Goal: Task Accomplishment & Management: Manage account settings

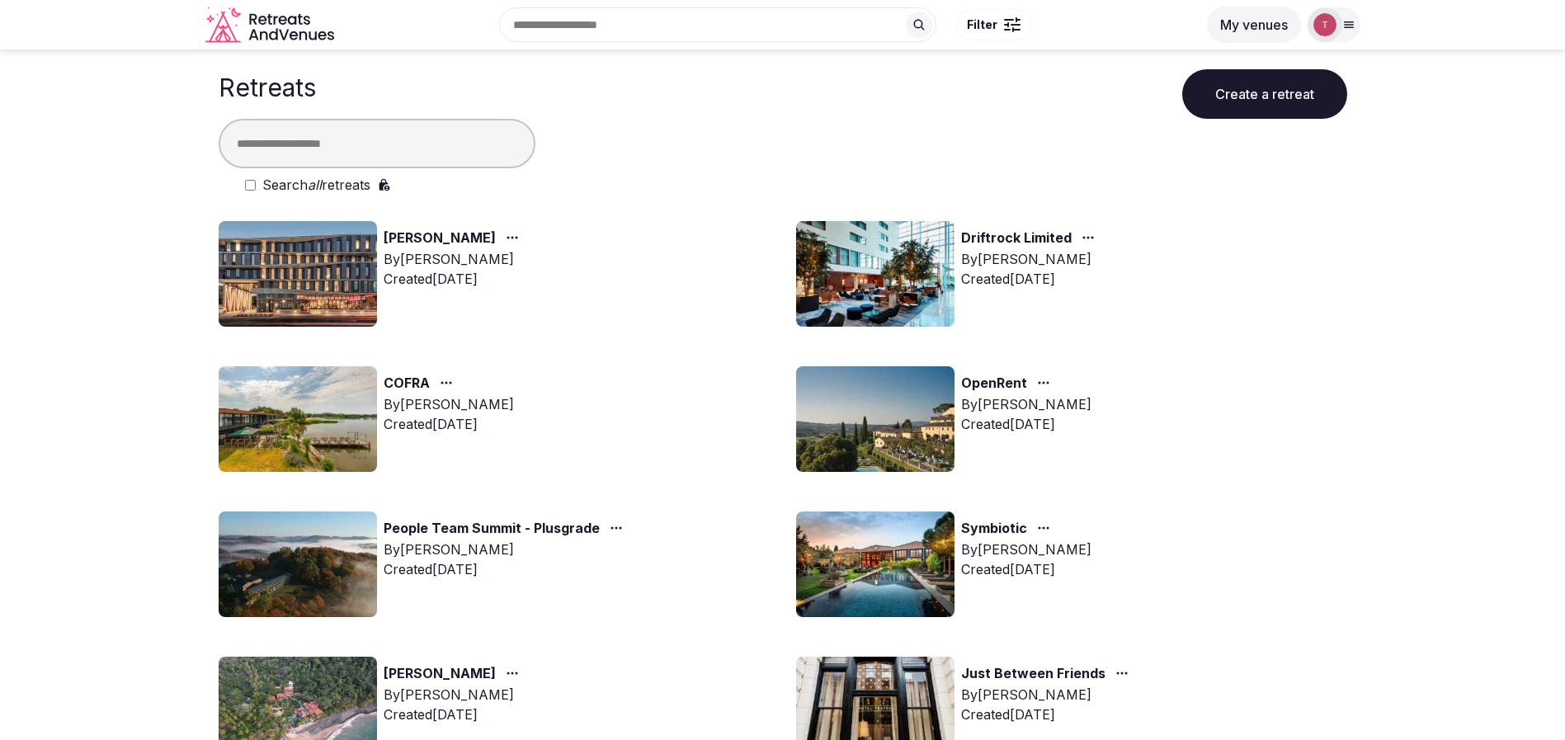
click at [838, 263] on img at bounding box center [875, 274] width 158 height 106
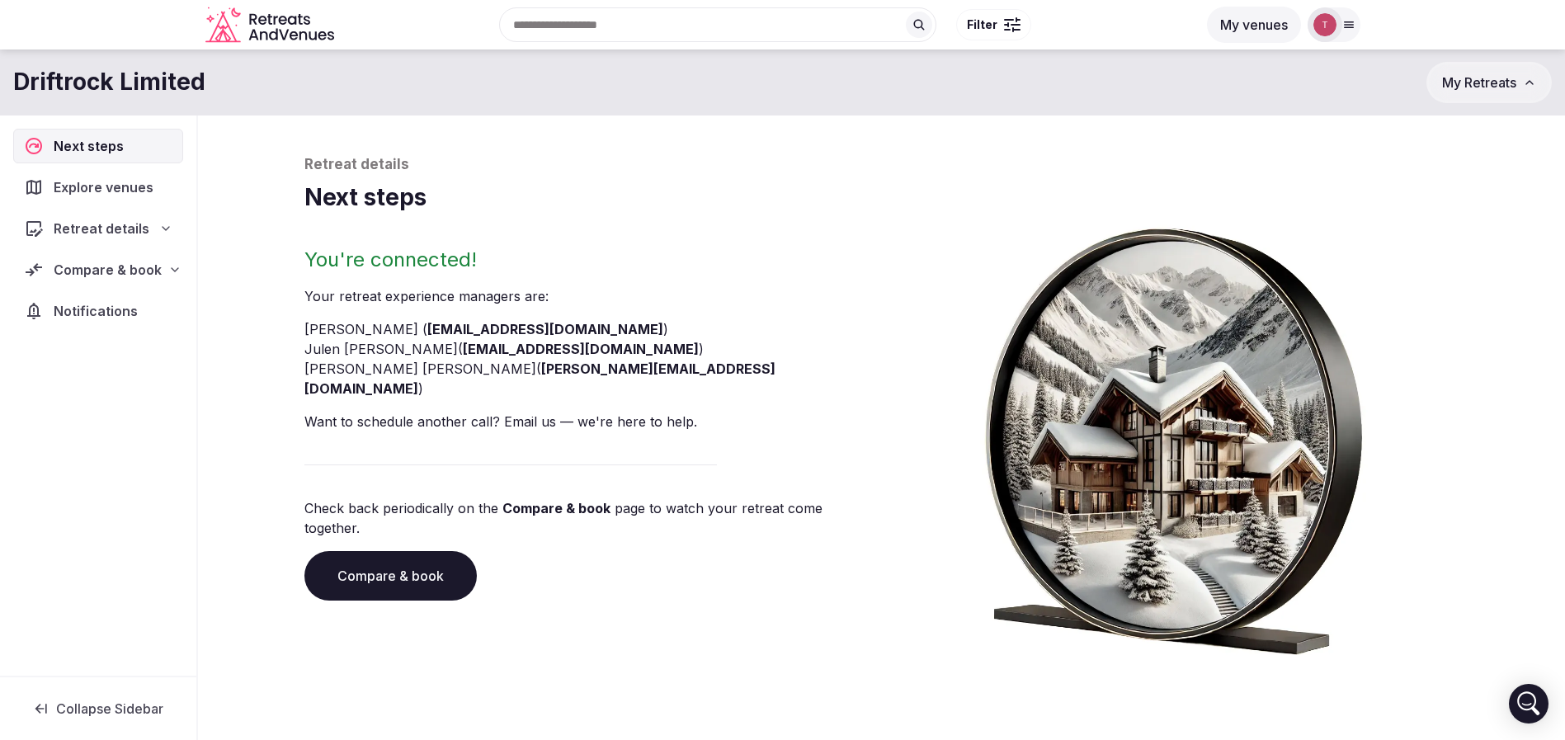
click at [391, 551] on link "Compare & book" at bounding box center [390, 576] width 172 height 50
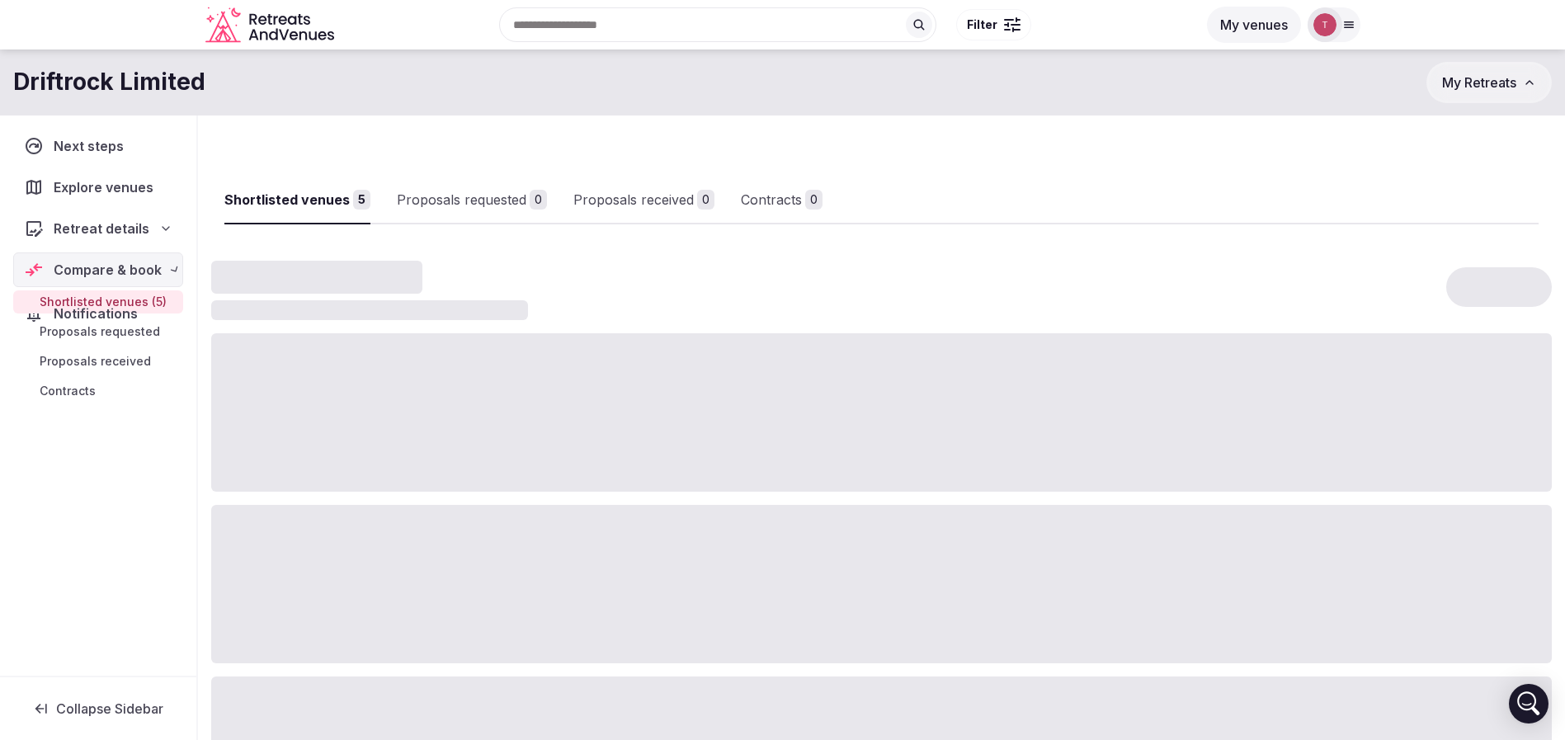
click at [391, 526] on div at bounding box center [881, 584] width 1341 height 158
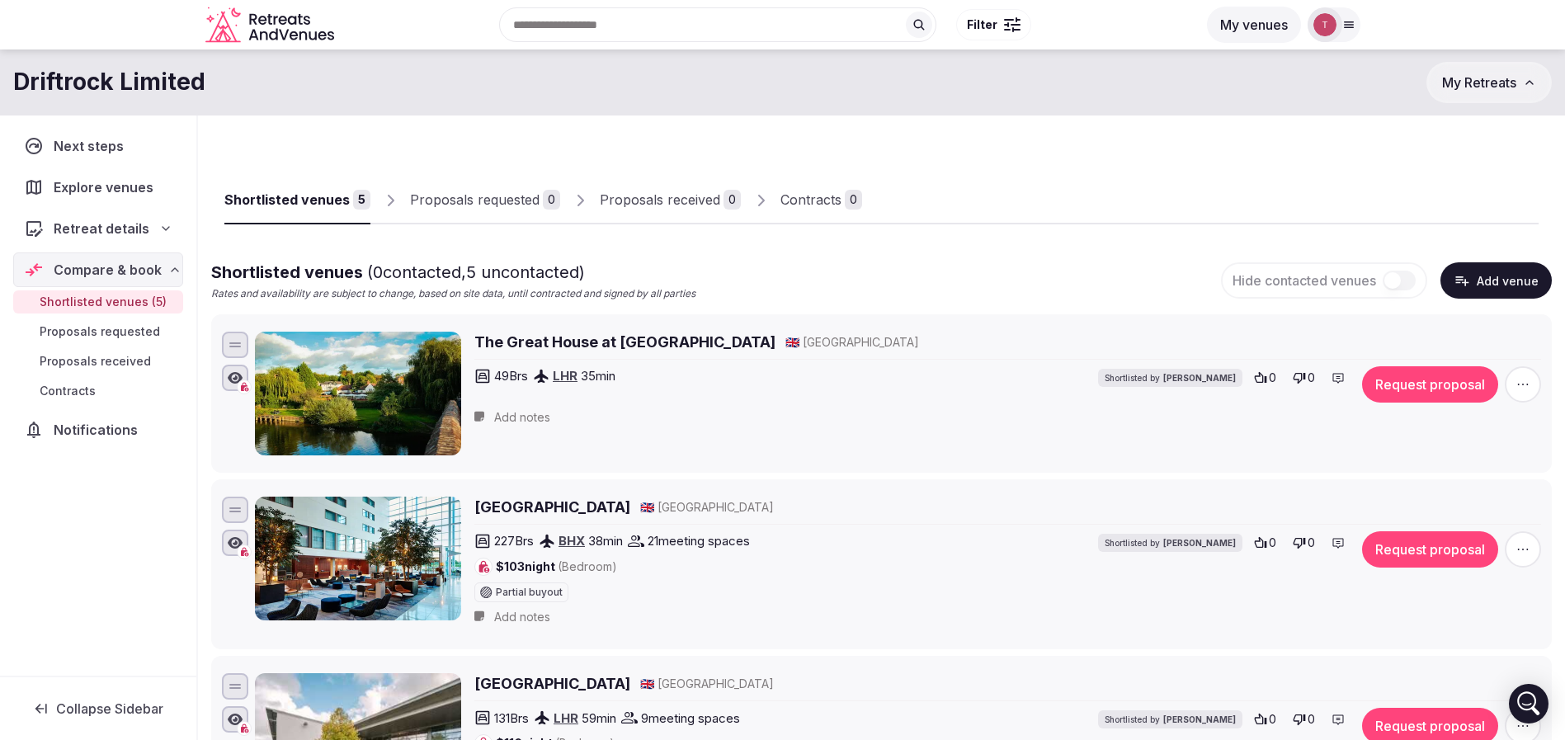
click at [677, 186] on link "Proposals received 0" at bounding box center [670, 201] width 141 height 48
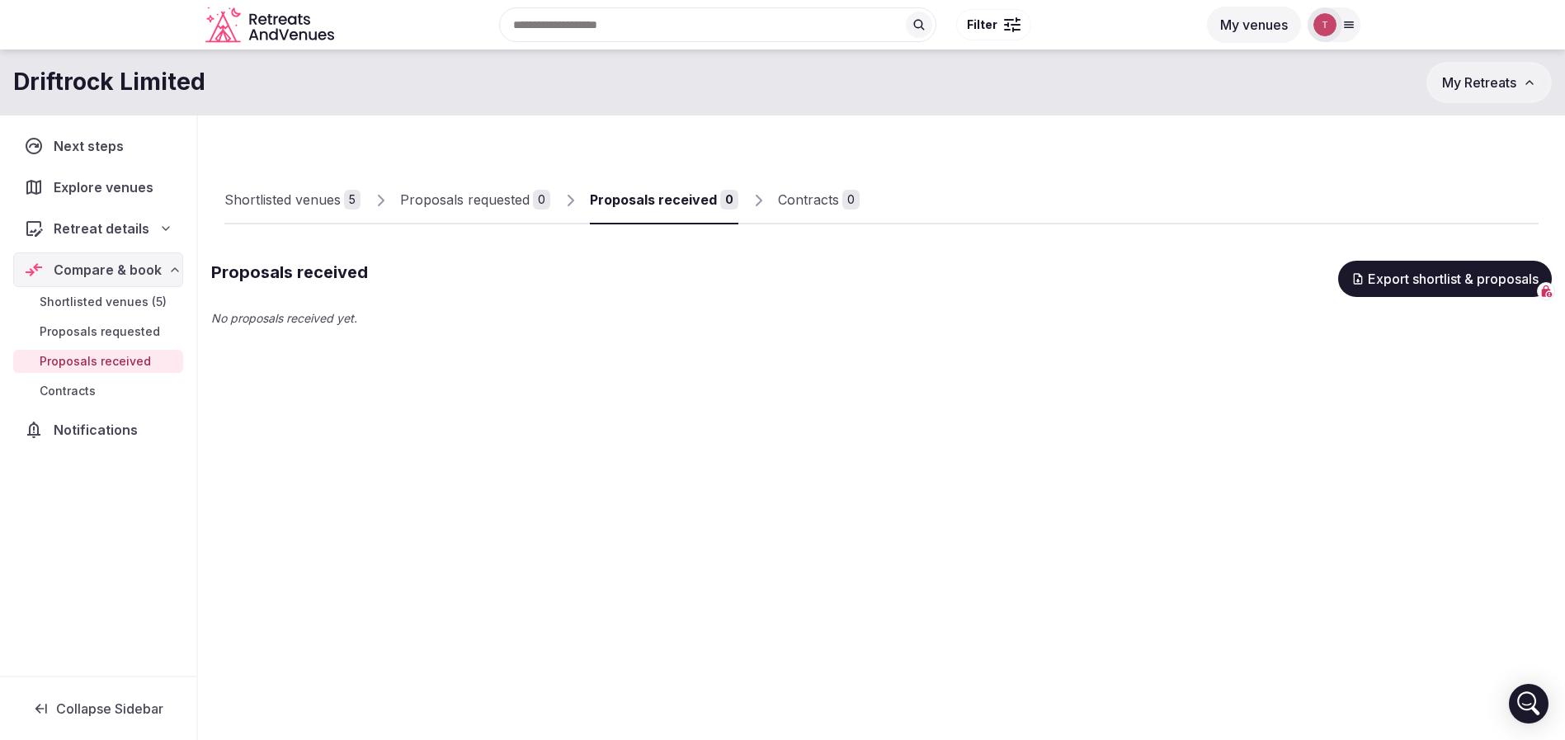
click at [470, 187] on link "Proposals requested 0" at bounding box center [475, 201] width 150 height 48
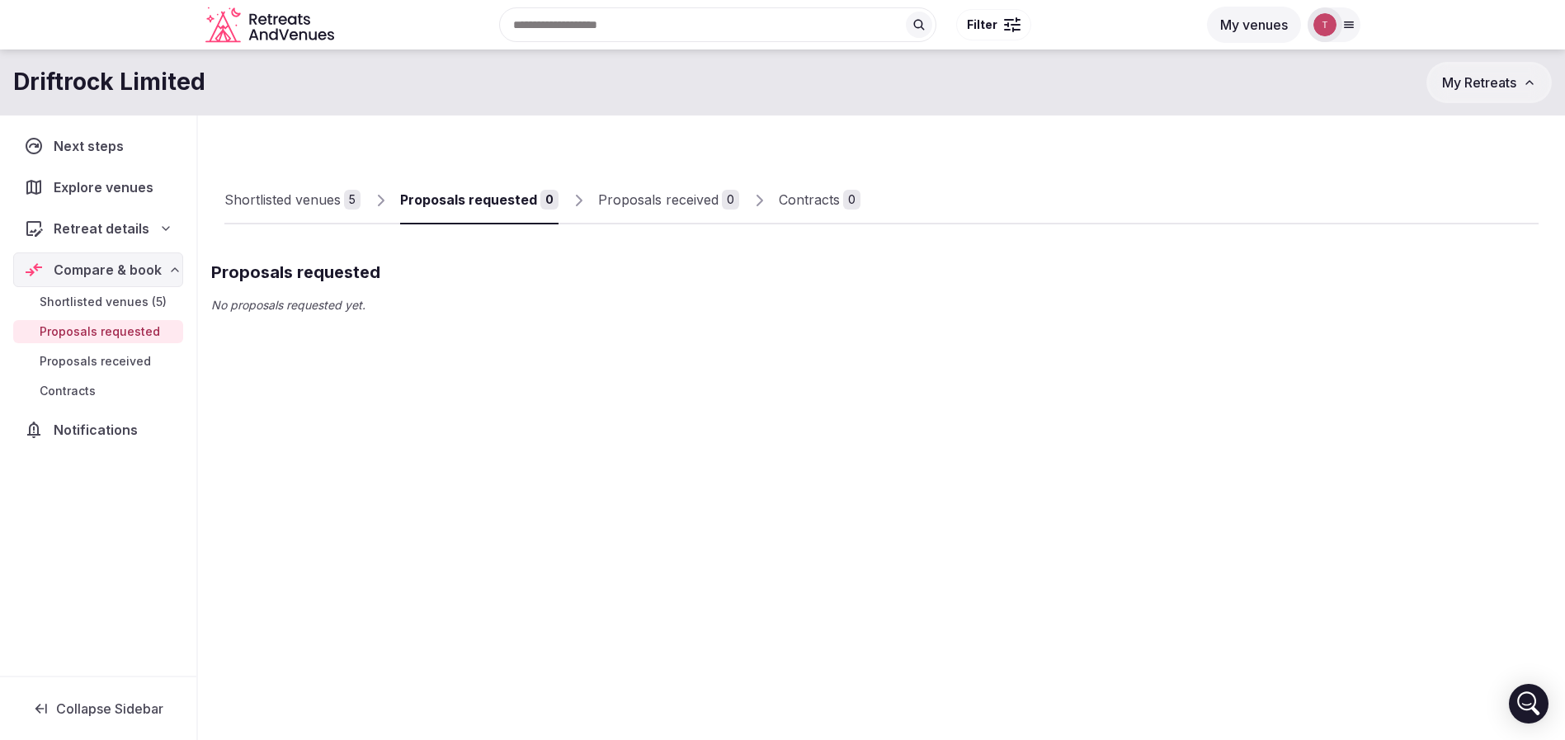
click at [341, 197] on div "Shortlisted venues 5" at bounding box center [292, 200] width 136 height 20
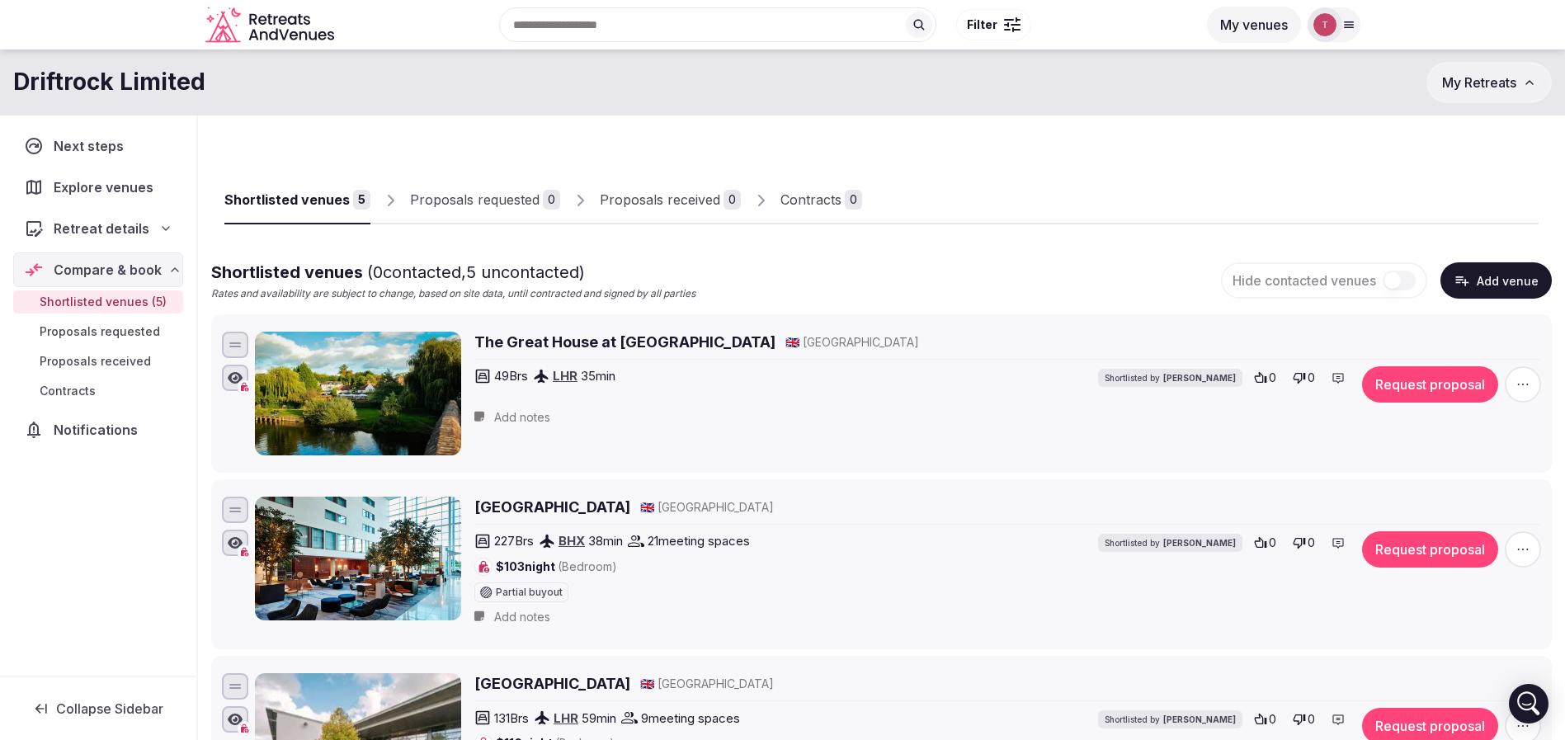
click at [304, 28] on icon "Retreats and Venues company logo" at bounding box center [271, 25] width 132 height 37
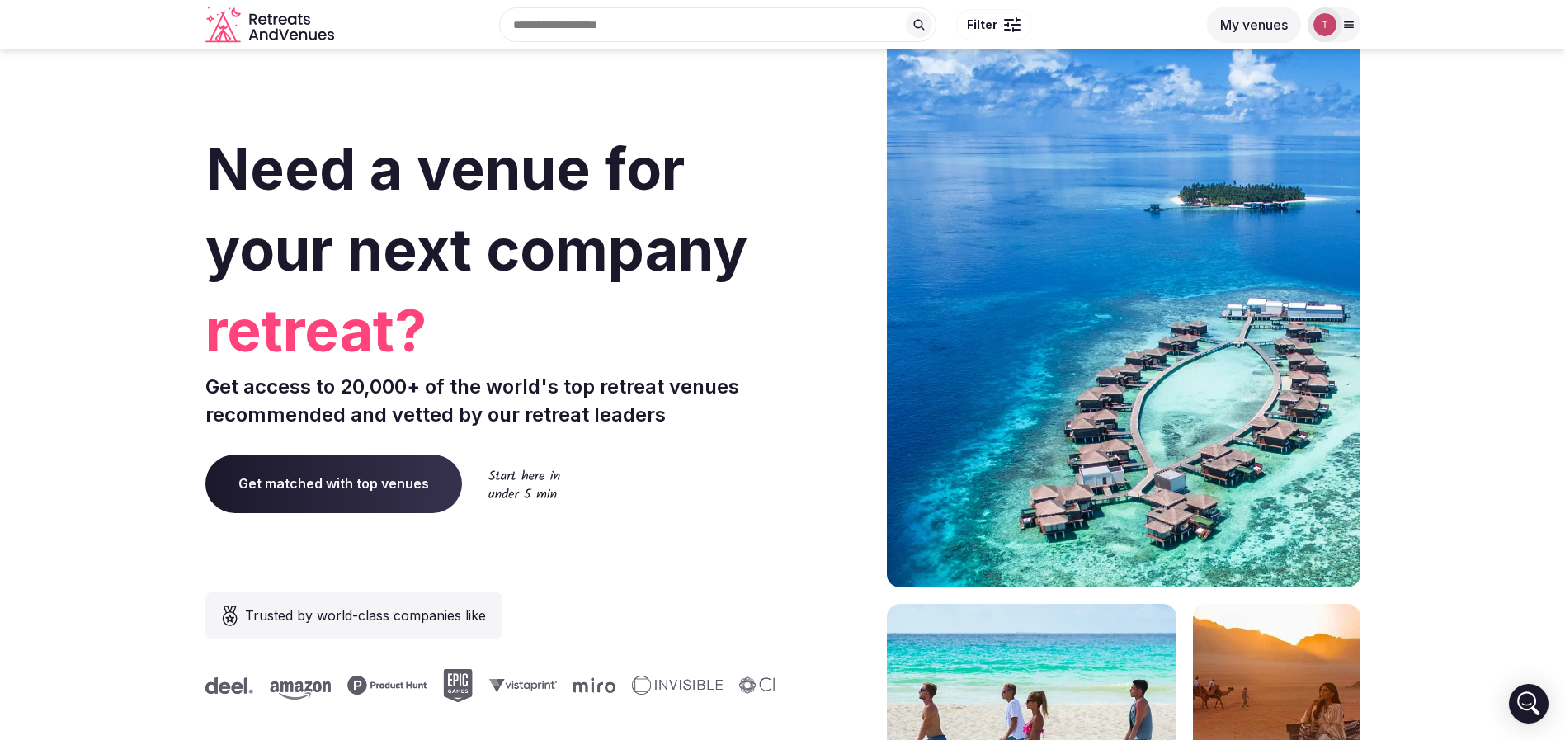
click at [1356, 25] on div at bounding box center [1348, 24] width 23 height 13
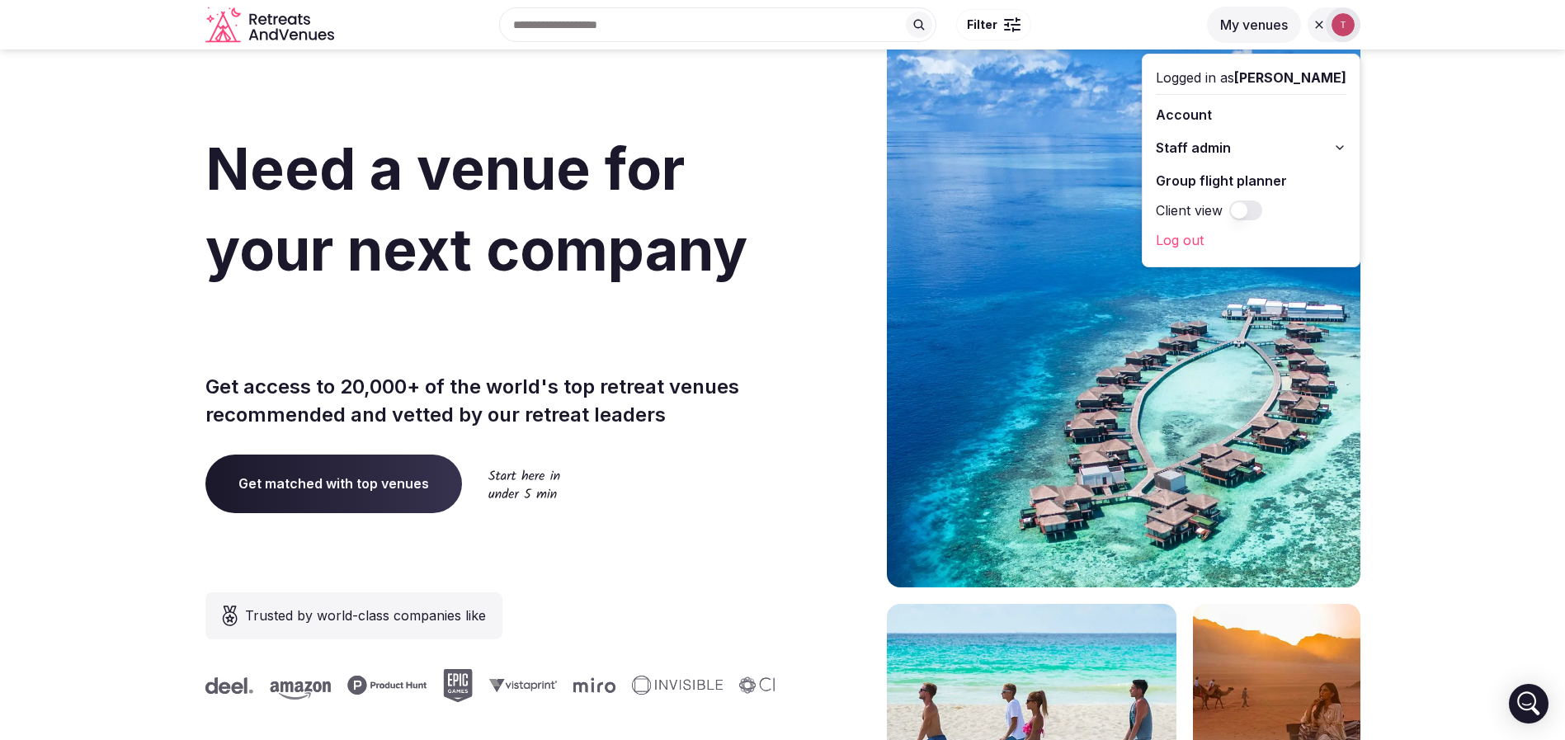
click at [1435, 160] on section "Need a venue for your next company retreat? Get access to 20,000+ of the world'…" at bounding box center [782, 494] width 1565 height 994
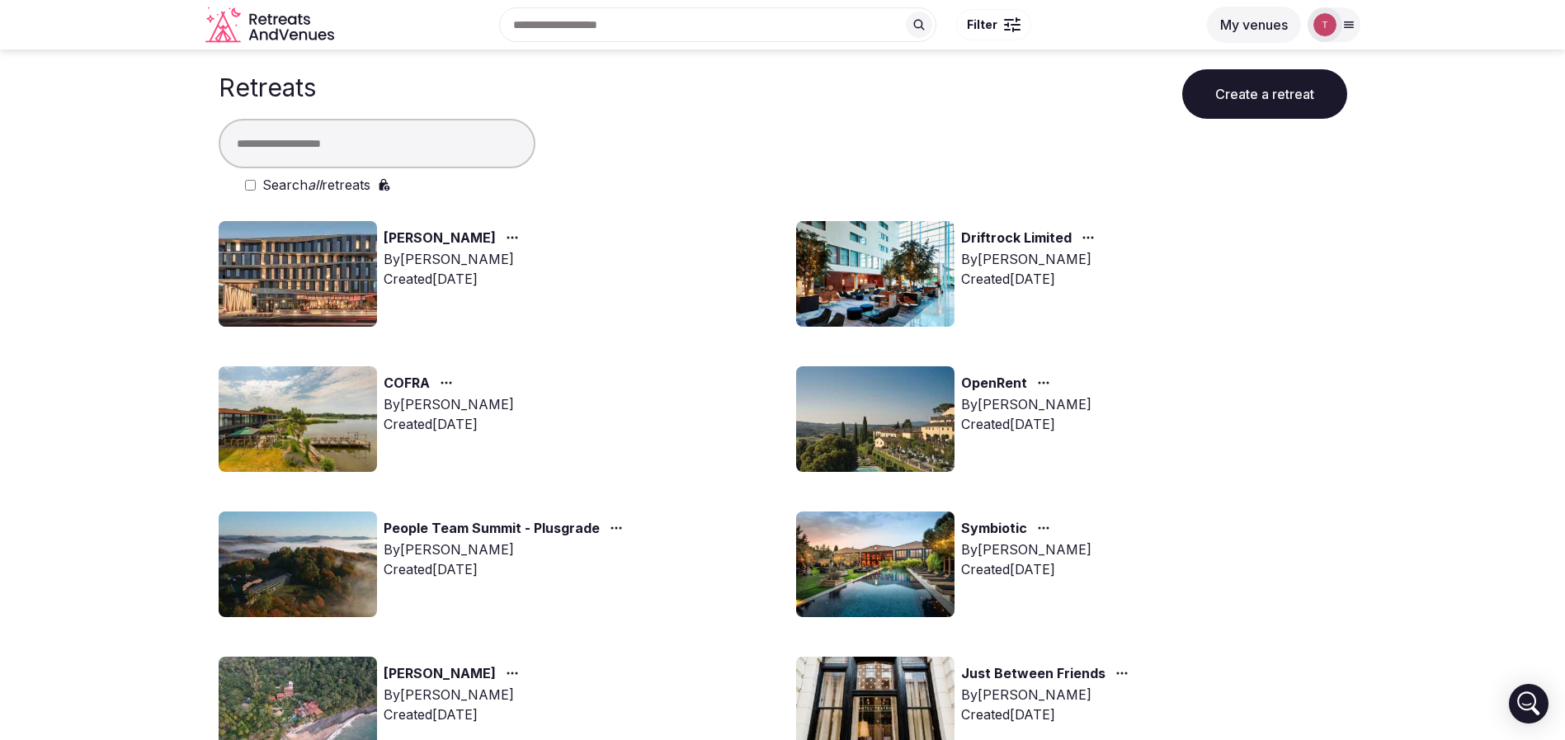
click at [901, 422] on img at bounding box center [875, 419] width 158 height 106
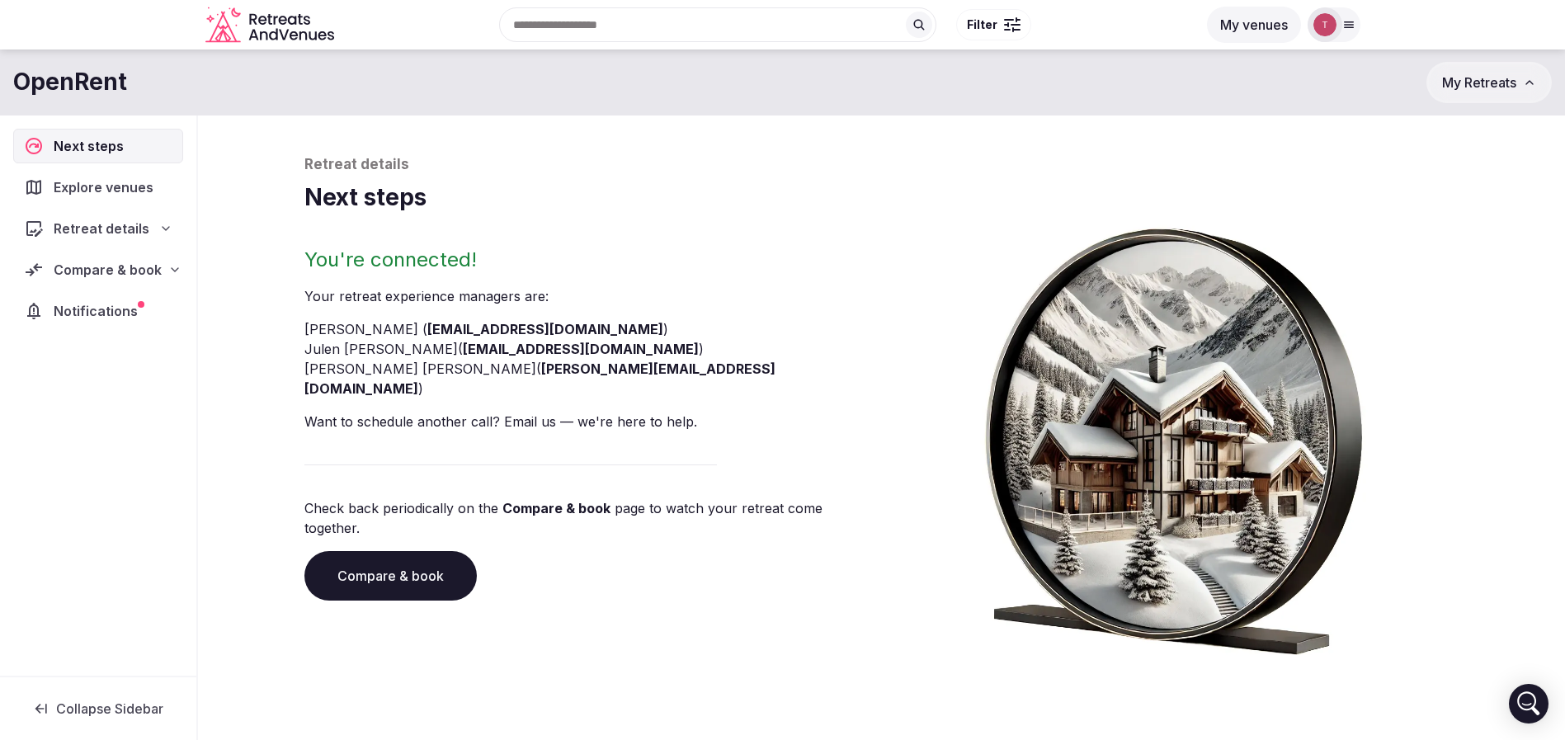
click at [391, 551] on link "Compare & book" at bounding box center [390, 576] width 172 height 50
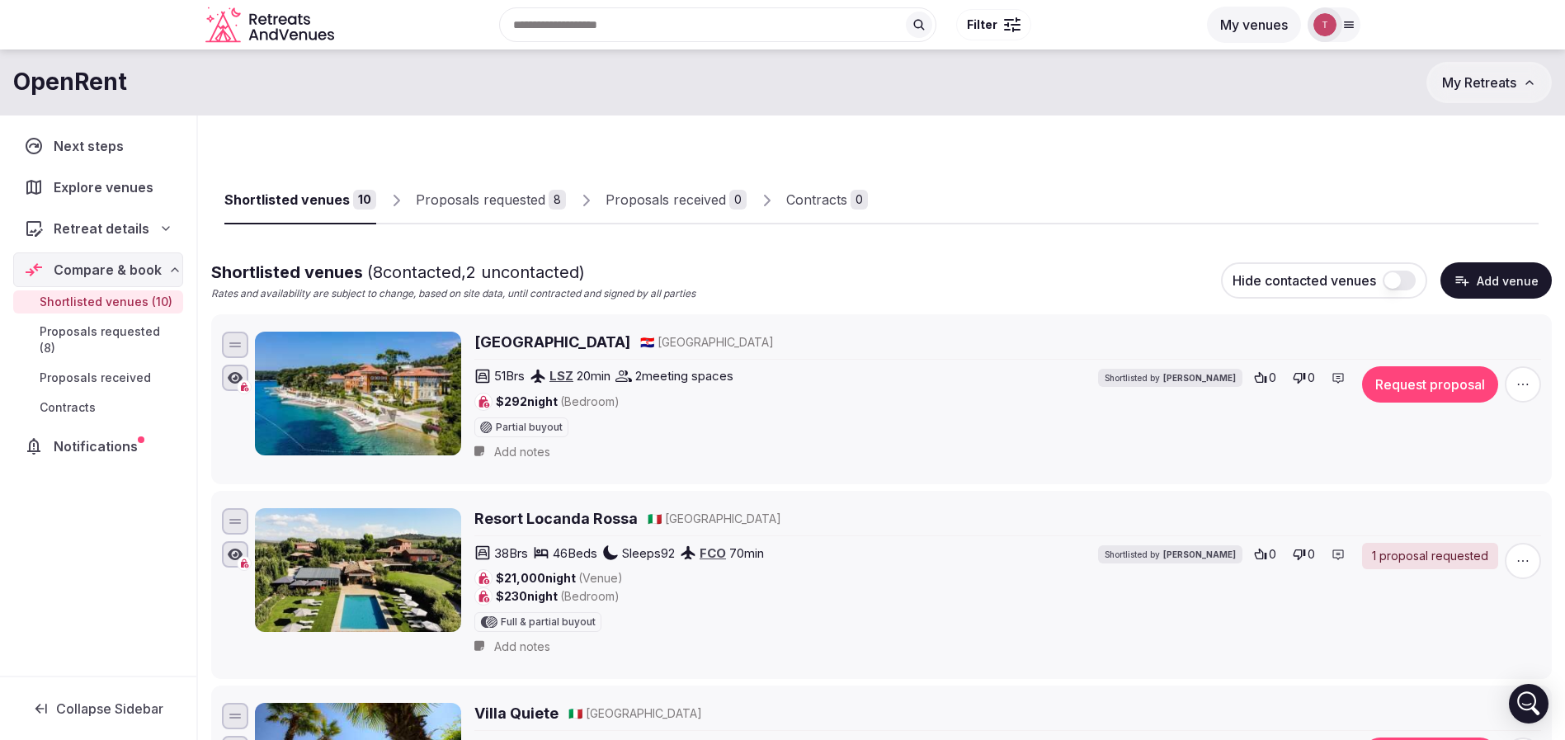
click at [680, 211] on link "Proposals received 0" at bounding box center [676, 201] width 141 height 48
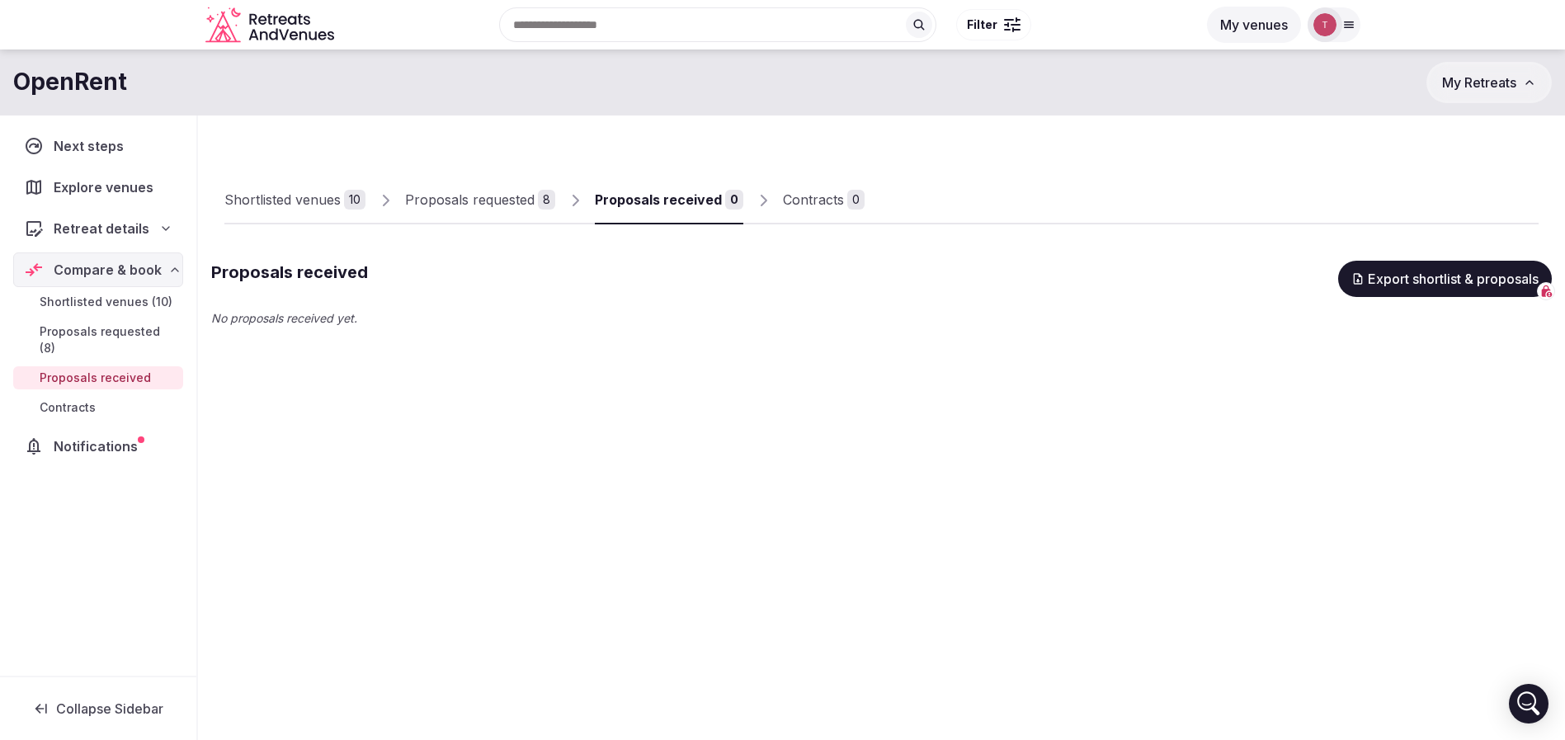
click at [455, 202] on div "Proposals requested" at bounding box center [470, 200] width 130 height 20
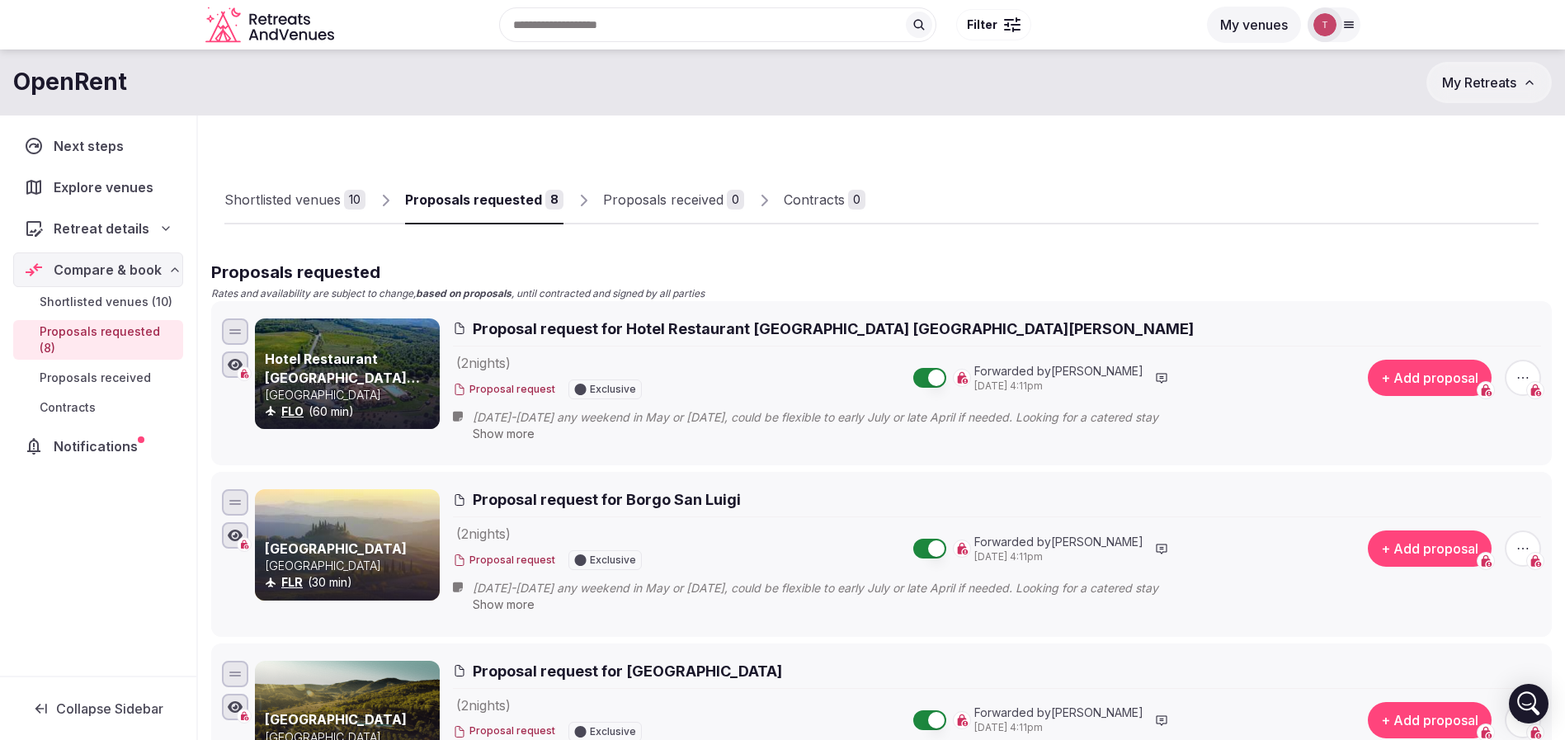
click at [1111, 200] on div at bounding box center [1201, 210] width 673 height 28
click at [134, 297] on span "Shortlisted venues (10)" at bounding box center [106, 302] width 133 height 17
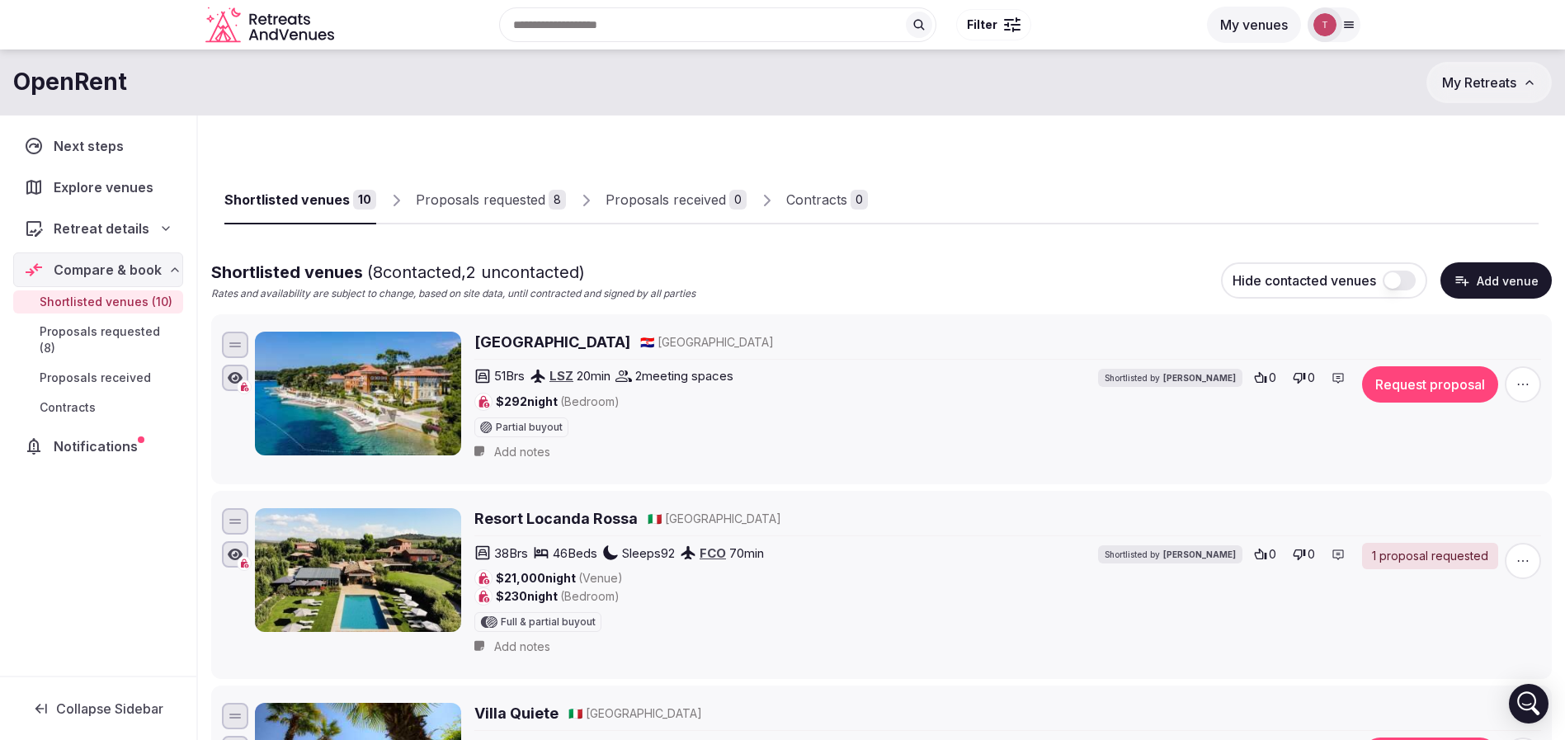
click at [109, 396] on link "Contracts" at bounding box center [98, 407] width 170 height 23
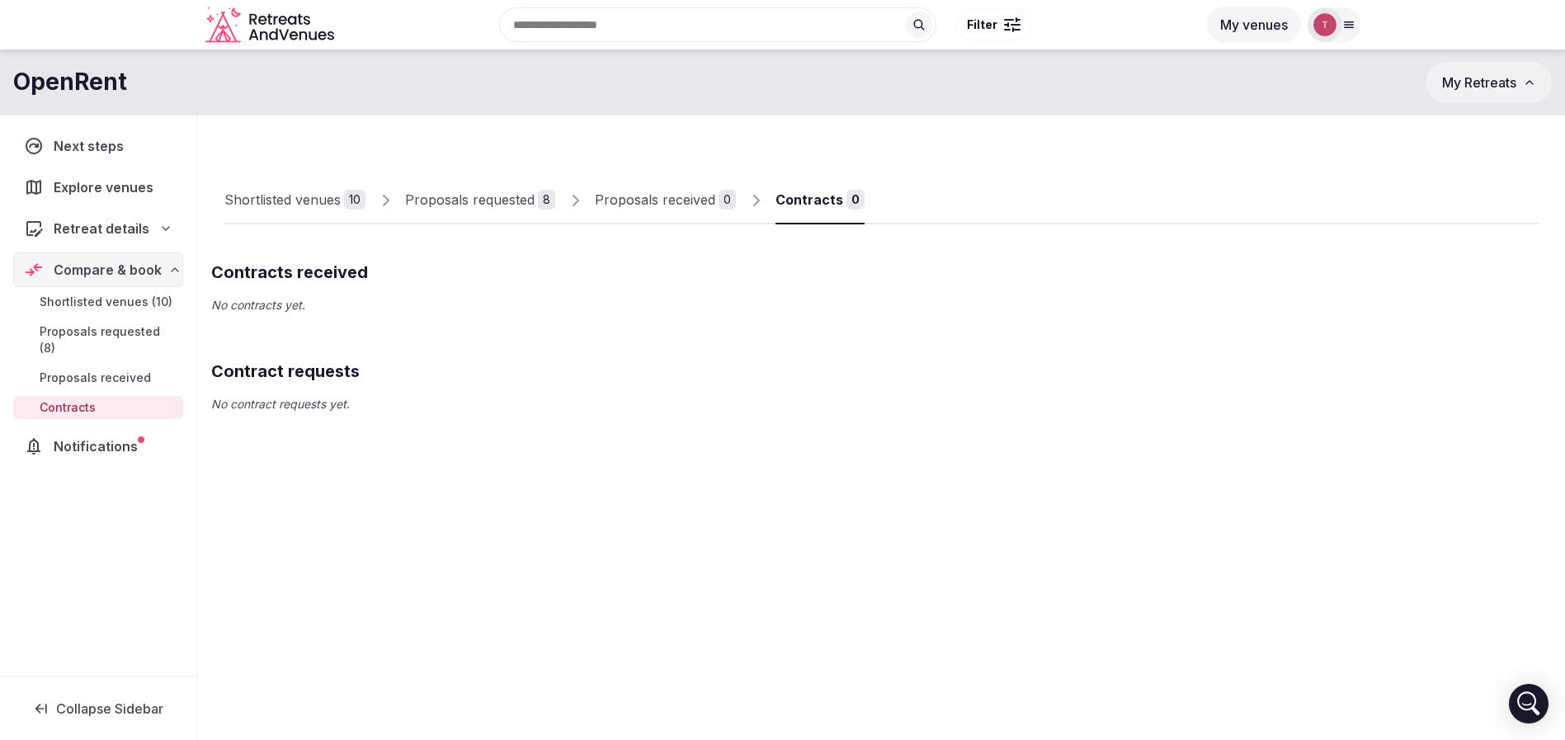
click at [149, 366] on link "Proposals received" at bounding box center [98, 377] width 170 height 23
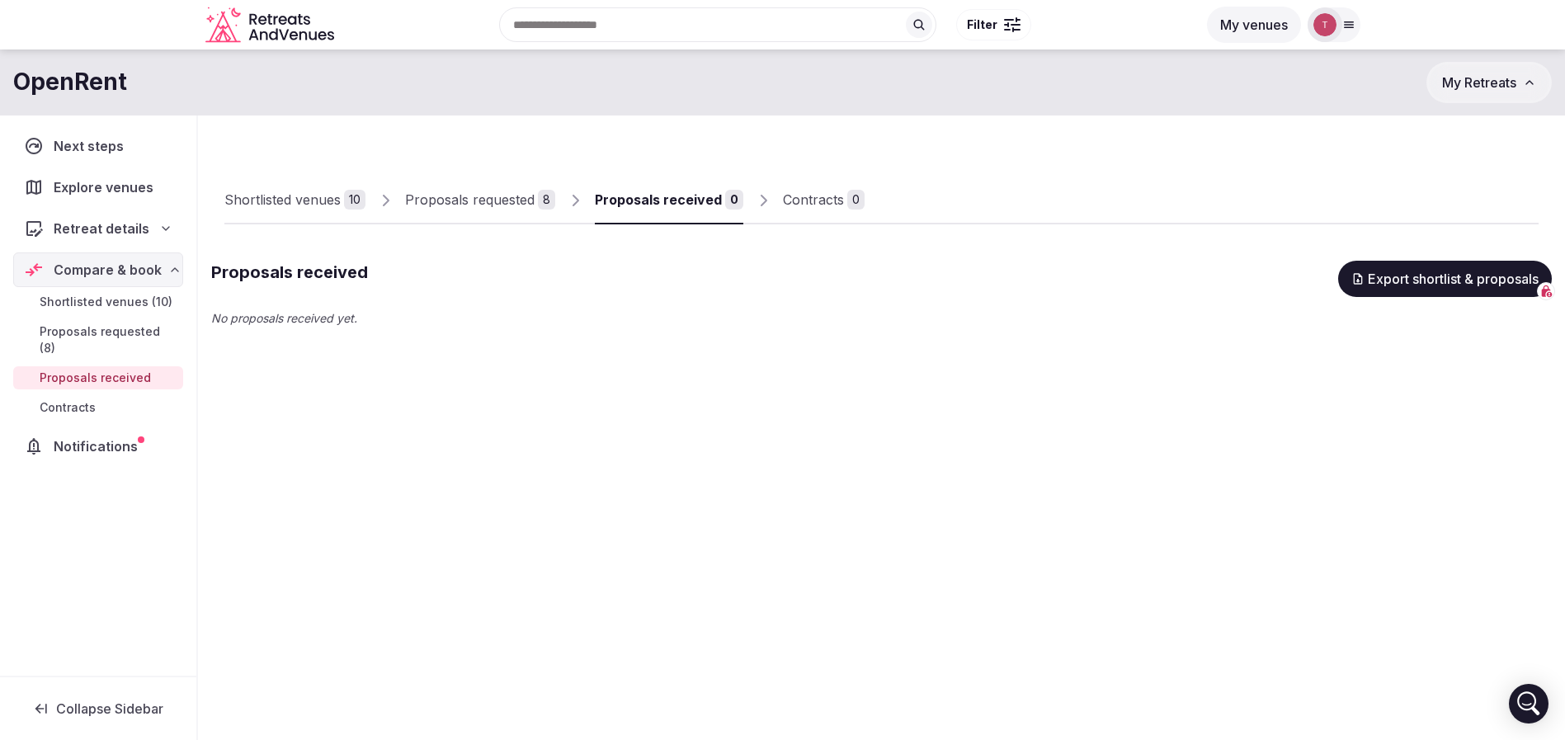
click at [158, 313] on link "Shortlisted venues (10)" at bounding box center [98, 301] width 170 height 23
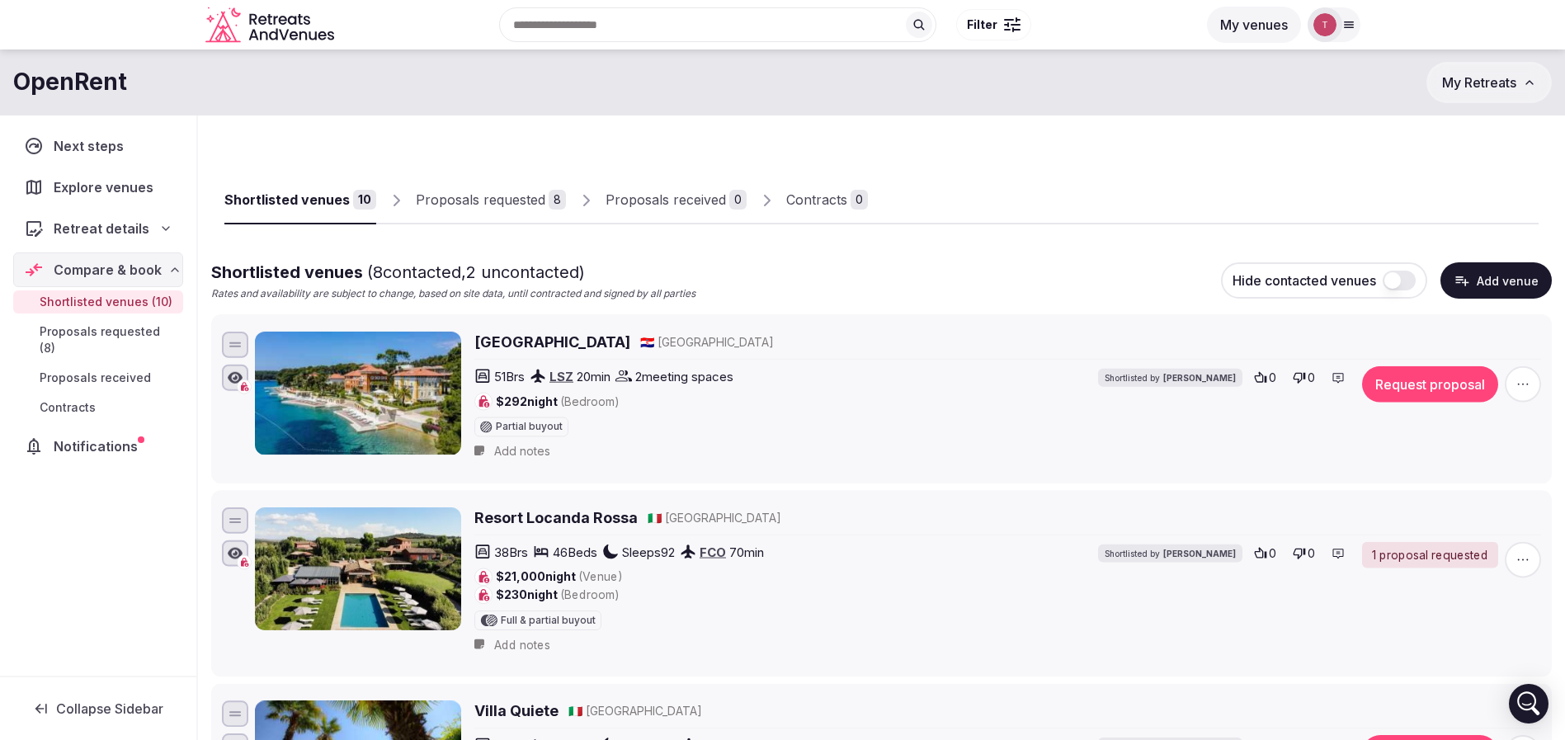
click at [164, 258] on div "Compare & book" at bounding box center [98, 269] width 170 height 35
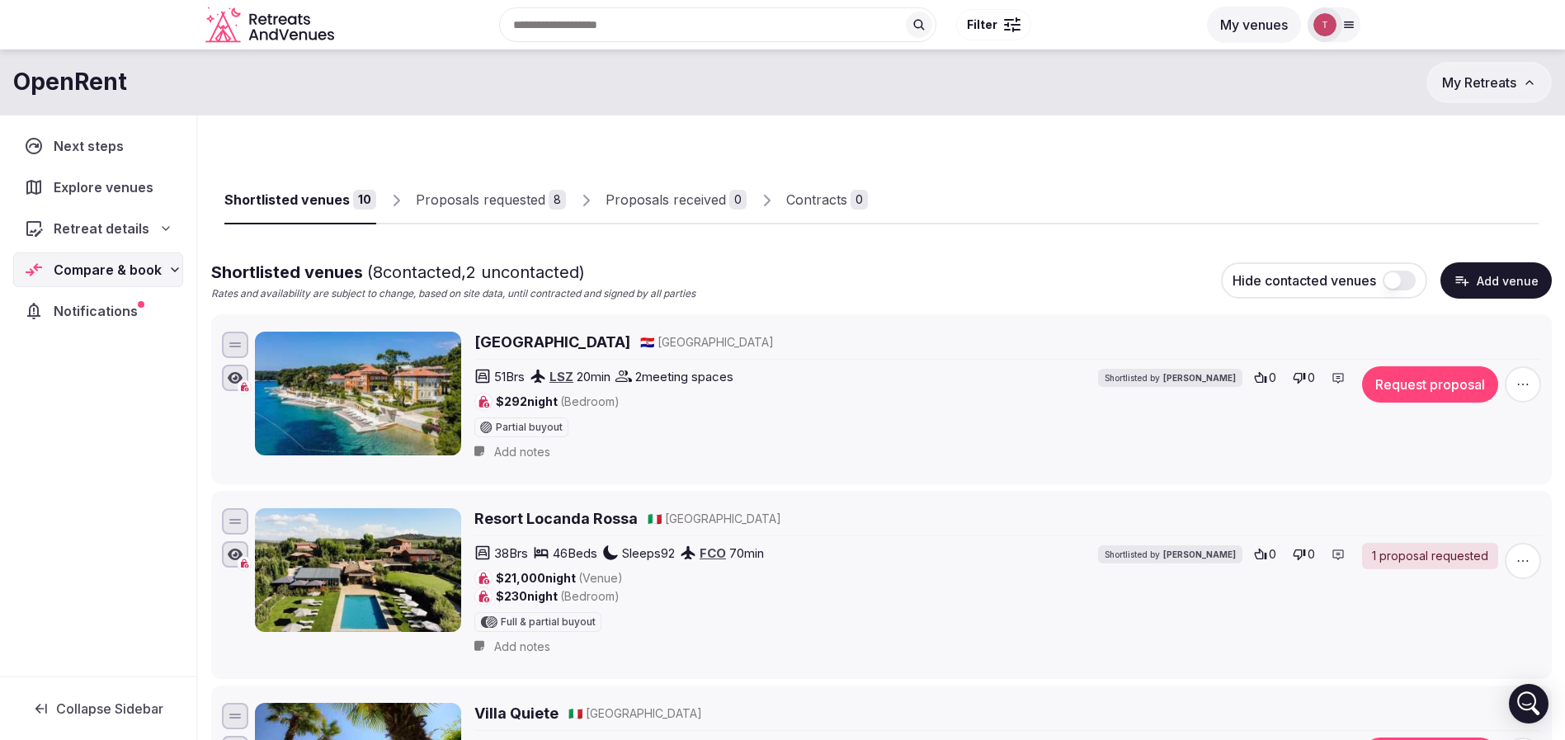
click at [645, 200] on div "Proposals received" at bounding box center [666, 200] width 120 height 20
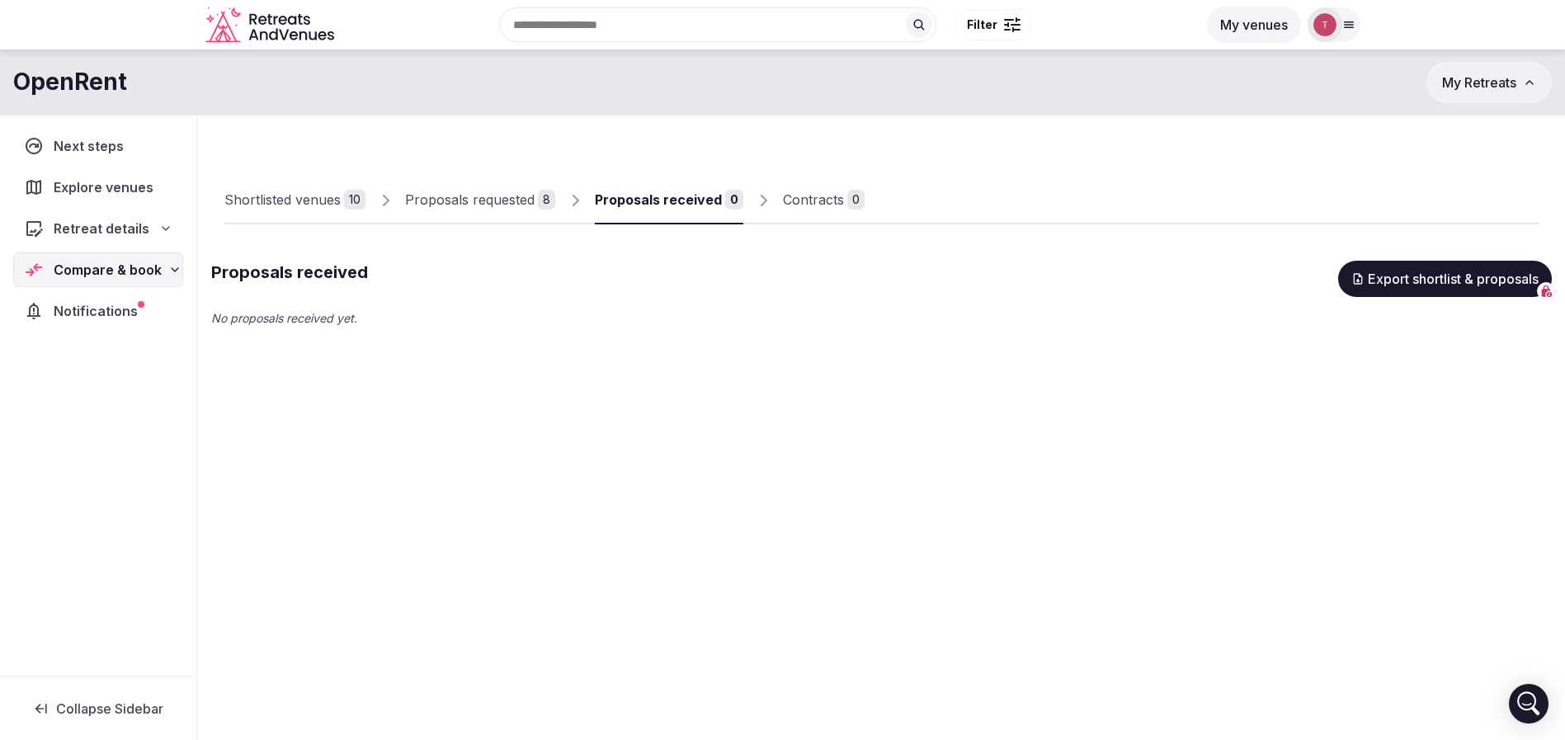
click at [129, 276] on span "Compare & book" at bounding box center [108, 270] width 108 height 20
click at [339, 178] on link "Shortlisted venues 10" at bounding box center [294, 201] width 141 height 48
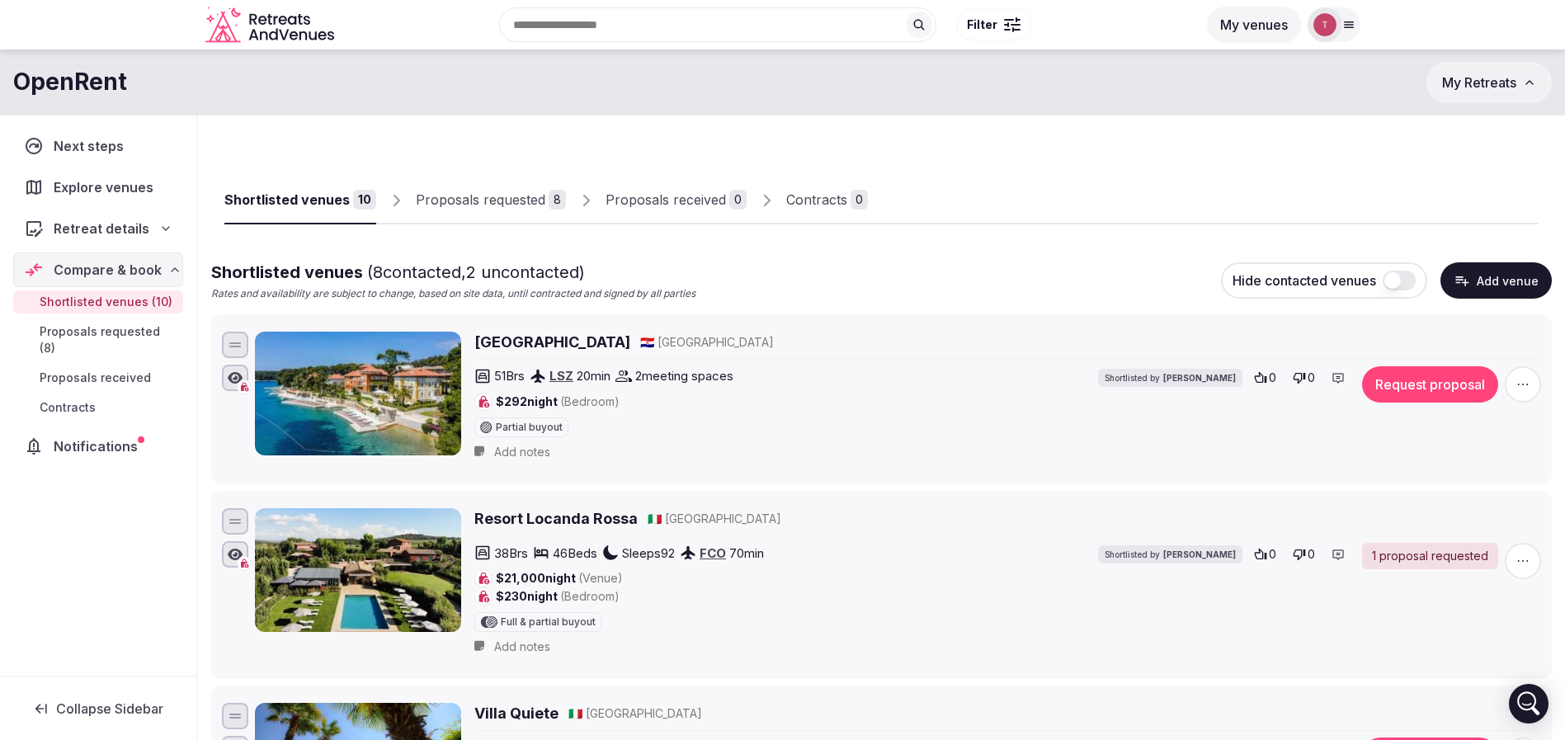
click at [1517, 280] on button "Add venue" at bounding box center [1496, 280] width 111 height 36
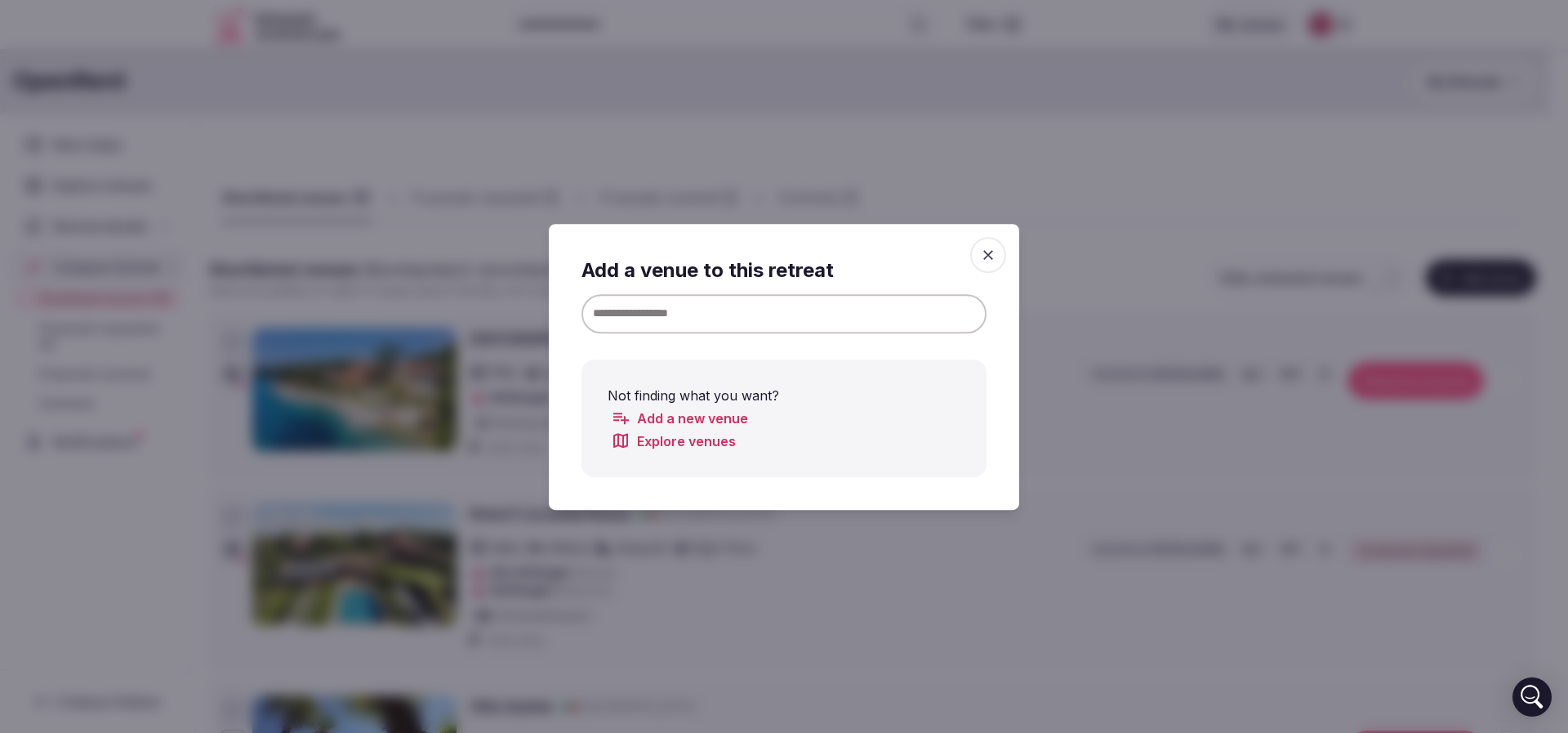
click at [750, 311] on input at bounding box center [783, 313] width 405 height 40
drag, startPoint x: 612, startPoint y: 312, endPoint x: 361, endPoint y: 296, distance: 251.5
click at [361, 296] on body "Recent searches Nashville, TN Austin, TX United Kingdom Norwich, UK Amsterdam, …" at bounding box center [774, 366] width 1549 height 733
type input "********"
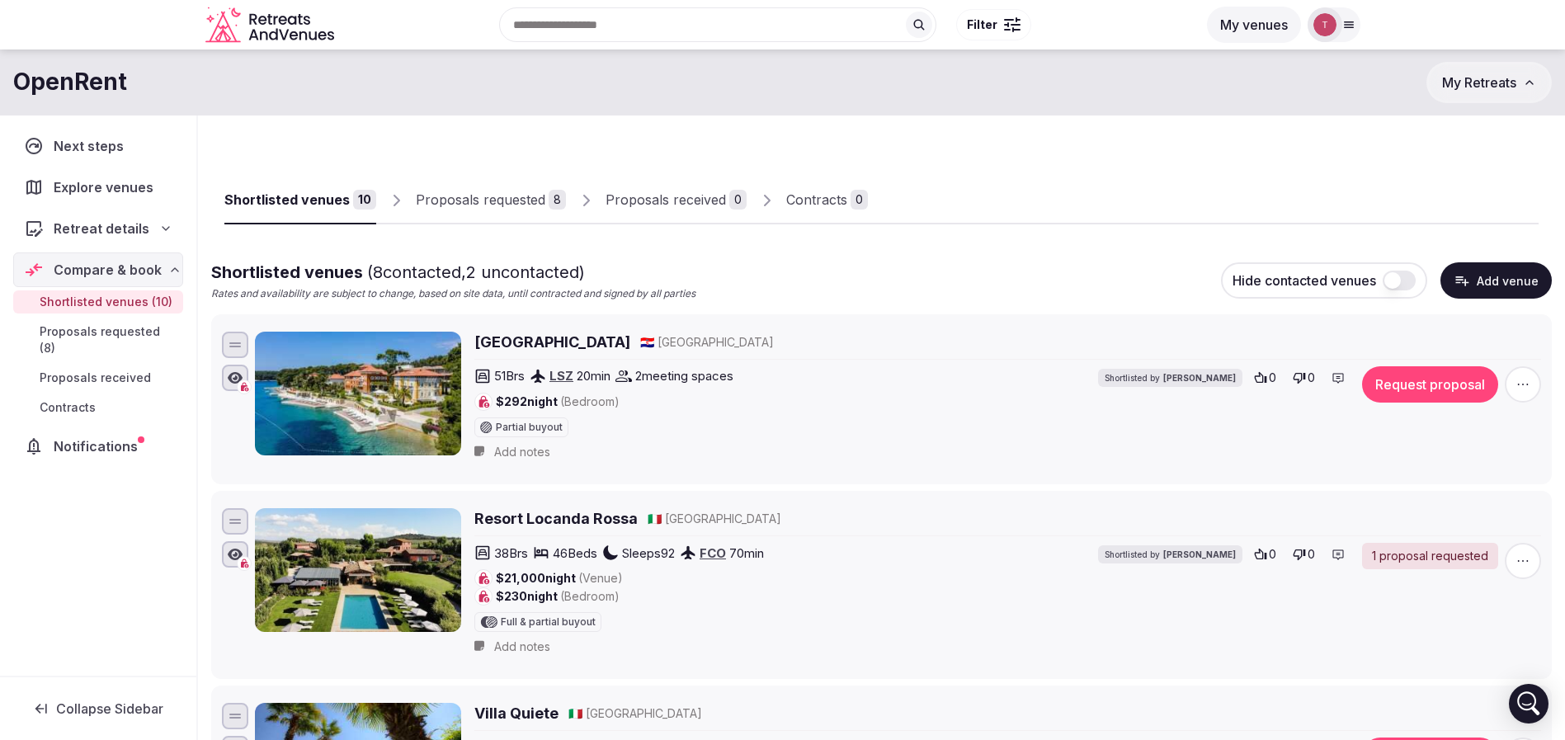
click at [1516, 283] on button "Add venue" at bounding box center [1496, 280] width 111 height 36
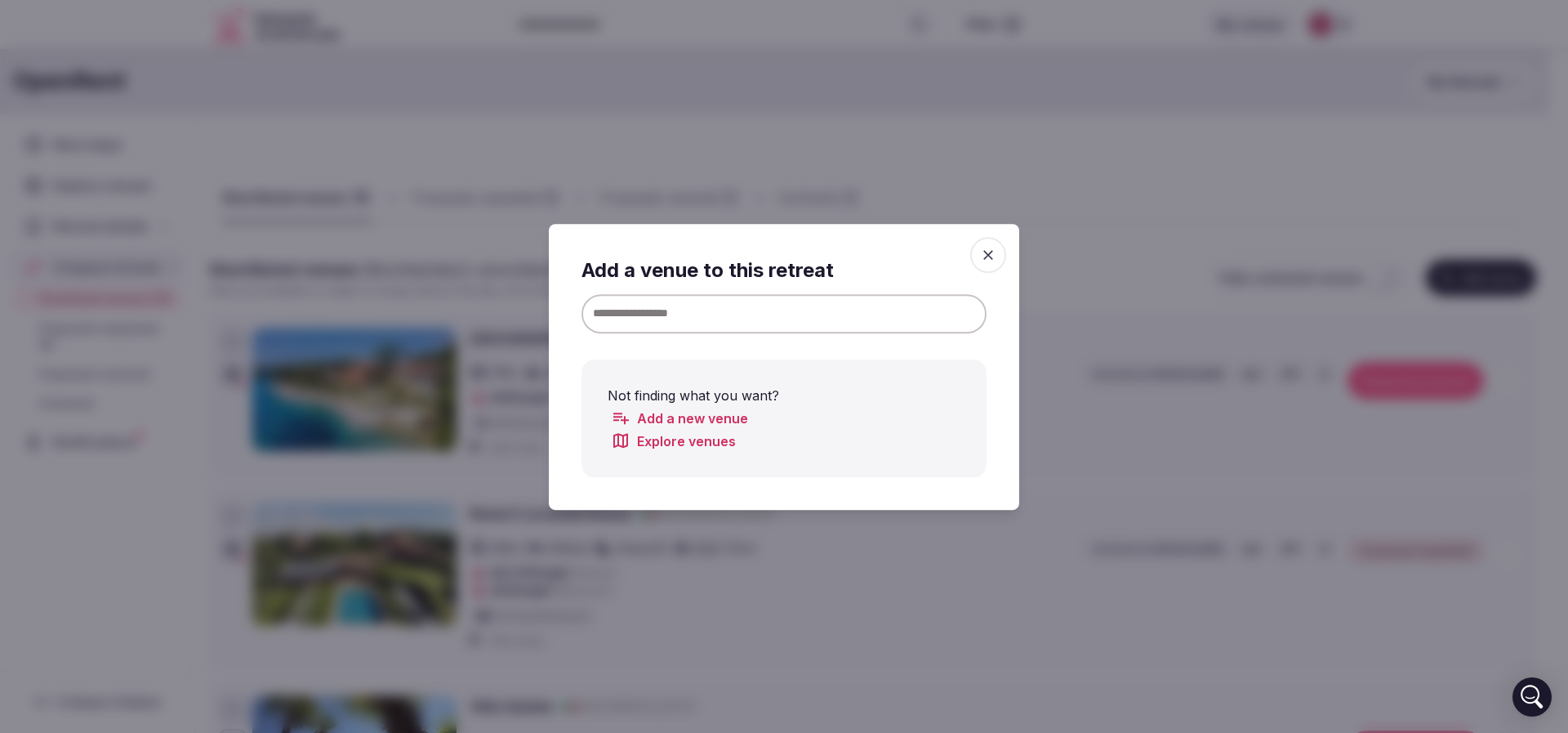
drag, startPoint x: 793, startPoint y: 316, endPoint x: 603, endPoint y: 306, distance: 190.3
click at [603, 306] on input at bounding box center [783, 313] width 405 height 40
paste input "**********"
type input "**********"
click at [978, 258] on span "button" at bounding box center [988, 255] width 36 height 36
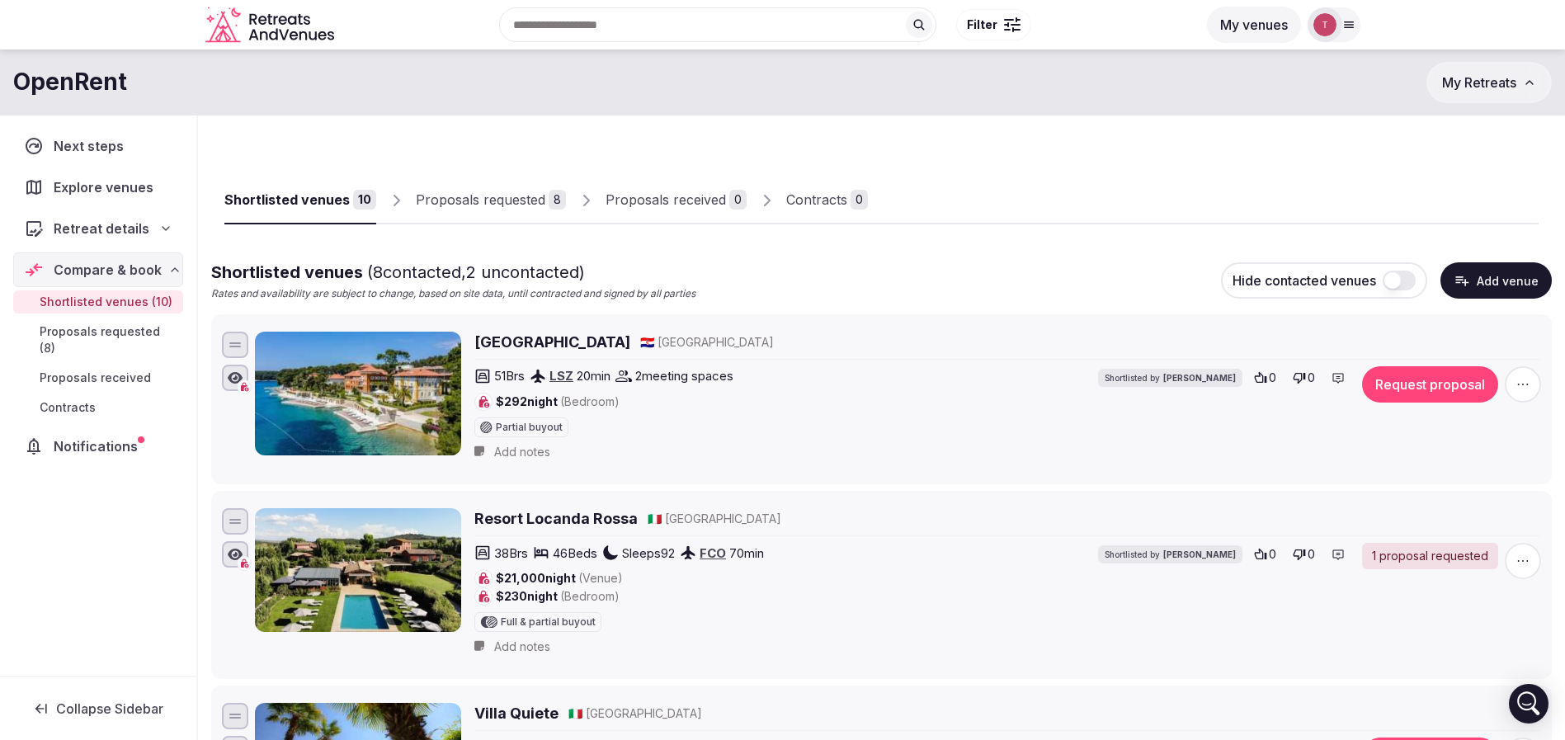
click at [1507, 285] on button "Add venue" at bounding box center [1496, 280] width 111 height 36
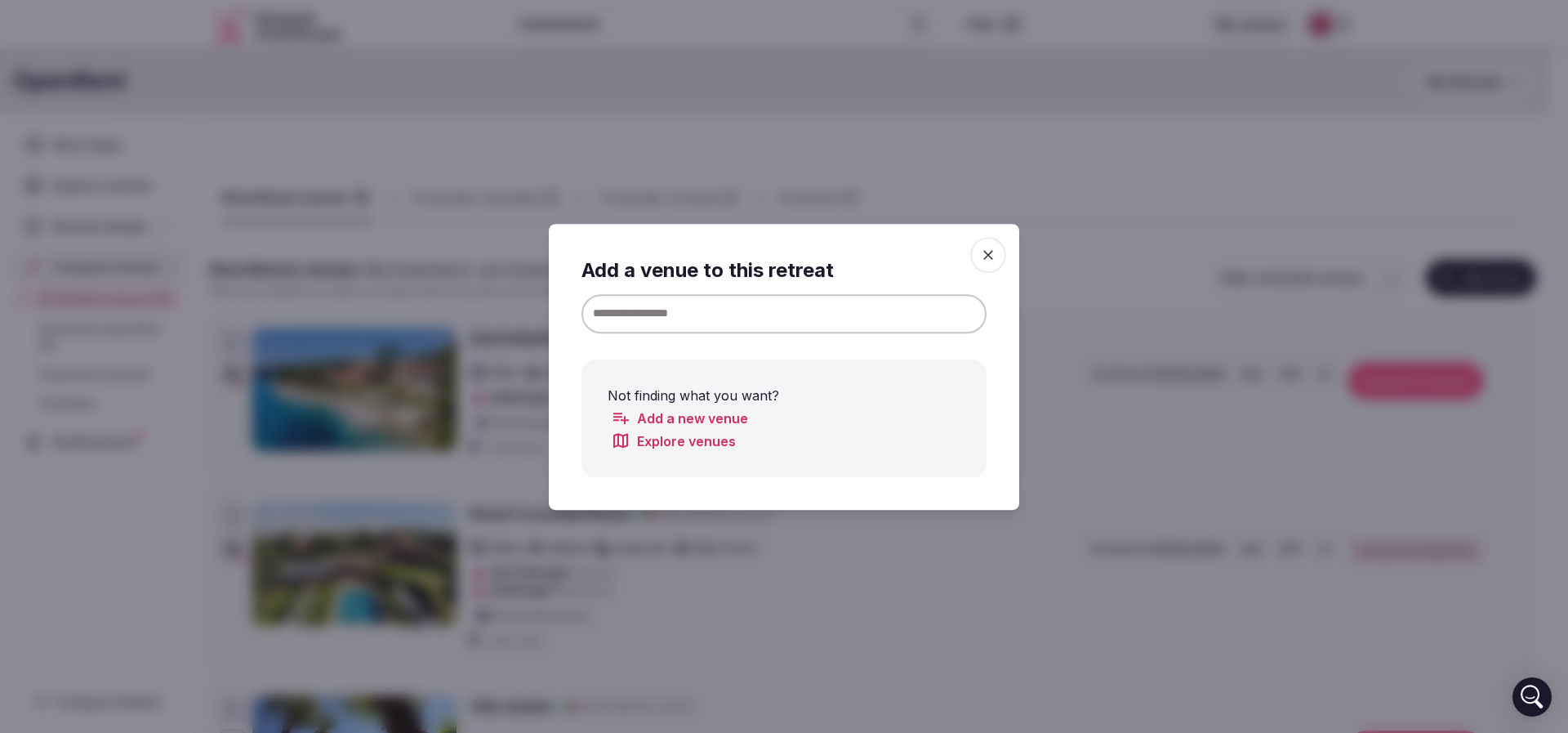
click at [739, 310] on input at bounding box center [783, 313] width 405 height 40
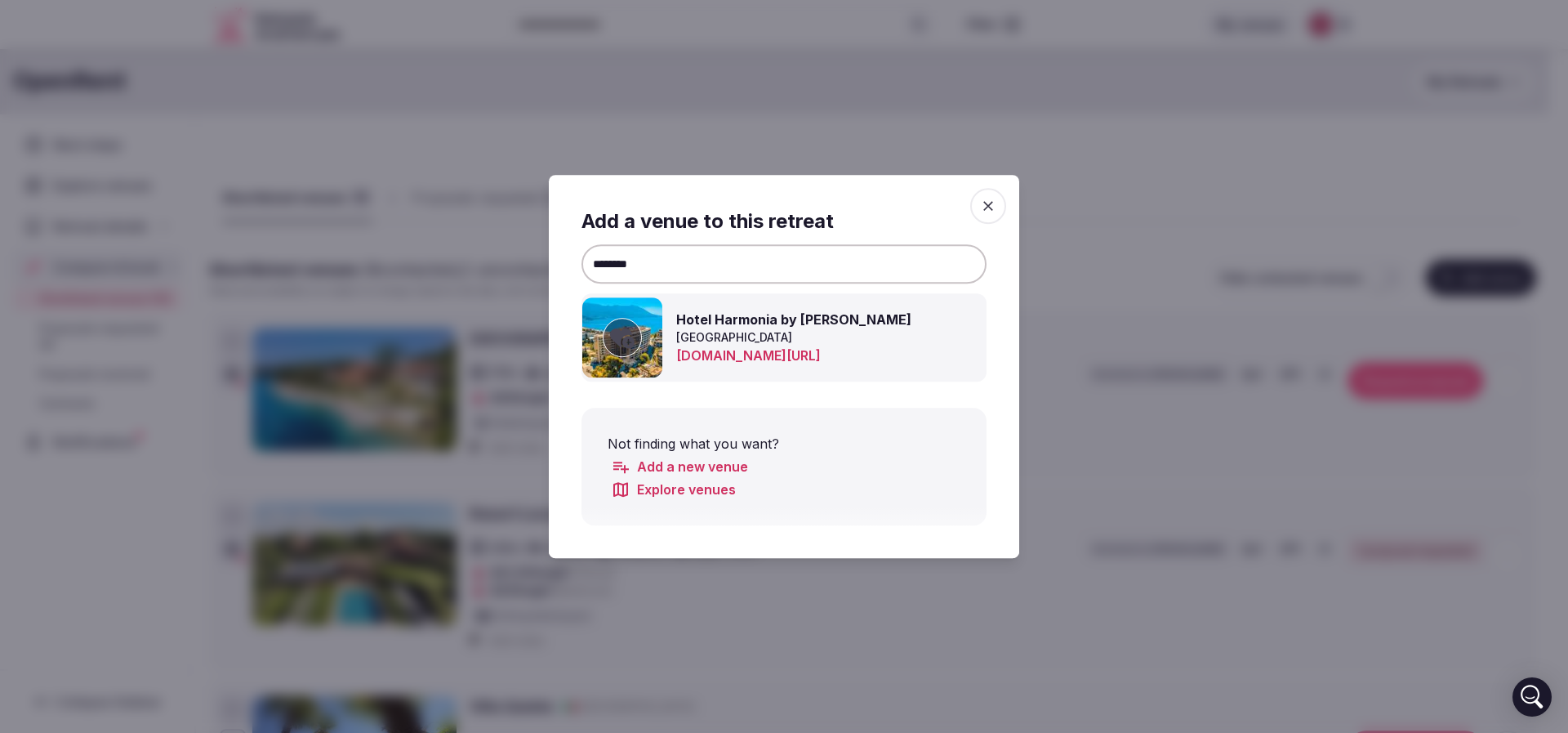
type input "********"
click at [629, 336] on icon at bounding box center [622, 337] width 25 height 33
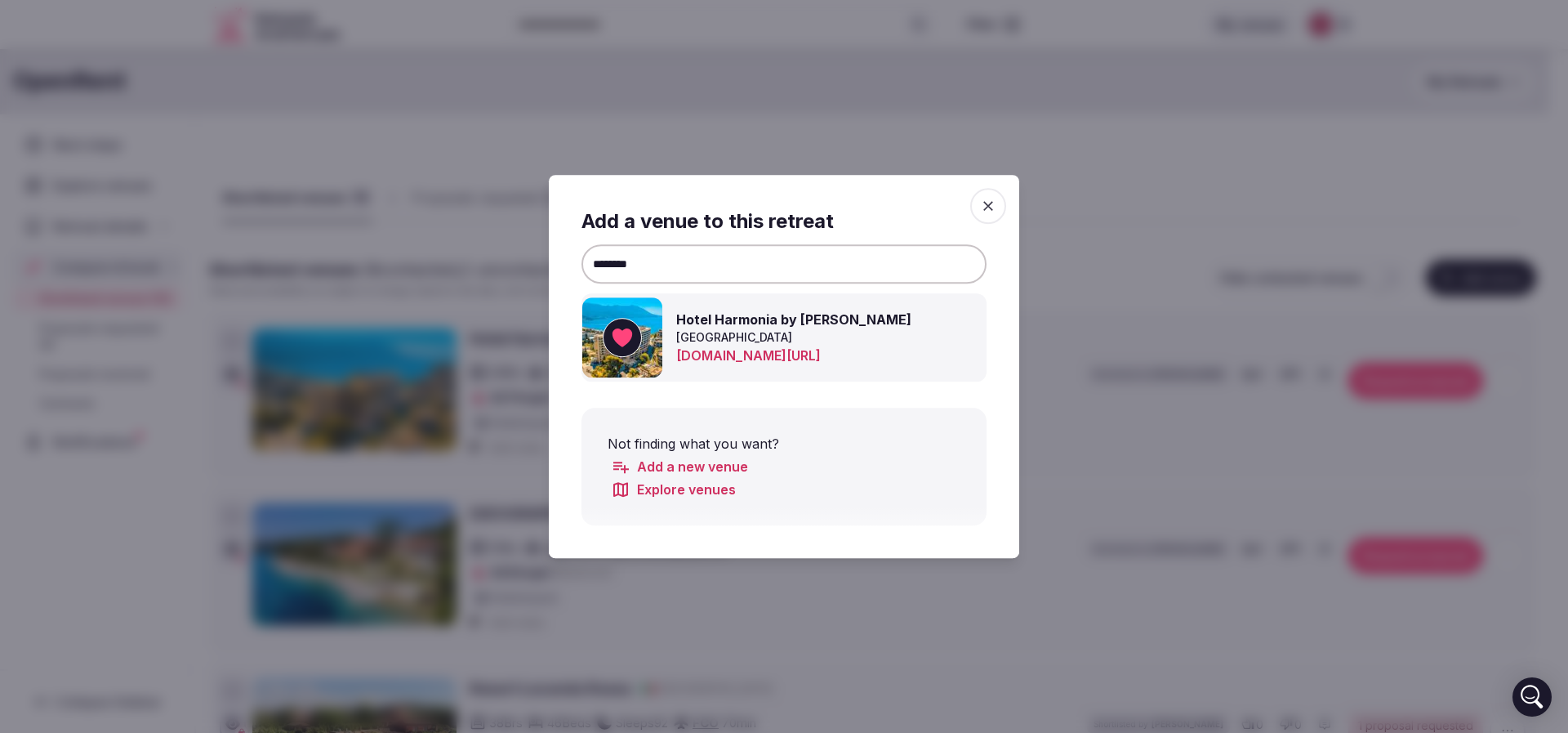
click at [1136, 203] on div at bounding box center [784, 366] width 1568 height 733
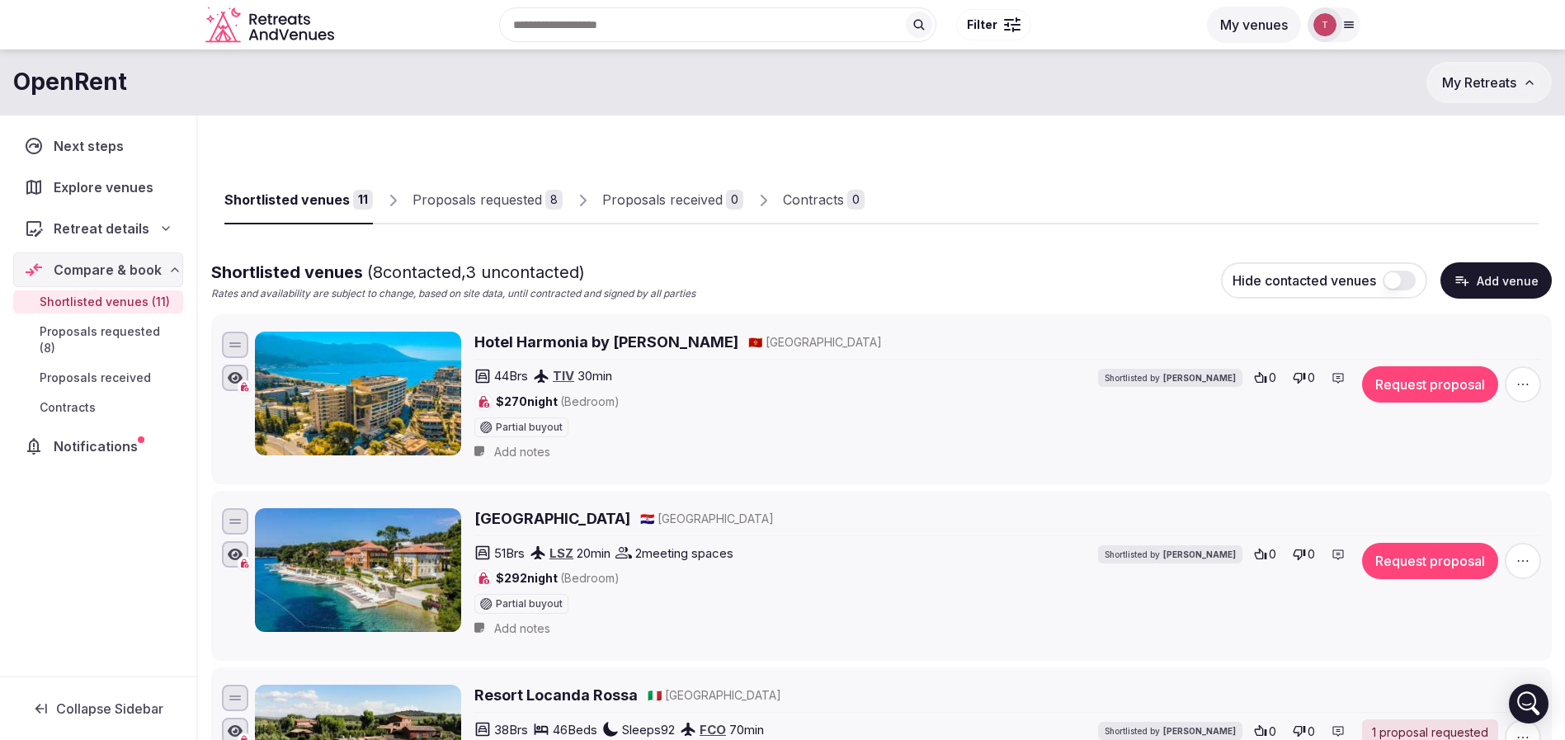
click at [1508, 276] on button "Add venue" at bounding box center [1496, 280] width 111 height 36
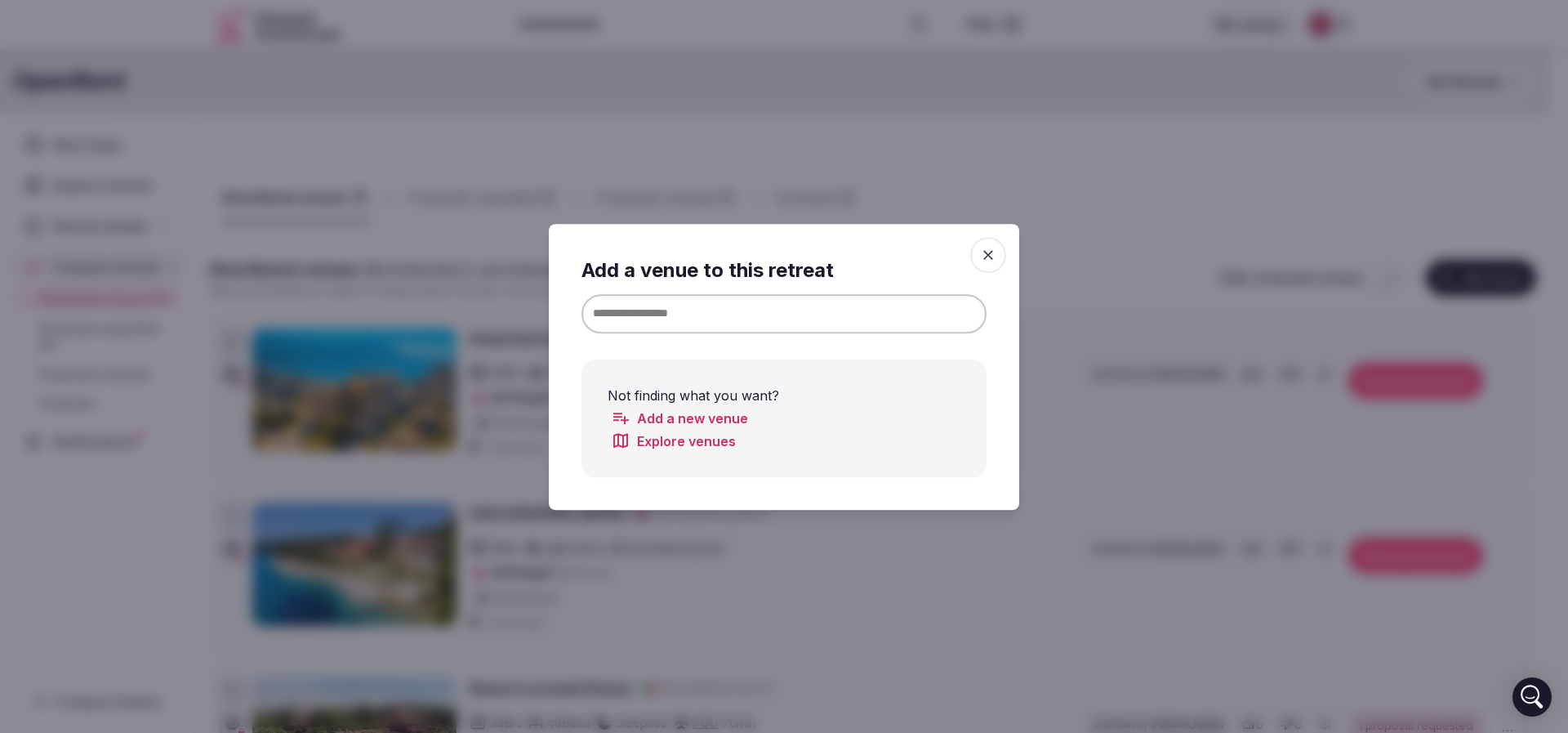
click at [656, 305] on input at bounding box center [783, 313] width 405 height 40
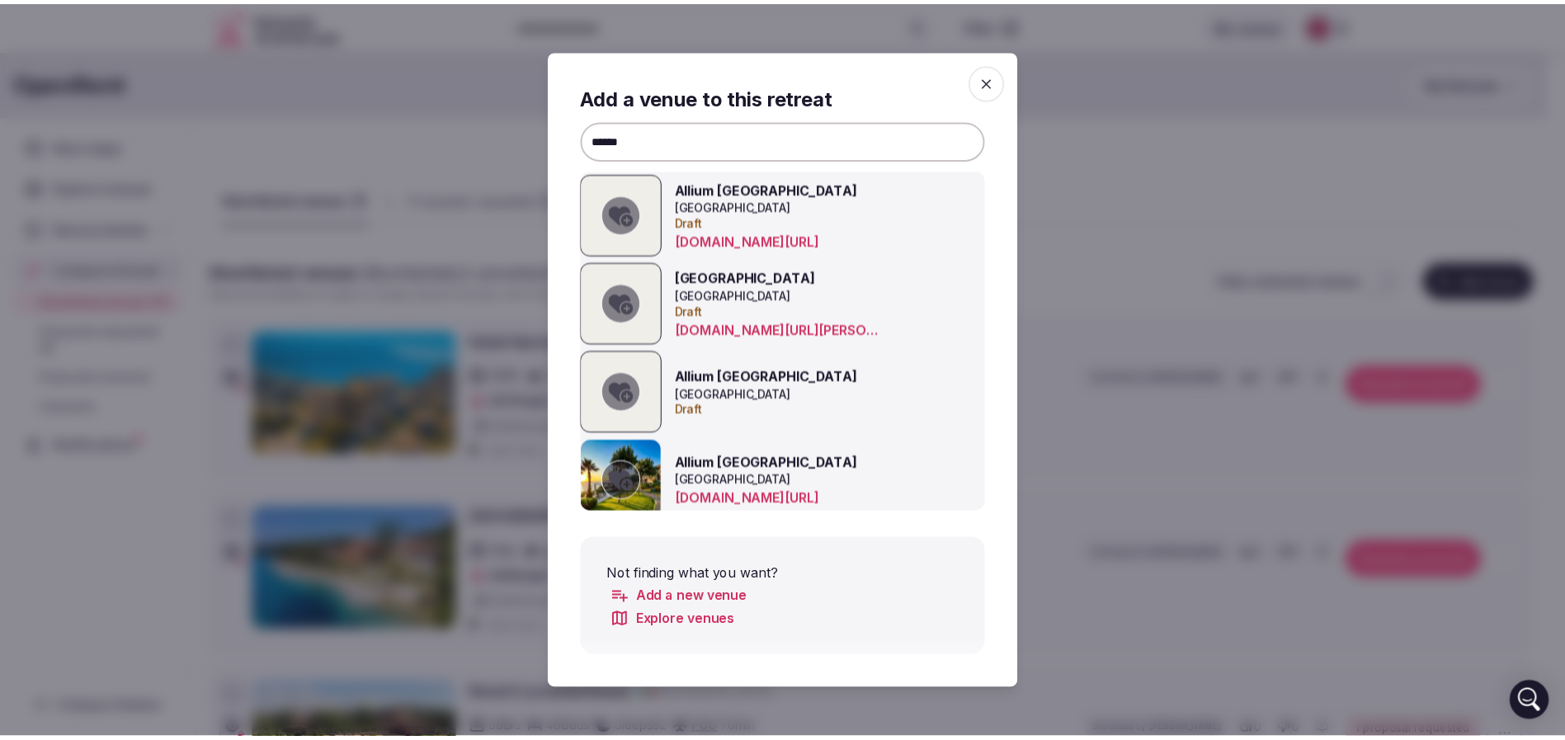
scroll to position [13, 0]
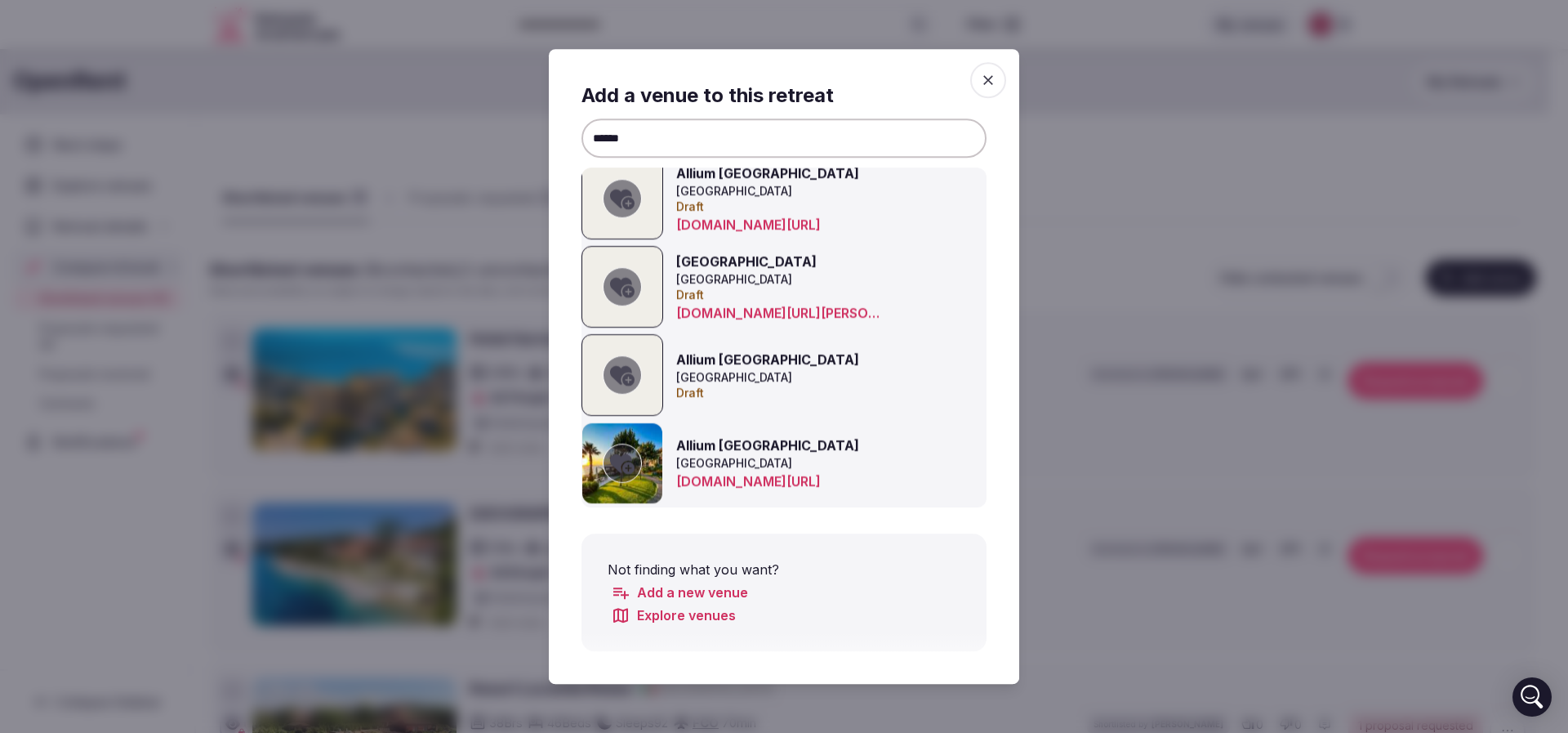
type input "******"
click at [627, 470] on icon at bounding box center [622, 465] width 25 height 20
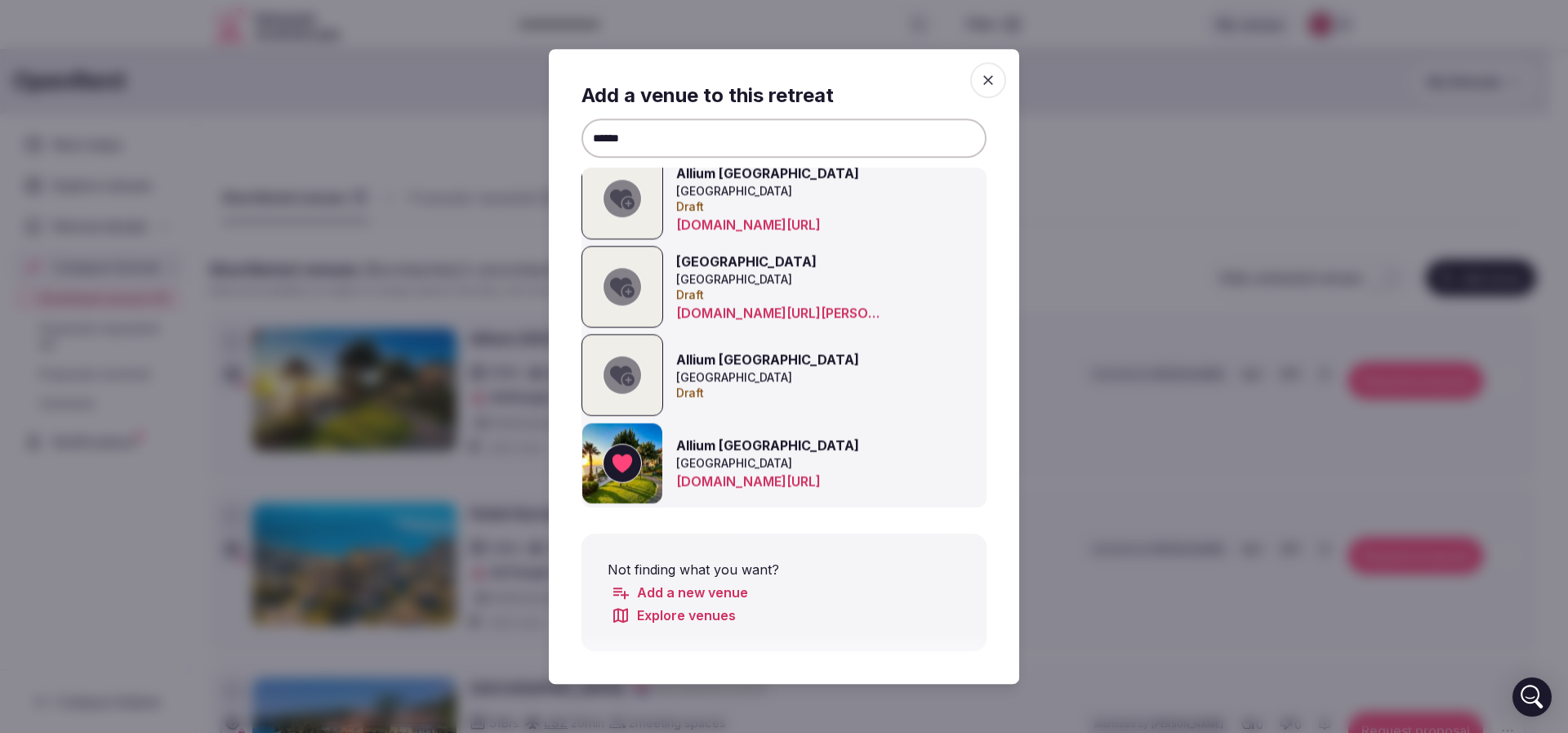
click at [1155, 145] on div at bounding box center [784, 366] width 1568 height 733
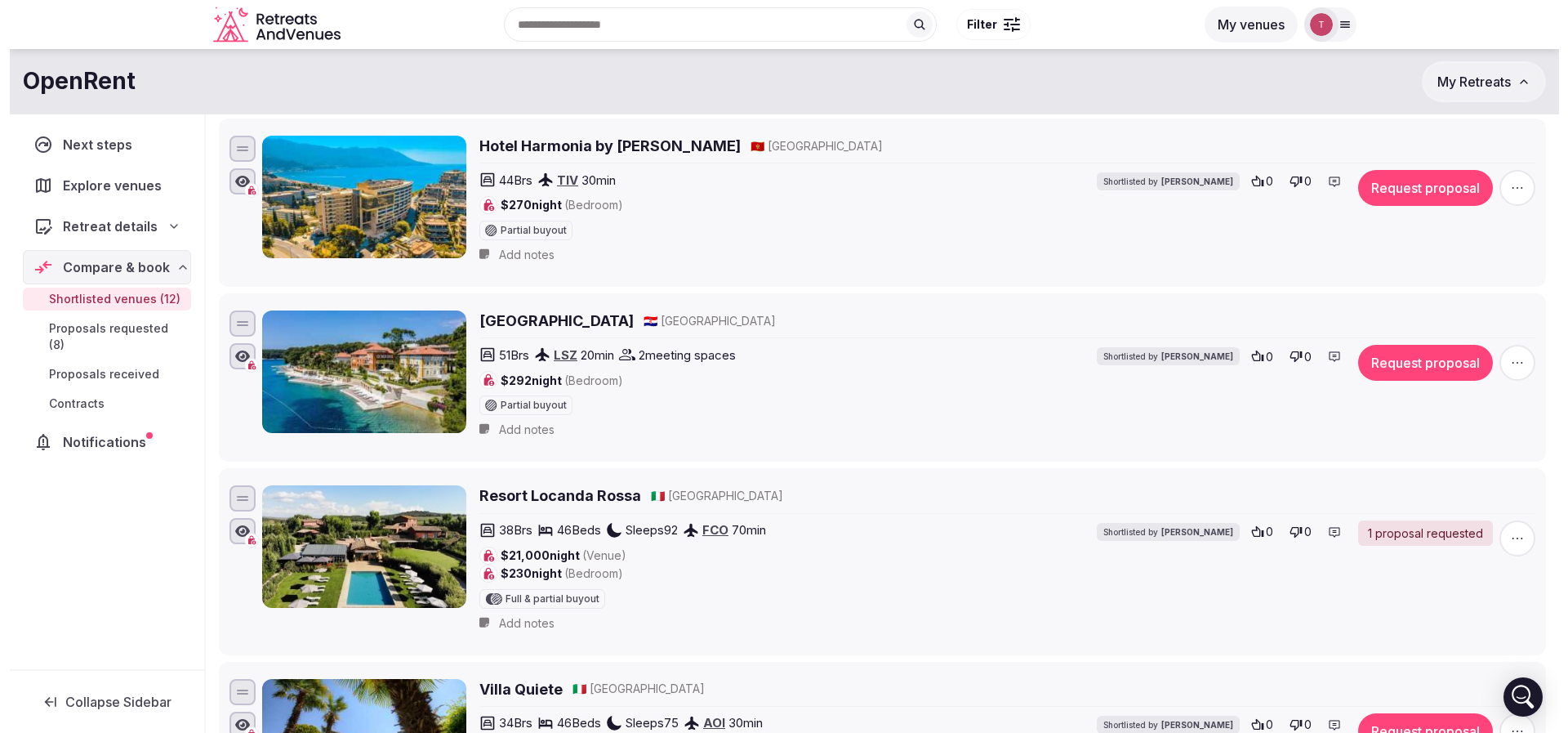
scroll to position [0, 0]
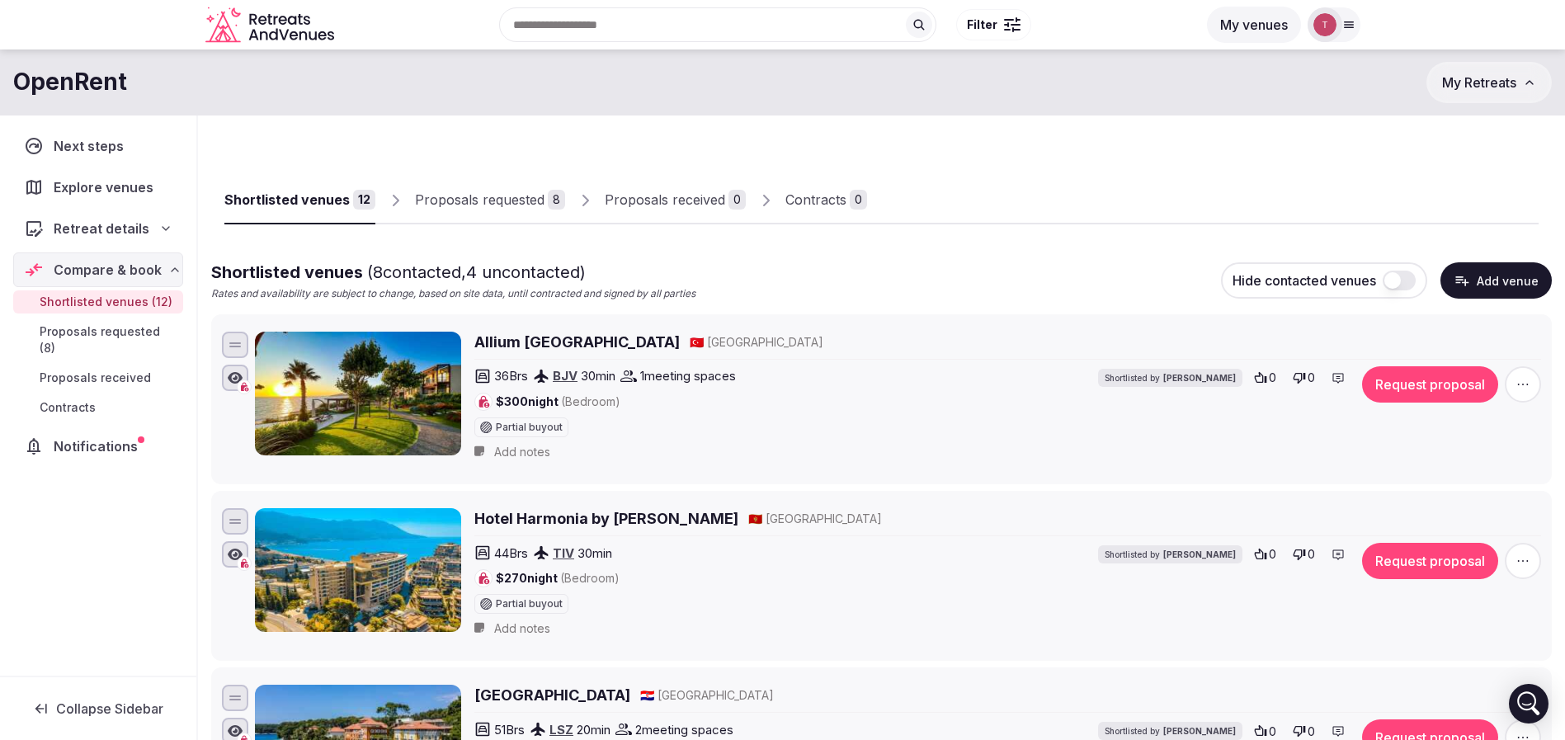
click at [653, 18] on input "text" at bounding box center [717, 24] width 437 height 35
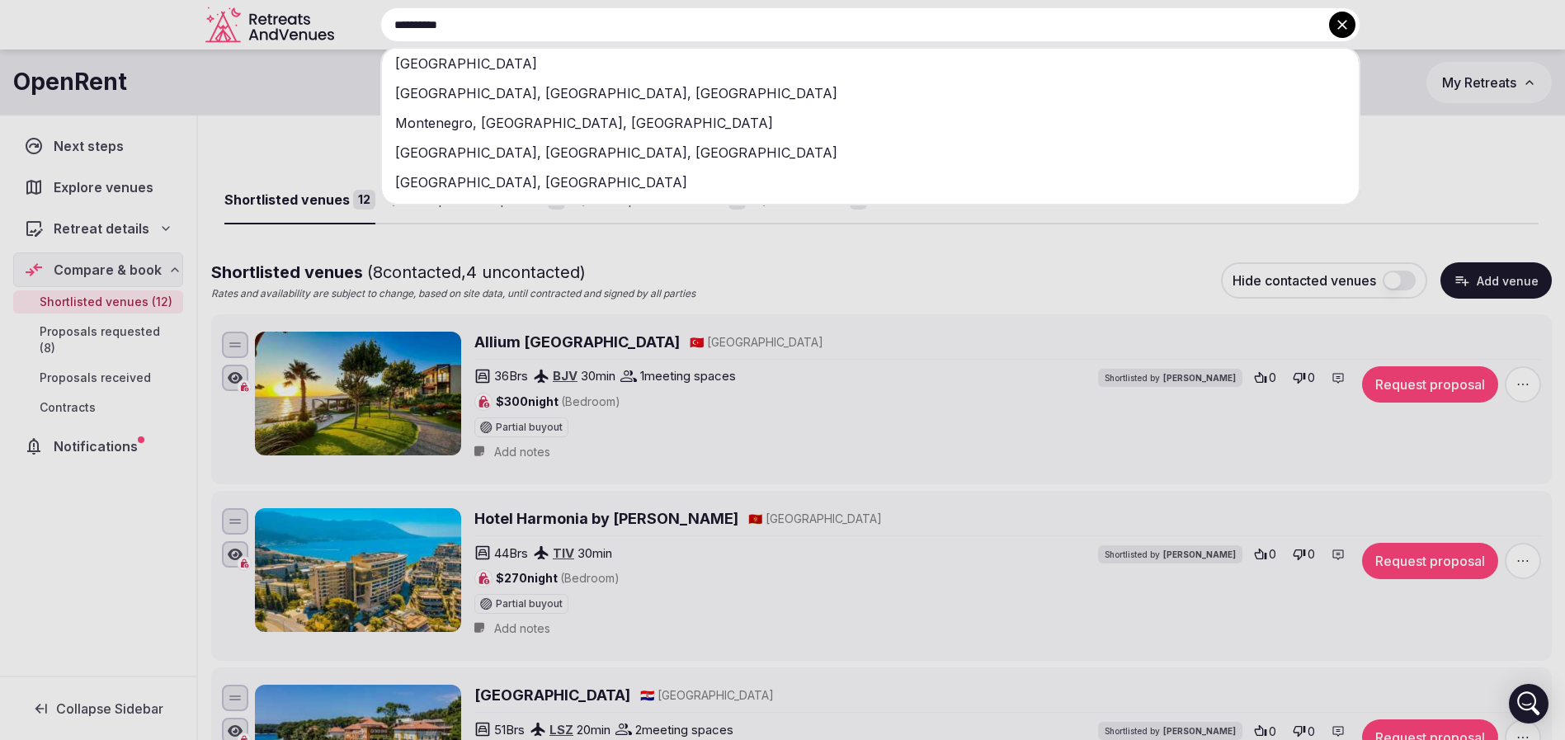
type input "**********"
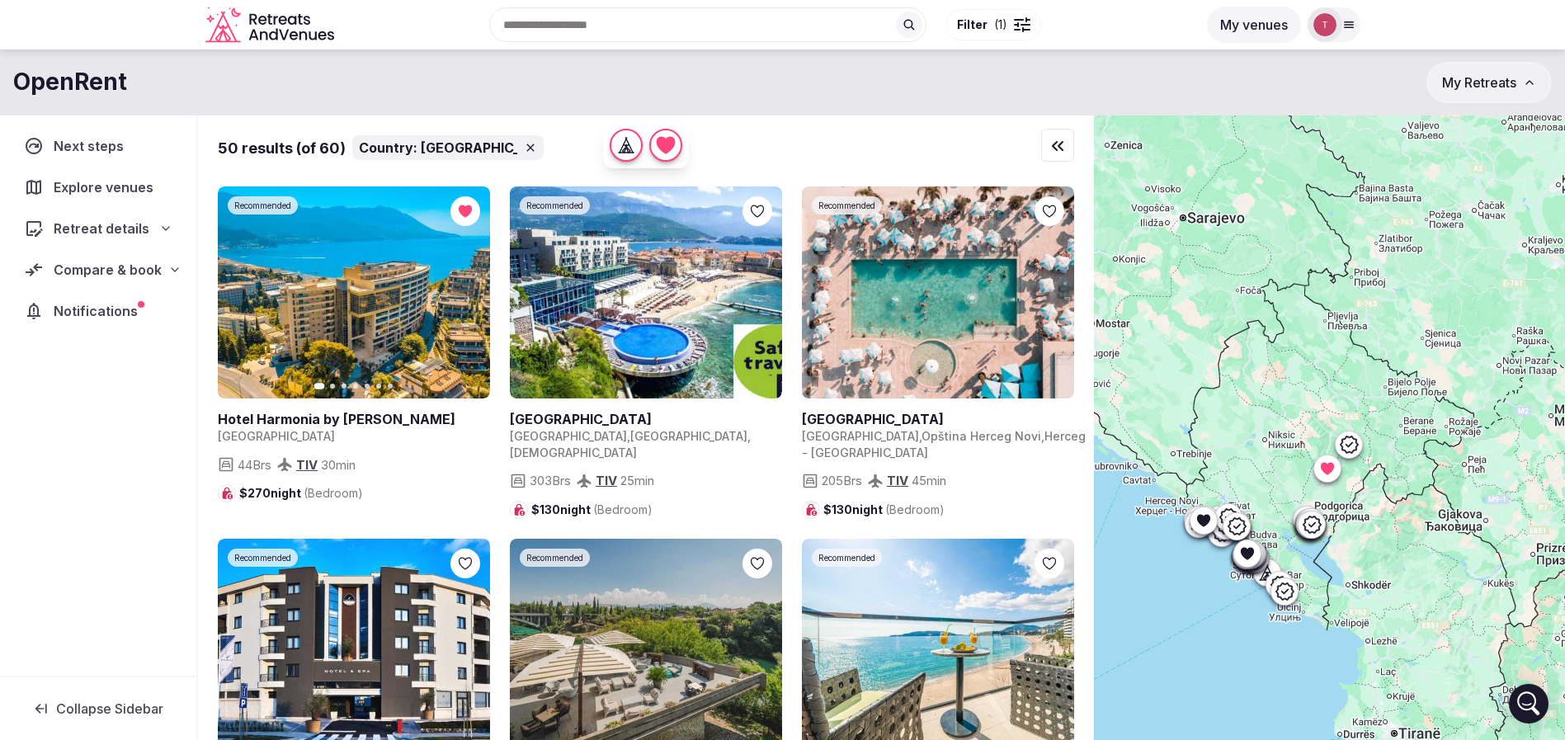
click at [994, 23] on span "( 1 )" at bounding box center [1000, 25] width 13 height 17
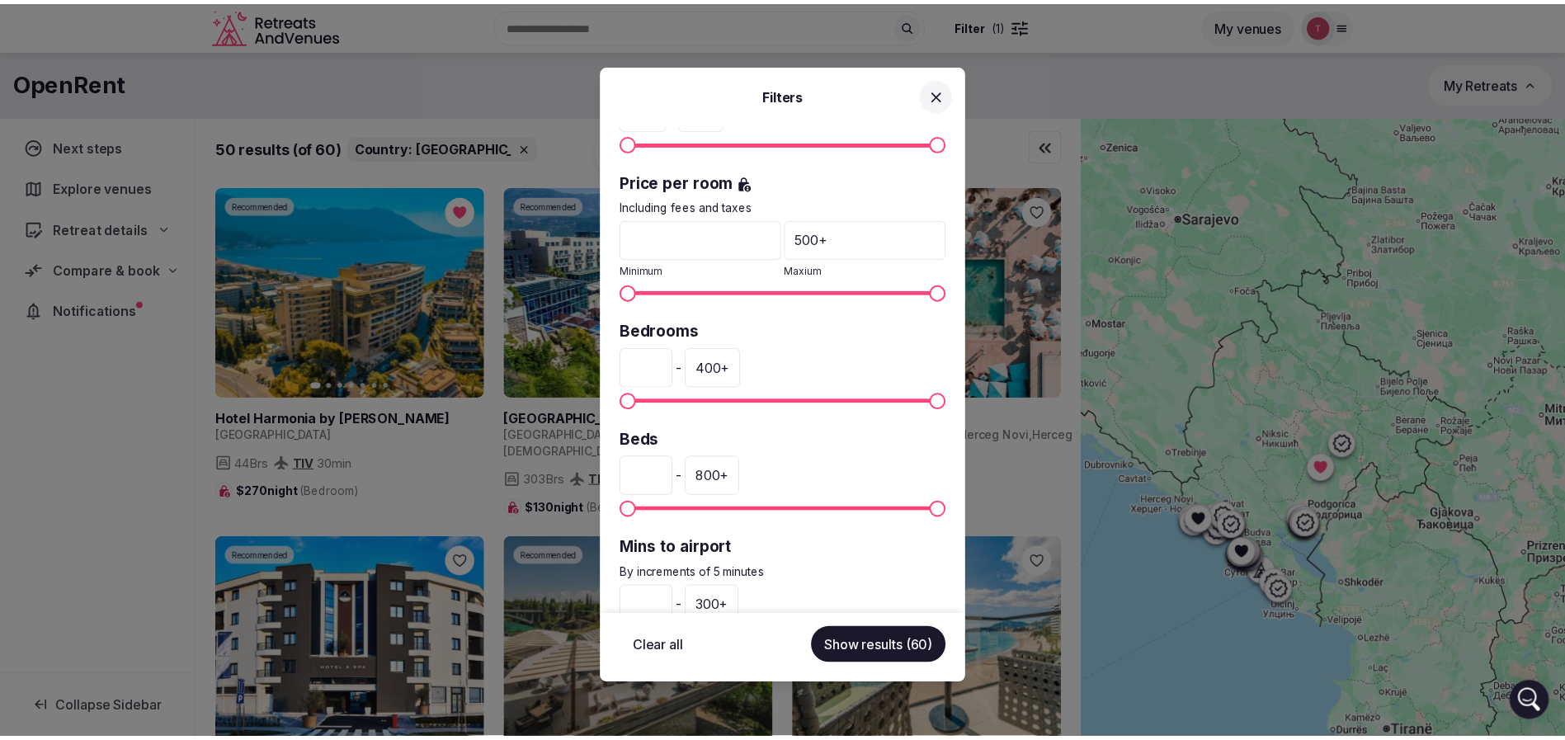
scroll to position [371, 0]
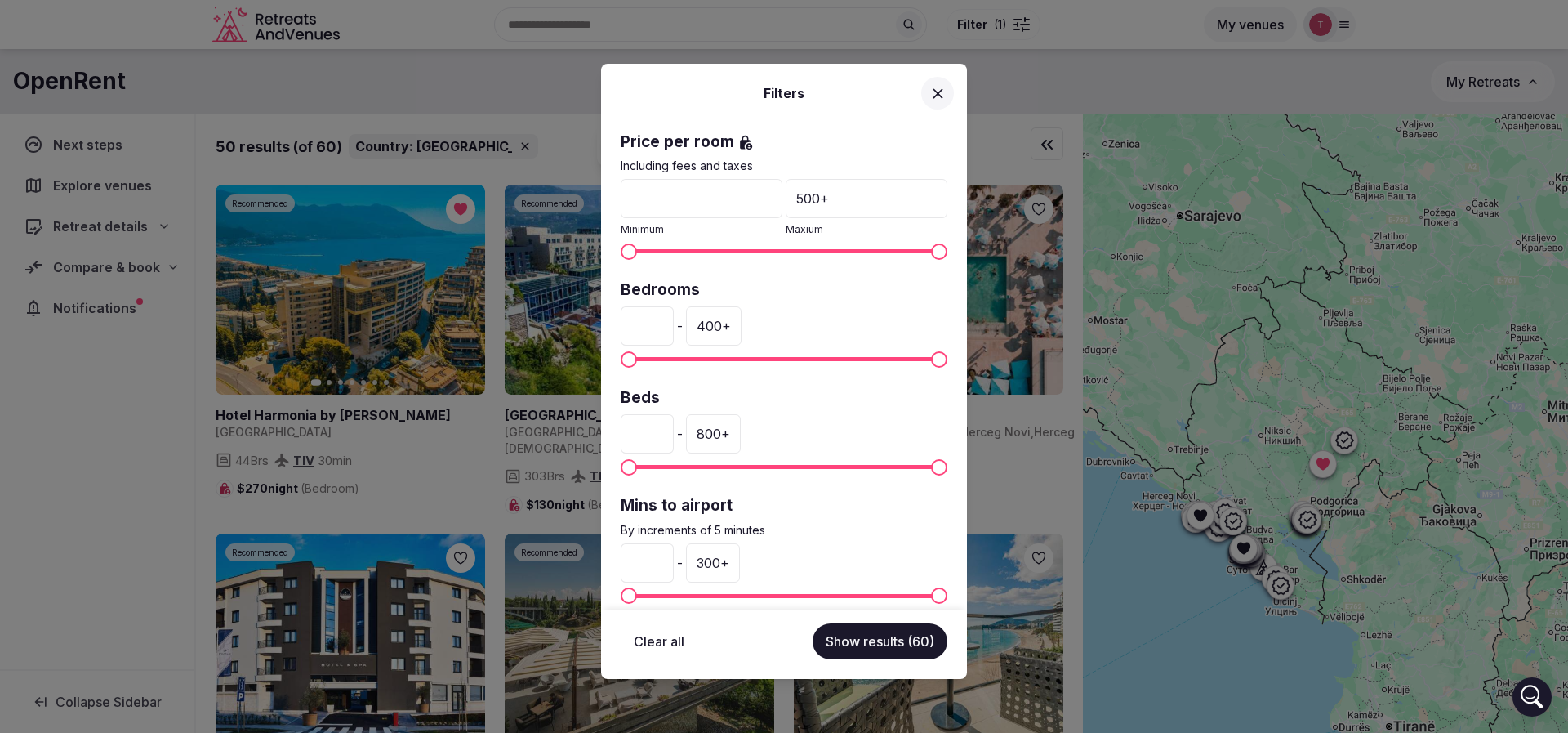
click at [741, 329] on div "400 +" at bounding box center [714, 326] width 55 height 40
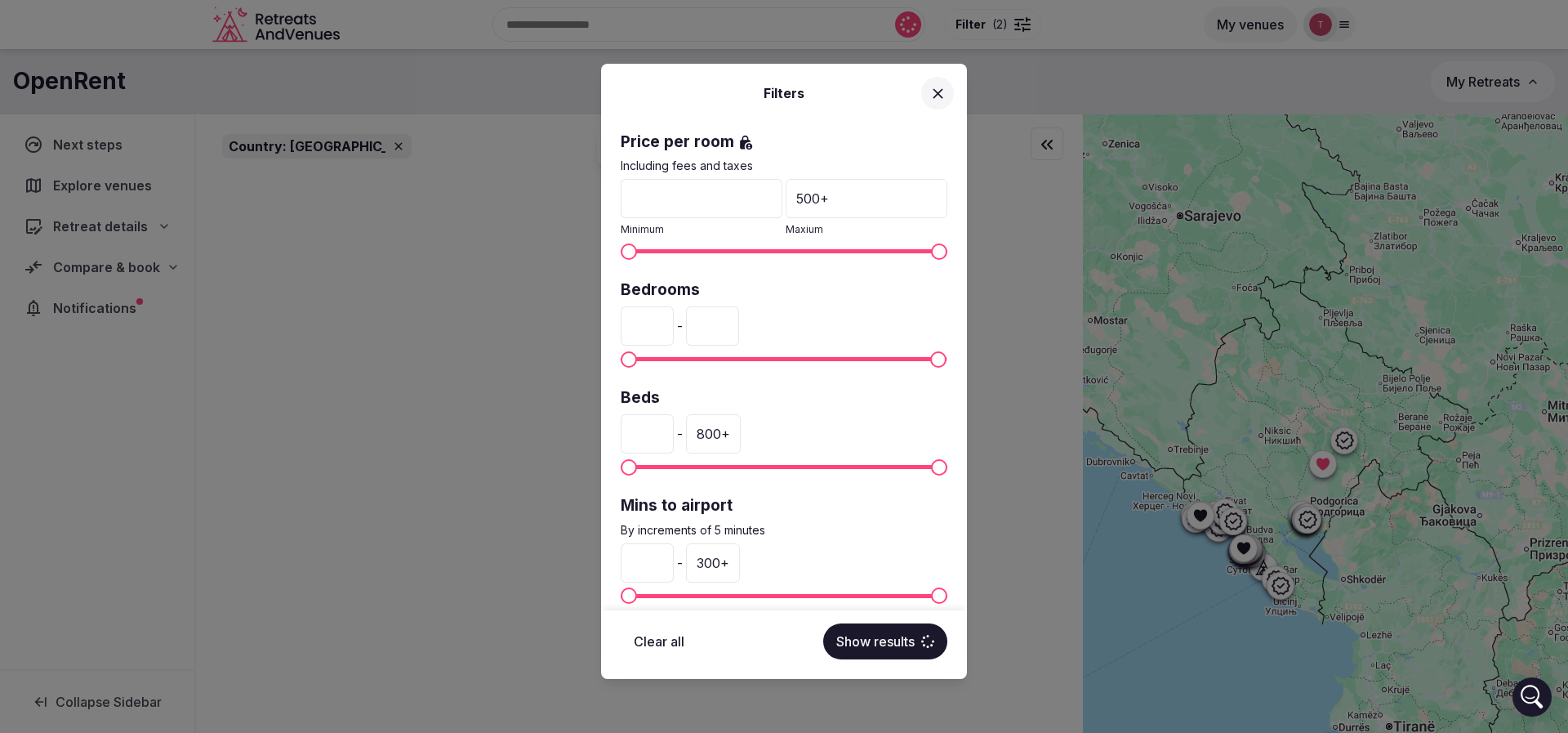
drag, startPoint x: 762, startPoint y: 328, endPoint x: 739, endPoint y: 316, distance: 25.9
click at [684, 329] on div "* - ***" at bounding box center [784, 326] width 327 height 40
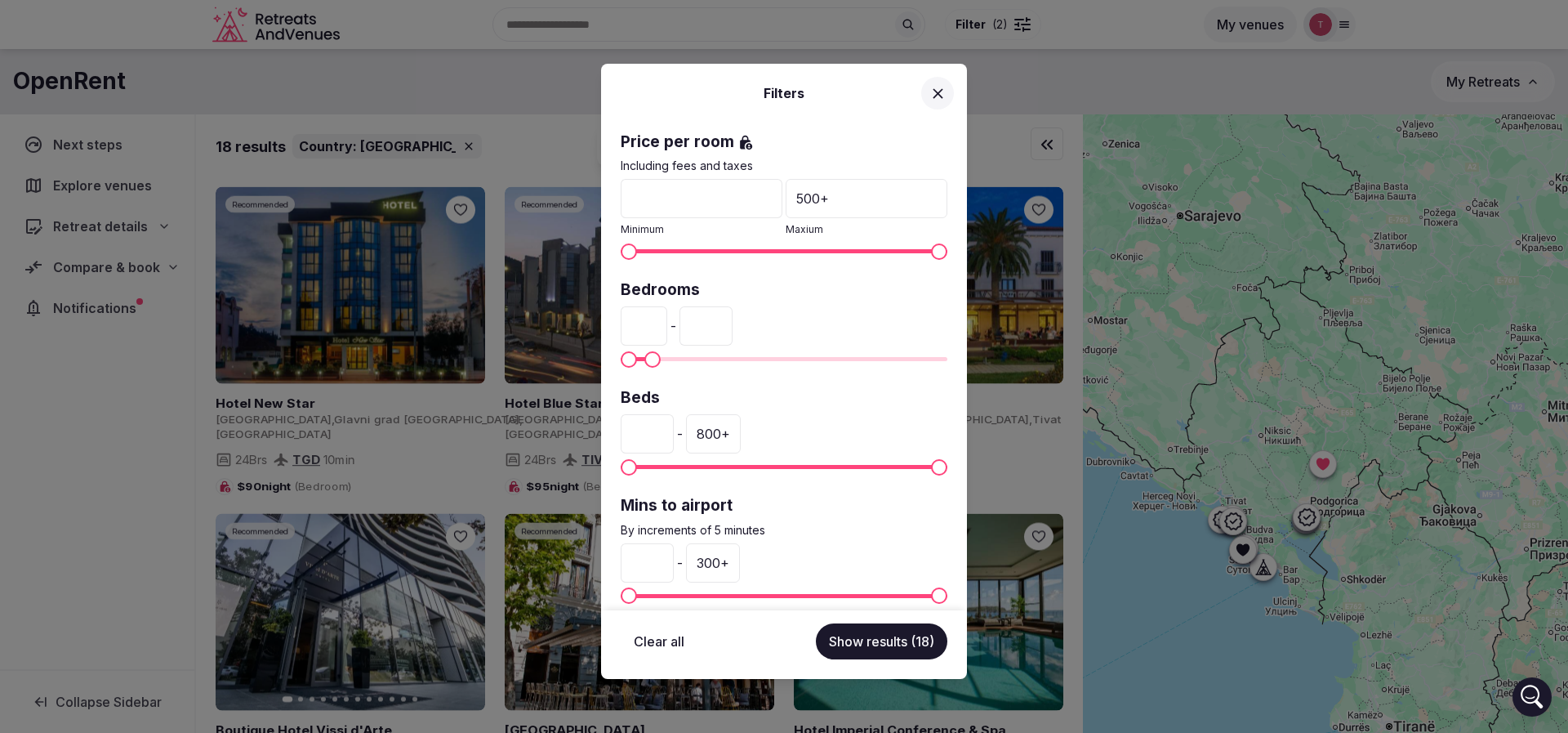
type input "**"
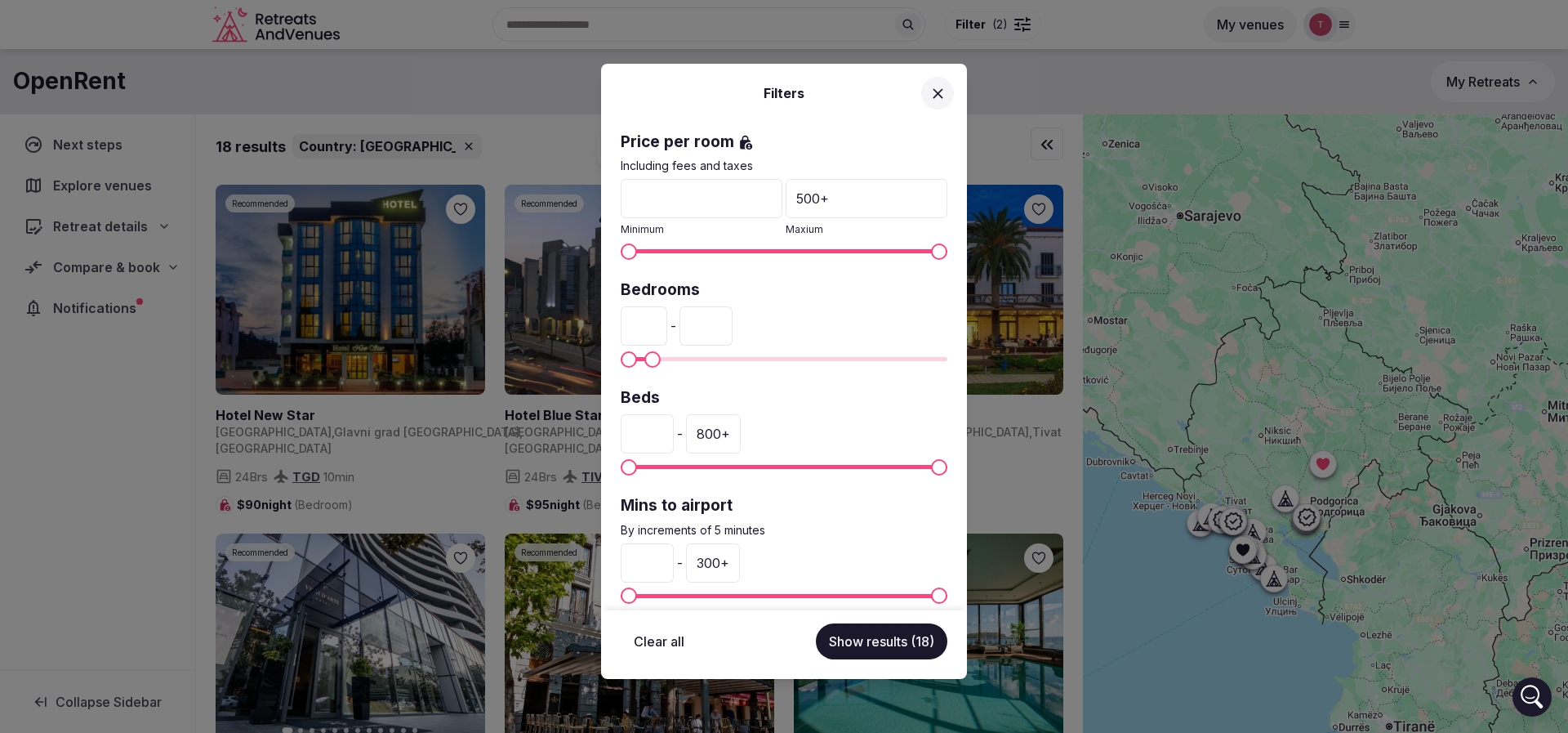
click at [880, 306] on div "* - **" at bounding box center [784, 326] width 327 height 40
click at [898, 652] on button "Show results (18)" at bounding box center [881, 642] width 132 height 36
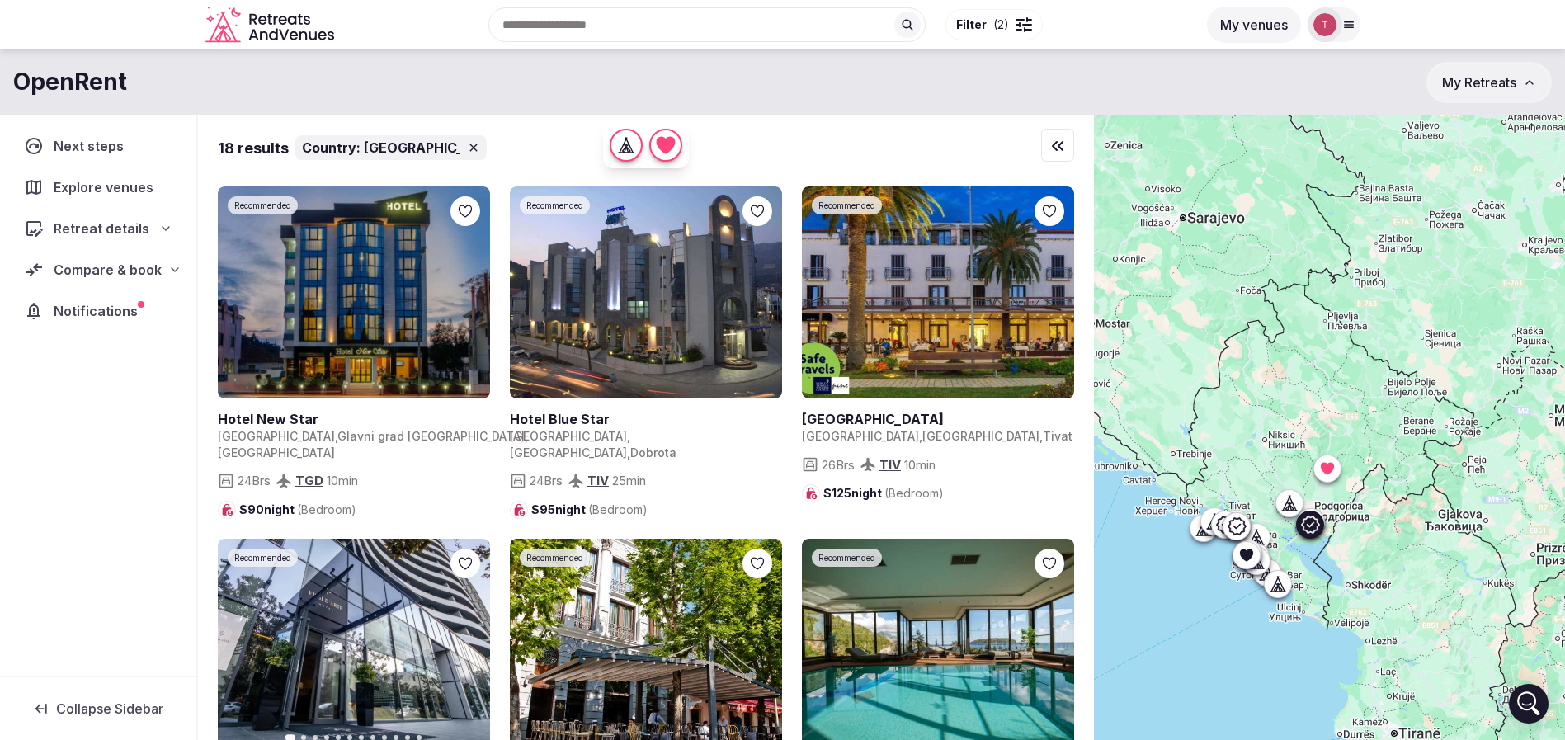
click at [383, 303] on link at bounding box center [354, 292] width 272 height 212
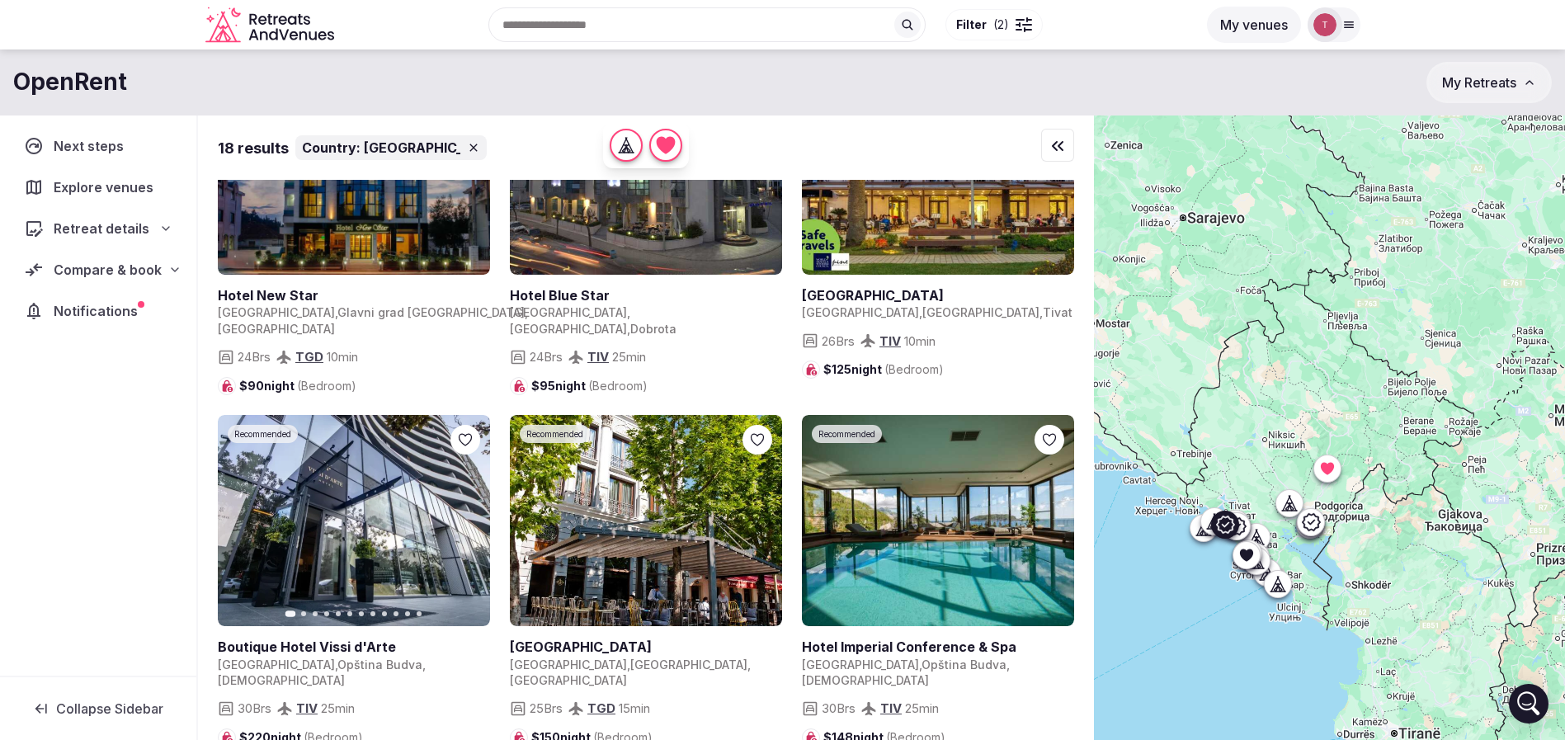
scroll to position [248, 0]
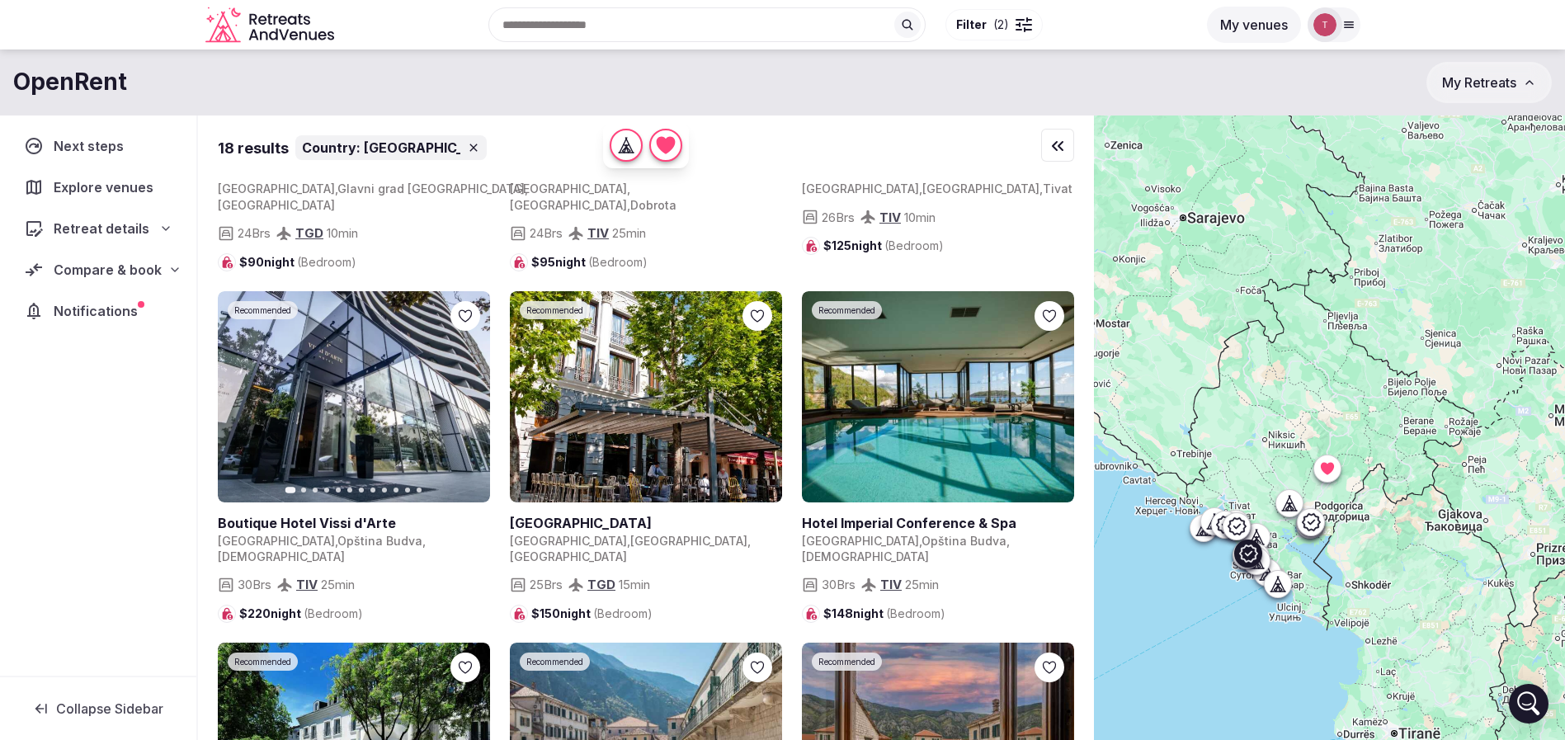
click at [971, 429] on link at bounding box center [938, 397] width 272 height 212
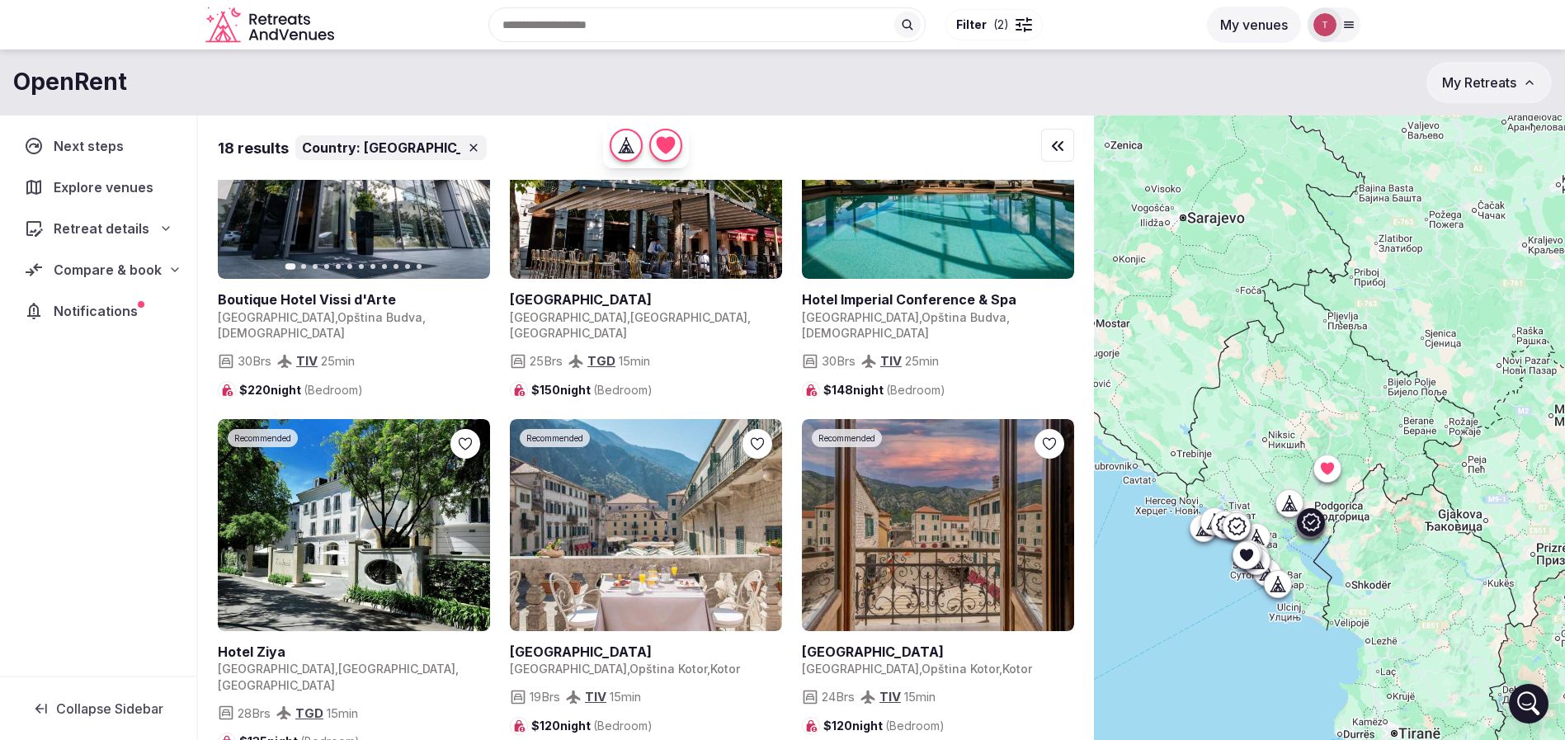
scroll to position [495, 0]
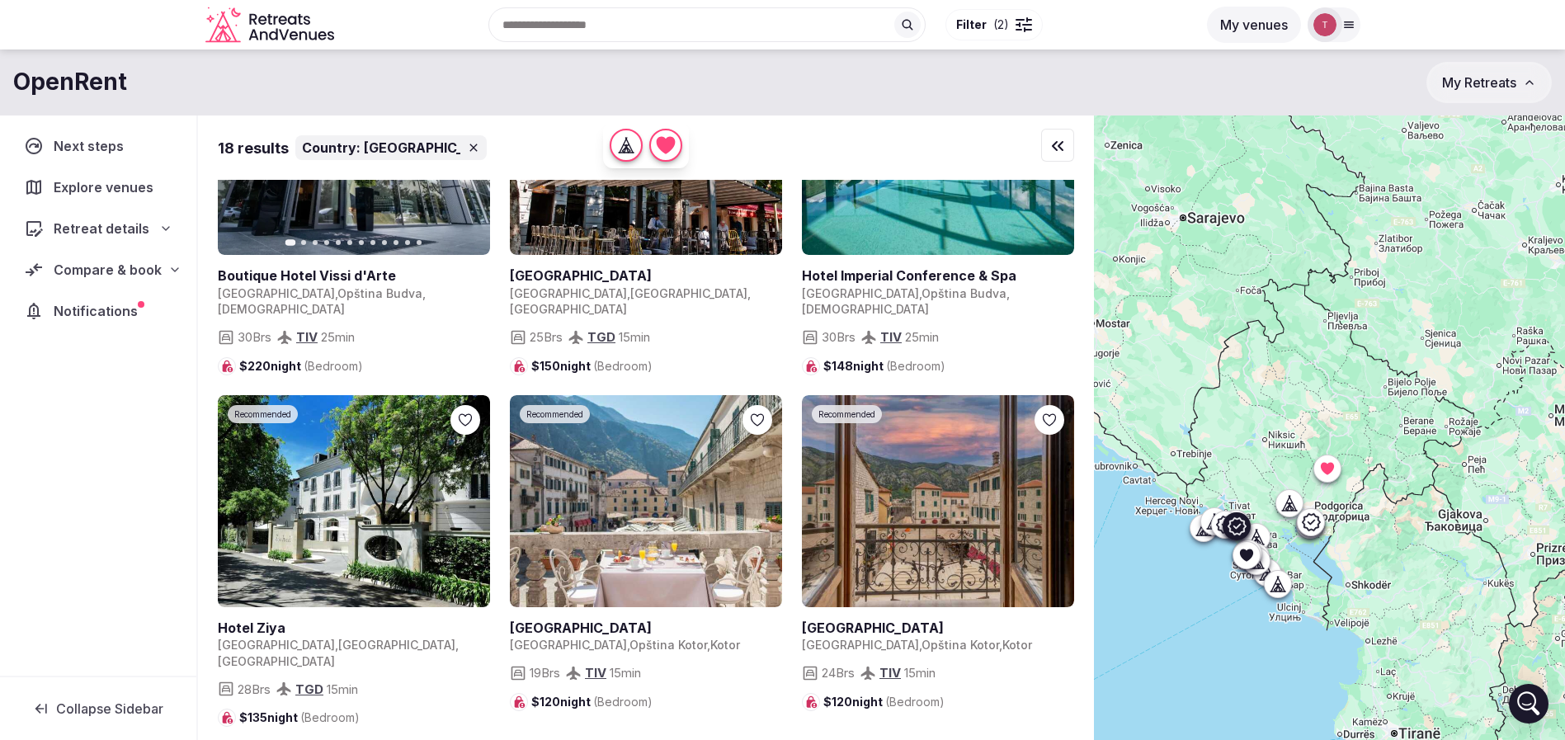
click at [683, 464] on link at bounding box center [646, 501] width 272 height 212
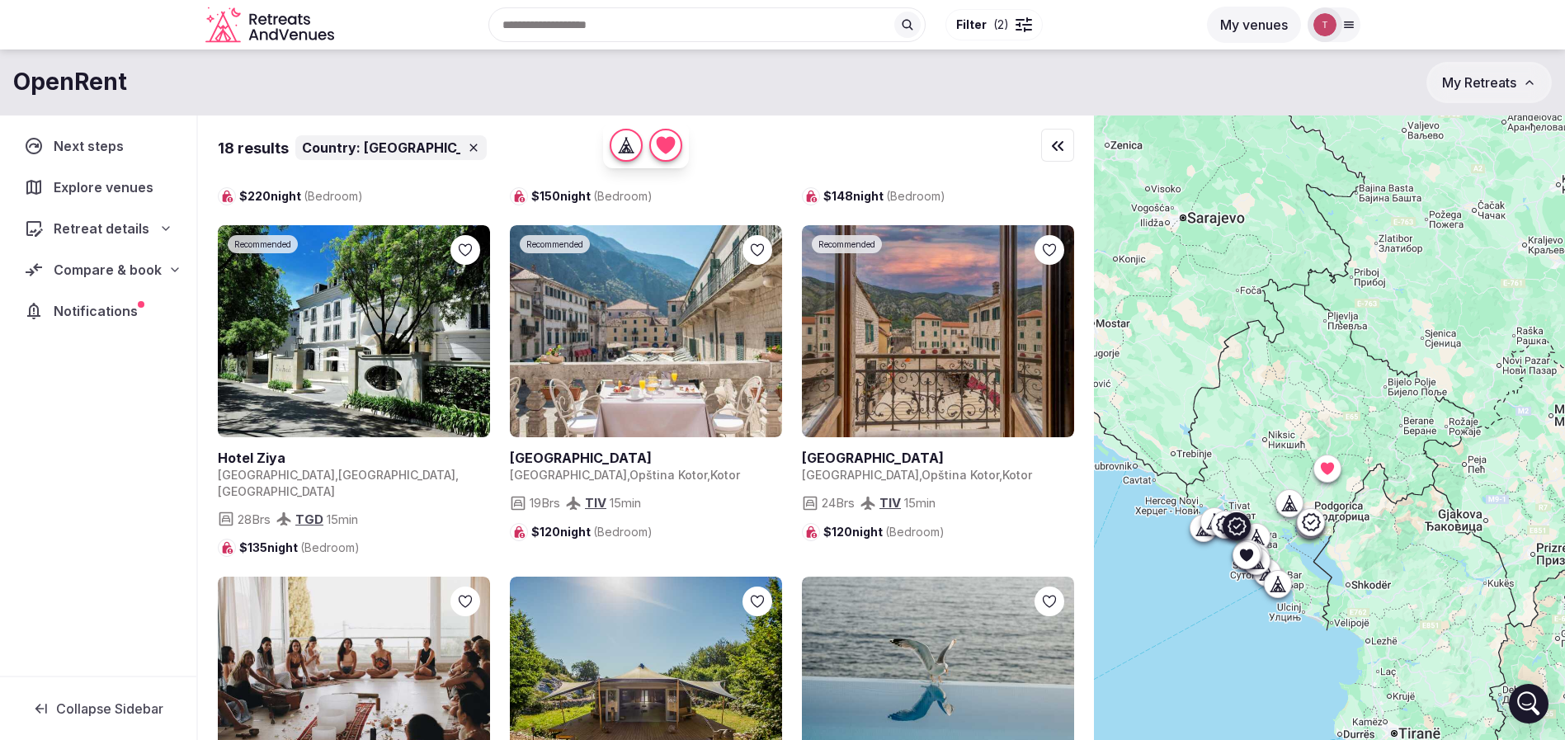
scroll to position [743, 0]
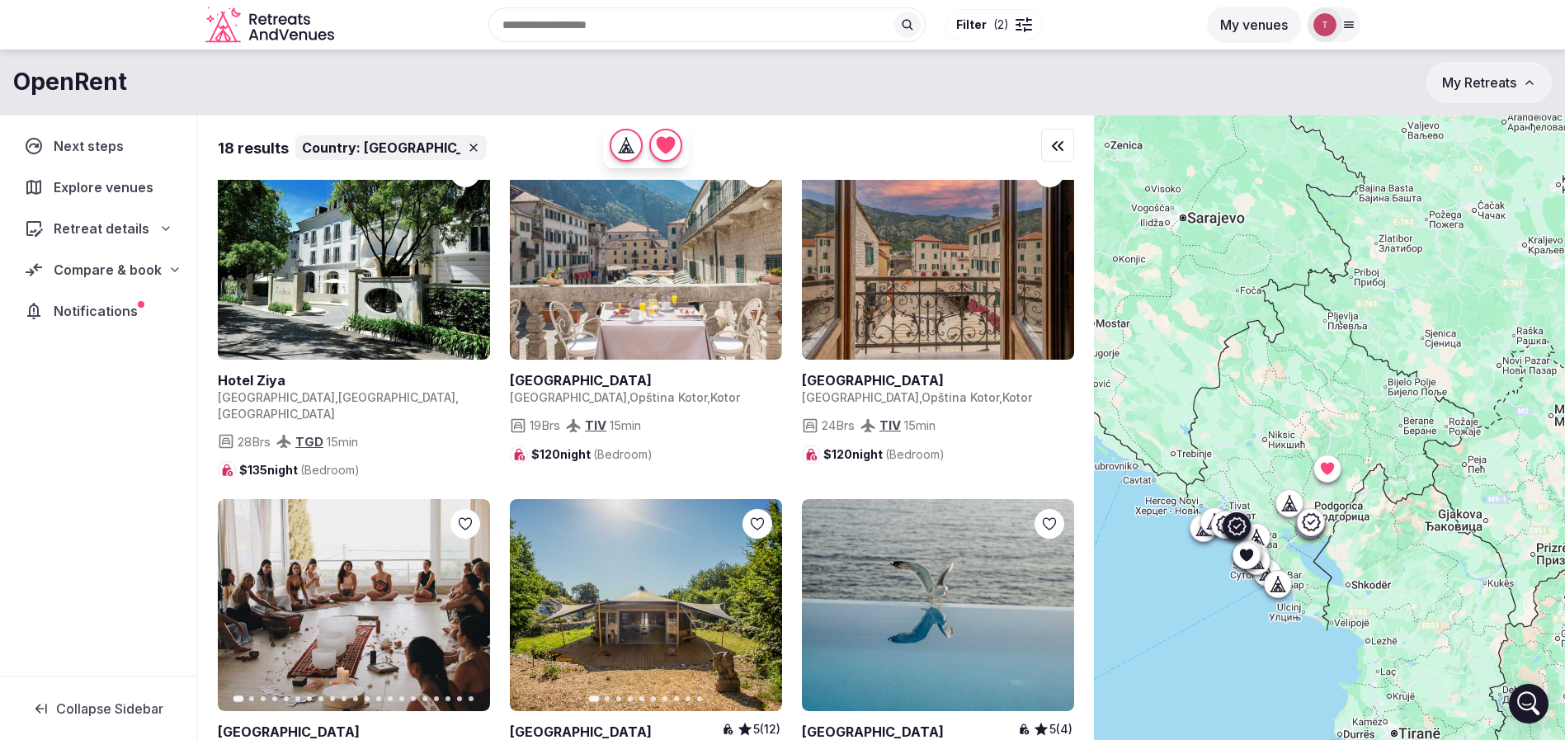
click at [956, 260] on link at bounding box center [938, 254] width 272 height 212
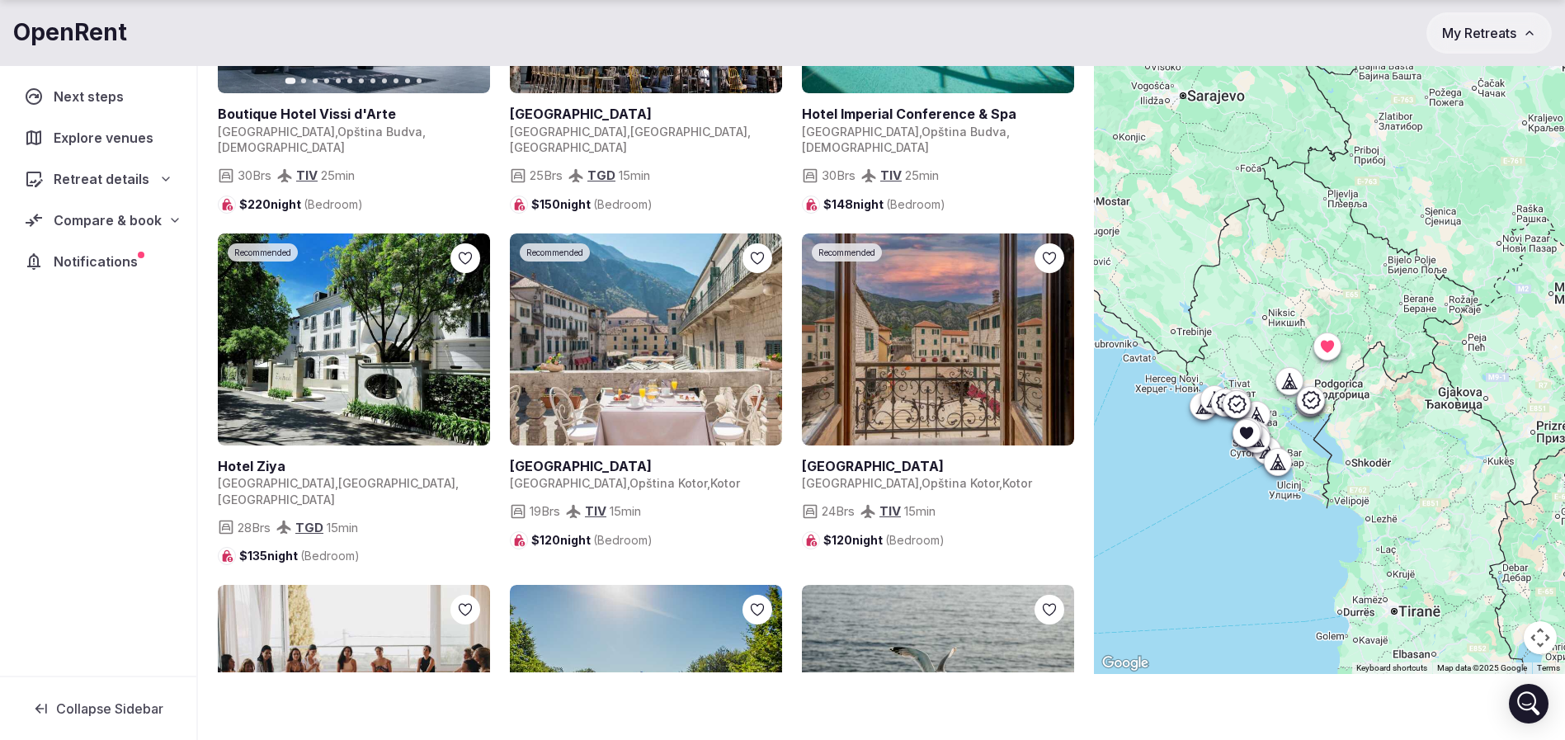
scroll to position [411, 0]
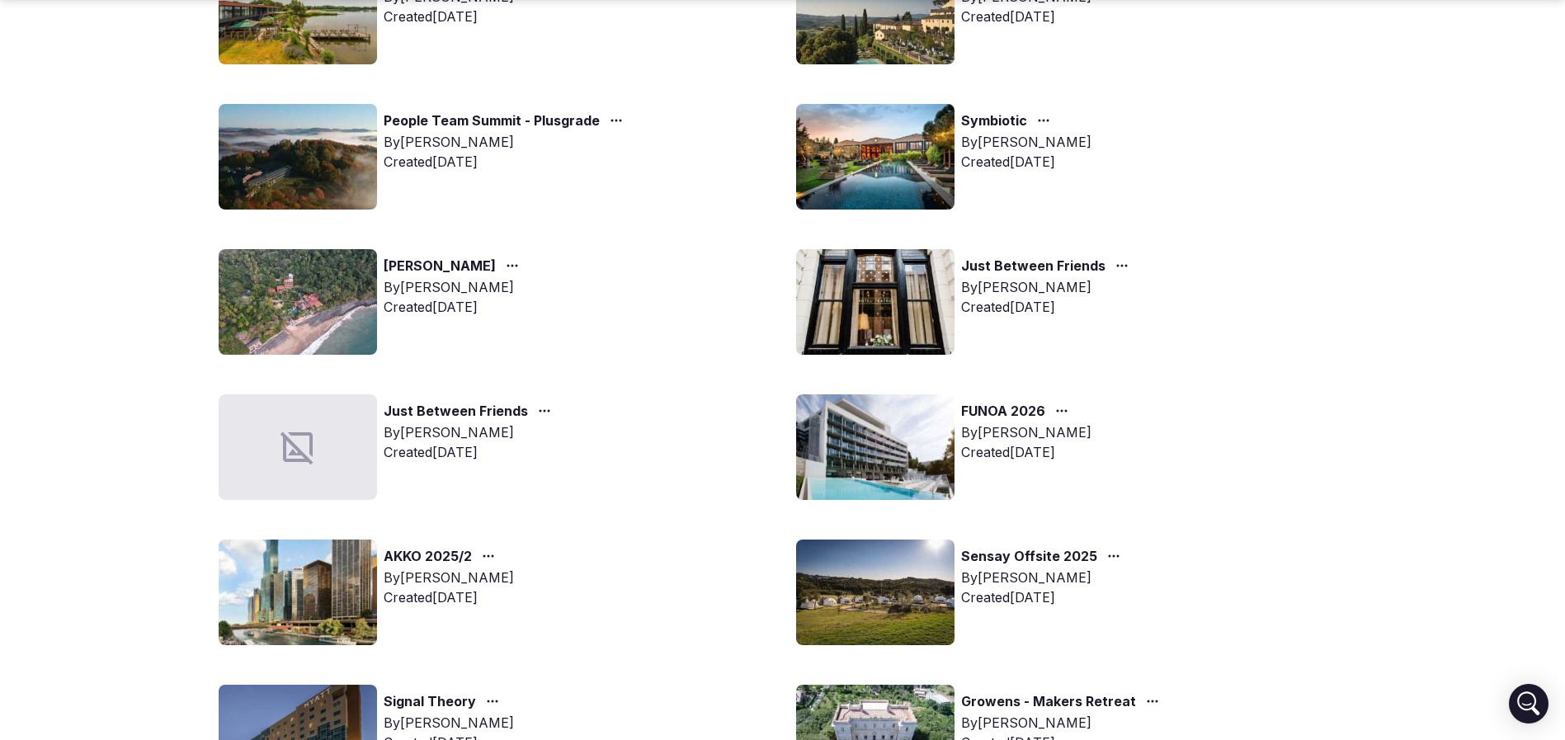
scroll to position [495, 0]
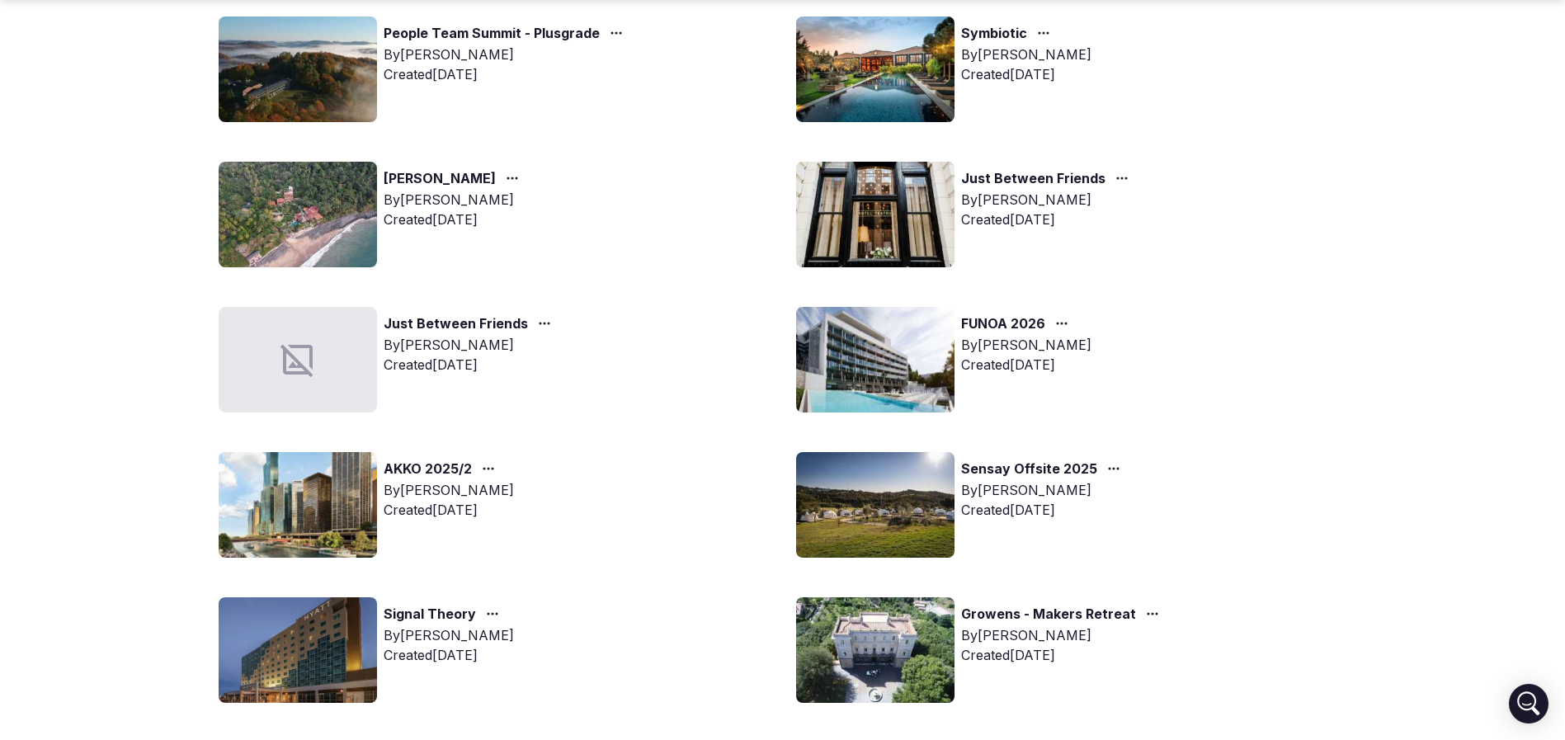
click at [1313, 403] on div "FUNOA 2026 By [PERSON_NAME] Created [DATE]" at bounding box center [1071, 360] width 551 height 106
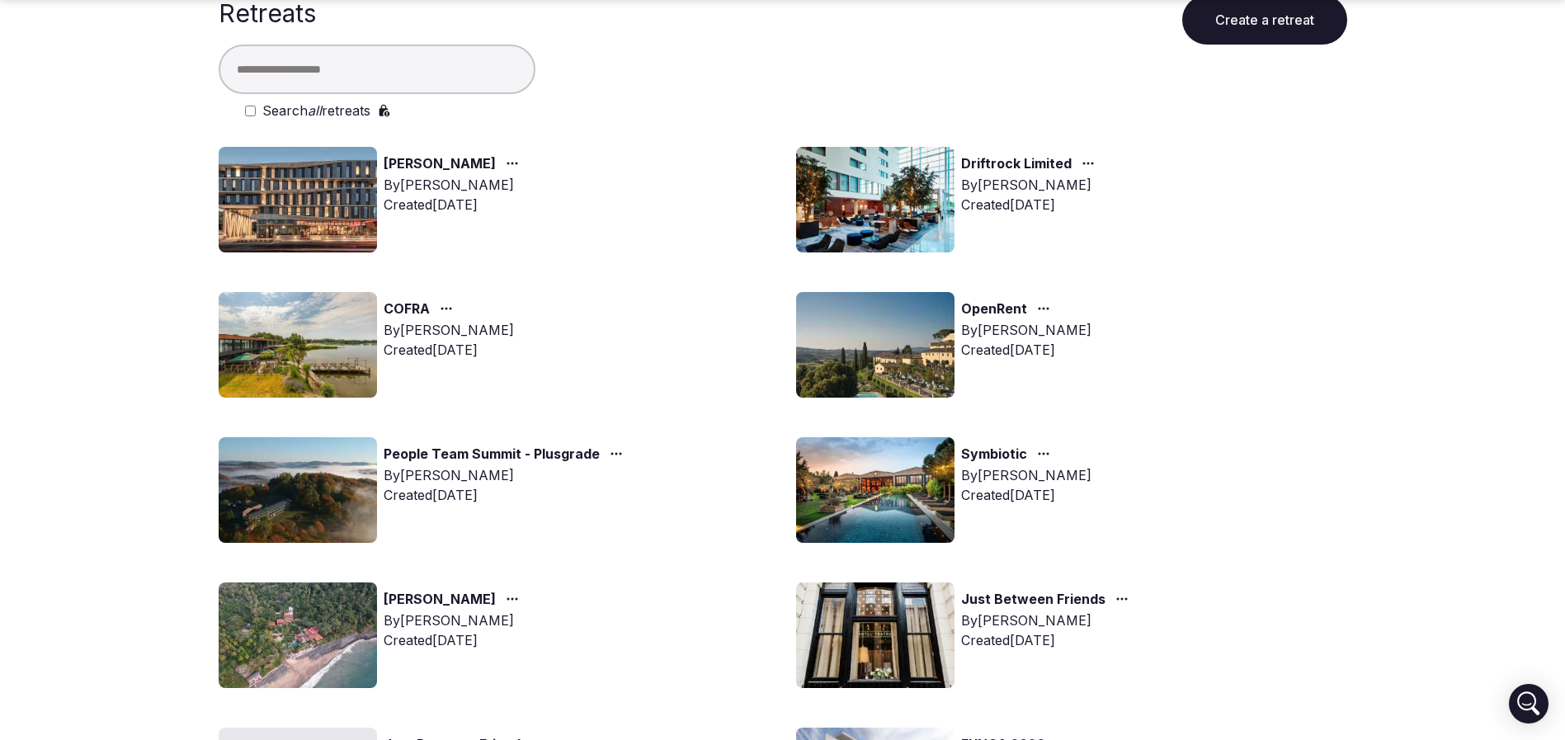
scroll to position [124, 0]
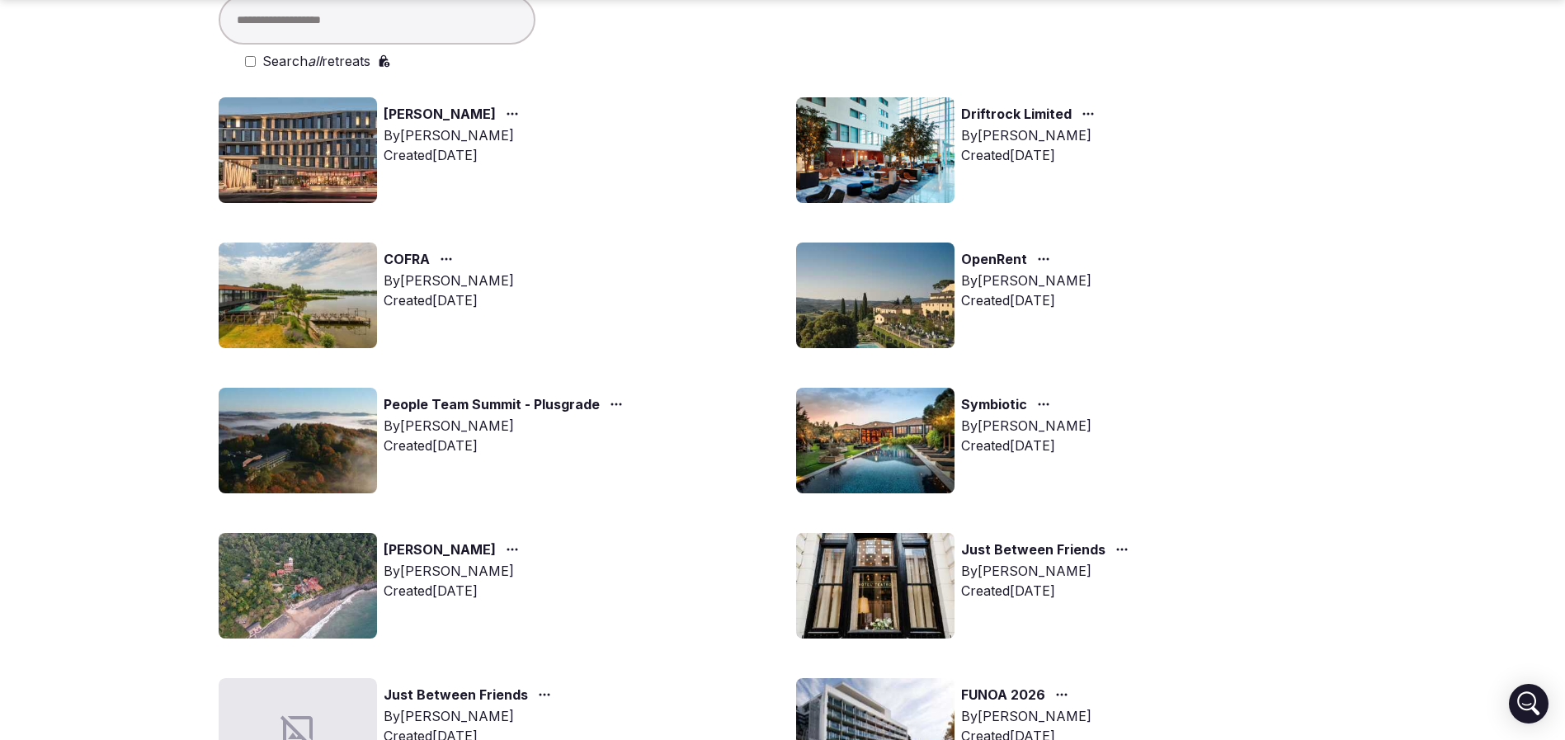
click at [901, 445] on img at bounding box center [875, 441] width 158 height 106
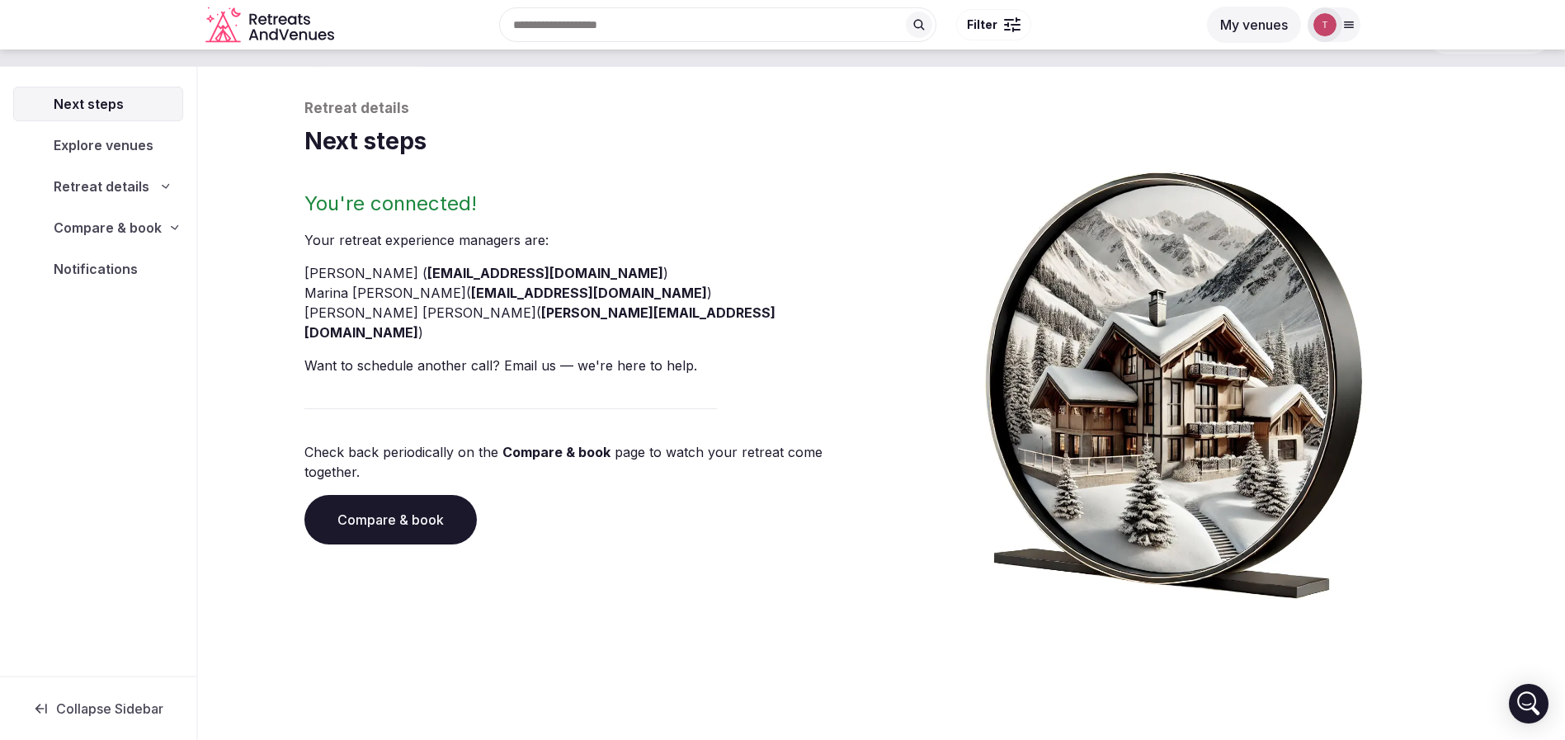
click at [892, 436] on div "You're connected! Your retreat experience manager s are : Thiago Martins ( thia…" at bounding box center [881, 395] width 1155 height 408
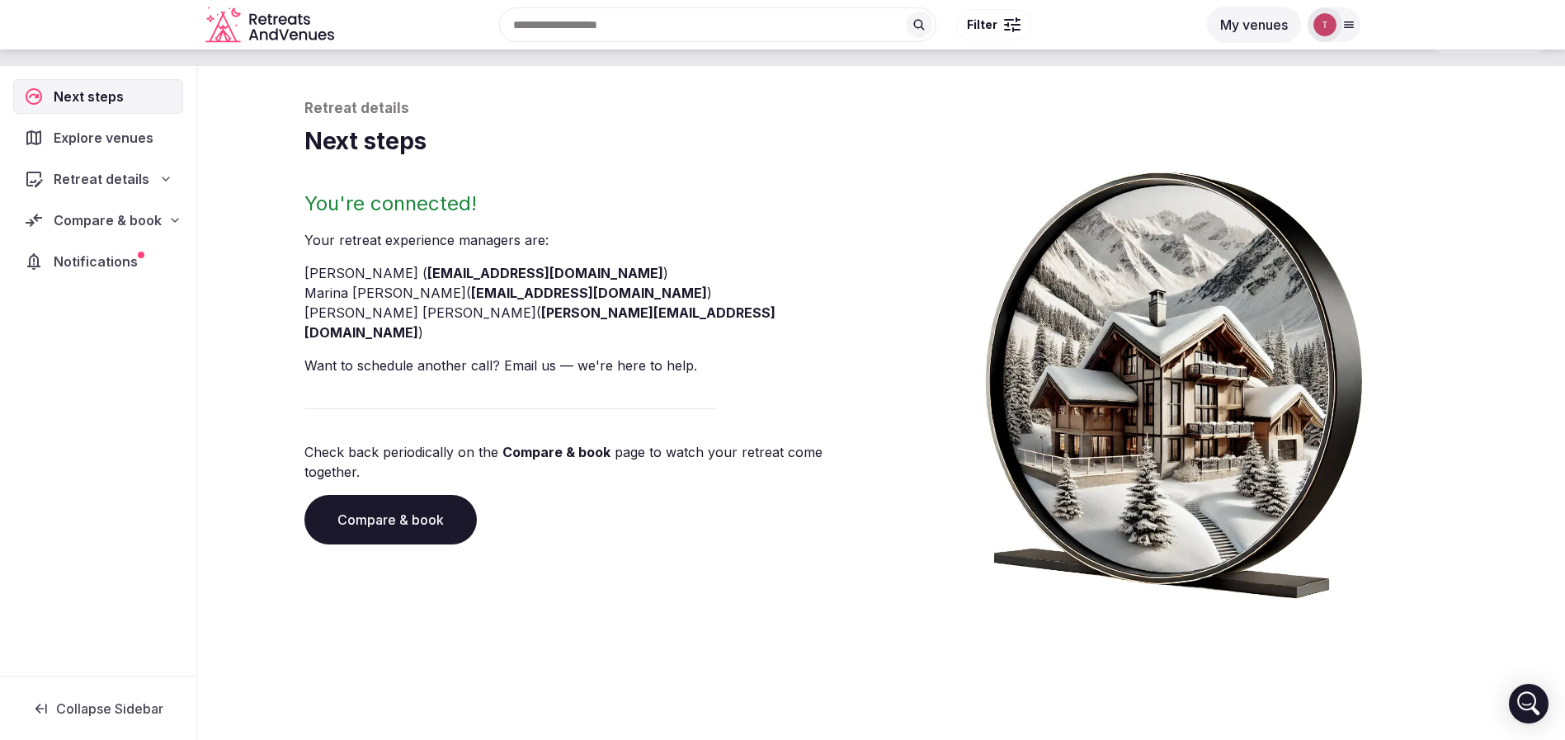
click at [399, 507] on div "You're connected! Your retreat experience manager s are : Thiago Martins ( thia…" at bounding box center [589, 395] width 571 height 408
click at [414, 495] on link "Compare & book" at bounding box center [390, 520] width 172 height 50
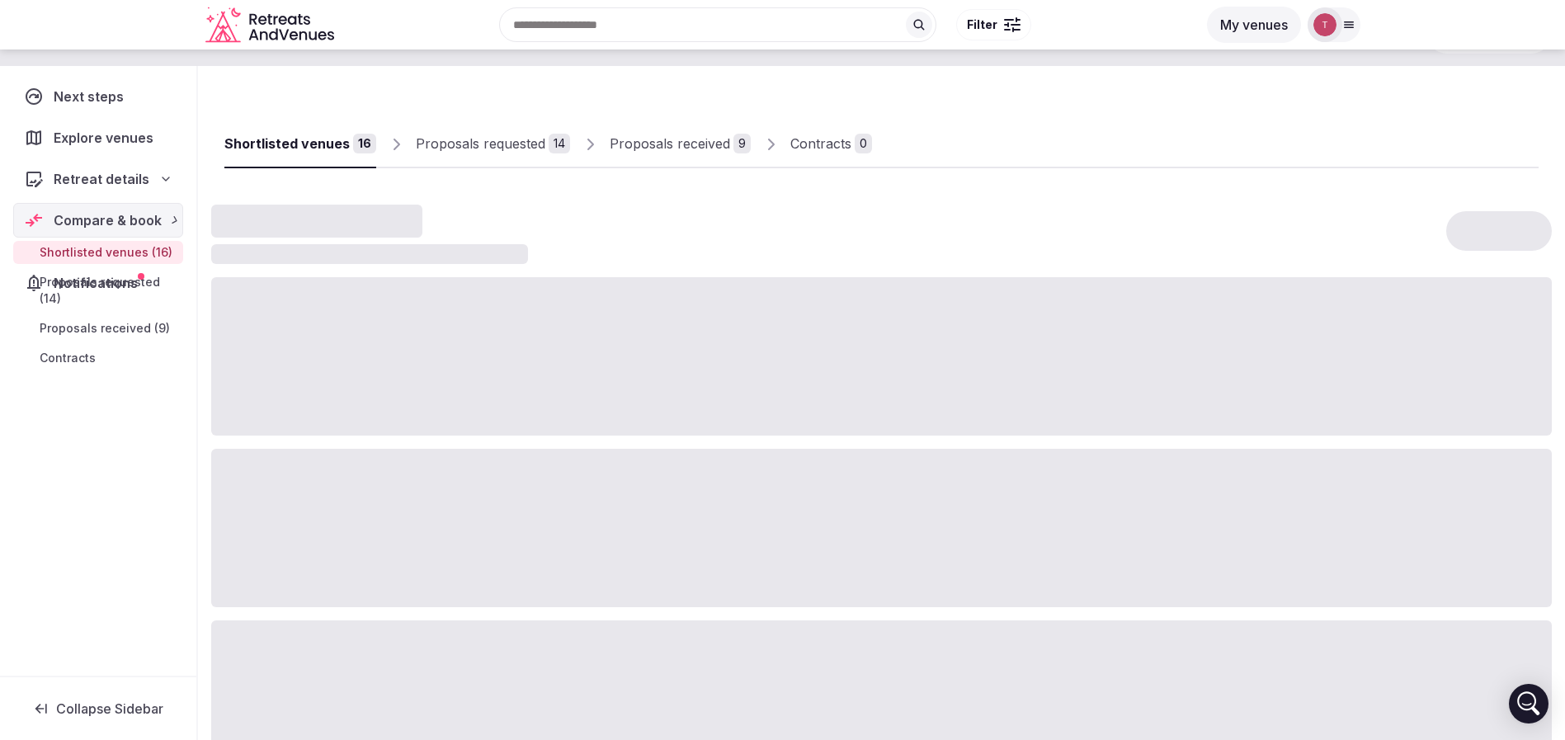
click at [413, 476] on div at bounding box center [881, 528] width 1341 height 158
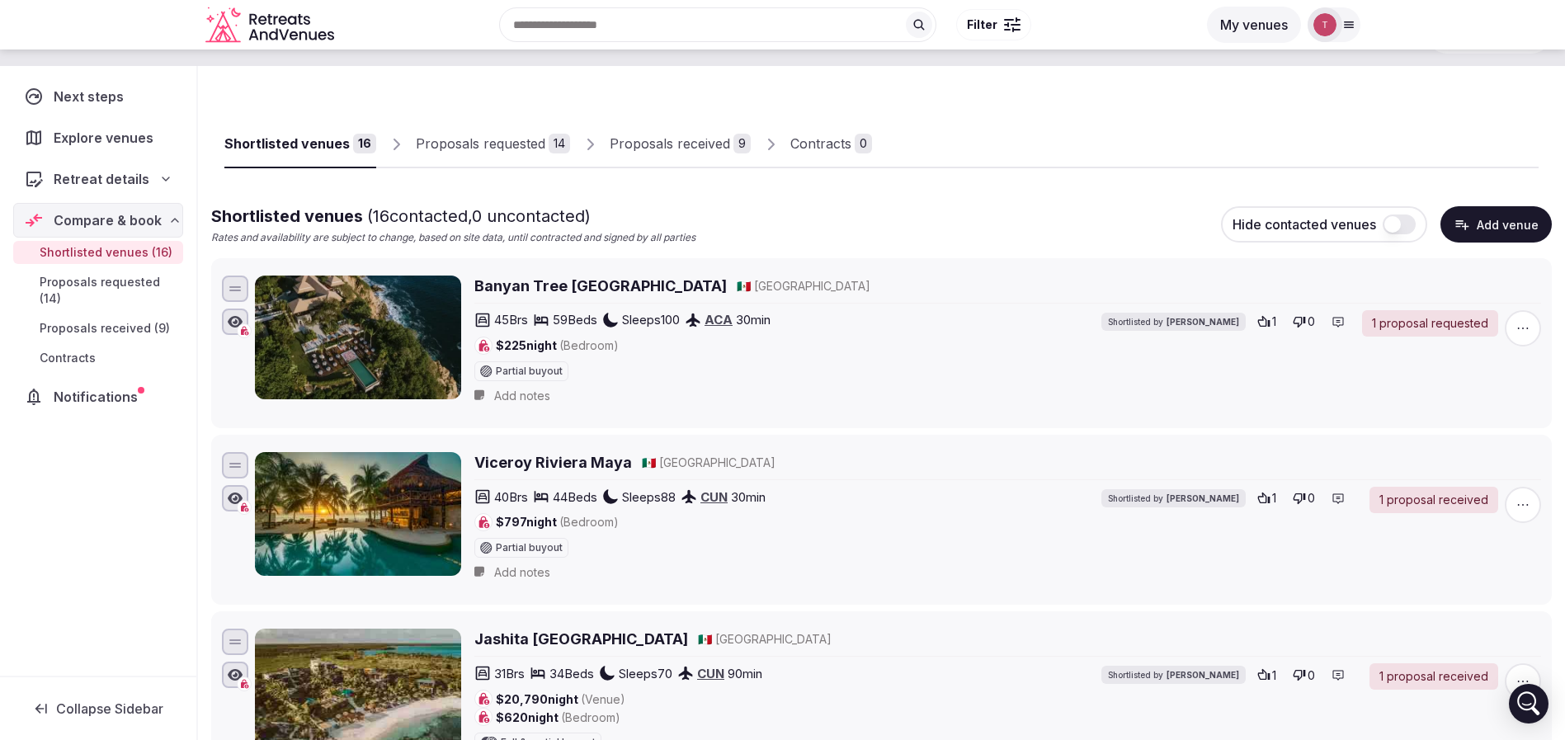
click at [652, 134] on div "Proposals received" at bounding box center [670, 144] width 120 height 20
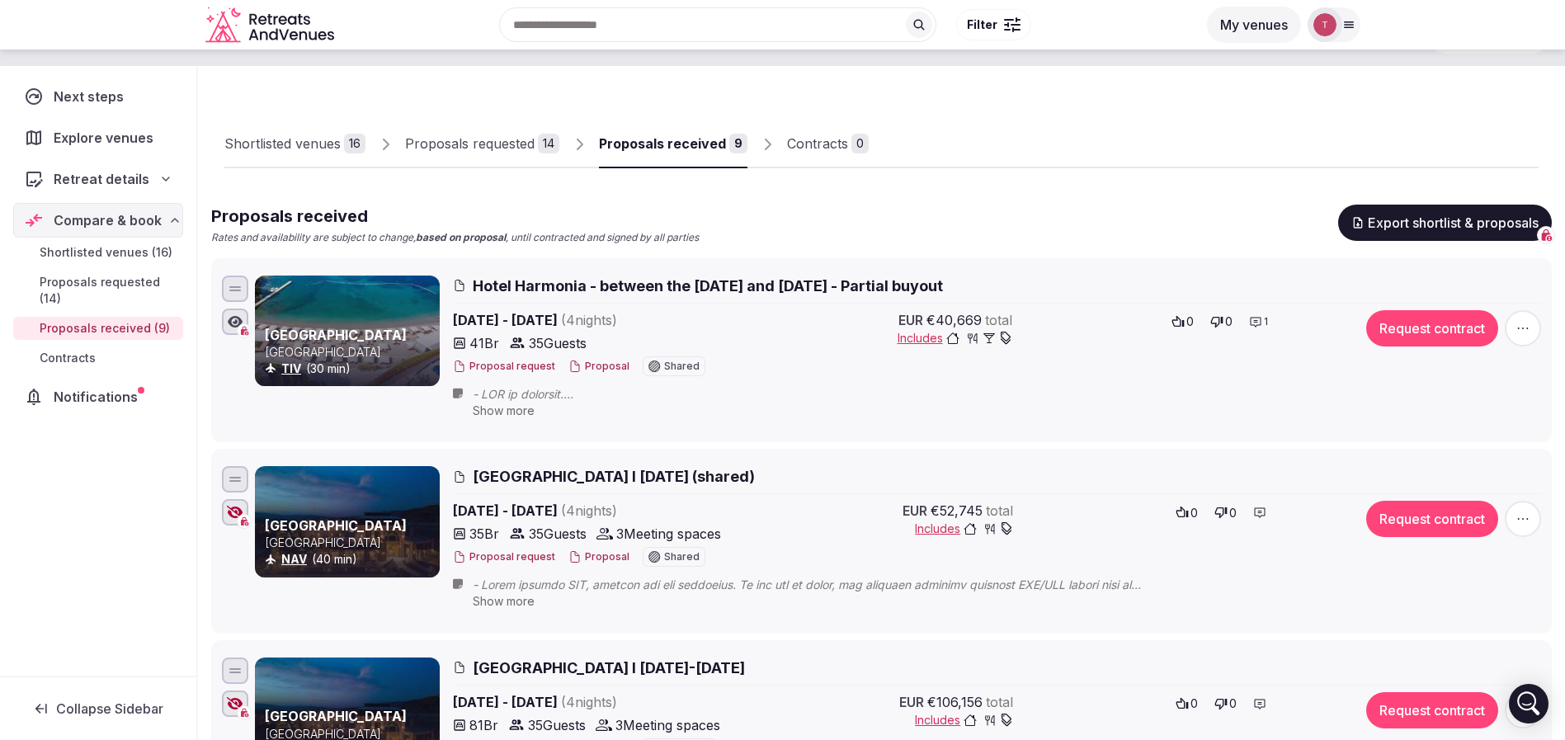
click at [304, 139] on div "Shortlisted venues" at bounding box center [282, 144] width 116 height 20
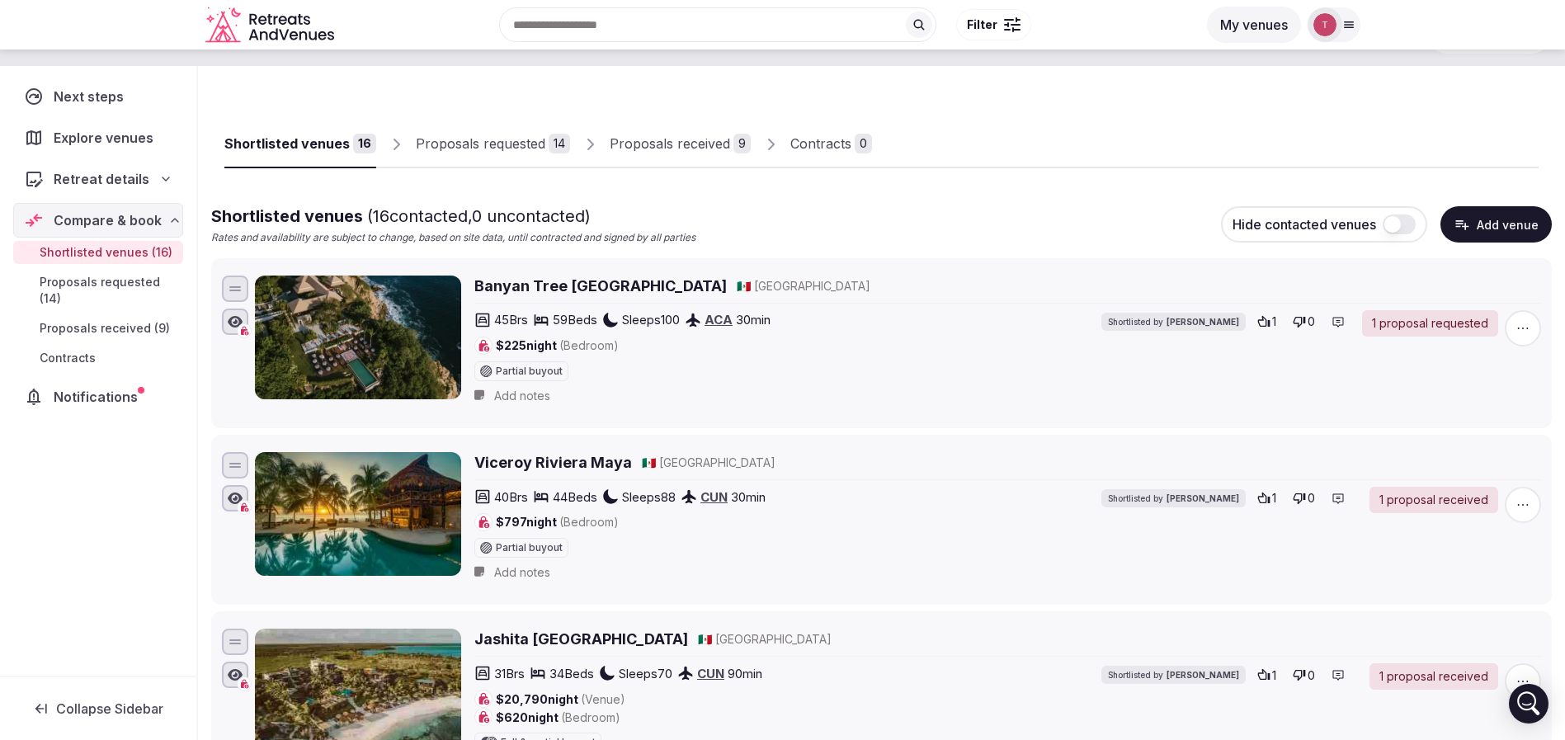
click at [672, 112] on div "Shortlisted venues 16 Proposals requested 14 Proposals received 9 Contracts 0" at bounding box center [881, 130] width 1314 height 76
click at [675, 131] on link "Proposals received 9" at bounding box center [680, 144] width 141 height 48
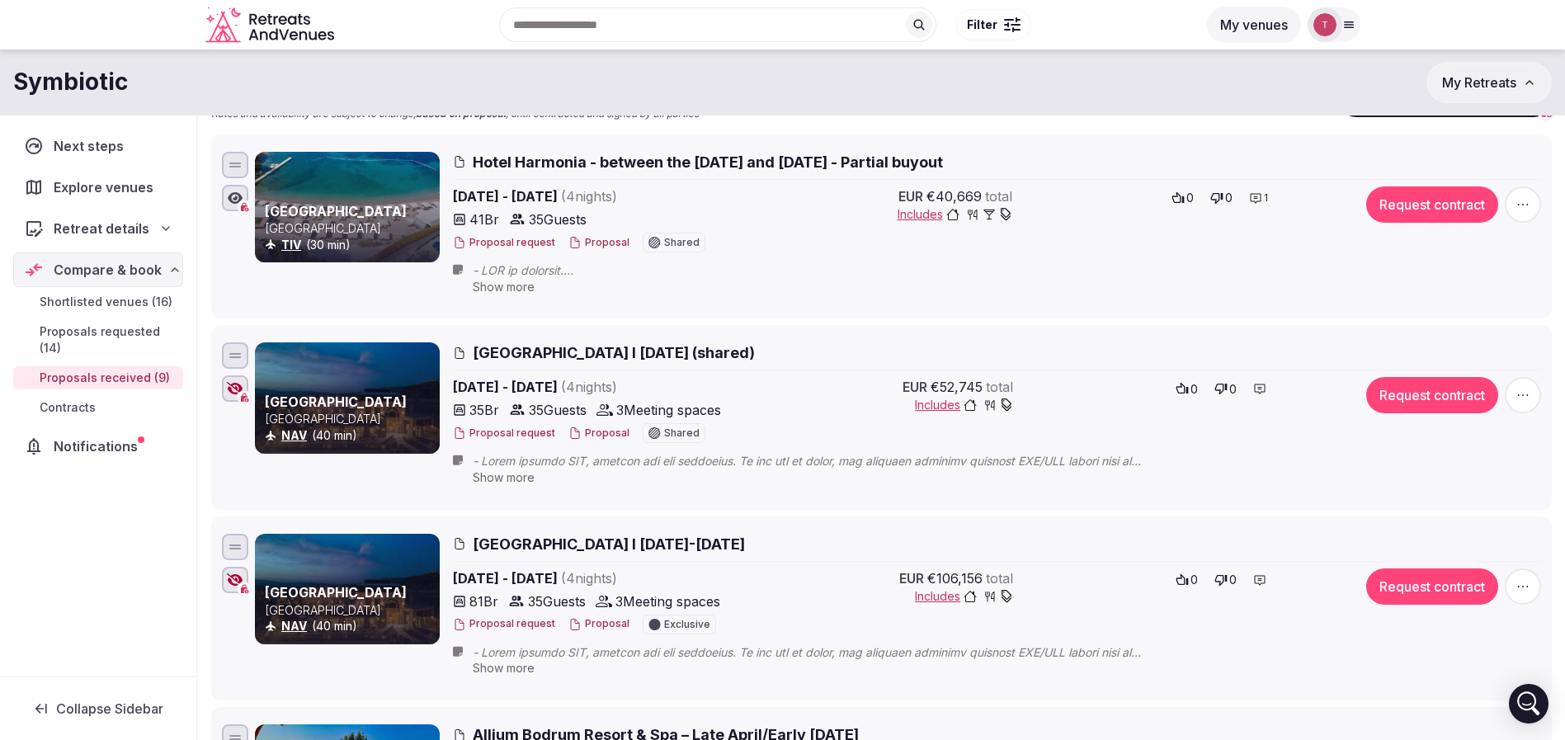
scroll to position [56, 0]
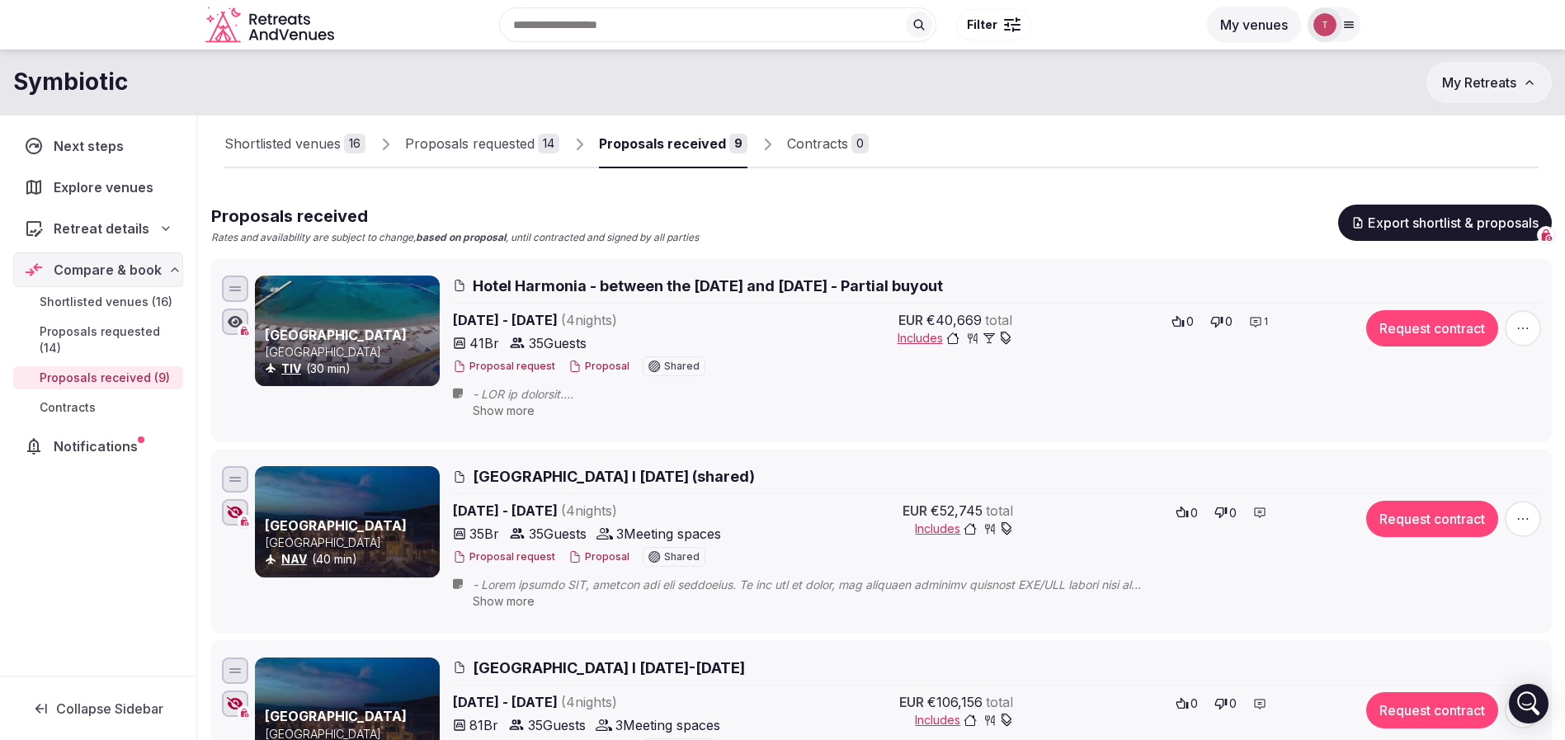
drag, startPoint x: 696, startPoint y: 291, endPoint x: 581, endPoint y: 289, distance: 115.5
click at [581, 289] on span "Hotel Harmonia - between the 9th and 30th April 2026 - Partial buyout" at bounding box center [708, 286] width 470 height 21
drag, startPoint x: 483, startPoint y: 342, endPoint x: 504, endPoint y: 342, distance: 20.6
click at [504, 342] on div "41 Br 35 Guests" at bounding box center [598, 343] width 290 height 20
click at [349, 146] on div "16" at bounding box center [354, 144] width 21 height 20
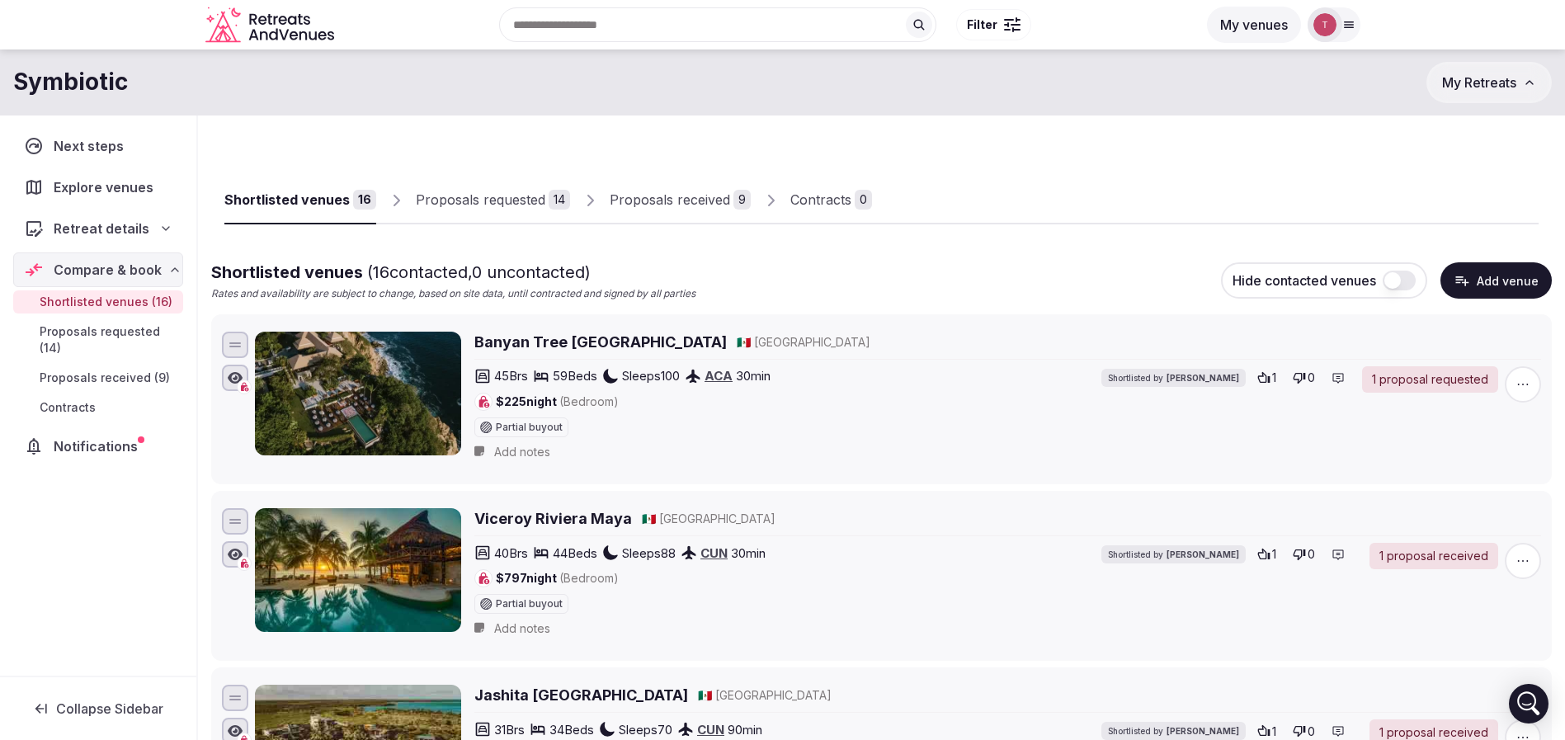
click at [716, 209] on link "Proposals received 9" at bounding box center [680, 201] width 141 height 48
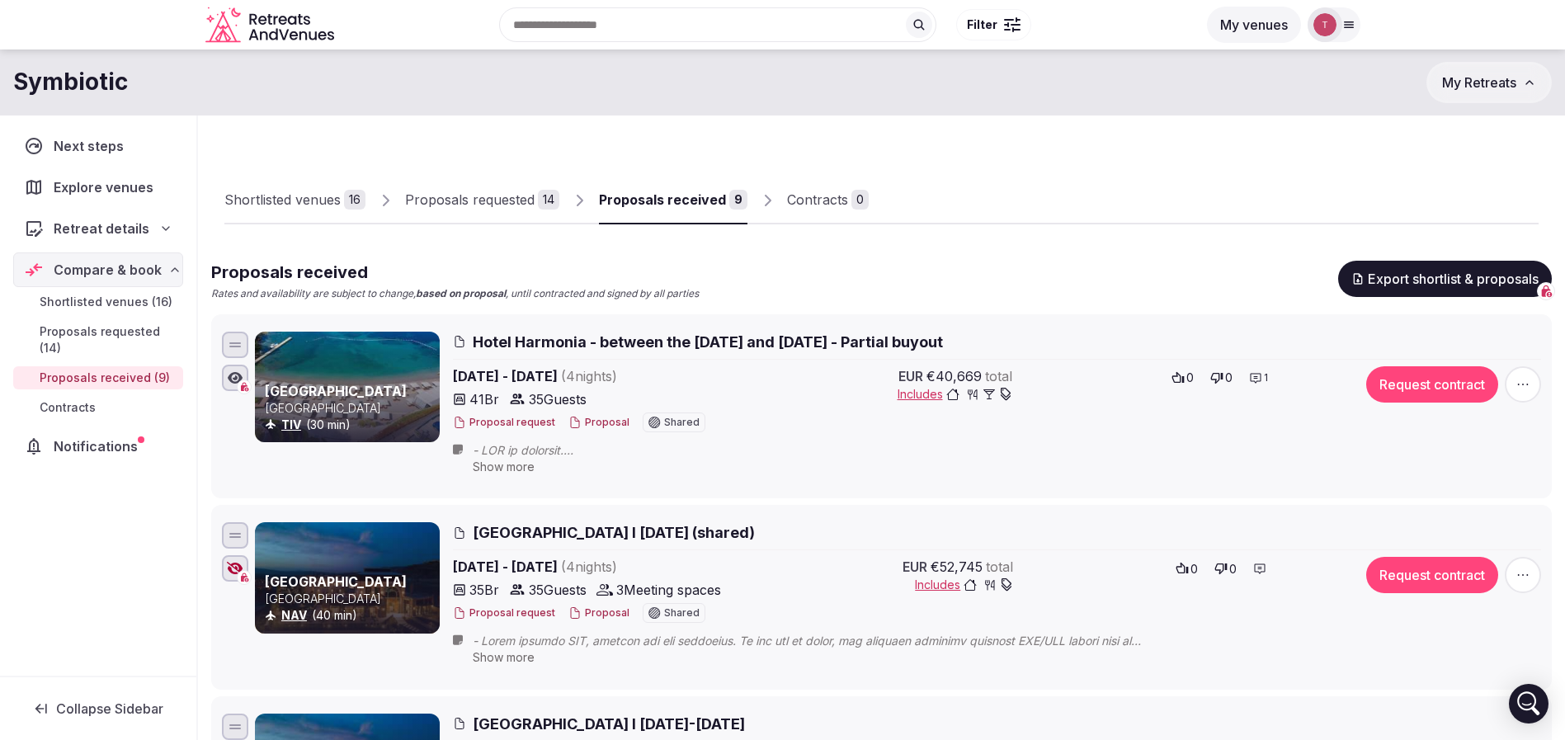
click at [724, 341] on span "Hotel Harmonia - between the 9th and 30th April 2026 - Partial buyout" at bounding box center [708, 342] width 470 height 21
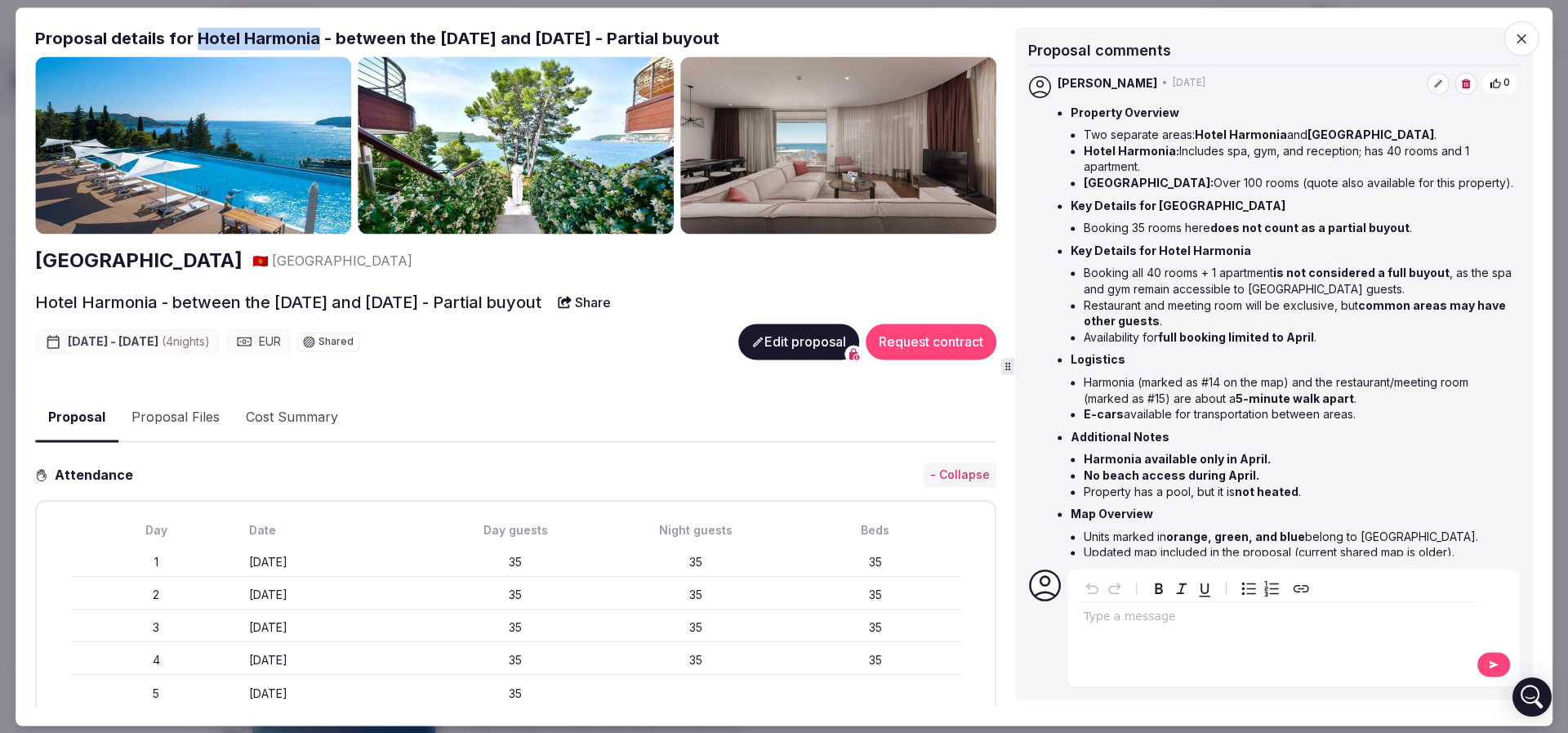
drag, startPoint x: 194, startPoint y: 39, endPoint x: 319, endPoint y: 39, distance: 125.0
click at [319, 39] on h2 "Proposal details for Hotel Harmonia - between the 9th and 30th April 2026 - Par…" at bounding box center [515, 38] width 961 height 23
copy h2 "Hotel Harmonia"
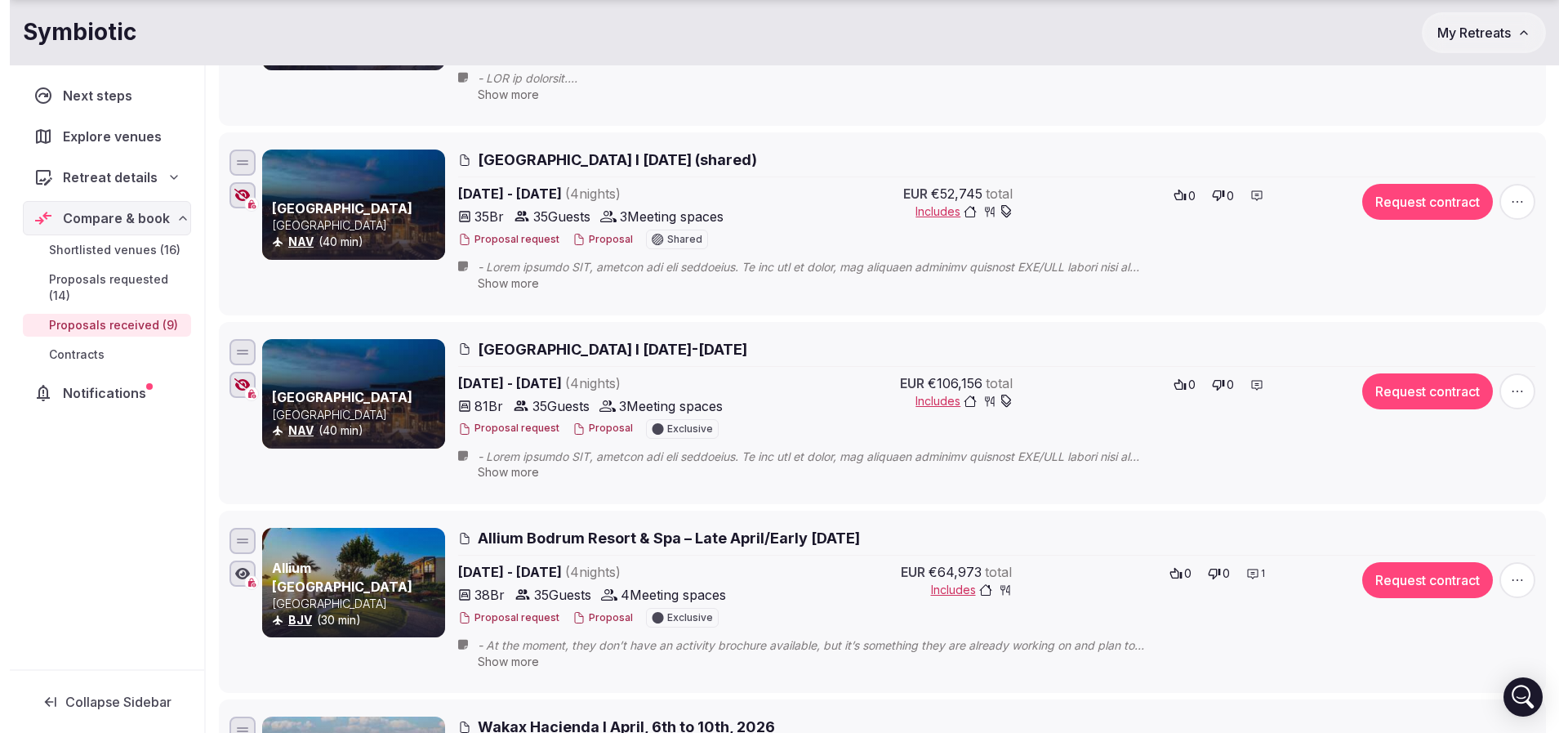
scroll to position [490, 0]
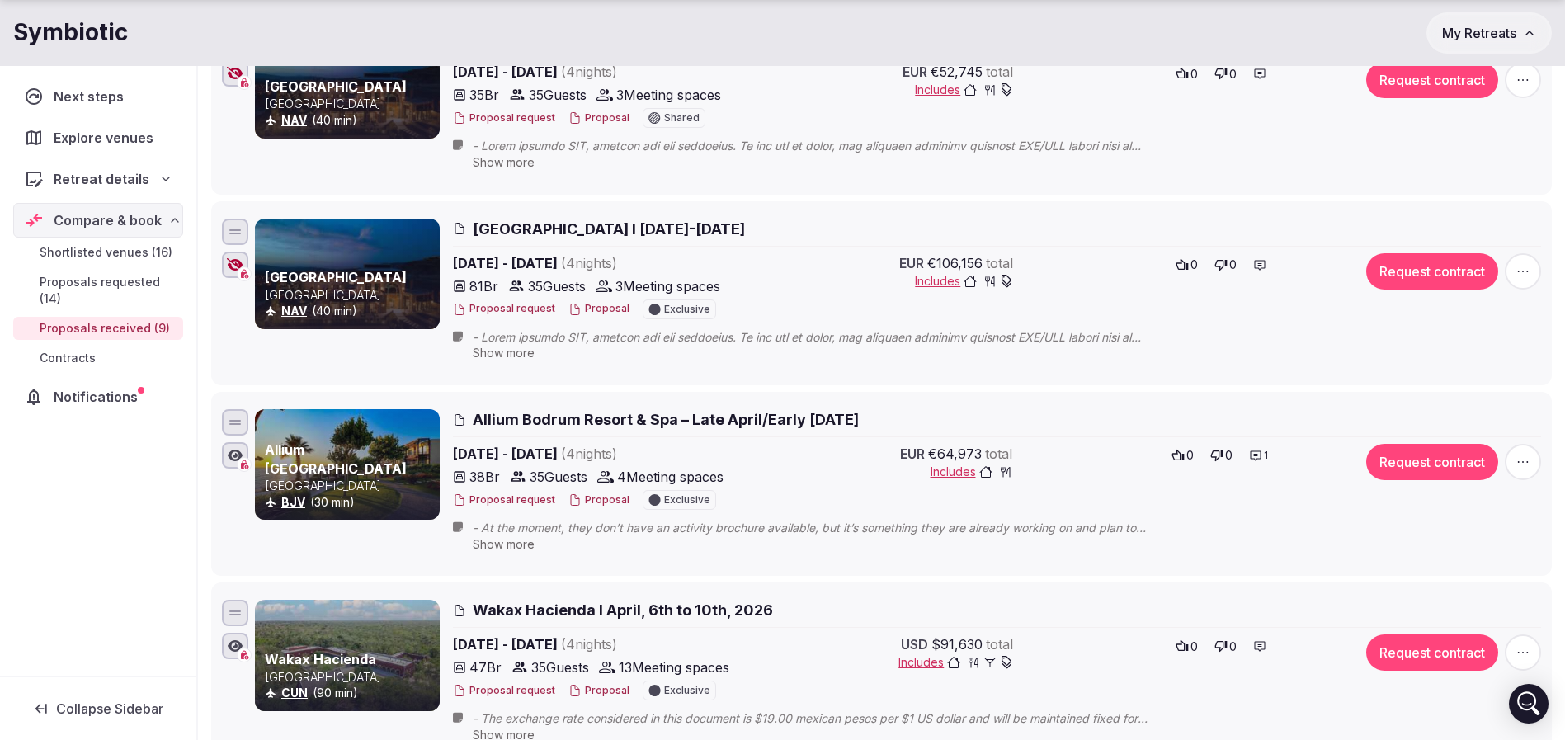
drag, startPoint x: 471, startPoint y: 418, endPoint x: 602, endPoint y: 414, distance: 131.2
click at [602, 414] on h2 "Allium Bodrum Resort & Spa – Late April/Early May 2026" at bounding box center [997, 419] width 1088 height 21
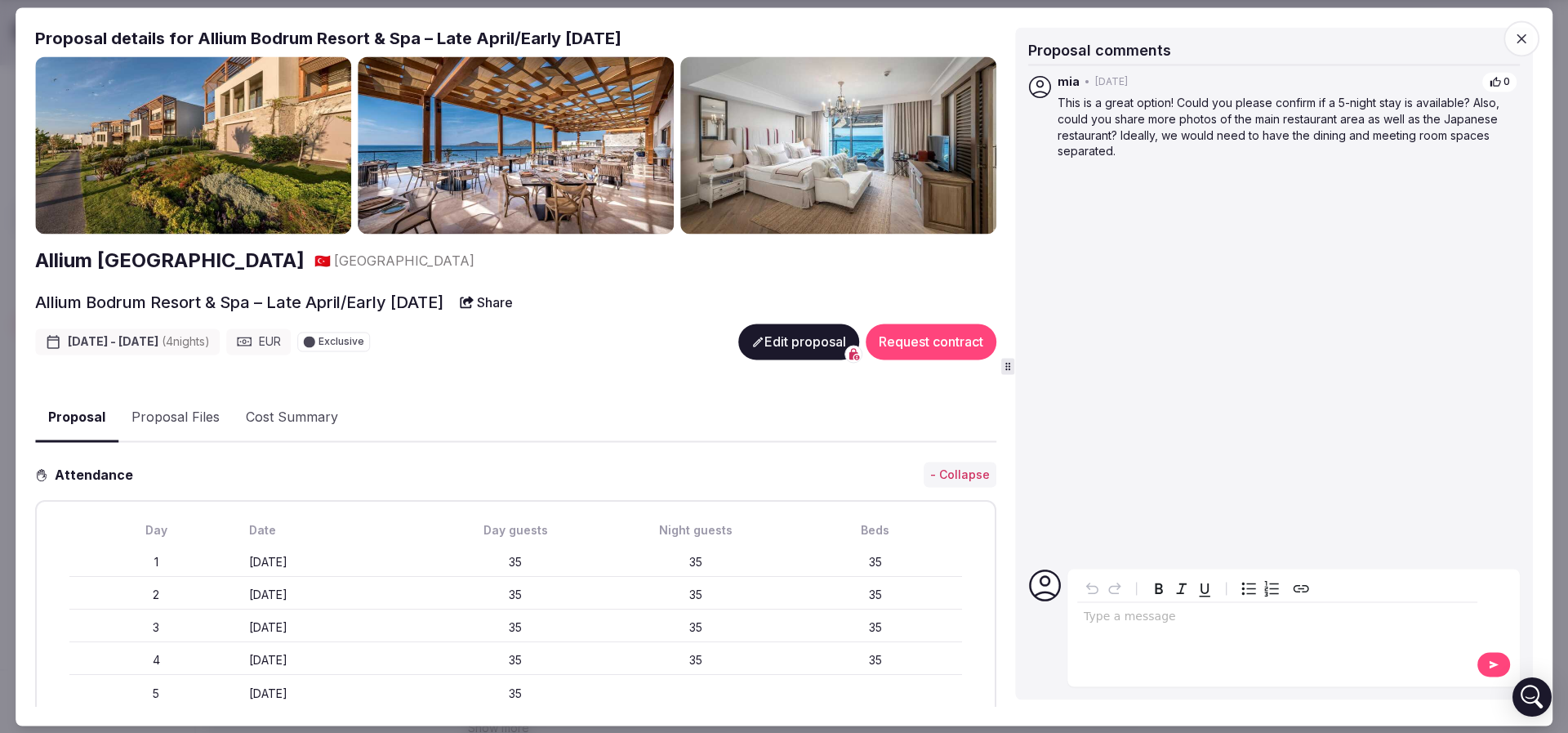
click at [1524, 46] on icon "button" at bounding box center [1521, 39] width 17 height 17
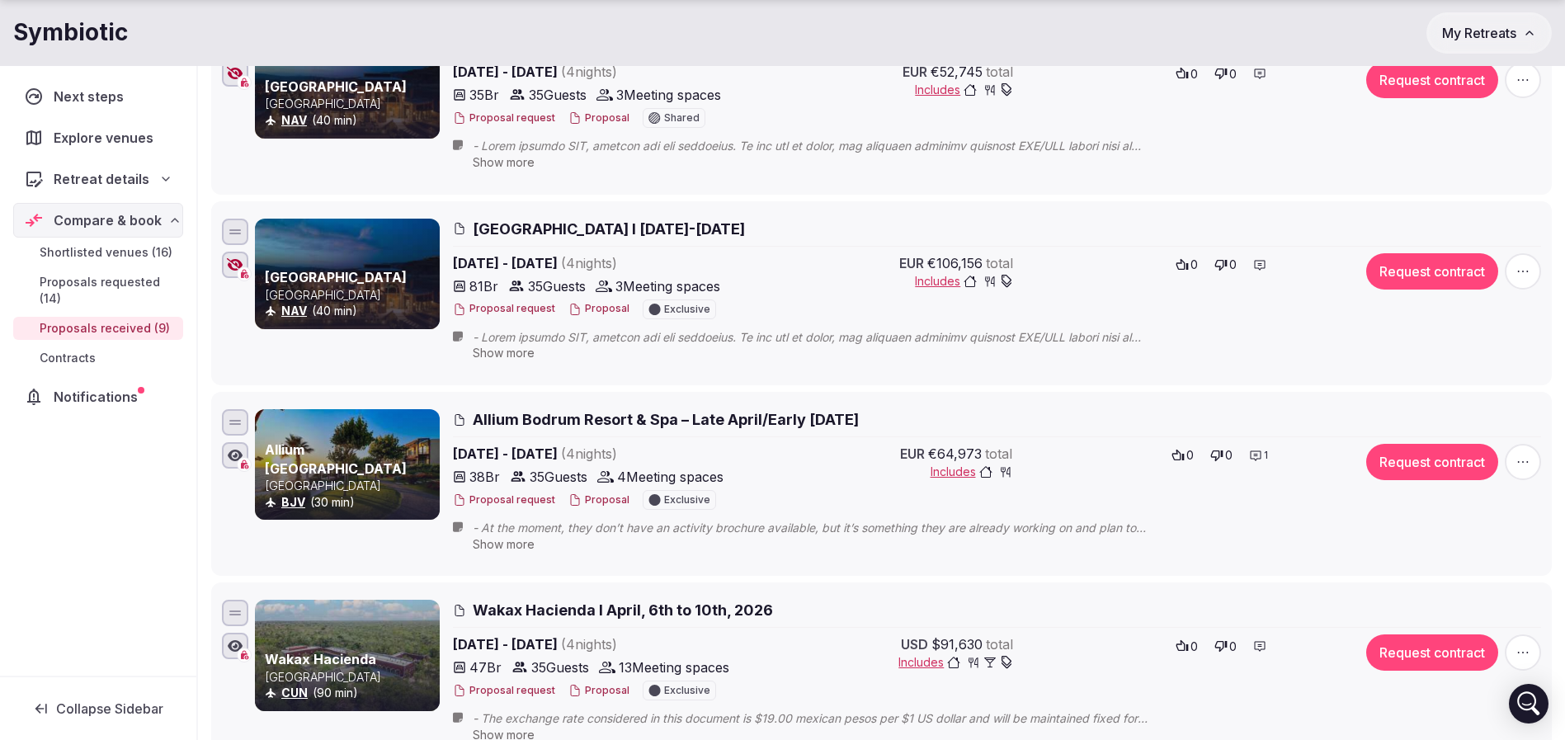
click at [590, 496] on button "Proposal" at bounding box center [598, 500] width 61 height 14
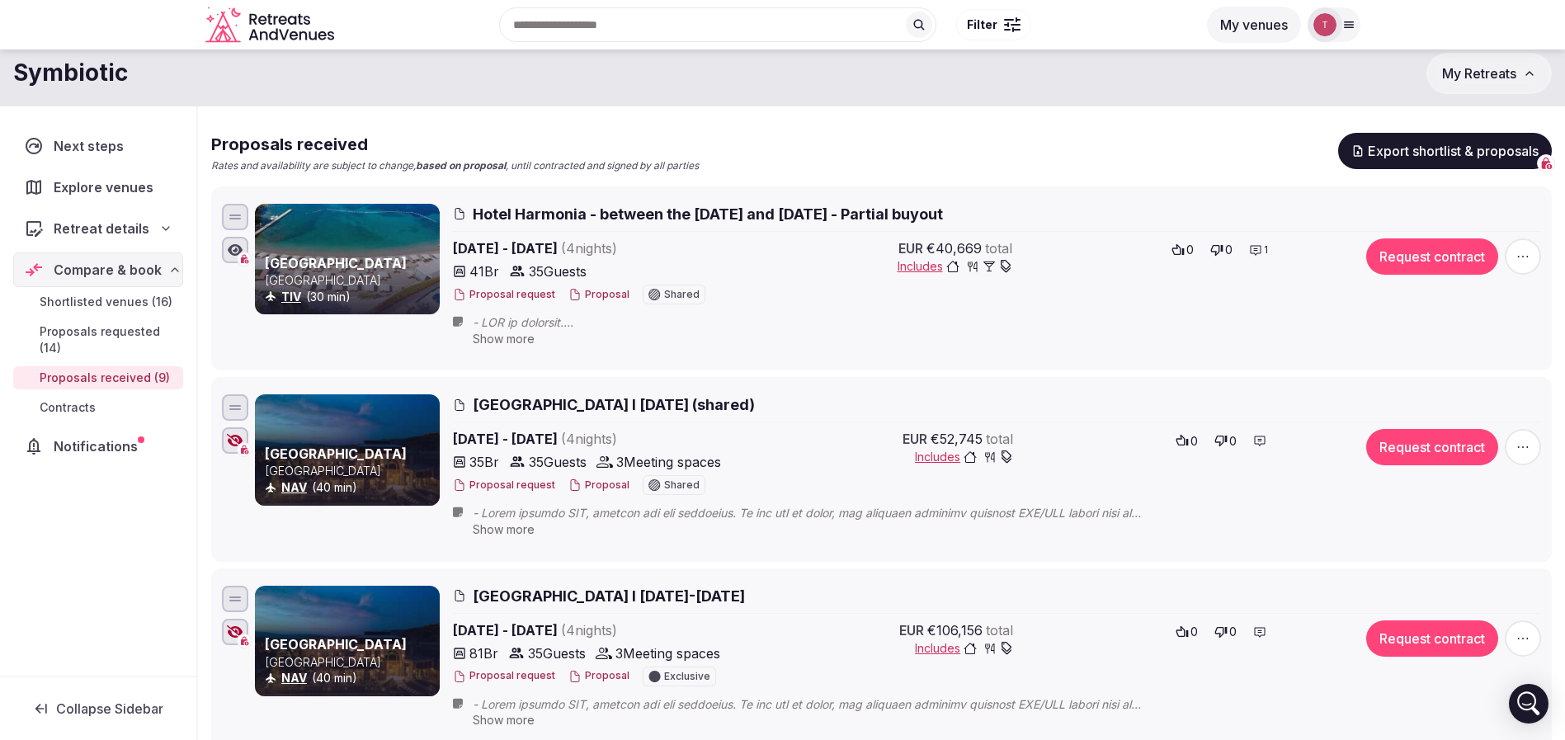
scroll to position [0, 0]
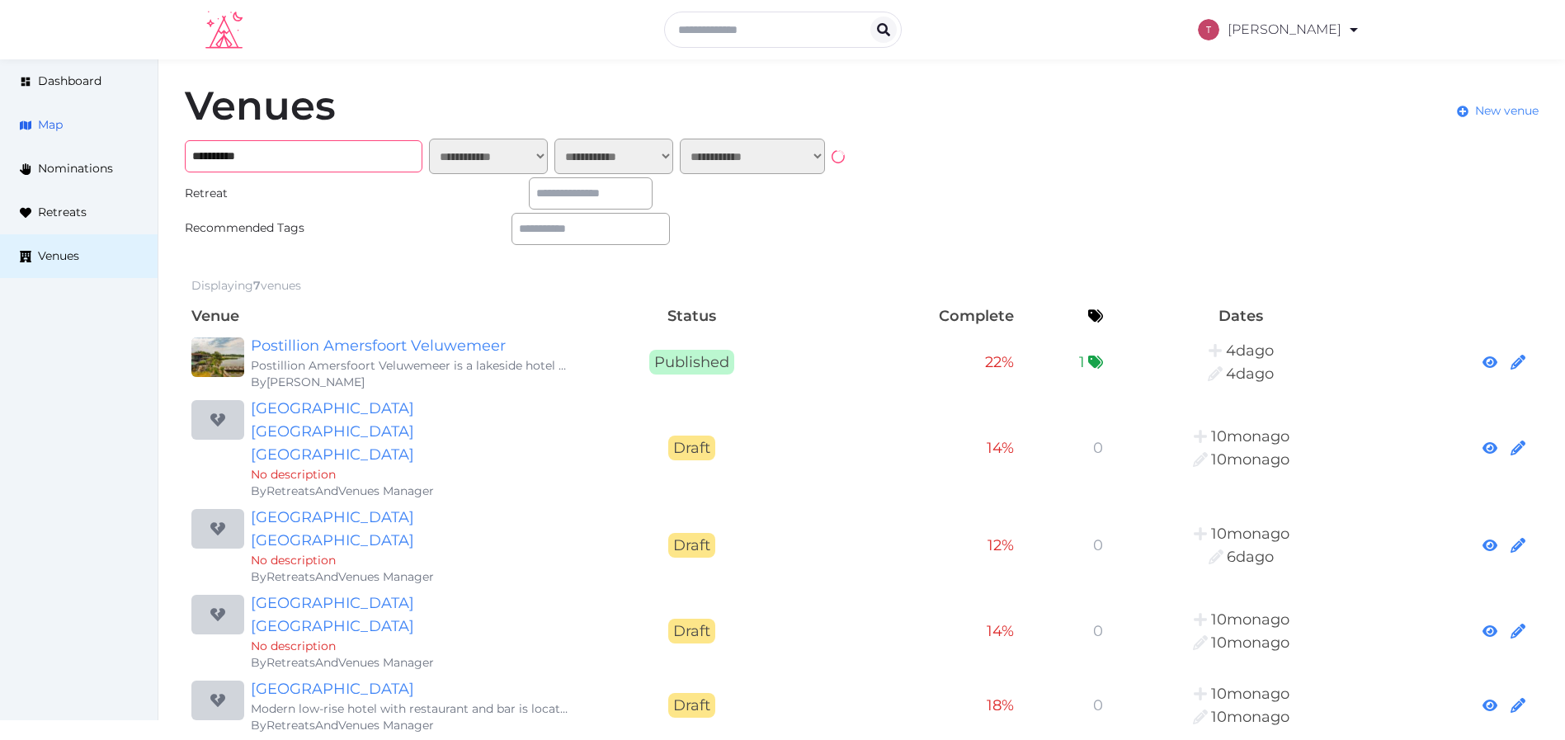
drag, startPoint x: 263, startPoint y: 151, endPoint x: 9, endPoint y: 129, distance: 255.1
click at [9, 129] on div "**********" at bounding box center [782, 496] width 1565 height 875
paste input "****"
type input "**********"
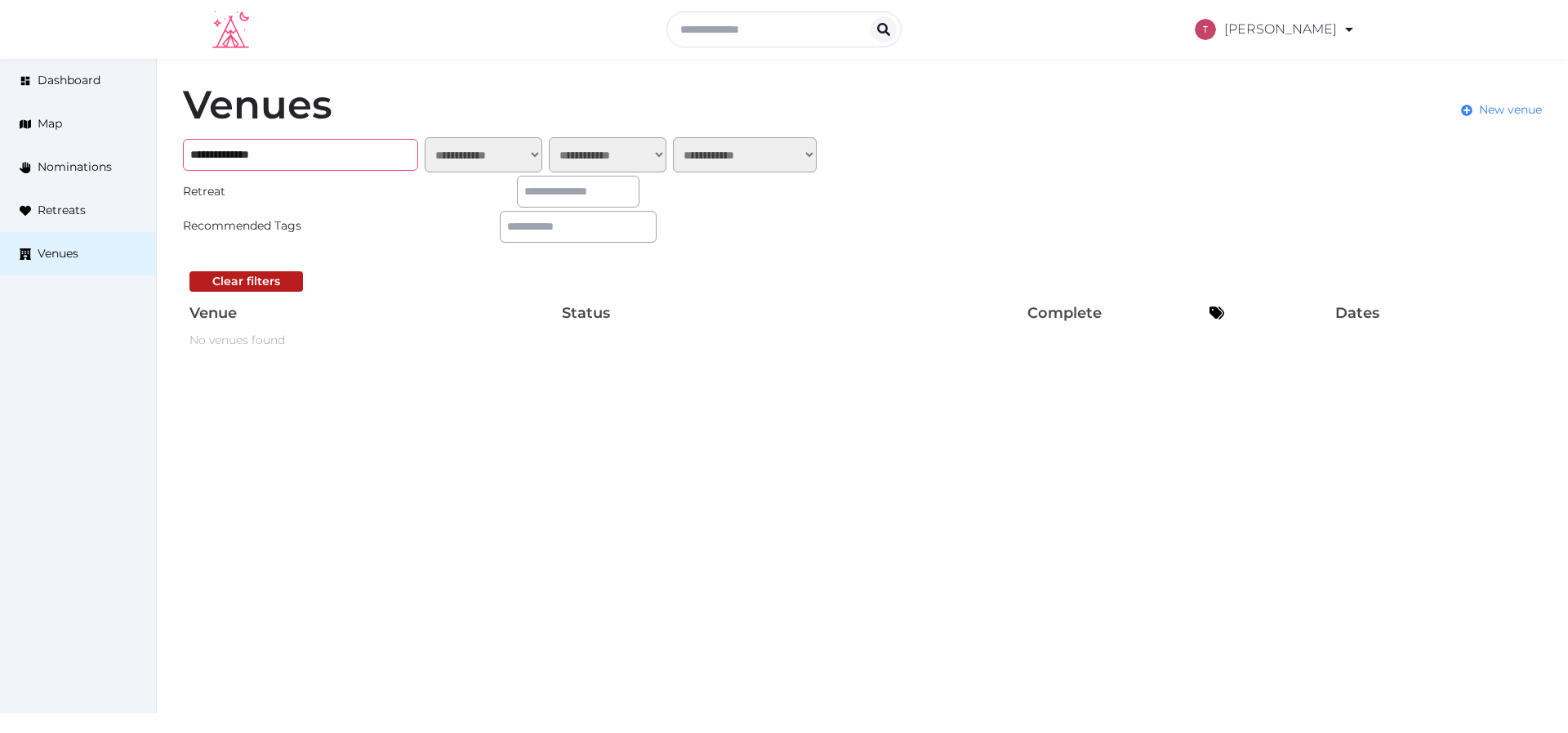
click at [304, 157] on input "**********" at bounding box center [301, 155] width 236 height 32
drag, startPoint x: 1484, startPoint y: 108, endPoint x: 1165, endPoint y: 110, distance: 319.0
click at [1483, 109] on span "New venue" at bounding box center [1511, 109] width 63 height 17
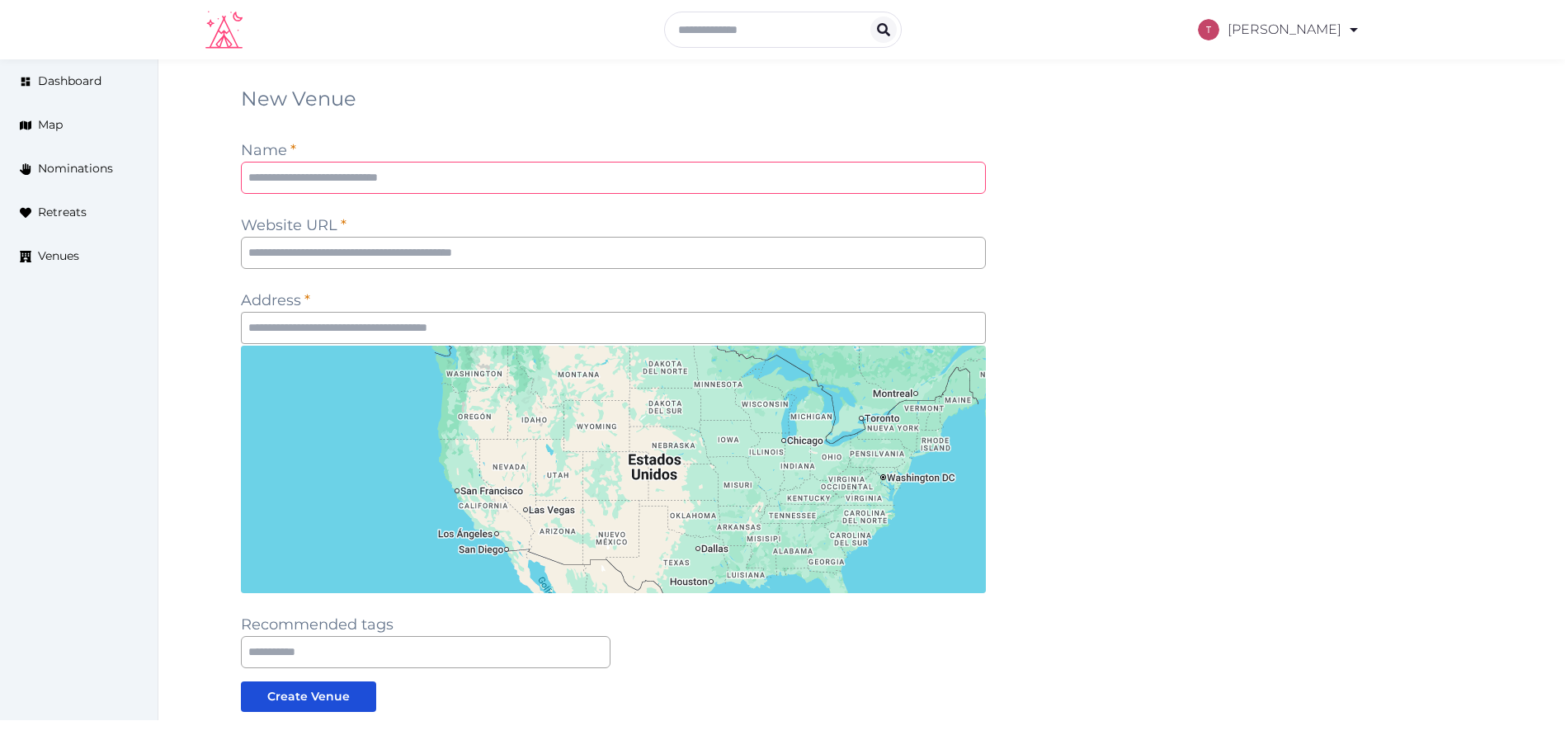
click at [464, 189] on input "text" at bounding box center [614, 178] width 746 height 32
paste input "**********"
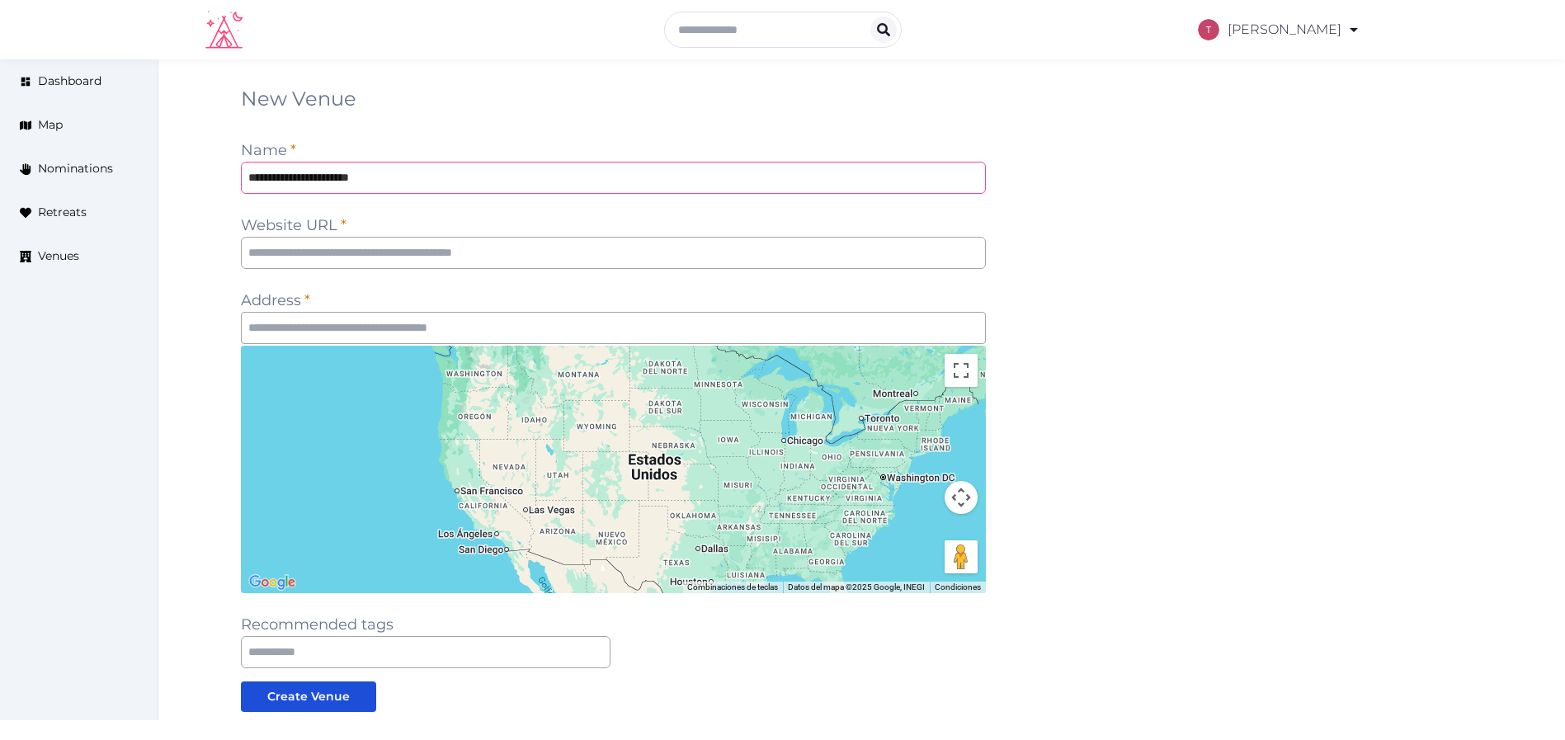
type input "**********"
click at [1316, 182] on div "**********" at bounding box center [862, 465] width 1243 height 758
click at [610, 245] on input "text" at bounding box center [614, 253] width 746 height 32
click at [556, 249] on input "text" at bounding box center [614, 253] width 746 height 32
paste input "**********"
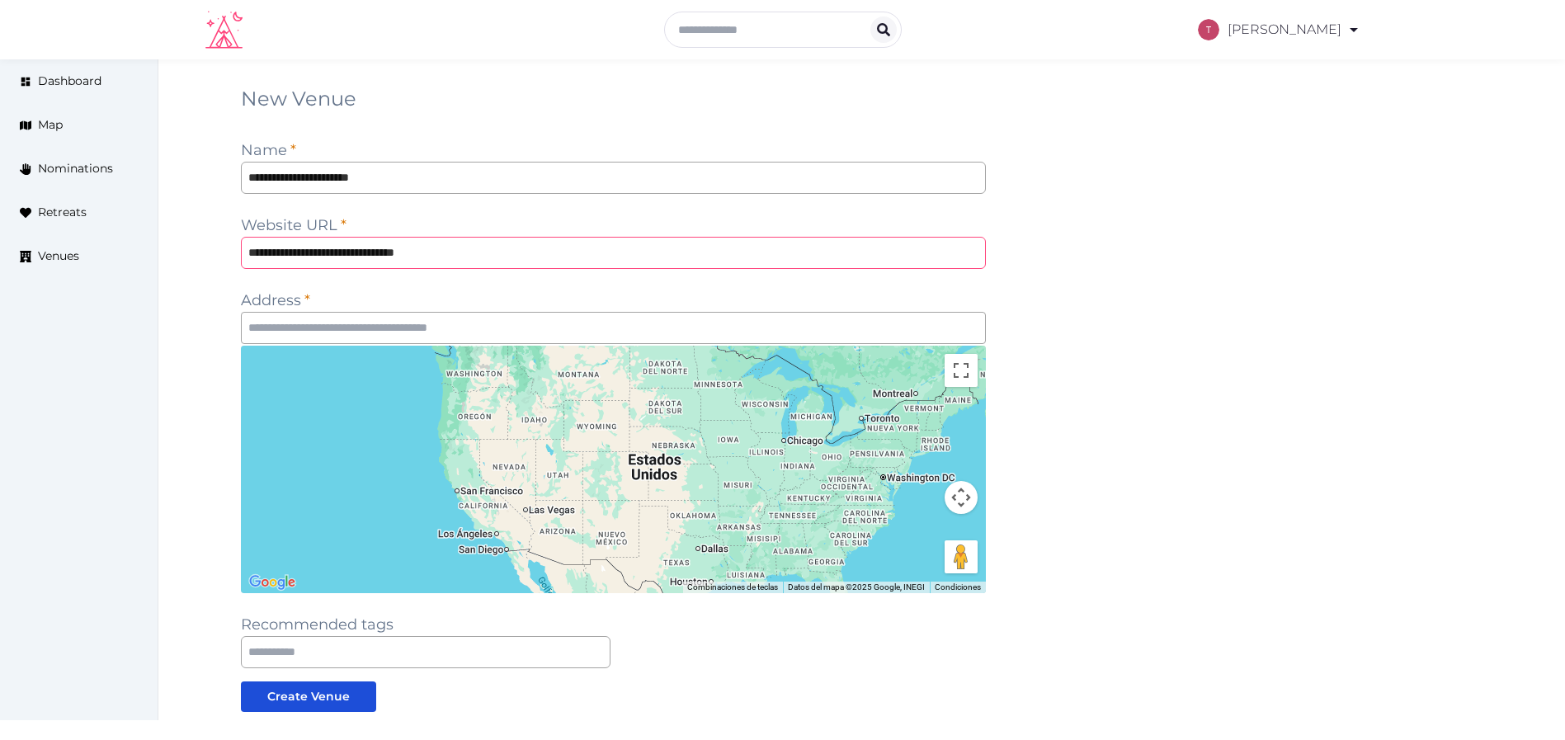
type input "**********"
click at [1193, 232] on div "**********" at bounding box center [862, 465] width 1243 height 758
click at [482, 325] on input "text" at bounding box center [614, 328] width 746 height 32
paste input "**********"
type input "**********"
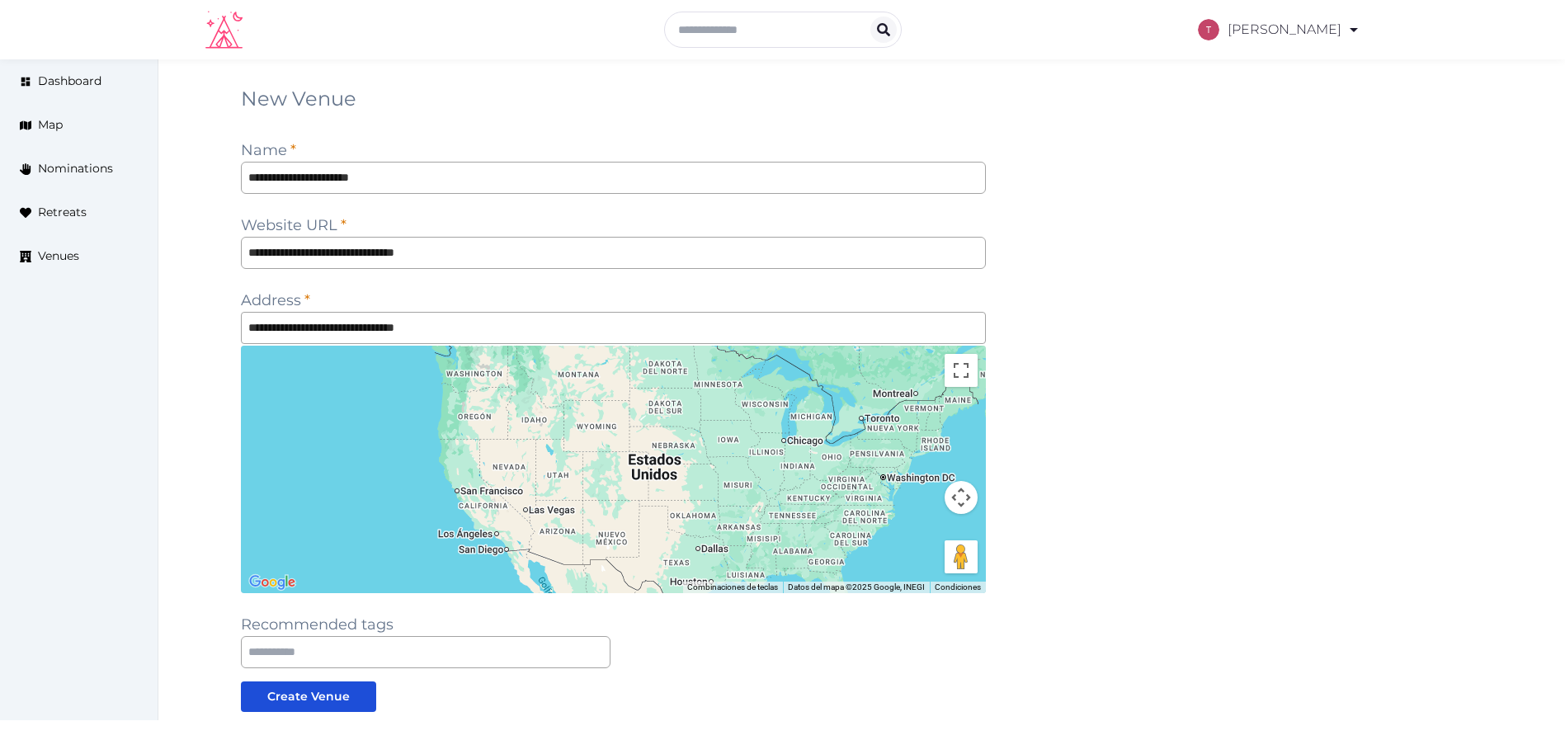
drag, startPoint x: 1351, startPoint y: 244, endPoint x: 1325, endPoint y: 253, distance: 27.9
click at [1350, 244] on div "**********" at bounding box center [862, 465] width 1243 height 758
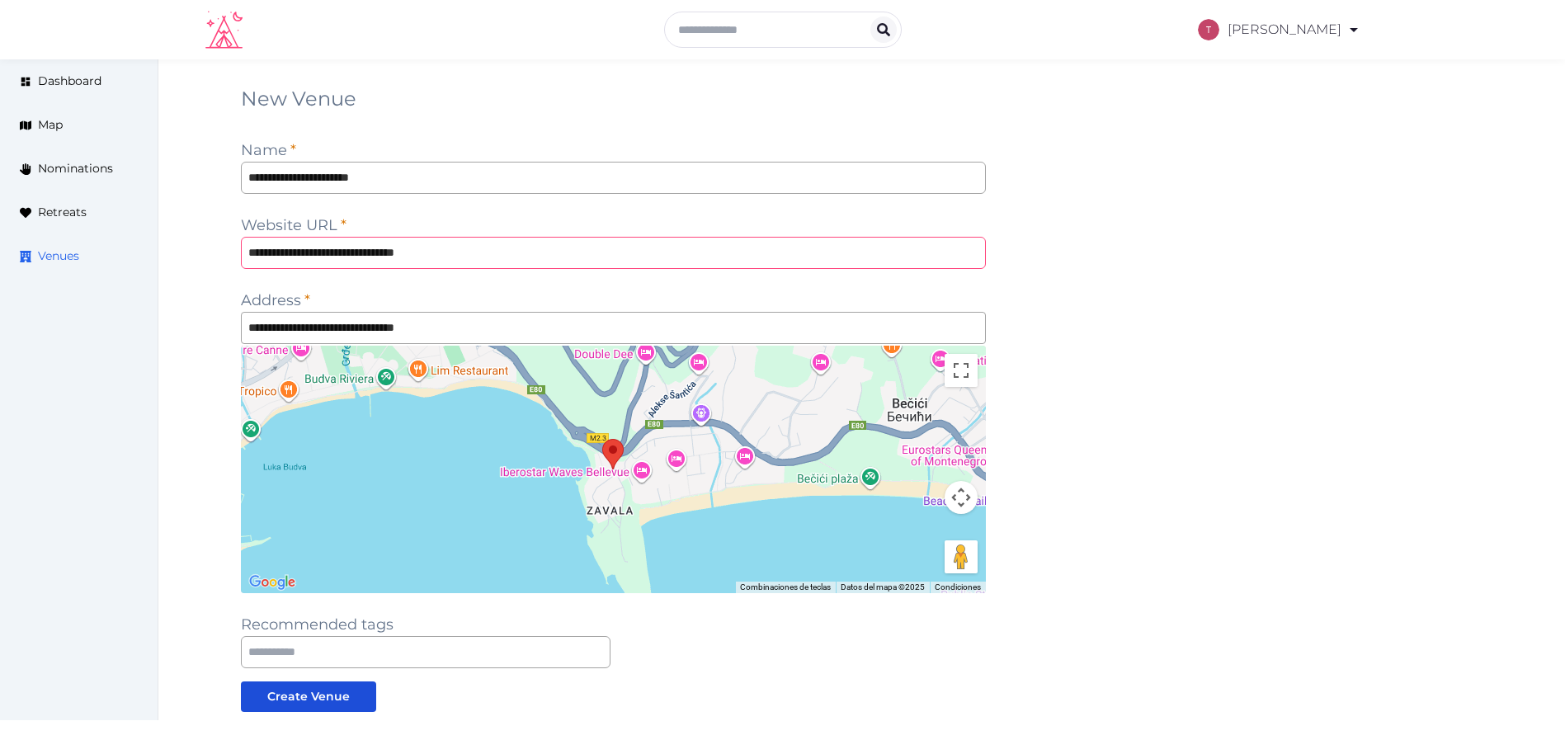
drag, startPoint x: 573, startPoint y: 263, endPoint x: 634, endPoint y: 219, distance: 75.1
click at [31, 244] on div "**********" at bounding box center [782, 464] width 1565 height 811
paste input "text"
type input "**********"
drag, startPoint x: 1452, startPoint y: 289, endPoint x: 1326, endPoint y: 312, distance: 128.3
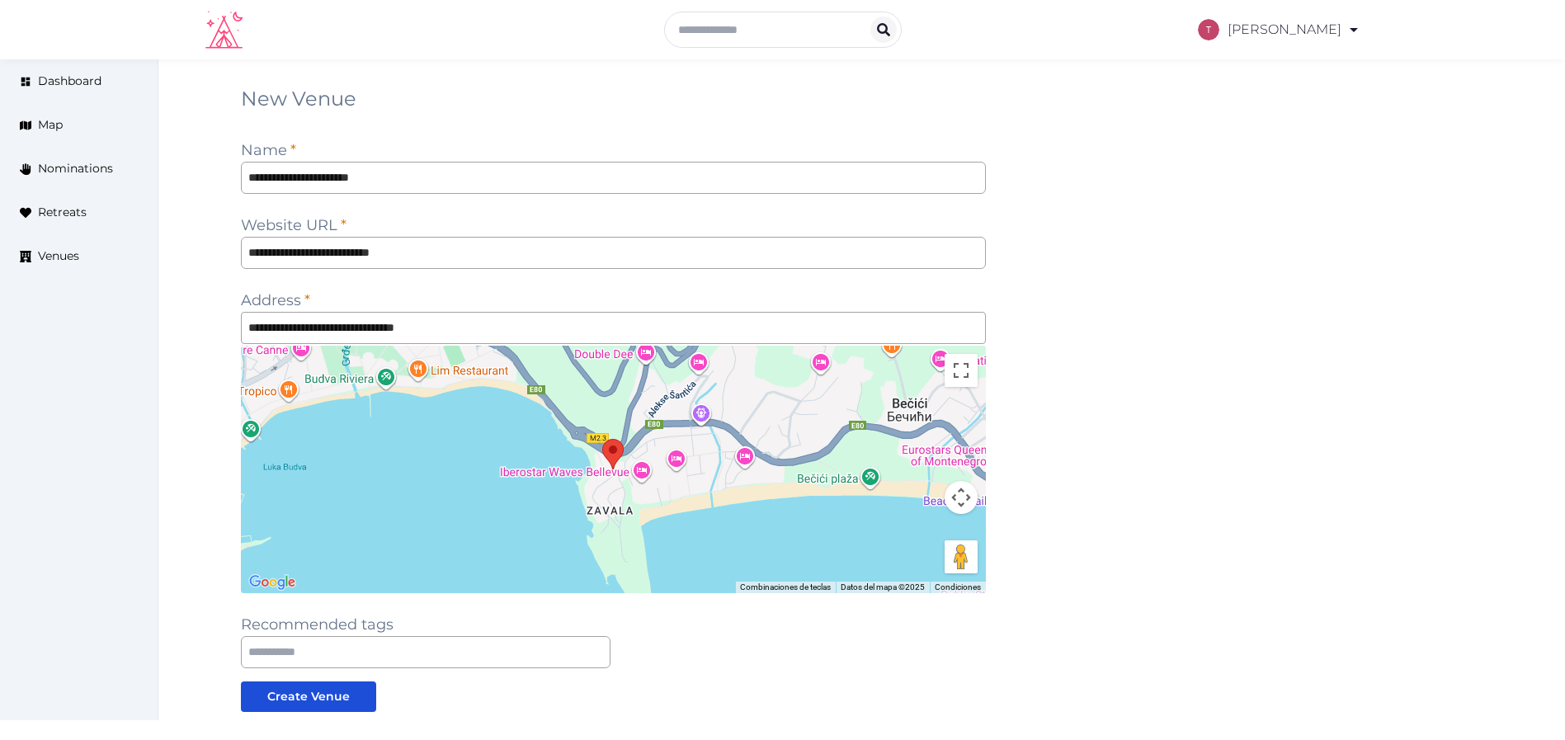
click at [1451, 290] on div "**********" at bounding box center [862, 465] width 1243 height 758
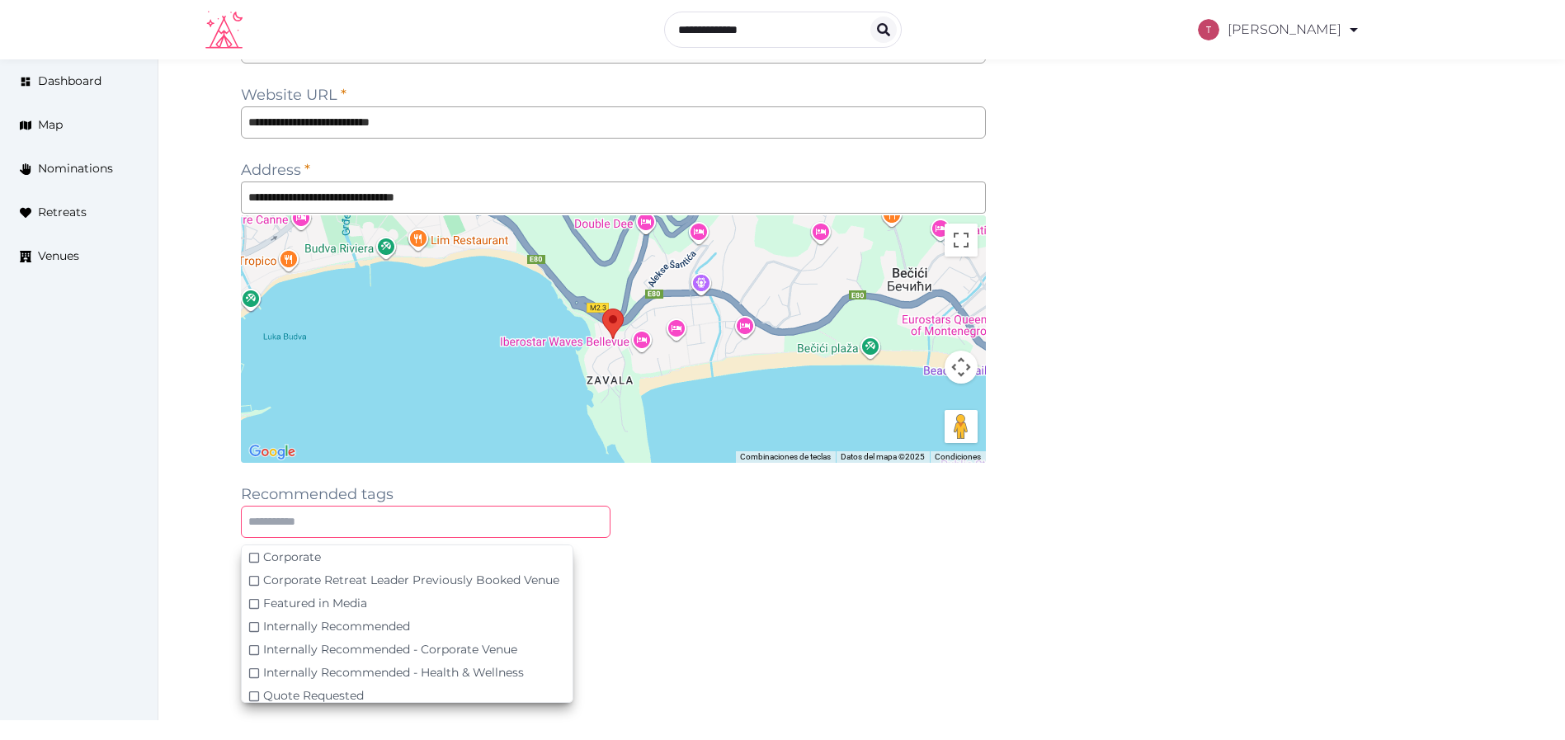
click at [574, 519] on input "text" at bounding box center [426, 522] width 370 height 32
click at [533, 645] on div "Internally Recommended - Corporate Venue" at bounding box center [407, 649] width 331 height 23
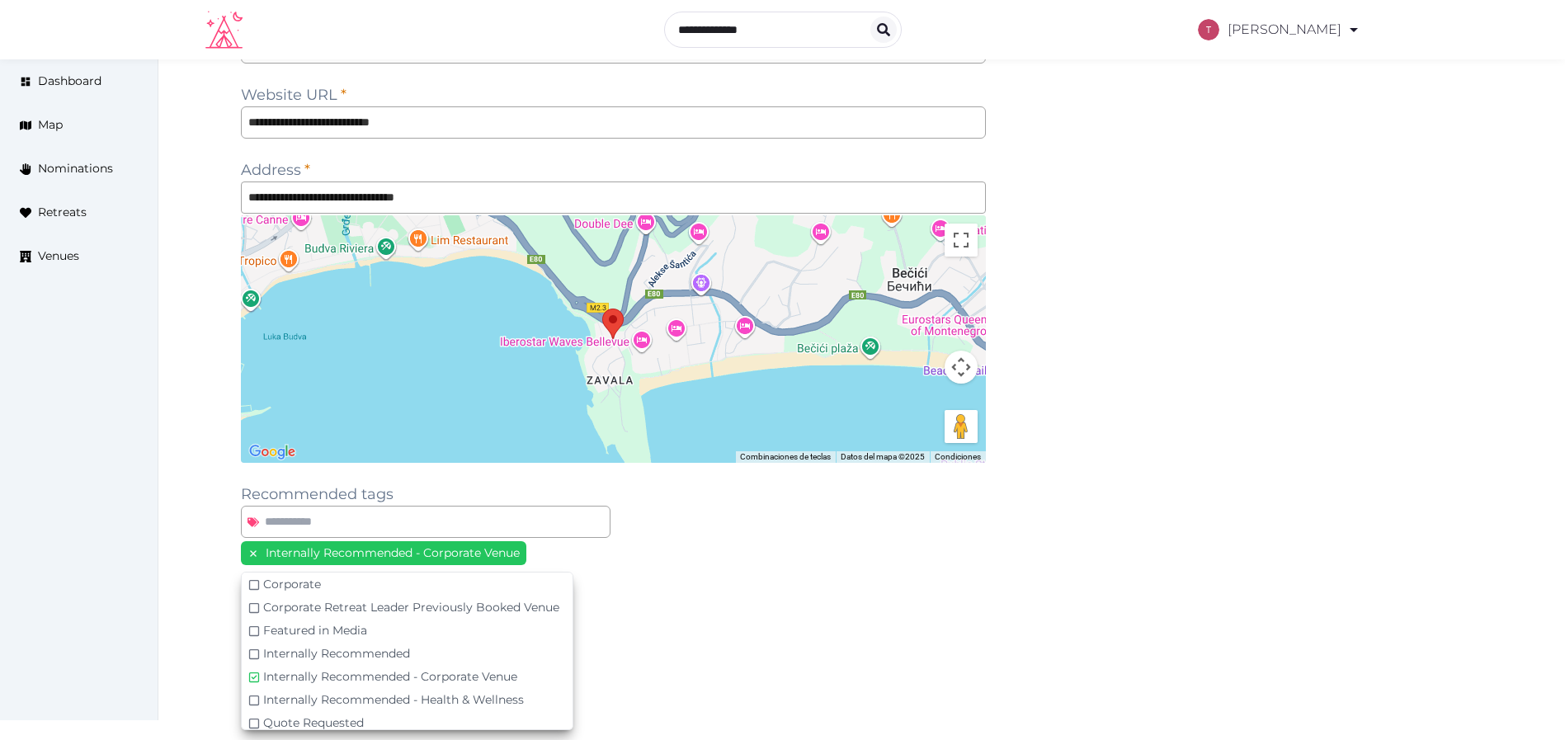
click at [814, 562] on div "Internally Recommended - Corporate Venue" at bounding box center [614, 554] width 746 height 27
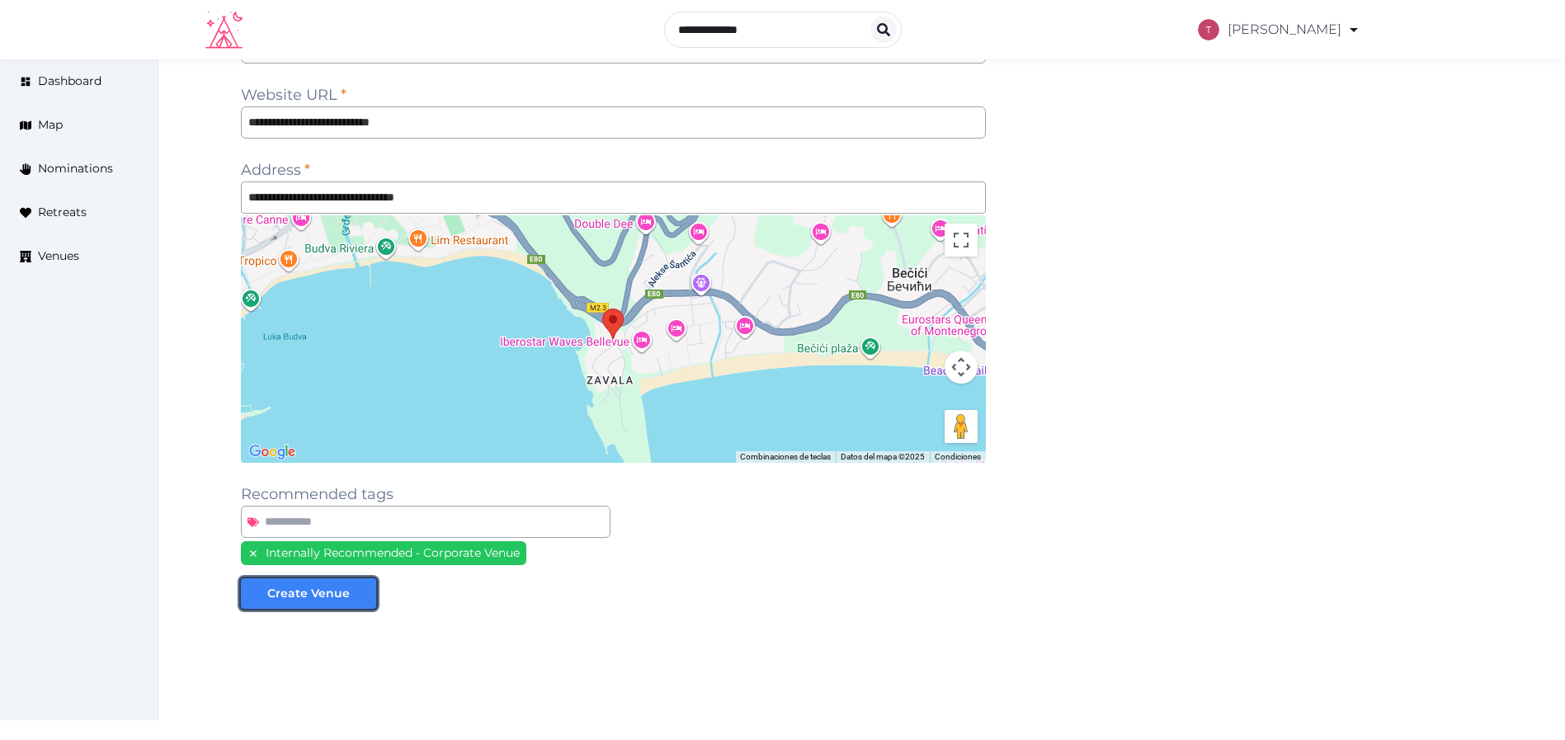
click at [342, 596] on div "Create Venue" at bounding box center [308, 593] width 83 height 17
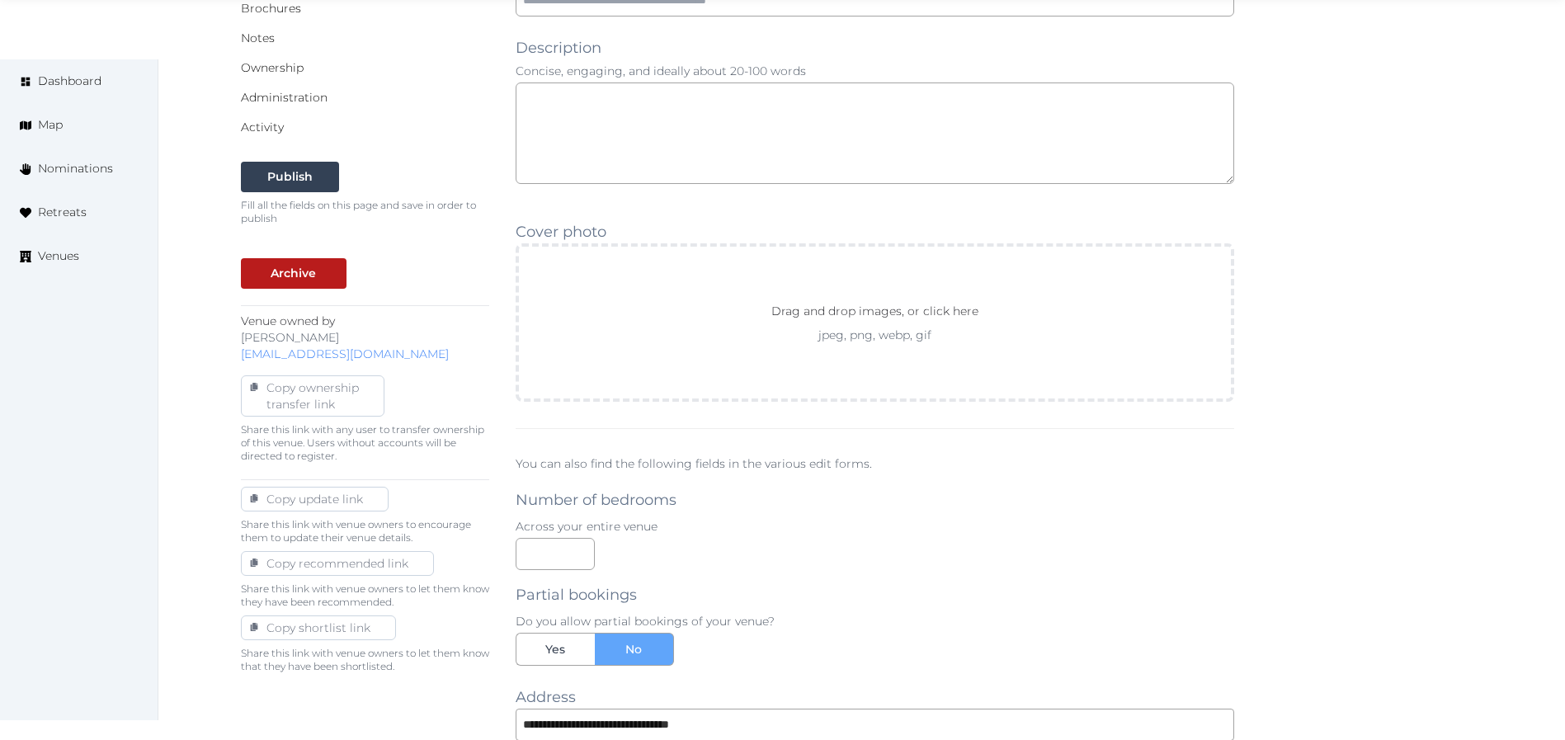
scroll to position [619, 0]
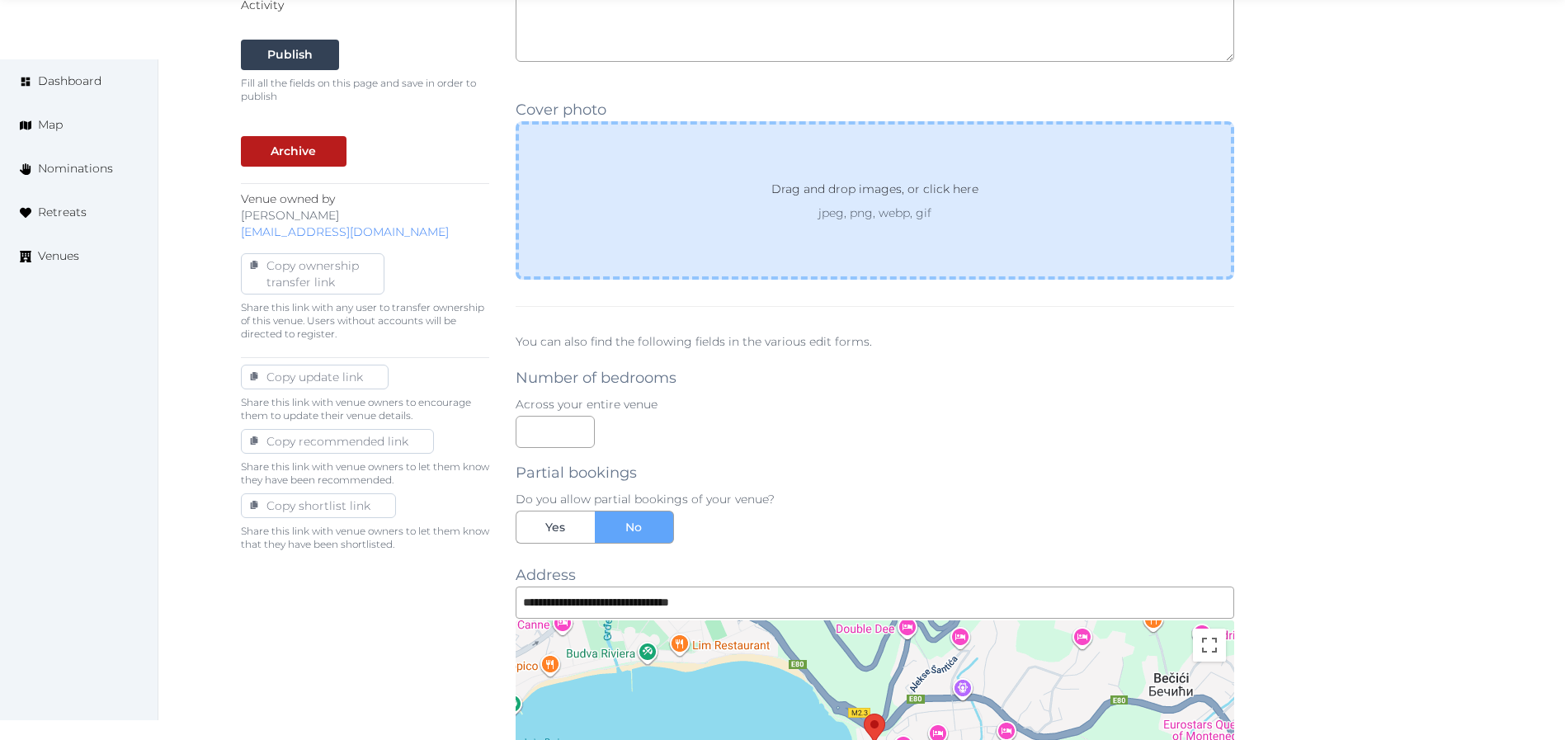
click at [884, 235] on div "Drag and drop images, or click here jpeg, png, webp, gif" at bounding box center [875, 200] width 719 height 158
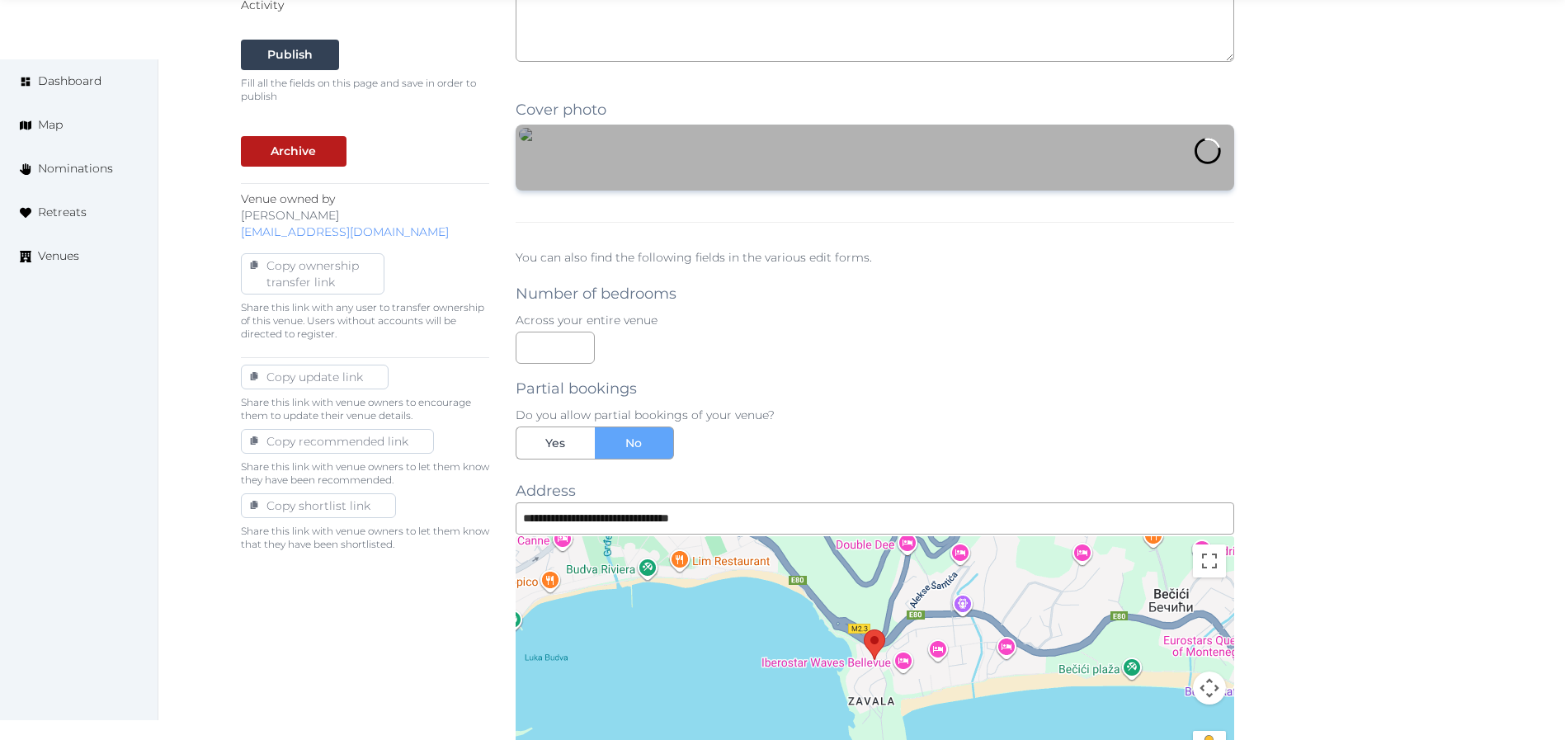
click at [1357, 430] on div "**********" at bounding box center [862, 438] width 1243 height 1780
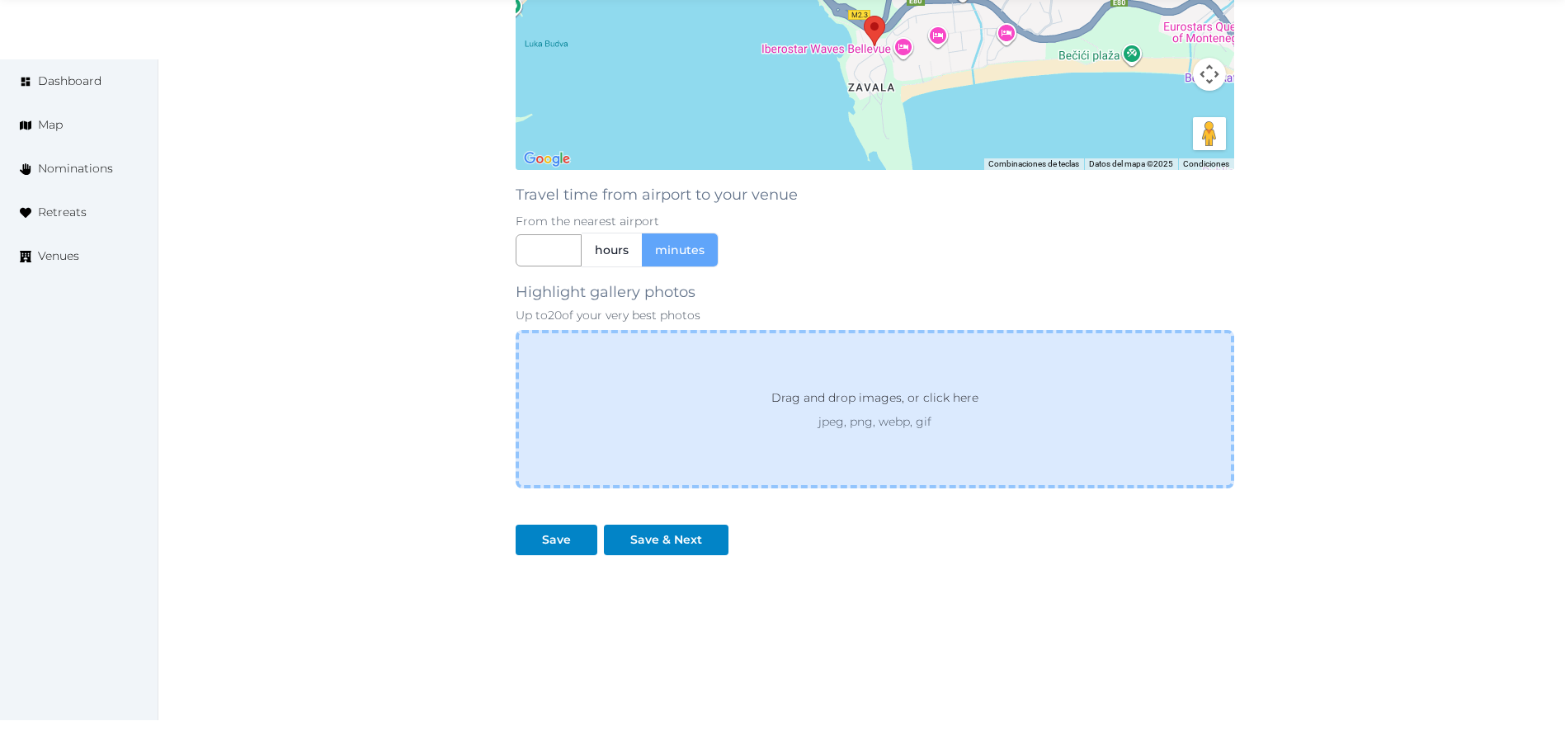
scroll to position [1648, 0]
click at [981, 351] on div "Drag and drop images, or click here jpeg, png, webp, gif" at bounding box center [875, 409] width 719 height 158
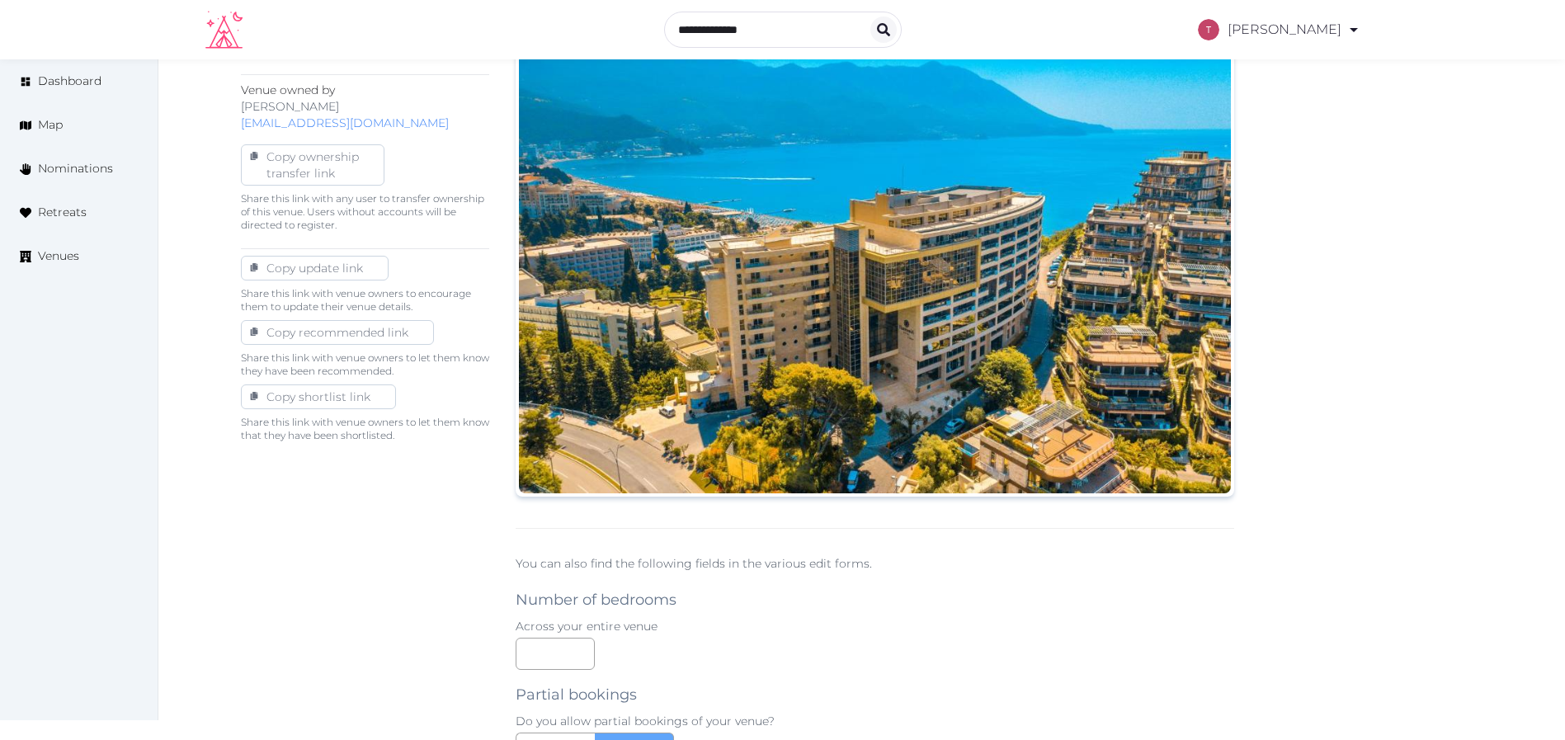
scroll to position [39, 0]
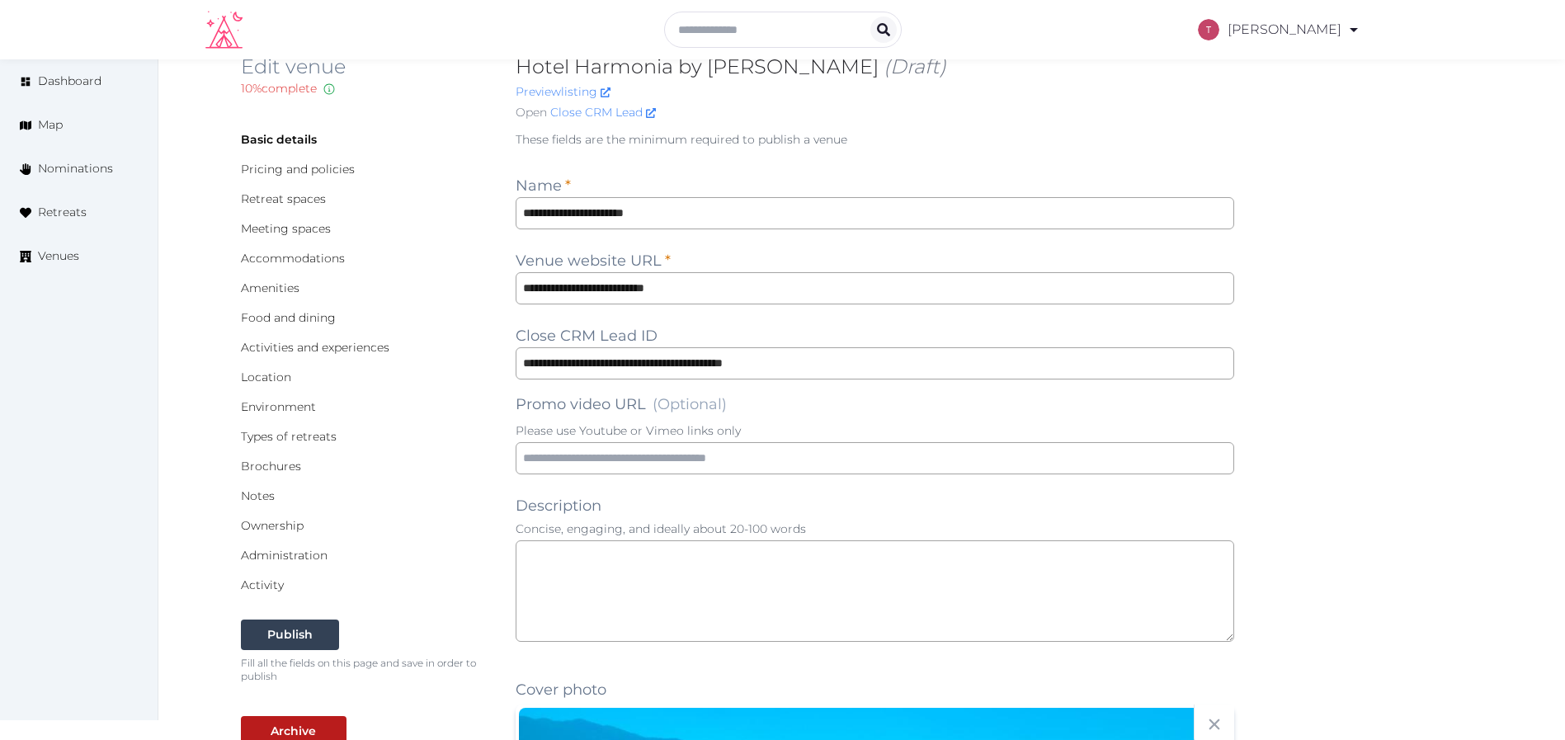
drag, startPoint x: 780, startPoint y: 564, endPoint x: 853, endPoint y: 566, distance: 73.4
click at [779, 565] on textarea at bounding box center [875, 590] width 719 height 101
paste textarea "**********"
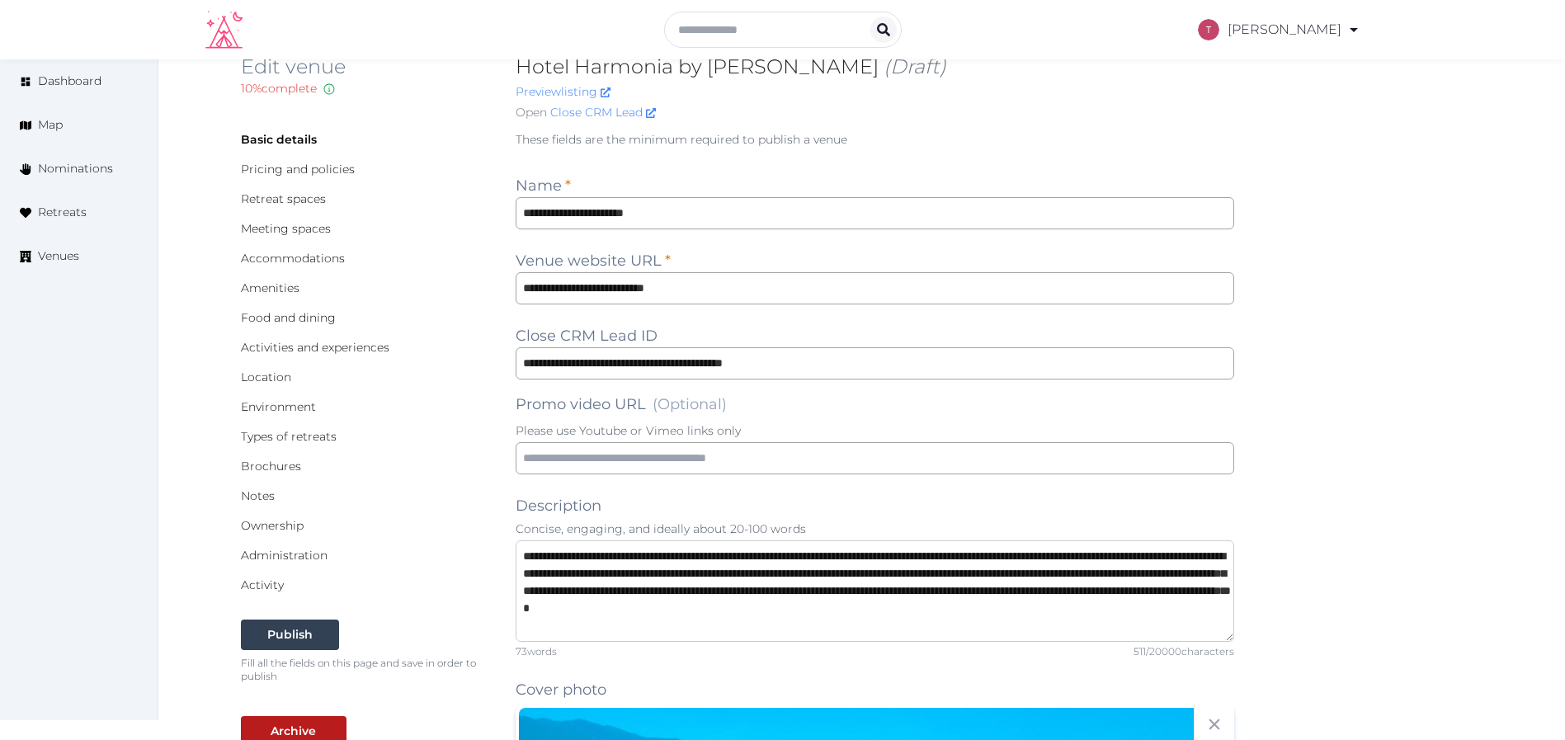
type textarea "**********"
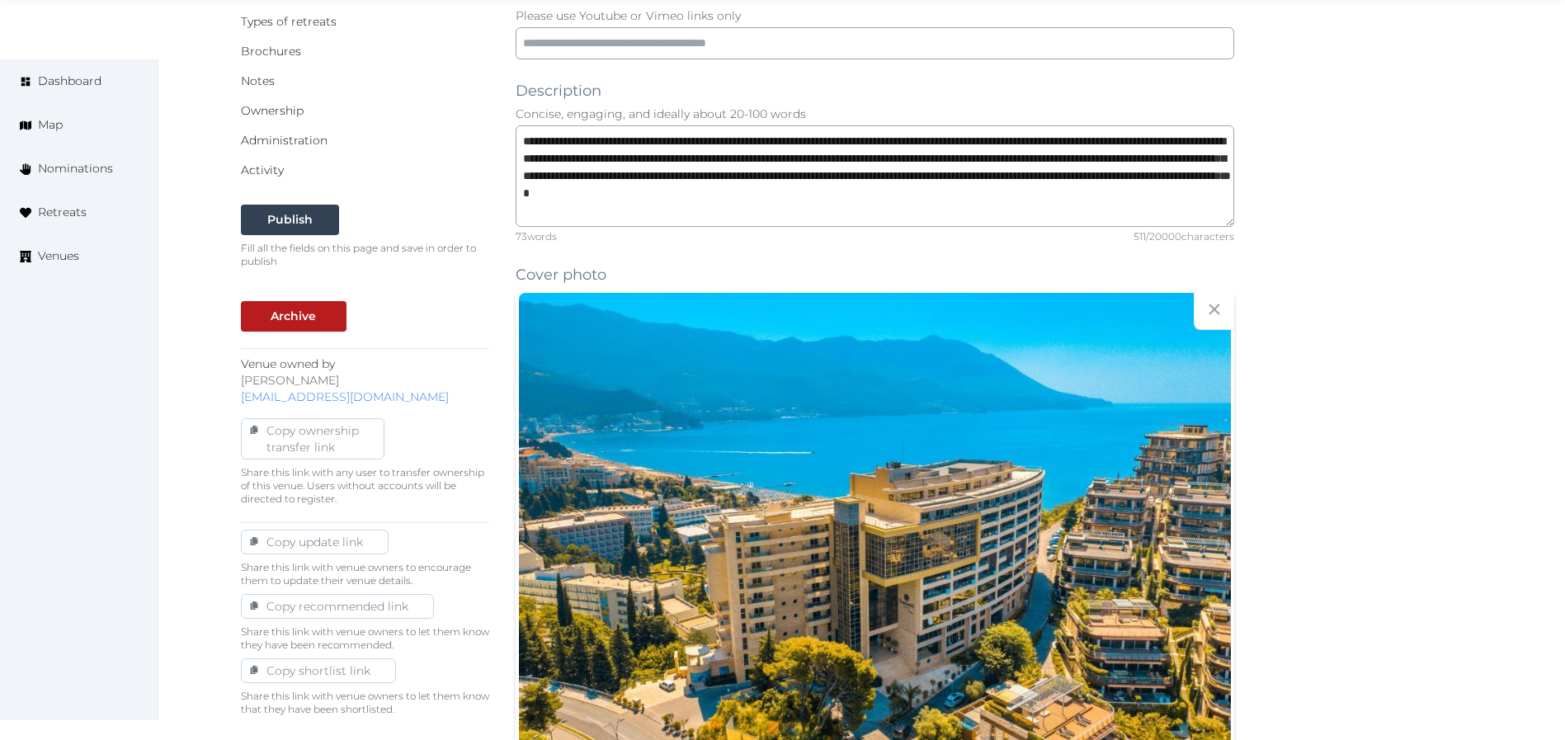
scroll to position [1029, 0]
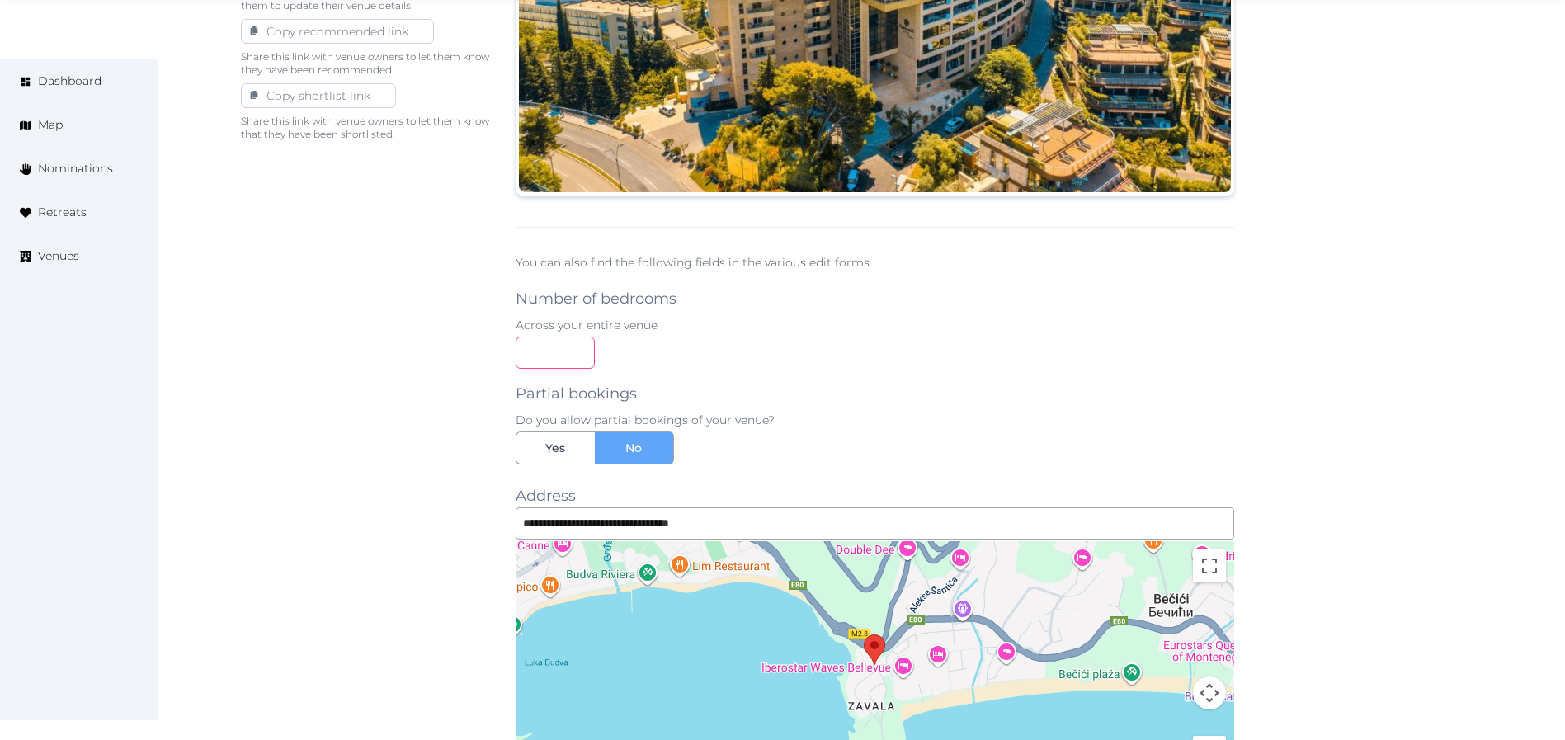
click at [561, 346] on input "number" at bounding box center [555, 353] width 79 height 32
type input "**"
click at [578, 446] on label "Yes" at bounding box center [555, 447] width 79 height 33
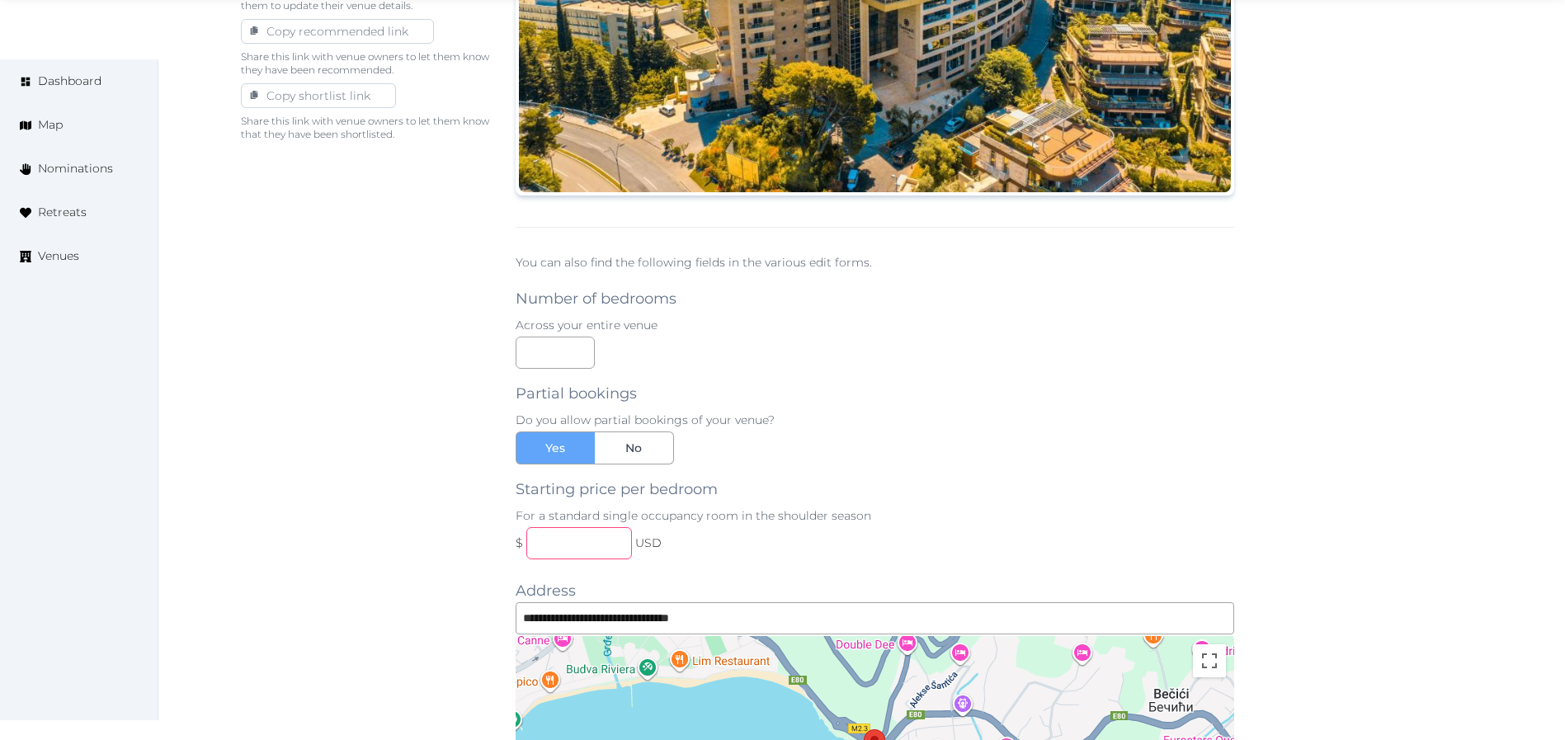
click at [578, 538] on input "text" at bounding box center [579, 543] width 106 height 32
type input "***"
click at [951, 476] on div "Starting price per bedroom For a standard single occupancy room in the shoulder…" at bounding box center [875, 511] width 719 height 95
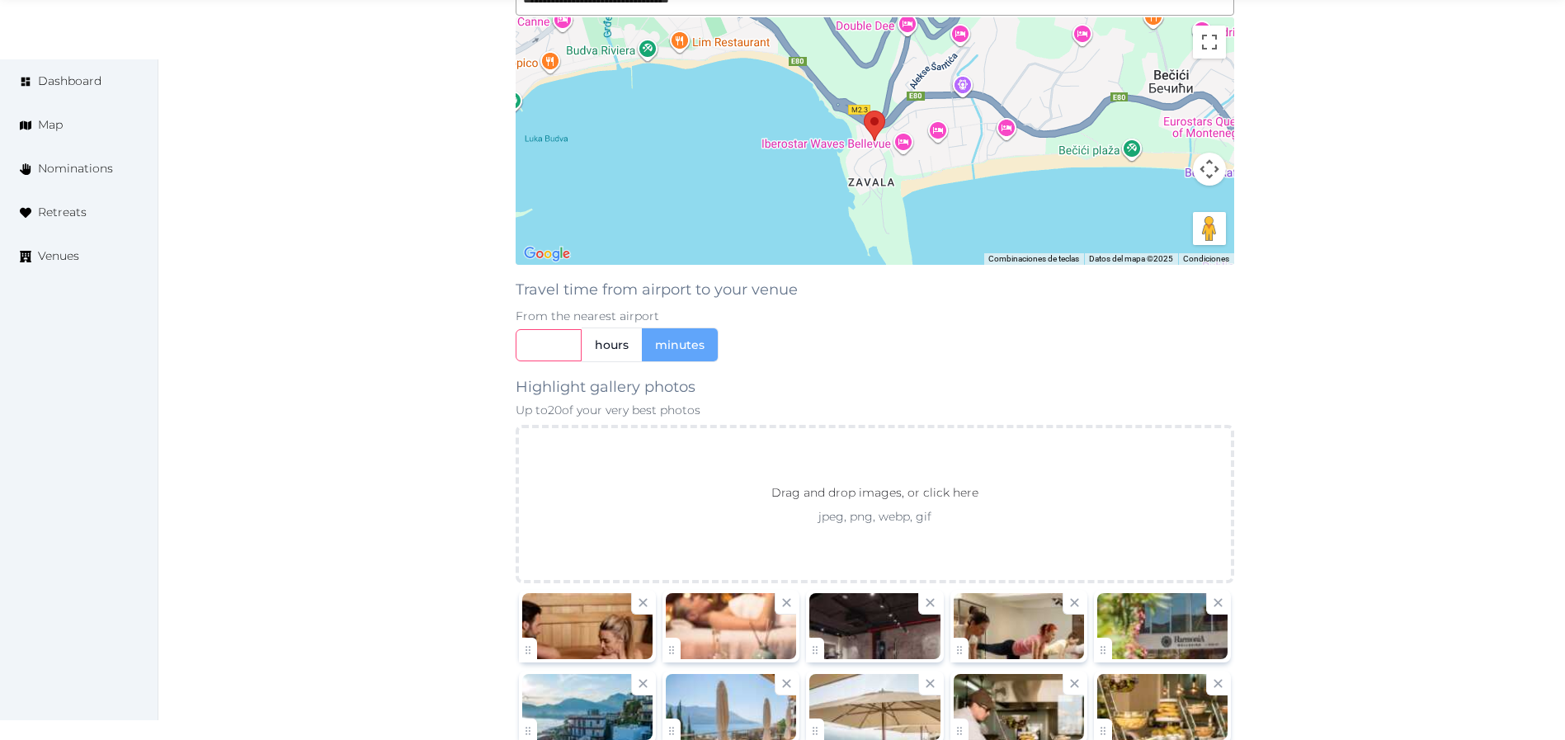
click at [533, 333] on input "text" at bounding box center [549, 345] width 66 height 32
type input "**"
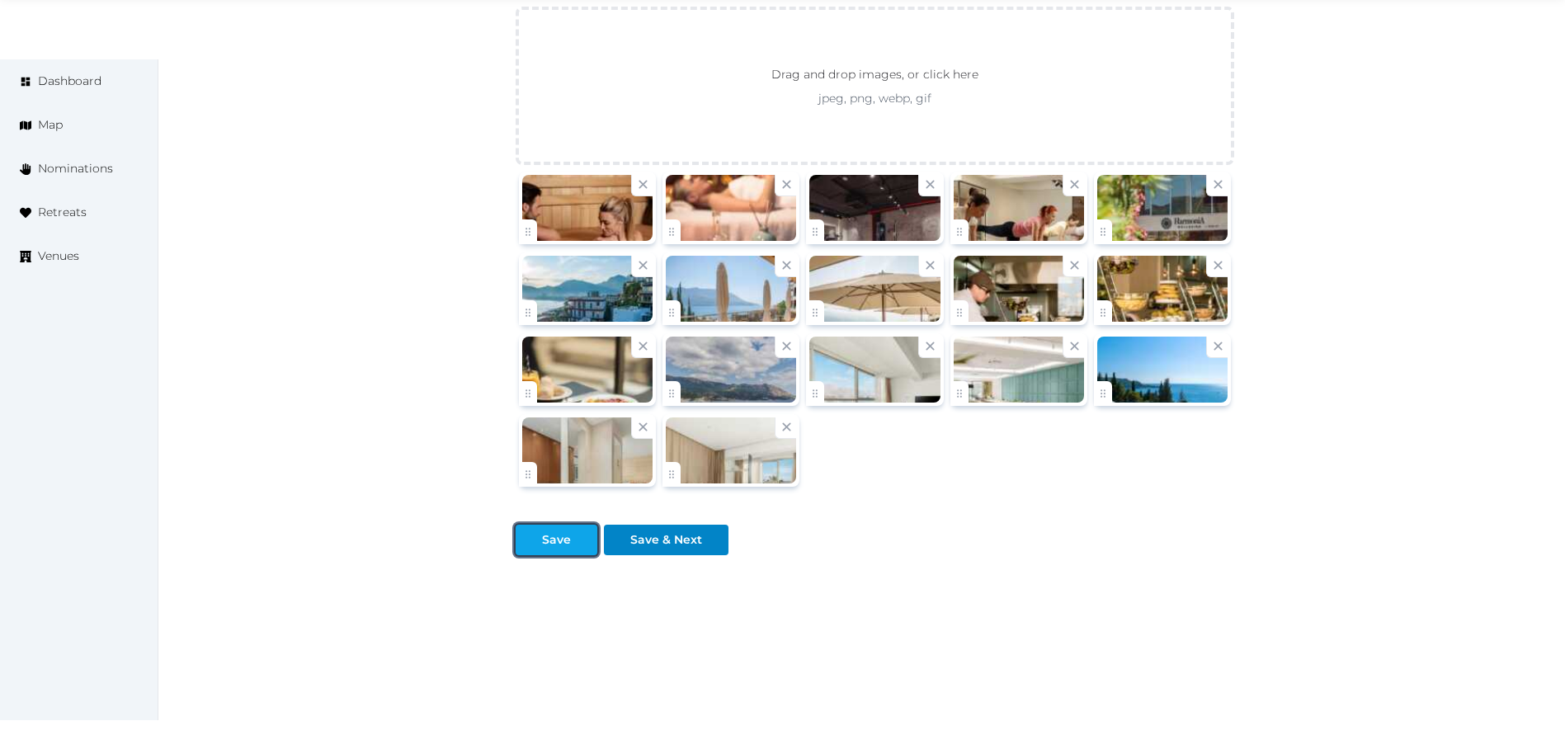
click at [531, 547] on div at bounding box center [529, 539] width 20 height 17
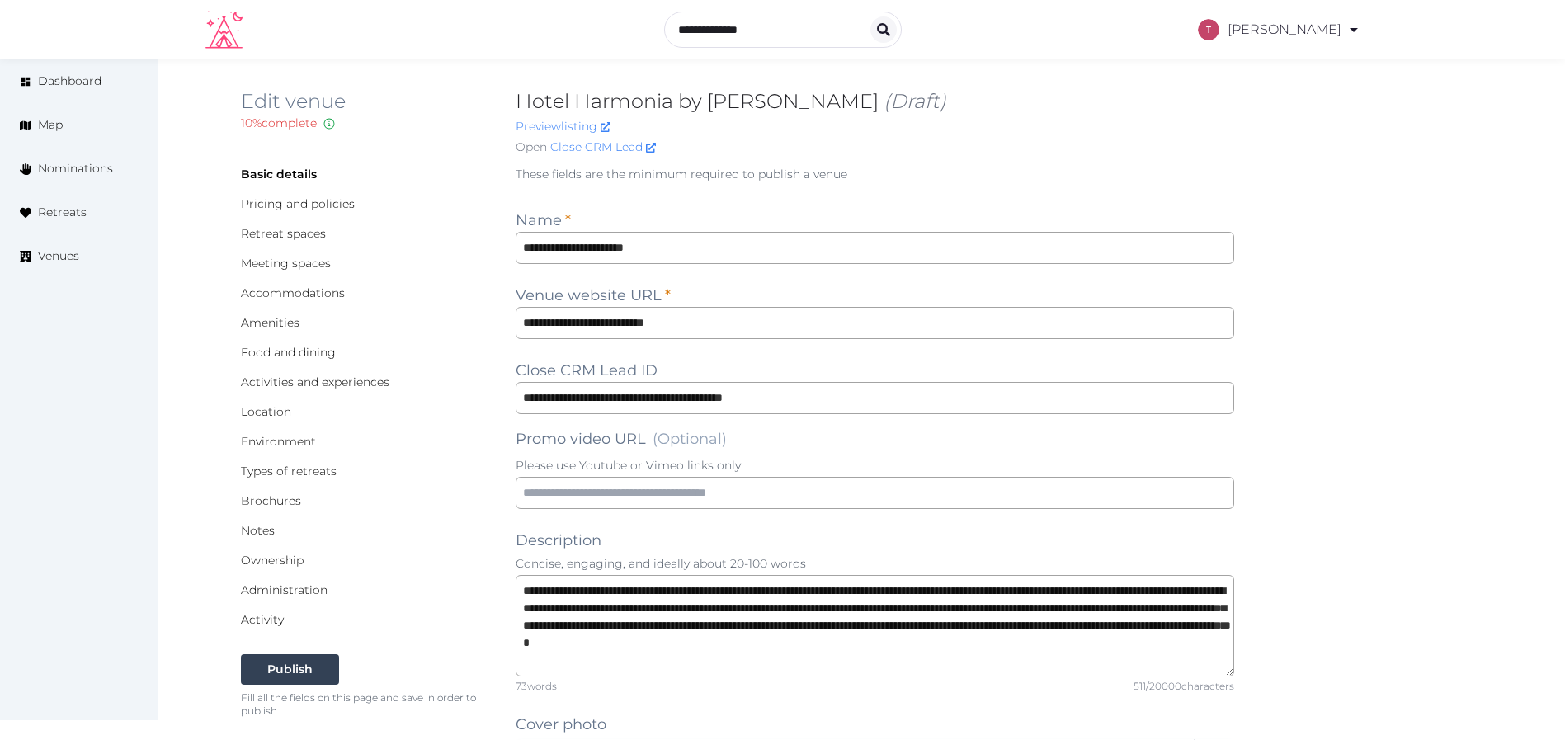
scroll to position [0, 0]
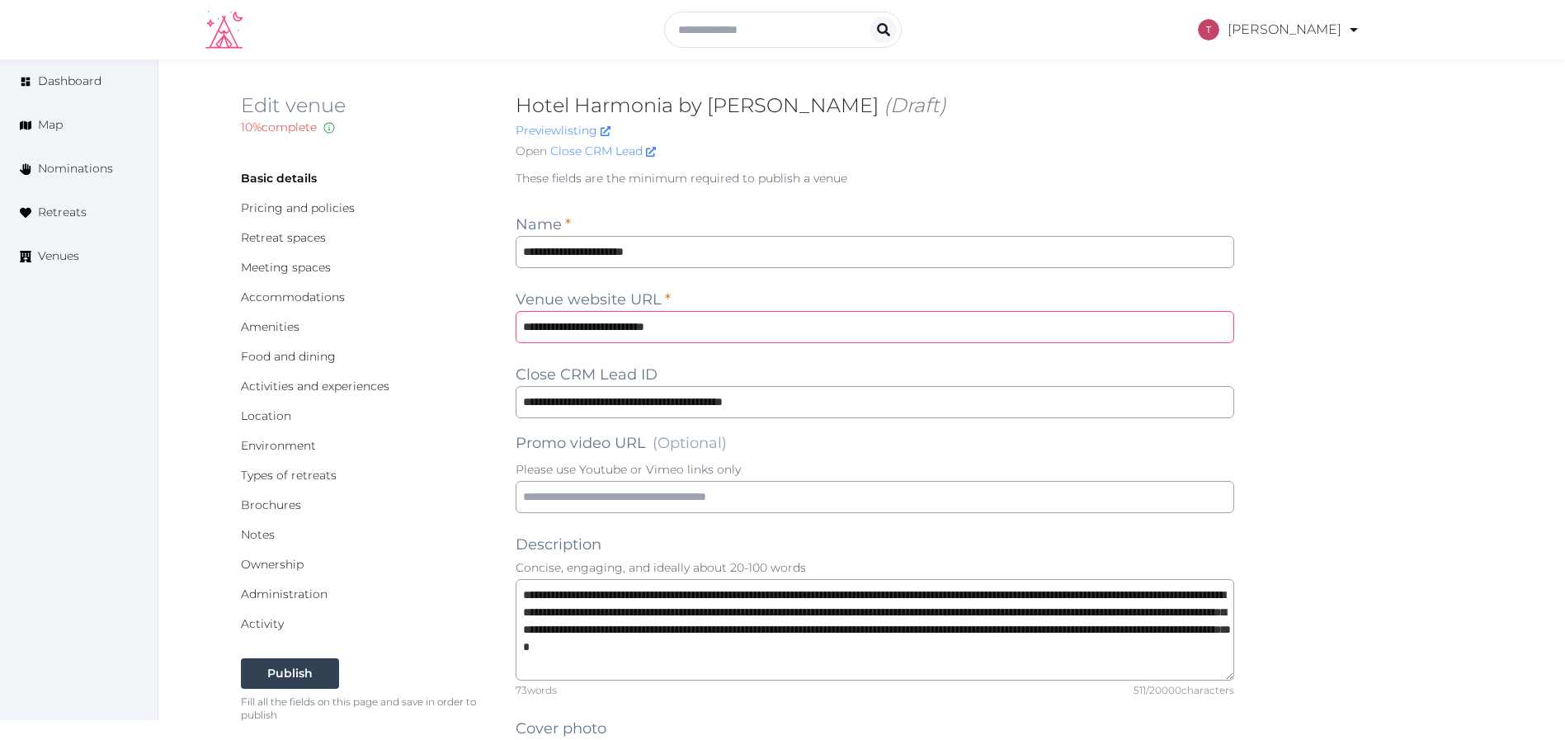
click at [544, 328] on input "**********" at bounding box center [875, 327] width 719 height 32
type input "**********"
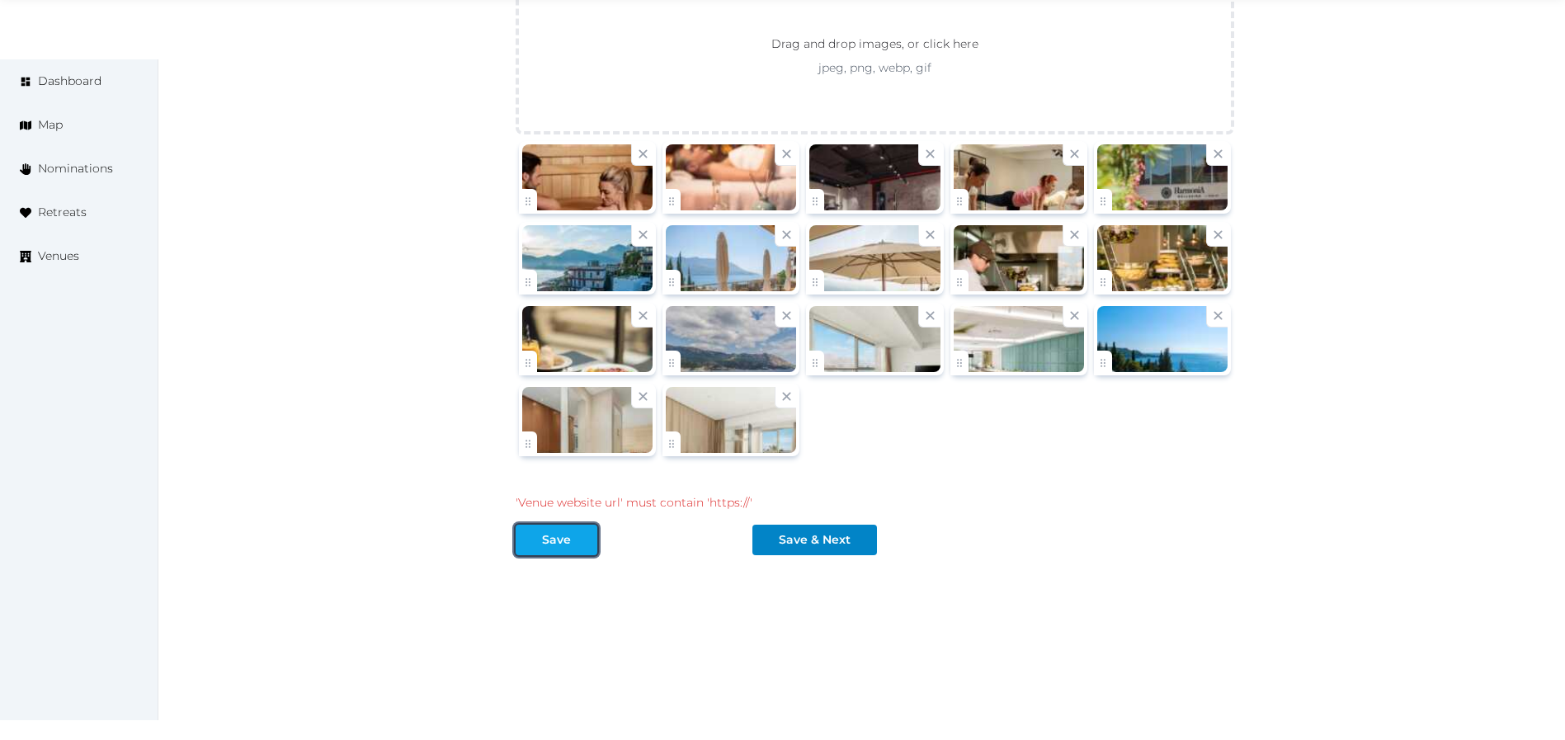
click at [532, 525] on button "Save" at bounding box center [557, 540] width 82 height 31
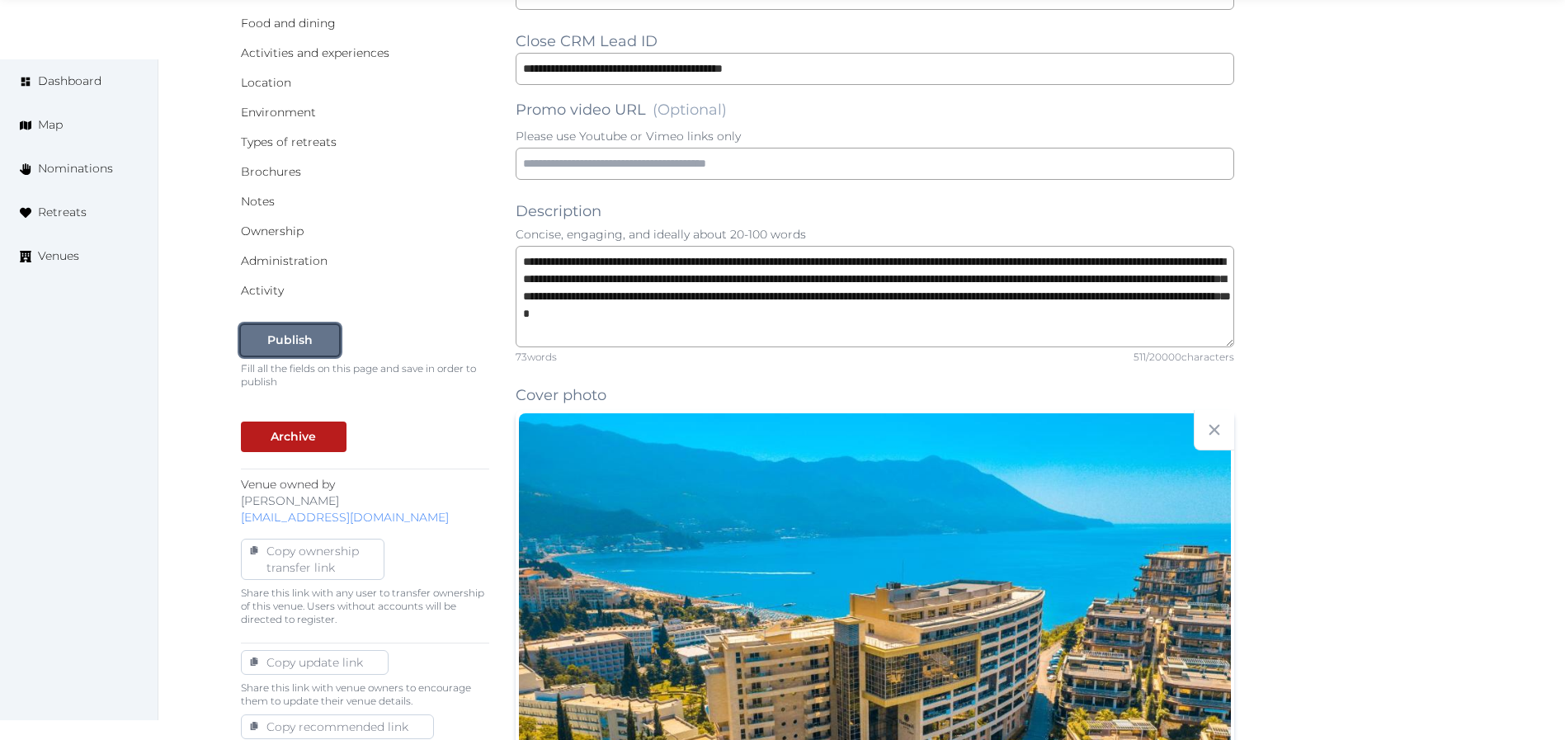
click at [322, 328] on button "Publish" at bounding box center [290, 340] width 98 height 31
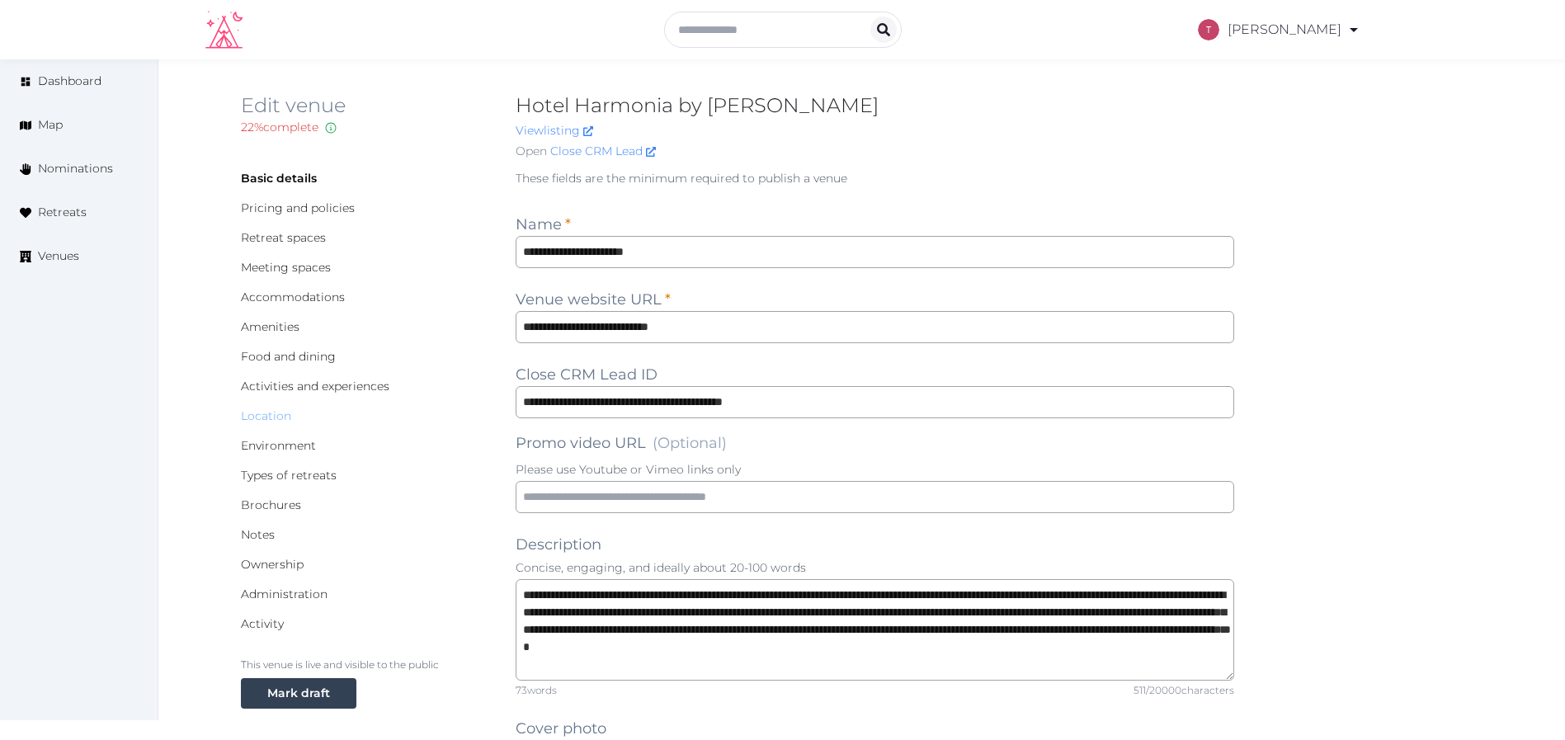
click at [271, 415] on link "Location" at bounding box center [266, 415] width 50 height 15
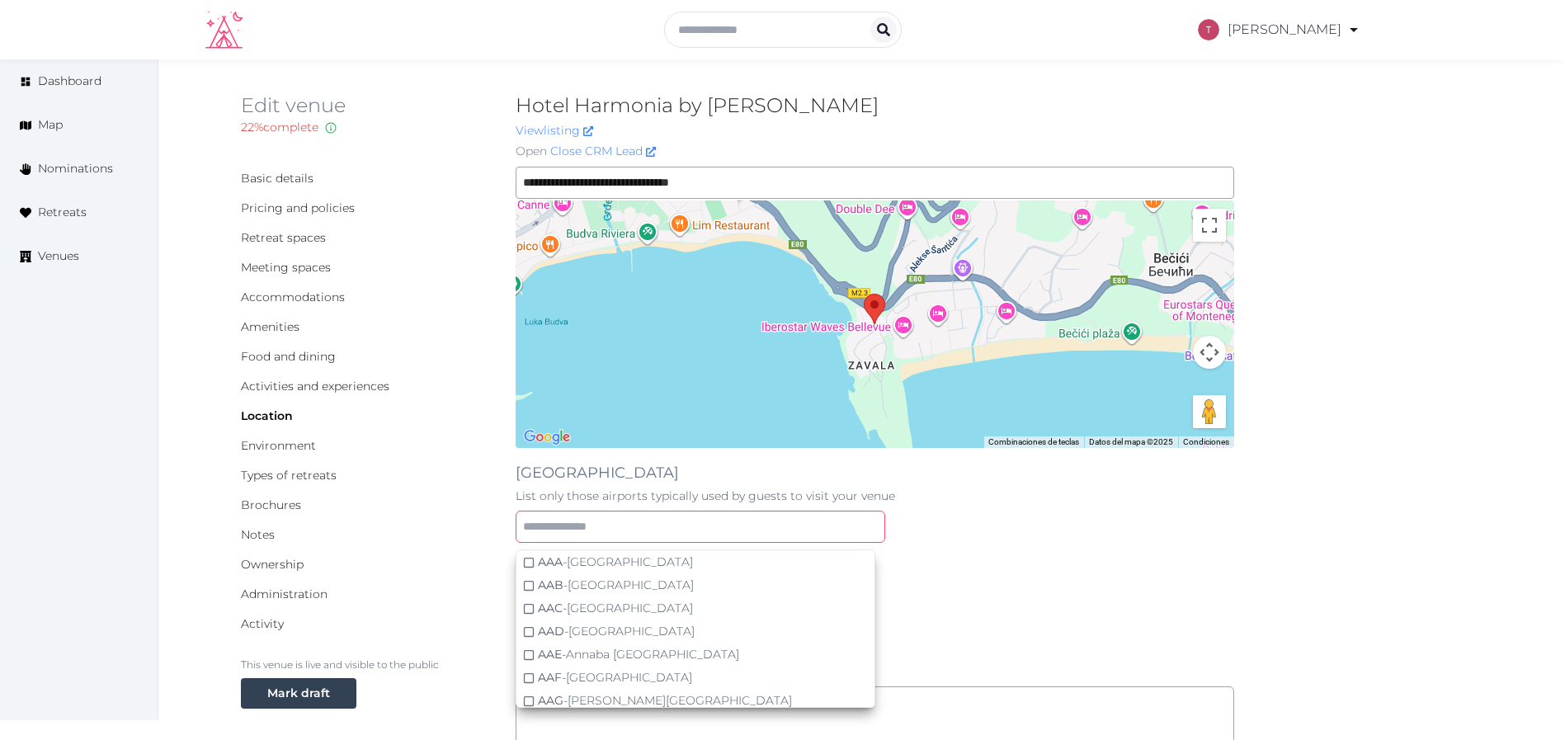
click at [676, 526] on input "text" at bounding box center [701, 527] width 370 height 32
paste input "***"
click at [1040, 580] on div "Travel time from airport to your venue From the nearest airport *** hours minut…" at bounding box center [875, 597] width 719 height 97
drag, startPoint x: 573, startPoint y: 527, endPoint x: 450, endPoint y: 525, distance: 123.0
click at [452, 525] on div "**********" at bounding box center [862, 662] width 1243 height 990
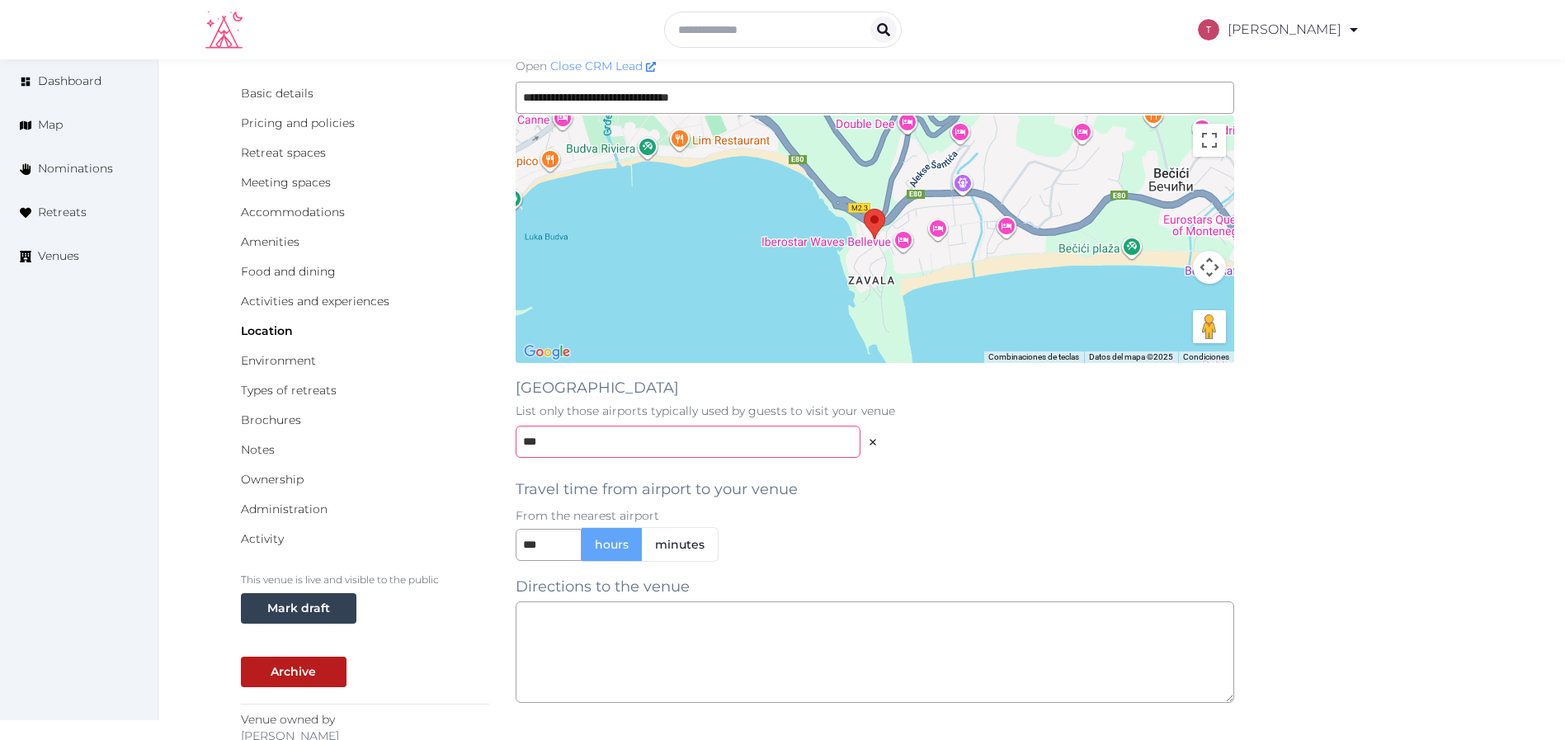
scroll to position [124, 0]
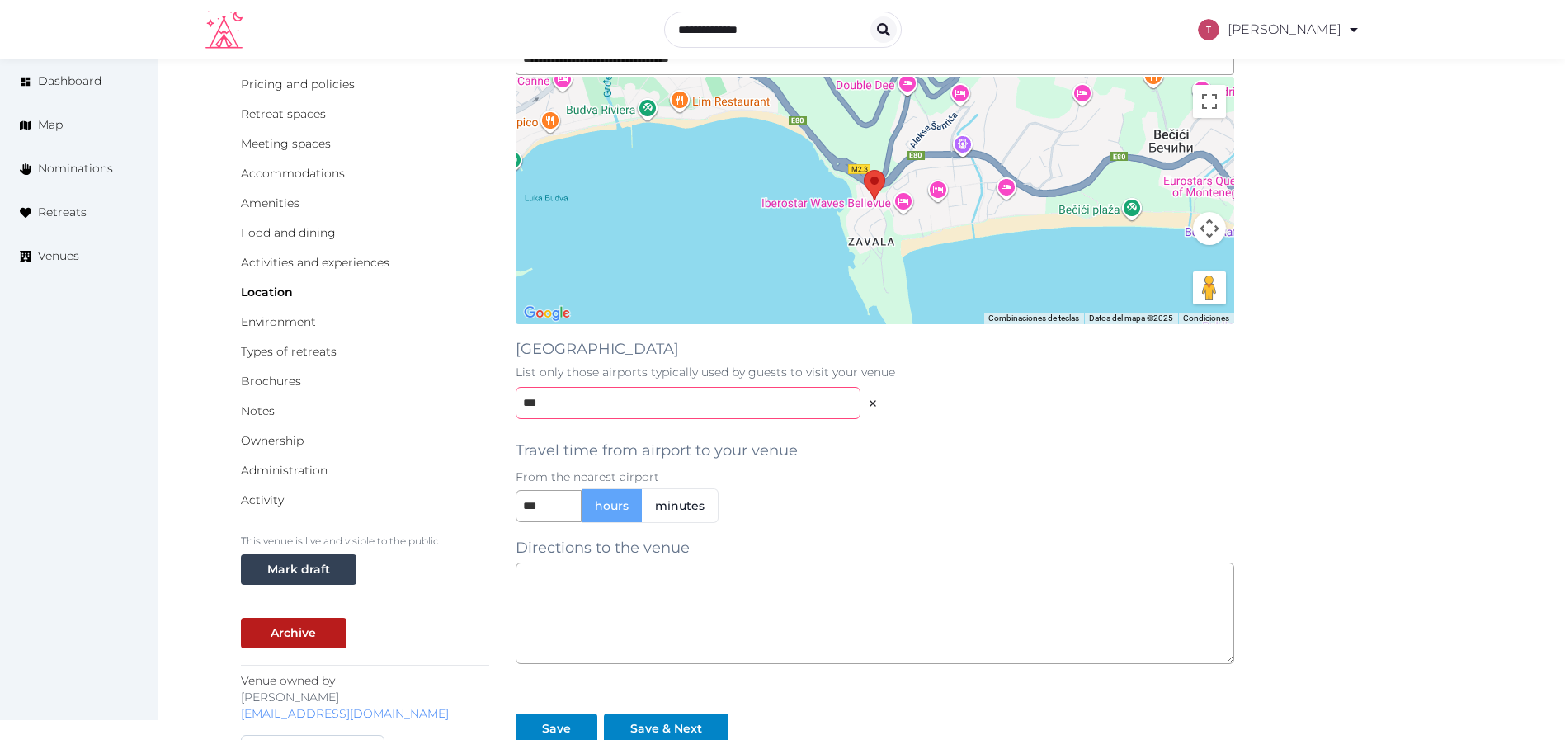
type input "***"
click at [875, 400] on icon at bounding box center [873, 403] width 6 height 6
click at [757, 394] on input "***" at bounding box center [701, 403] width 370 height 32
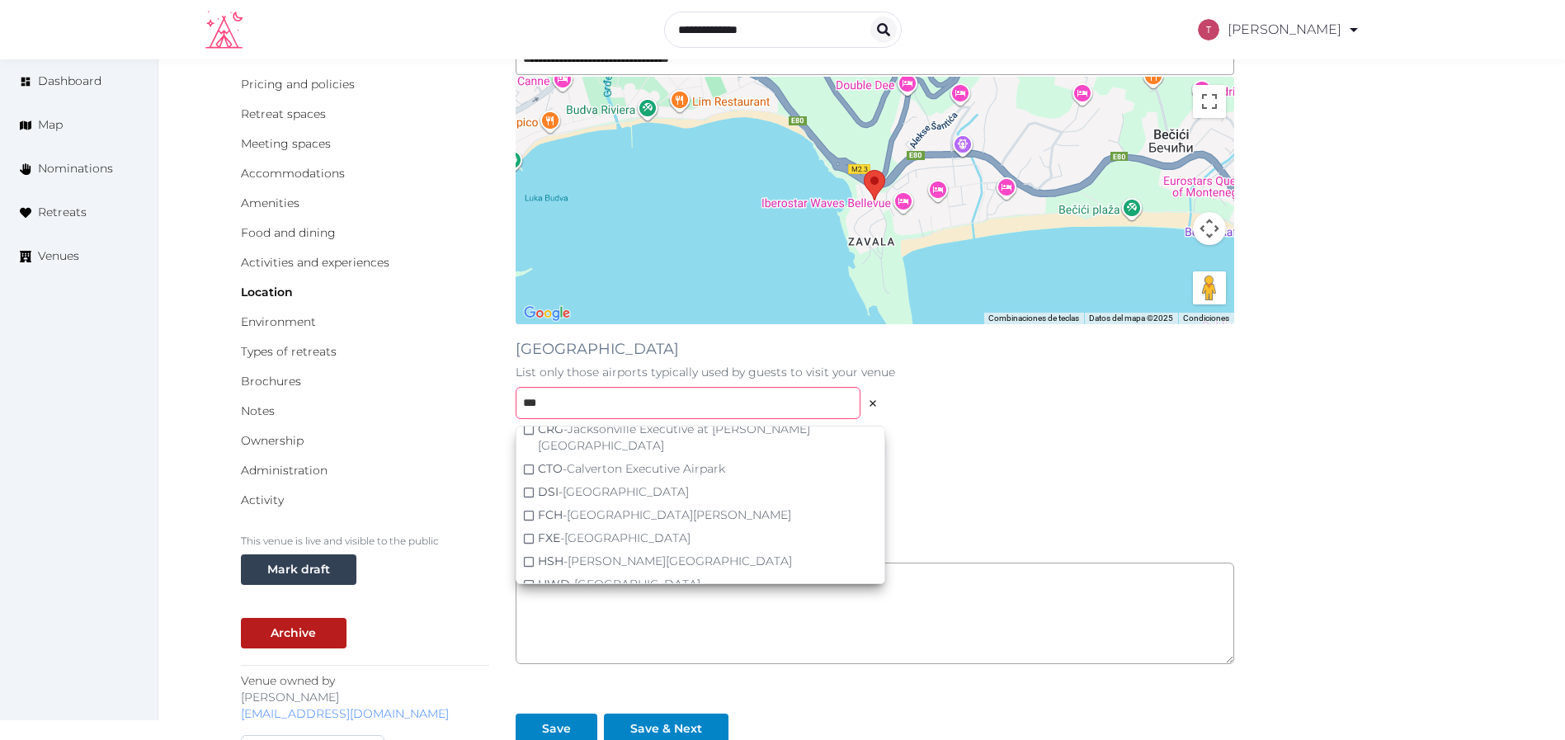
scroll to position [324, 0]
drag, startPoint x: 575, startPoint y: 399, endPoint x: 429, endPoint y: 410, distance: 146.4
click at [429, 410] on div "**********" at bounding box center [862, 538] width 1243 height 990
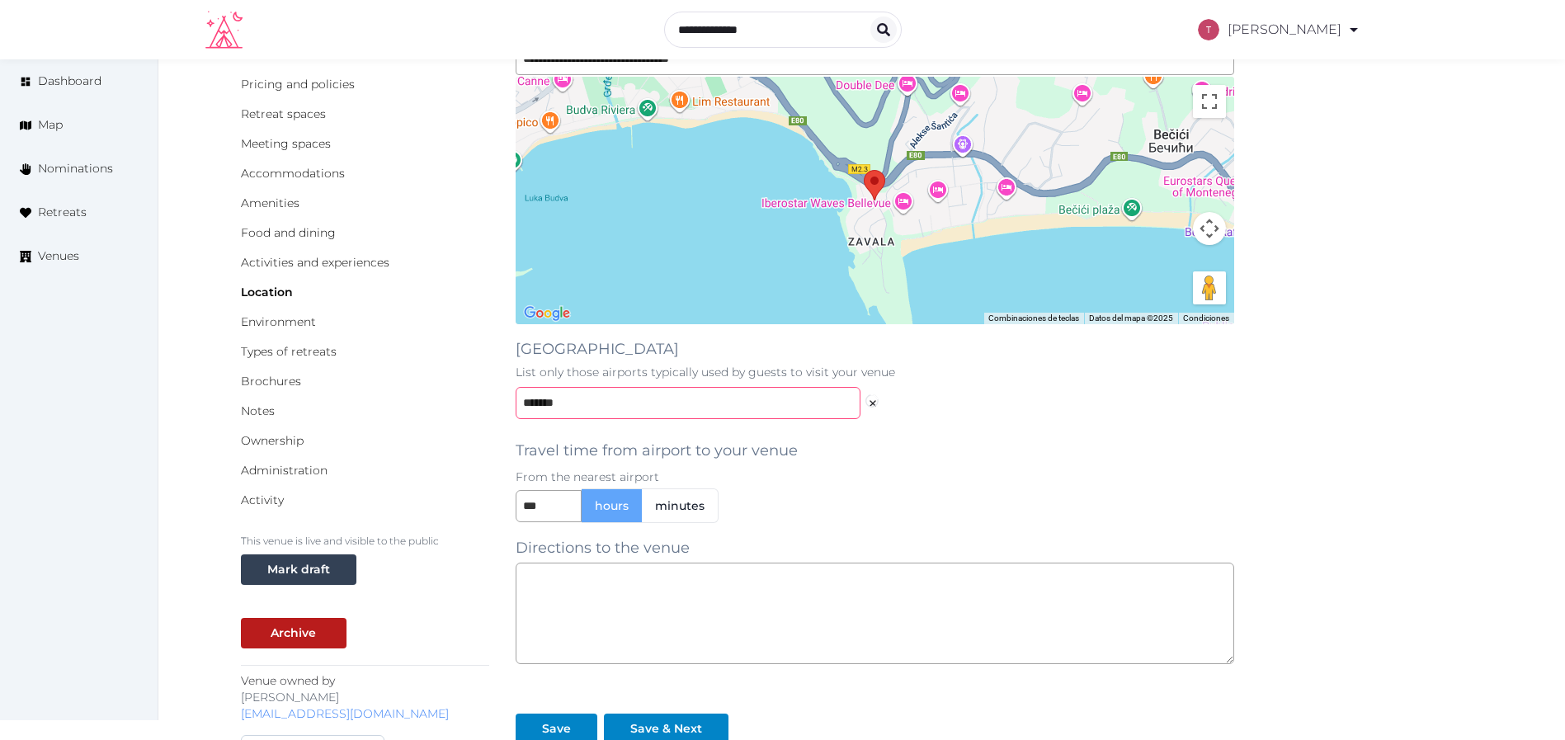
scroll to position [23, 0]
type input "*"
click at [630, 405] on input "*****" at bounding box center [688, 403] width 345 height 32
type input "*****"
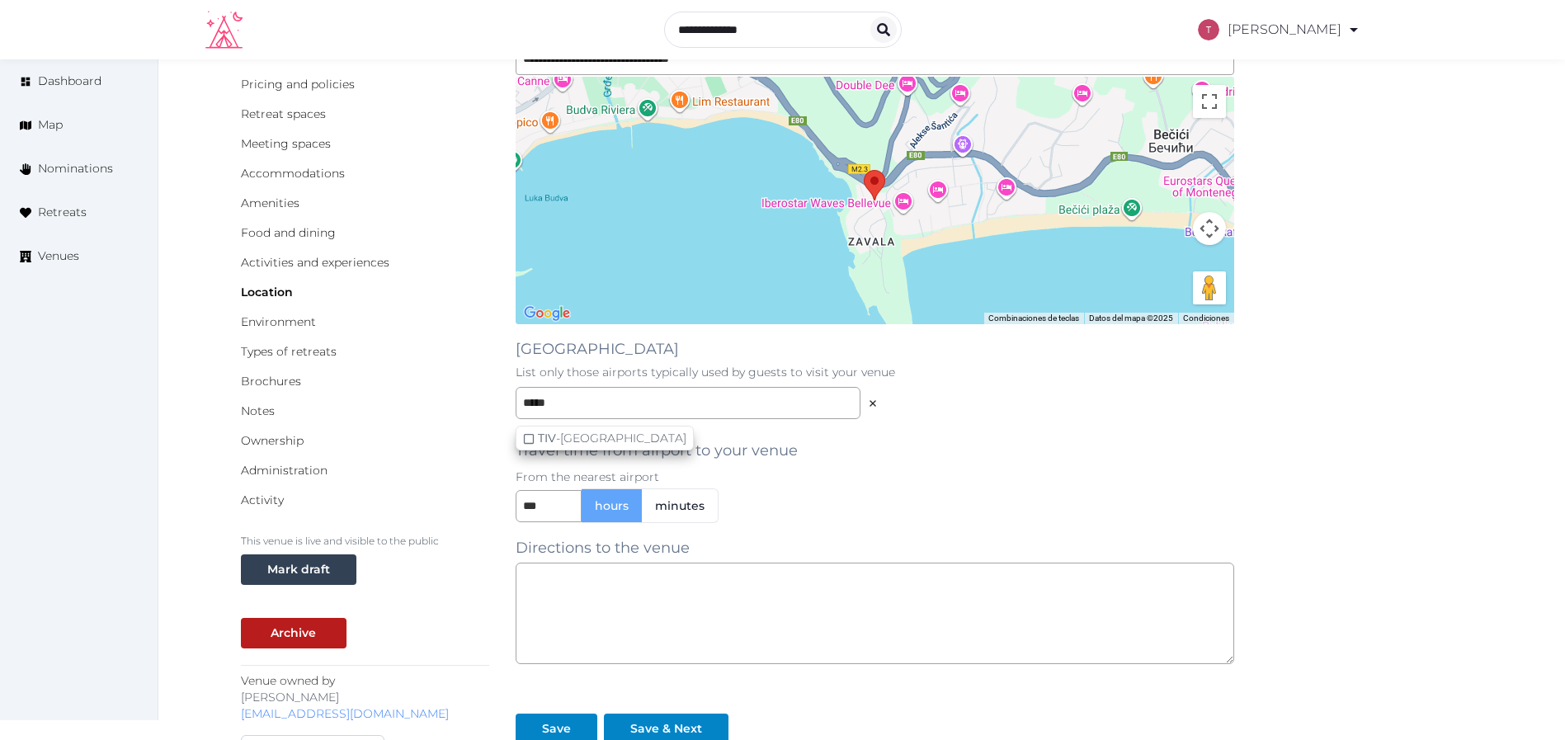
drag, startPoint x: 557, startPoint y: 435, endPoint x: 692, endPoint y: 435, distance: 135.3
click at [557, 434] on div "TIV - [GEOGRAPHIC_DATA]" at bounding box center [612, 438] width 149 height 17
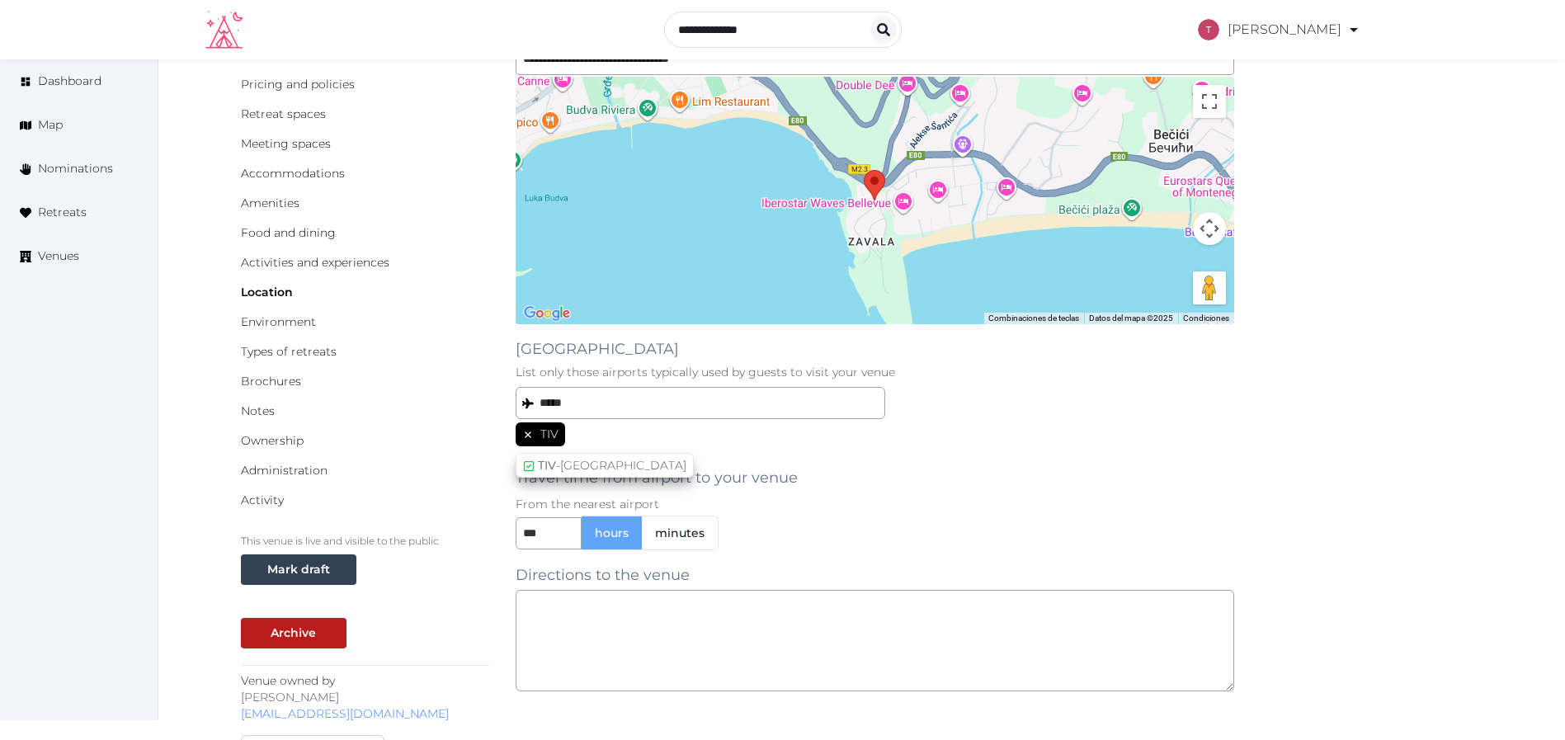
click at [1065, 434] on div "TIV" at bounding box center [875, 435] width 719 height 27
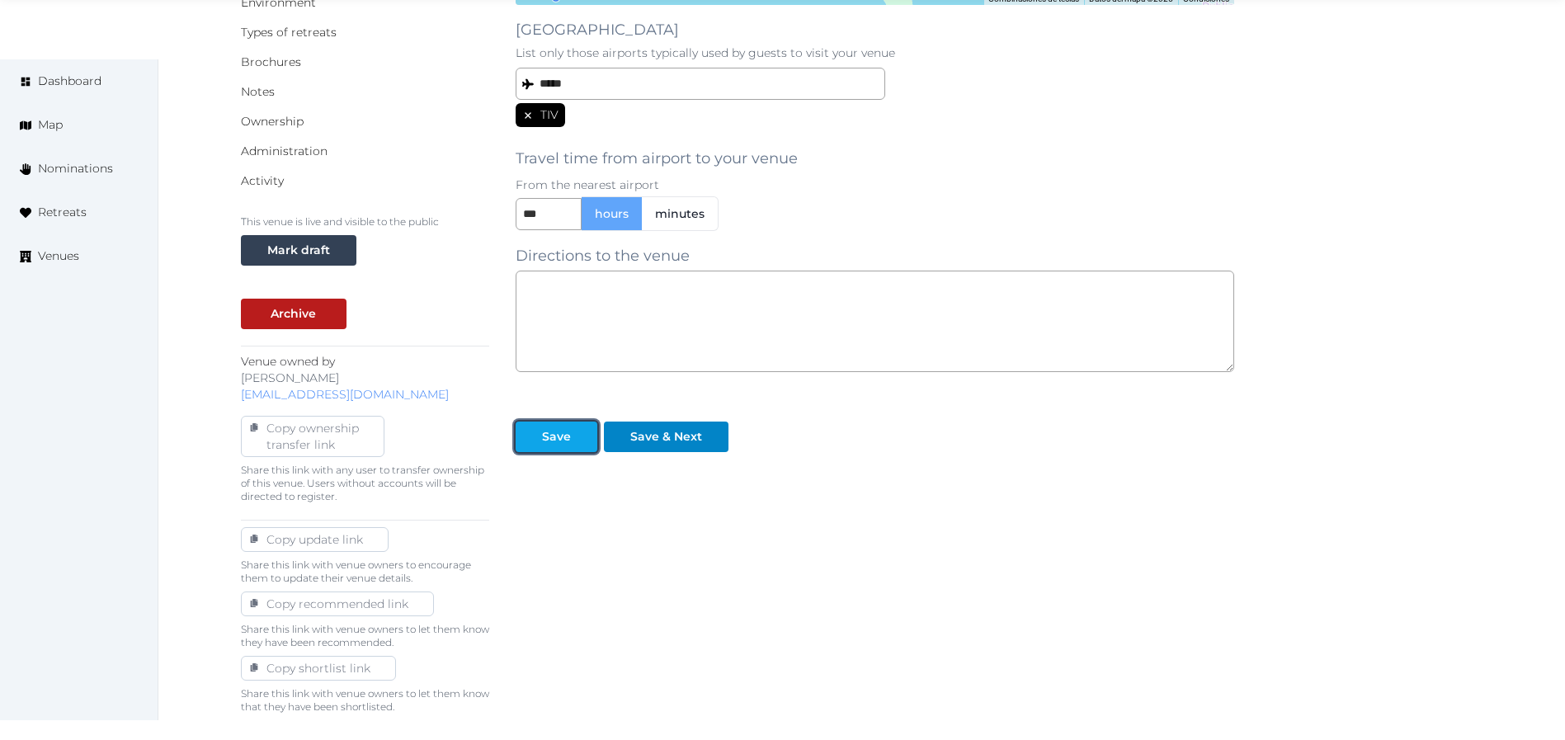
click at [555, 441] on div "Save" at bounding box center [556, 436] width 29 height 17
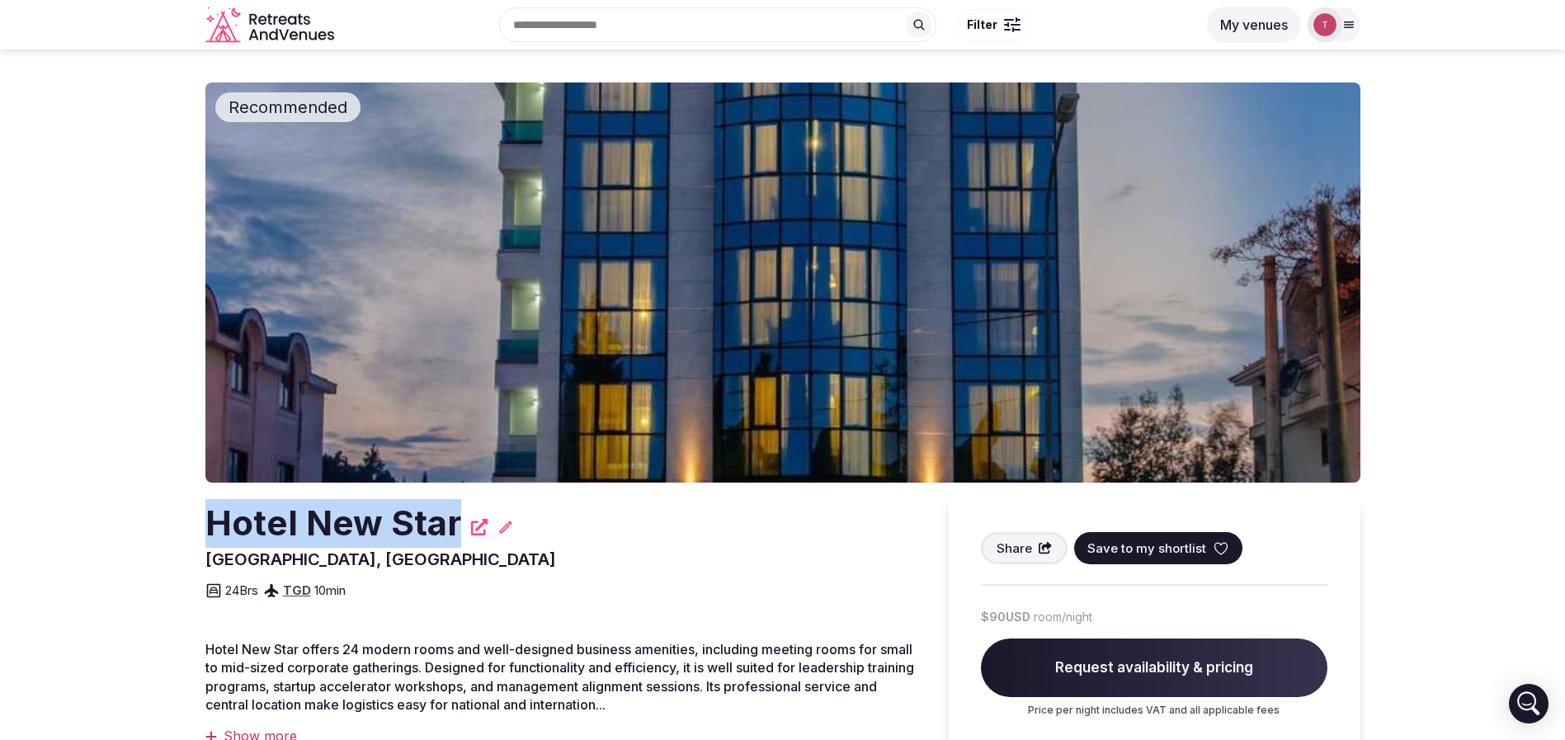
drag, startPoint x: 192, startPoint y: 516, endPoint x: 459, endPoint y: 510, distance: 266.6
click at [461, 510] on section "Recommended Hotel New Star Podgorica, Montenegro Share Save to my shortlist 24 …" at bounding box center [782, 401] width 1565 height 703
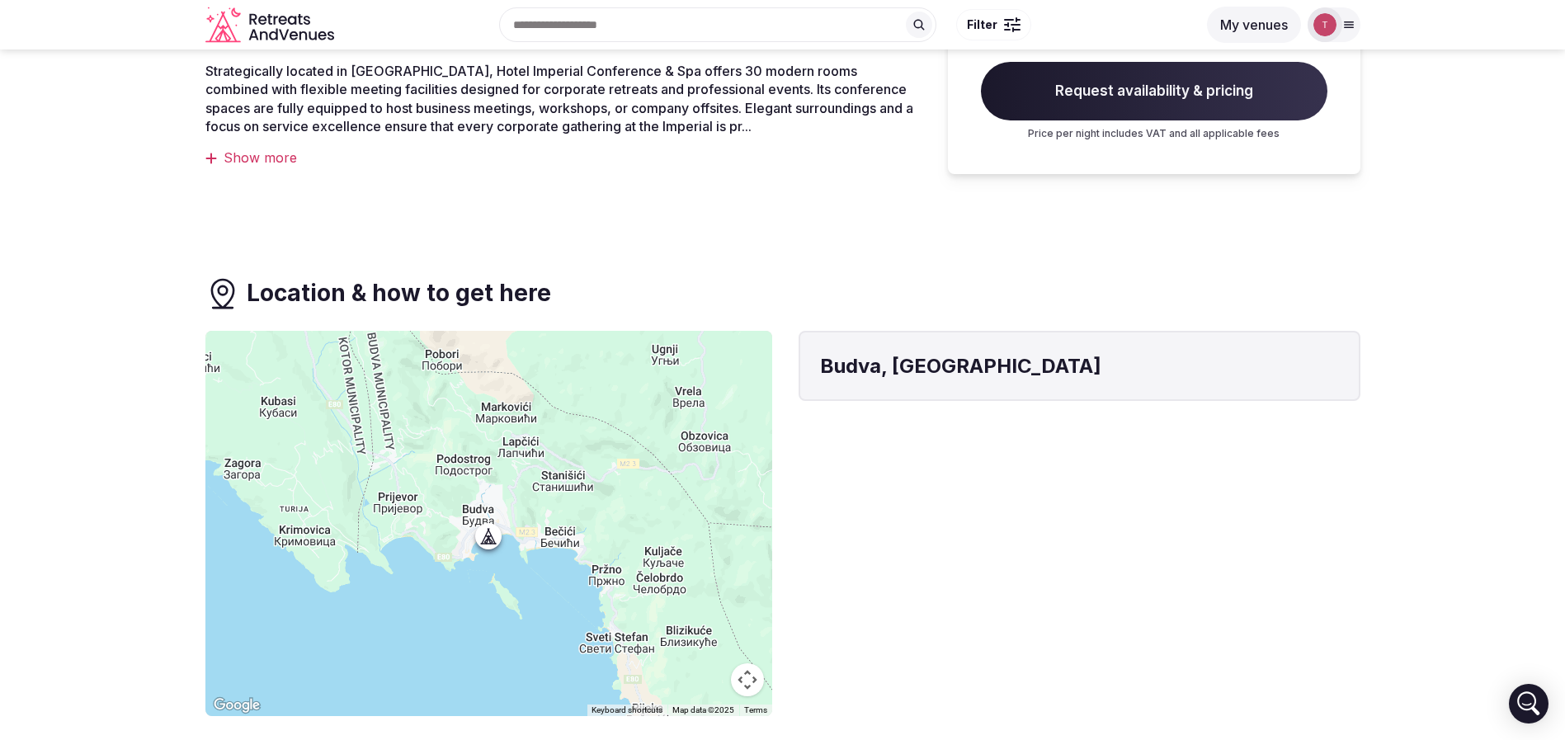
scroll to position [248, 0]
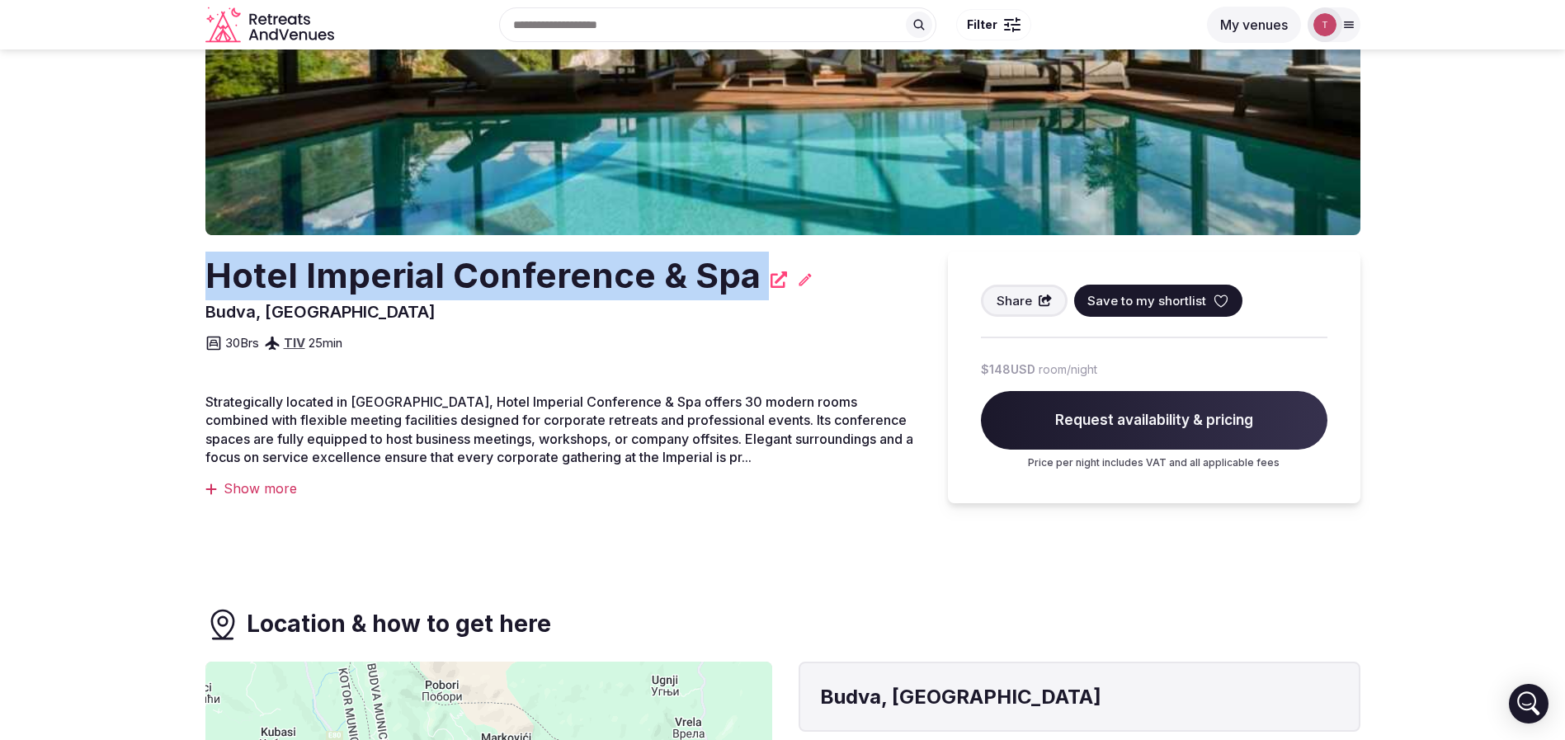
drag, startPoint x: 177, startPoint y: 301, endPoint x: 131, endPoint y: 295, distance: 46.7
click at [131, 295] on section "Recommended Hotel Imperial Conference & Spa [GEOGRAPHIC_DATA], [GEOGRAPHIC_DATA…" at bounding box center [782, 153] width 1565 height 703
copy div "Hotel Imperial Conference & Spa"
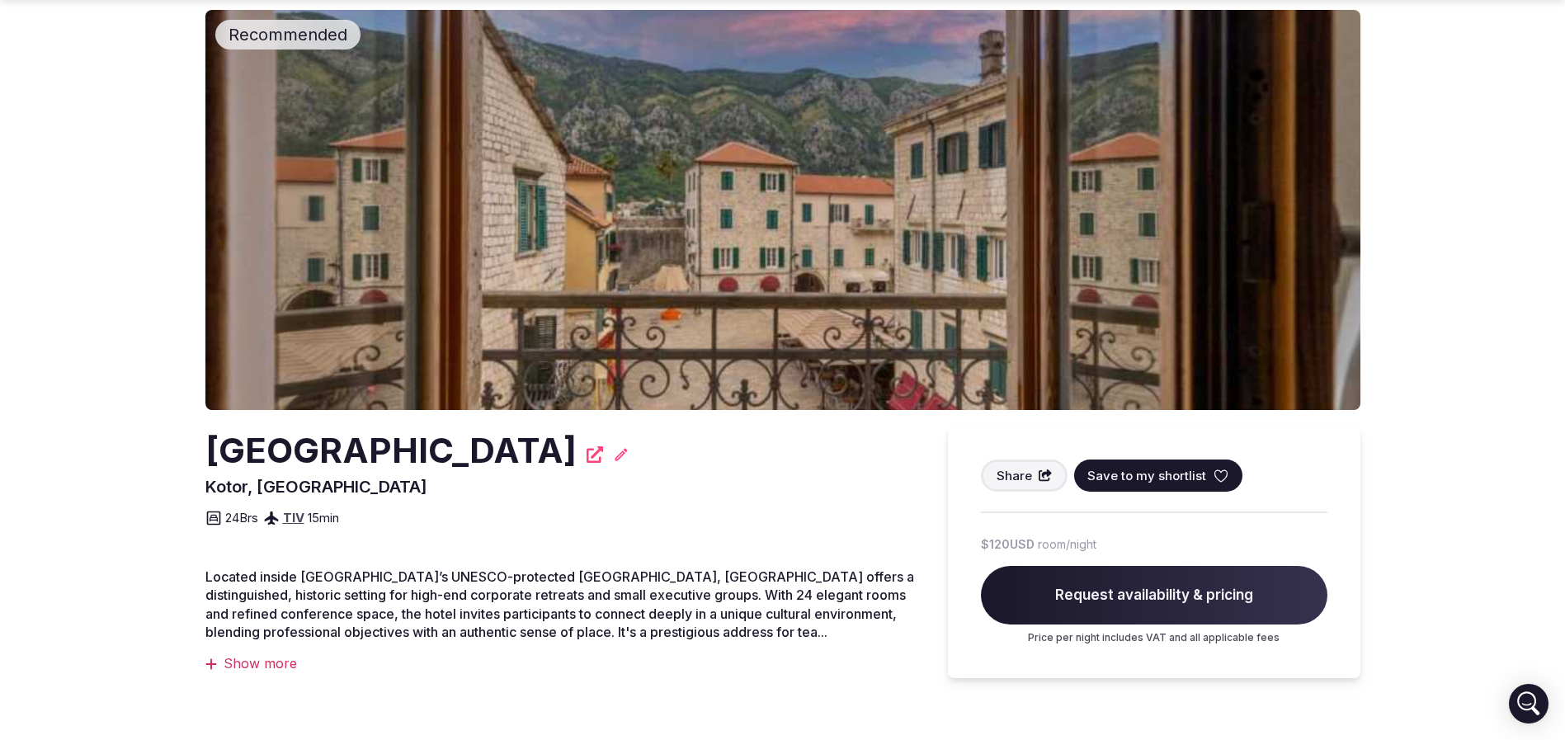
scroll to position [124, 0]
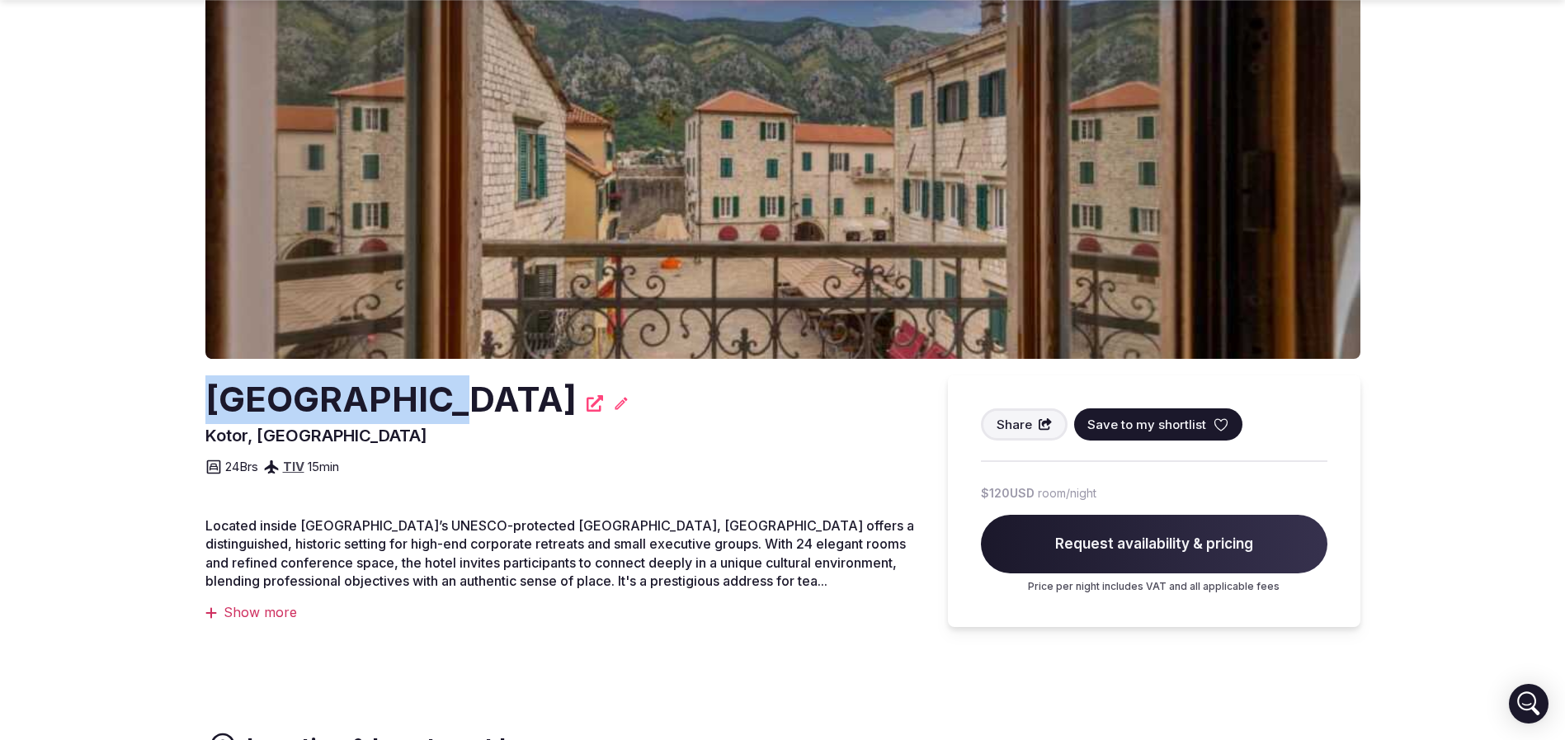
drag, startPoint x: 182, startPoint y: 394, endPoint x: 417, endPoint y: 398, distance: 236.0
click at [418, 398] on section "Recommended [GEOGRAPHIC_DATA], [GEOGRAPHIC_DATA] Share Save to my shortlist 24 …" at bounding box center [782, 277] width 1565 height 703
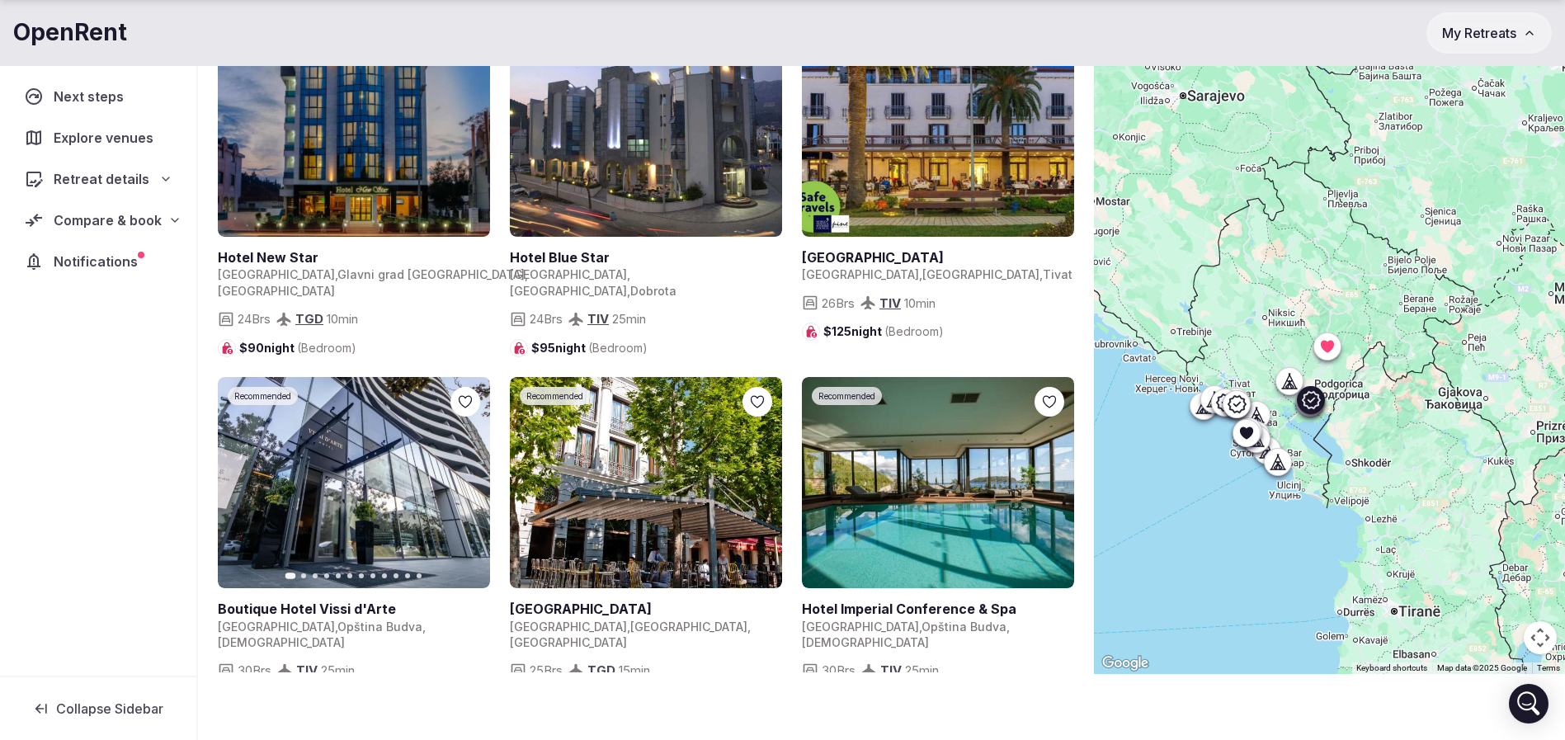
scroll to position [287, 0]
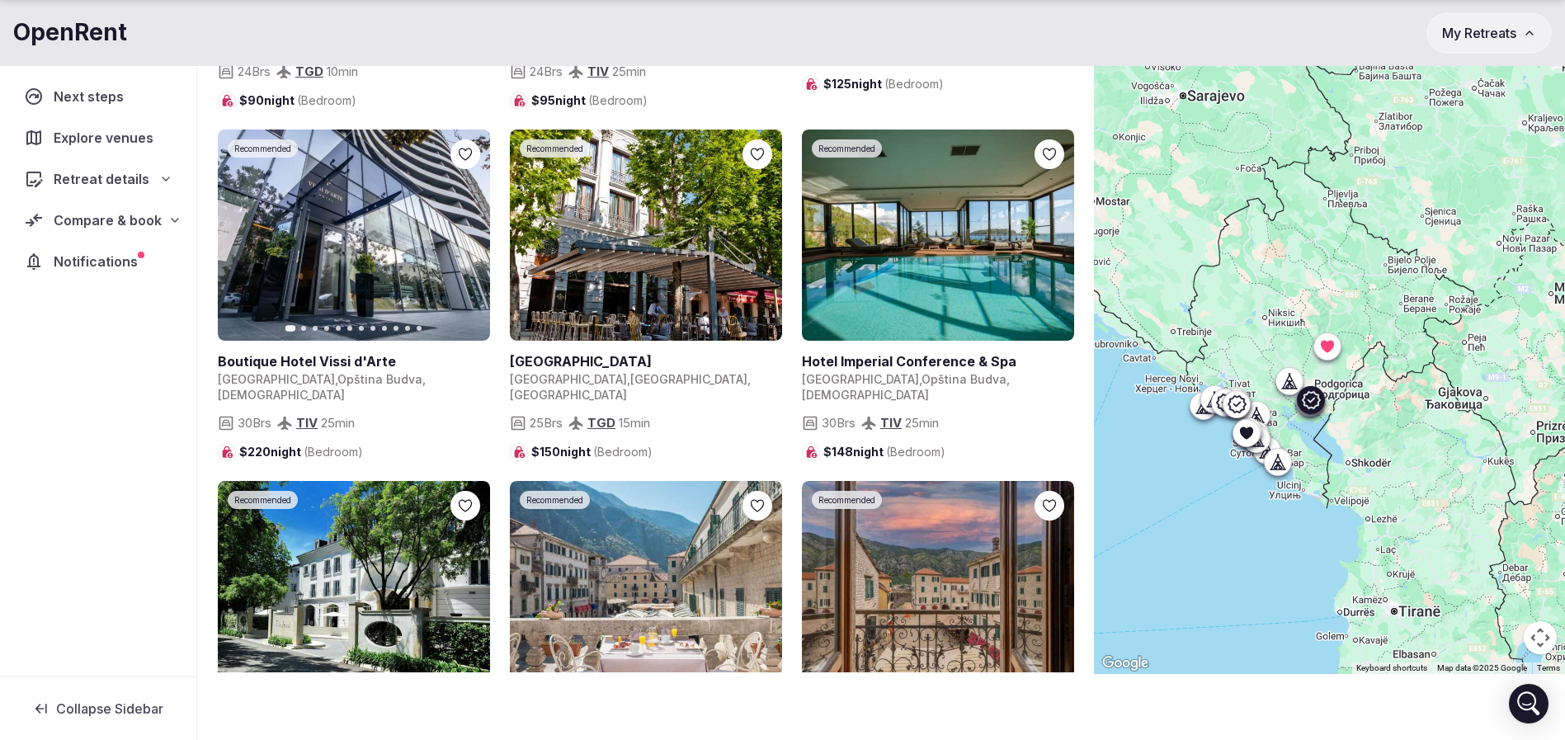
click at [716, 244] on link at bounding box center [646, 236] width 272 height 212
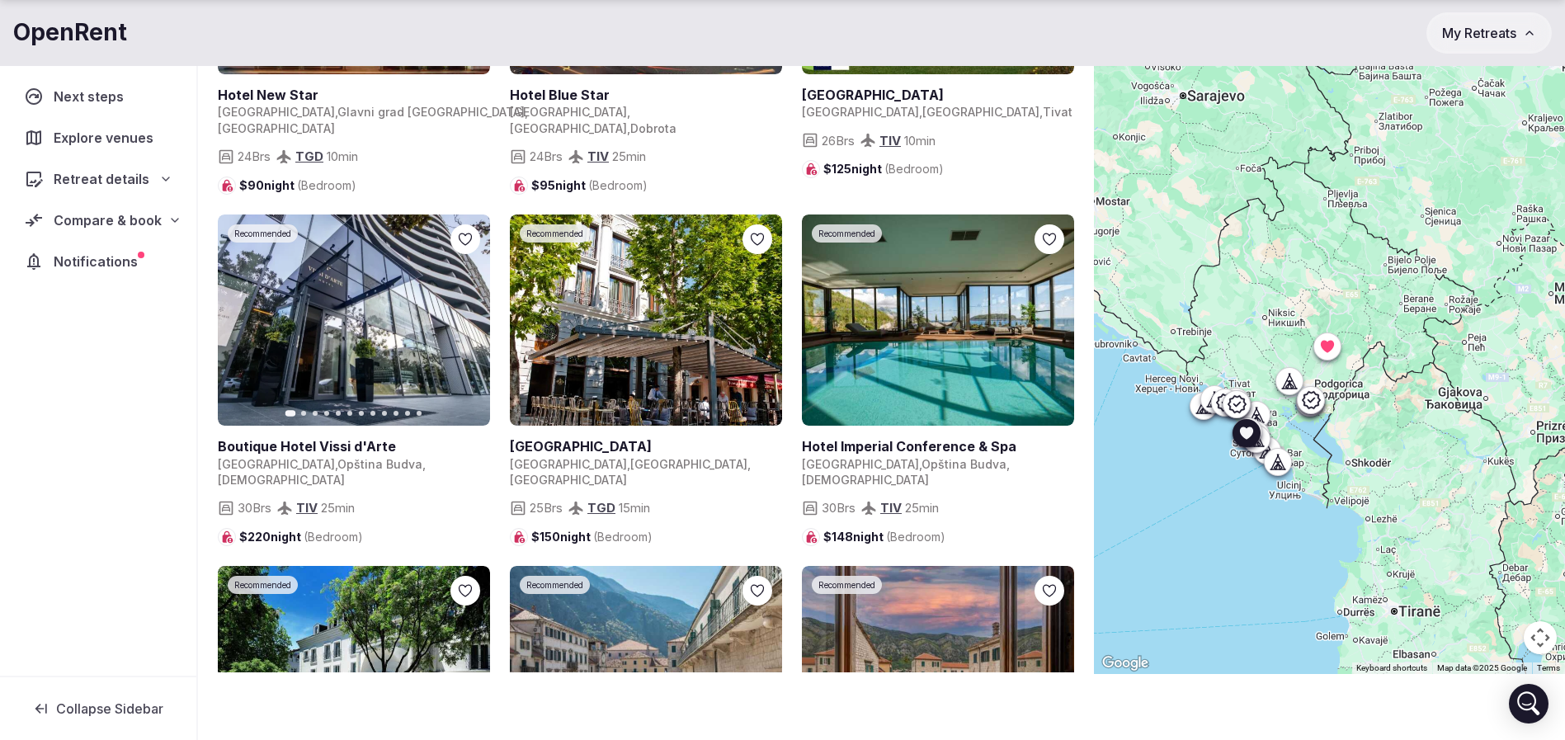
scroll to position [163, 0]
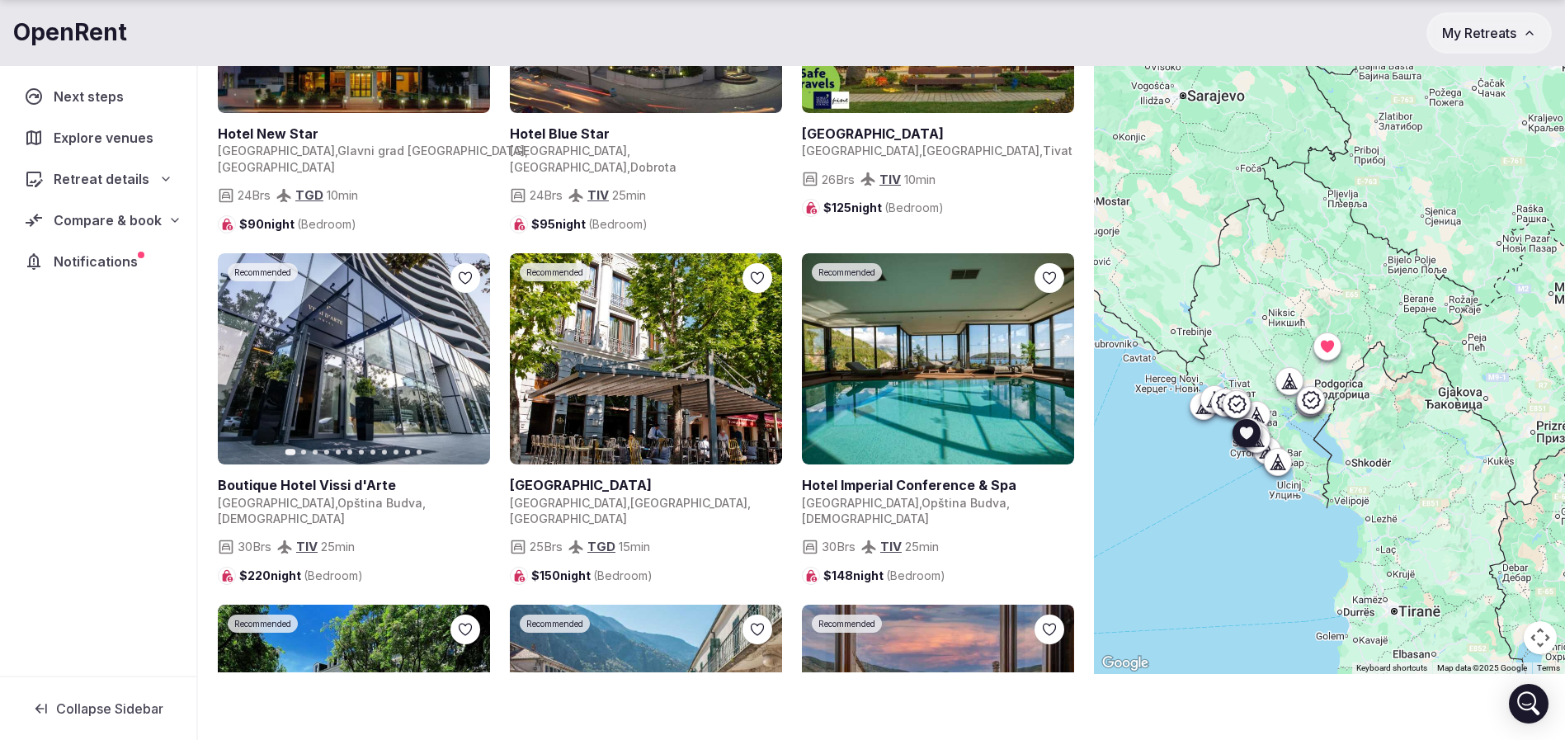
click at [391, 366] on link at bounding box center [354, 359] width 272 height 212
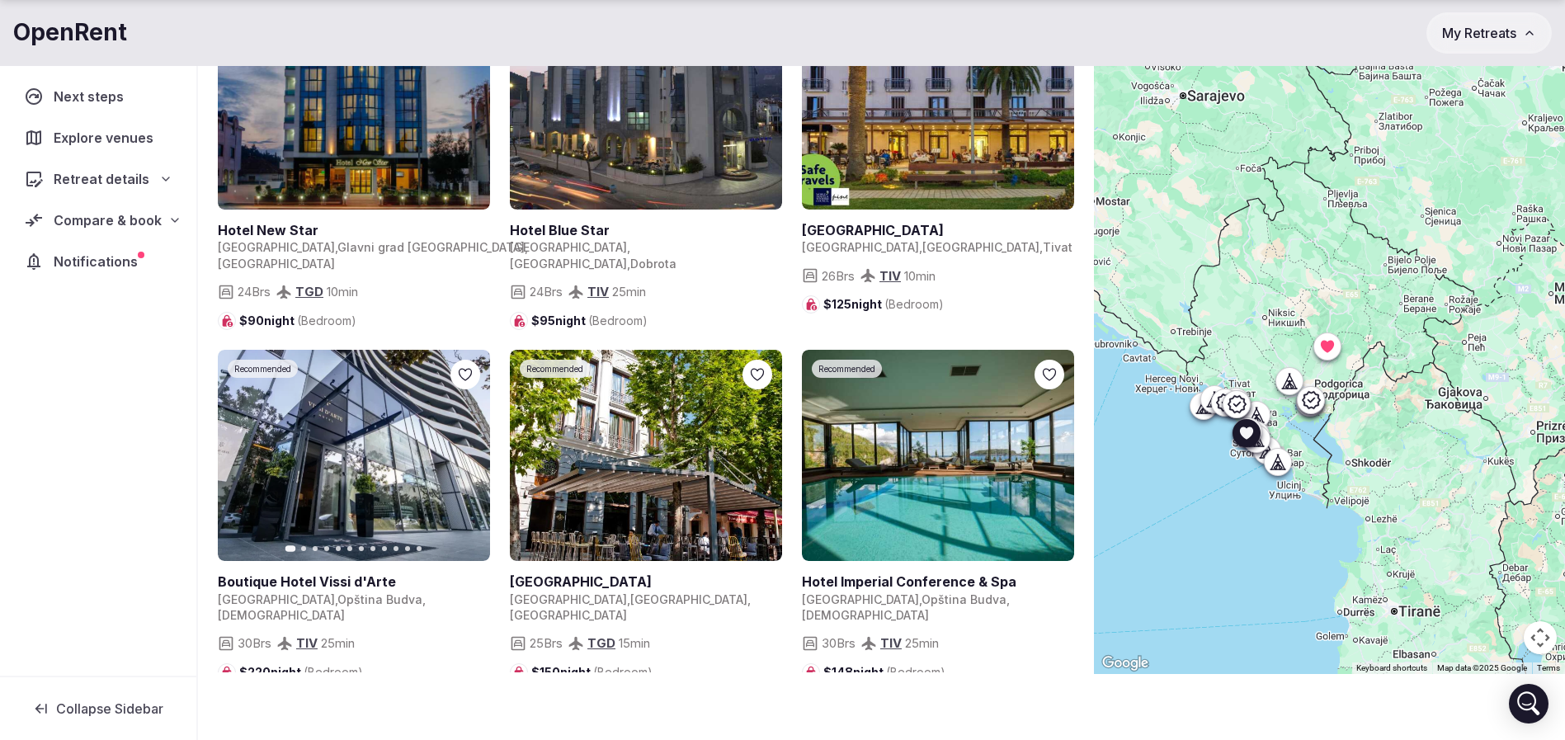
scroll to position [0, 0]
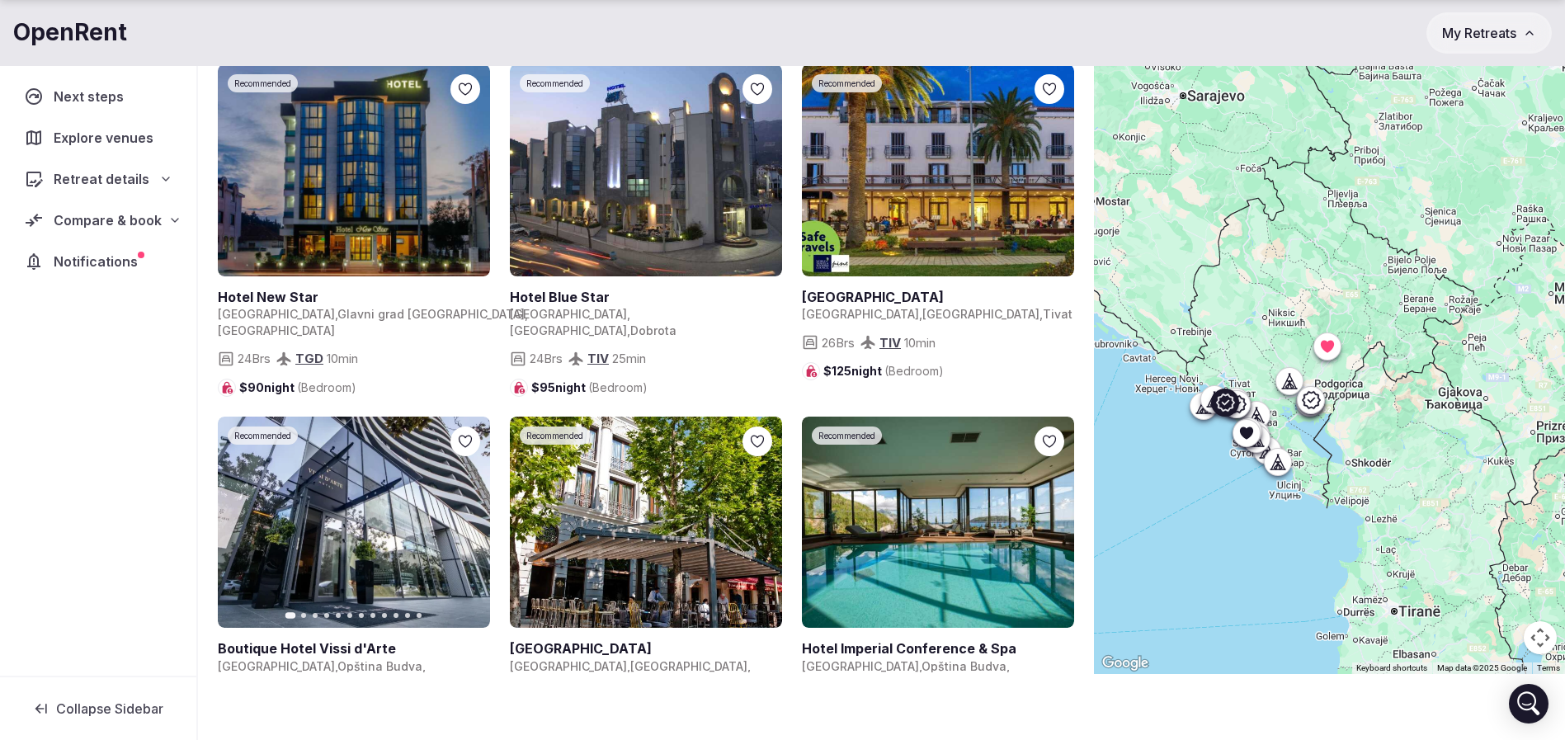
click at [917, 205] on link at bounding box center [938, 170] width 272 height 212
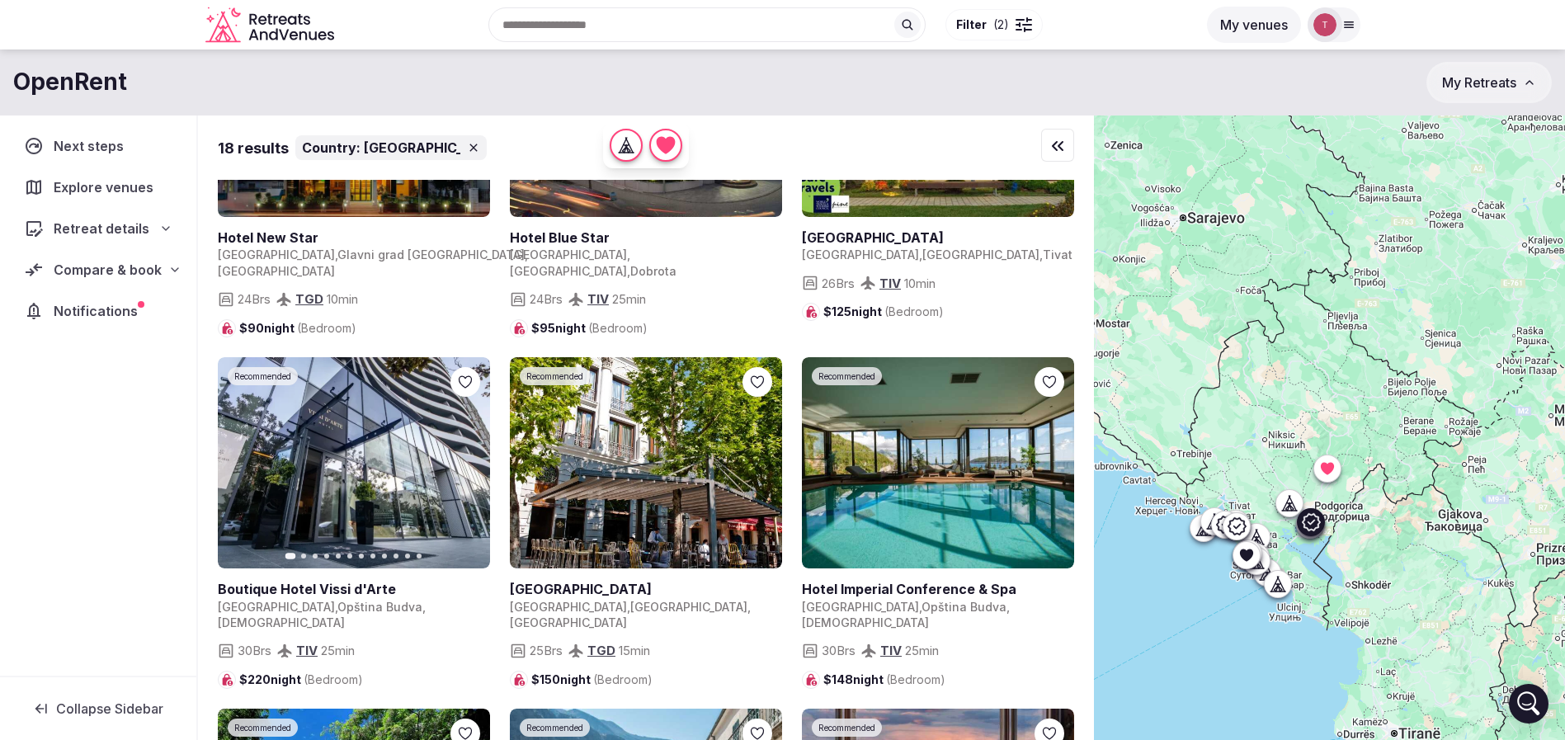
scroll to position [248, 0]
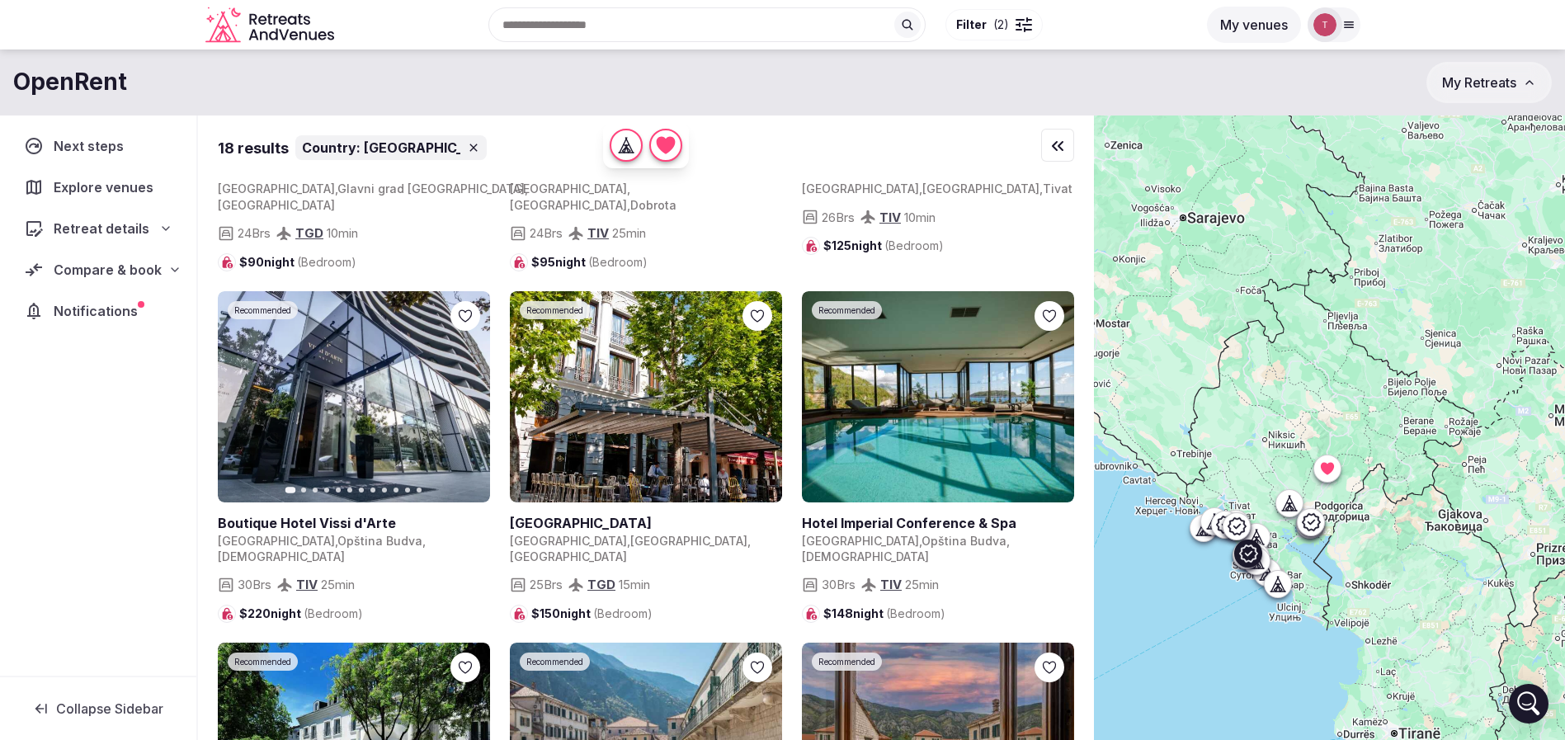
click at [0, 0] on icon at bounding box center [0, 0] width 0 height 0
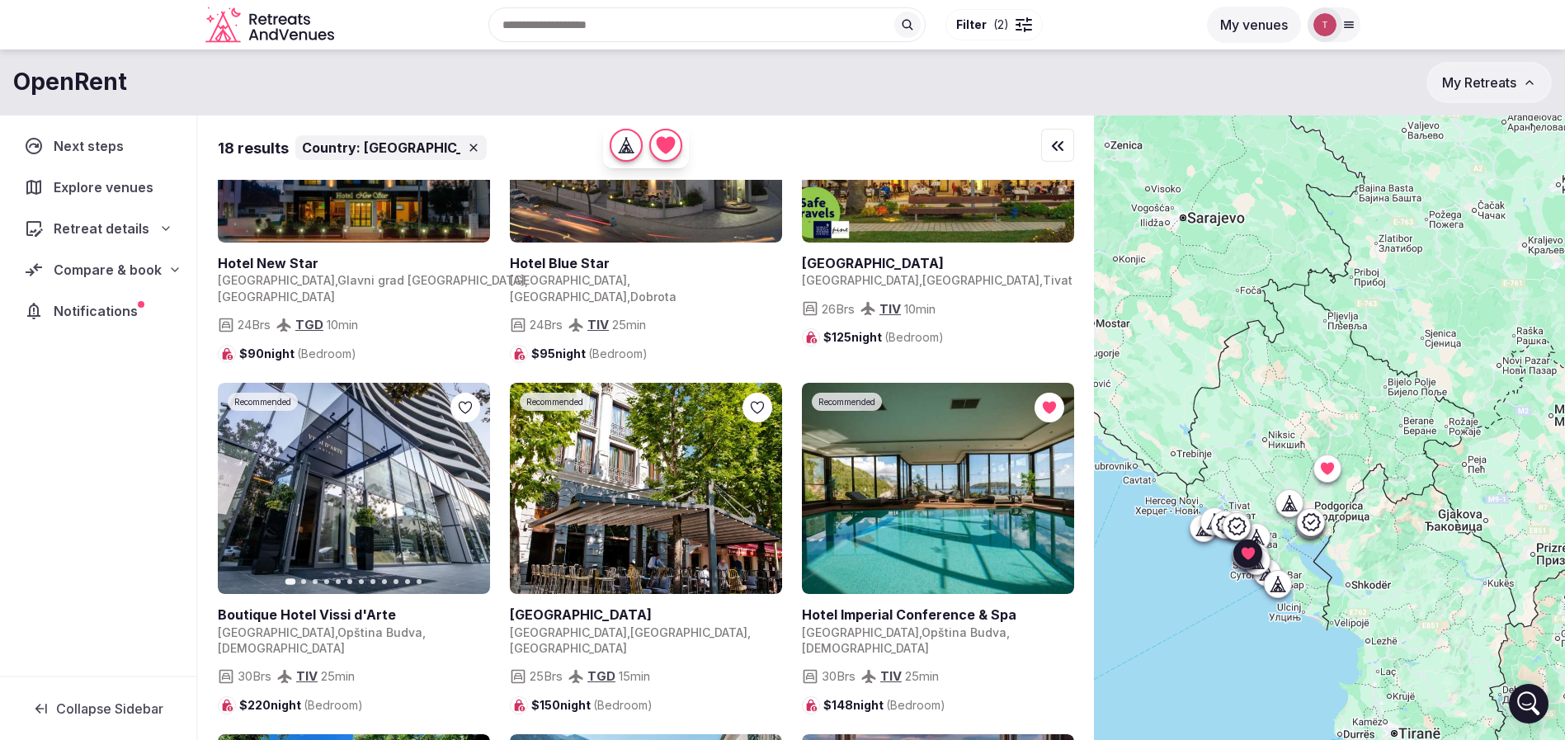
scroll to position [0, 0]
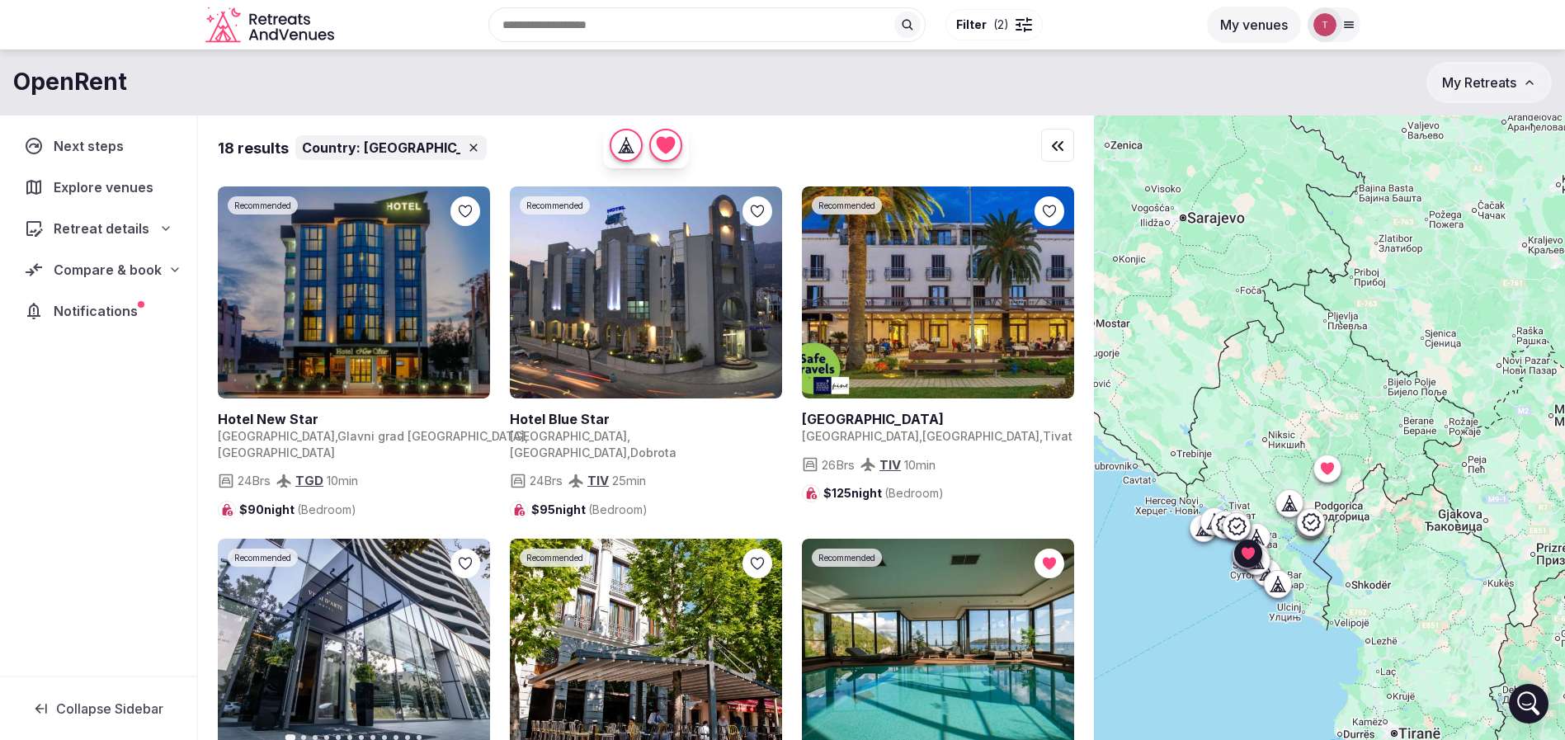
click at [467, 146] on icon at bounding box center [473, 147] width 13 height 13
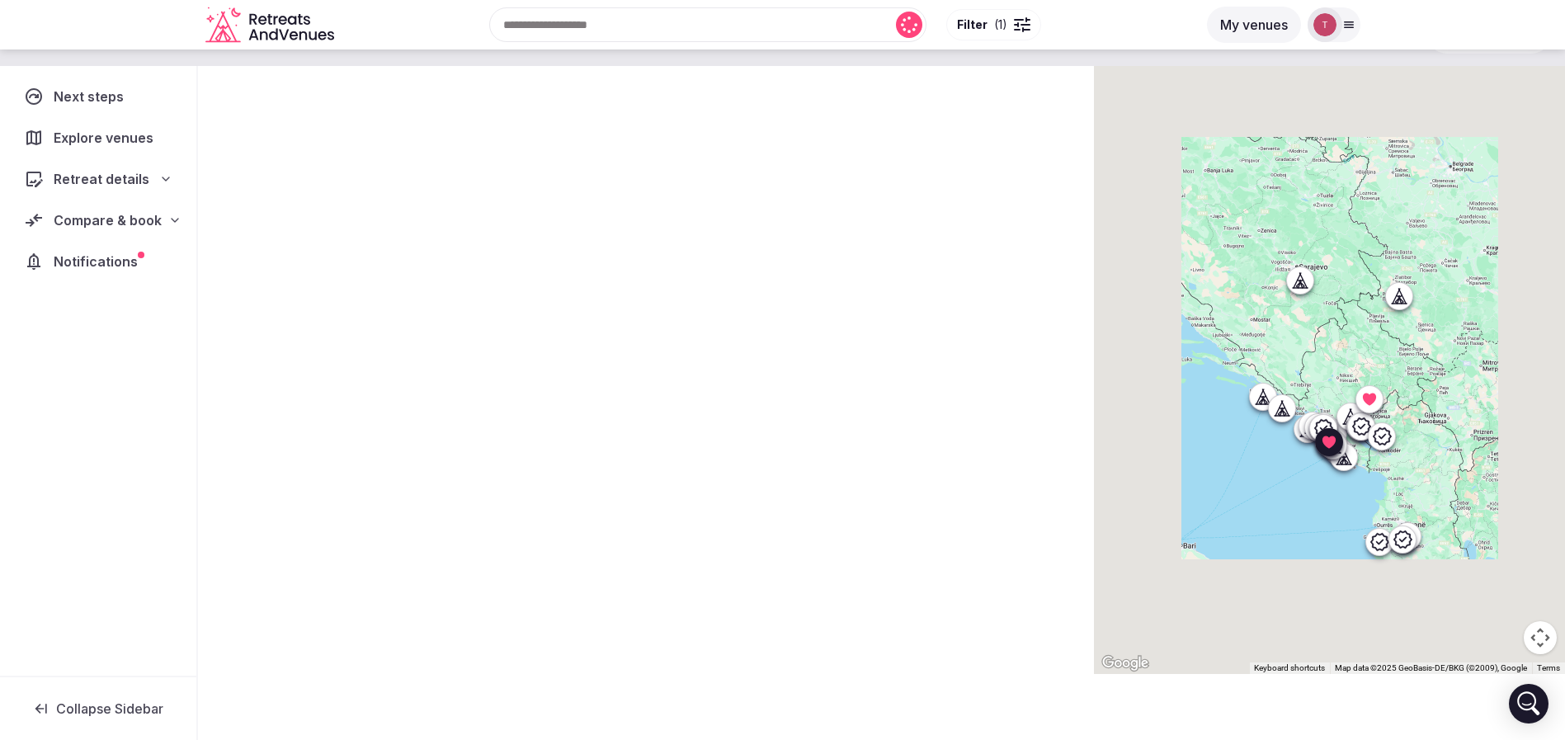
scroll to position [101, 0]
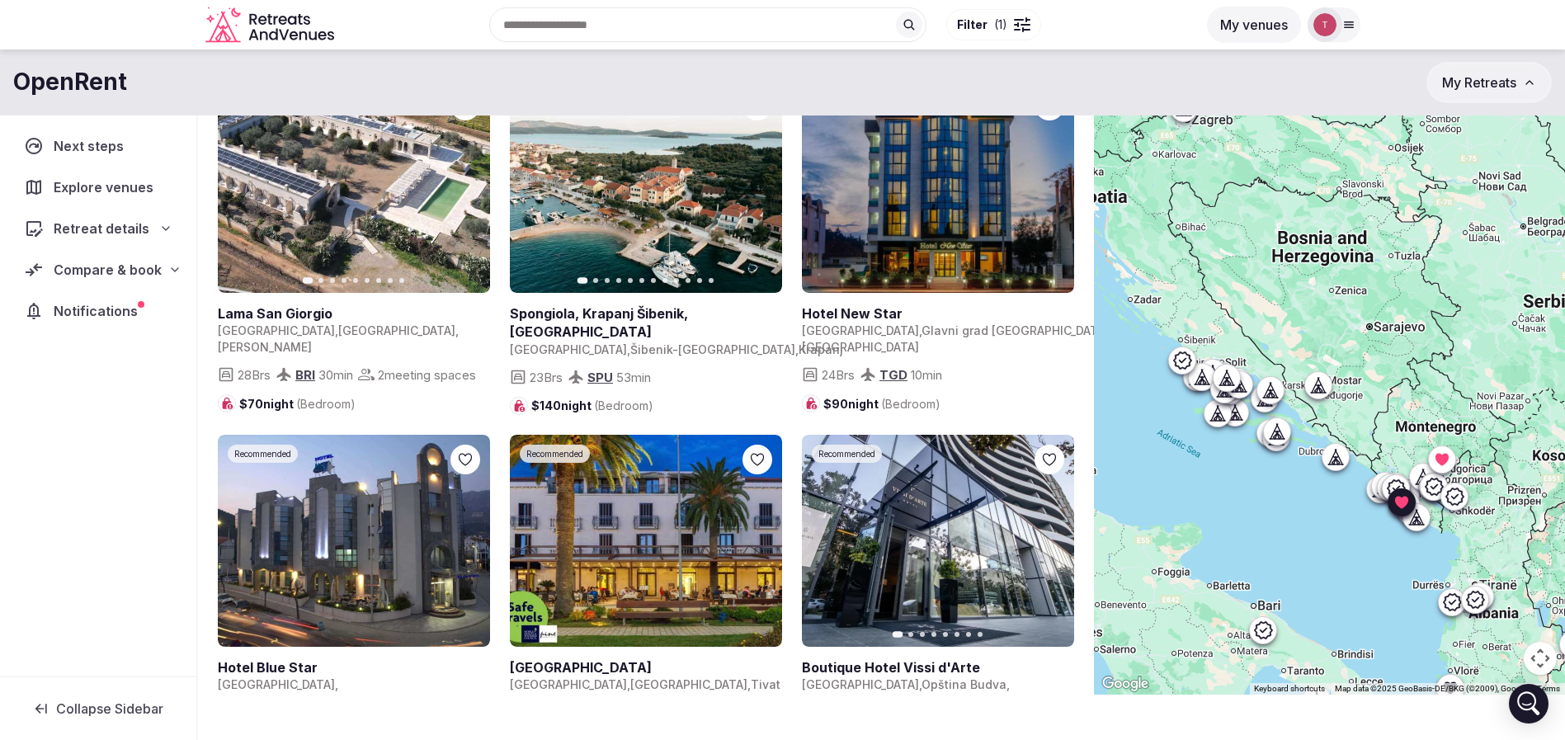
drag, startPoint x: 1433, startPoint y: 483, endPoint x: 1484, endPoint y: 441, distance: 66.2
click at [1508, 520] on div at bounding box center [1329, 354] width 471 height 681
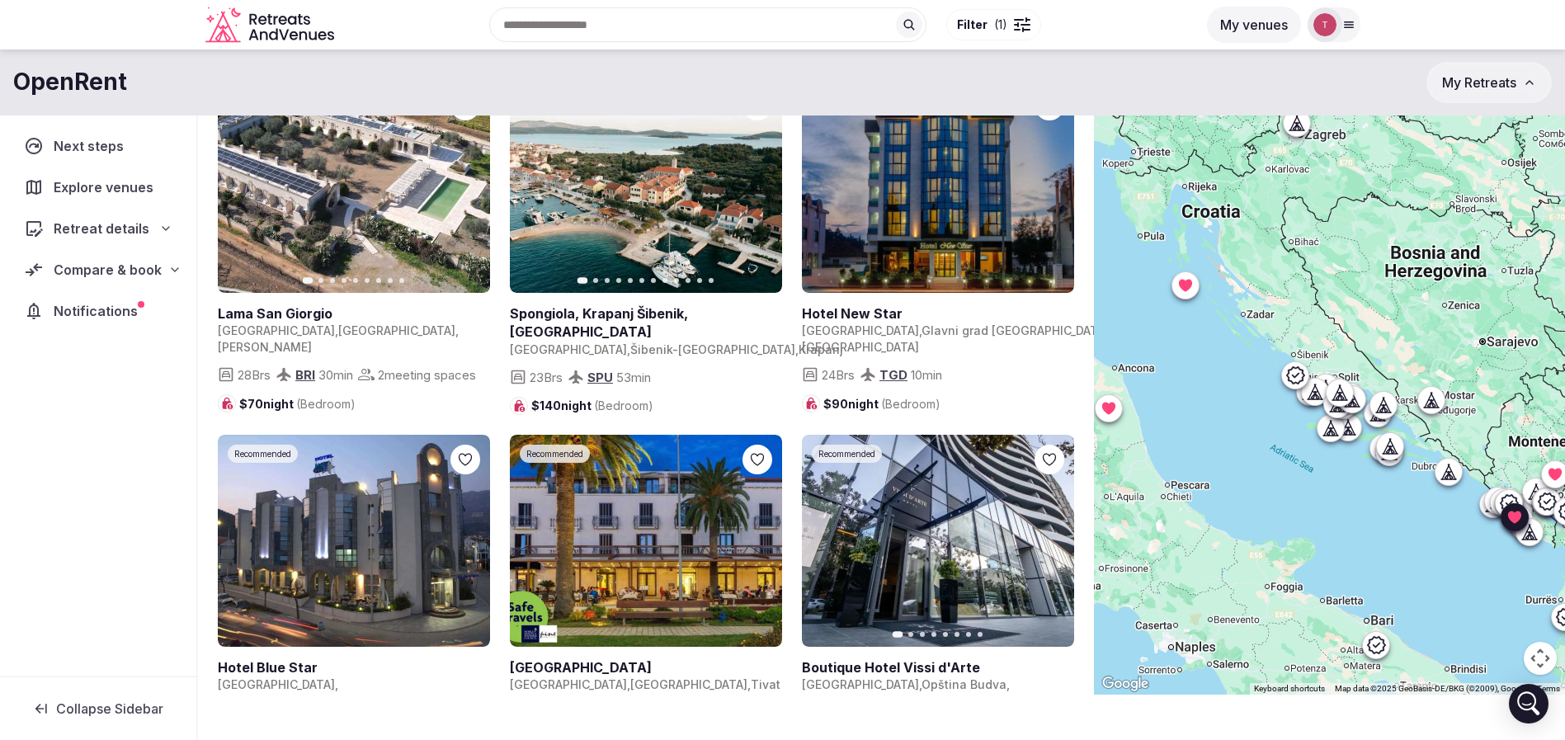
drag, startPoint x: 1325, startPoint y: 356, endPoint x: 1435, endPoint y: 371, distance: 110.7
click at [1435, 371] on div at bounding box center [1329, 354] width 471 height 681
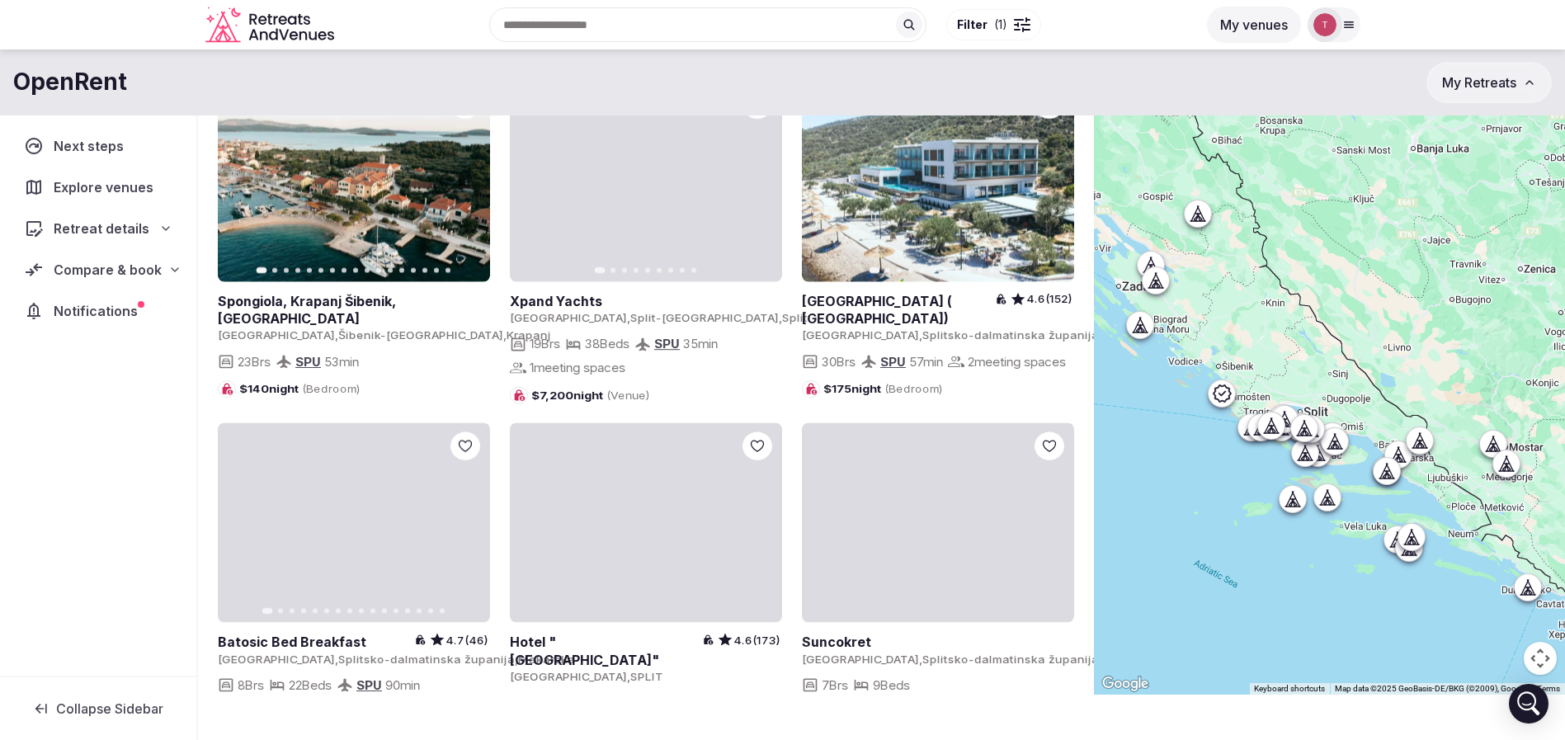
drag, startPoint x: 1320, startPoint y: 352, endPoint x: 1375, endPoint y: 416, distance: 84.2
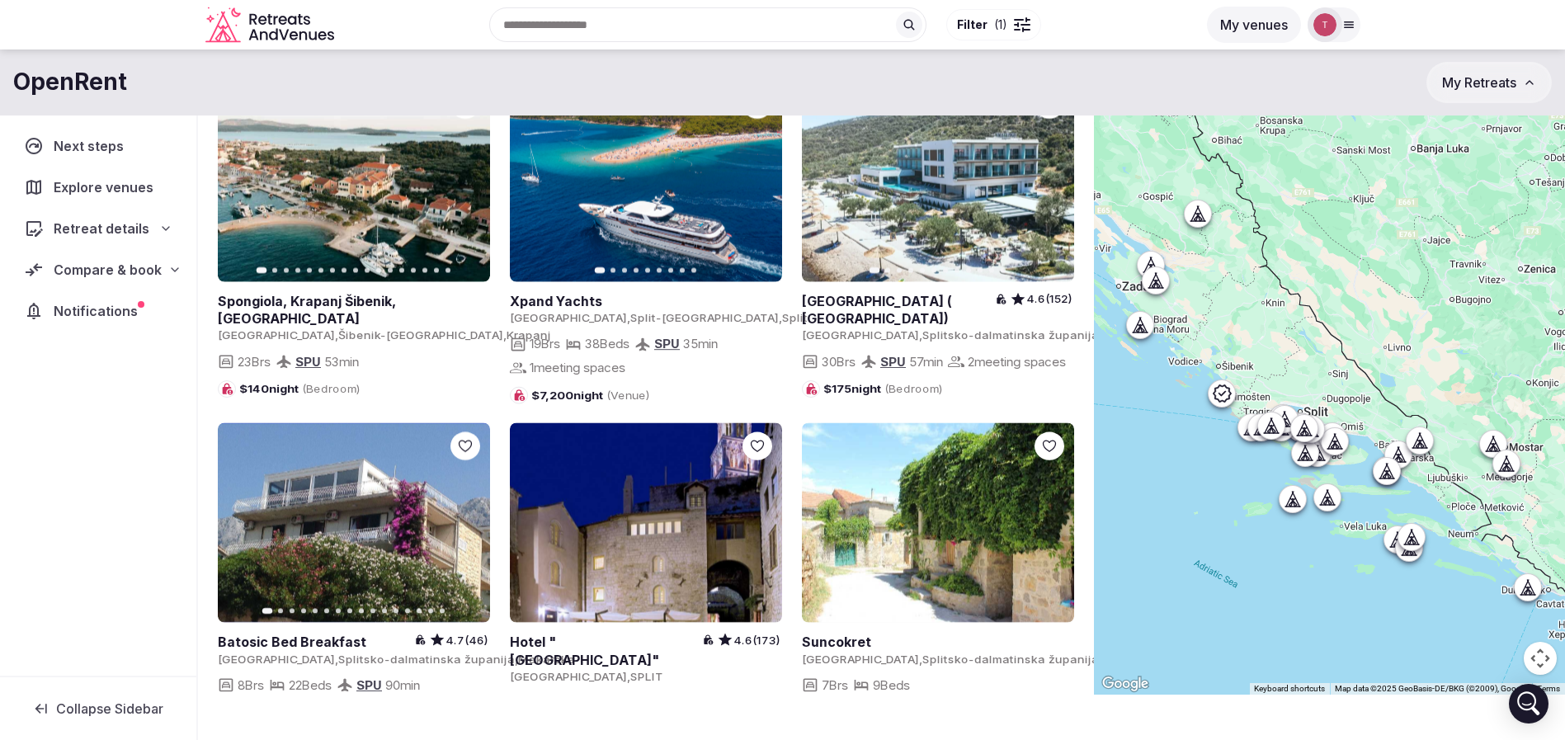
click at [1375, 416] on div at bounding box center [1329, 354] width 471 height 681
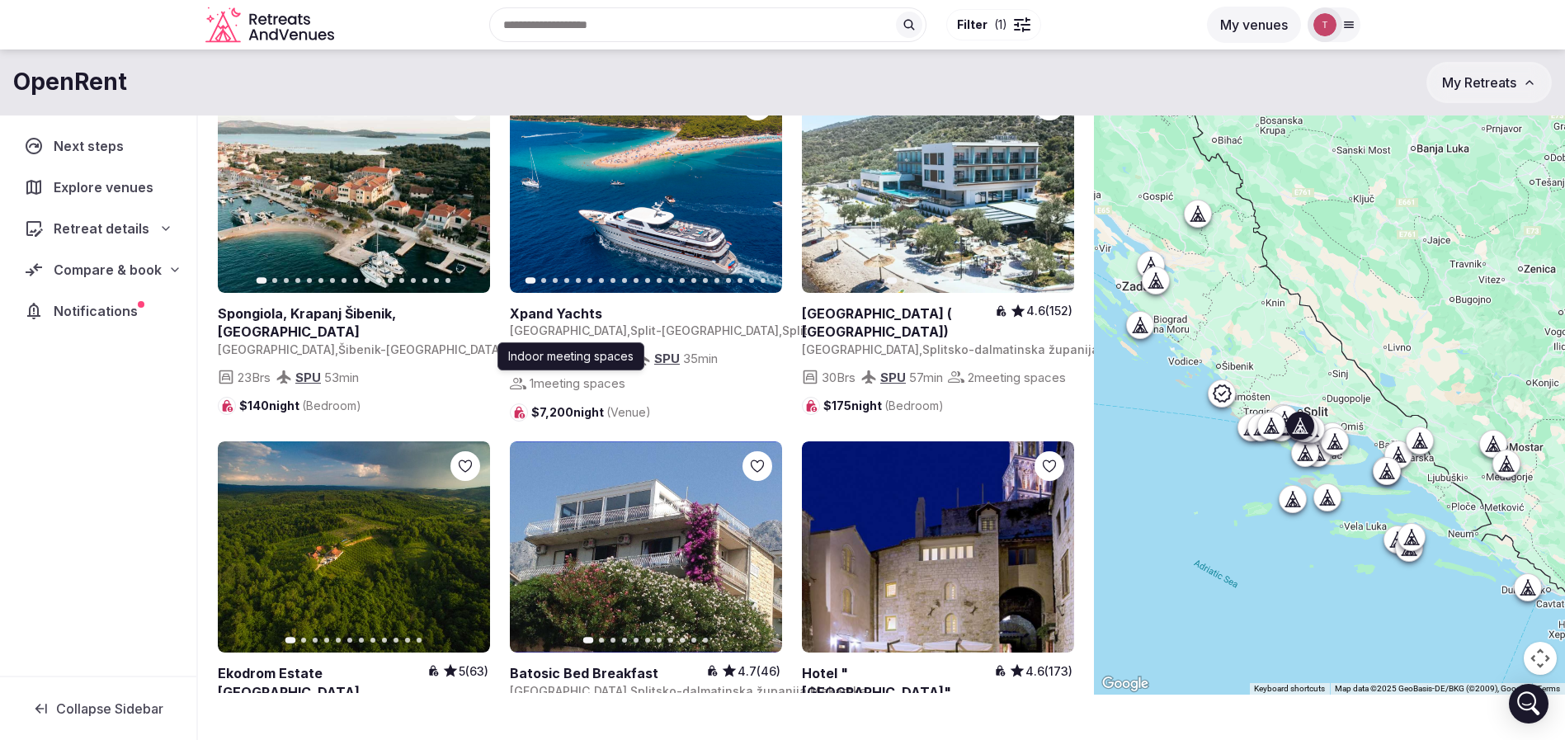
scroll to position [0, 0]
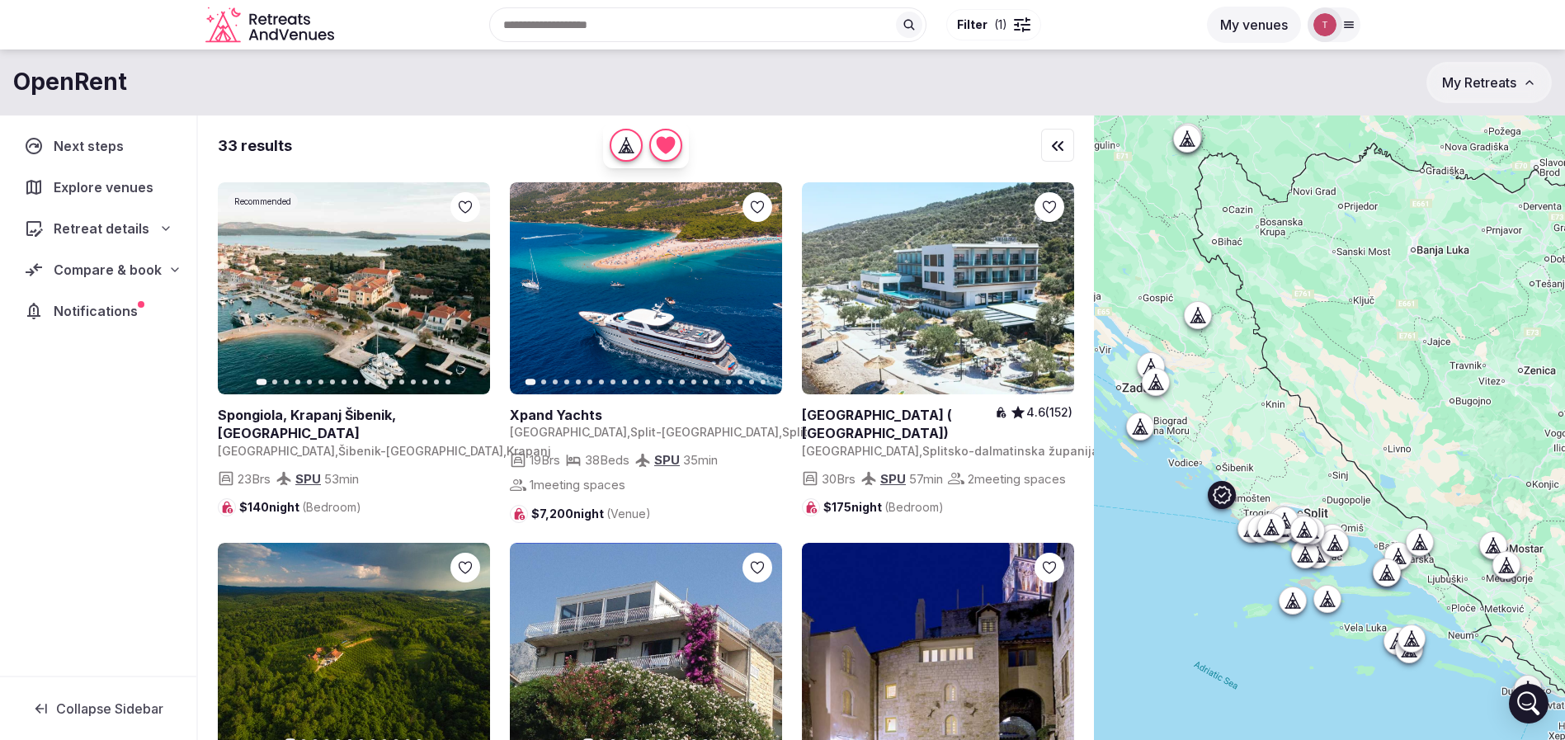
click at [470, 288] on icon "button" at bounding box center [467, 289] width 7 height 12
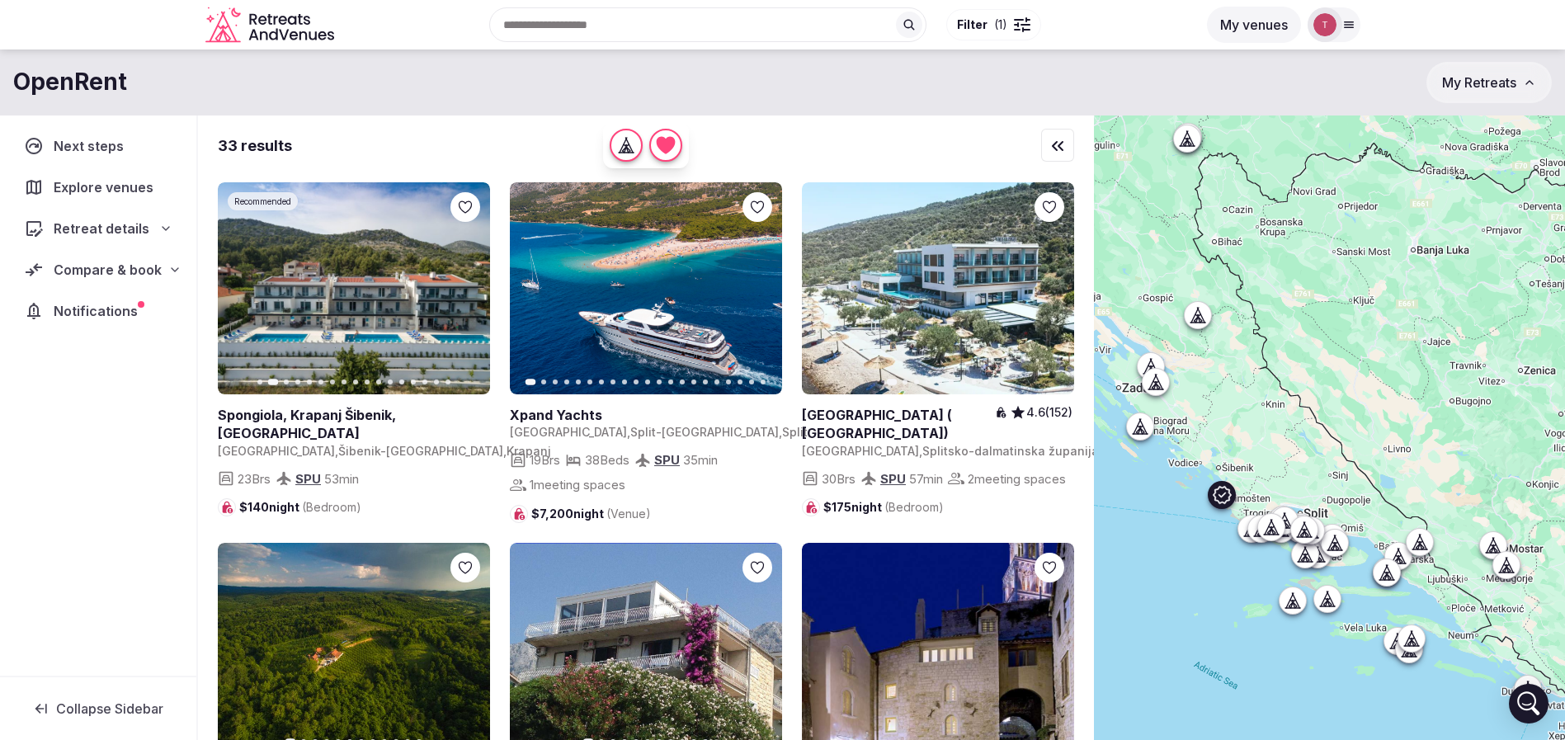
click at [0, 0] on icon at bounding box center [0, 0] width 0 height 0
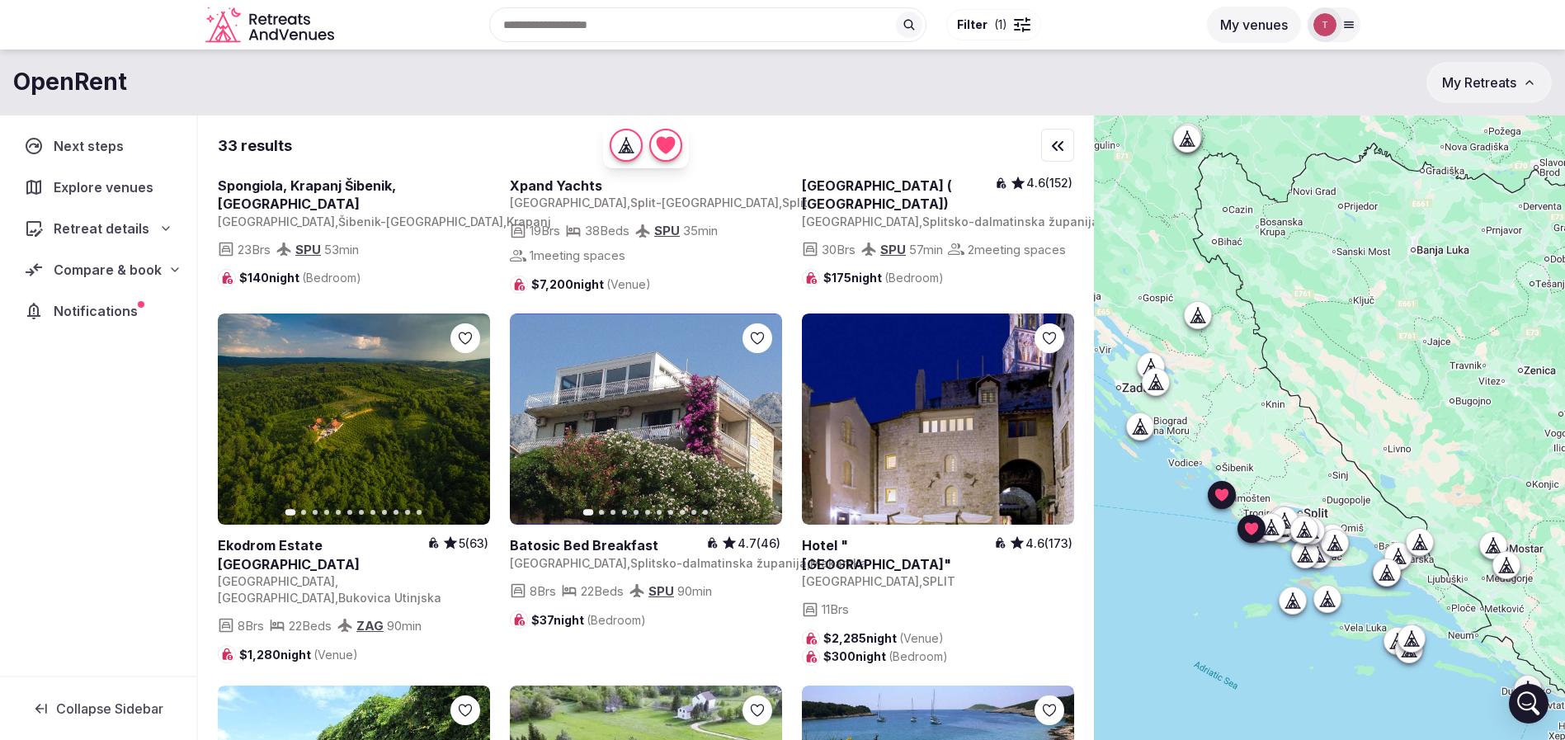
scroll to position [248, 0]
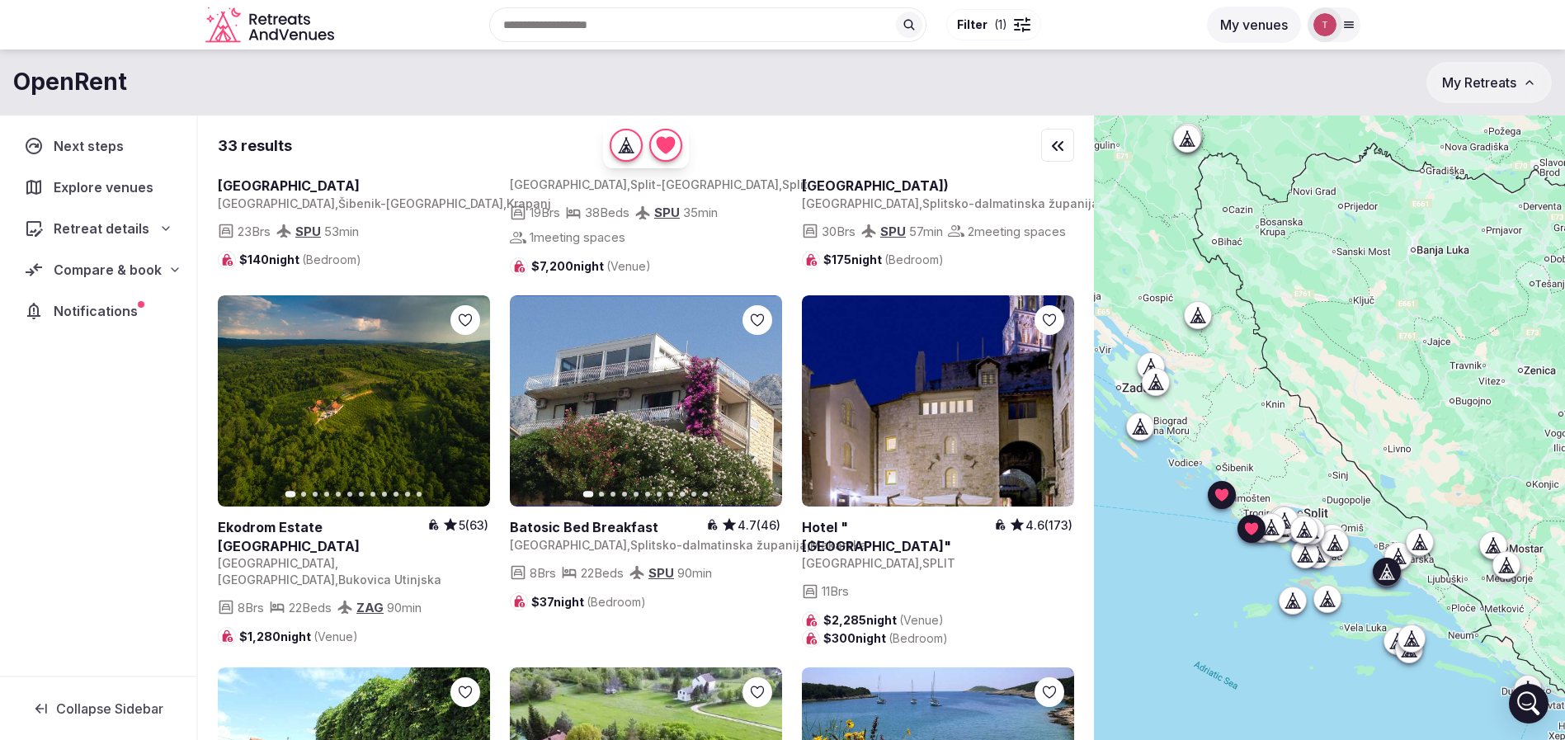
click at [763, 408] on icon "button" at bounding box center [758, 400] width 13 height 13
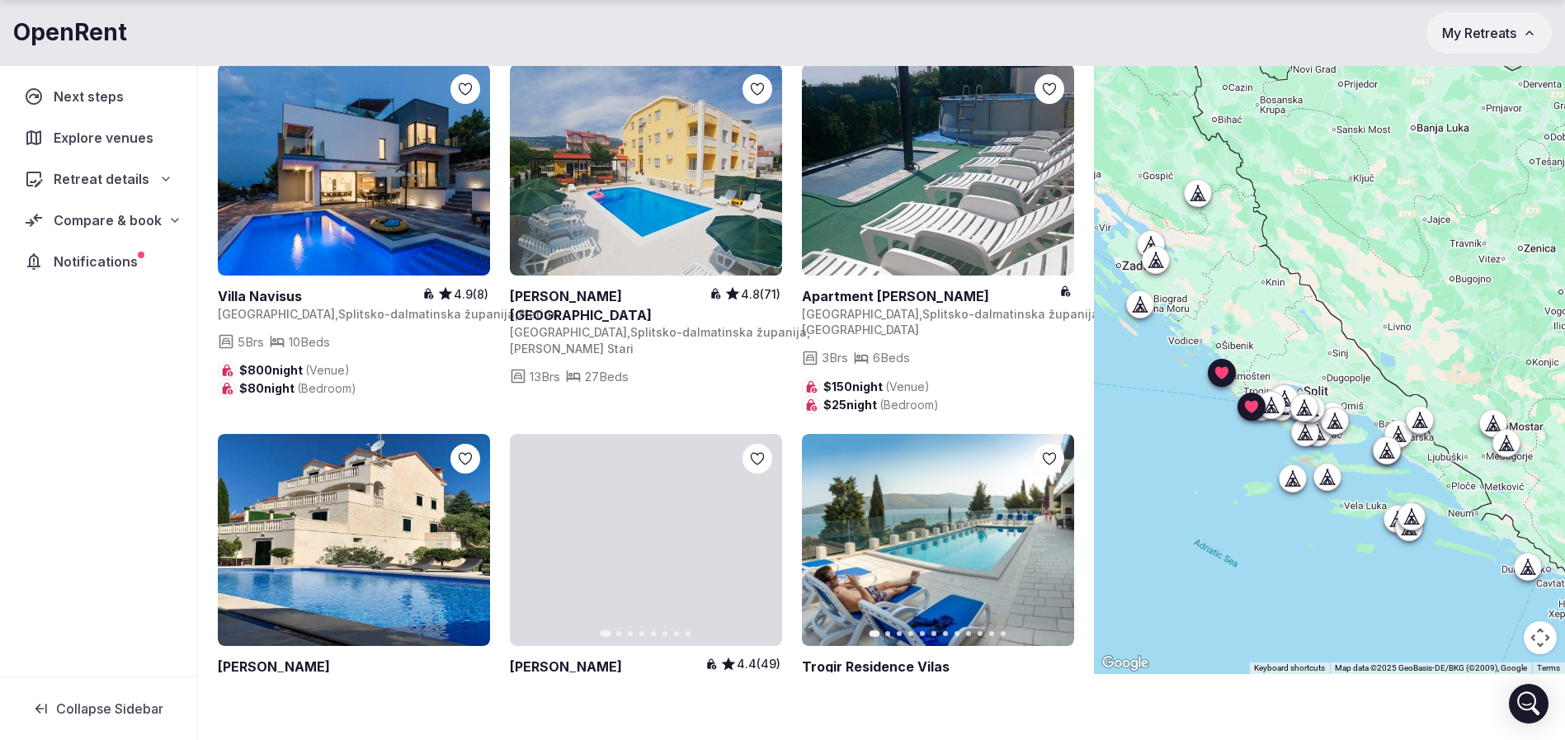
scroll to position [3459, 0]
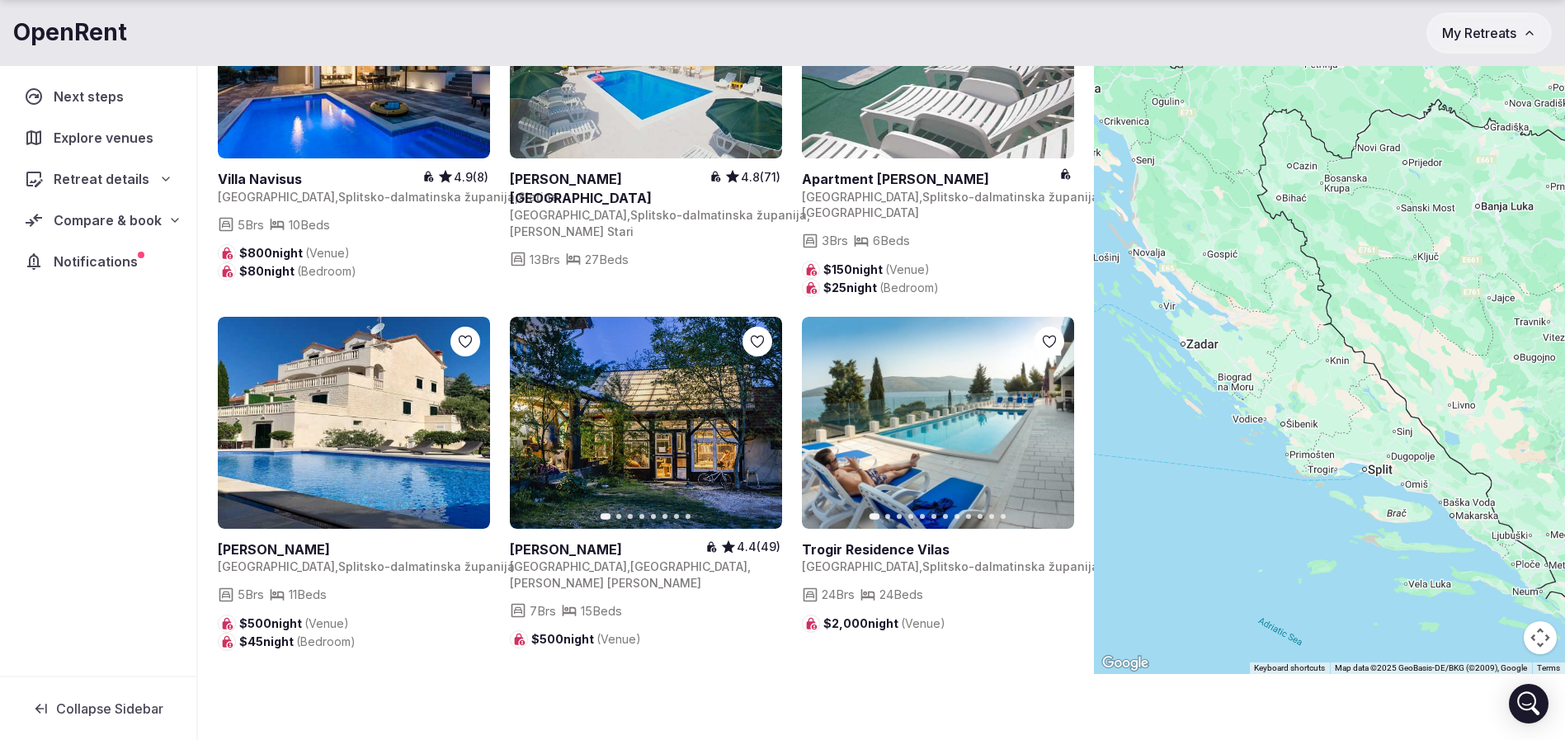
drag, startPoint x: 1300, startPoint y: 519, endPoint x: 1370, endPoint y: 599, distance: 105.9
click at [1365, 602] on div at bounding box center [1329, 333] width 471 height 681
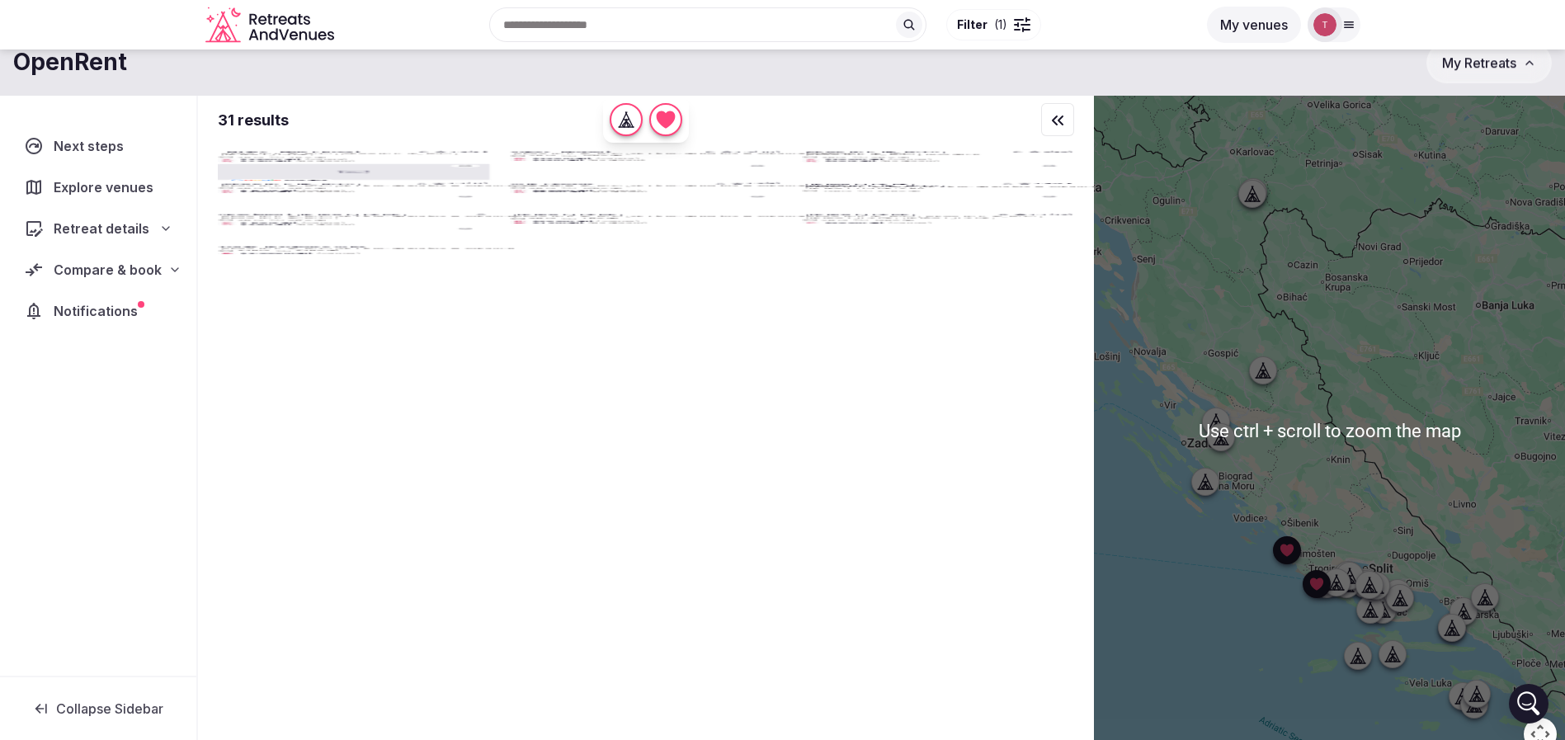
scroll to position [0, 0]
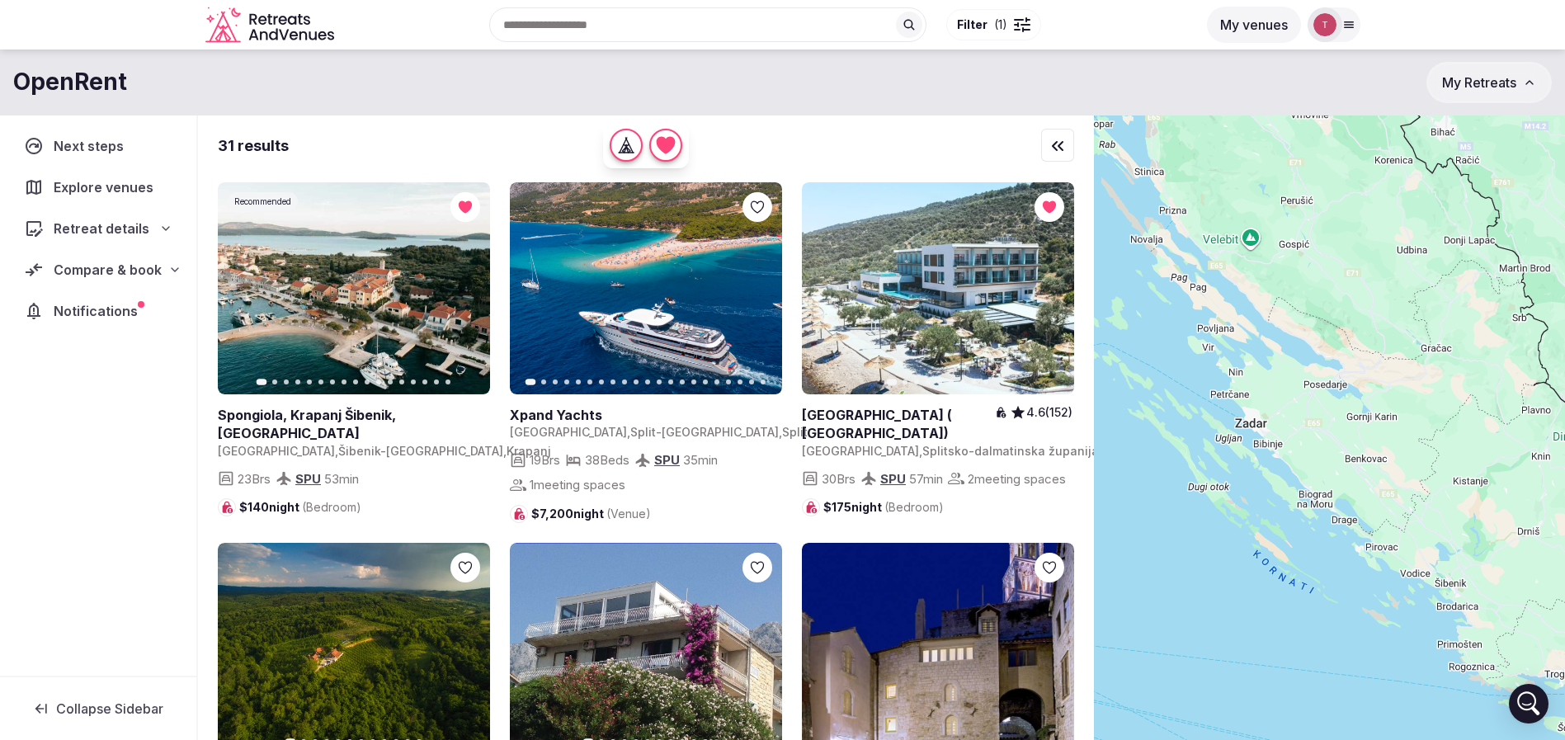
drag, startPoint x: 1290, startPoint y: 467, endPoint x: 1463, endPoint y: 474, distance: 172.6
click at [1463, 474] on div at bounding box center [1329, 456] width 471 height 681
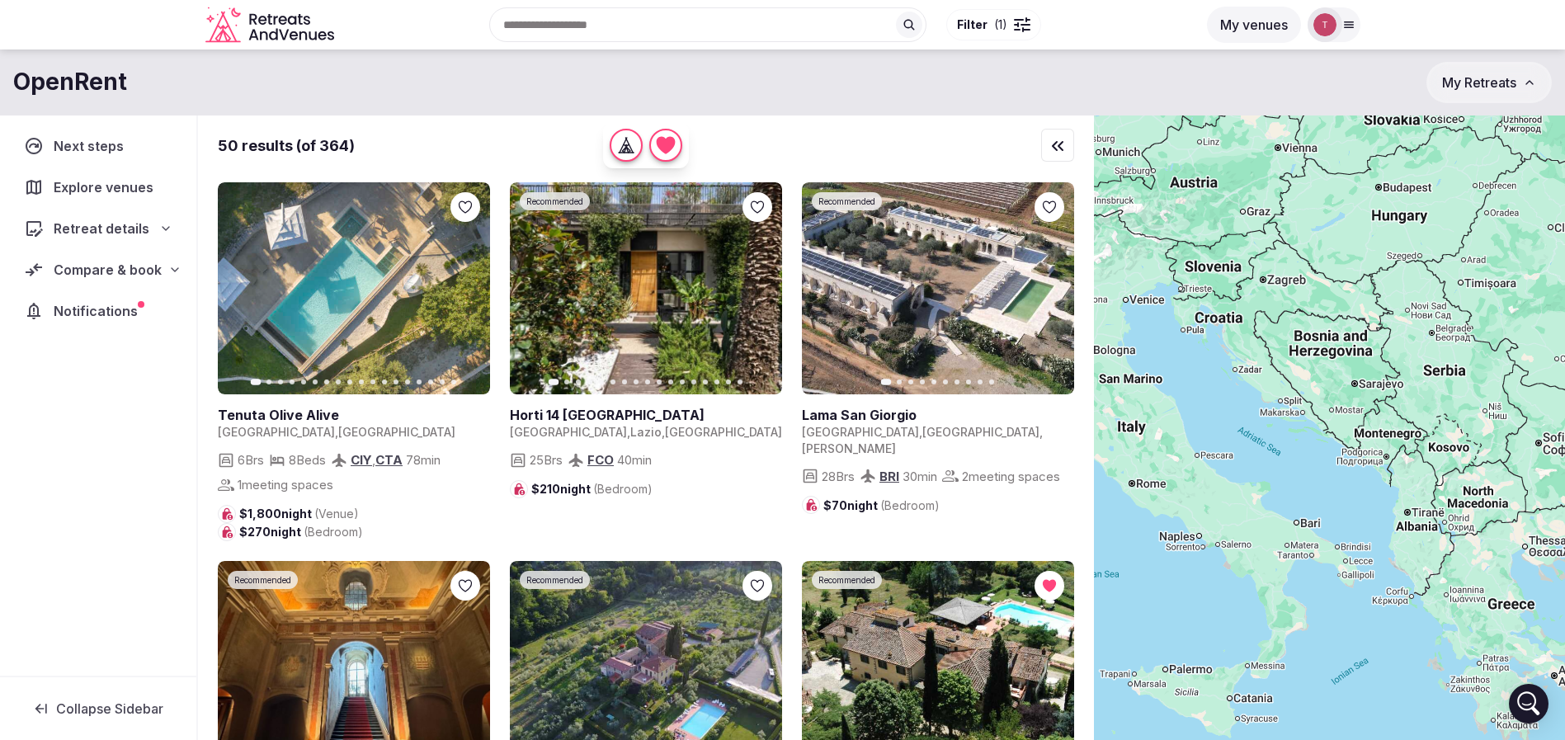
drag, startPoint x: 1418, startPoint y: 412, endPoint x: 1305, endPoint y: 376, distance: 118.5
click at [1305, 376] on div at bounding box center [1329, 456] width 471 height 681
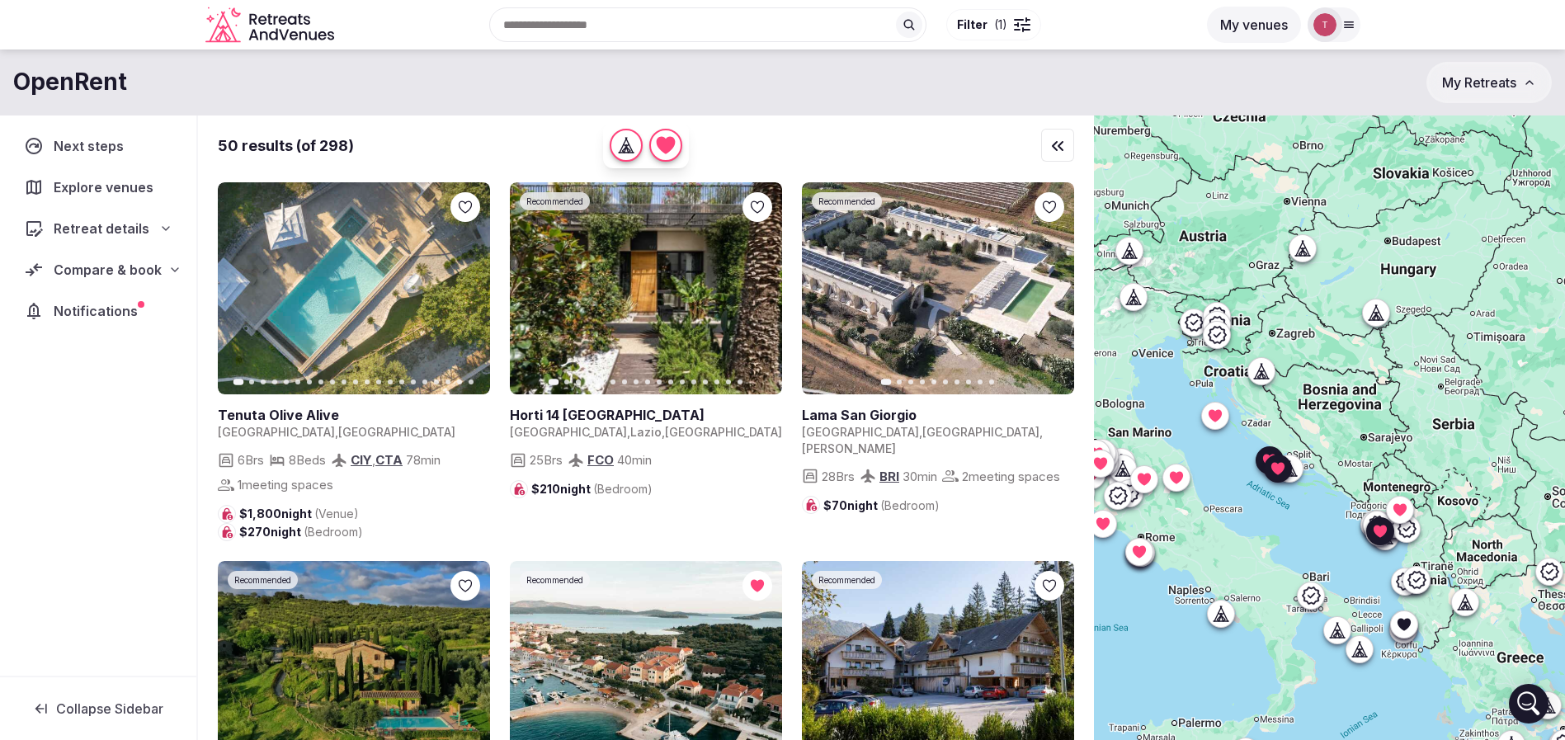
drag, startPoint x: 1435, startPoint y: 510, endPoint x: 1502, endPoint y: 574, distance: 92.8
click at [1488, 606] on div at bounding box center [1329, 456] width 471 height 681
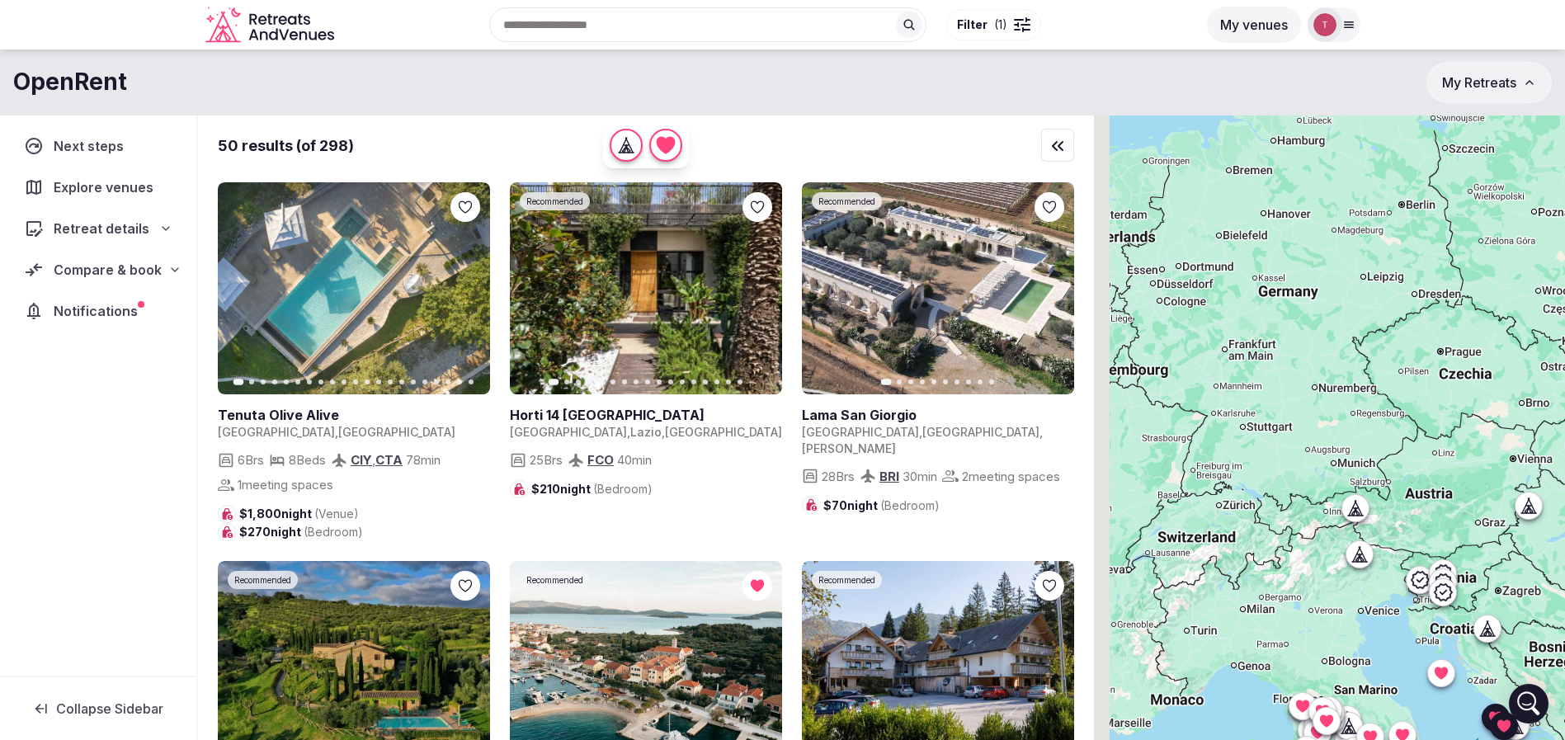
drag, startPoint x: 1316, startPoint y: 336, endPoint x: 1500, endPoint y: 559, distance: 288.9
click at [1500, 559] on div at bounding box center [1329, 456] width 471 height 681
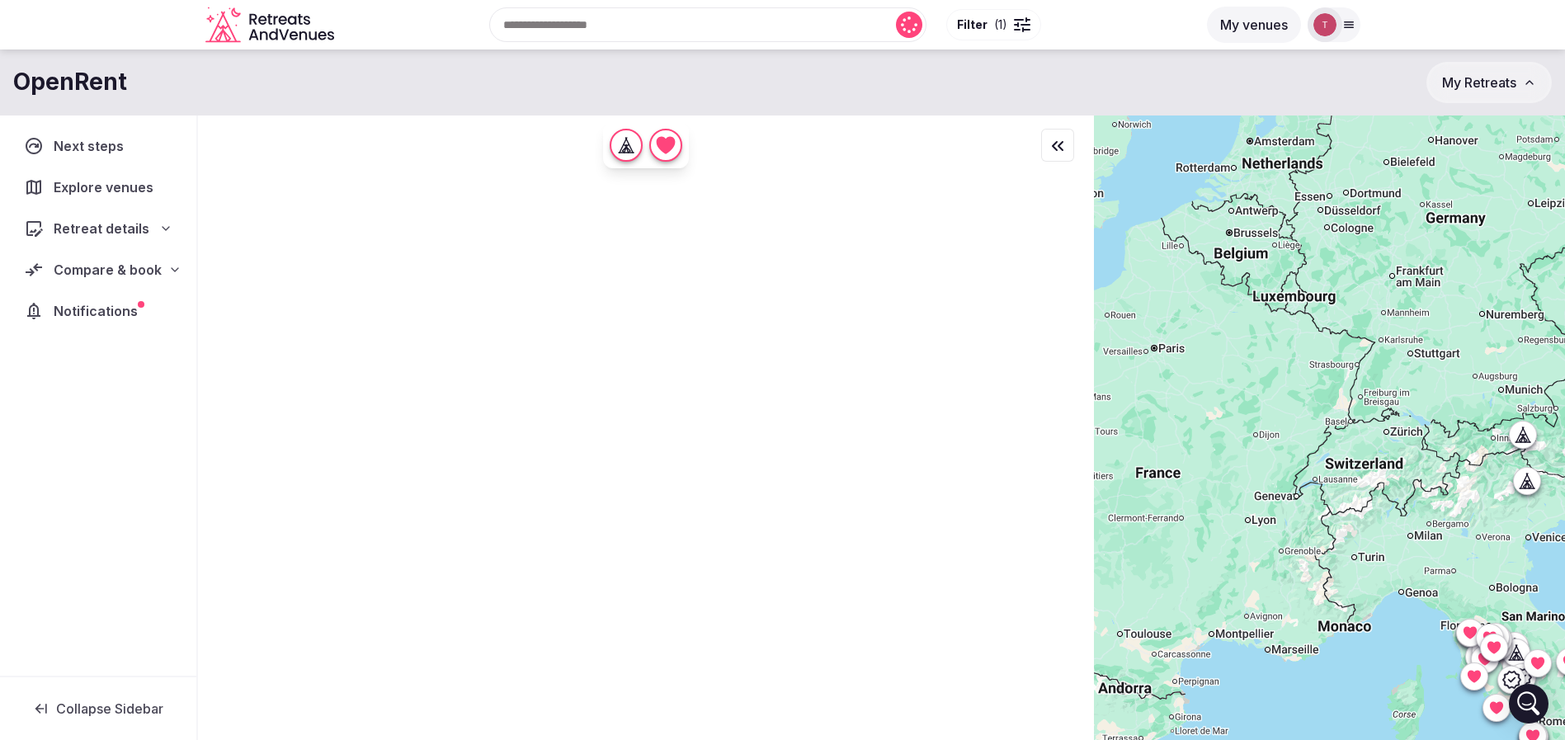
drag, startPoint x: 1326, startPoint y: 406, endPoint x: 1464, endPoint y: 411, distance: 137.9
click at [1280, 210] on div at bounding box center [1329, 456] width 471 height 681
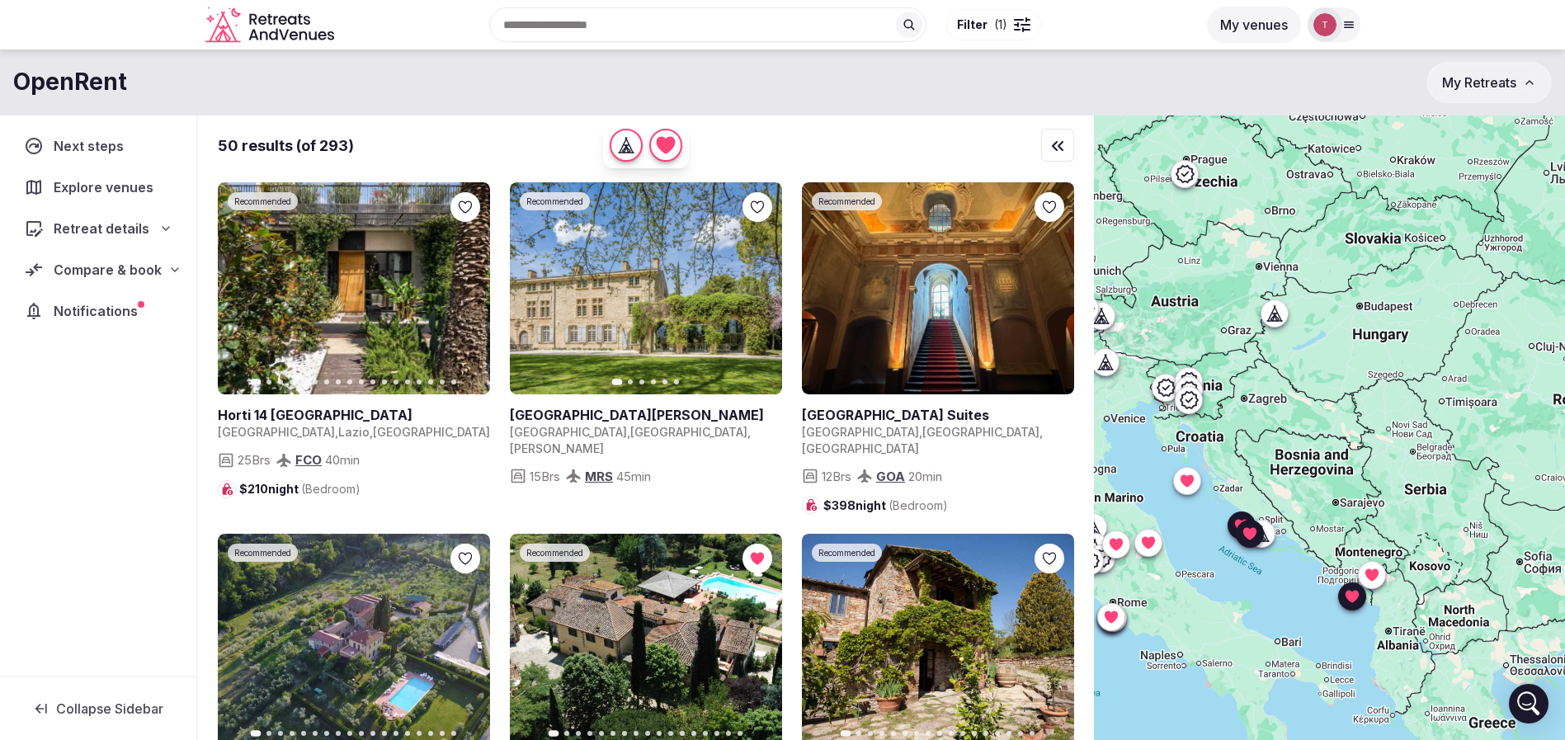
drag, startPoint x: 1464, startPoint y: 411, endPoint x: 1210, endPoint y: 402, distance: 254.3
click at [1210, 402] on div at bounding box center [1329, 456] width 471 height 681
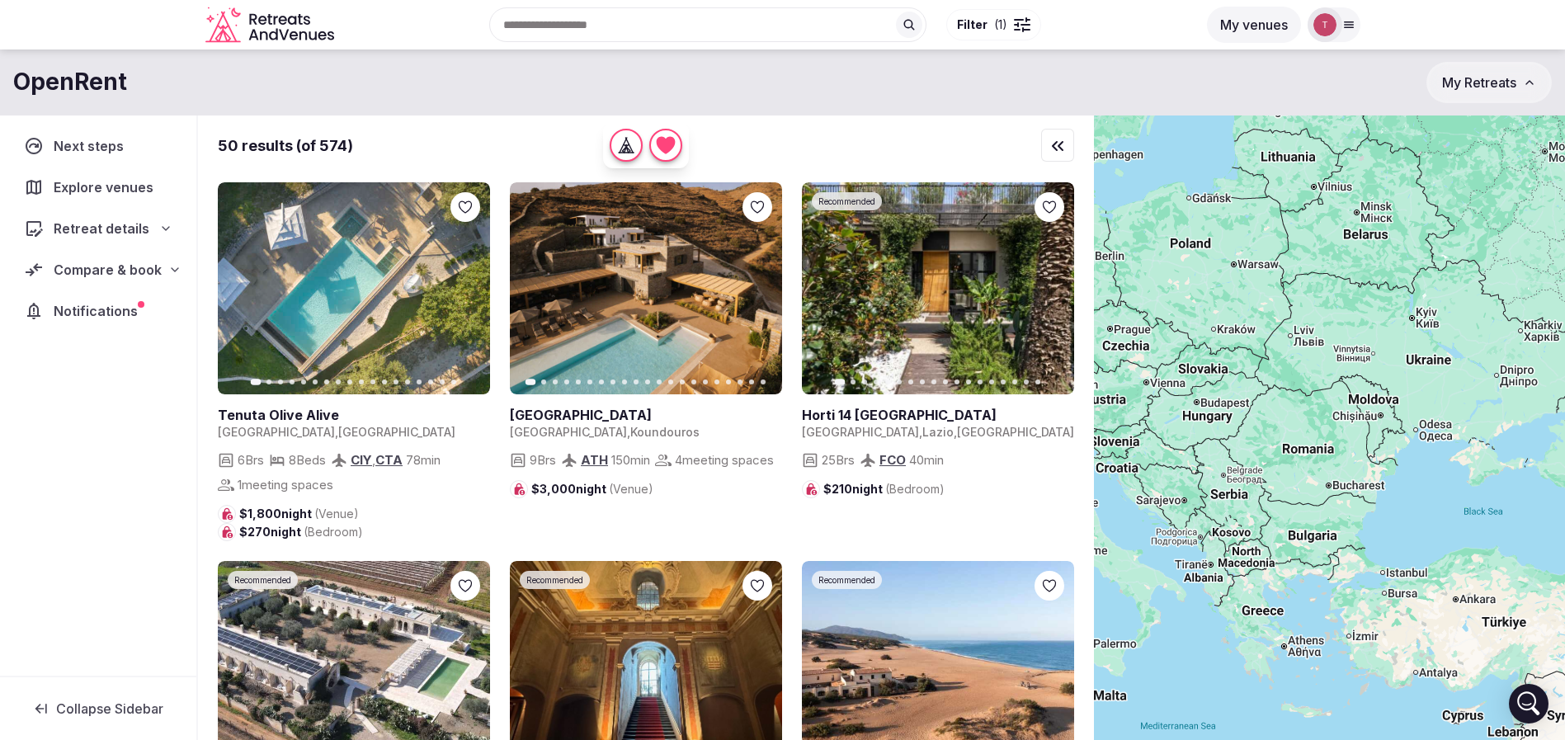
drag, startPoint x: 1378, startPoint y: 403, endPoint x: 1323, endPoint y: 413, distance: 56.0
click at [1299, 413] on div at bounding box center [1329, 456] width 471 height 681
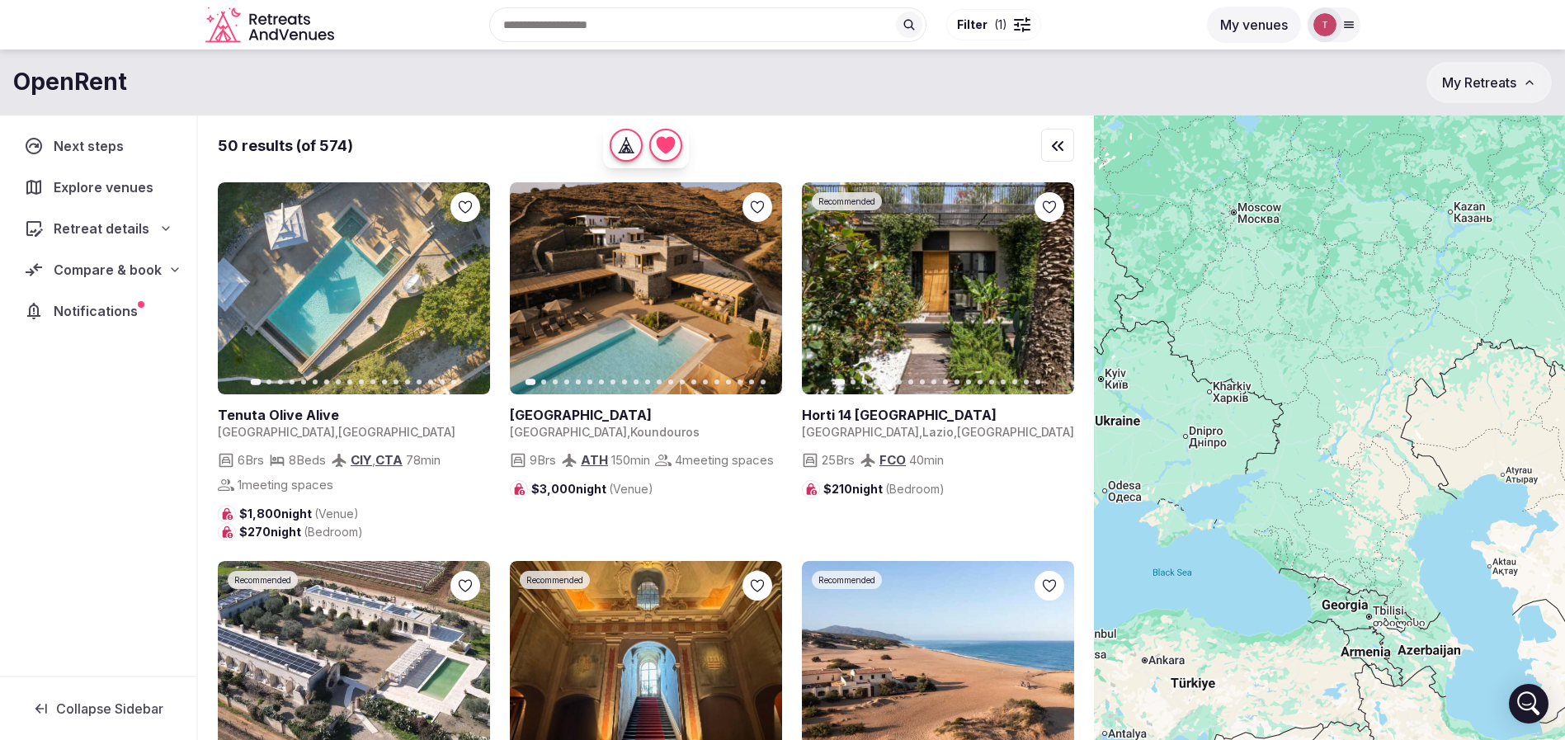
drag, startPoint x: 1500, startPoint y: 389, endPoint x: 1190, endPoint y: 450, distance: 316.3
click at [1190, 450] on div at bounding box center [1329, 456] width 471 height 681
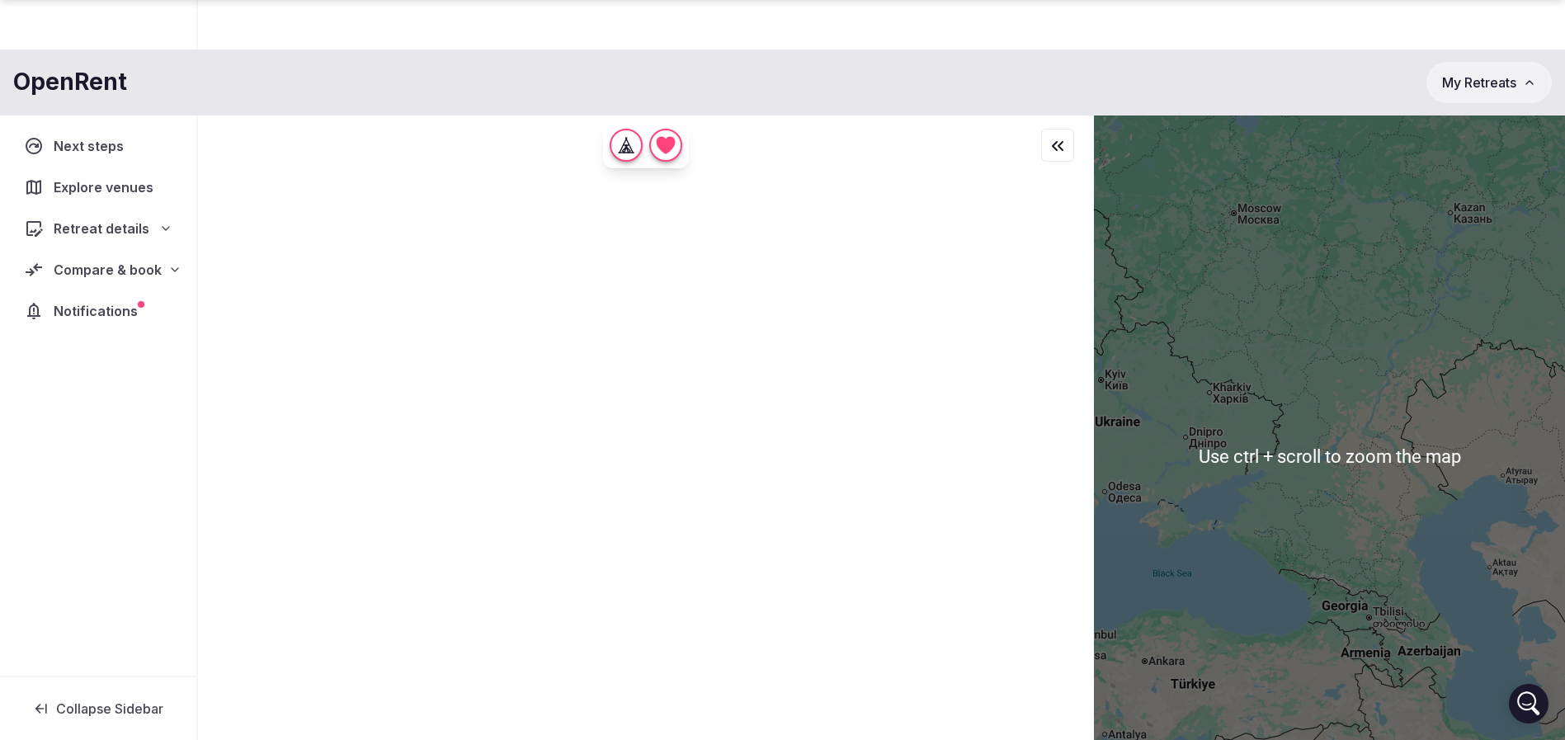
scroll to position [122, 0]
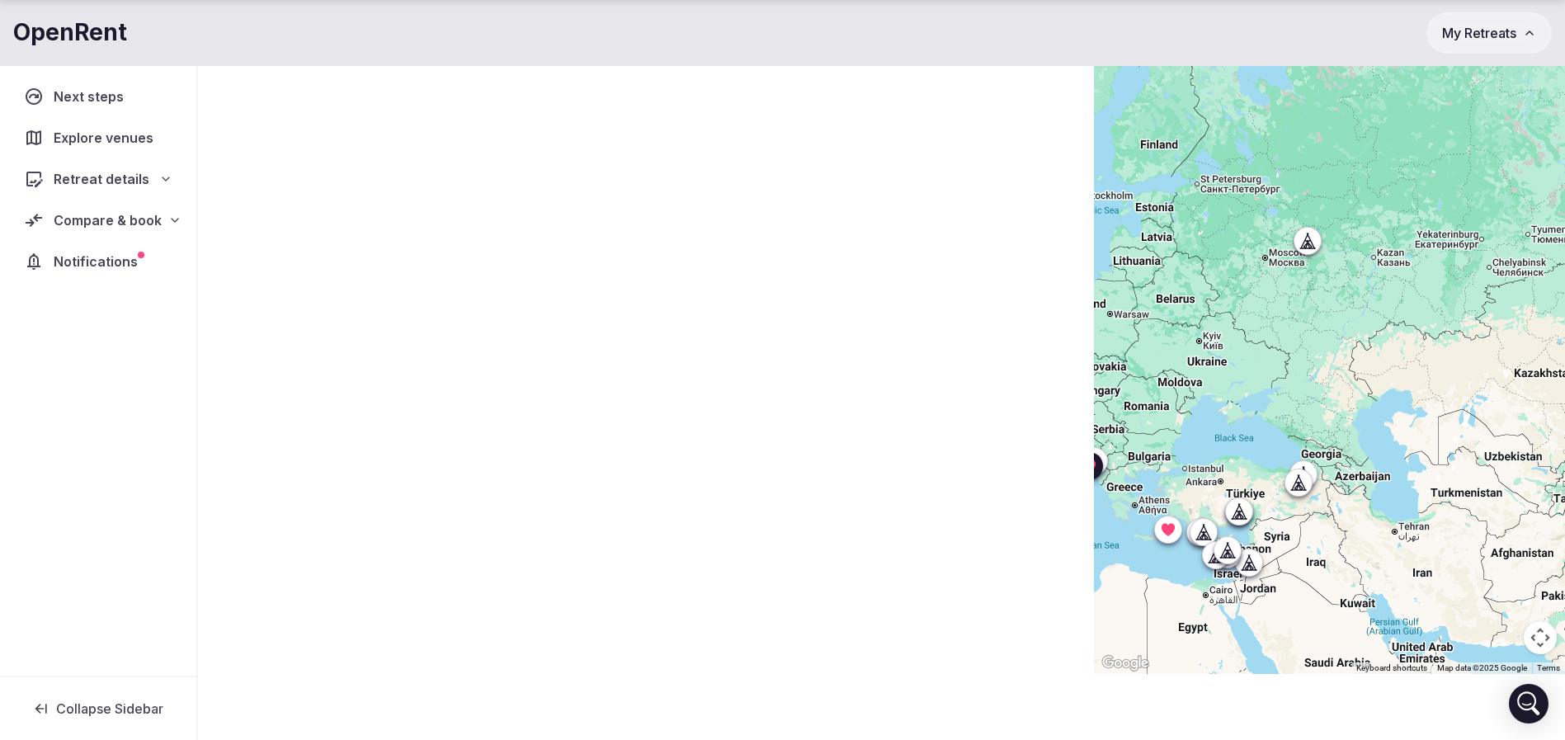
drag, startPoint x: 1238, startPoint y: 418, endPoint x: 1348, endPoint y: 424, distance: 109.9
click at [1348, 424] on div at bounding box center [1329, 333] width 471 height 681
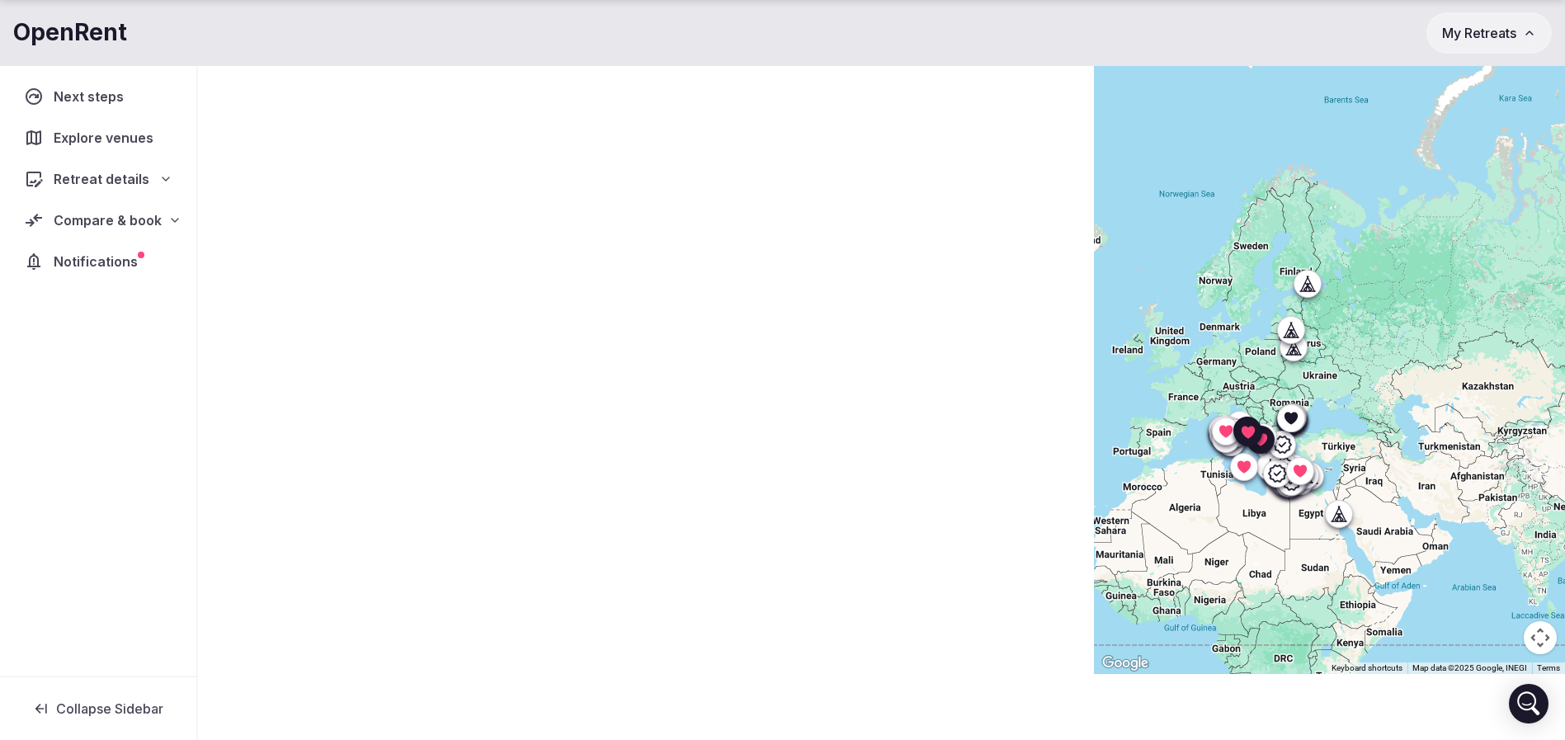
drag, startPoint x: 1339, startPoint y: 385, endPoint x: 1329, endPoint y: 369, distance: 19.2
click at [1329, 369] on div at bounding box center [1329, 333] width 471 height 681
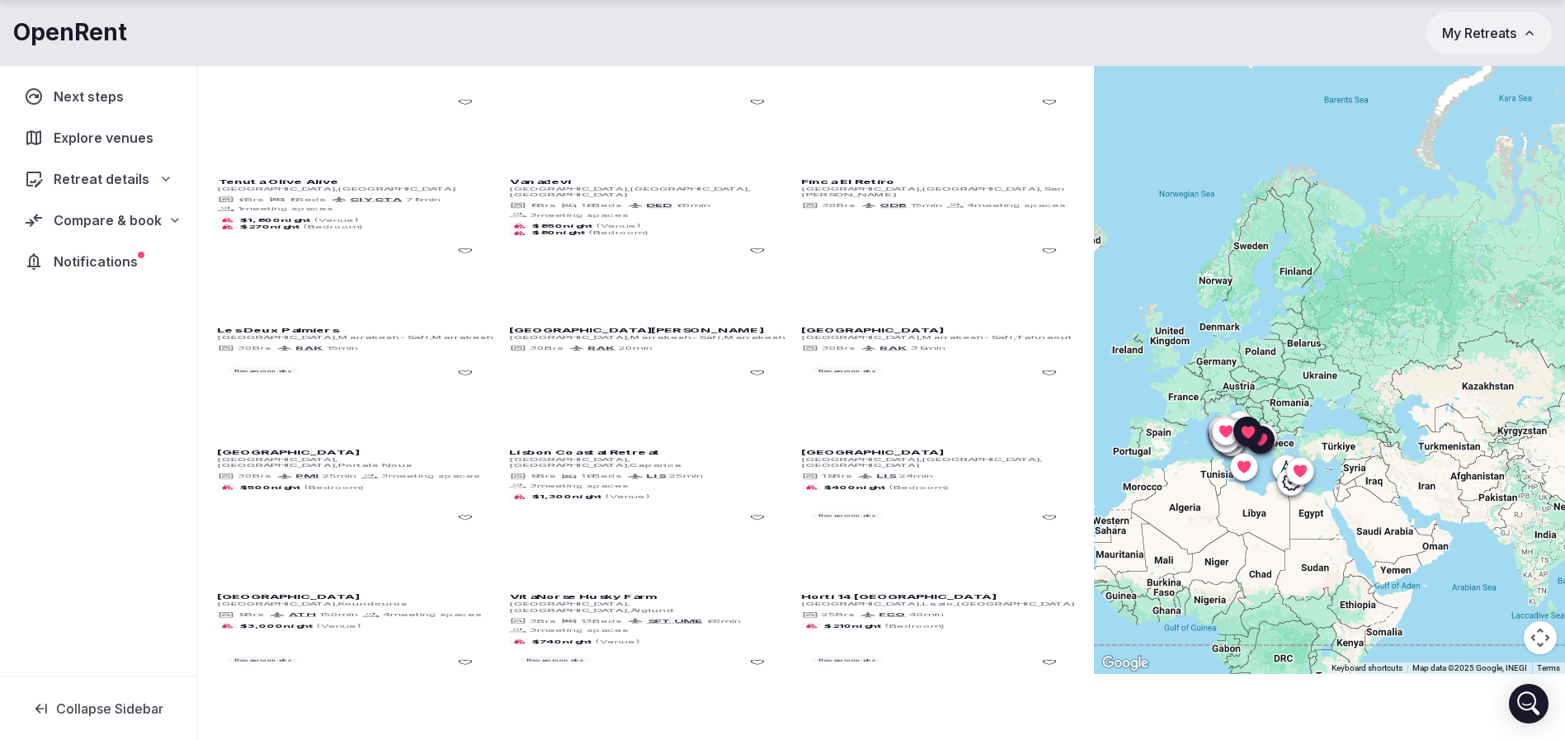
scroll to position [0, 0]
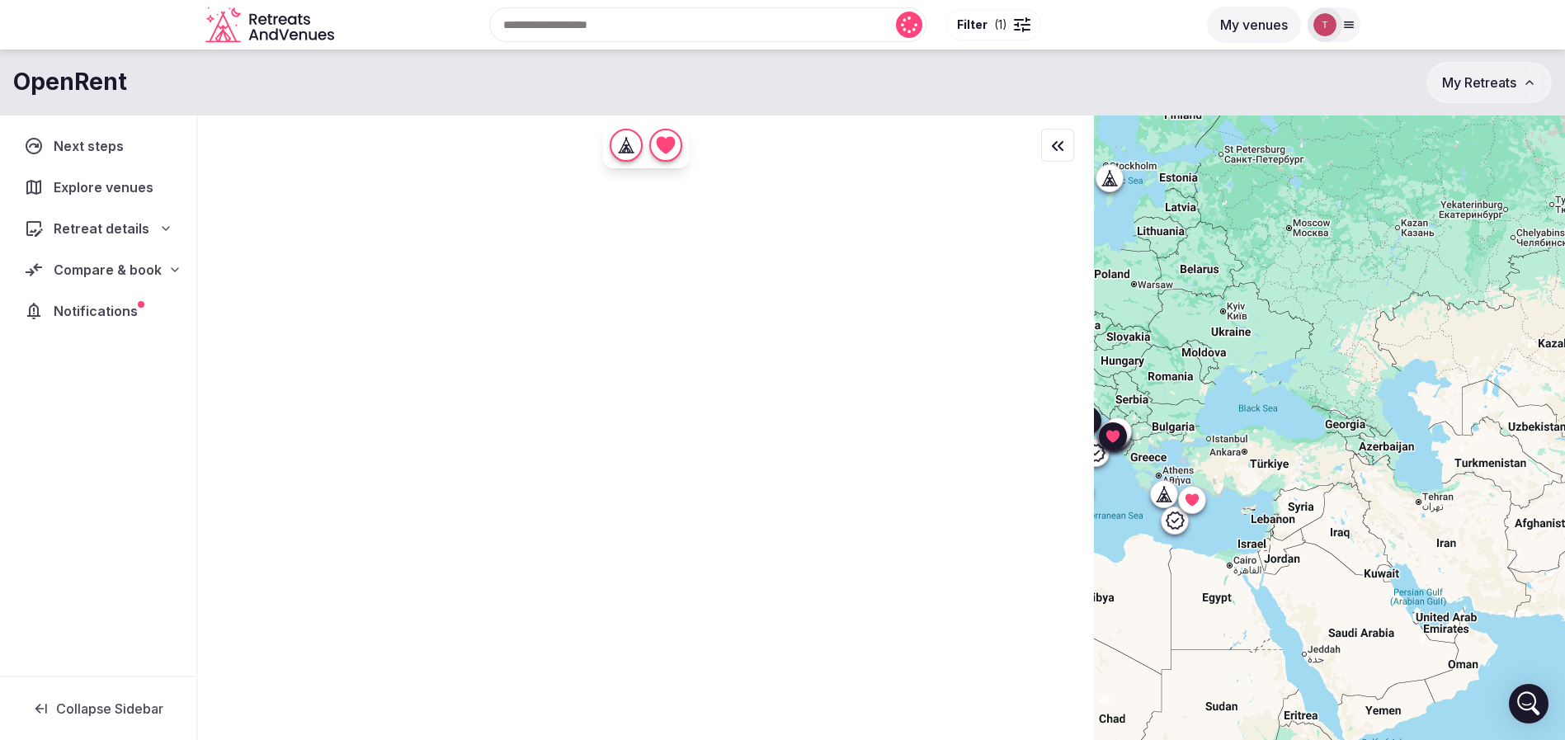
drag, startPoint x: 1343, startPoint y: 466, endPoint x: 1329, endPoint y: 420, distance: 48.3
click at [1329, 420] on div at bounding box center [1329, 456] width 471 height 681
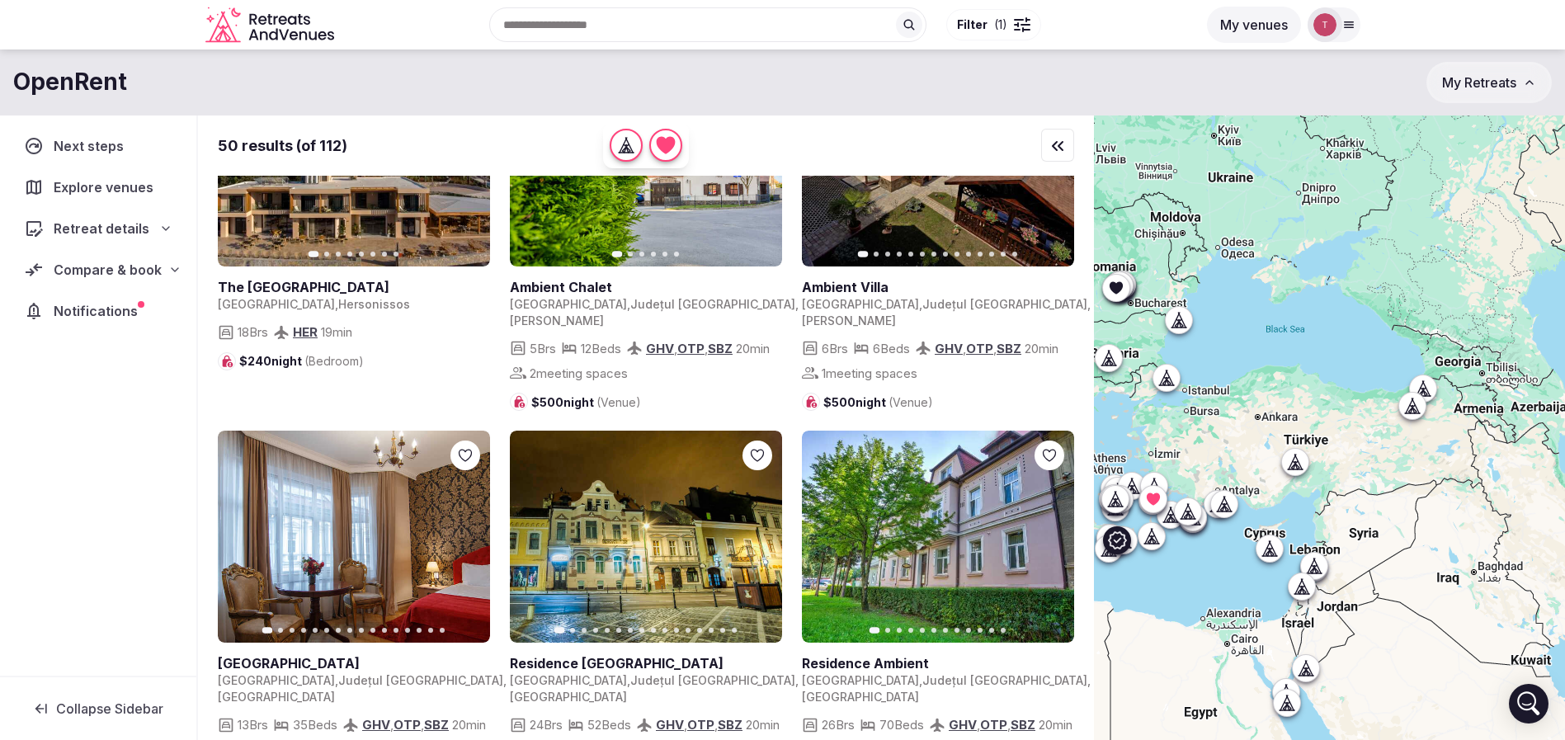
scroll to position [248, 0]
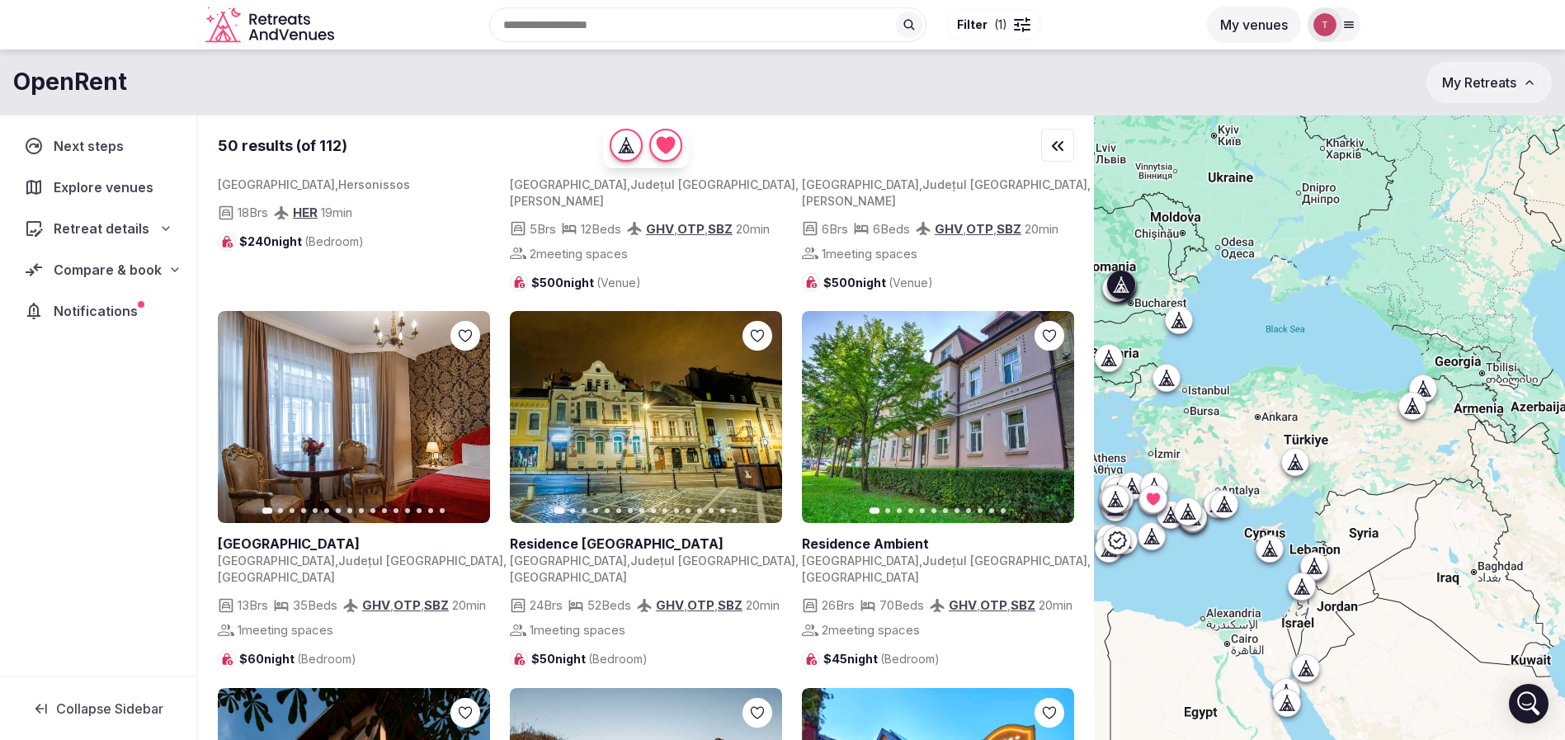
click at [757, 424] on icon "button" at bounding box center [758, 417] width 13 height 13
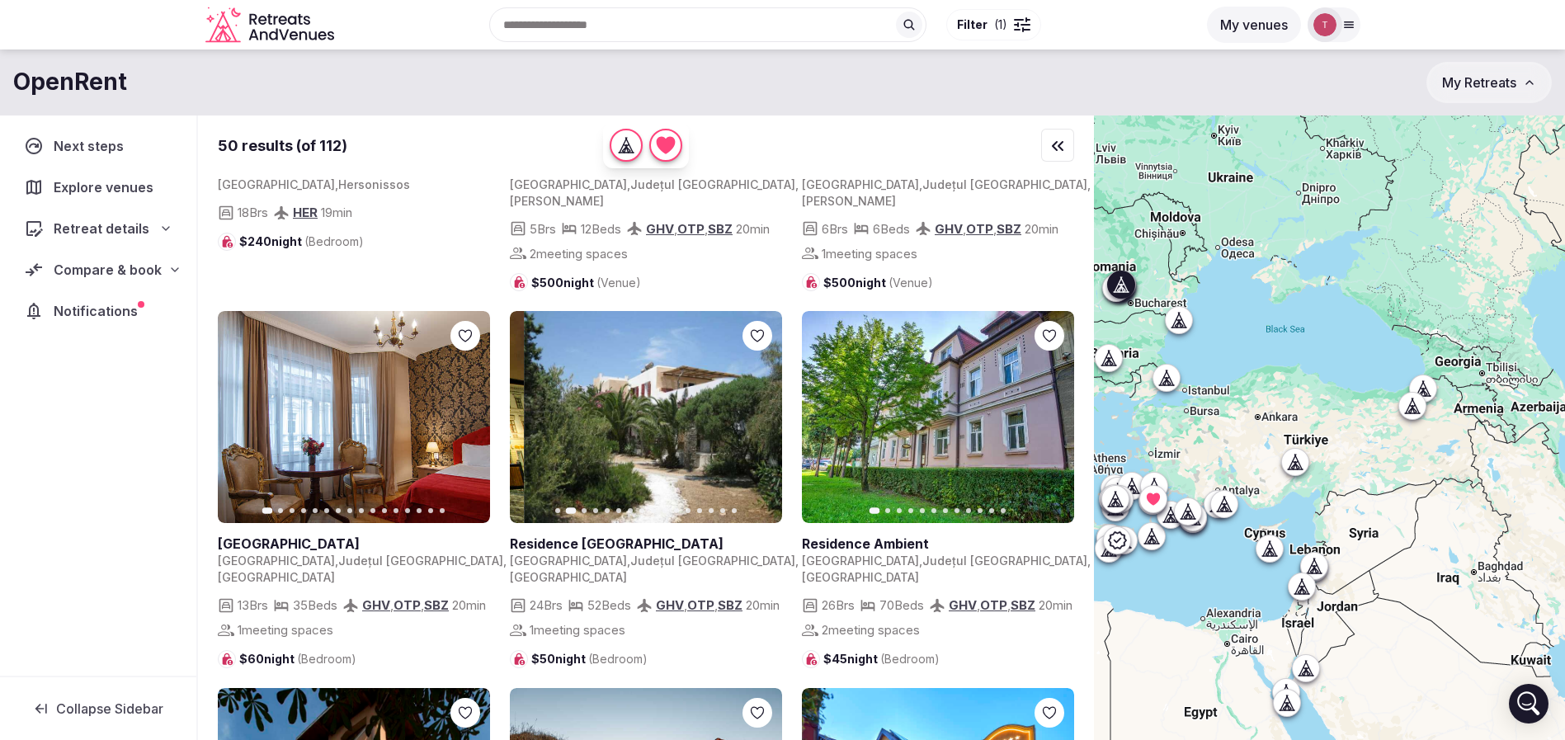
click at [757, 424] on icon "button" at bounding box center [758, 417] width 13 height 13
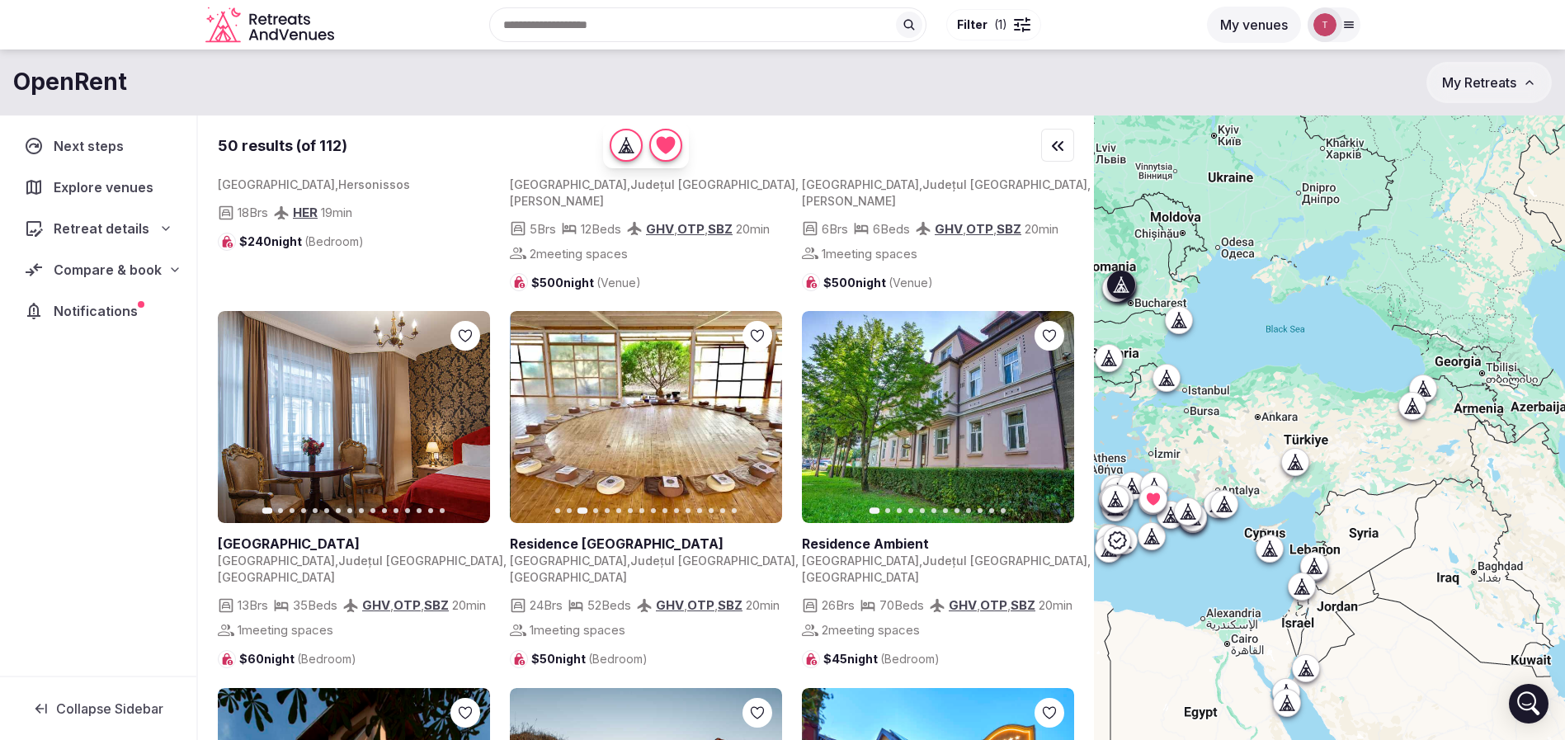
click at [757, 424] on icon "button" at bounding box center [758, 417] width 13 height 13
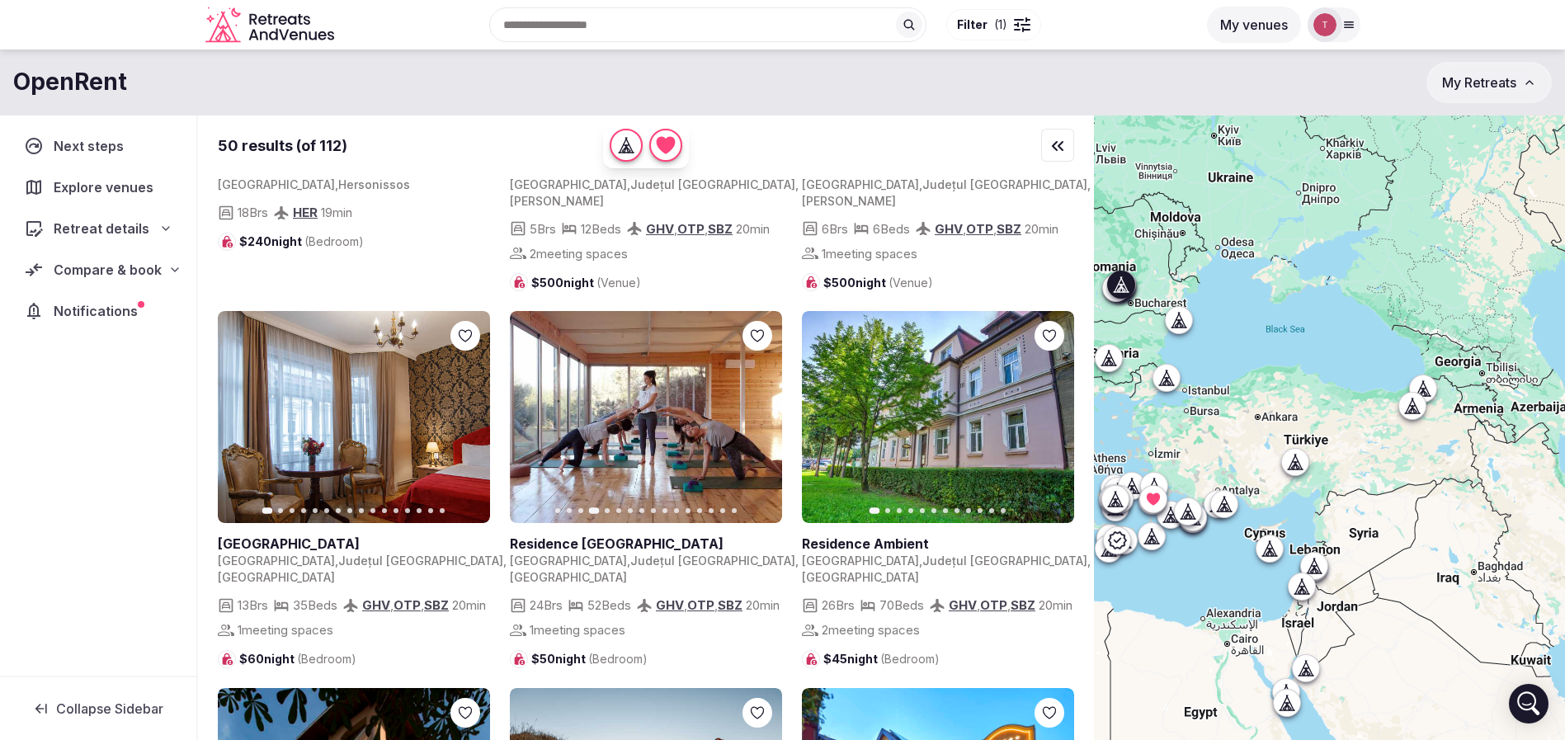
click at [757, 424] on icon "button" at bounding box center [758, 417] width 13 height 13
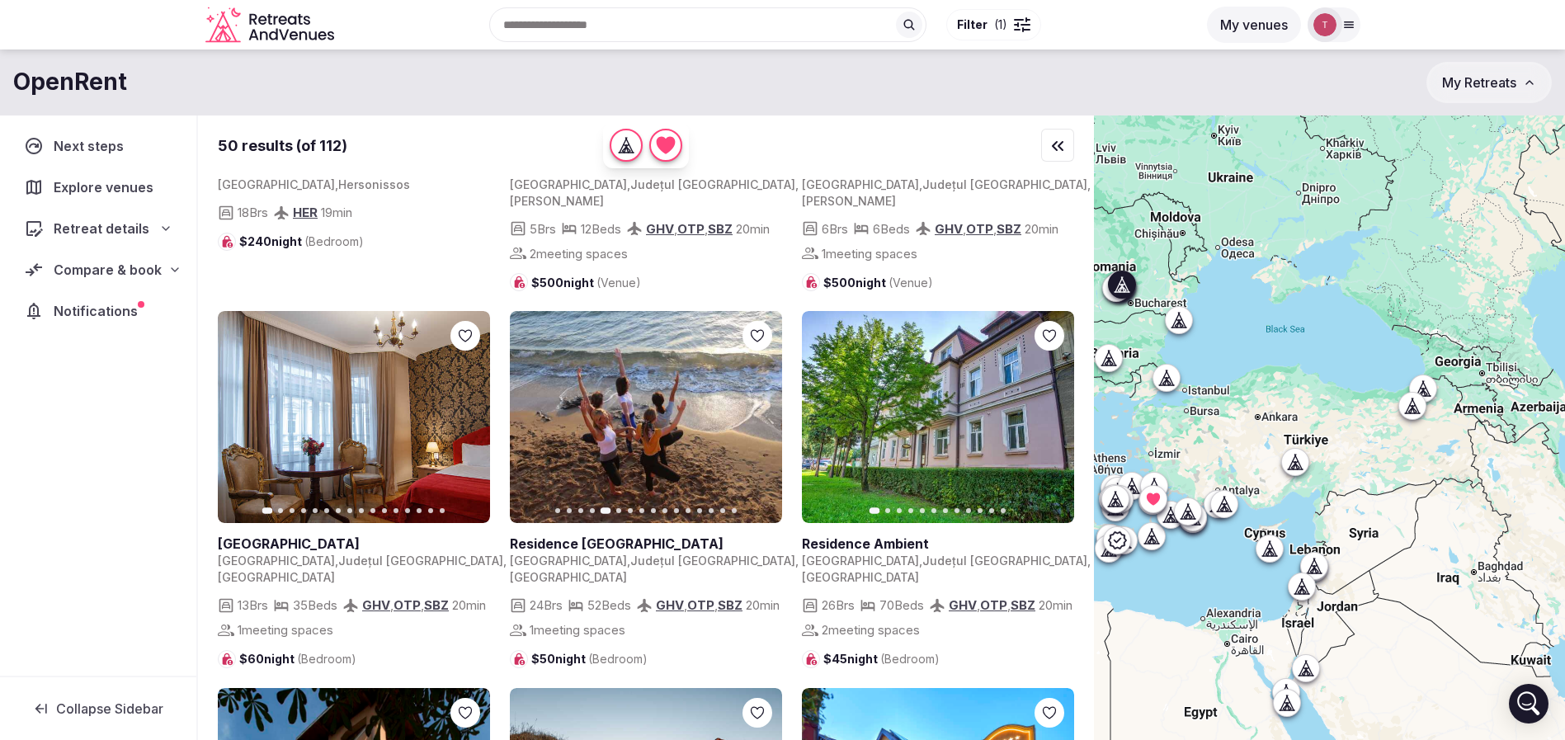
click at [1048, 424] on icon "button" at bounding box center [1051, 417] width 13 height 13
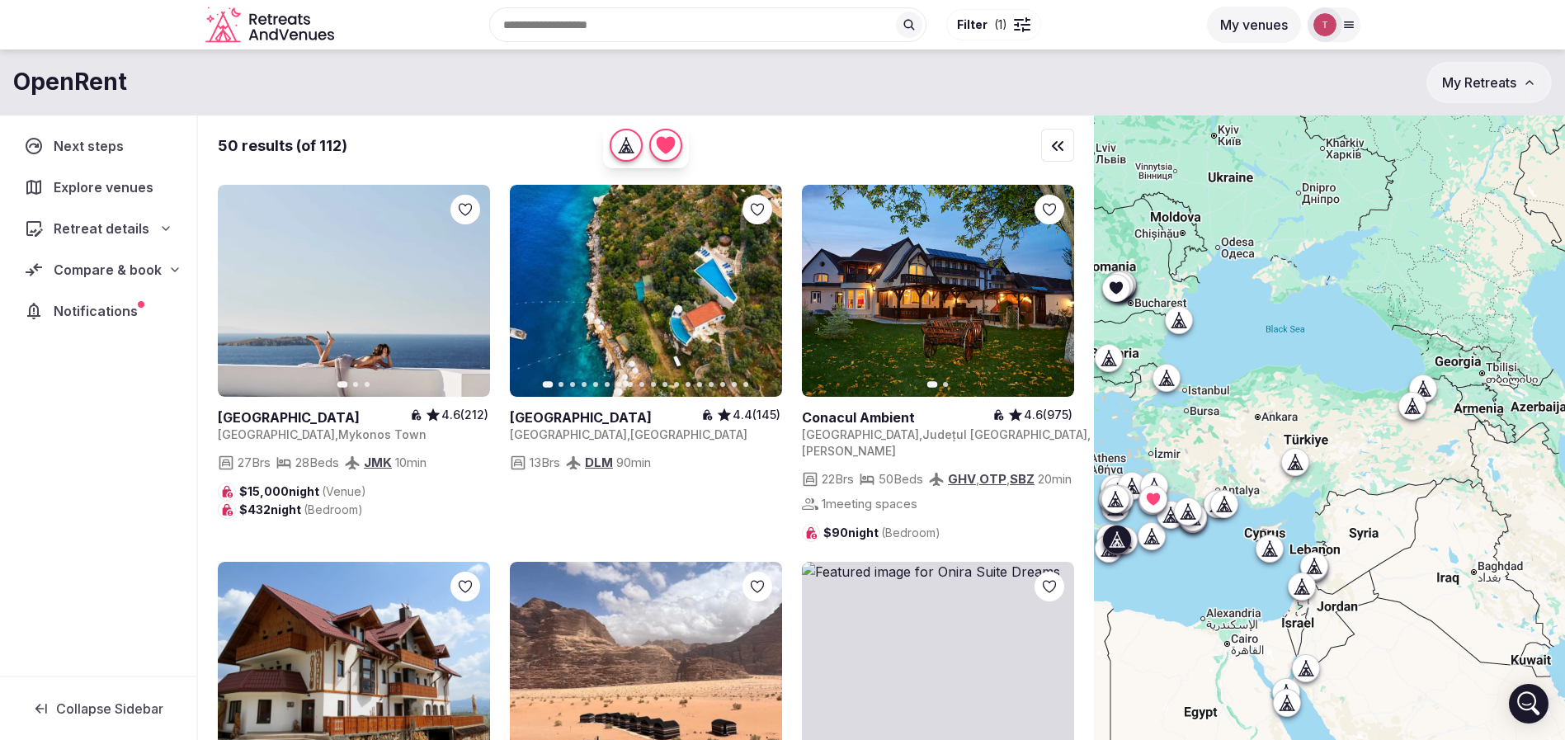
scroll to position [1114, 0]
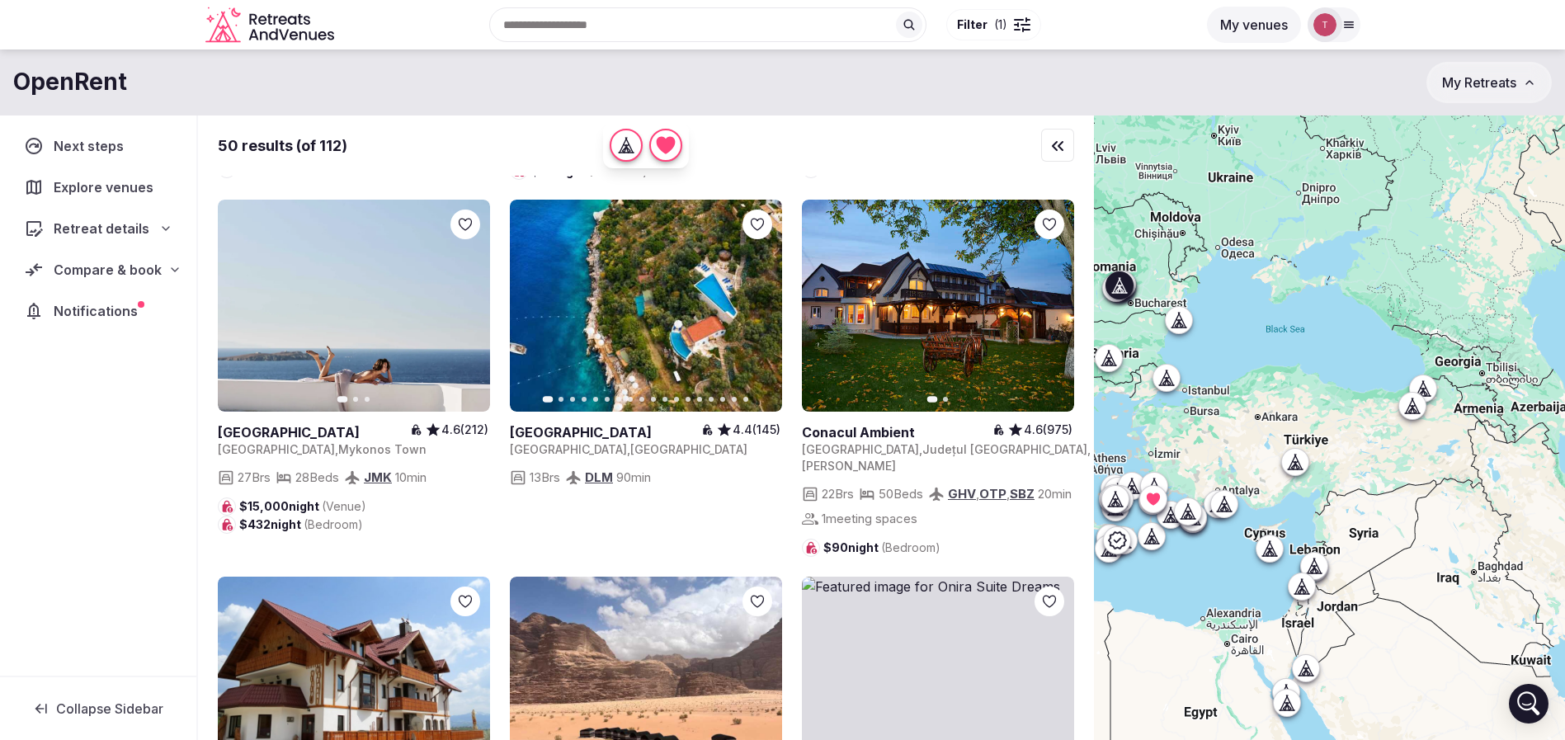
click at [1056, 313] on icon "button" at bounding box center [1051, 305] width 13 height 13
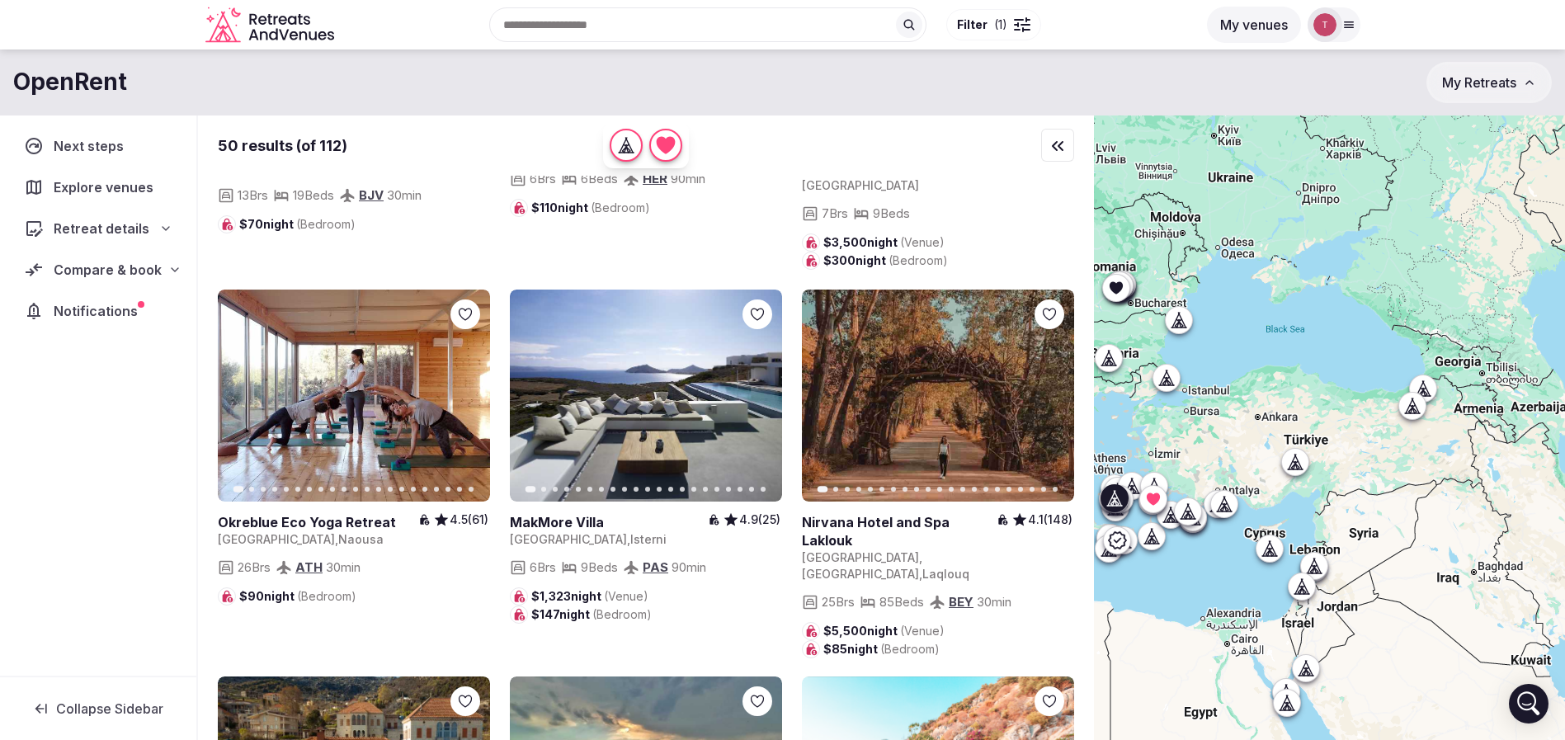
scroll to position [3589, 0]
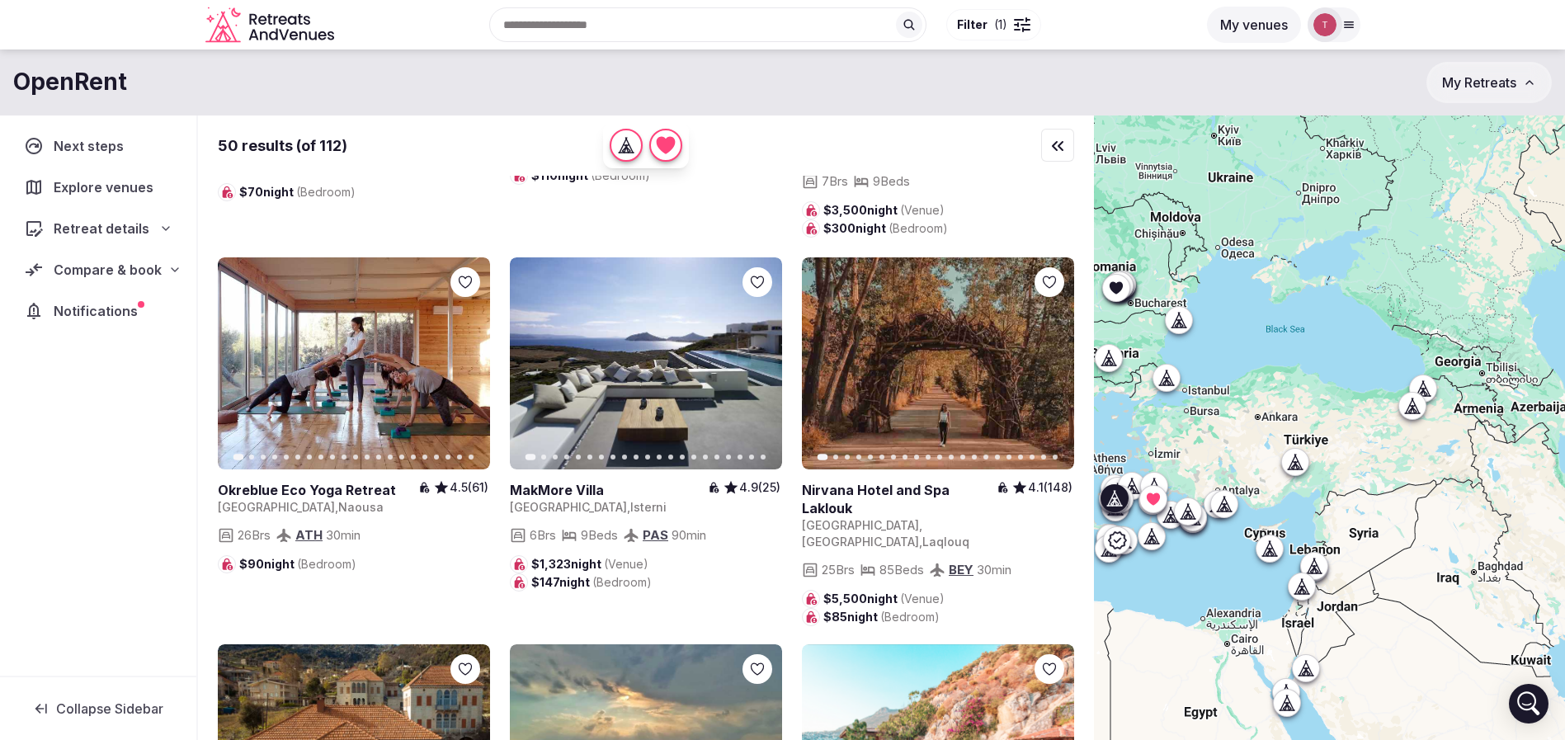
click at [478, 376] on button "Next slide" at bounding box center [467, 363] width 26 height 26
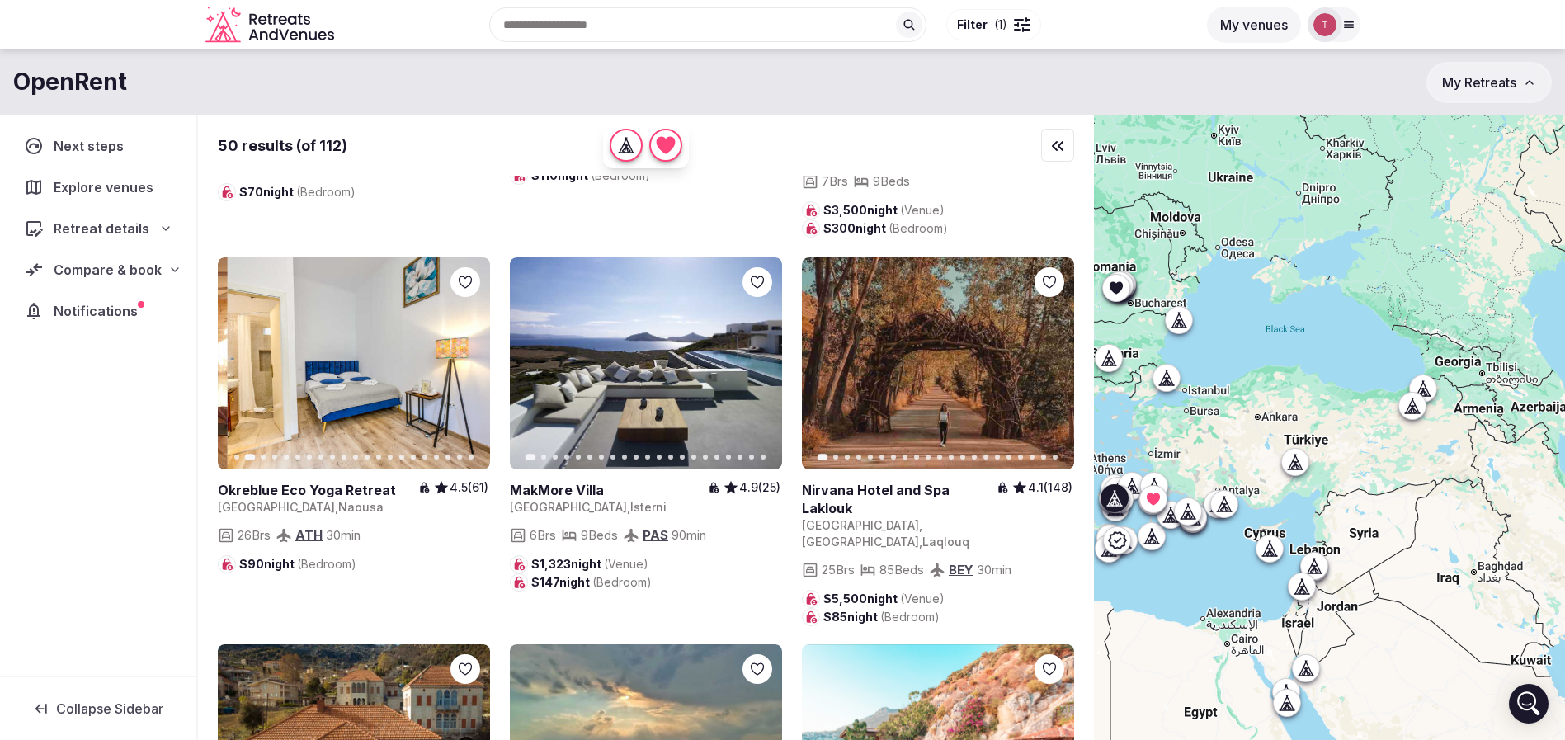
click at [475, 376] on button "Next slide" at bounding box center [467, 363] width 26 height 26
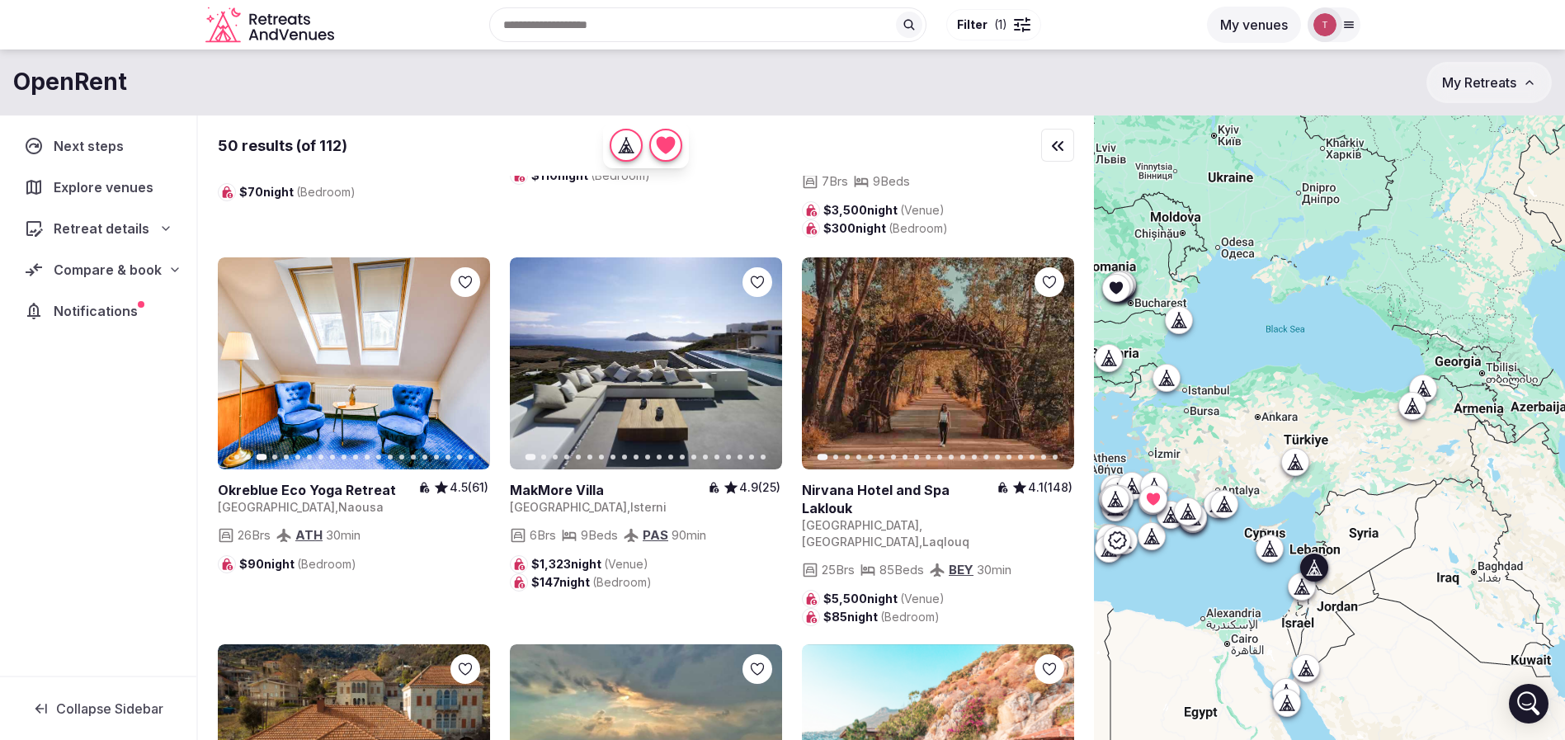
click at [1047, 370] on icon "button" at bounding box center [1051, 362] width 13 height 13
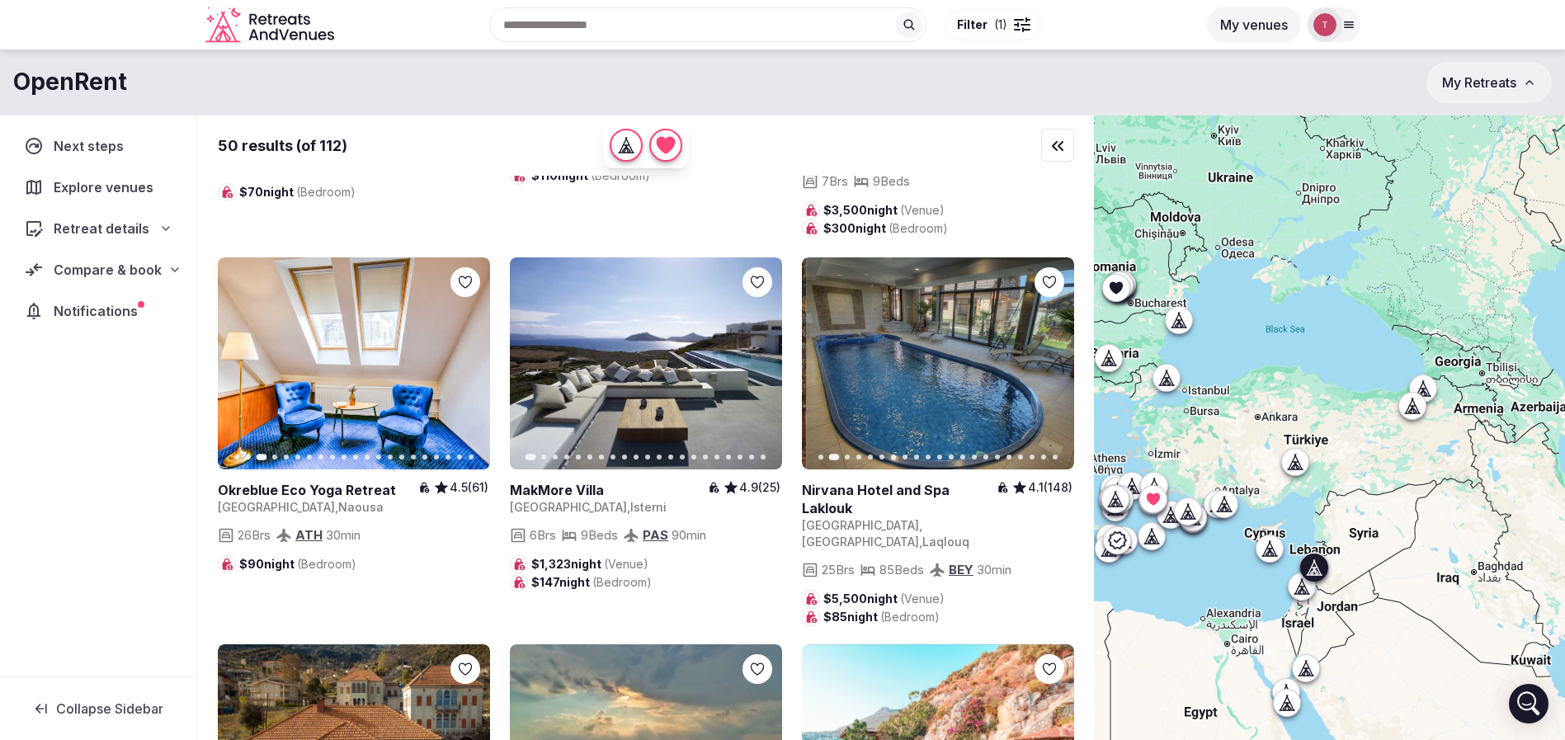
click at [1047, 370] on icon "button" at bounding box center [1051, 362] width 13 height 13
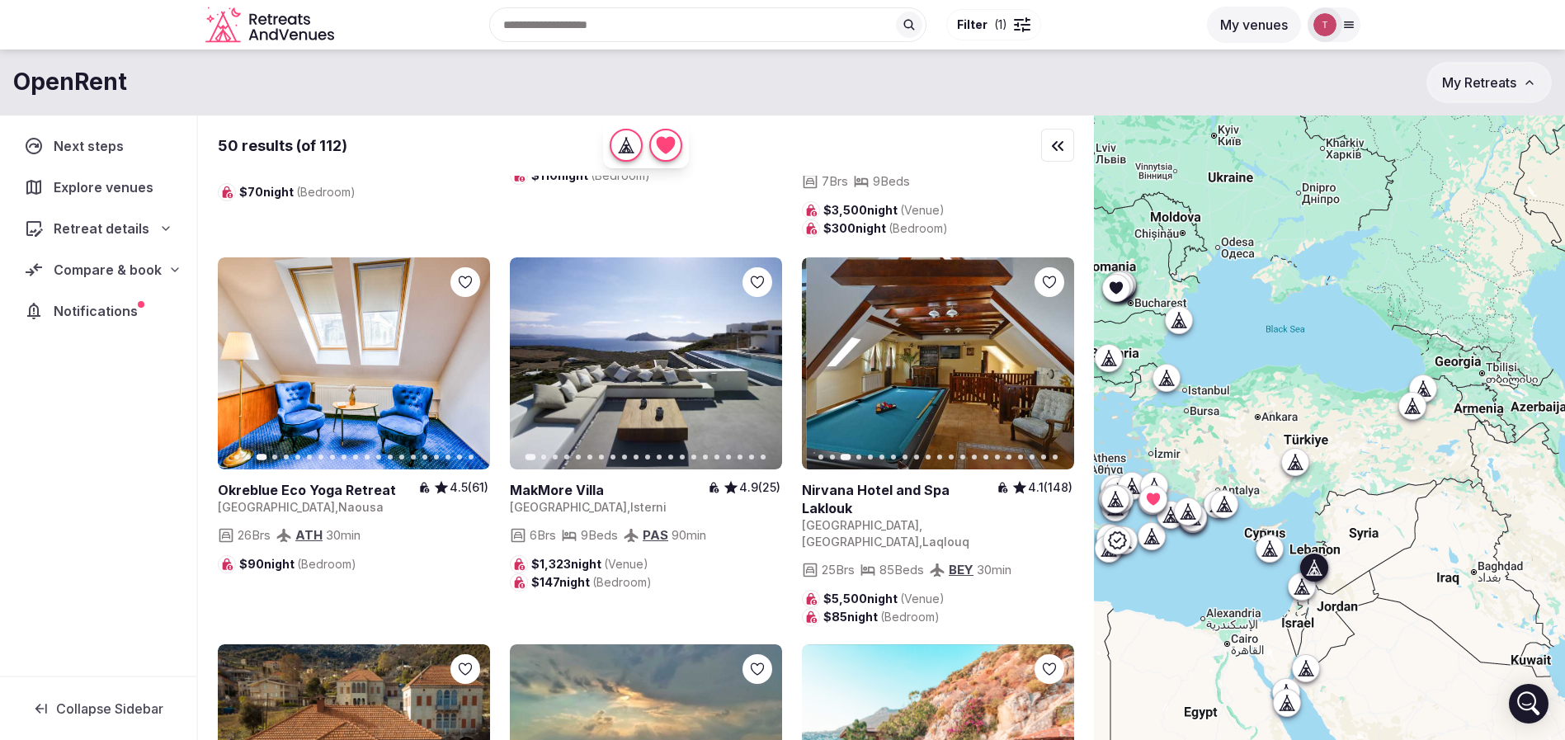
click at [1047, 370] on icon "button" at bounding box center [1051, 362] width 13 height 13
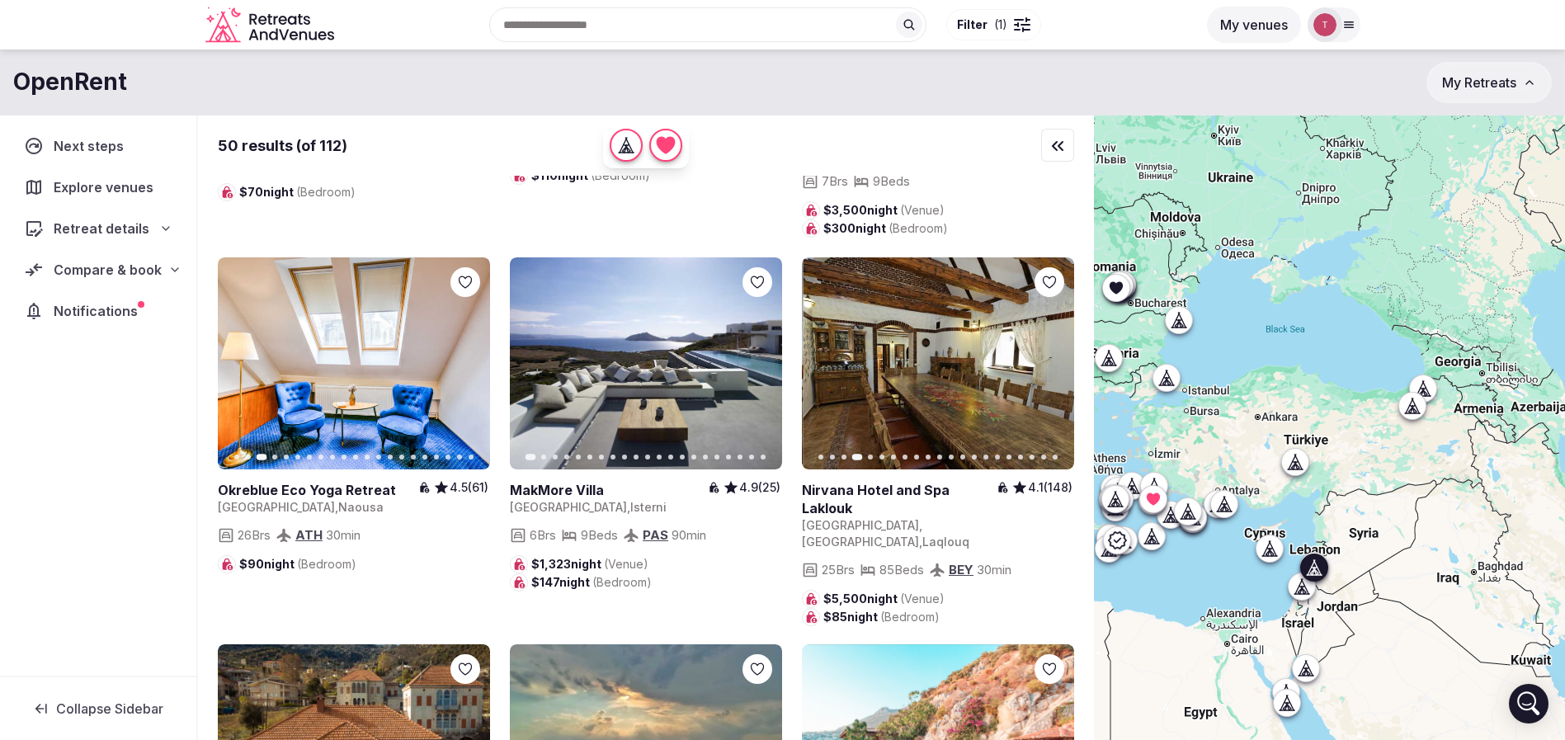
click at [1047, 370] on icon "button" at bounding box center [1051, 362] width 13 height 13
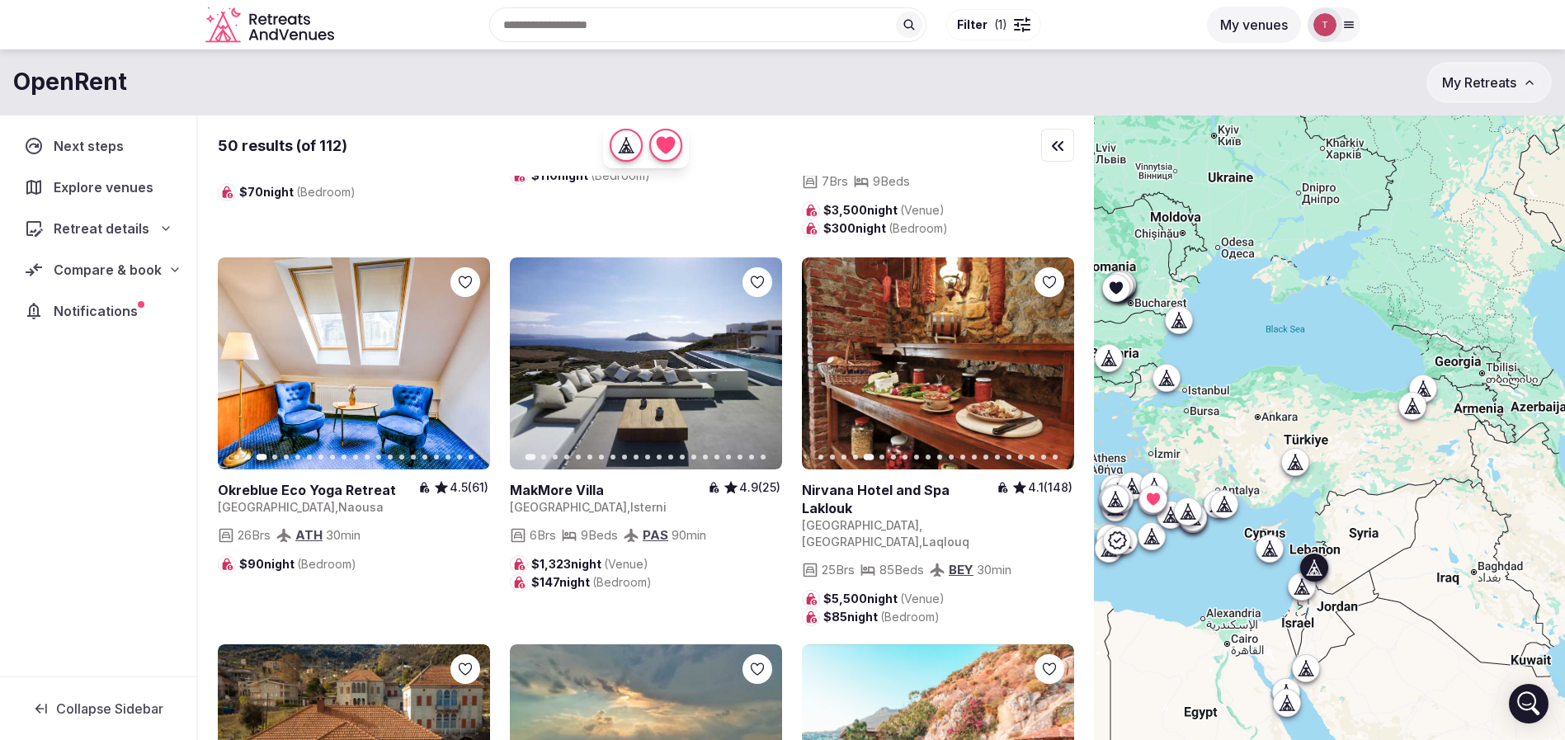
click at [1047, 370] on icon "button" at bounding box center [1051, 362] width 13 height 13
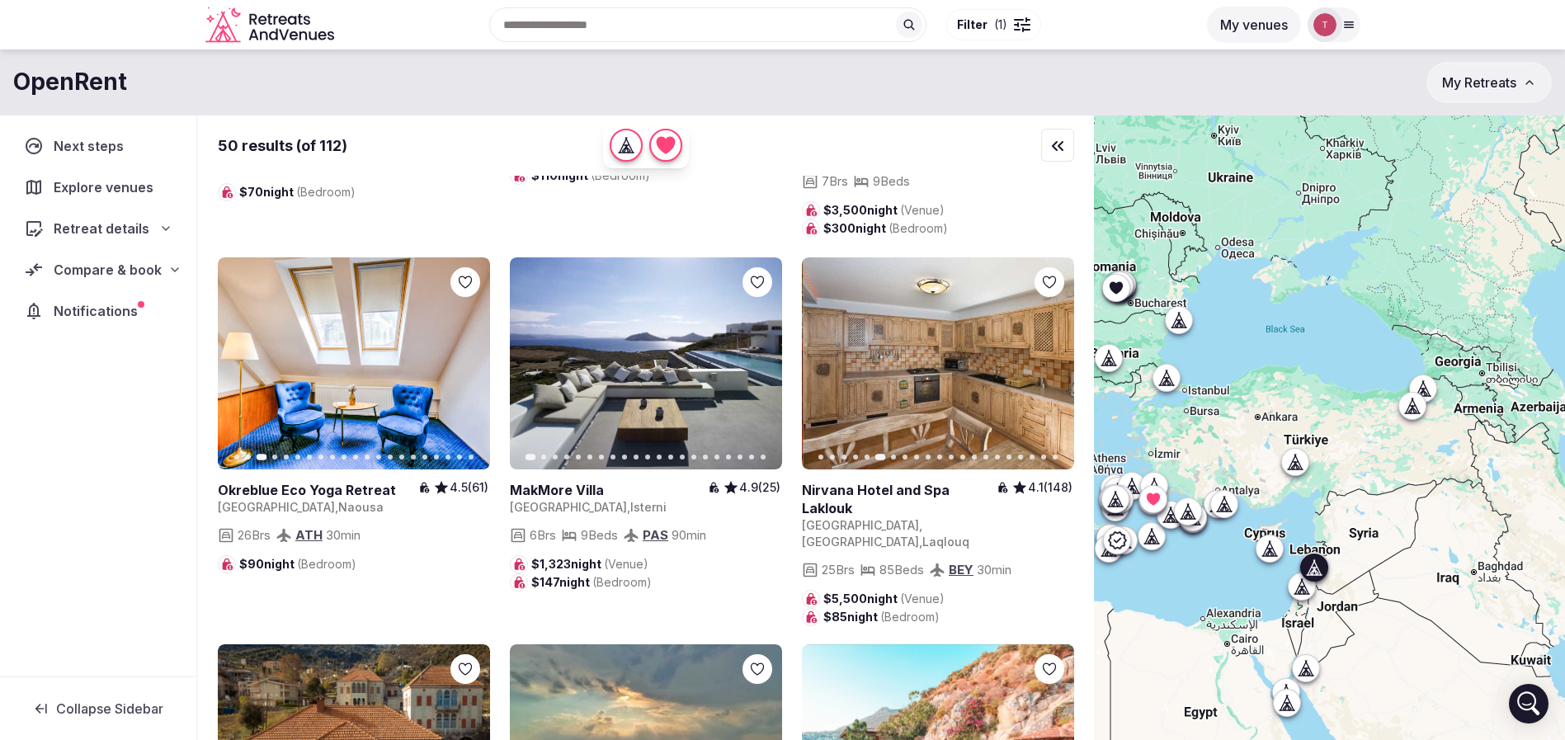
click at [1047, 370] on icon "button" at bounding box center [1051, 362] width 13 height 13
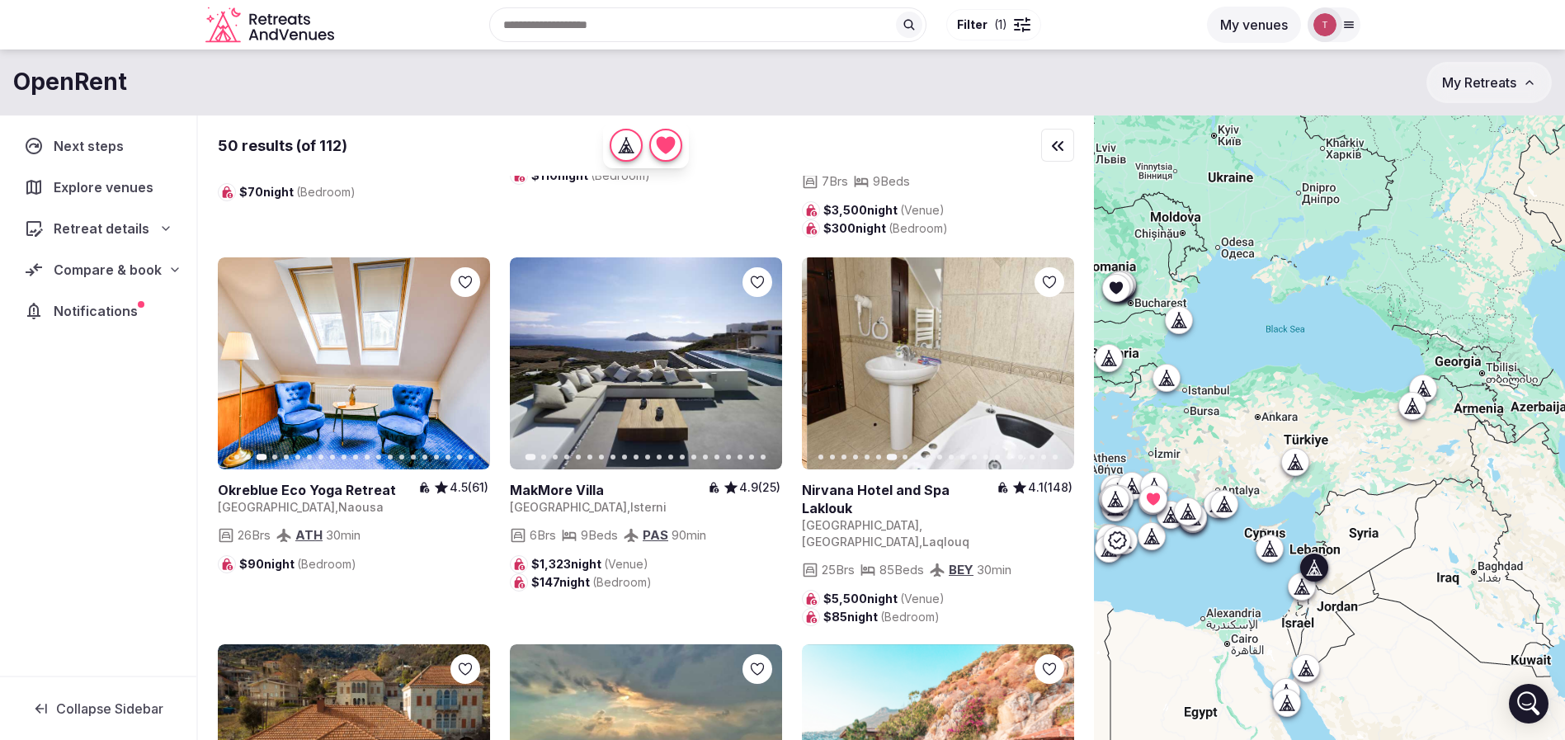
click at [1047, 370] on icon "button" at bounding box center [1051, 362] width 13 height 13
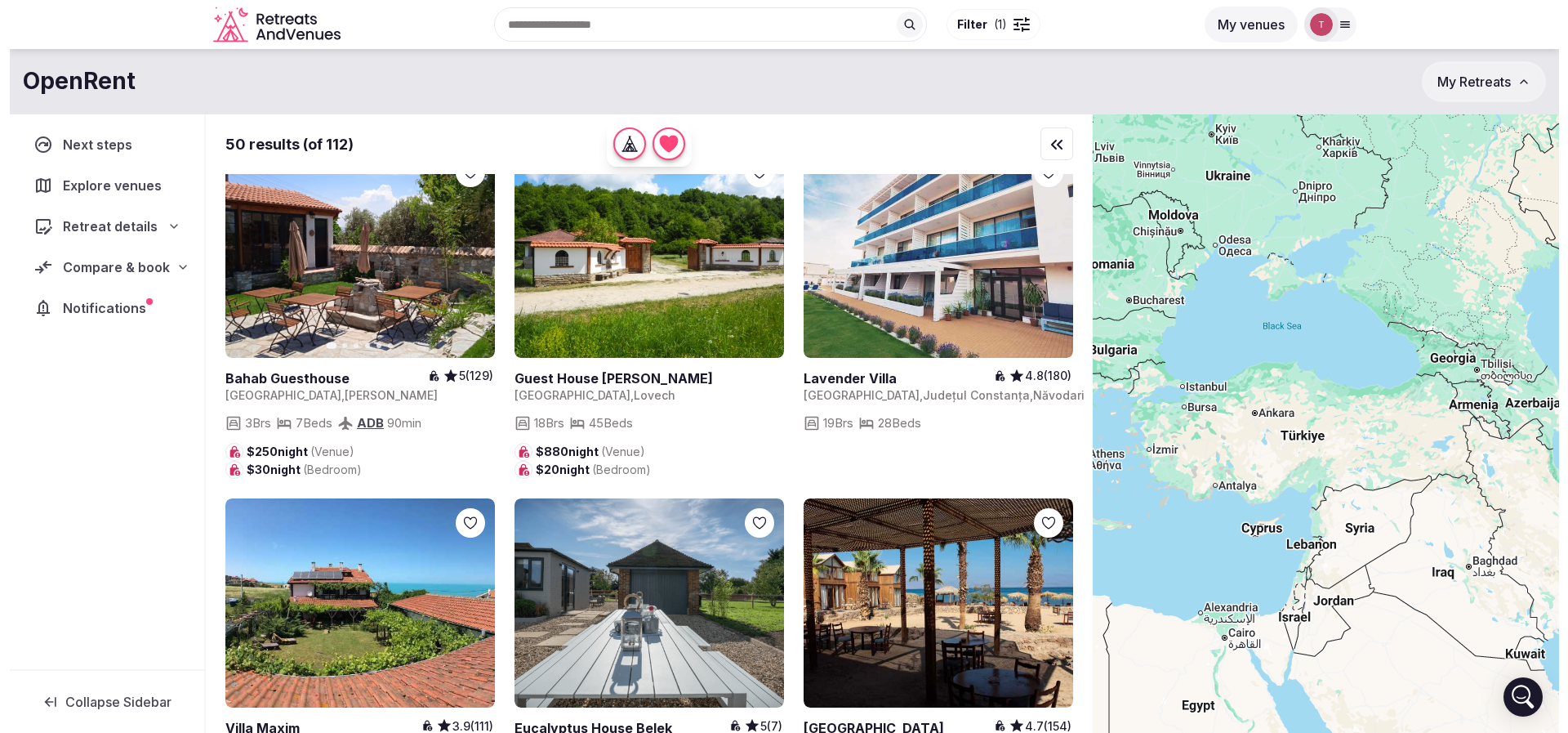
scroll to position [4168, 0]
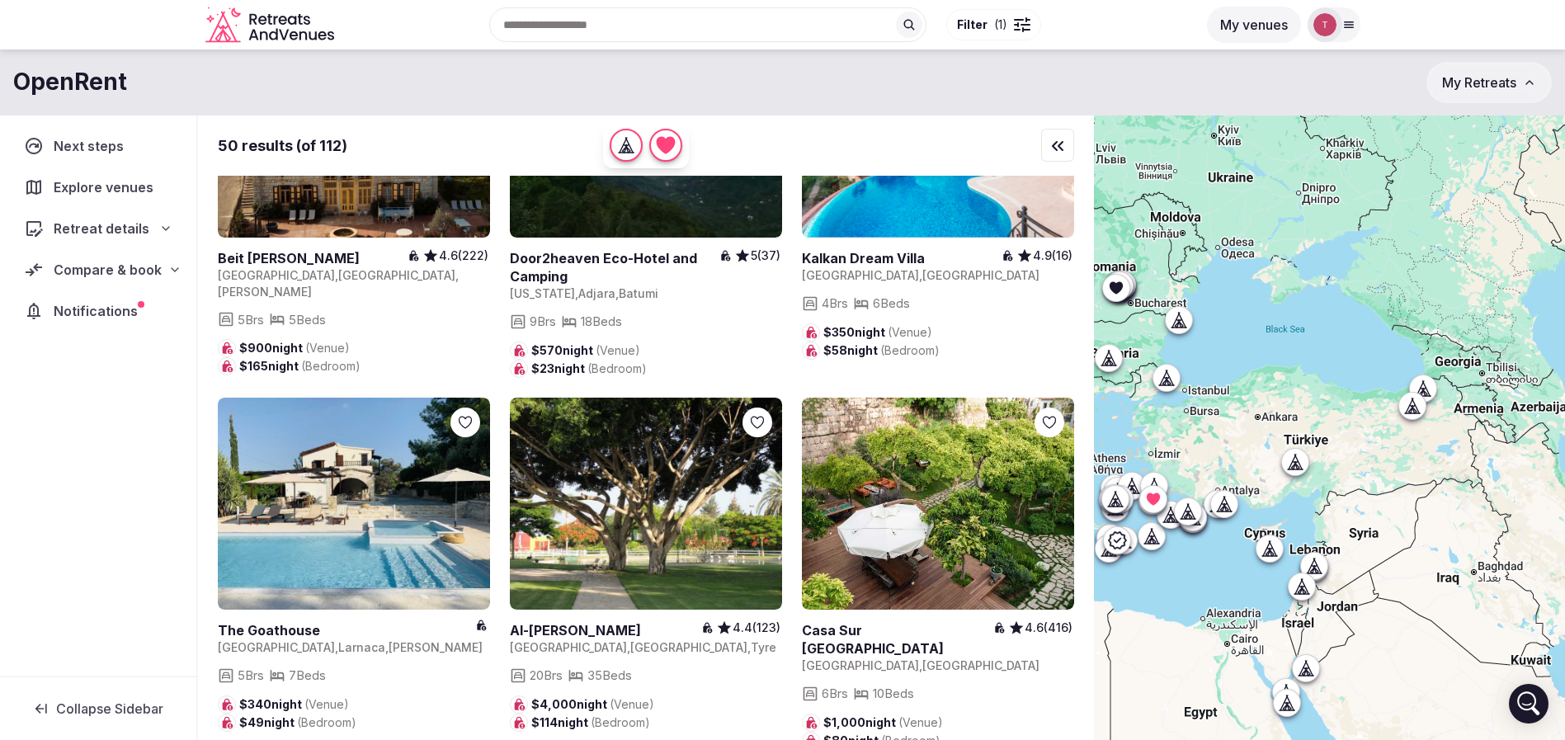
click at [994, 30] on span "( 1 )" at bounding box center [1000, 25] width 13 height 17
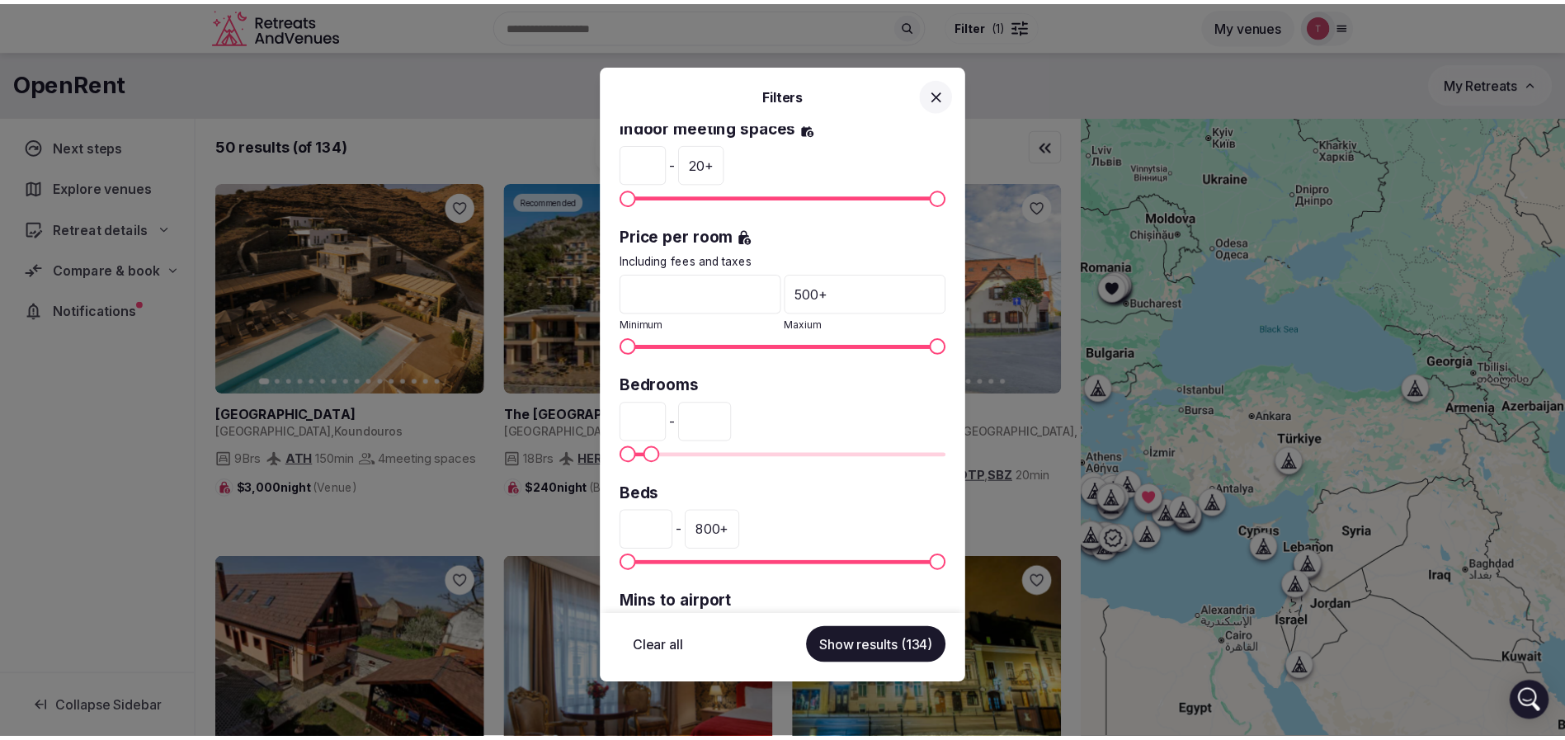
scroll to position [248, 0]
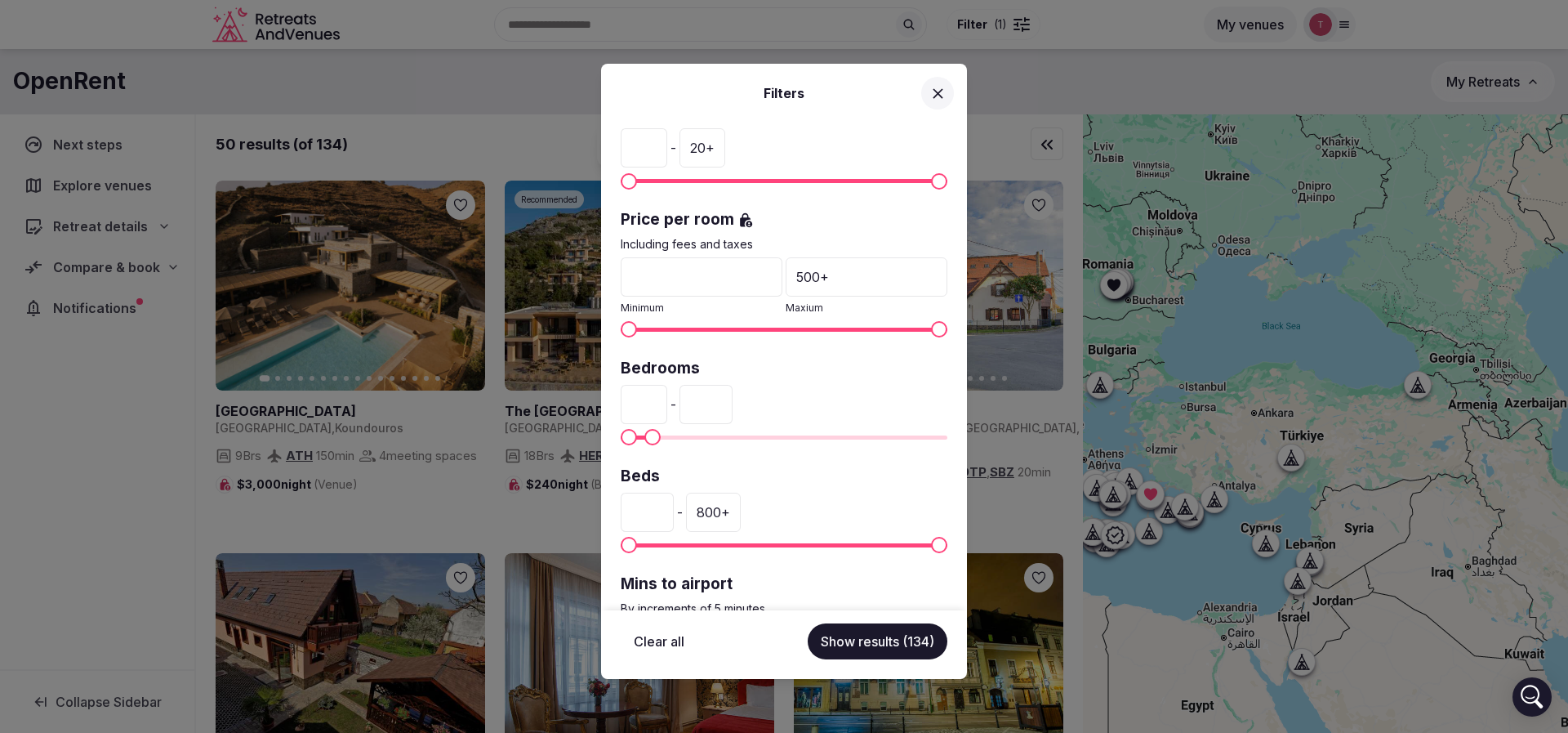
drag, startPoint x: 666, startPoint y: 408, endPoint x: 614, endPoint y: 408, distance: 52.0
click at [614, 408] on div "Venue name Status All Published Draft Rating Any Indoor meeting spaces * - 20 +…" at bounding box center [784, 366] width 366 height 488
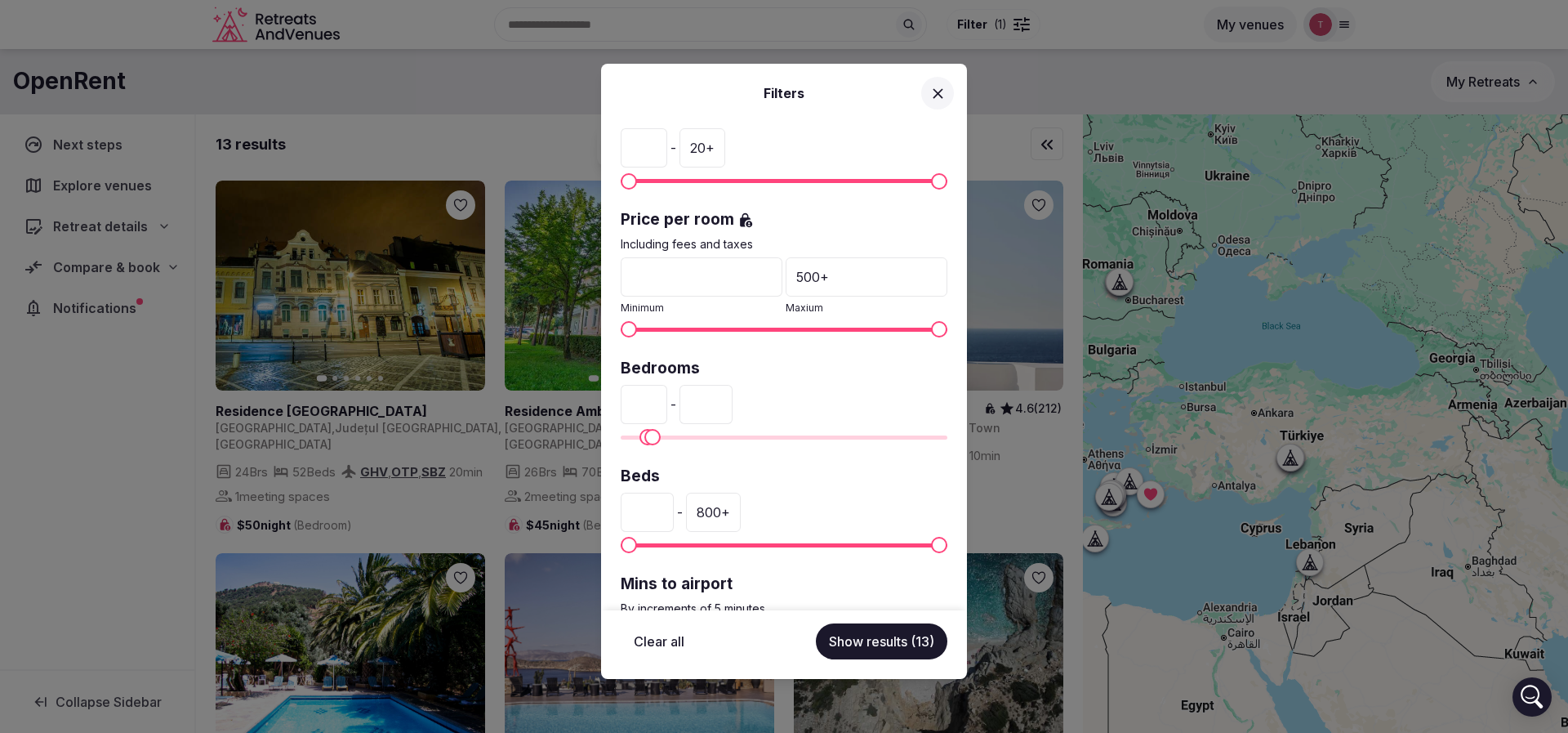
type input "**"
drag, startPoint x: 765, startPoint y: 403, endPoint x: 674, endPoint y: 402, distance: 91.0
click at [674, 402] on div "** - **" at bounding box center [784, 405] width 327 height 40
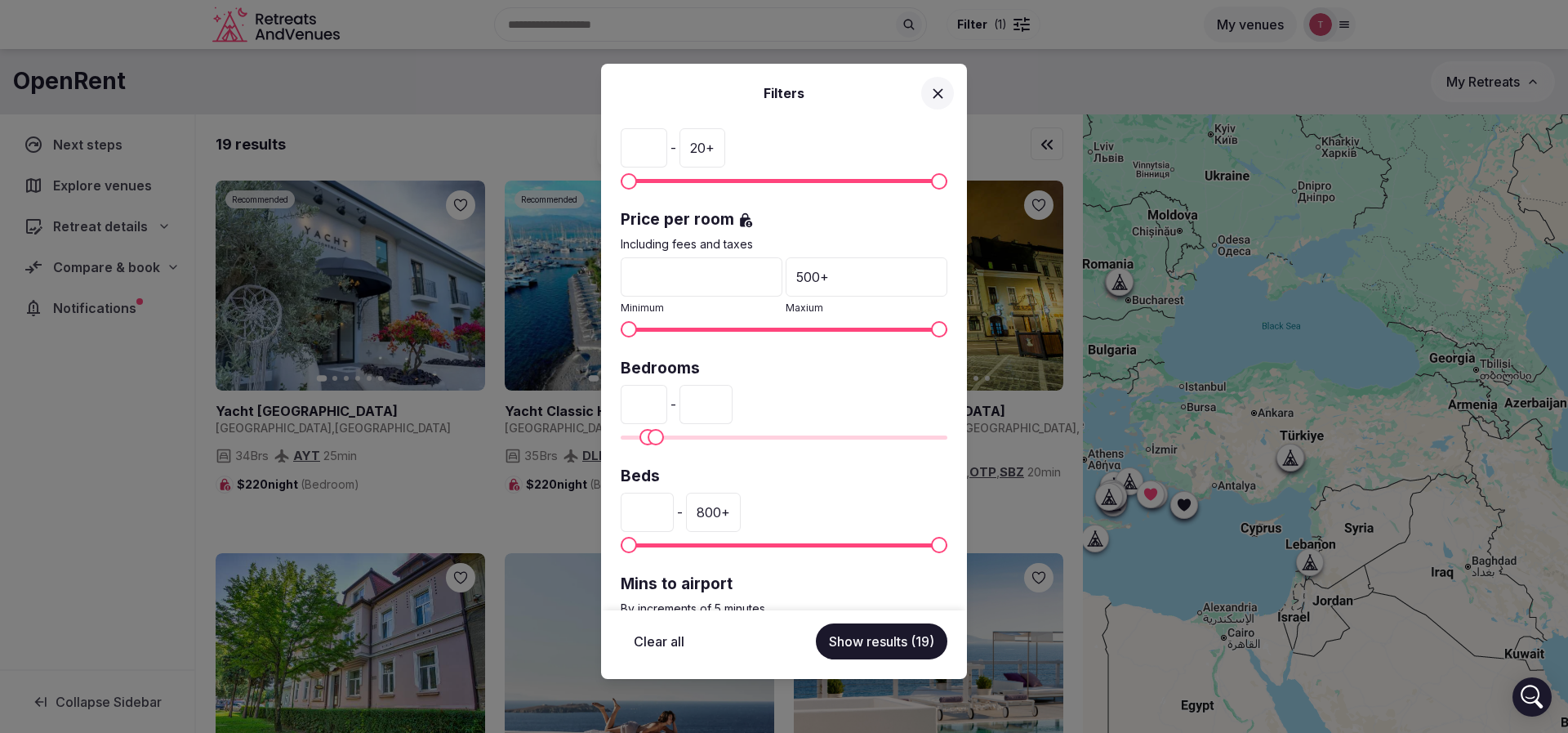
type input "**"
click at [879, 638] on button "Show results (19)" at bounding box center [881, 642] width 132 height 36
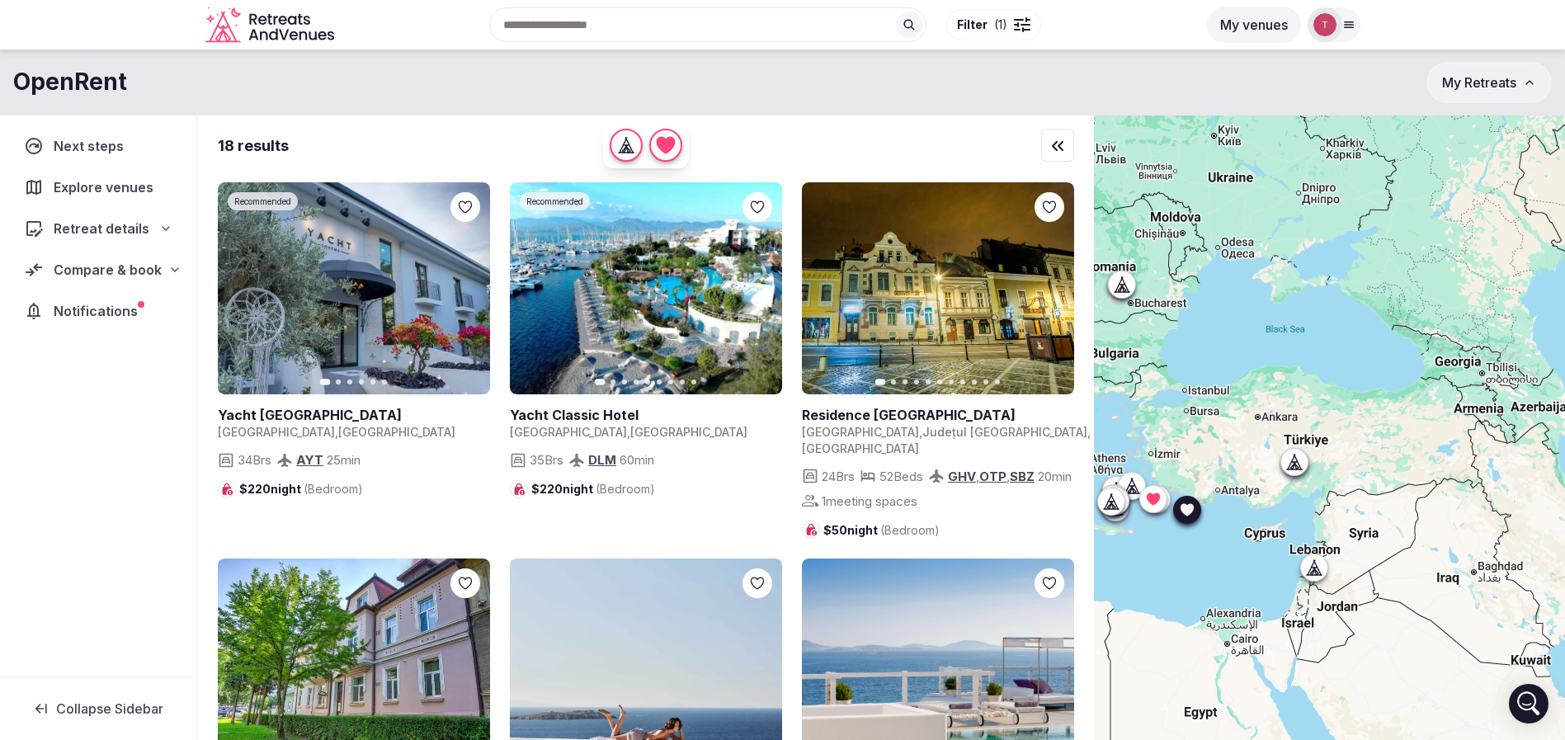
click at [464, 294] on icon "button" at bounding box center [466, 288] width 13 height 13
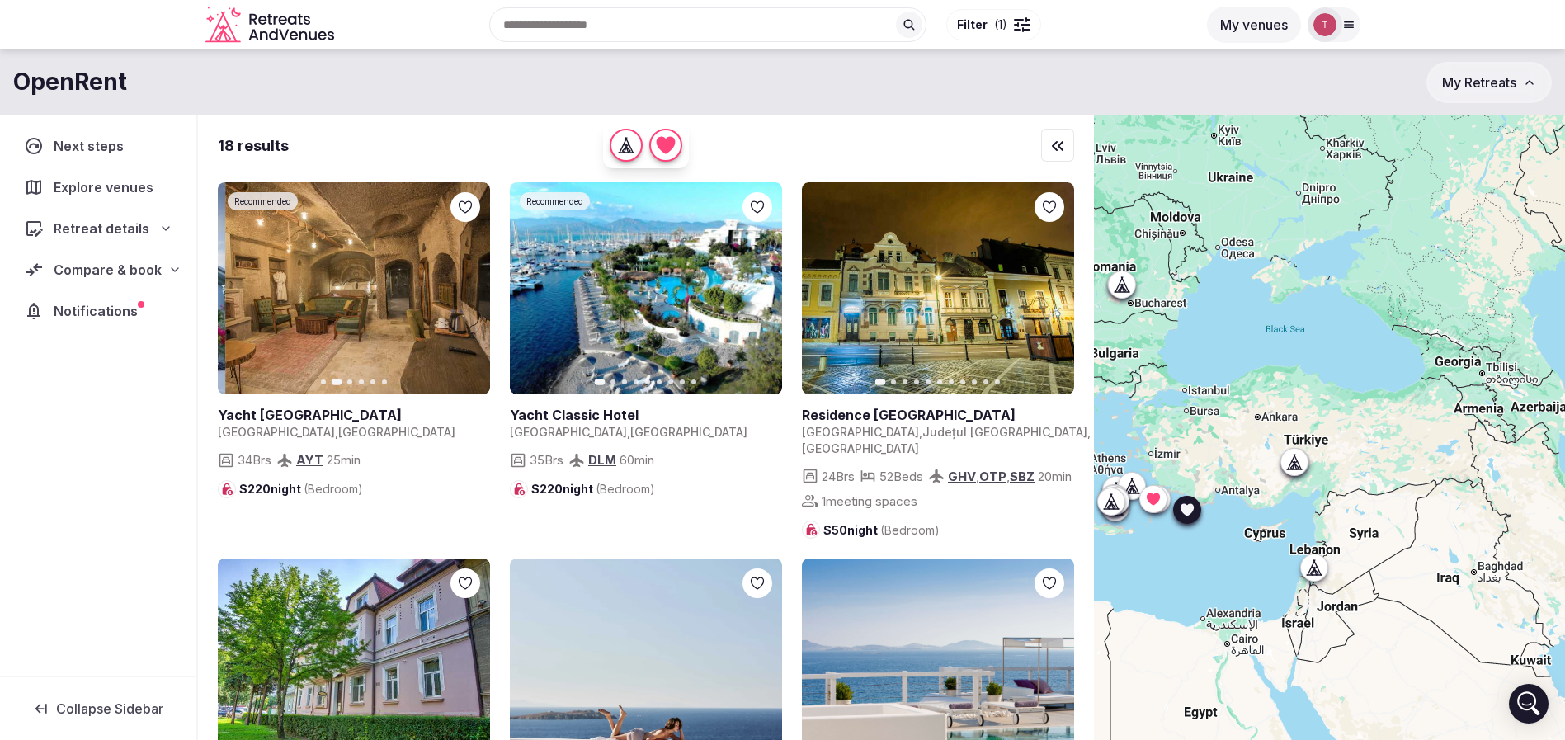
click at [466, 291] on icon "button" at bounding box center [467, 289] width 7 height 12
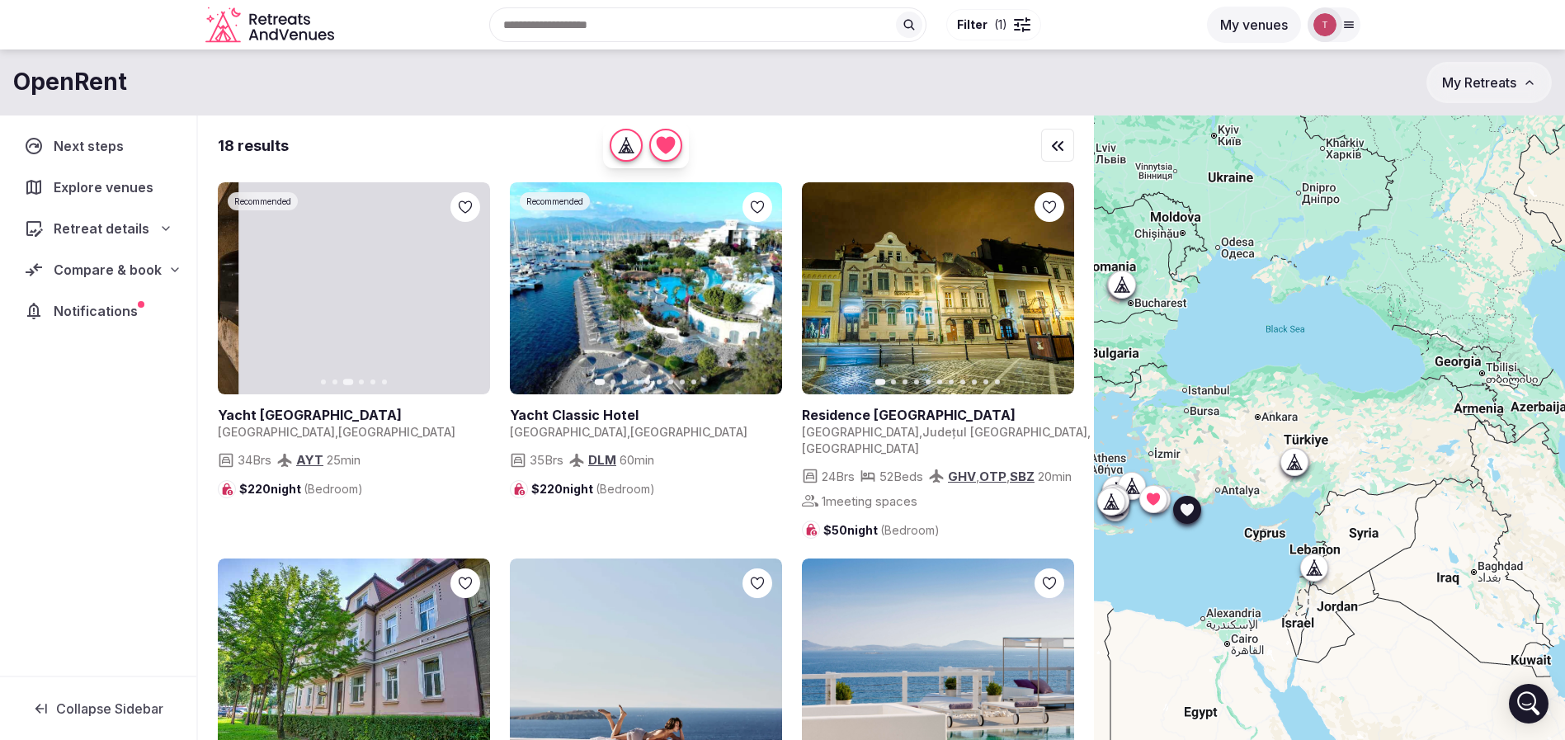
click at [466, 291] on icon "button" at bounding box center [467, 289] width 7 height 12
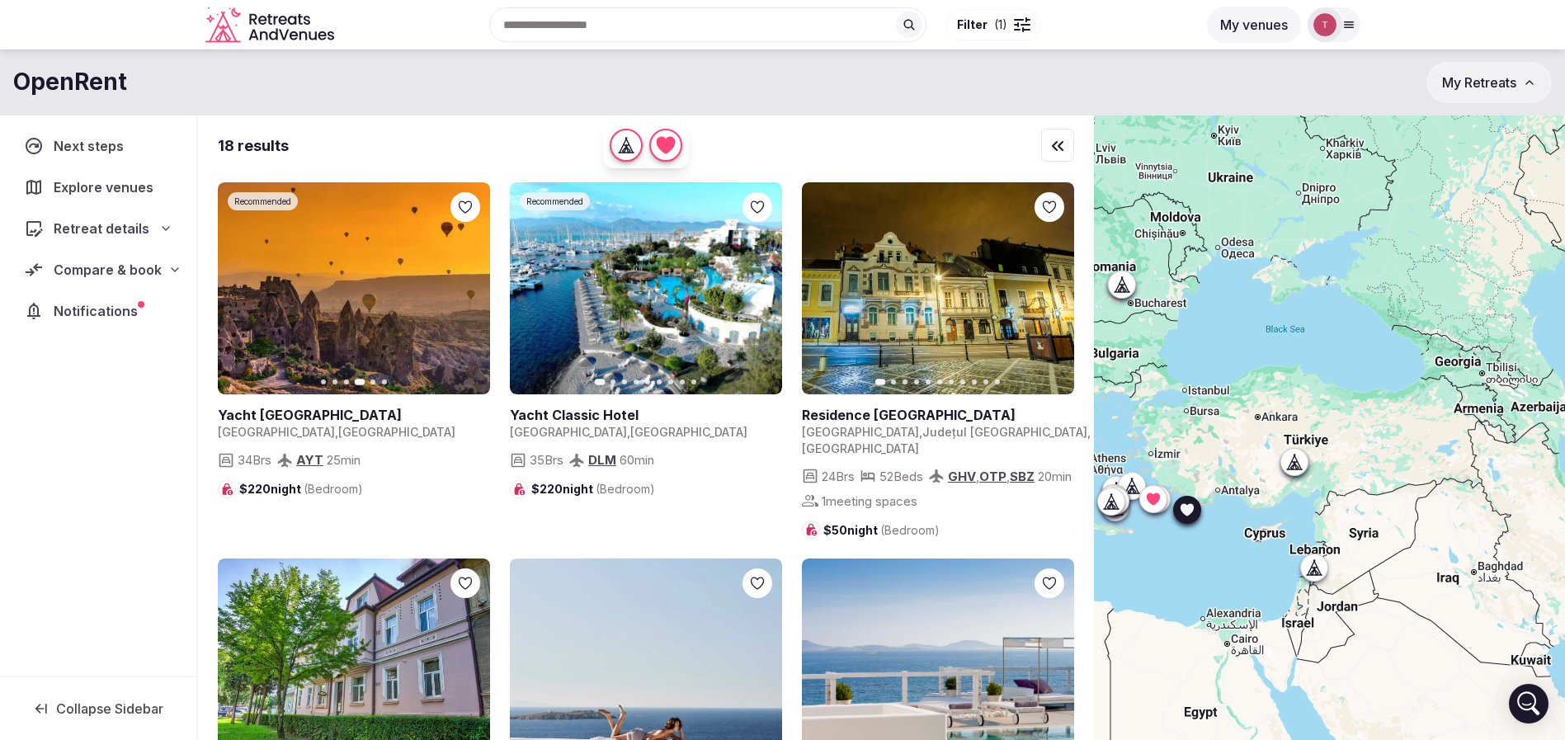
click at [466, 291] on icon "button" at bounding box center [467, 289] width 7 height 12
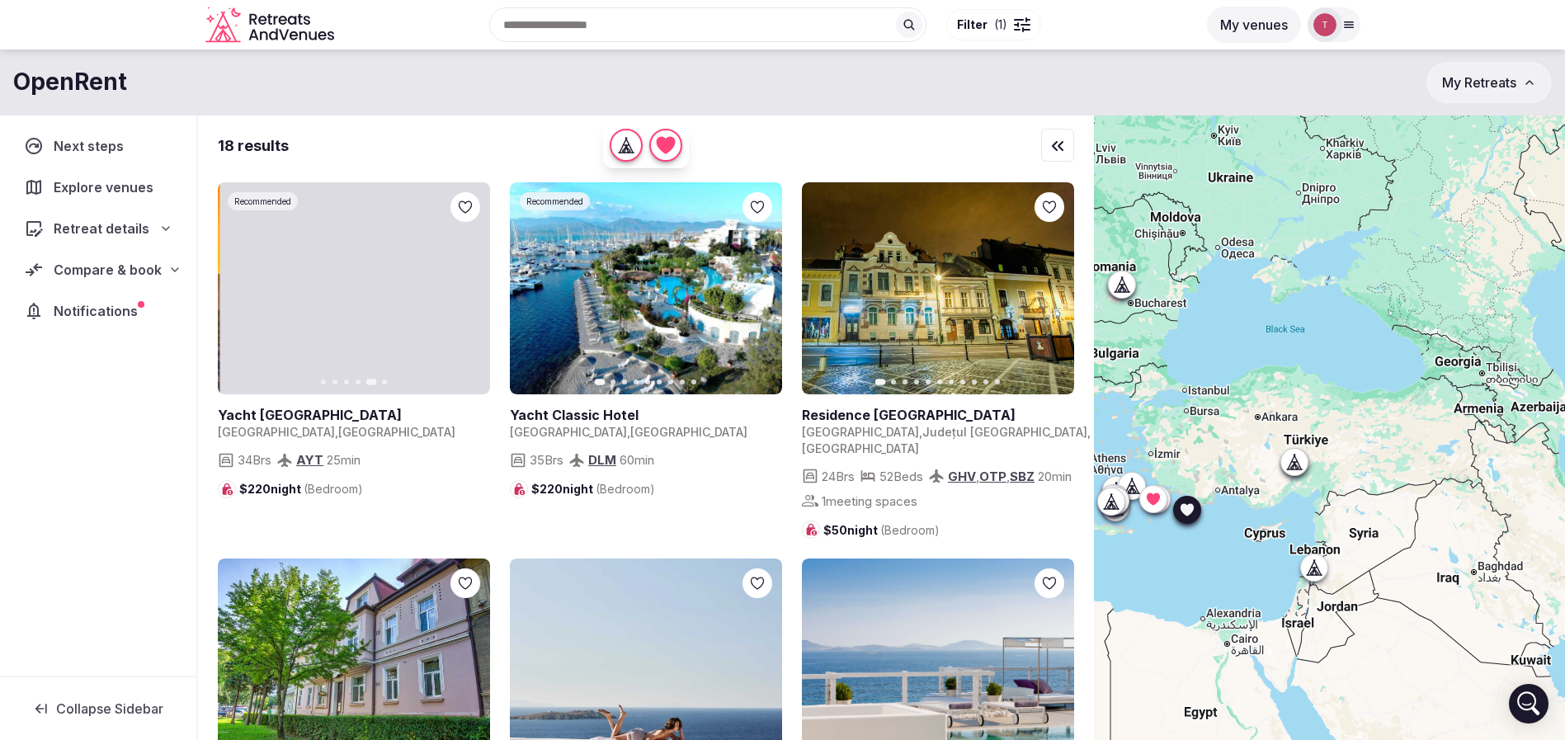
click at [466, 291] on icon "button" at bounding box center [467, 289] width 7 height 12
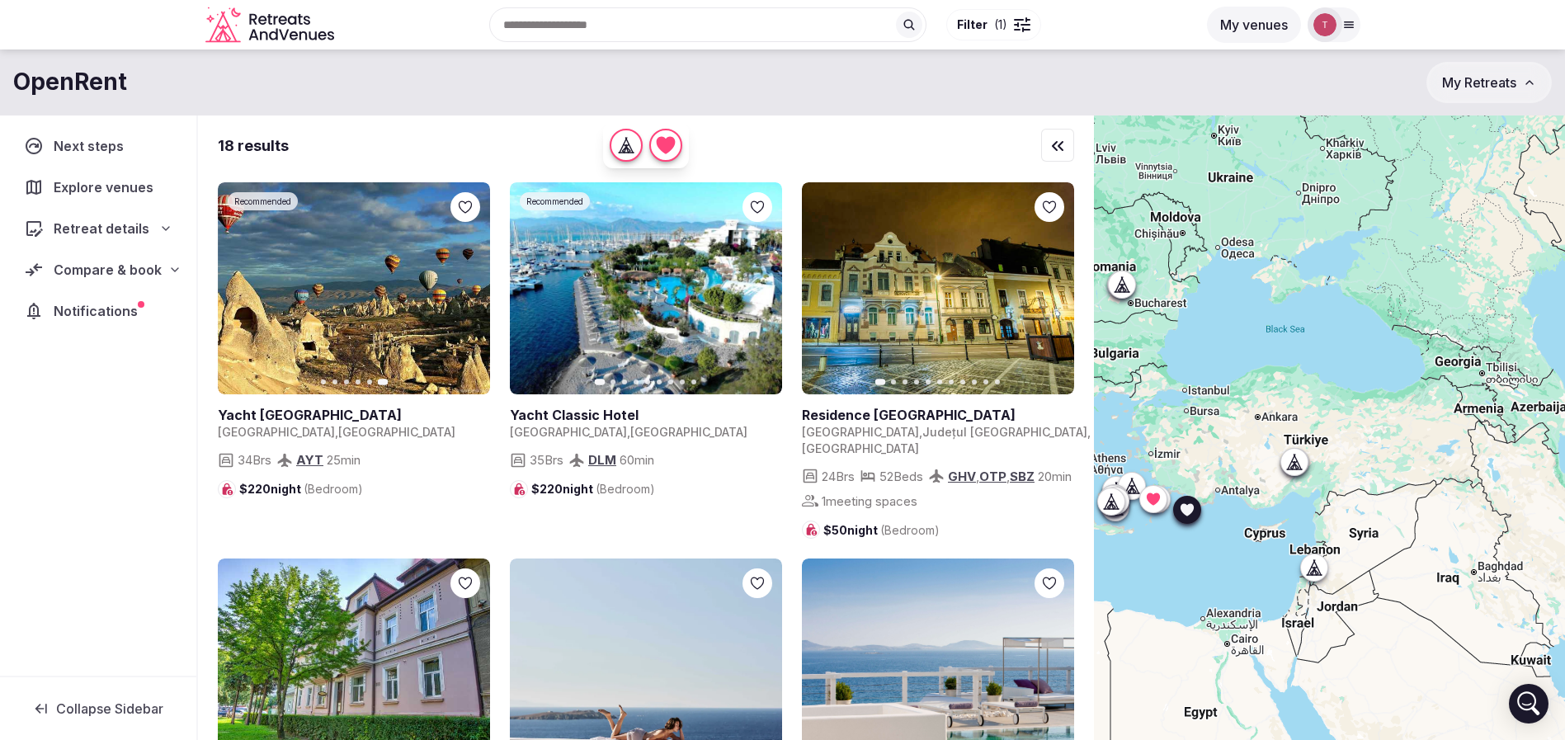
click at [0, 0] on icon at bounding box center [0, 0] width 0 height 0
click at [761, 291] on icon "button" at bounding box center [758, 288] width 13 height 13
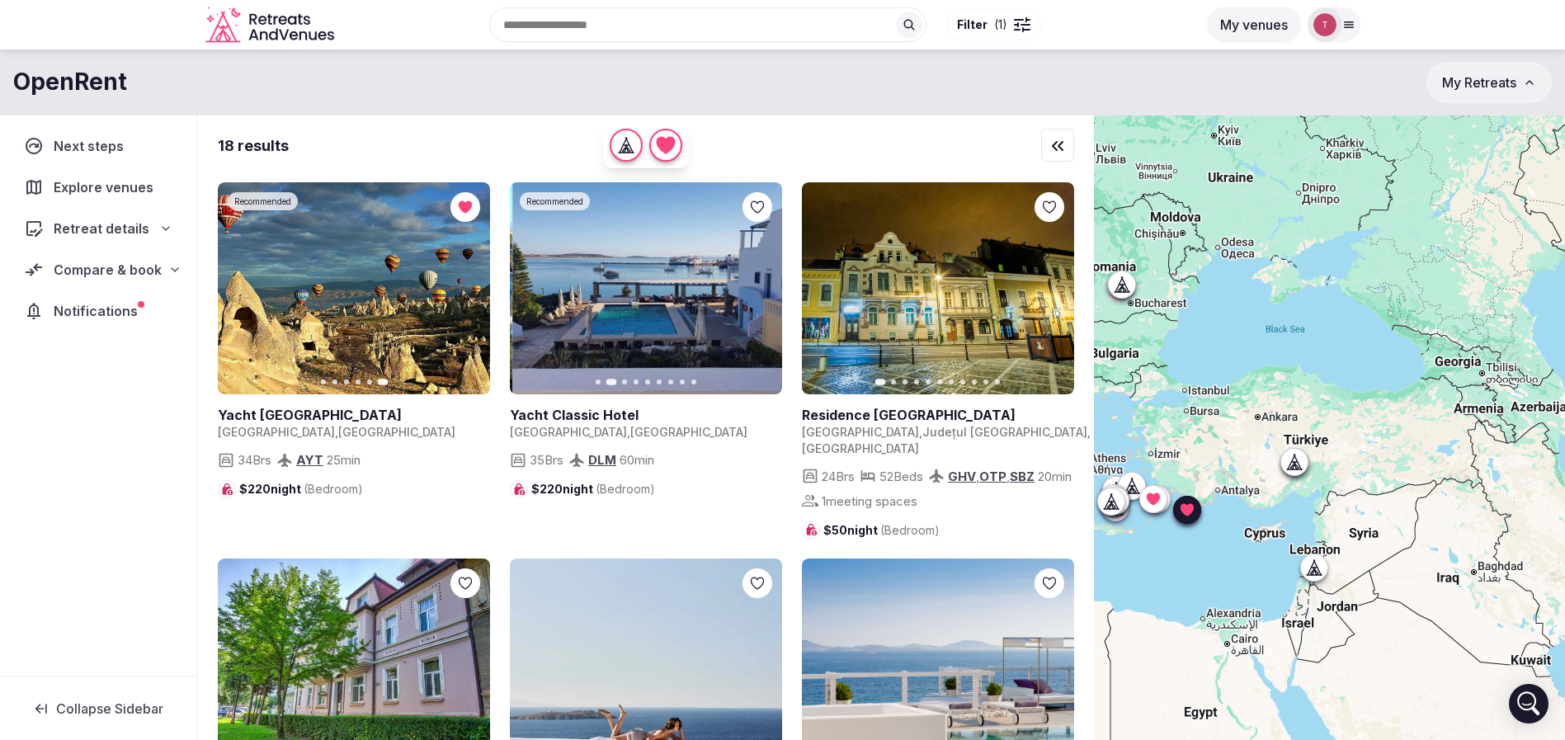
click at [0, 0] on icon at bounding box center [0, 0] width 0 height 0
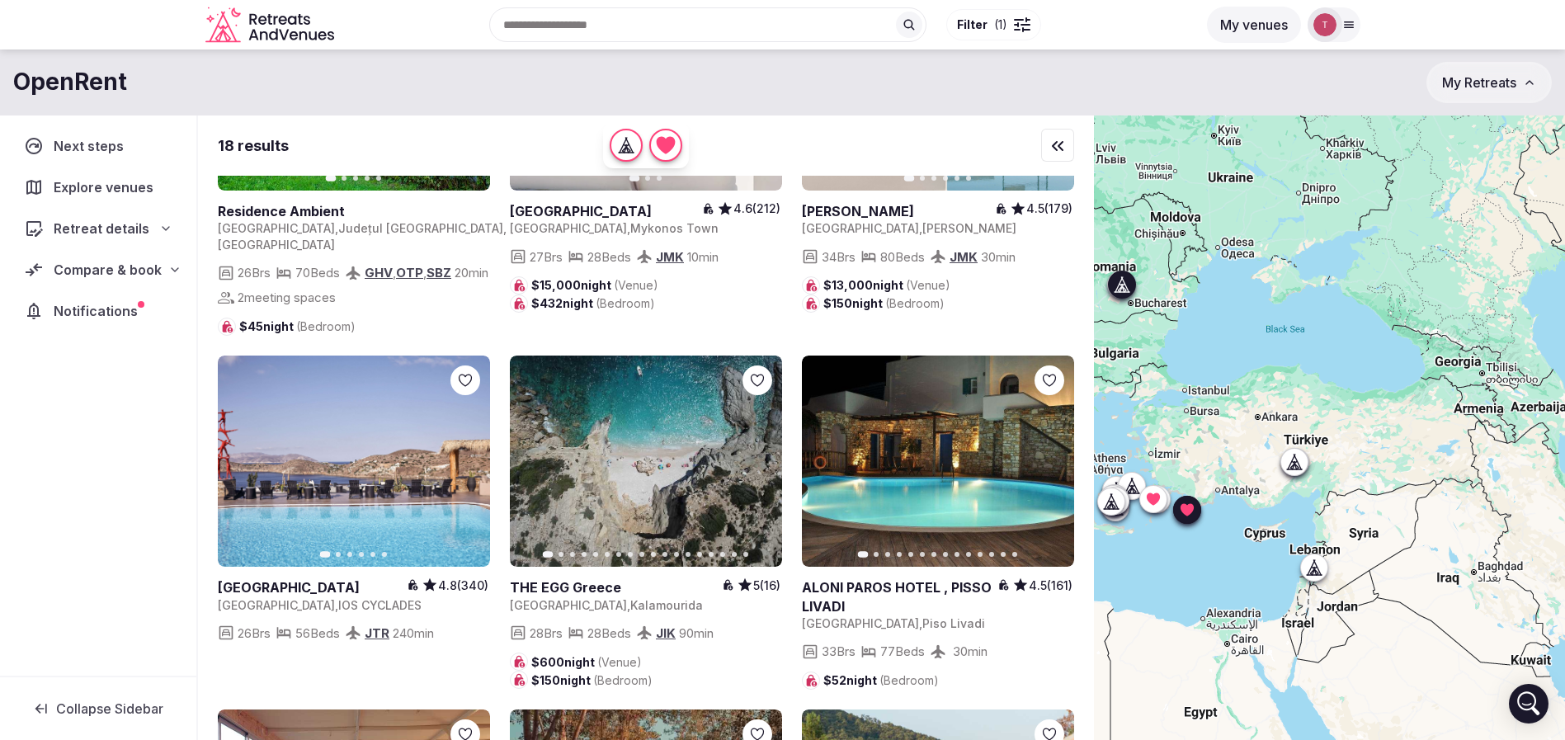
scroll to position [619, 0]
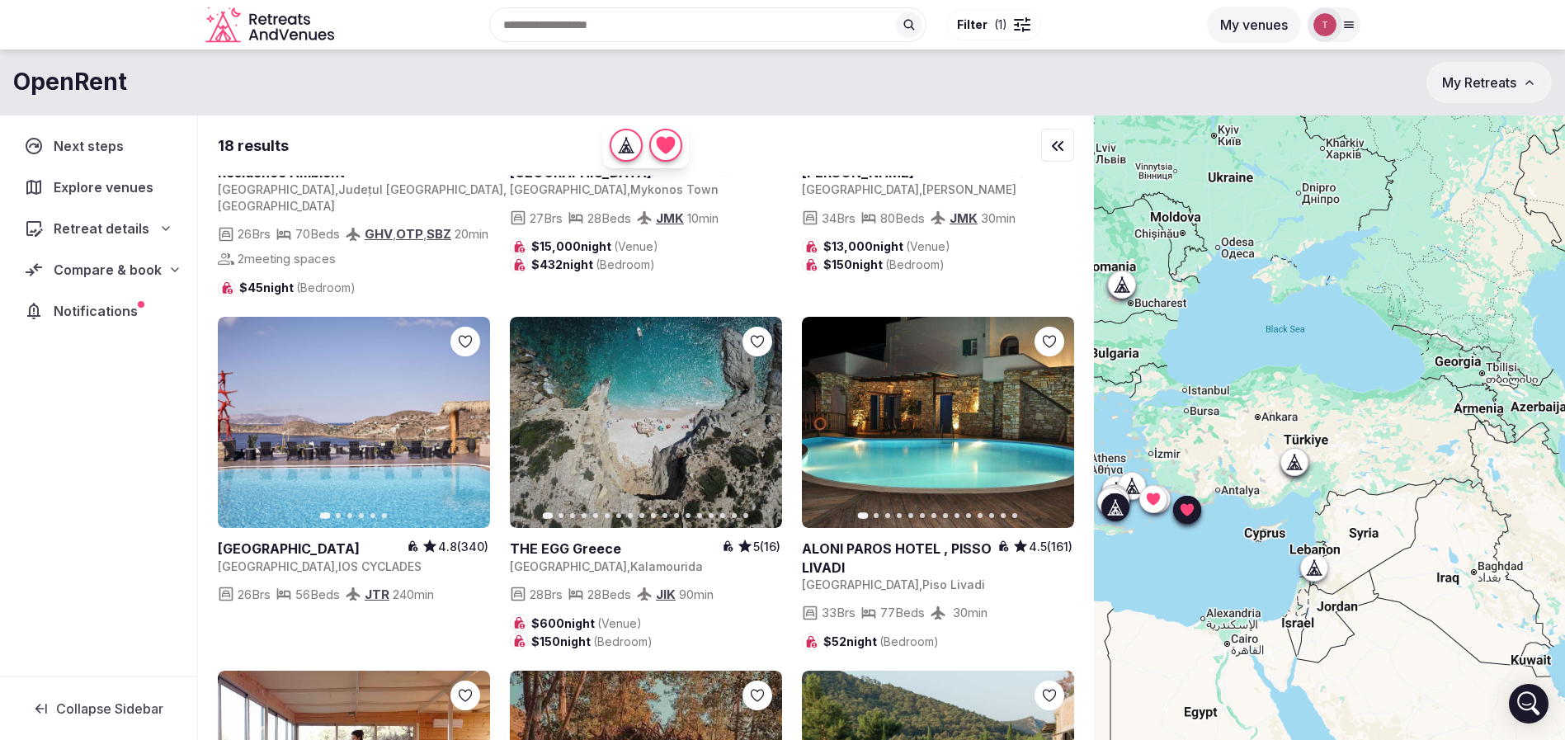
click at [473, 429] on icon "button" at bounding box center [466, 422] width 13 height 13
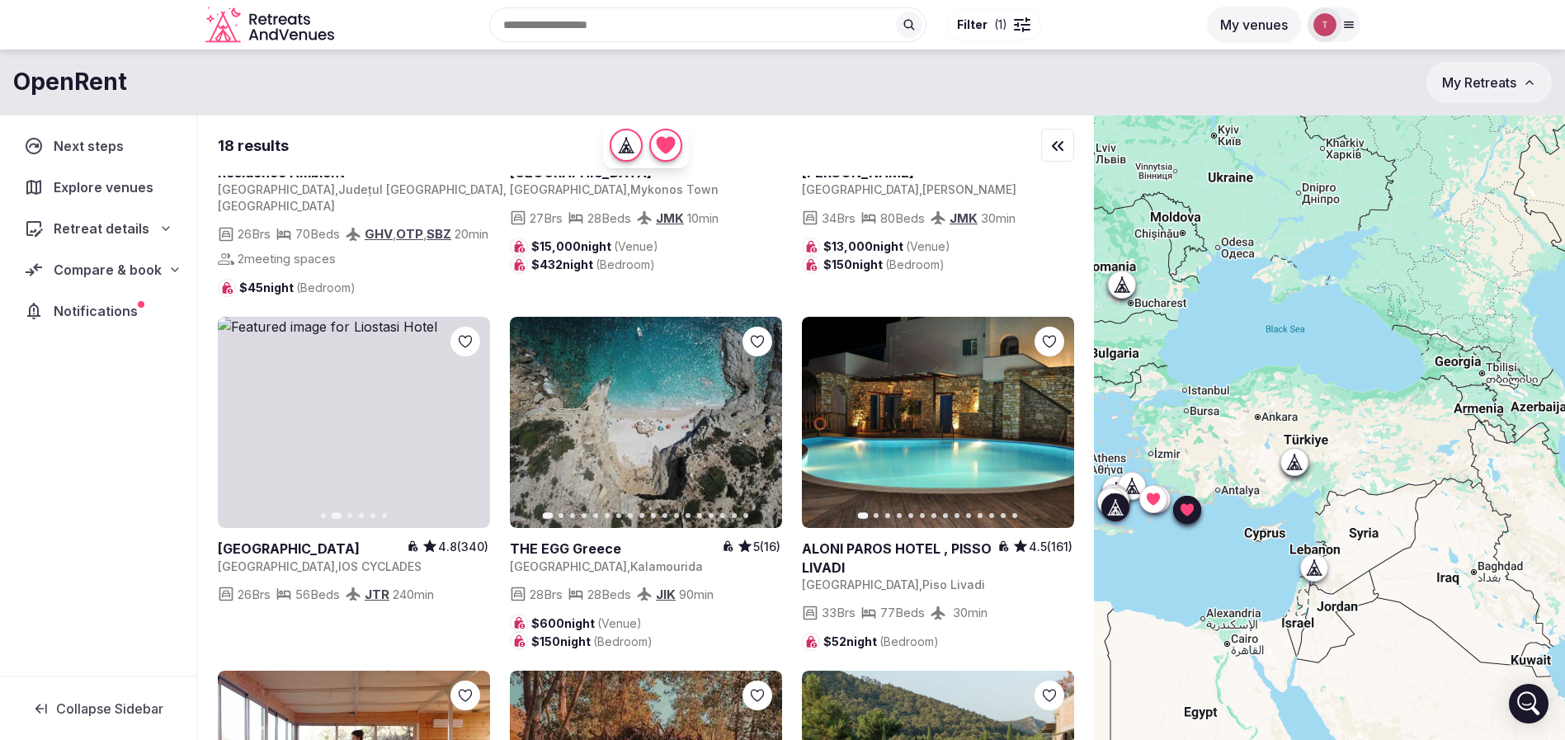
click at [470, 428] on icon "button" at bounding box center [467, 423] width 7 height 12
click at [239, 428] on icon "button" at bounding box center [240, 423] width 7 height 12
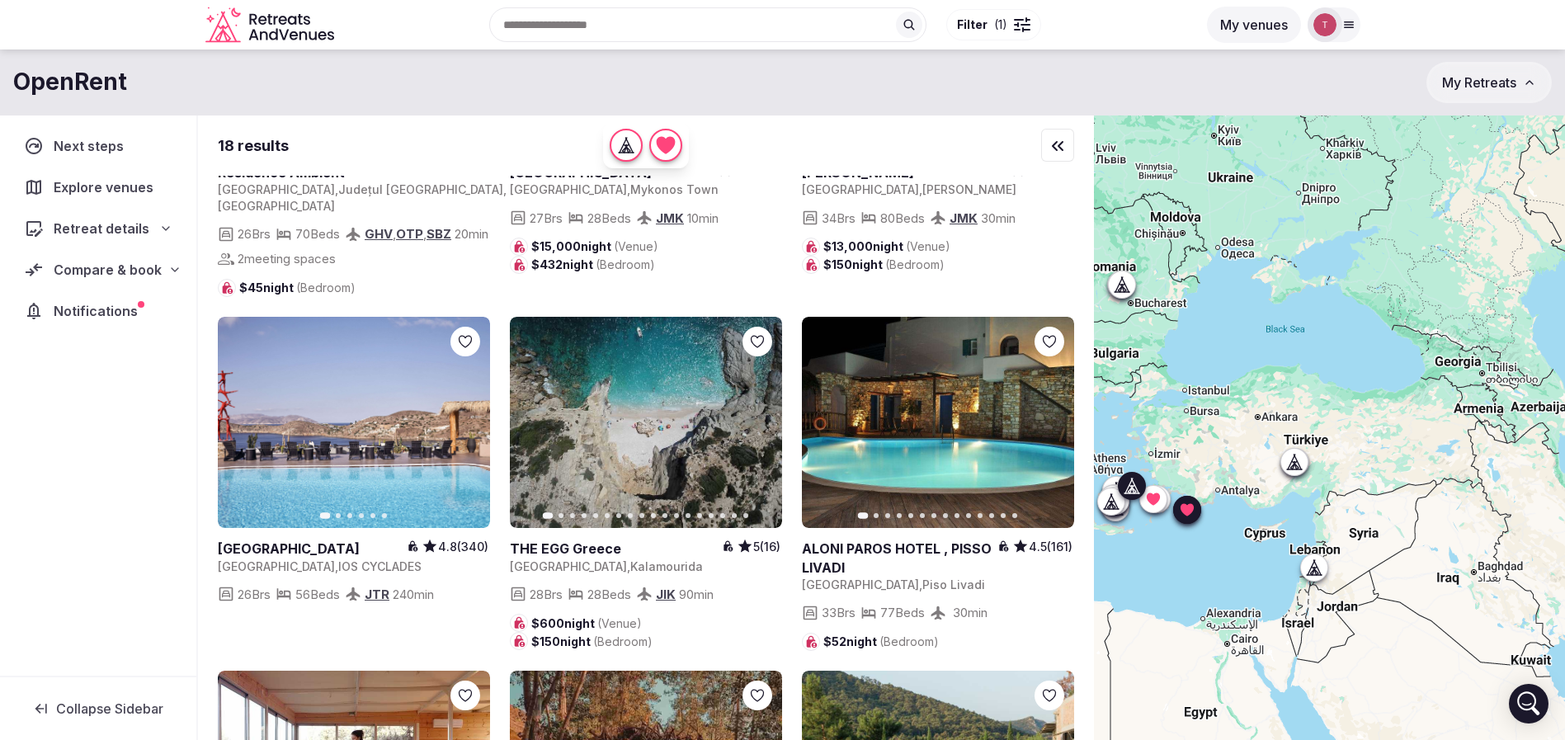
click at [765, 429] on icon "button" at bounding box center [758, 422] width 13 height 13
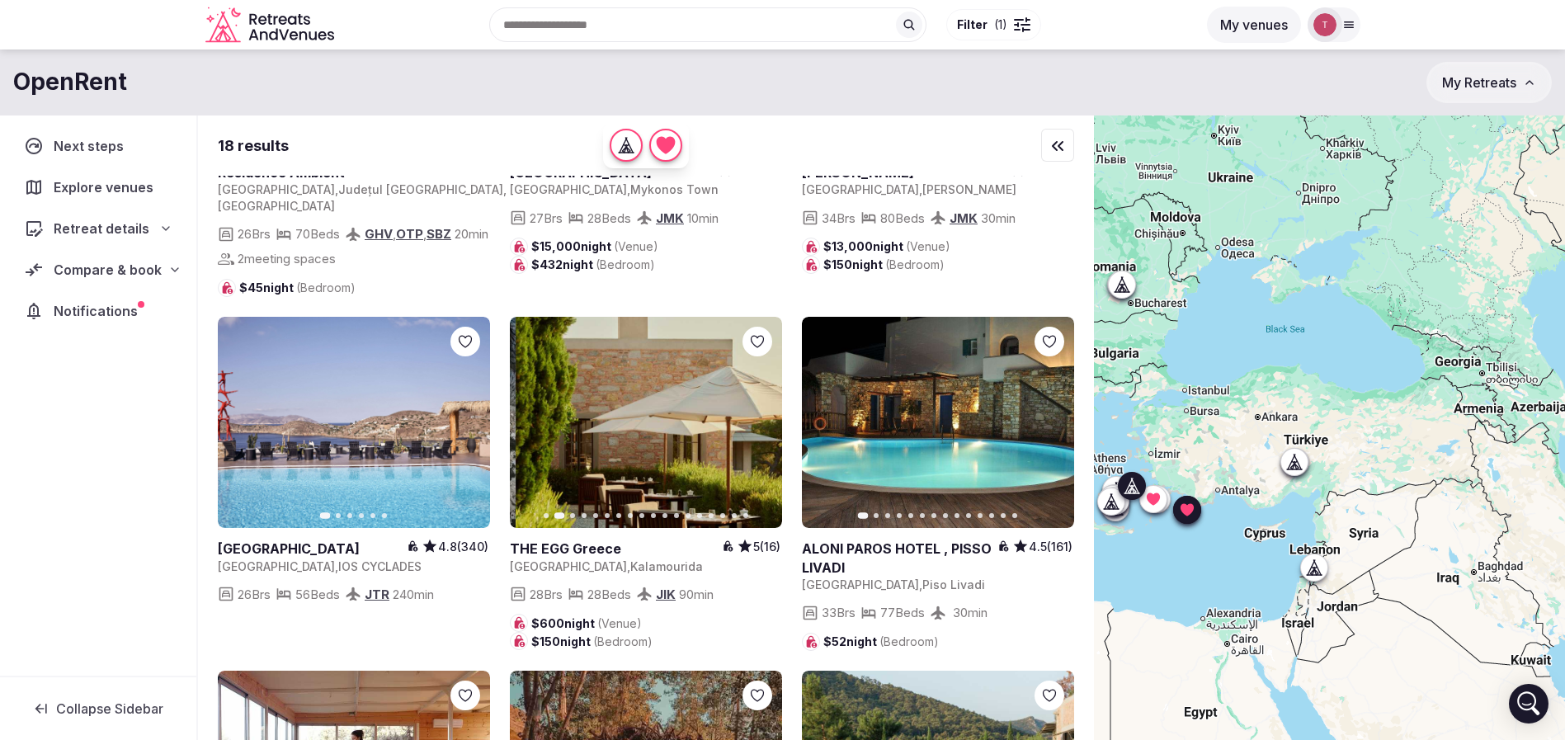
click at [765, 429] on icon "button" at bounding box center [758, 422] width 13 height 13
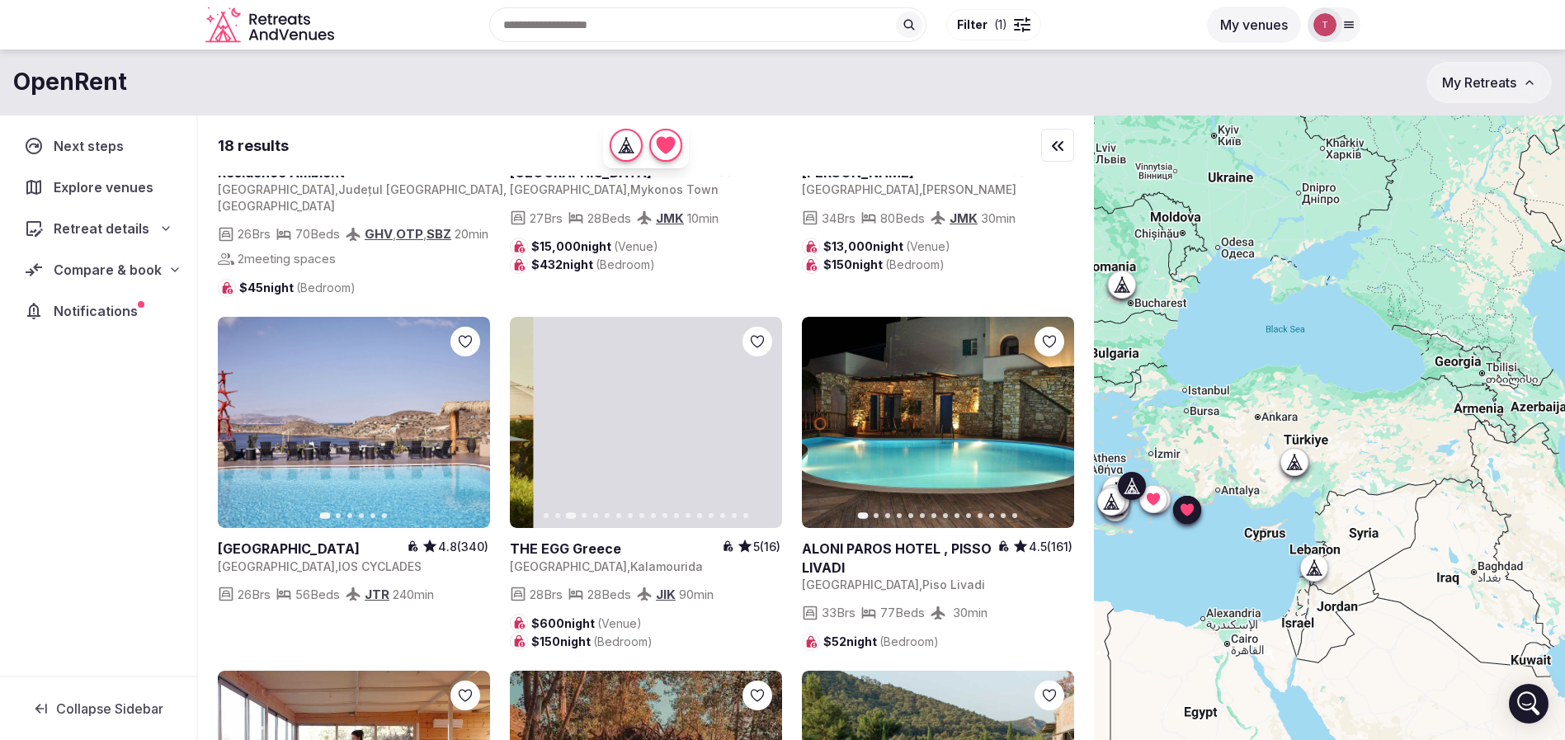
click at [765, 429] on icon "button" at bounding box center [758, 422] width 13 height 13
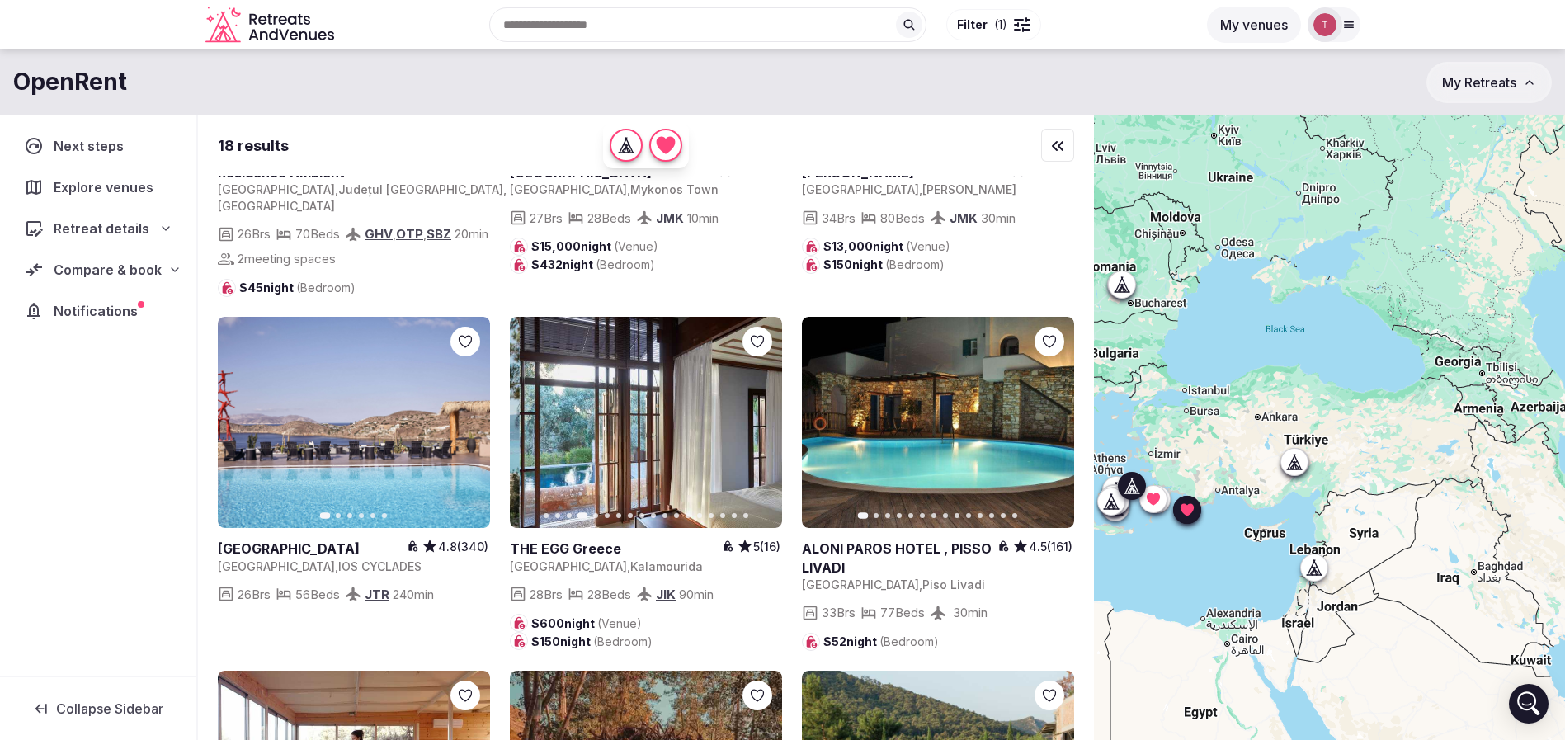
click at [766, 353] on div at bounding box center [758, 342] width 30 height 30
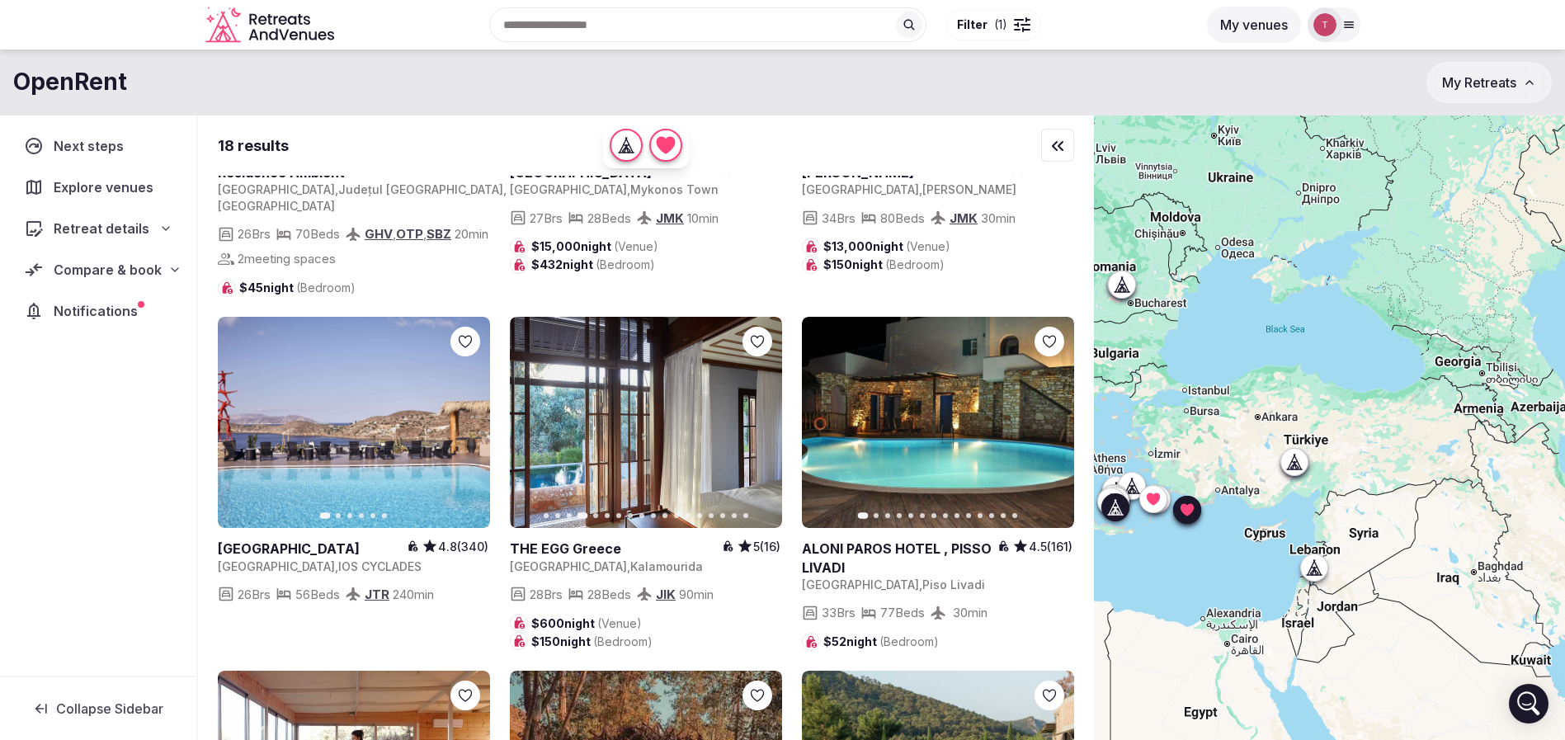
click at [0, 0] on icon at bounding box center [0, 0] width 0 height 0
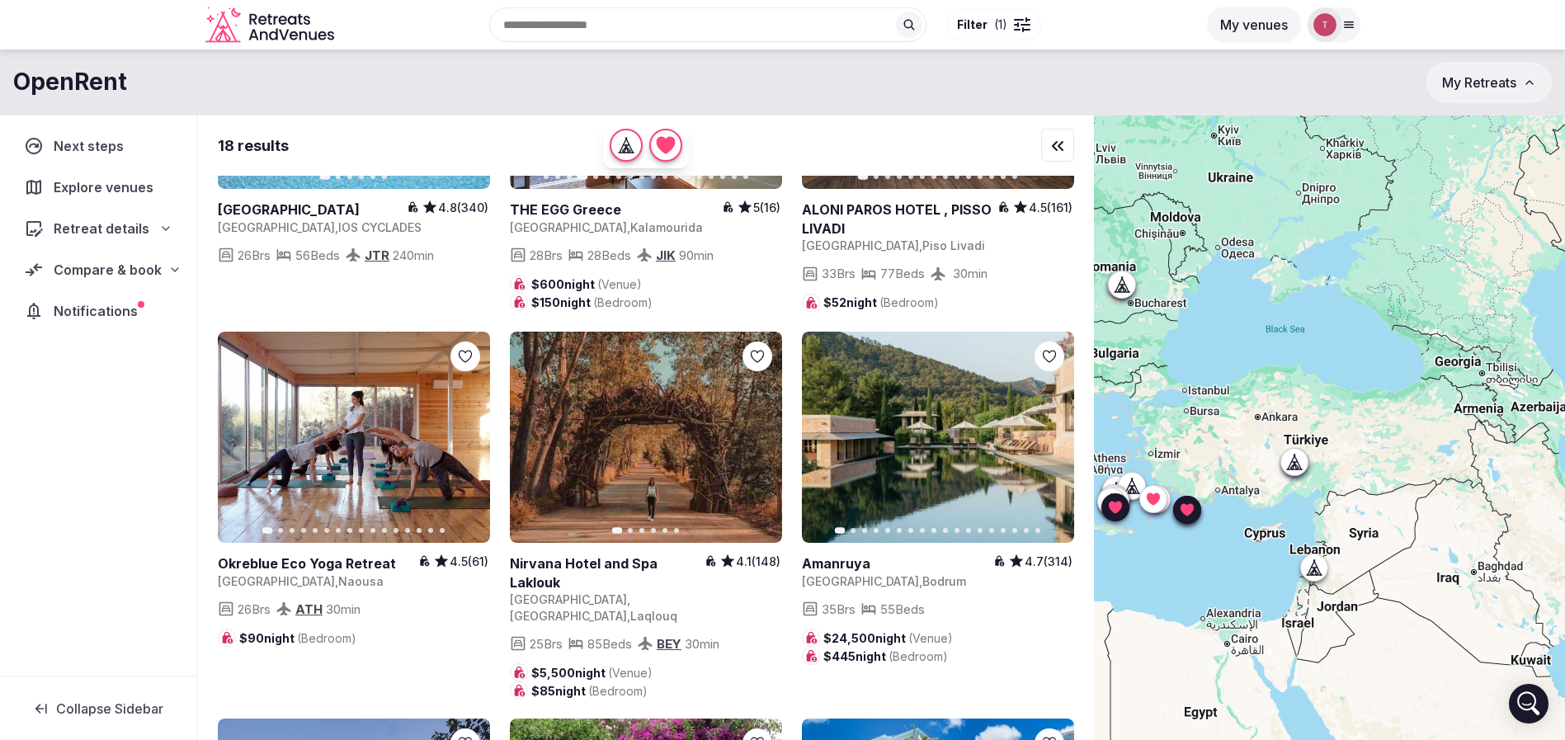
scroll to position [990, 0]
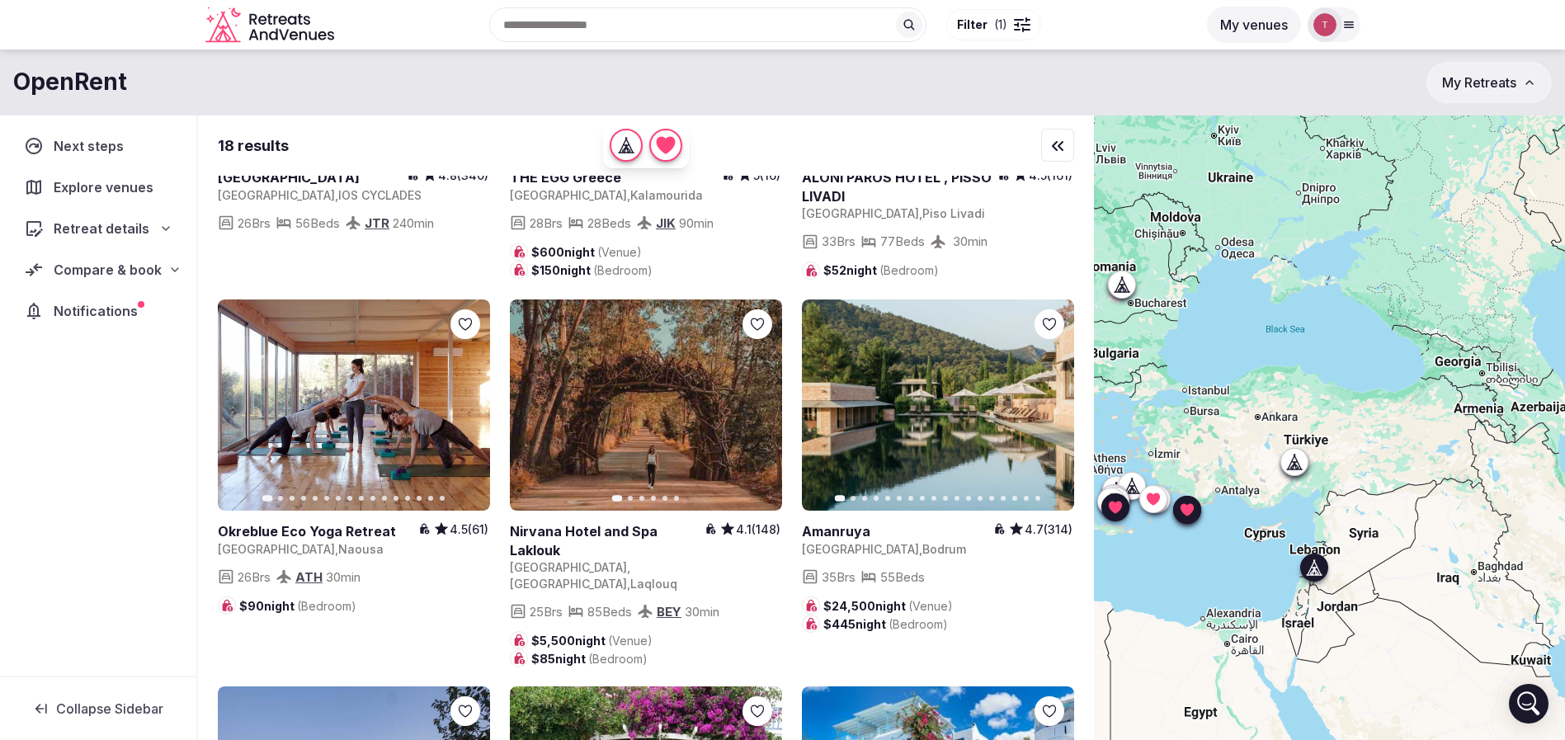
click at [758, 411] on icon "button" at bounding box center [760, 405] width 7 height 12
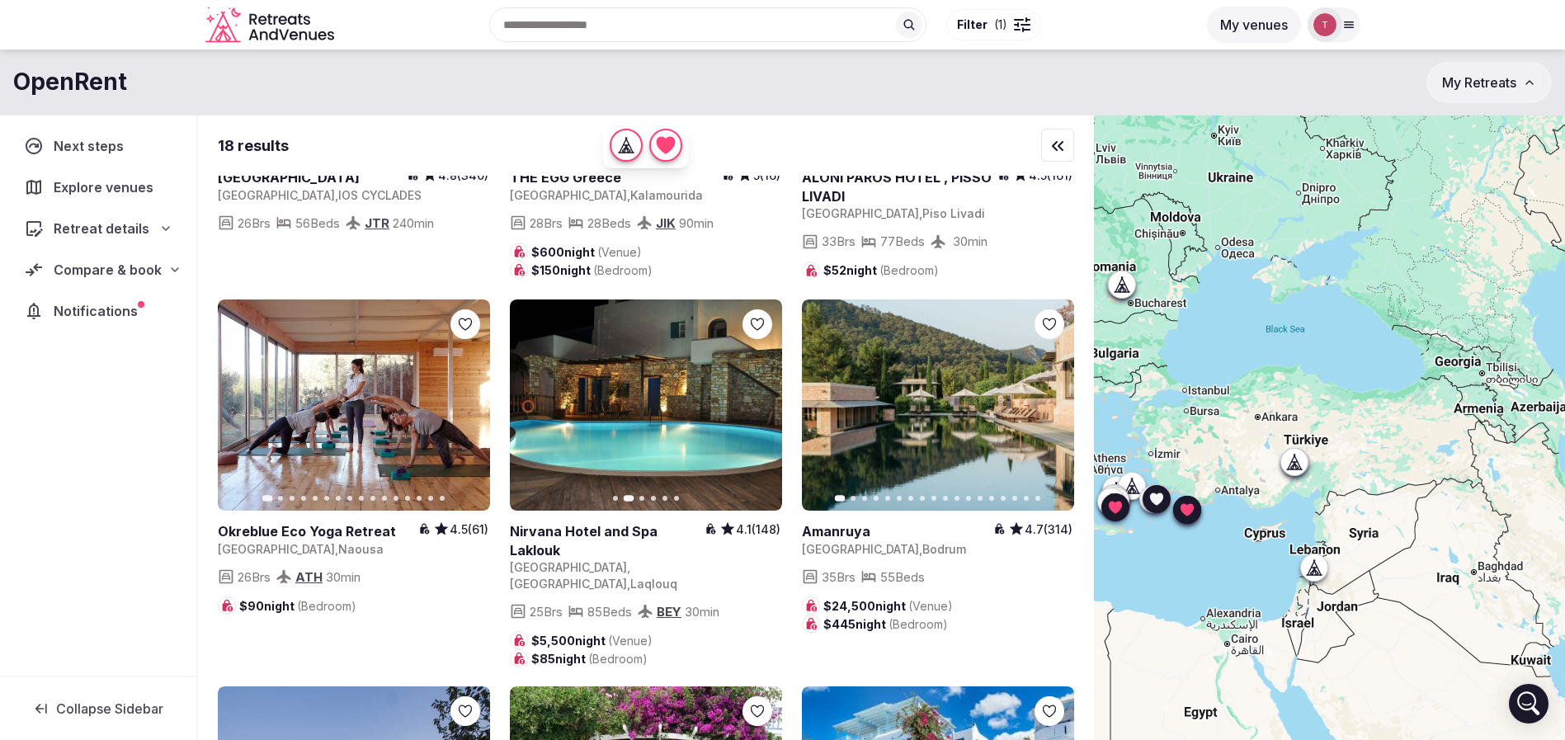
click at [1049, 412] on icon "button" at bounding box center [1051, 404] width 13 height 13
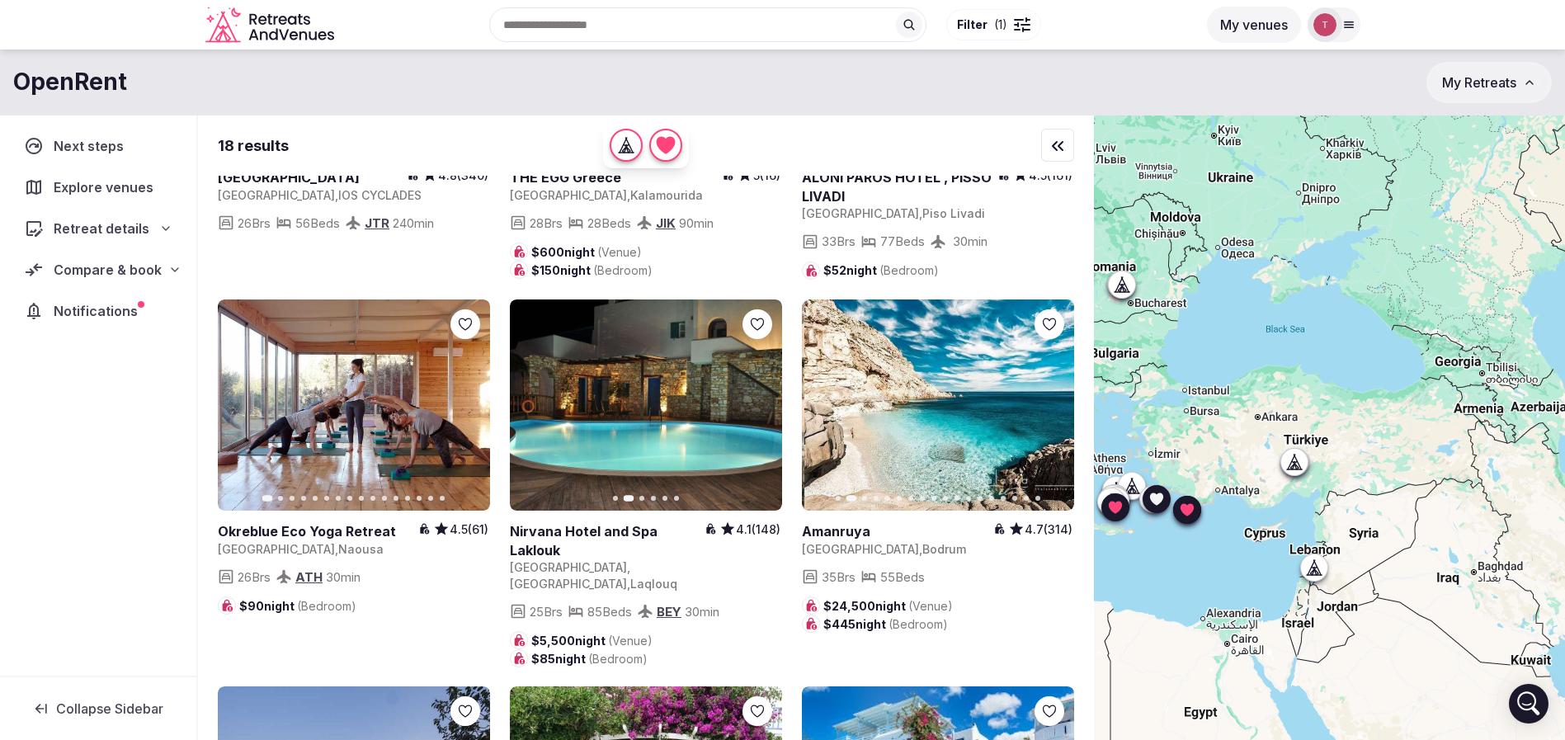
click at [1051, 412] on icon "button" at bounding box center [1051, 404] width 13 height 13
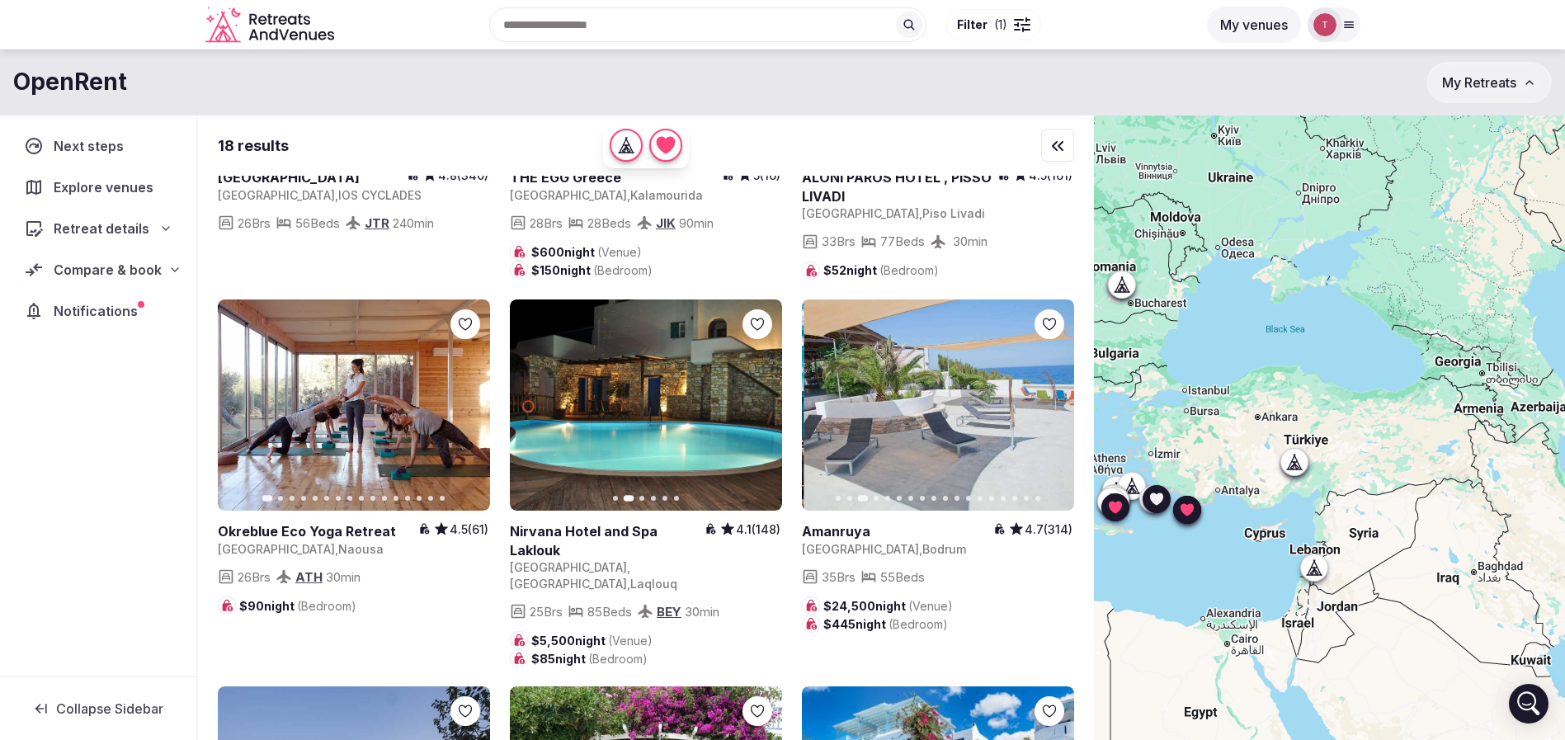
click at [1051, 412] on icon "button" at bounding box center [1051, 404] width 13 height 13
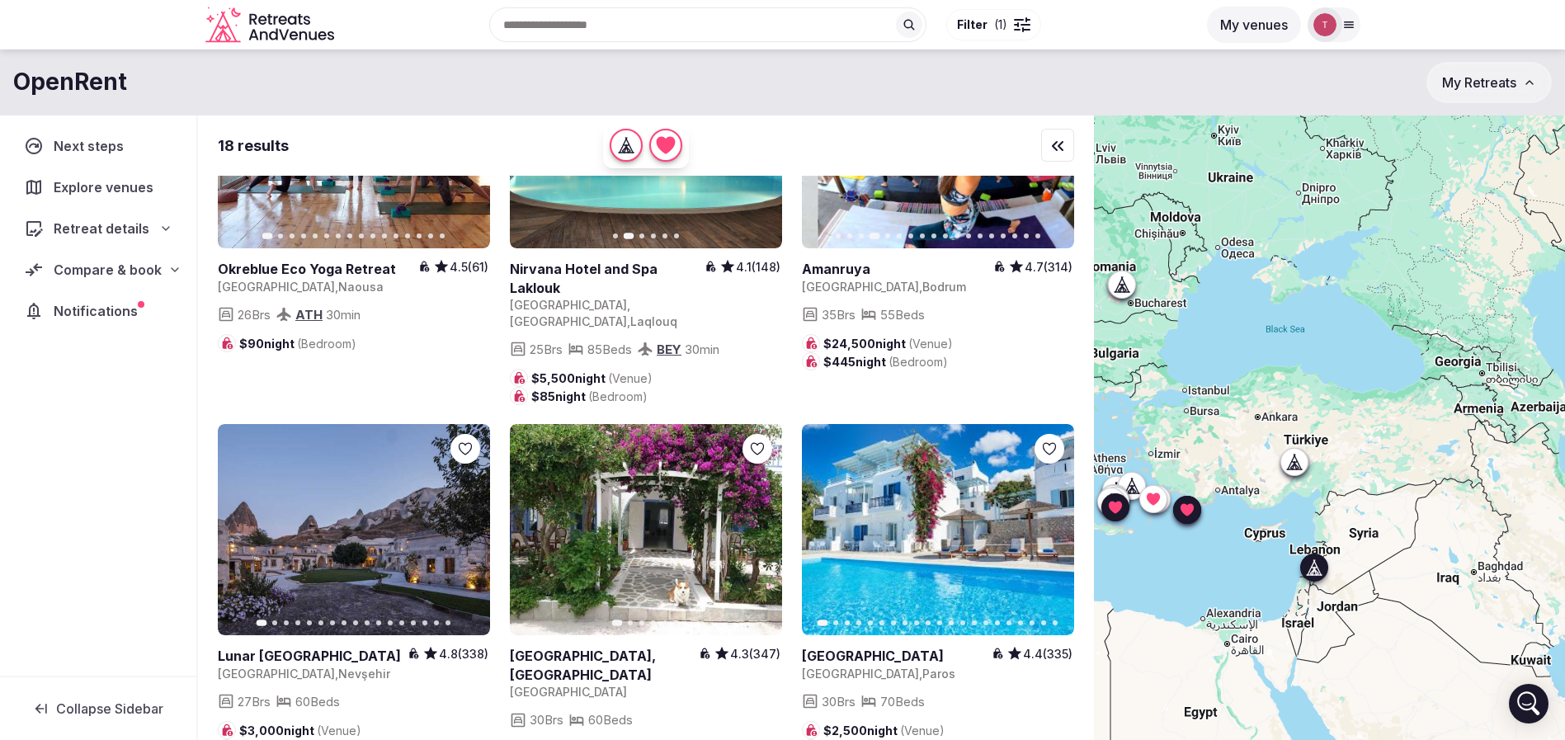
scroll to position [1361, 0]
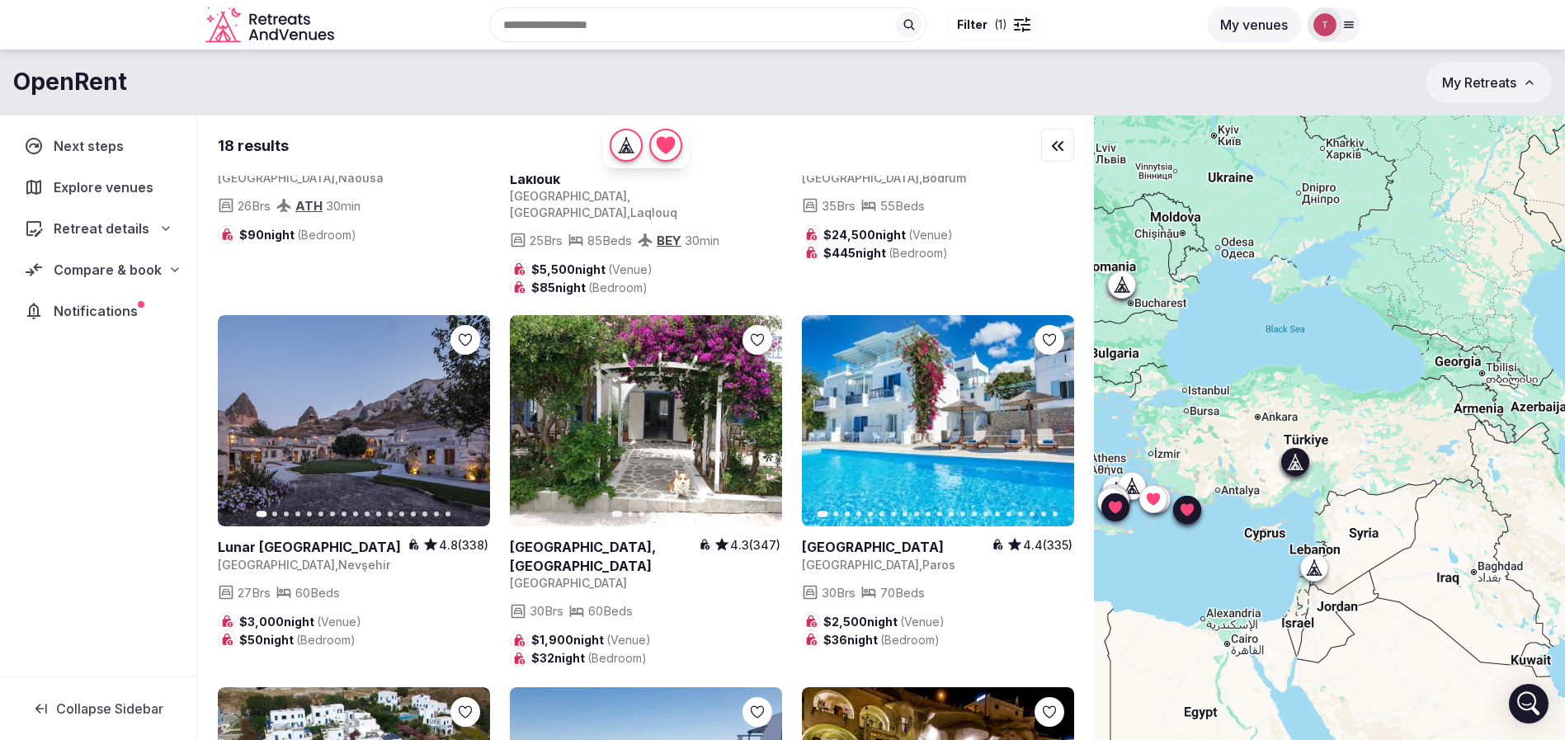
click at [474, 424] on button "Next slide" at bounding box center [467, 421] width 26 height 26
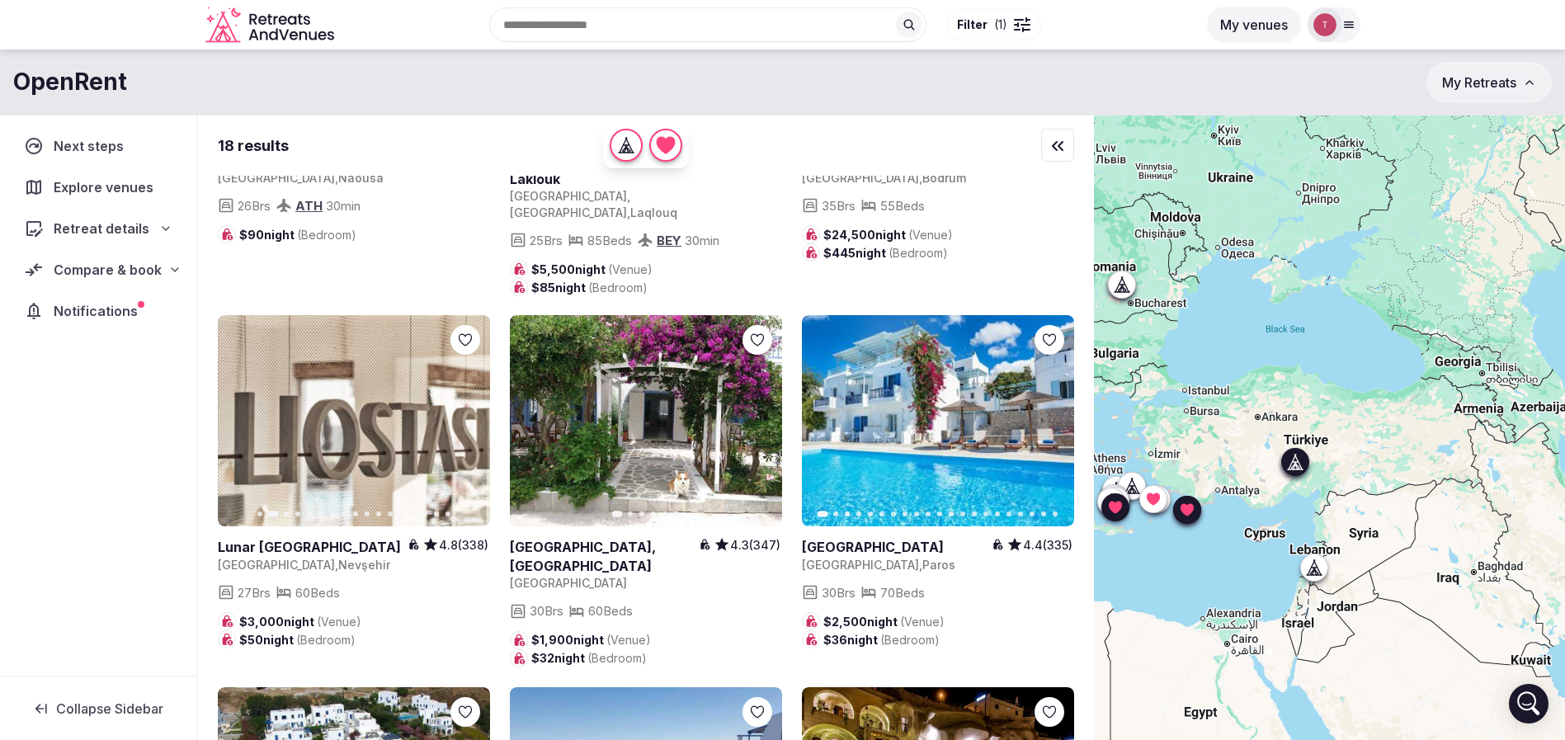
click at [474, 424] on button "Next slide" at bounding box center [467, 421] width 26 height 26
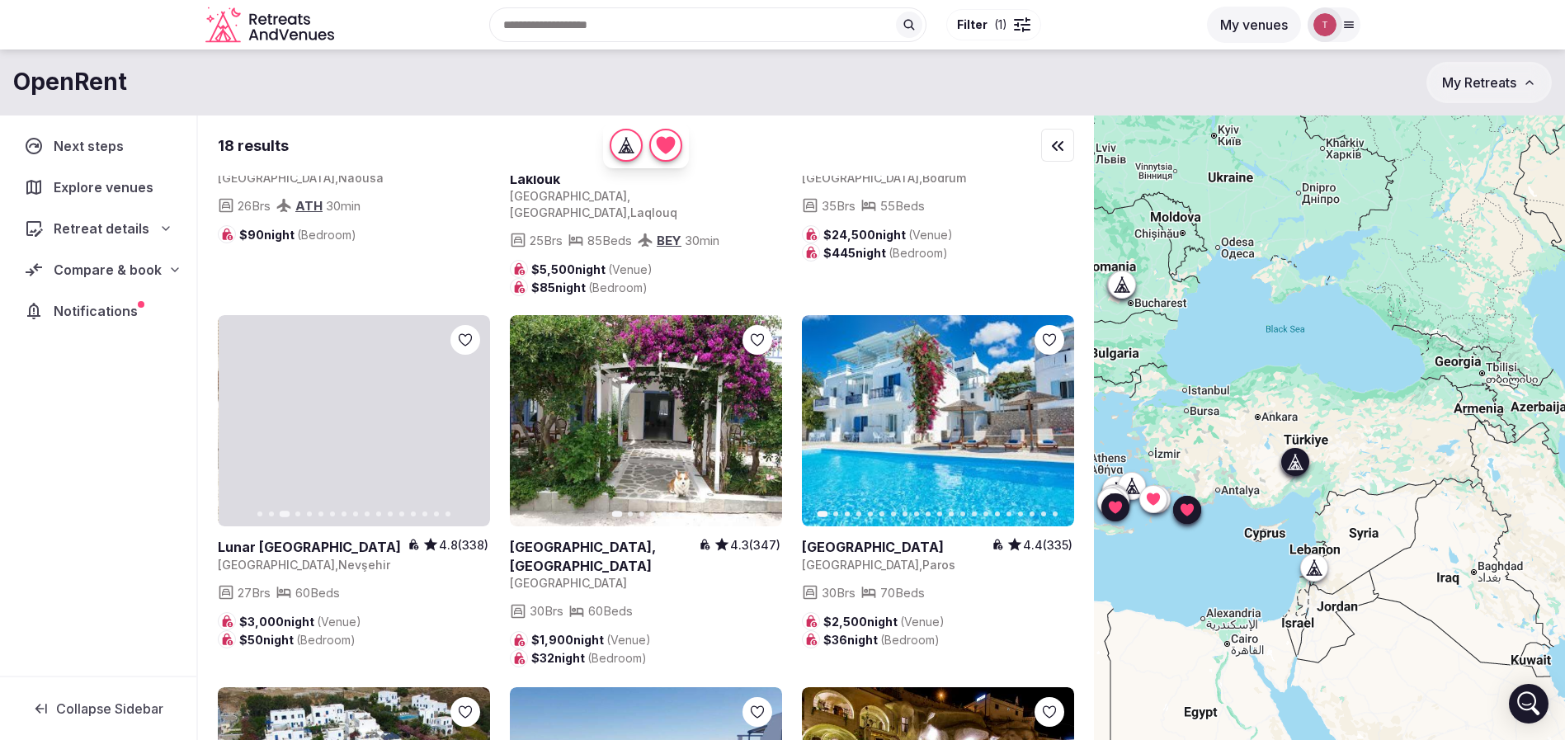
click at [474, 423] on button "Next slide" at bounding box center [467, 421] width 26 height 26
click at [473, 422] on icon "button" at bounding box center [466, 420] width 13 height 13
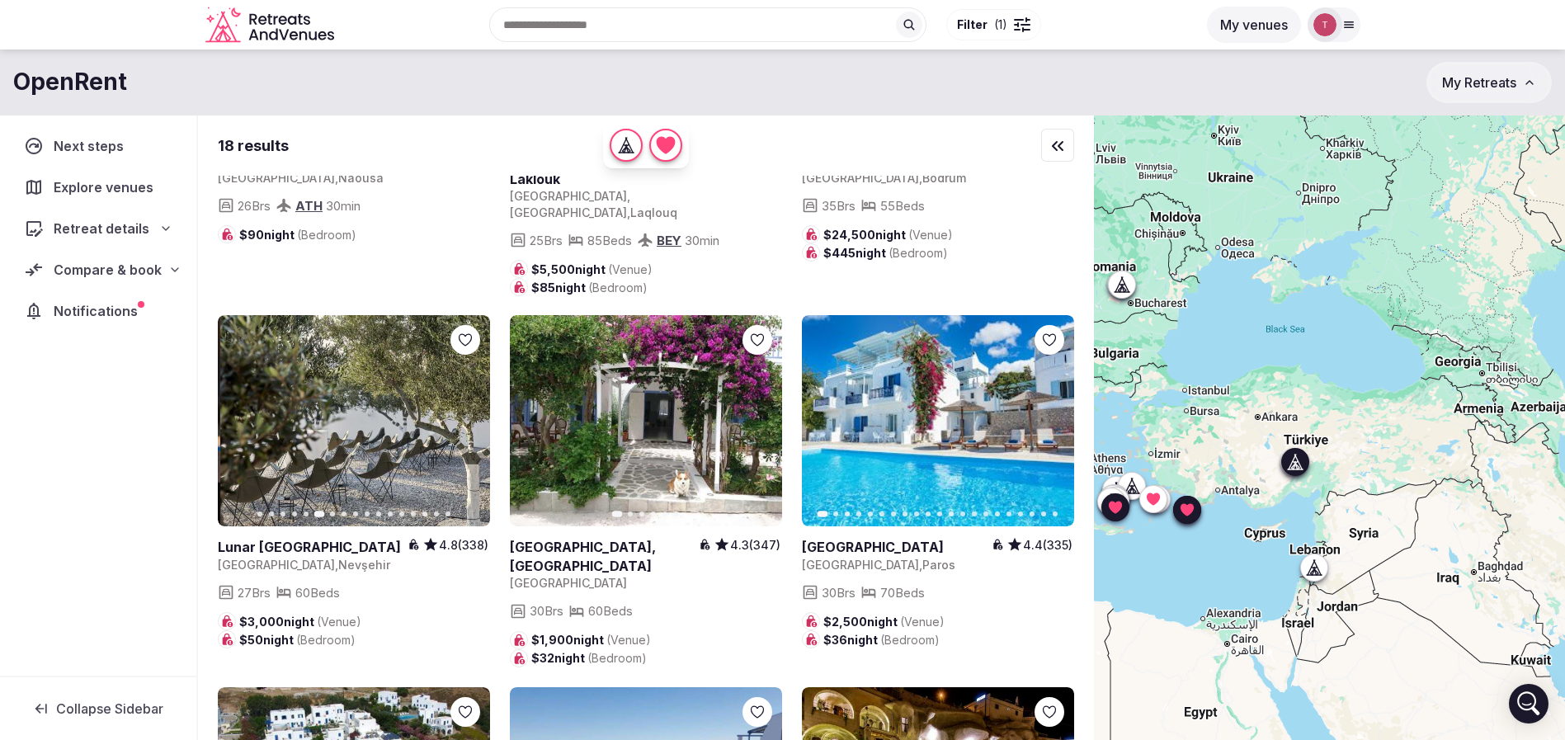
click at [0, 0] on icon at bounding box center [0, 0] width 0 height 0
click at [755, 427] on icon "button" at bounding box center [758, 420] width 13 height 13
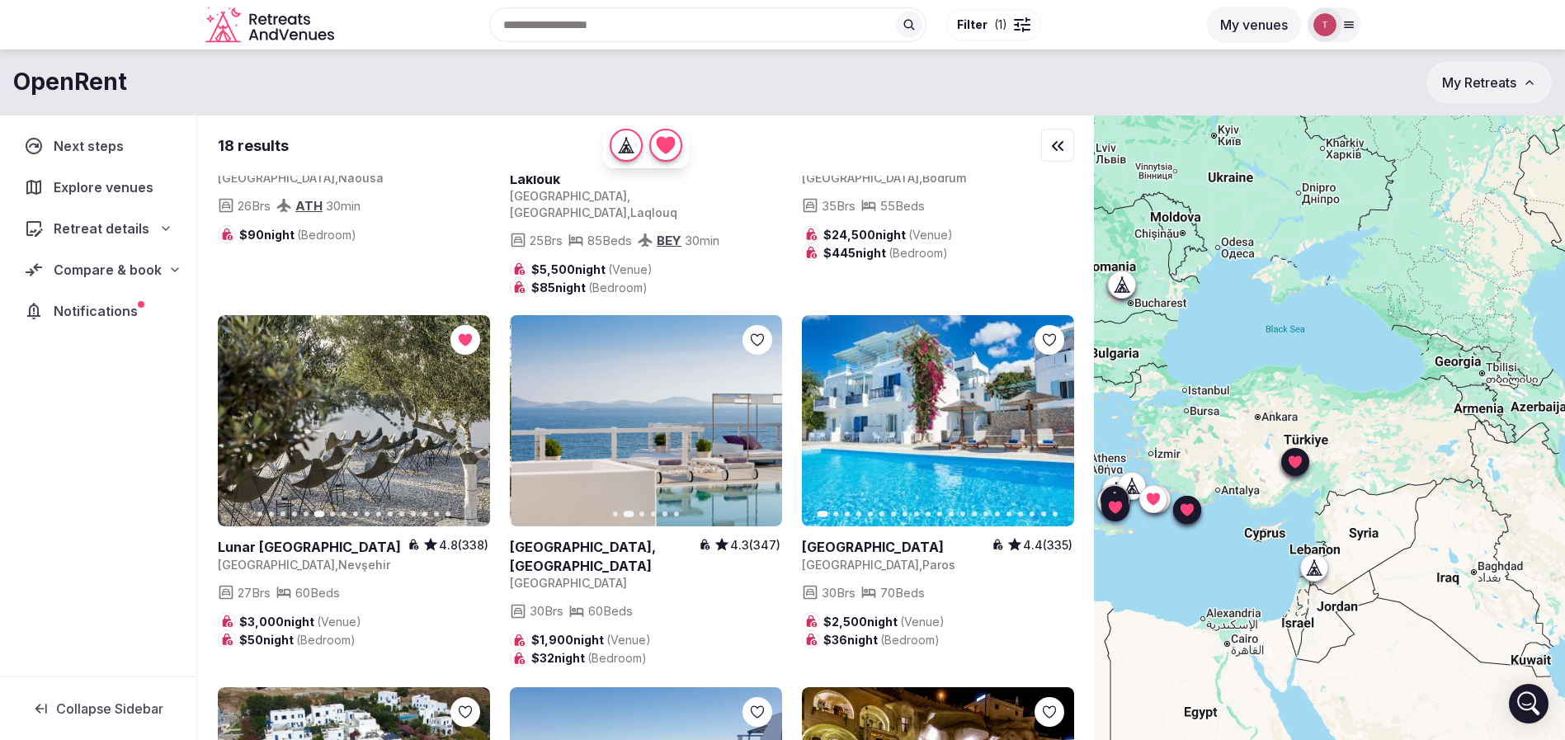
click at [755, 427] on icon "button" at bounding box center [758, 420] width 13 height 13
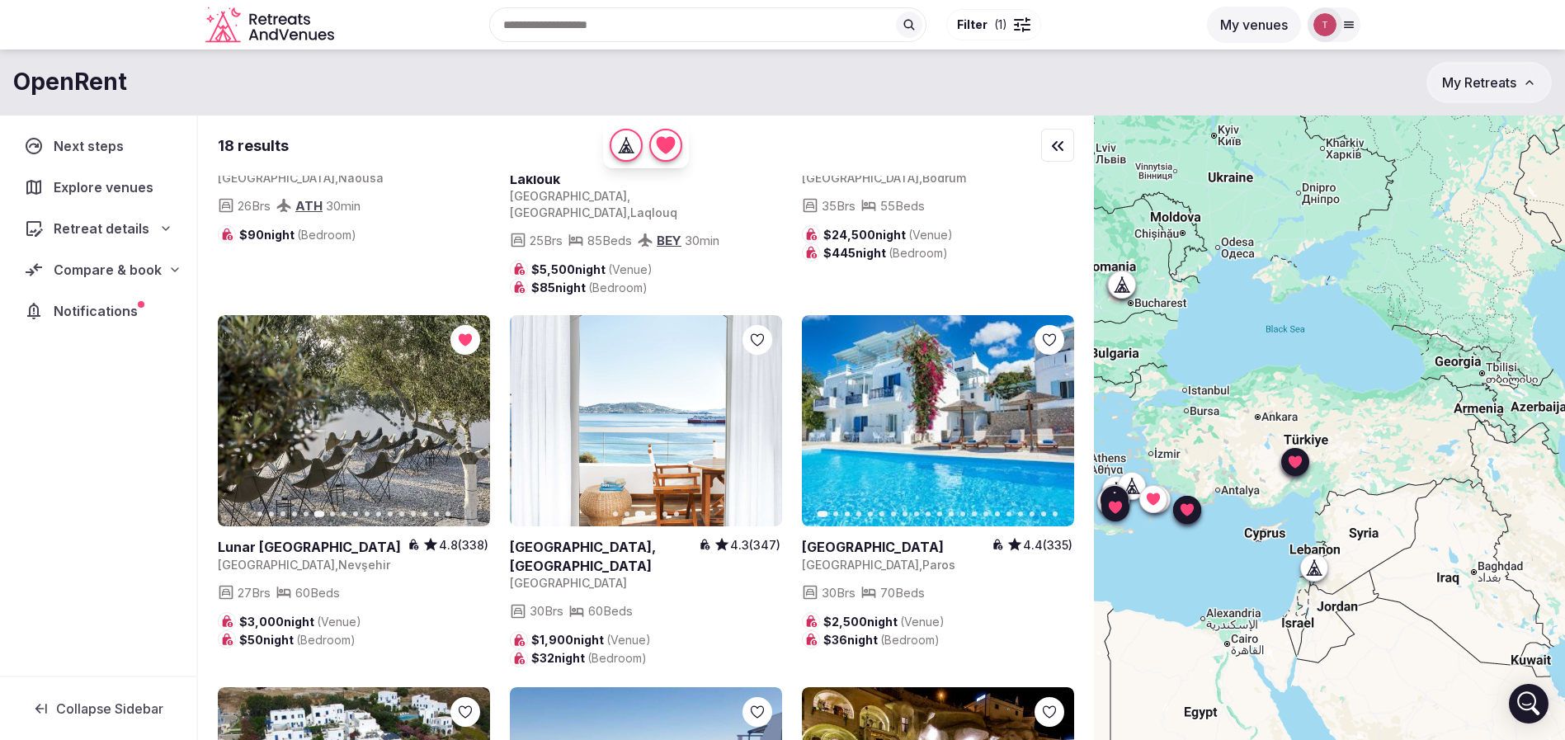
click at [0, 0] on icon at bounding box center [0, 0] width 0 height 0
click at [1052, 425] on icon "button" at bounding box center [1052, 421] width 7 height 12
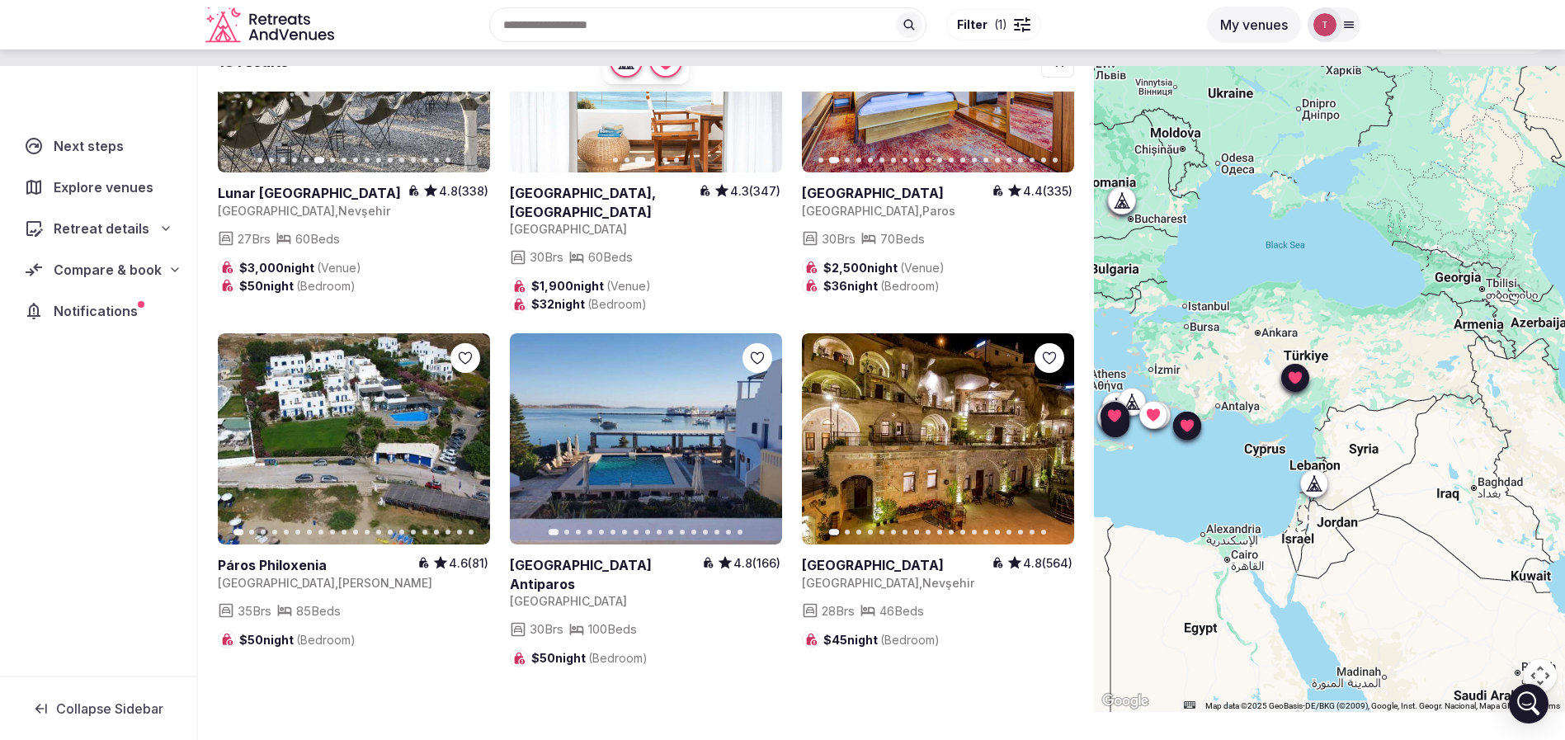
scroll to position [122, 0]
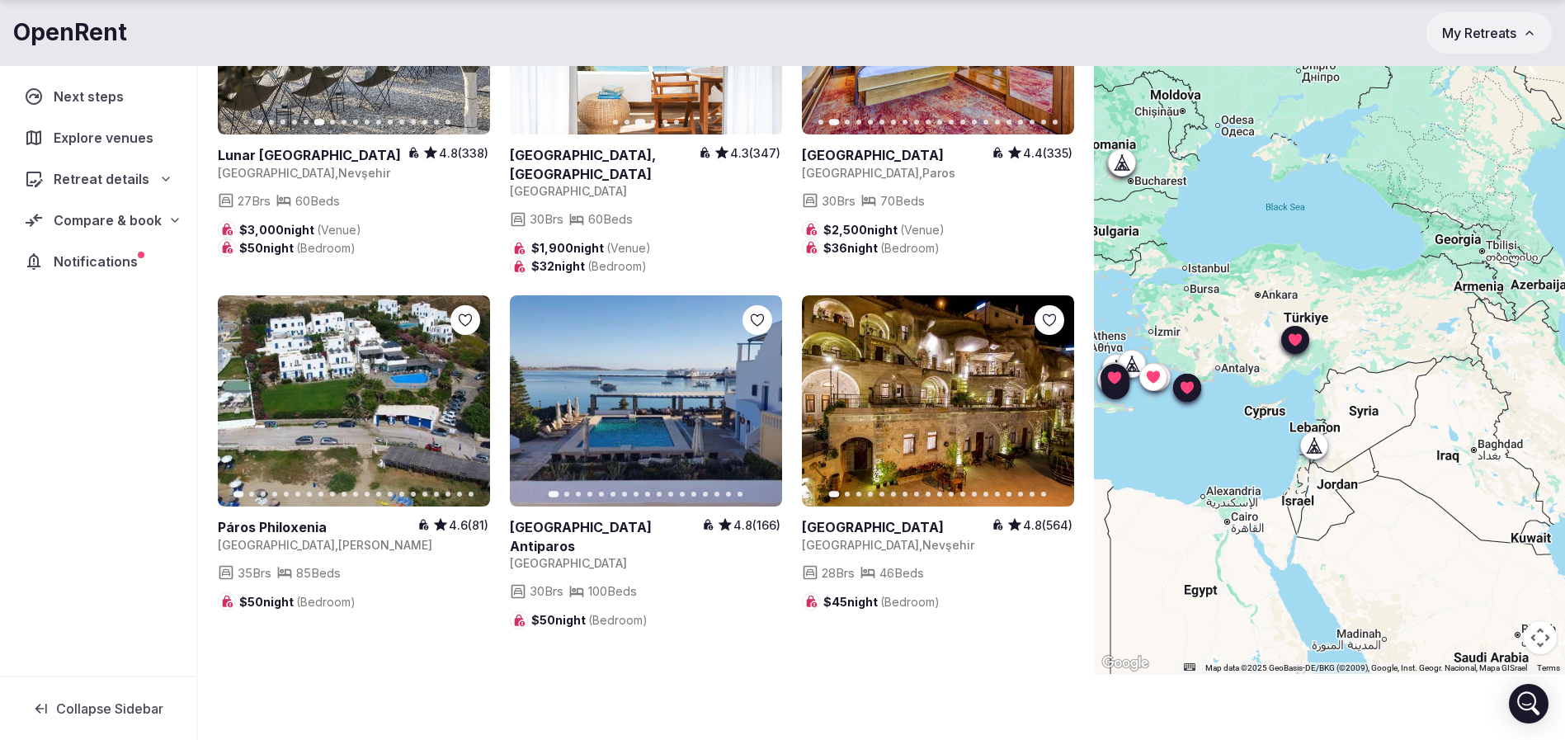
click at [464, 394] on icon "button" at bounding box center [466, 400] width 13 height 13
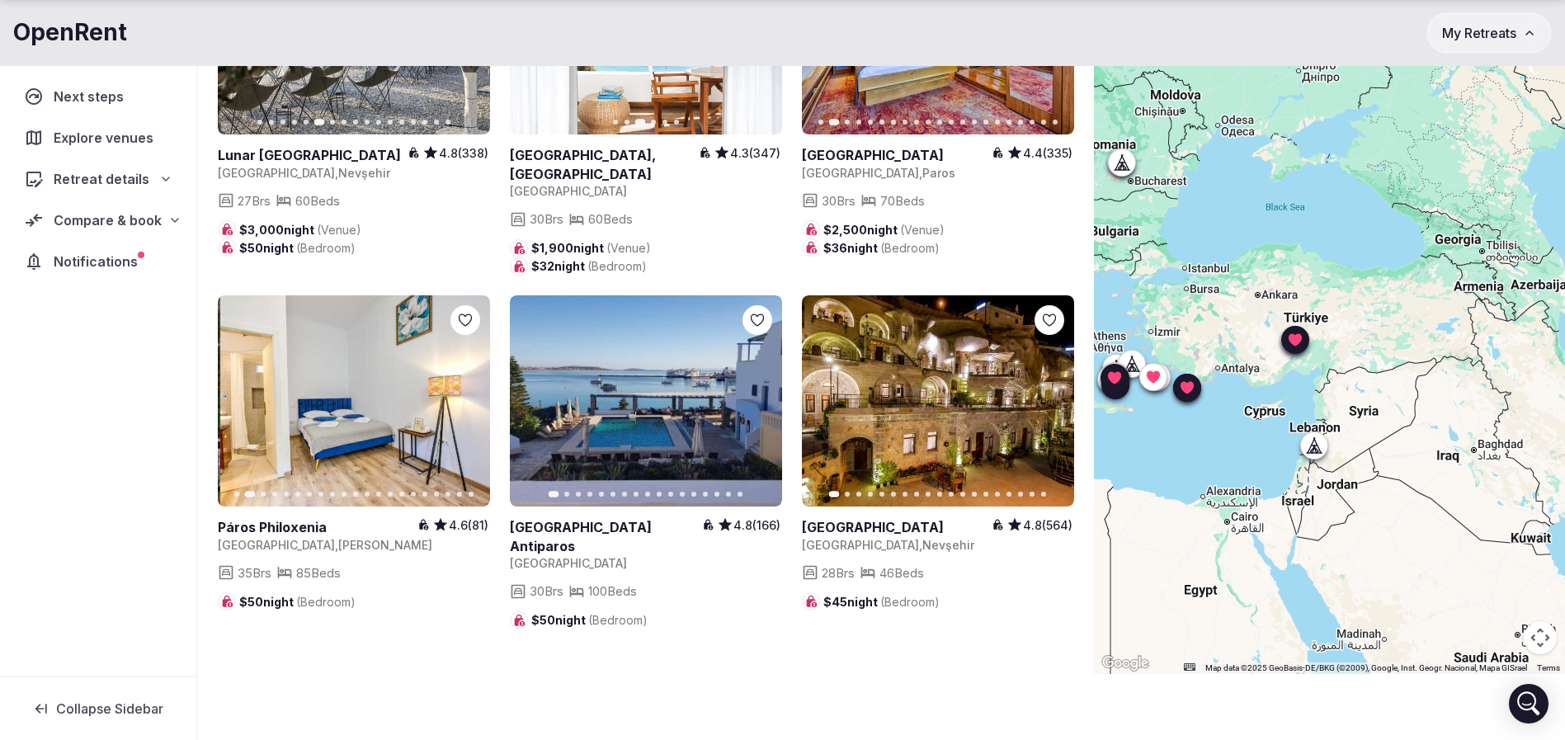
click at [464, 394] on icon "button" at bounding box center [466, 400] width 13 height 13
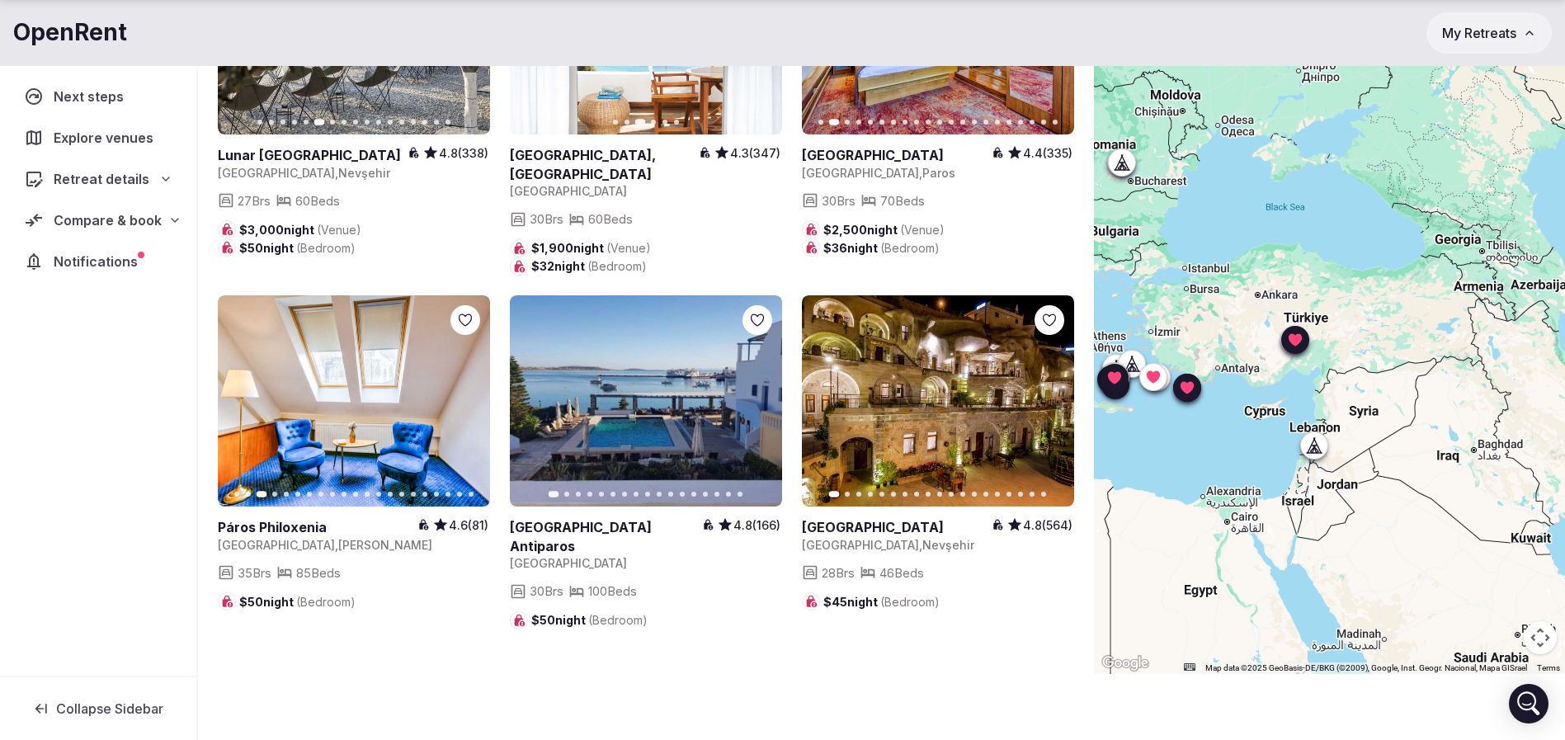
click at [752, 394] on icon "button" at bounding box center [758, 400] width 13 height 13
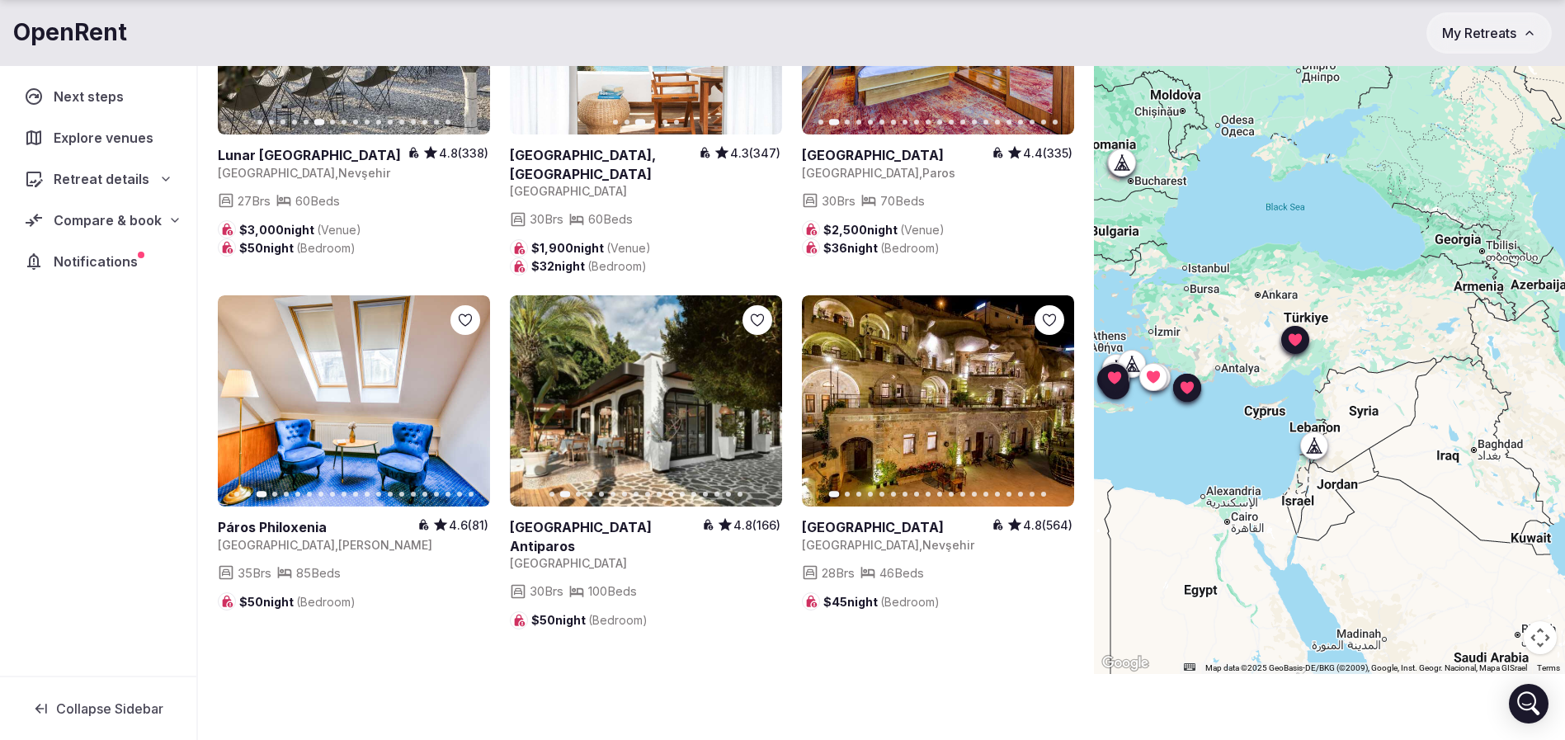
click at [752, 394] on icon "button" at bounding box center [758, 400] width 13 height 13
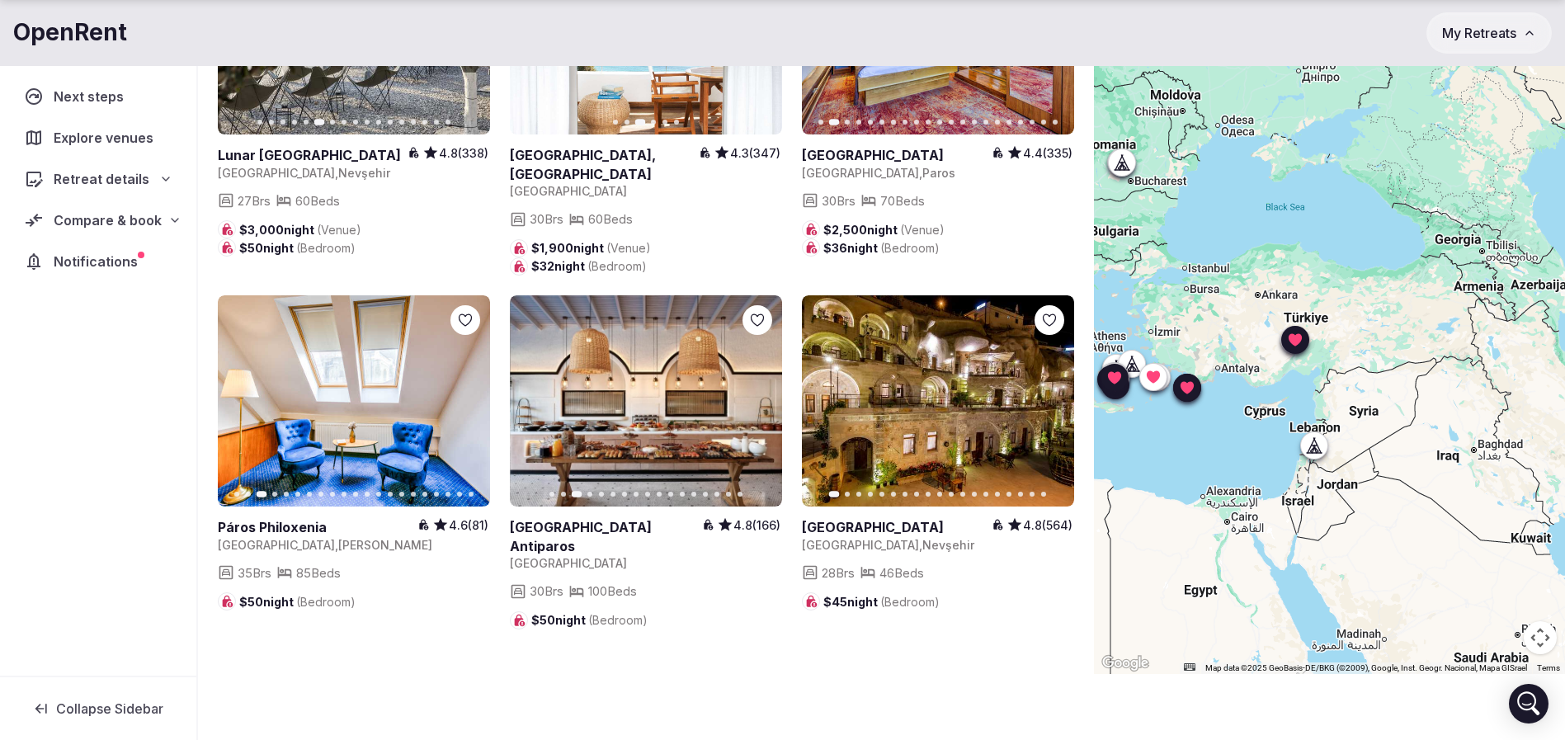
click at [752, 394] on icon "button" at bounding box center [758, 400] width 13 height 13
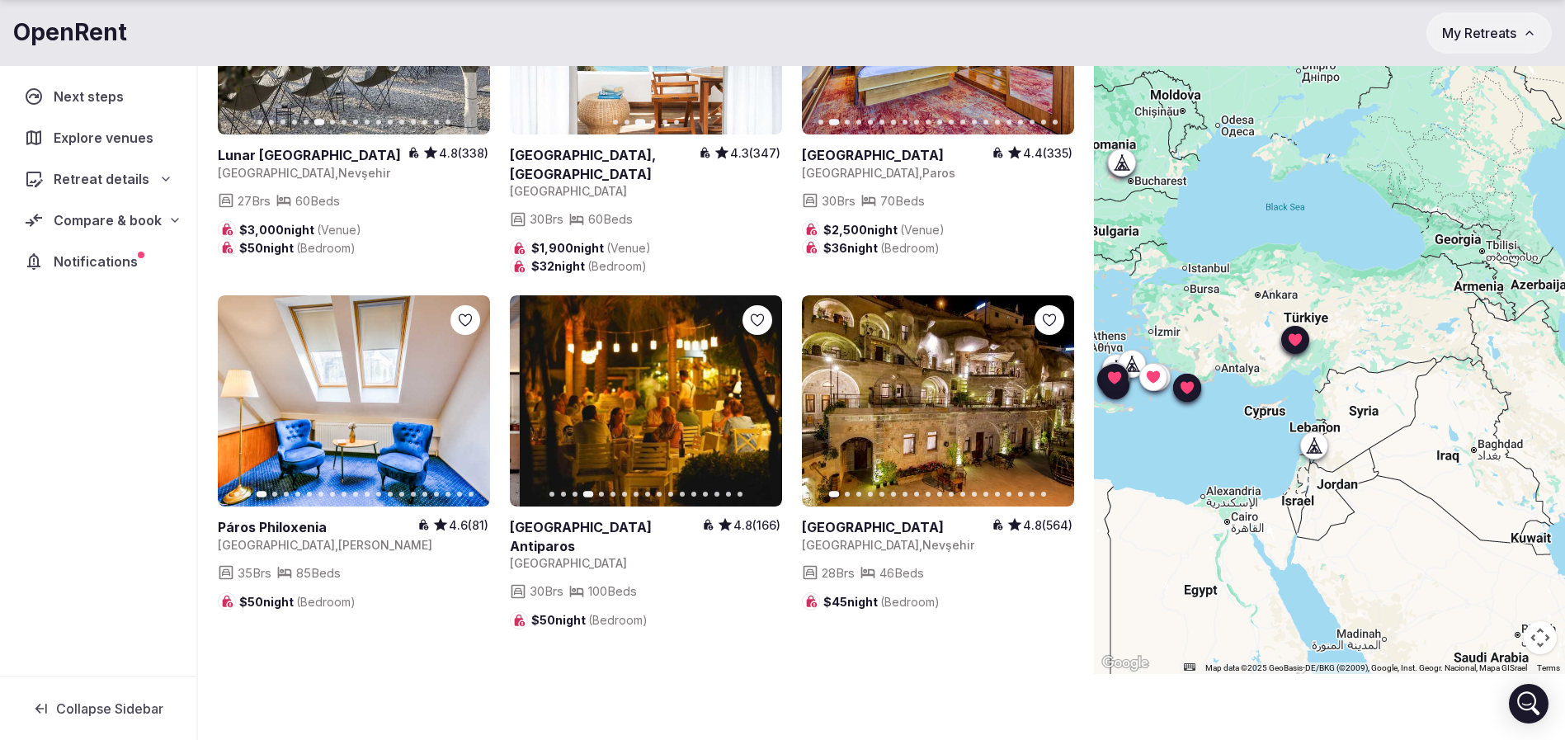
click at [0, 0] on icon at bounding box center [0, 0] width 0 height 0
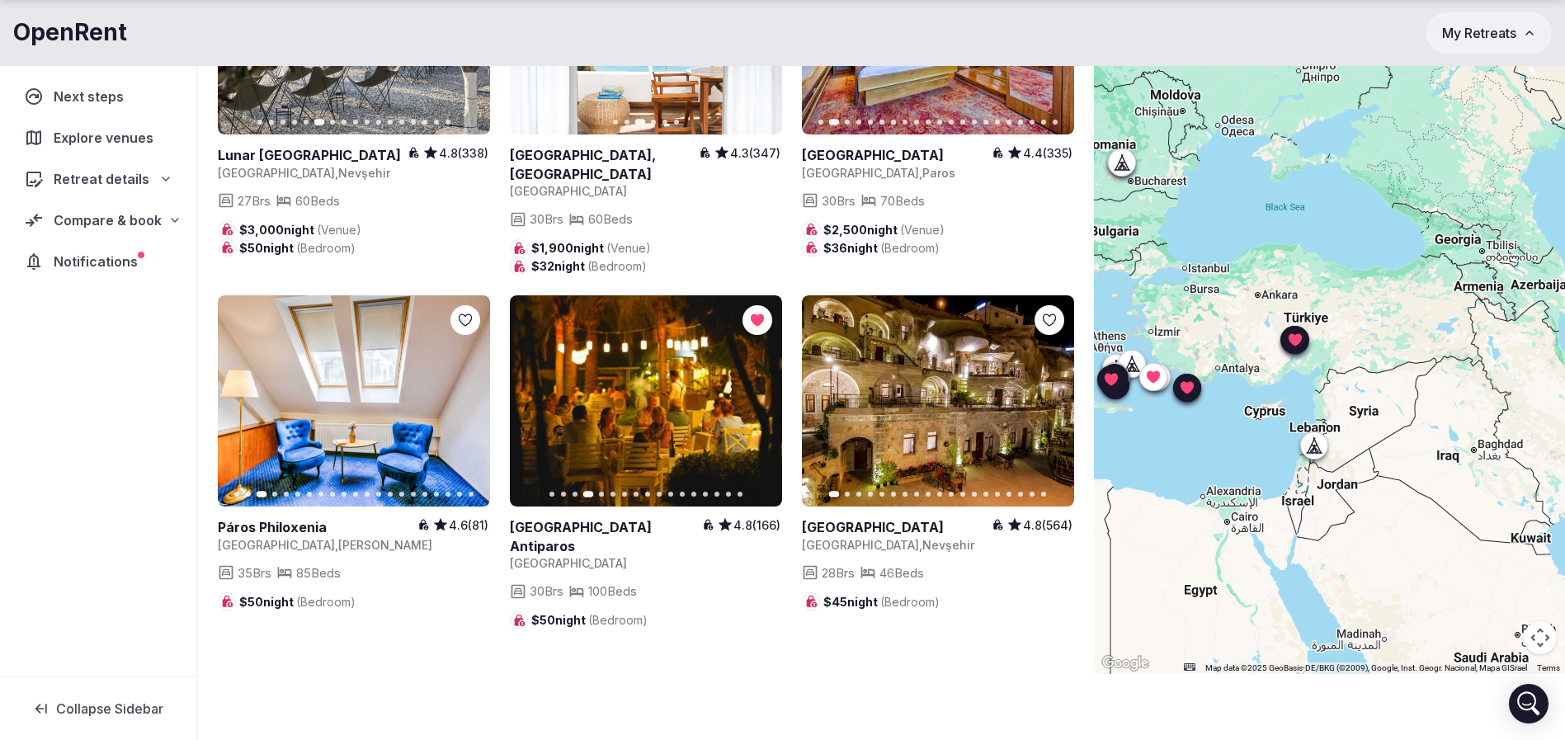
click at [1049, 394] on icon "button" at bounding box center [1051, 400] width 13 height 13
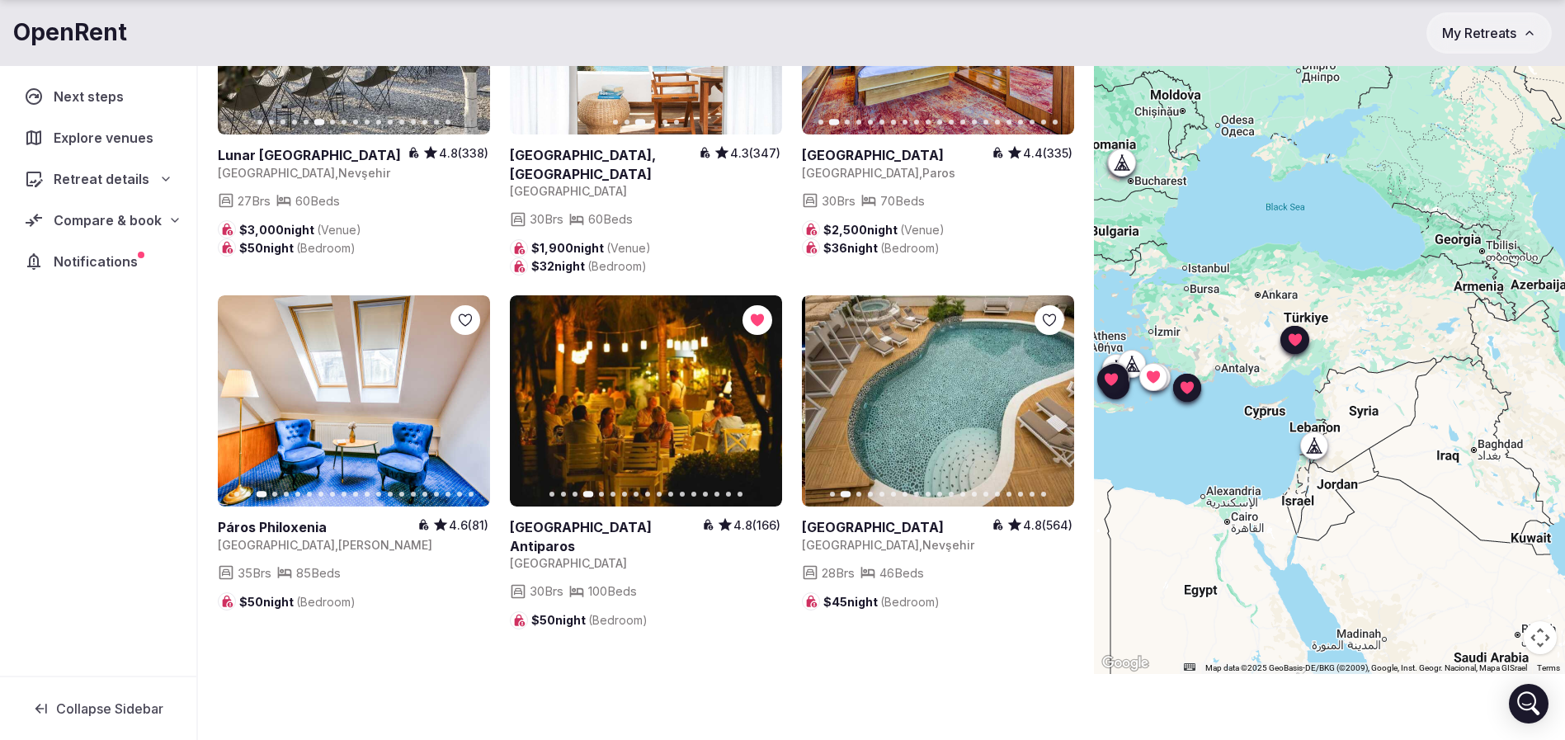
click at [1049, 394] on icon "button" at bounding box center [1051, 400] width 13 height 13
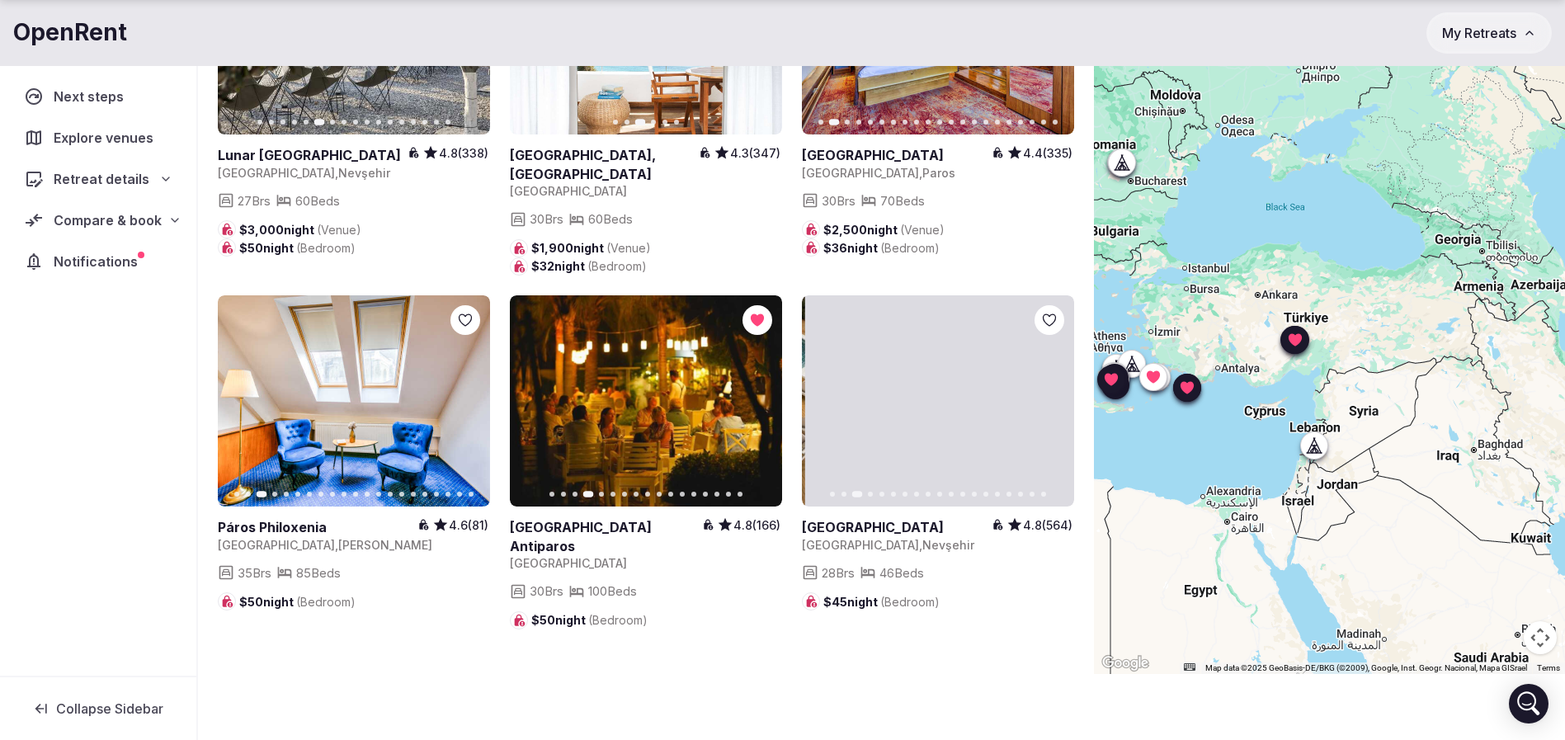
click at [1049, 394] on icon "button" at bounding box center [1051, 400] width 13 height 13
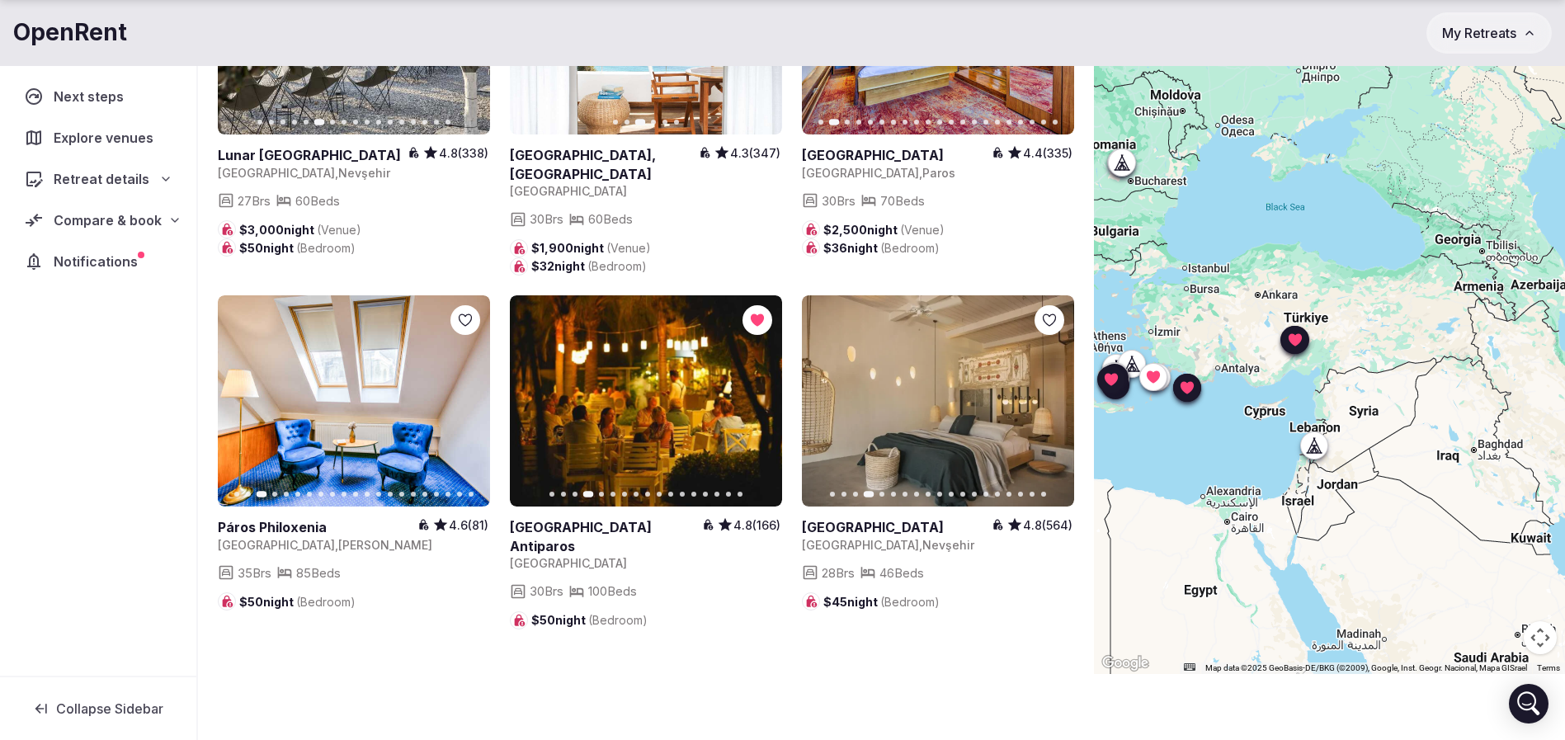
click at [0, 0] on icon at bounding box center [0, 0] width 0 height 0
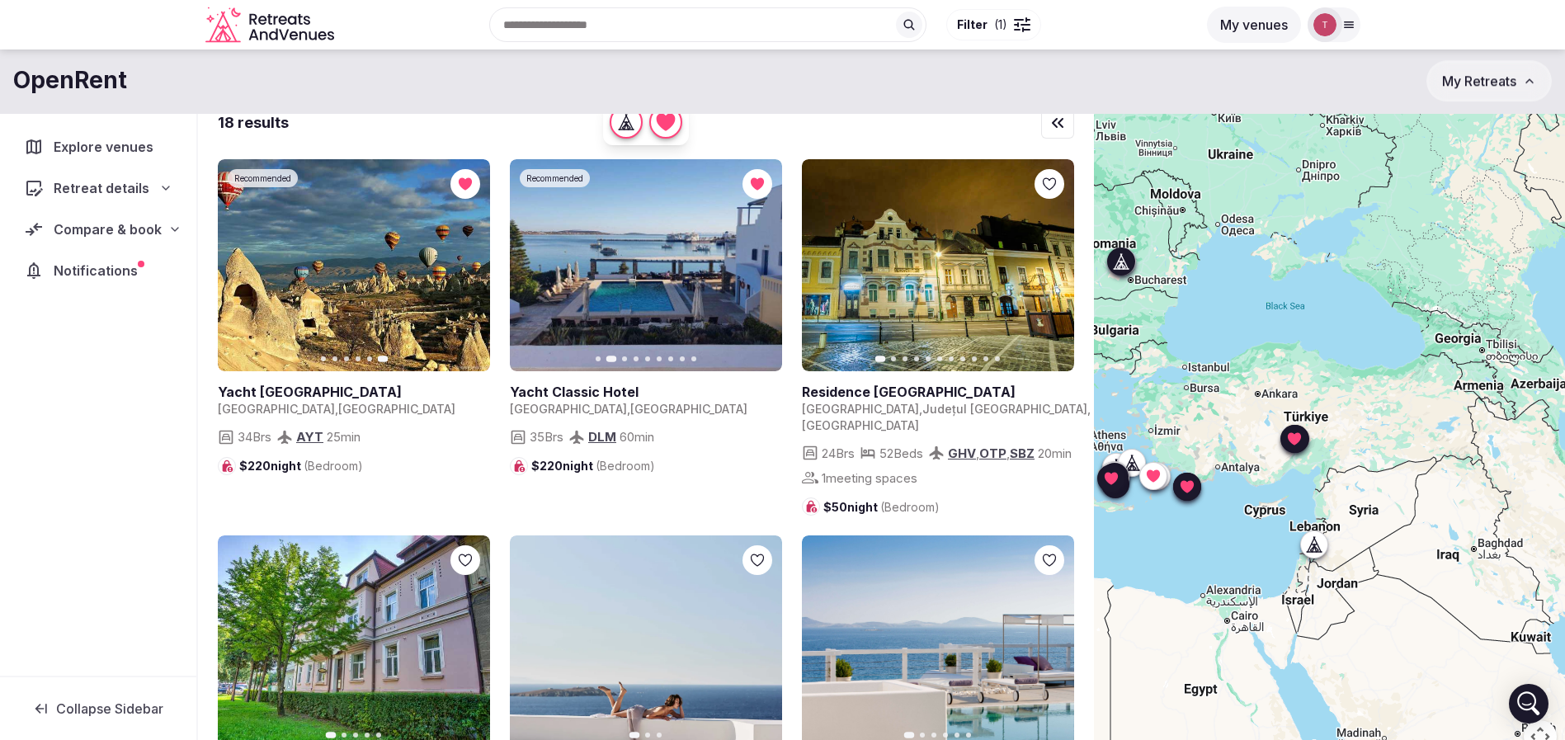
scroll to position [0, 0]
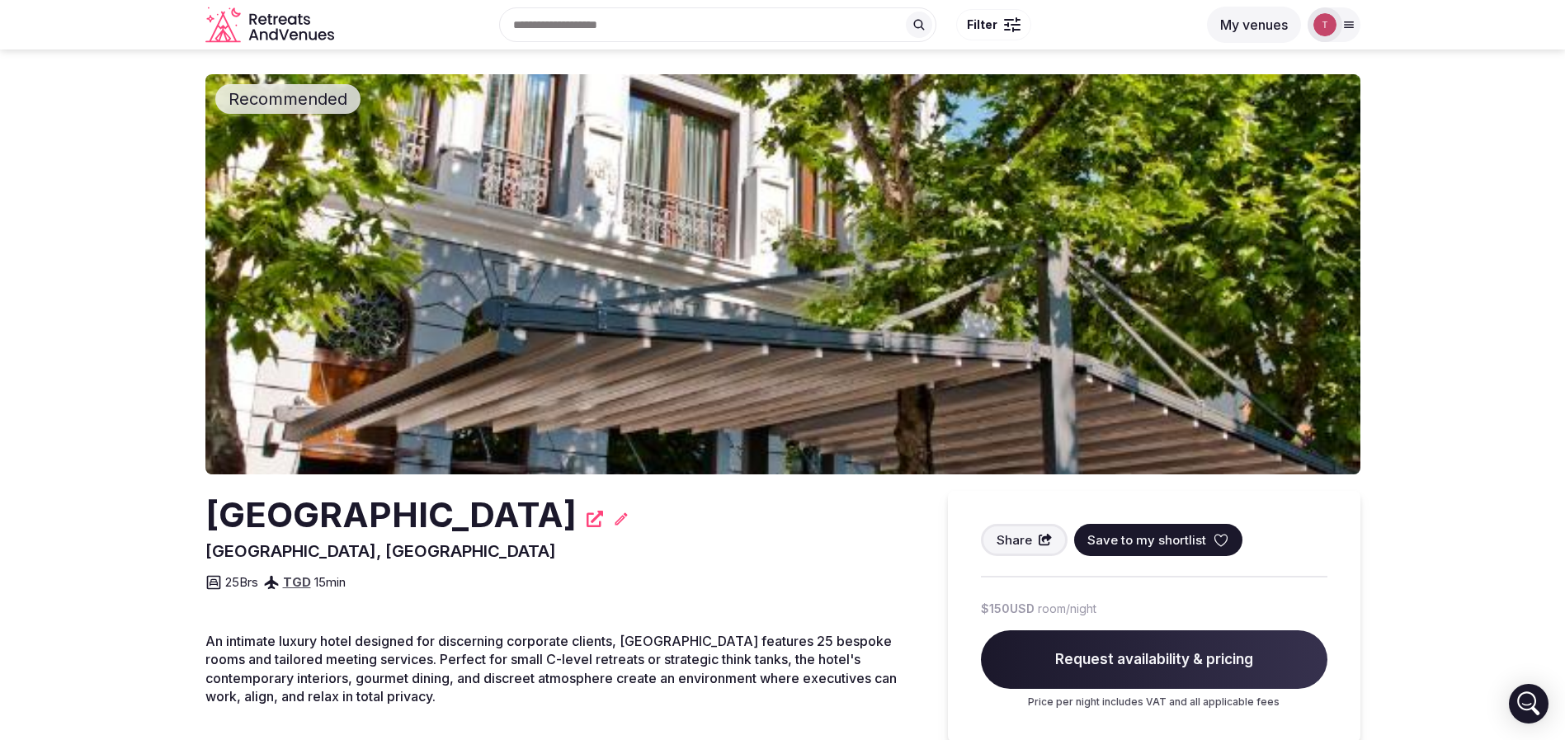
scroll to position [248, 0]
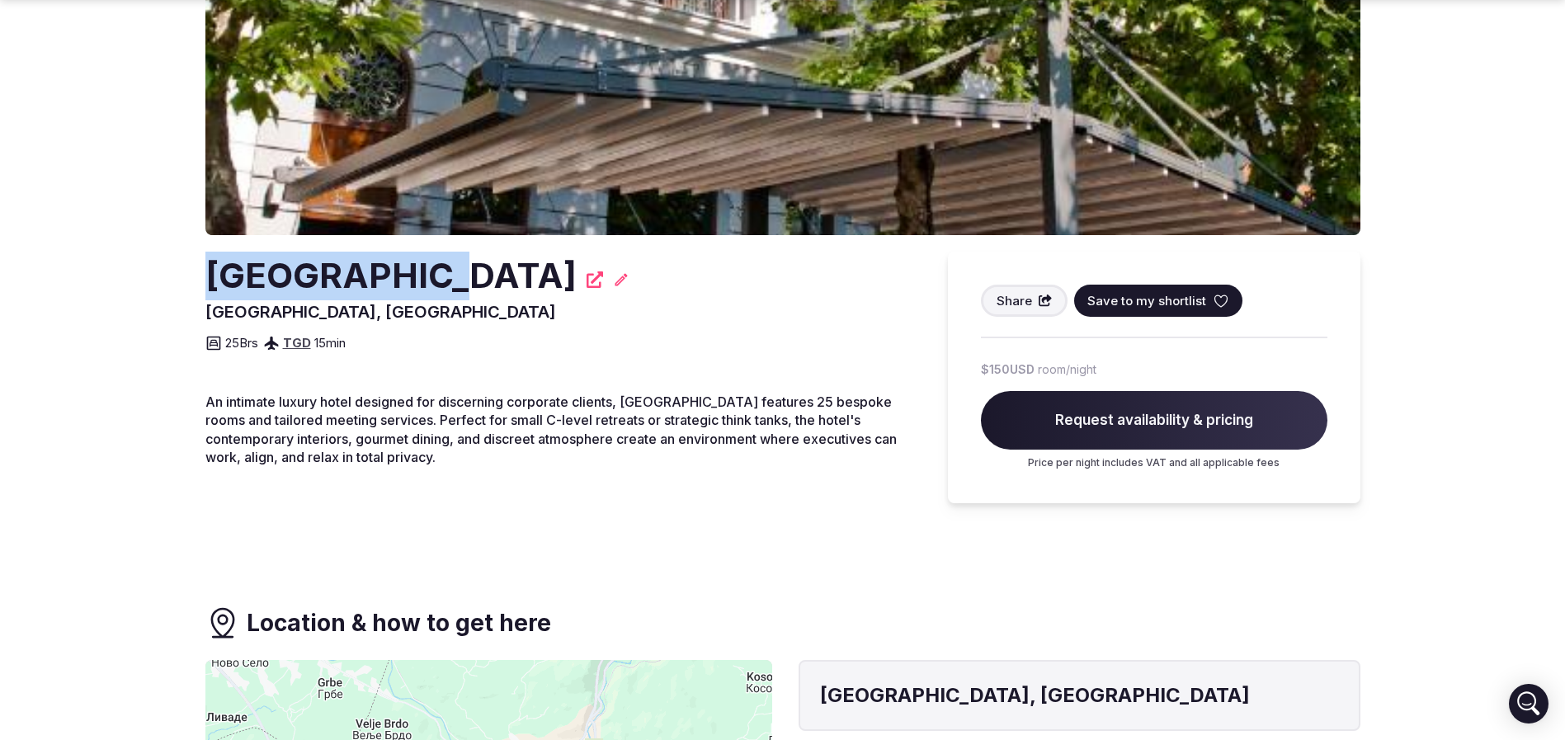
drag, startPoint x: 167, startPoint y: 293, endPoint x: 429, endPoint y: 291, distance: 261.5
click at [436, 286] on section "Recommended Hotel Hemera [GEOGRAPHIC_DATA], [GEOGRAPHIC_DATA] Share Save to my …" at bounding box center [782, 152] width 1565 height 701
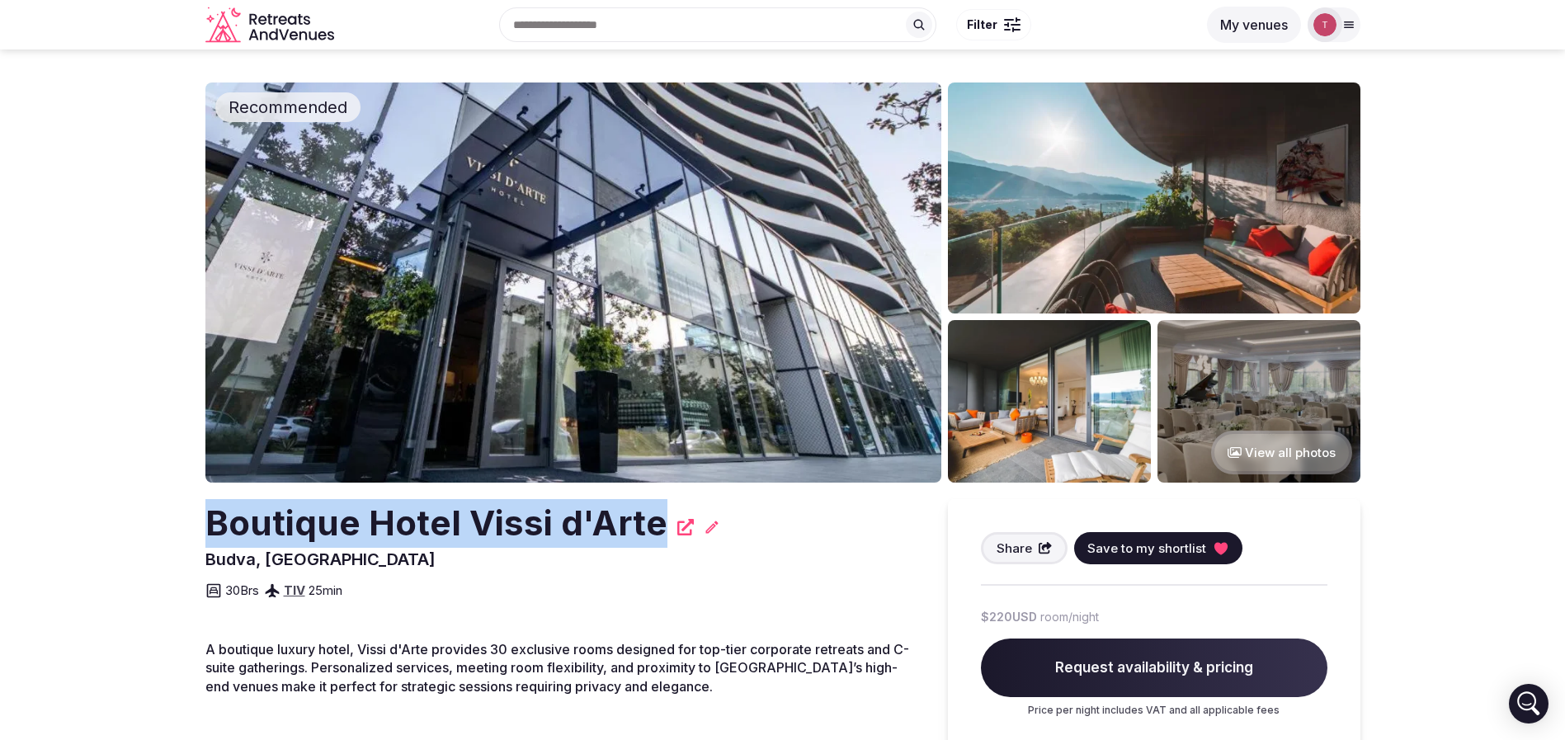
drag, startPoint x: 170, startPoint y: 540, endPoint x: 663, endPoint y: 535, distance: 493.4
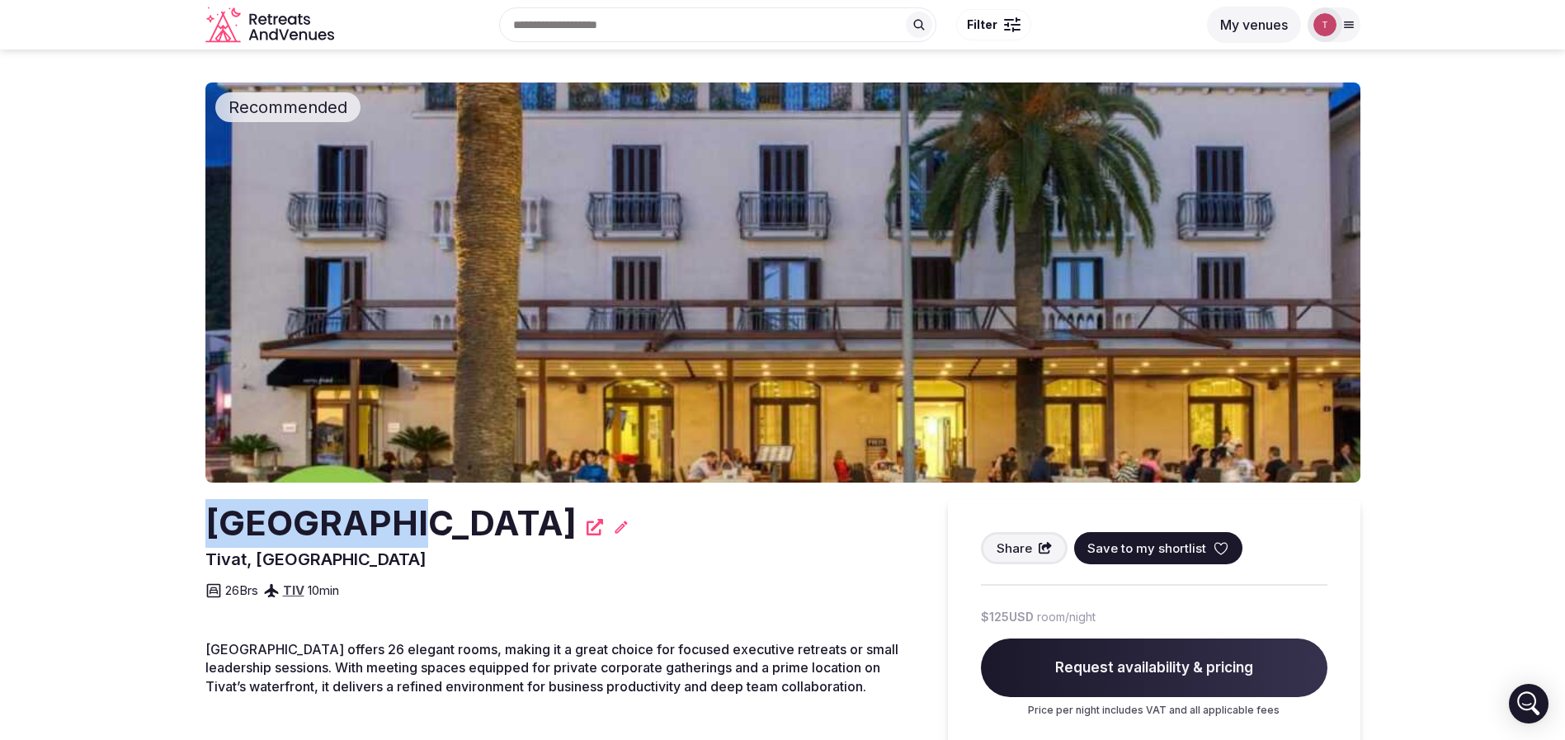
drag, startPoint x: 179, startPoint y: 522, endPoint x: 381, endPoint y: 527, distance: 202.2
click at [381, 527] on section "Recommended [GEOGRAPHIC_DATA], [GEOGRAPHIC_DATA] Share Save to my shortlist 26 …" at bounding box center [782, 400] width 1565 height 701
click at [715, 310] on img at bounding box center [782, 283] width 1155 height 400
click at [112, 480] on section "Recommended [GEOGRAPHIC_DATA], [GEOGRAPHIC_DATA] Share Save to my shortlist 26 …" at bounding box center [782, 400] width 1565 height 701
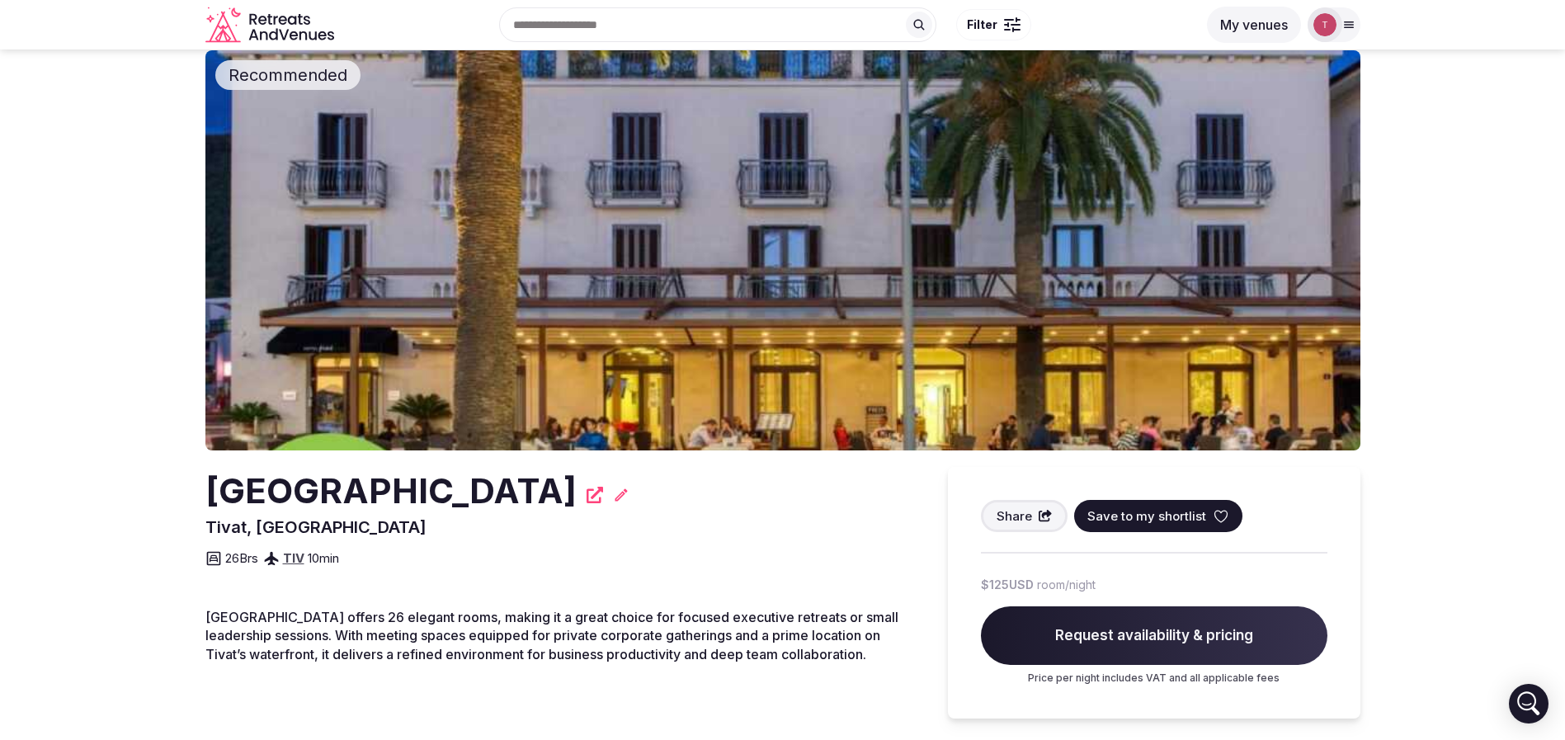
scroll to position [248, 0]
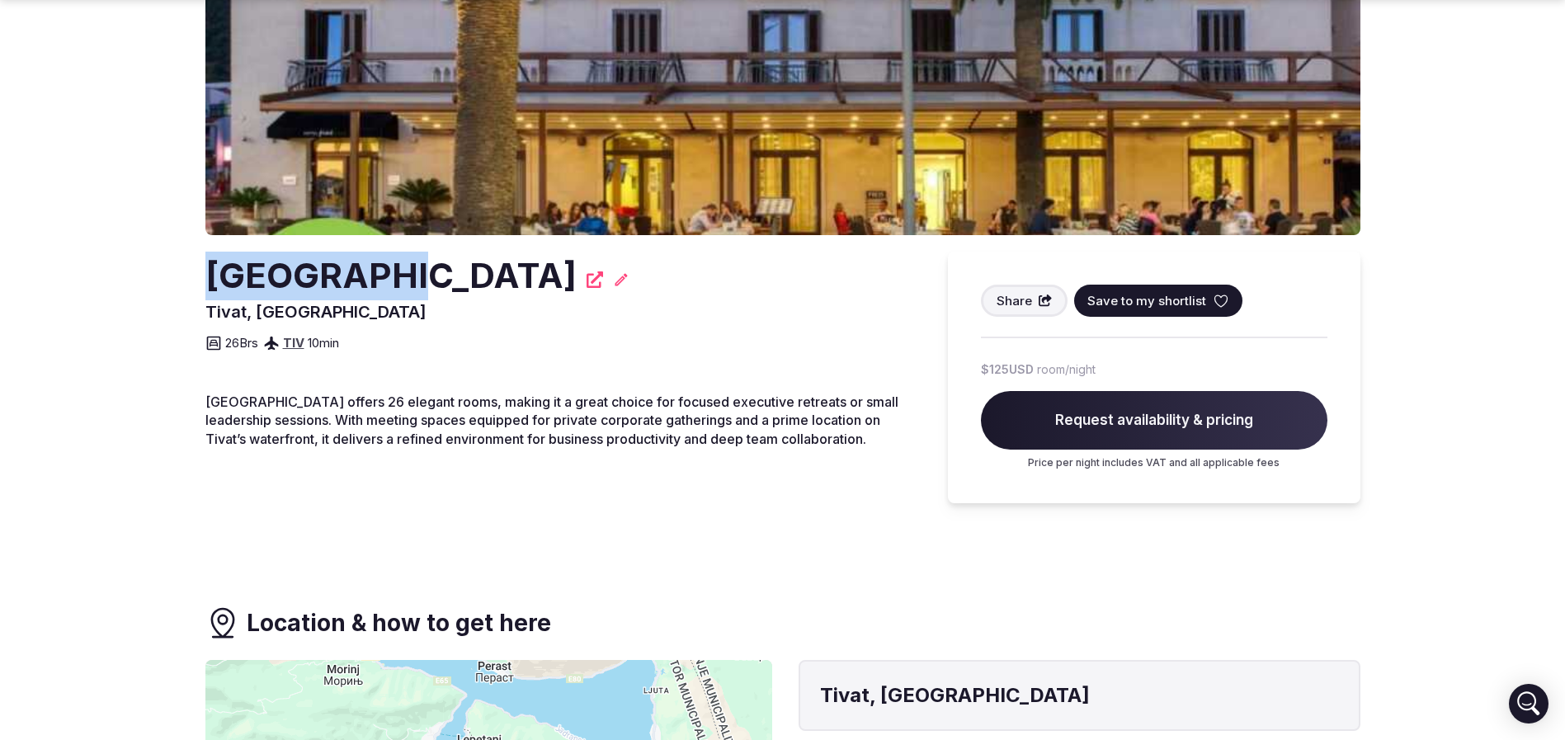
drag, startPoint x: 183, startPoint y: 275, endPoint x: 372, endPoint y: 263, distance: 189.3
click at [372, 263] on section "Recommended Hotel Pine Tivat, Montenegro Share Save to my shortlist 26 Brs TIV …" at bounding box center [782, 152] width 1565 height 701
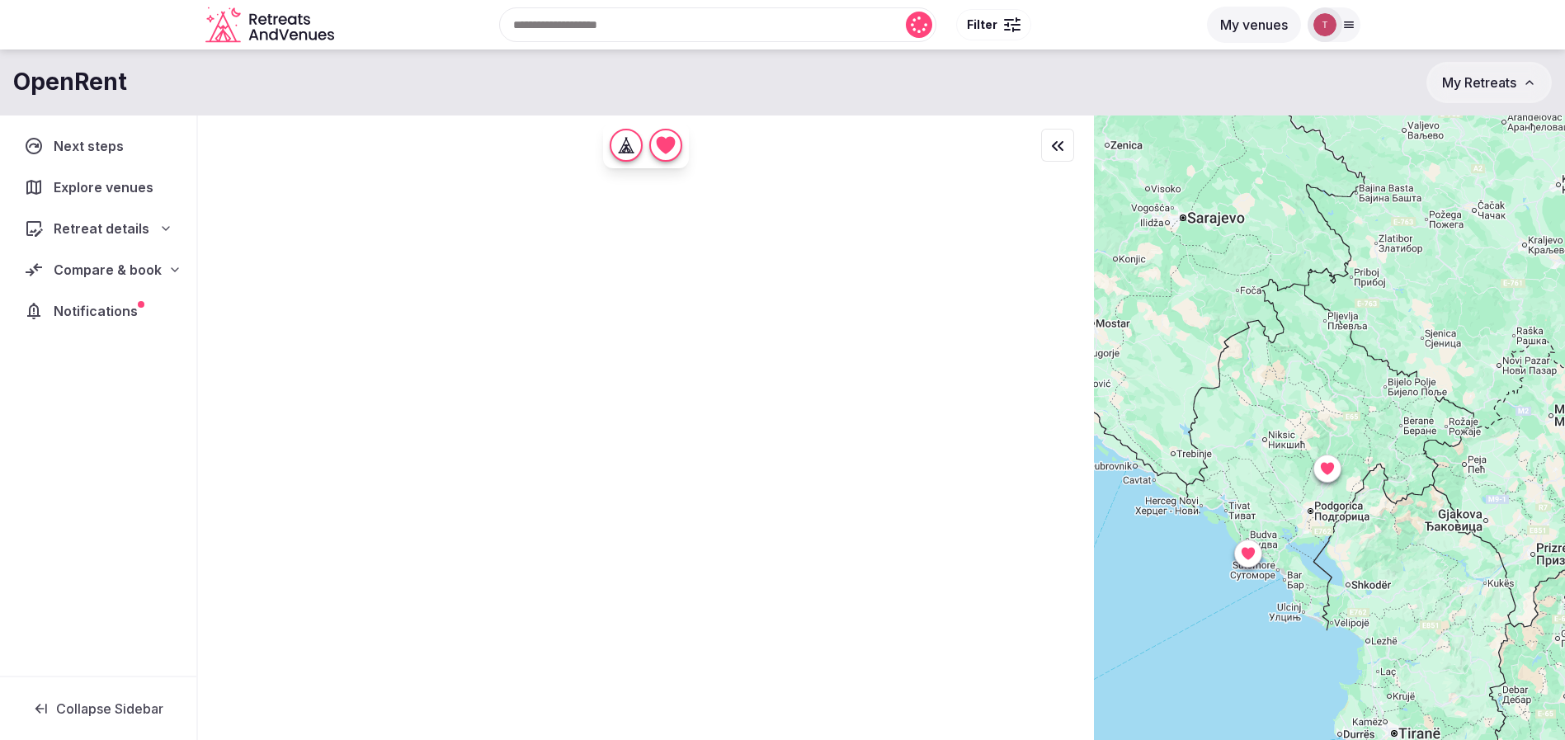
click at [139, 264] on span "Compare & book" at bounding box center [108, 270] width 108 height 20
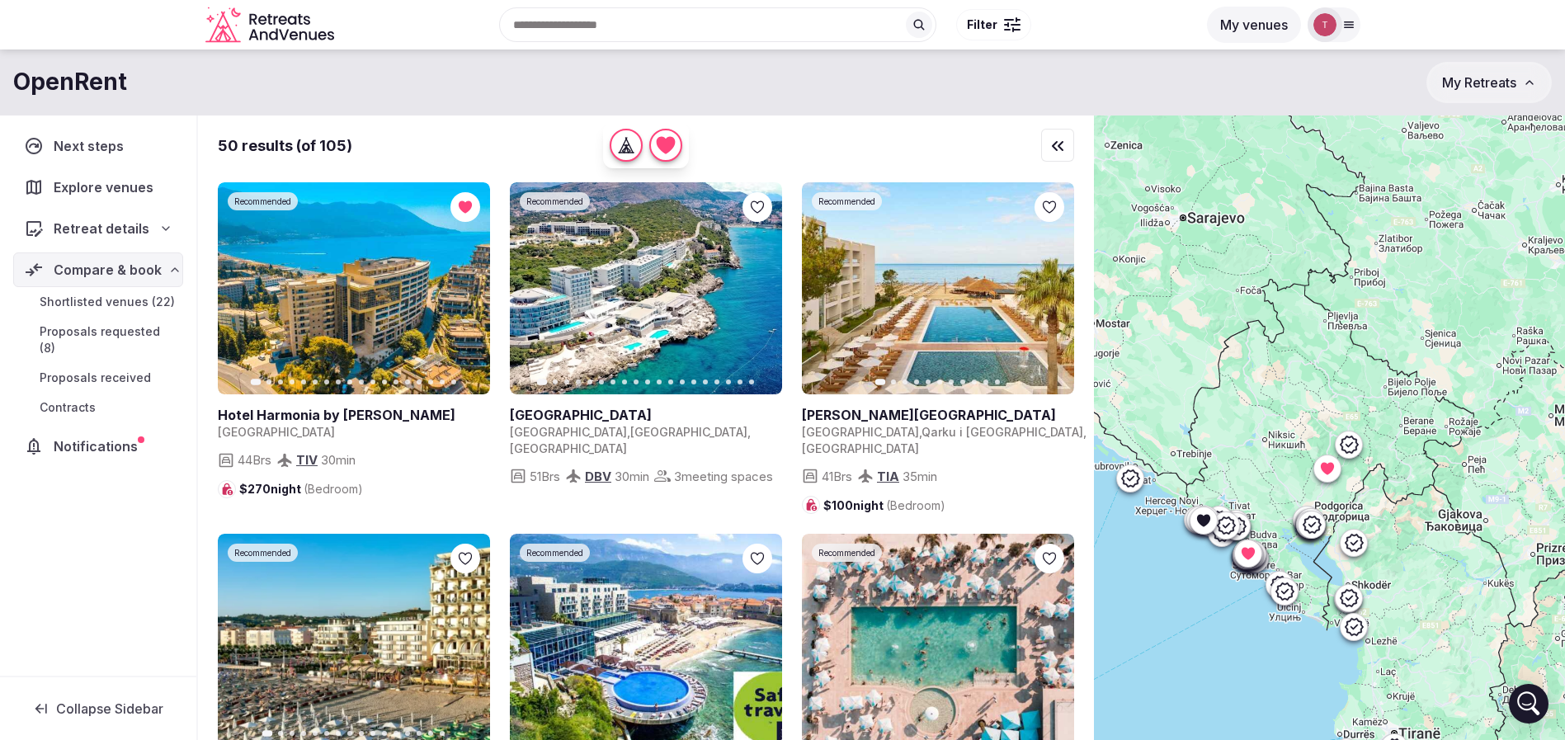
click at [125, 304] on span "Shortlisted venues (22)" at bounding box center [107, 302] width 135 height 17
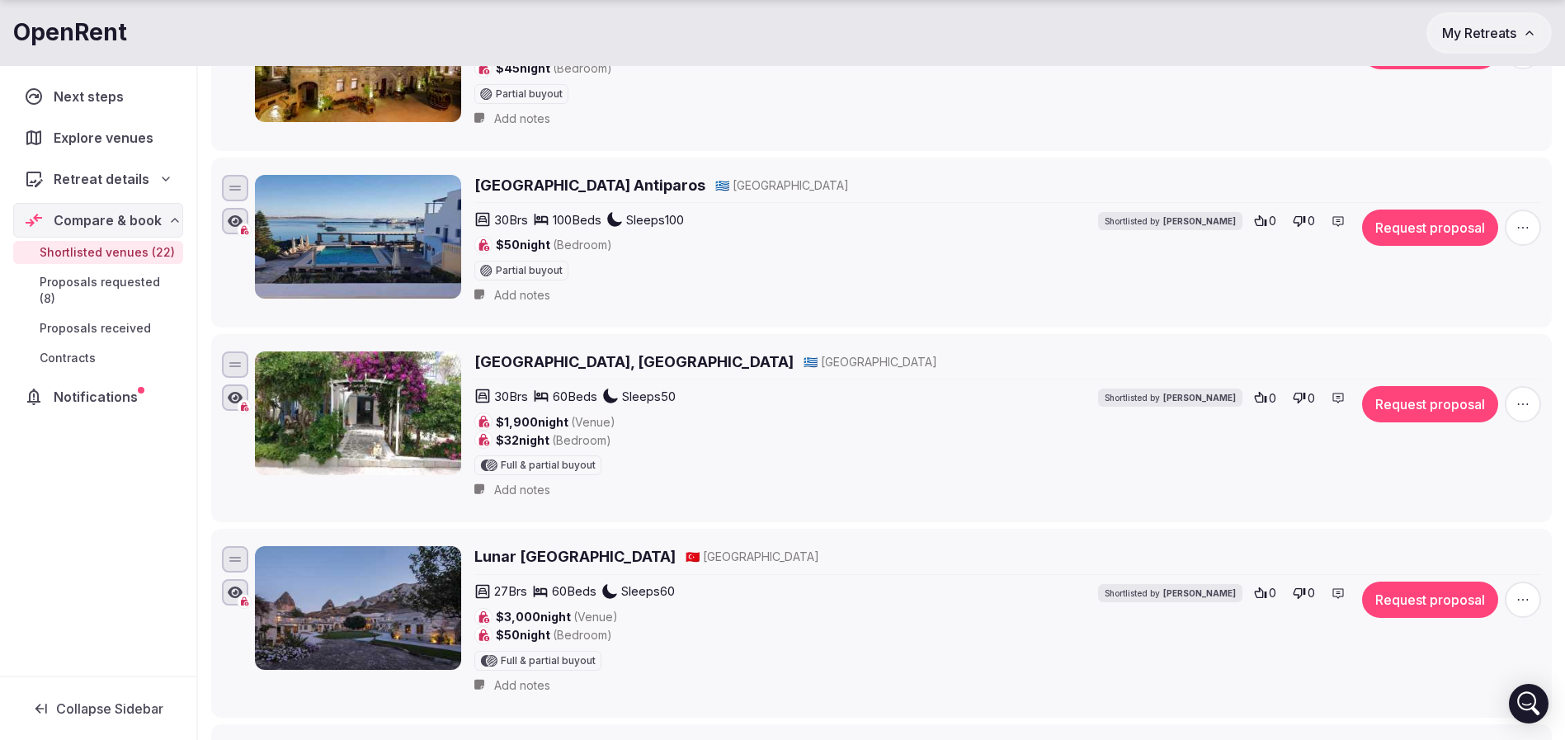
scroll to position [371, 0]
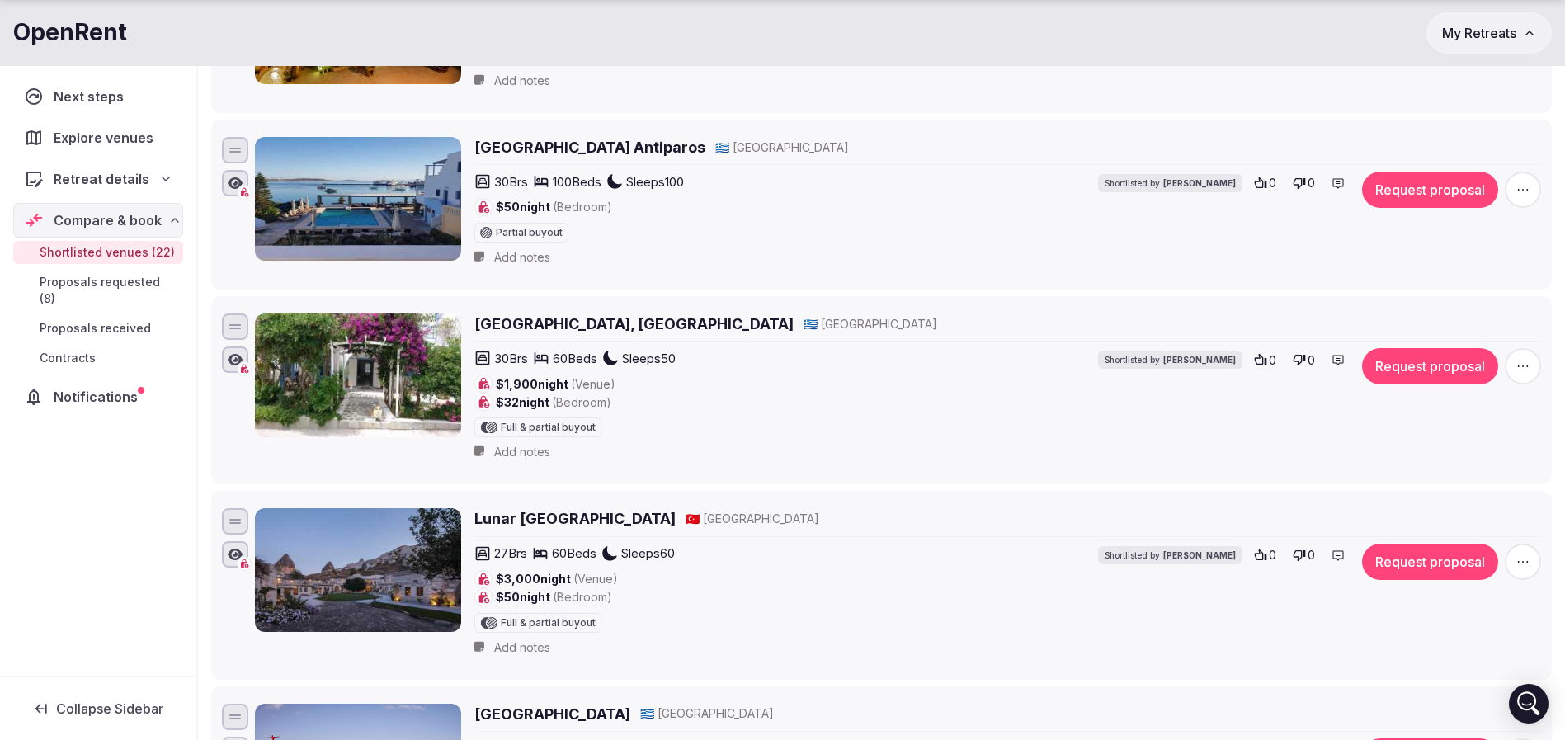
click at [1526, 363] on icon "button" at bounding box center [1523, 366] width 17 height 17
click at [1477, 313] on button "Remove Venue" at bounding box center [1479, 310] width 138 height 26
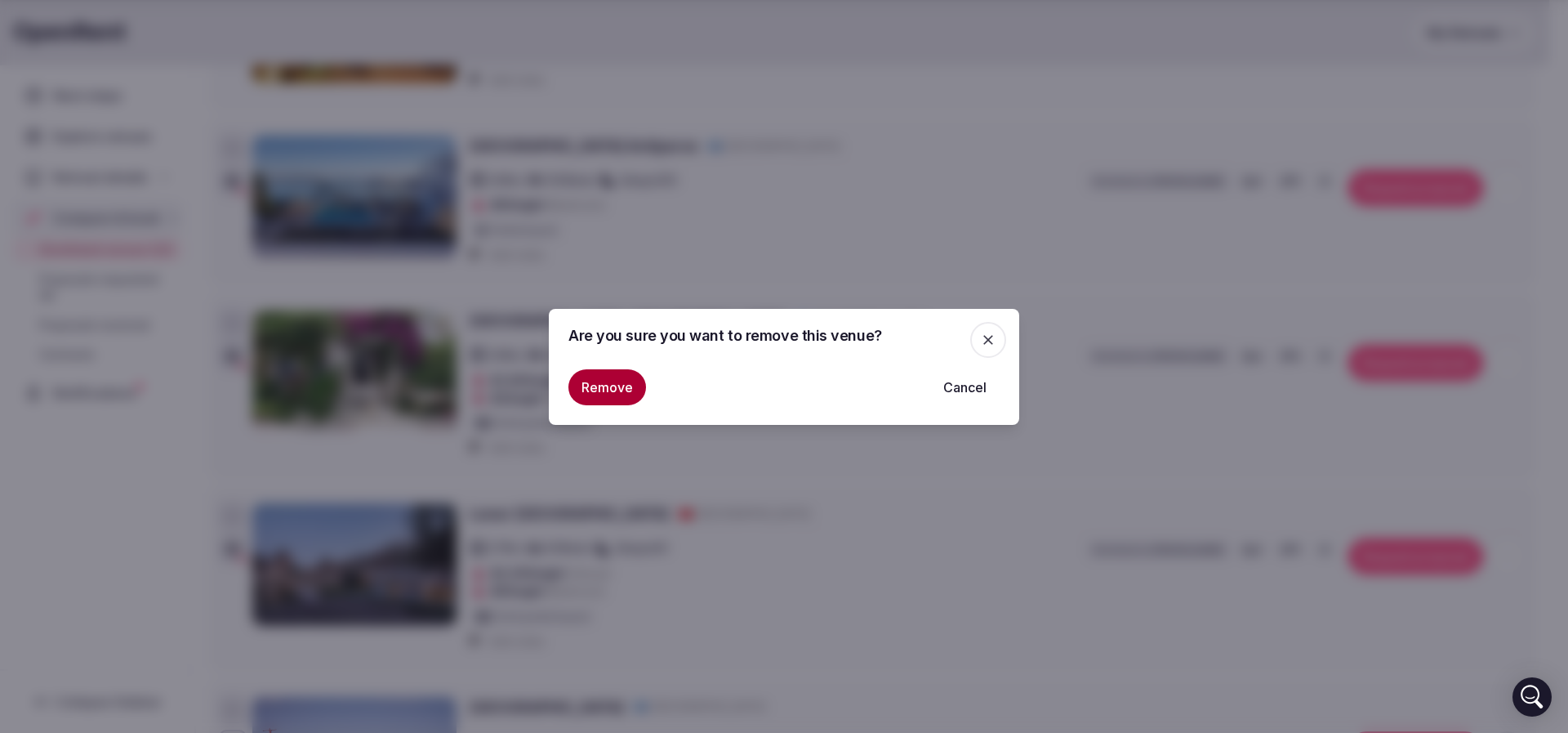
click at [624, 382] on button "Remove" at bounding box center [607, 387] width 77 height 36
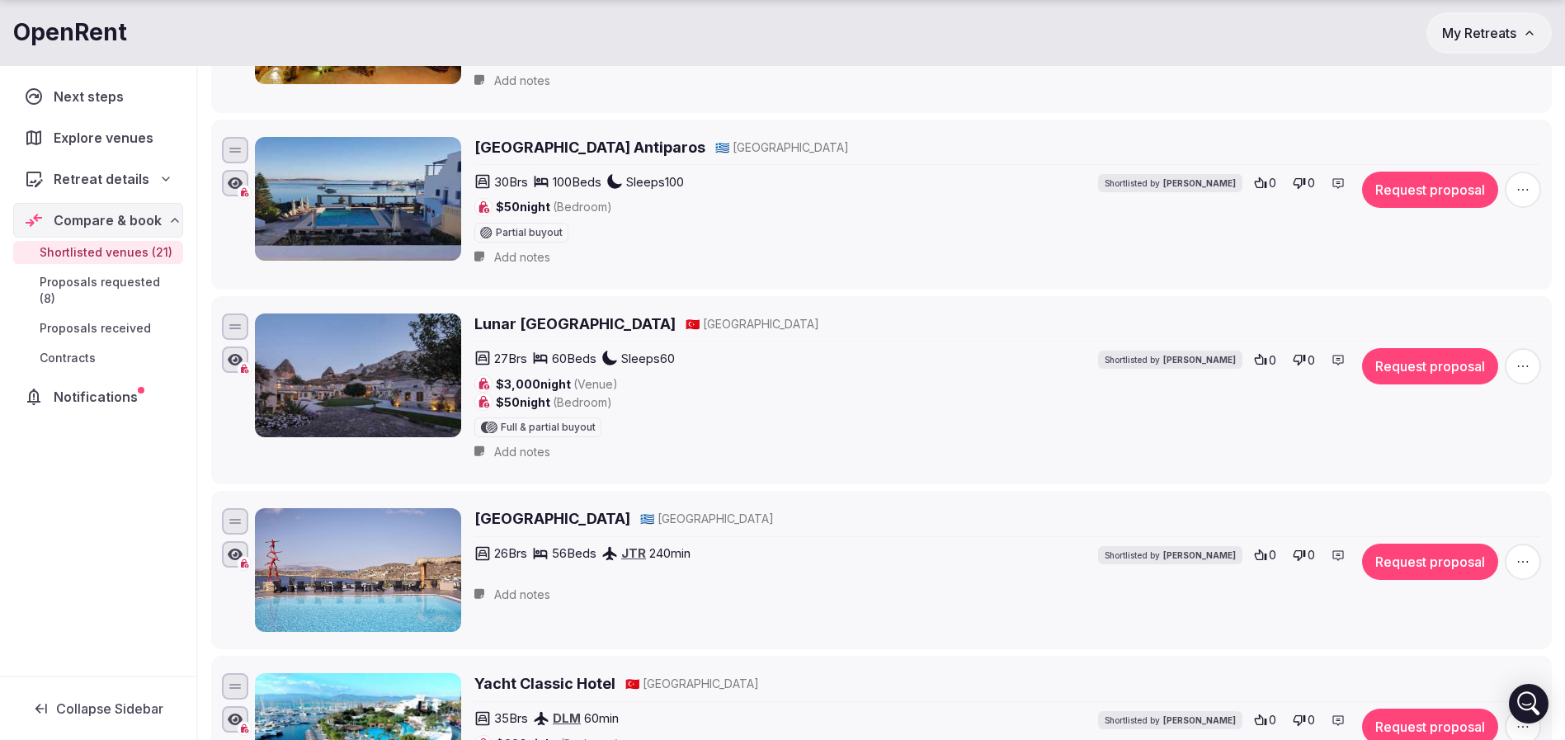
click at [1516, 365] on icon "button" at bounding box center [1523, 366] width 17 height 17
click at [1480, 310] on button "Remove Venue" at bounding box center [1479, 310] width 138 height 26
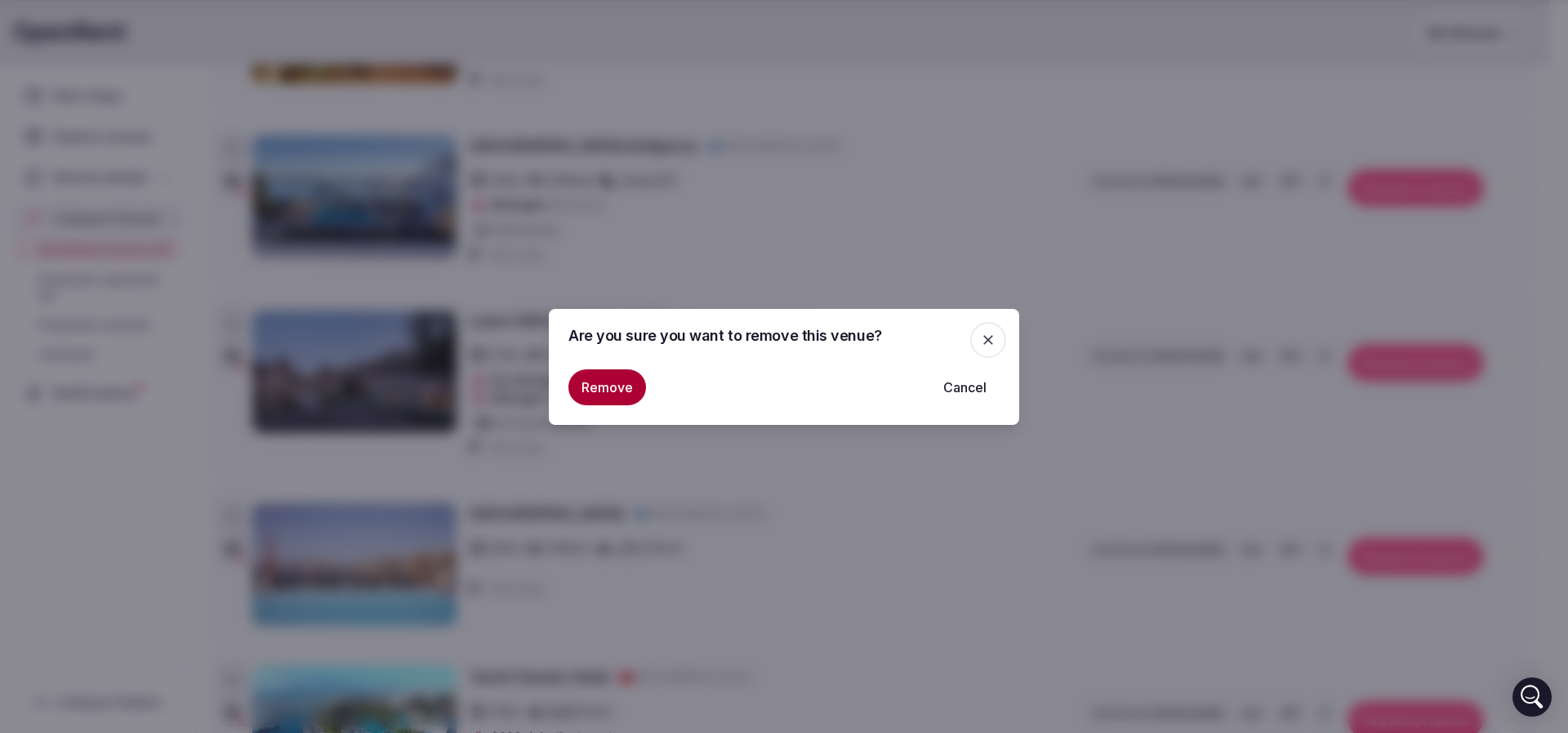
click at [620, 385] on button "Remove" at bounding box center [607, 387] width 77 height 36
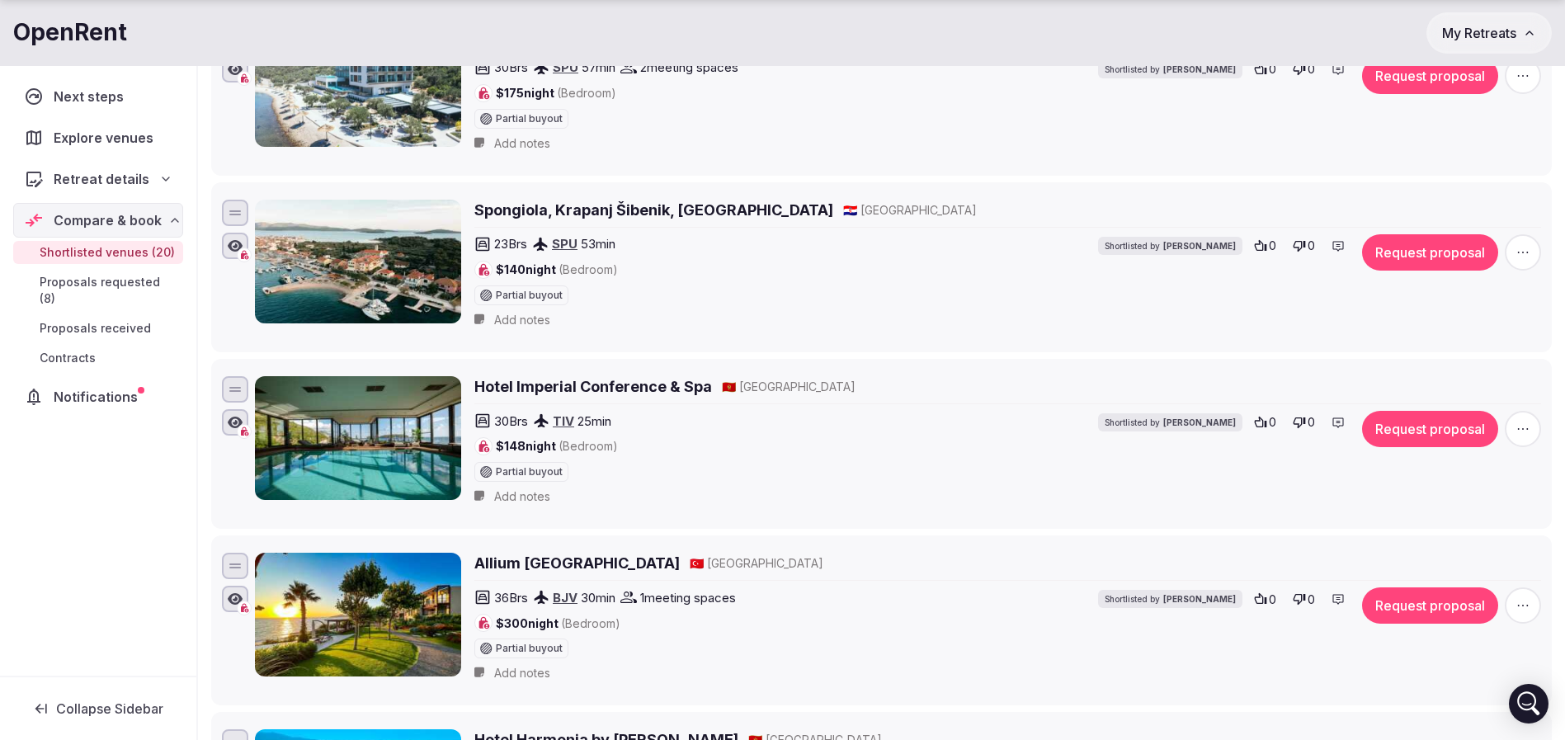
scroll to position [1238, 0]
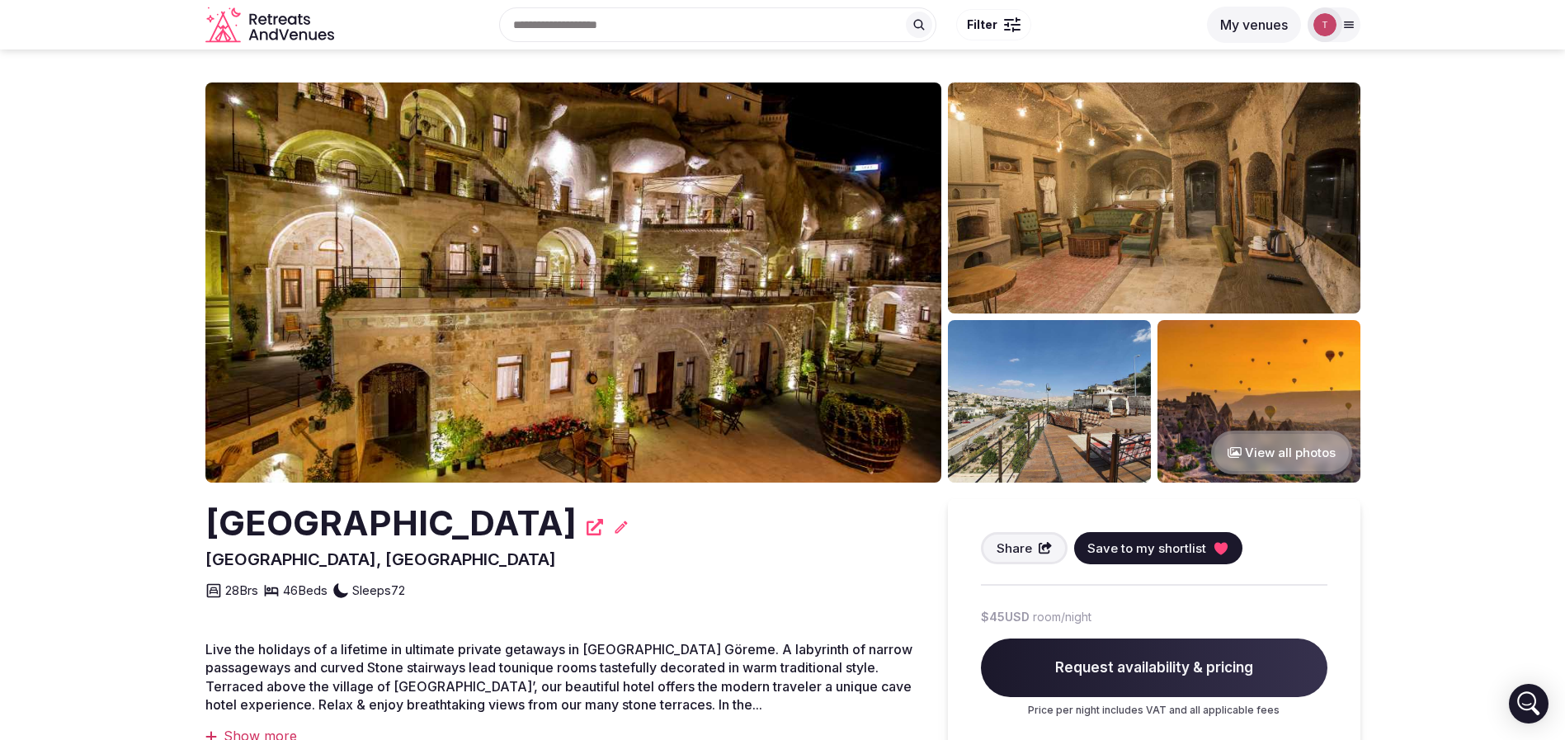
click at [196, 534] on section "View all photos Hera Cave Suites, Cappadocia Nevşehir, Turkey Share Save to my …" at bounding box center [782, 550] width 1565 height 1001
drag, startPoint x: 196, startPoint y: 534, endPoint x: 652, endPoint y: 524, distance: 455.5
click at [652, 524] on section "View all photos Hera Cave Suites, Cappadocia Nevşehir, Turkey Share Save to my …" at bounding box center [782, 550] width 1565 height 1001
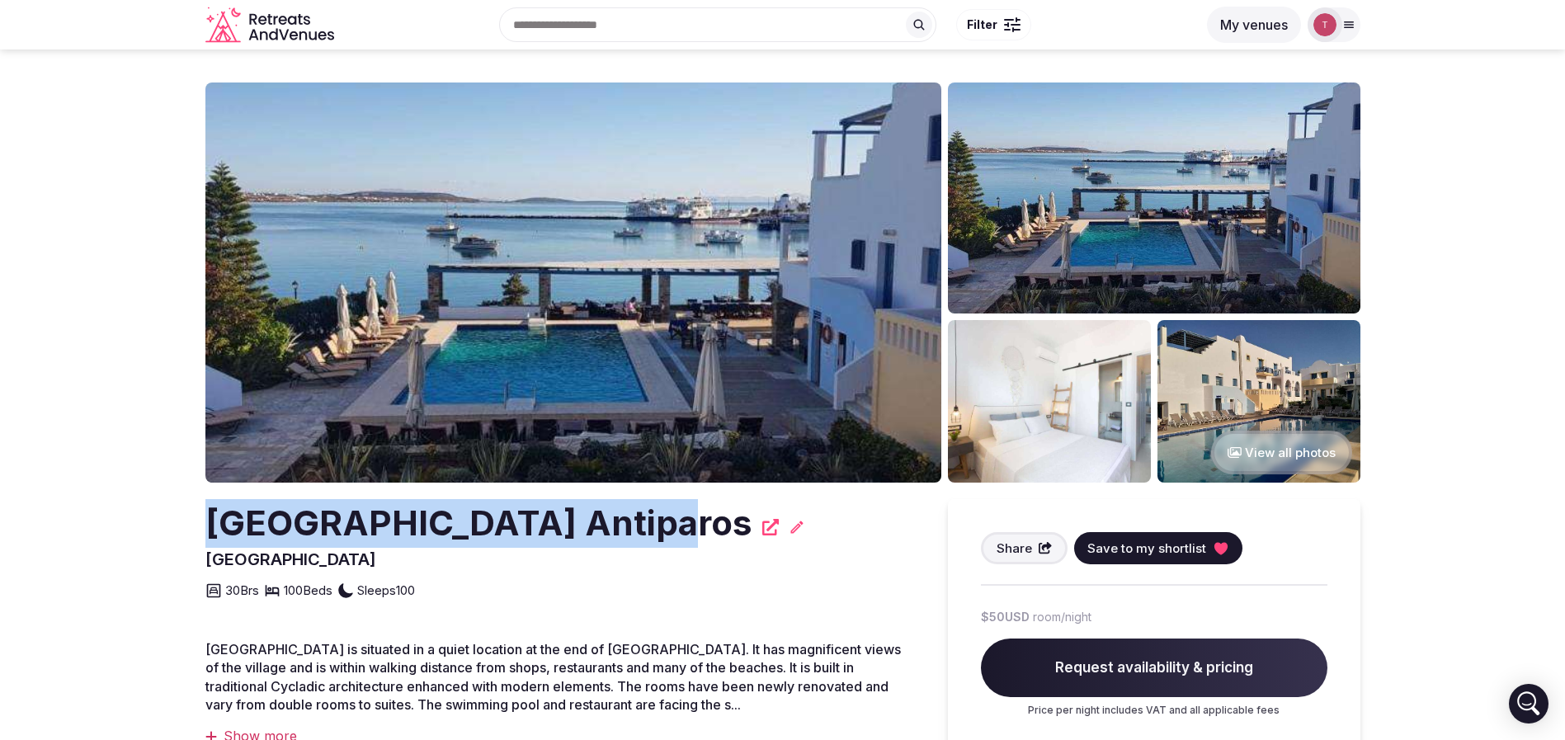
drag, startPoint x: 175, startPoint y: 531, endPoint x: 625, endPoint y: 515, distance: 450.8
copy h2 "[GEOGRAPHIC_DATA] Antiparos"
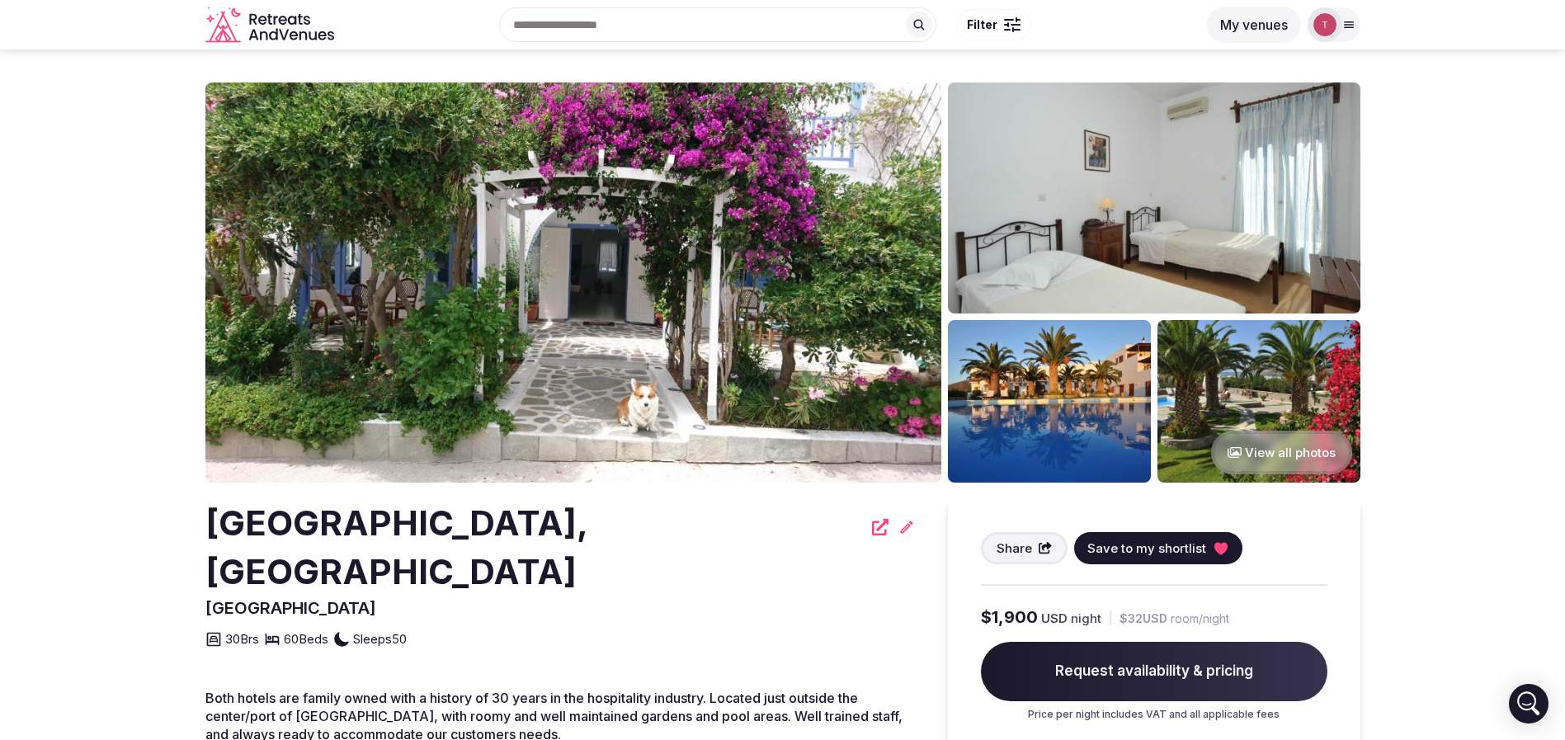
click at [91, 503] on section "View all photos [GEOGRAPHIC_DATA], [GEOGRAPHIC_DATA] Share Save to my shortlist…" at bounding box center [782, 407] width 1565 height 714
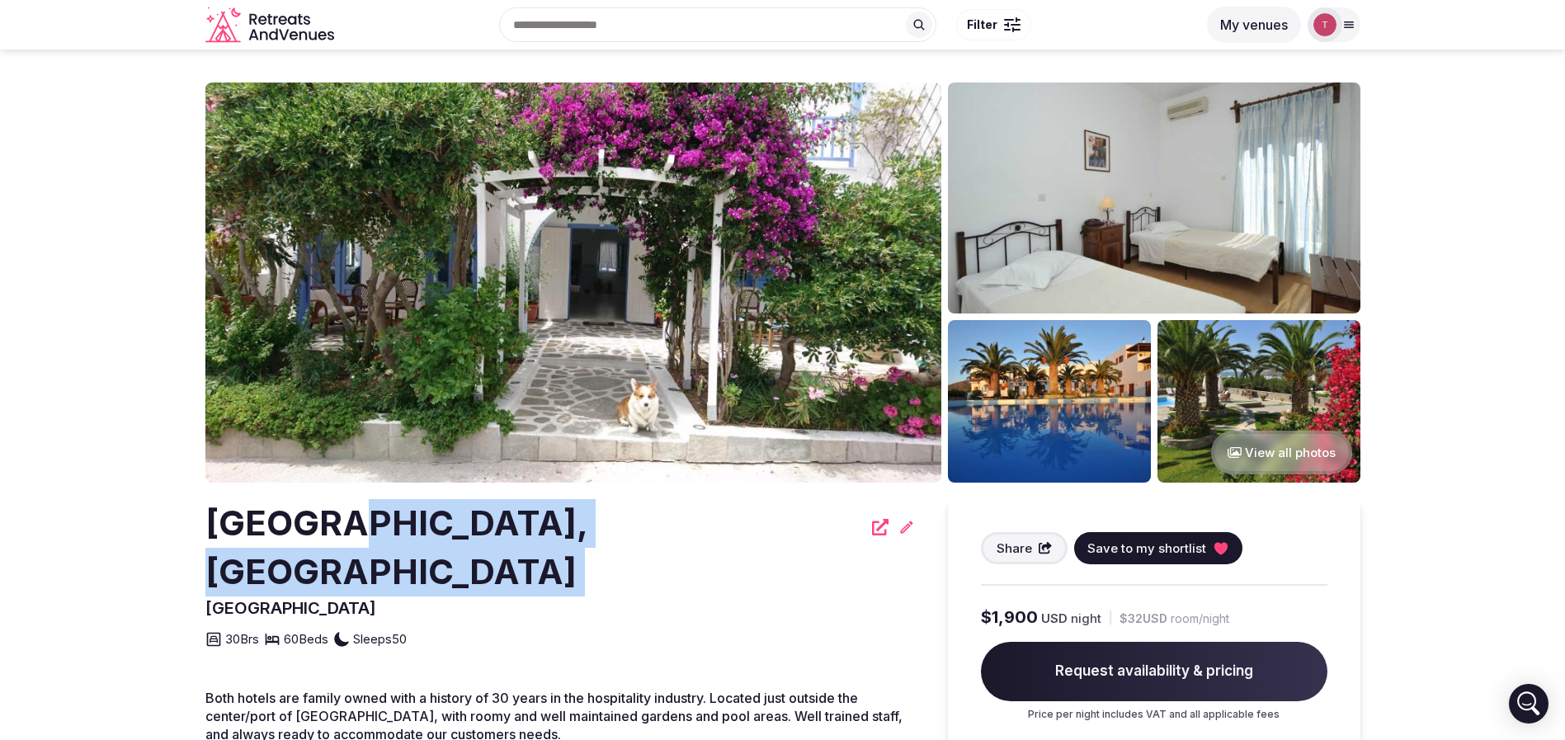
drag, startPoint x: 152, startPoint y: 556, endPoint x: 341, endPoint y: 537, distance: 189.9
click at [341, 537] on section "View all photos [GEOGRAPHIC_DATA], [GEOGRAPHIC_DATA] Share Save to my shortlist…" at bounding box center [782, 407] width 1565 height 714
click at [341, 537] on h2 "[GEOGRAPHIC_DATA], [GEOGRAPHIC_DATA]" at bounding box center [533, 547] width 657 height 97
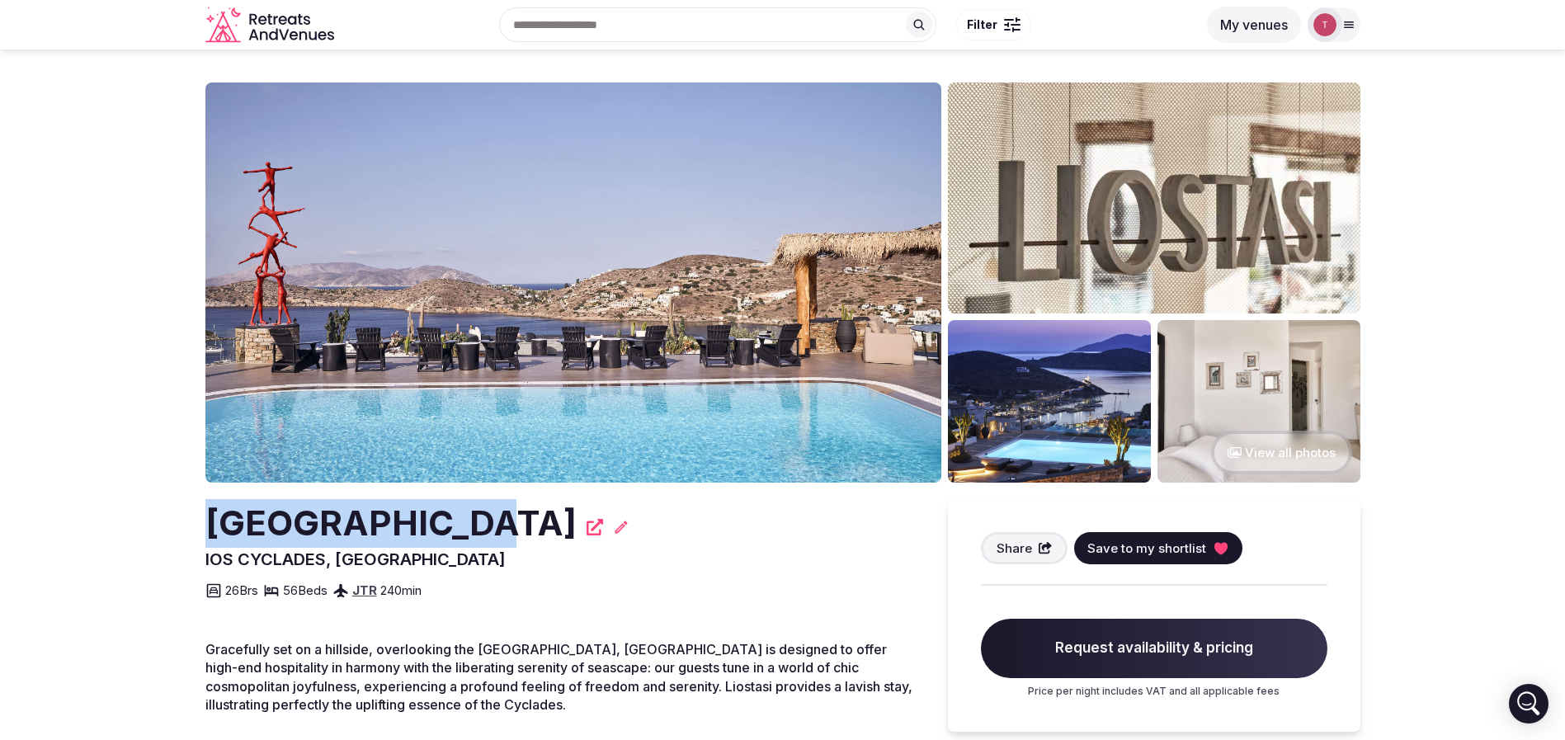
drag, startPoint x: 287, startPoint y: 523, endPoint x: 437, endPoint y: 515, distance: 150.4
copy h2 "[GEOGRAPHIC_DATA]"
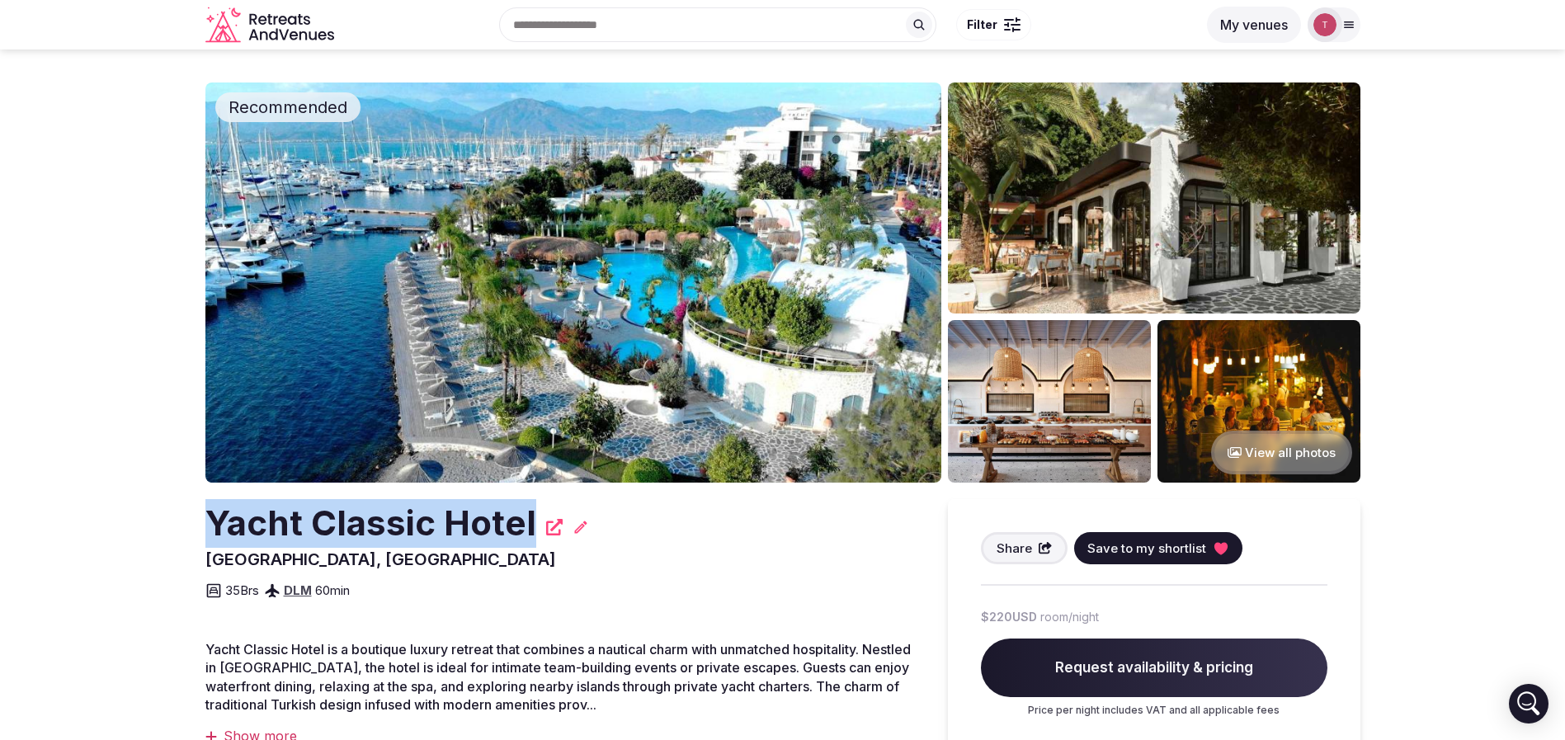
drag, startPoint x: 192, startPoint y: 547, endPoint x: 545, endPoint y: 523, distance: 353.9
copy h2 "Yacht Classic Hotel"
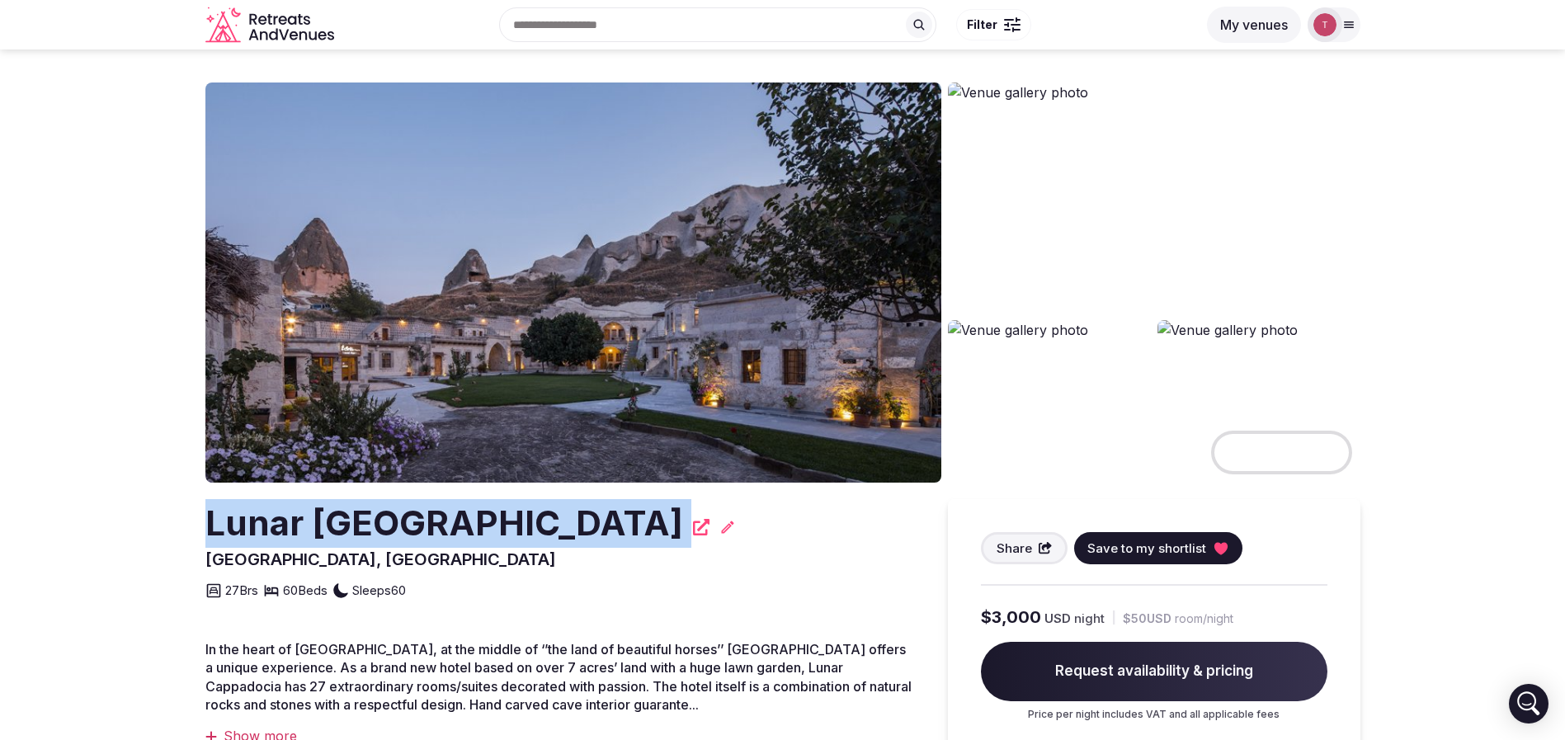
drag, startPoint x: 172, startPoint y: 531, endPoint x: 626, endPoint y: 512, distance: 454.2
click at [626, 512] on section "View all photos Lunar [GEOGRAPHIC_DATA], [GEOGRAPHIC_DATA] Share Save to my sho…" at bounding box center [782, 402] width 1565 height 705
copy div "Lunar [GEOGRAPHIC_DATA]"
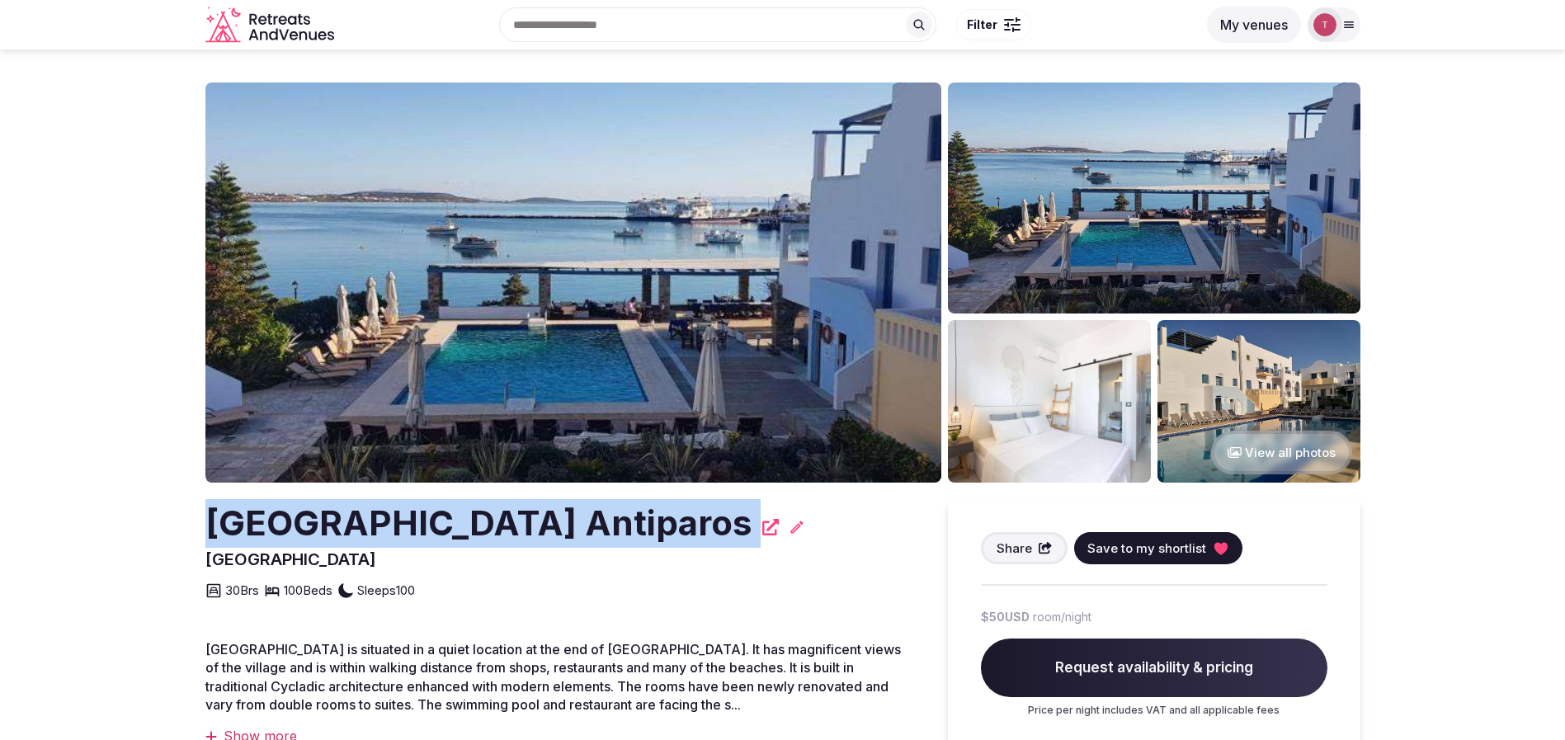
drag, startPoint x: 173, startPoint y: 547, endPoint x: 198, endPoint y: 531, distance: 29.7
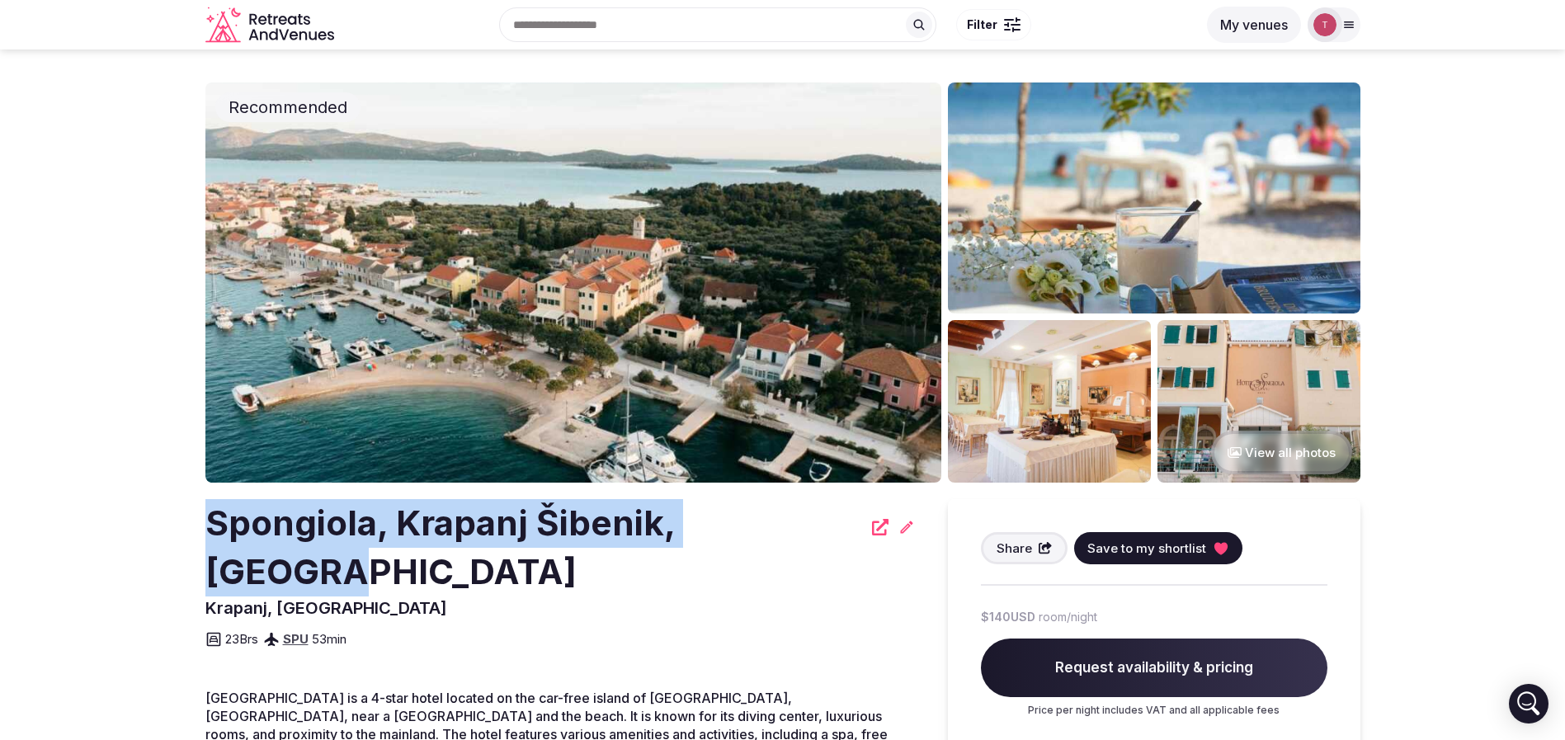
drag, startPoint x: 172, startPoint y: 513, endPoint x: 797, endPoint y: 520, distance: 624.6
click at [797, 520] on section "Recommended View all photos [GEOGRAPHIC_DATA], [GEOGRAPHIC_DATA] [GEOGRAPHIC_DA…" at bounding box center [782, 739] width 1565 height 1379
copy h2 "Spongiola, Krapanj Šibenik, [GEOGRAPHIC_DATA]"
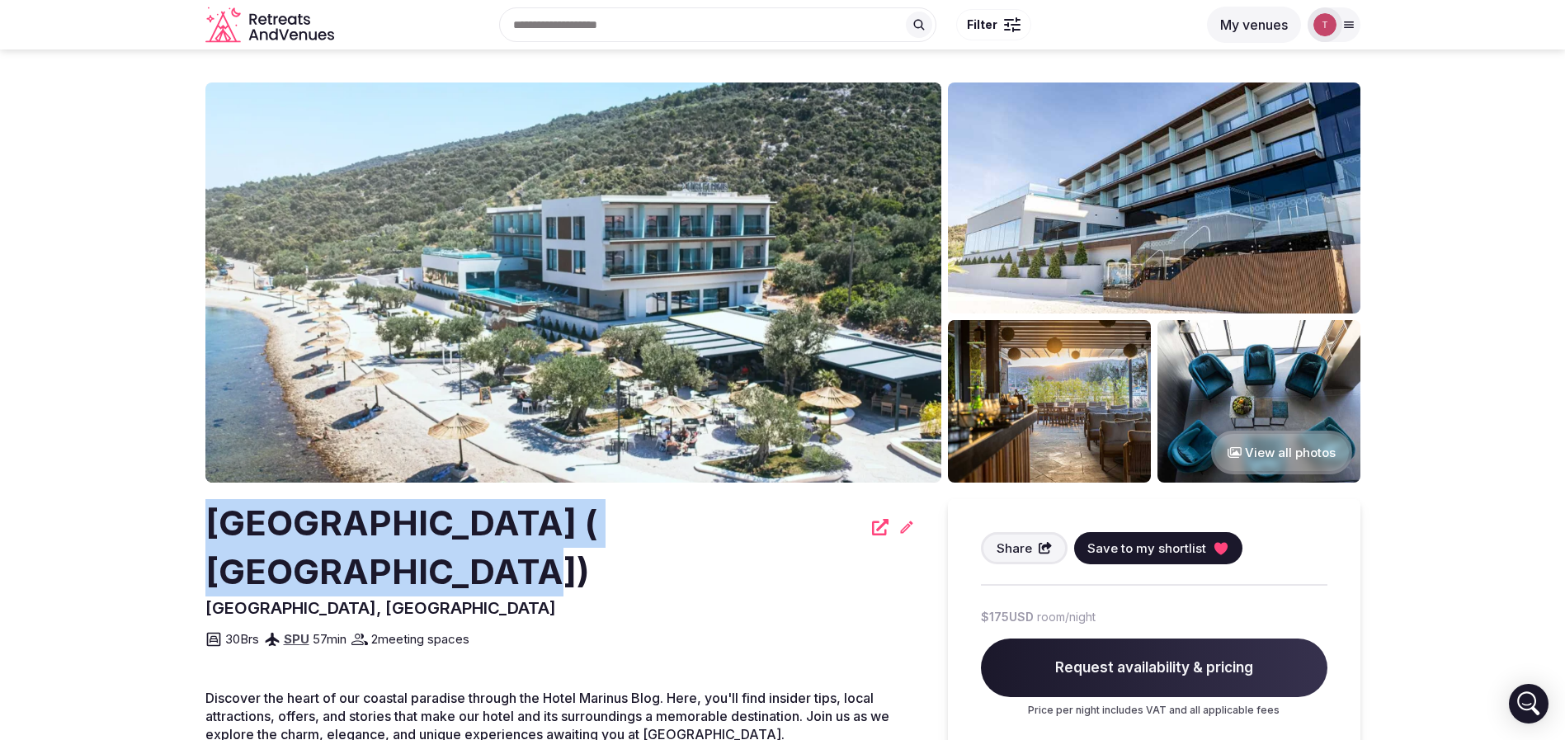
drag, startPoint x: 184, startPoint y: 540, endPoint x: 829, endPoint y: 526, distance: 645.3
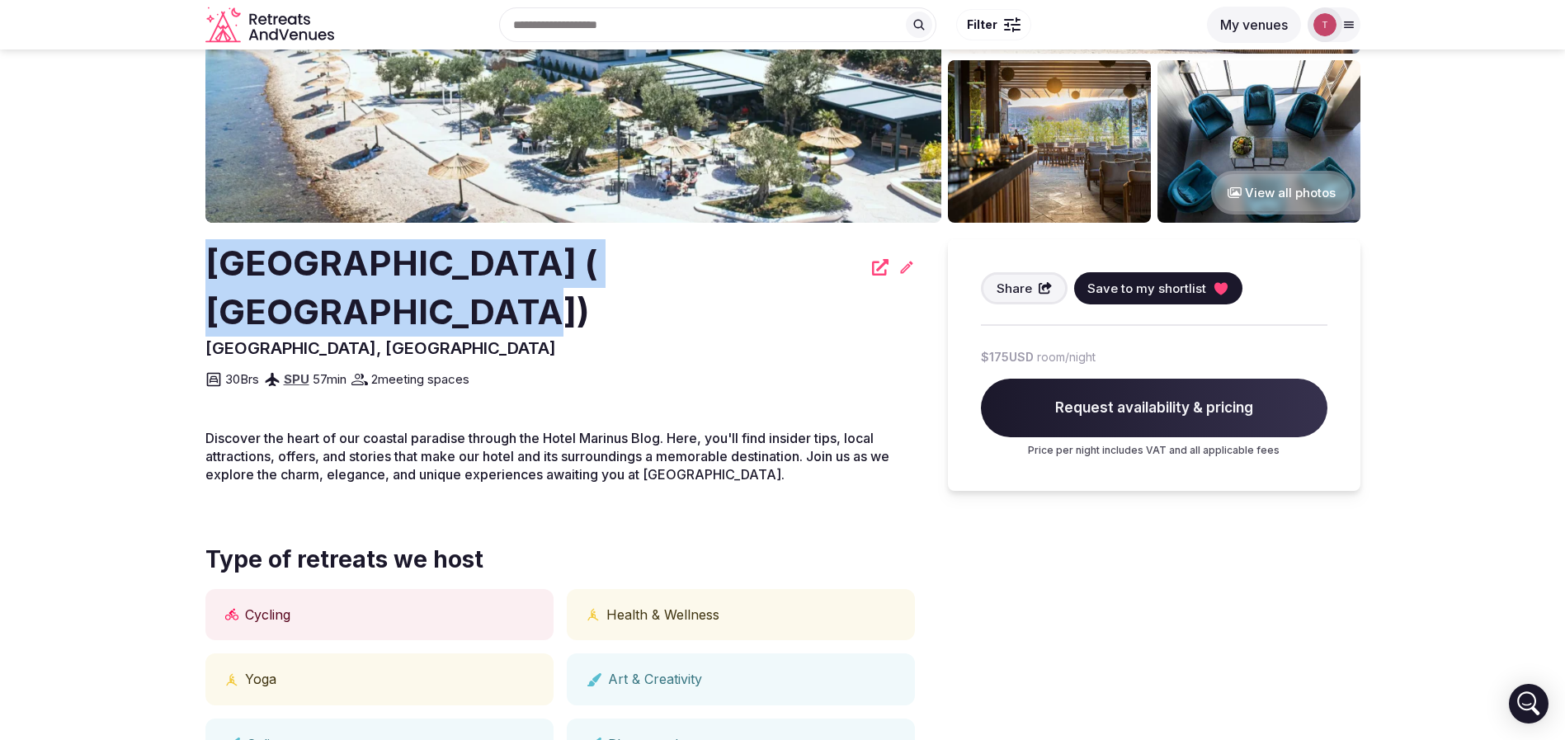
scroll to position [248, 0]
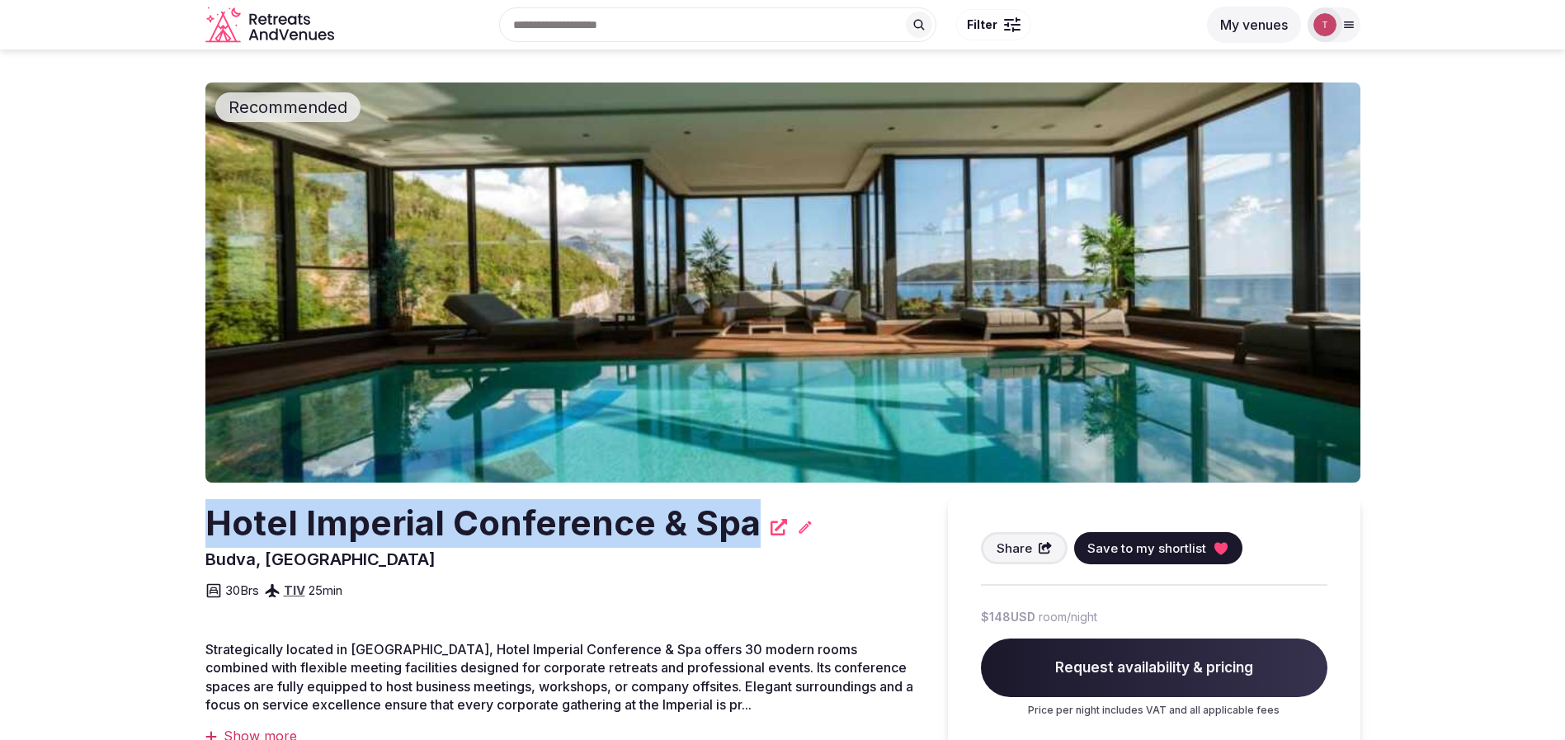
drag, startPoint x: 192, startPoint y: 515, endPoint x: 751, endPoint y: 512, distance: 558.6
click at [751, 512] on section "Recommended Hotel Imperial Conference & Spa Budva, Montenegro Share Save to my …" at bounding box center [782, 401] width 1565 height 703
copy h2 "Hotel Imperial Conference & Spa"
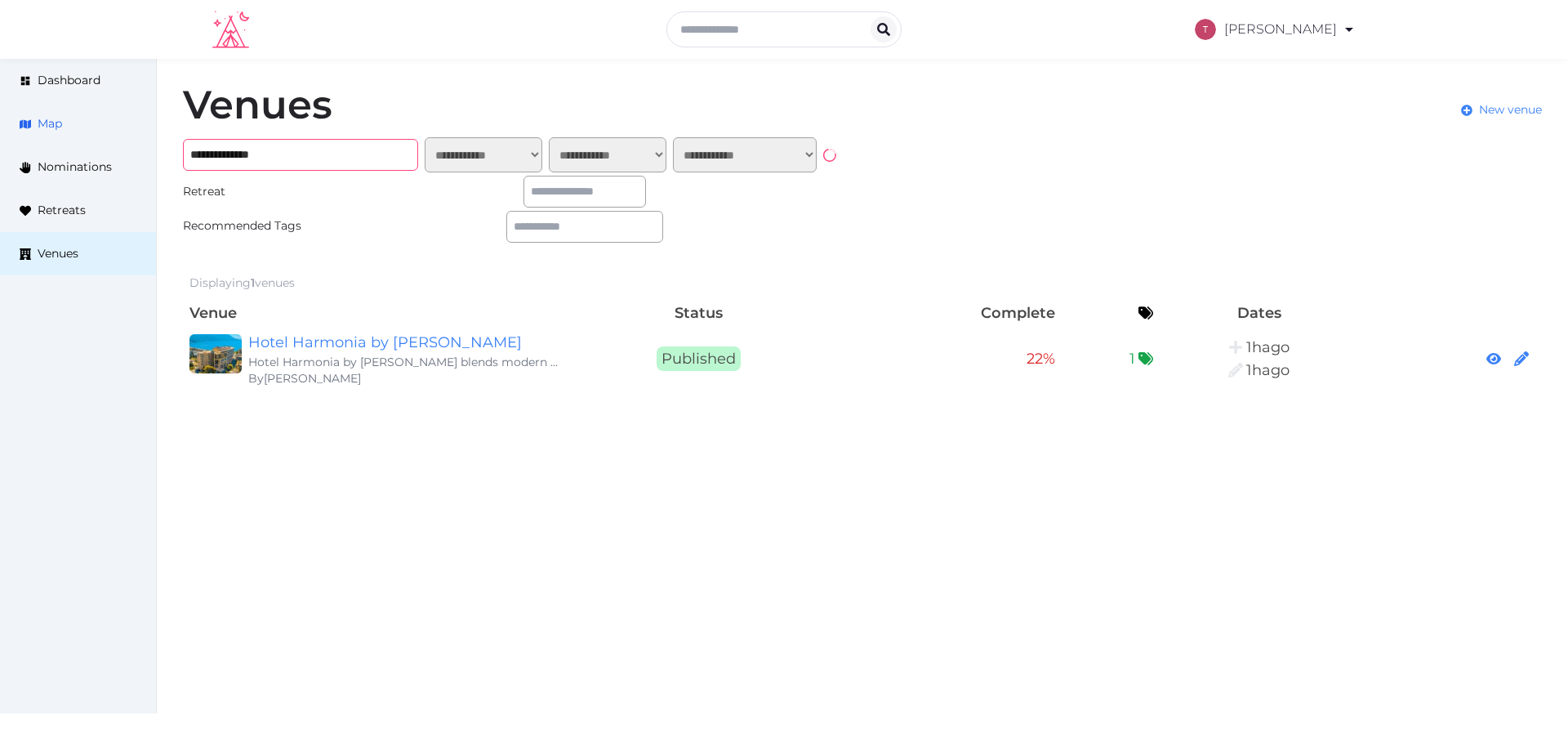
drag, startPoint x: 346, startPoint y: 158, endPoint x: 0, endPoint y: 144, distance: 346.3
click at [0, 144] on div "**********" at bounding box center [784, 237] width 1568 height 358
paste input "**********"
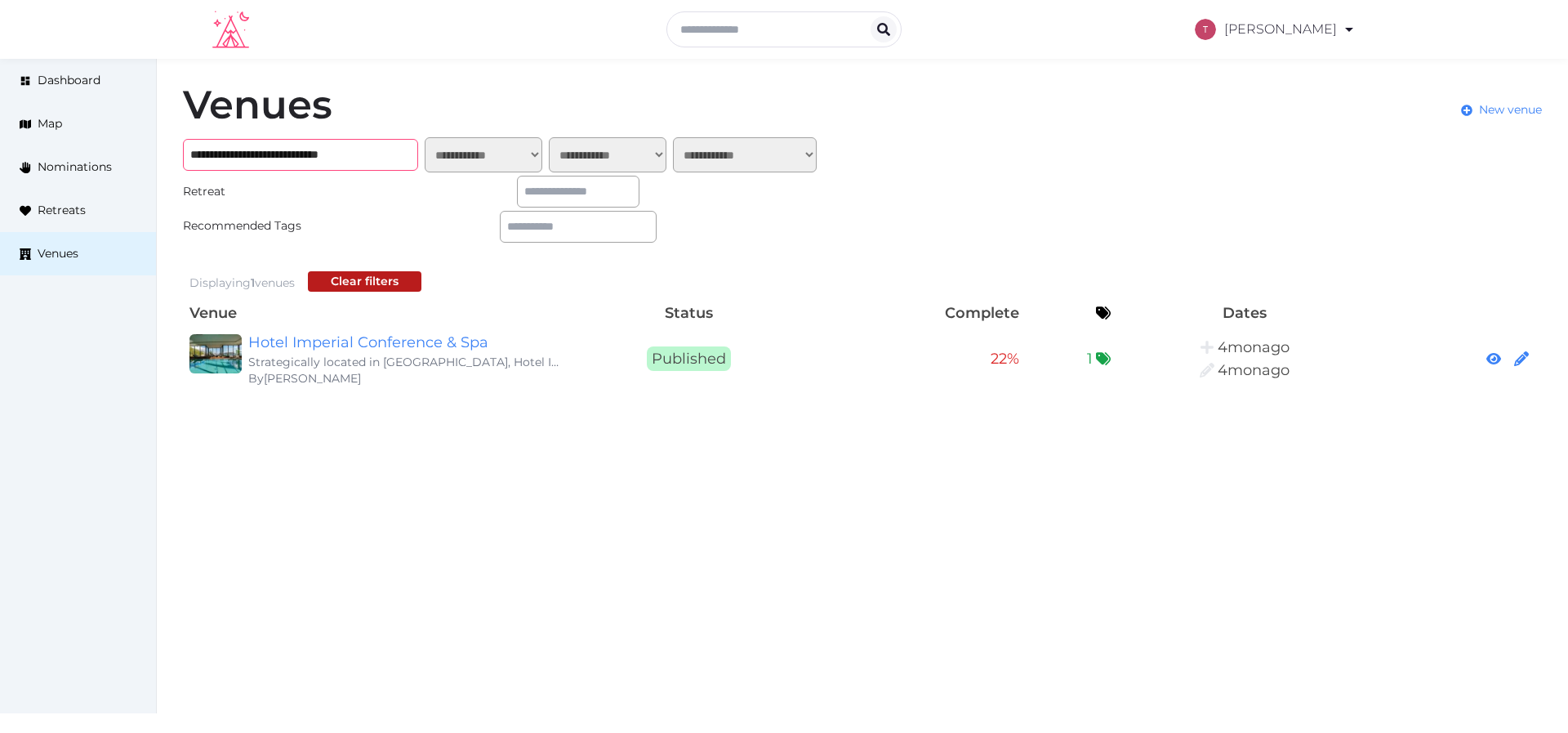
type input "**********"
click at [447, 331] on link "Hotel Imperial Conference & Spa" at bounding box center [405, 342] width 314 height 23
click at [445, 345] on link "Hotel Imperial Conference & Spa" at bounding box center [405, 342] width 314 height 23
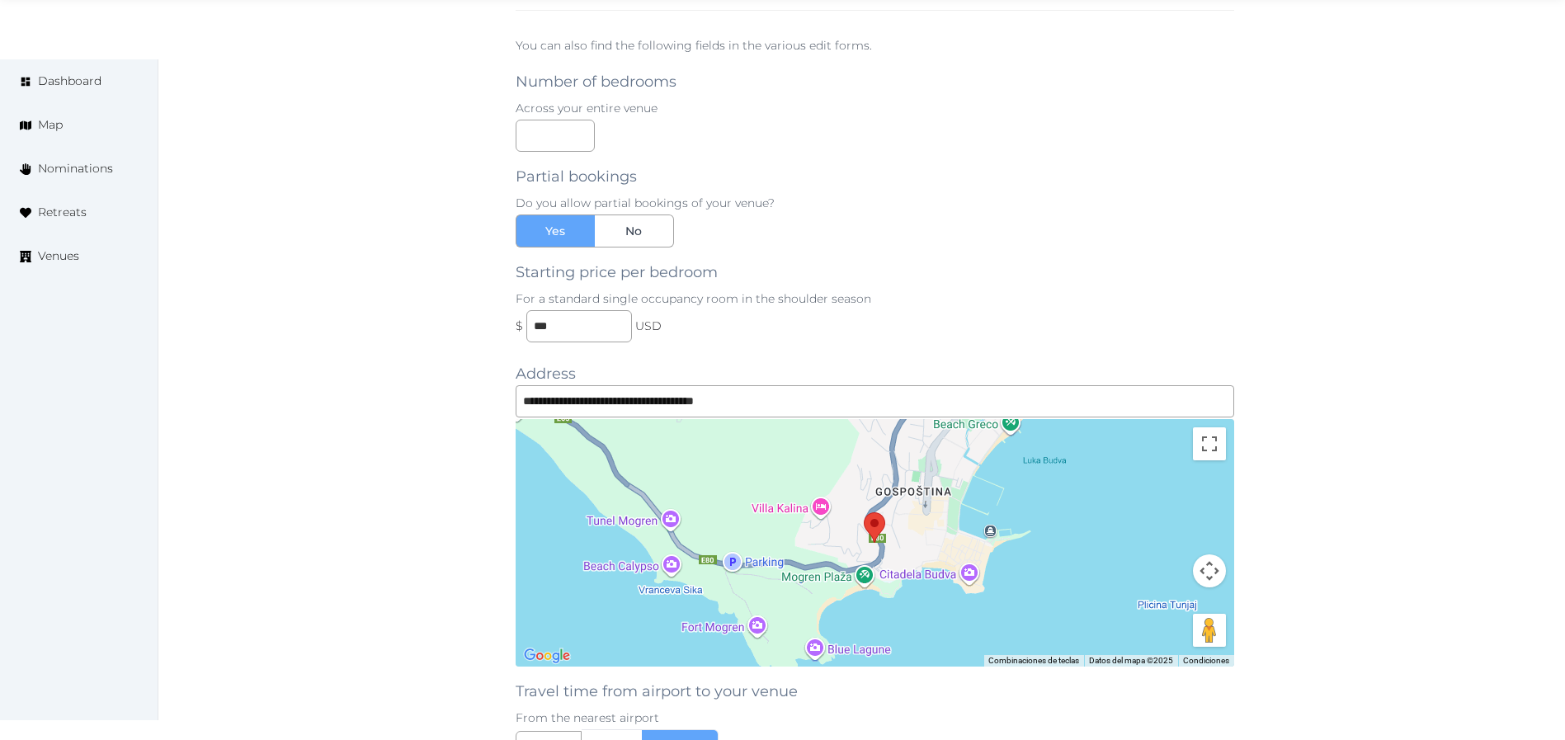
scroll to position [1609, 0]
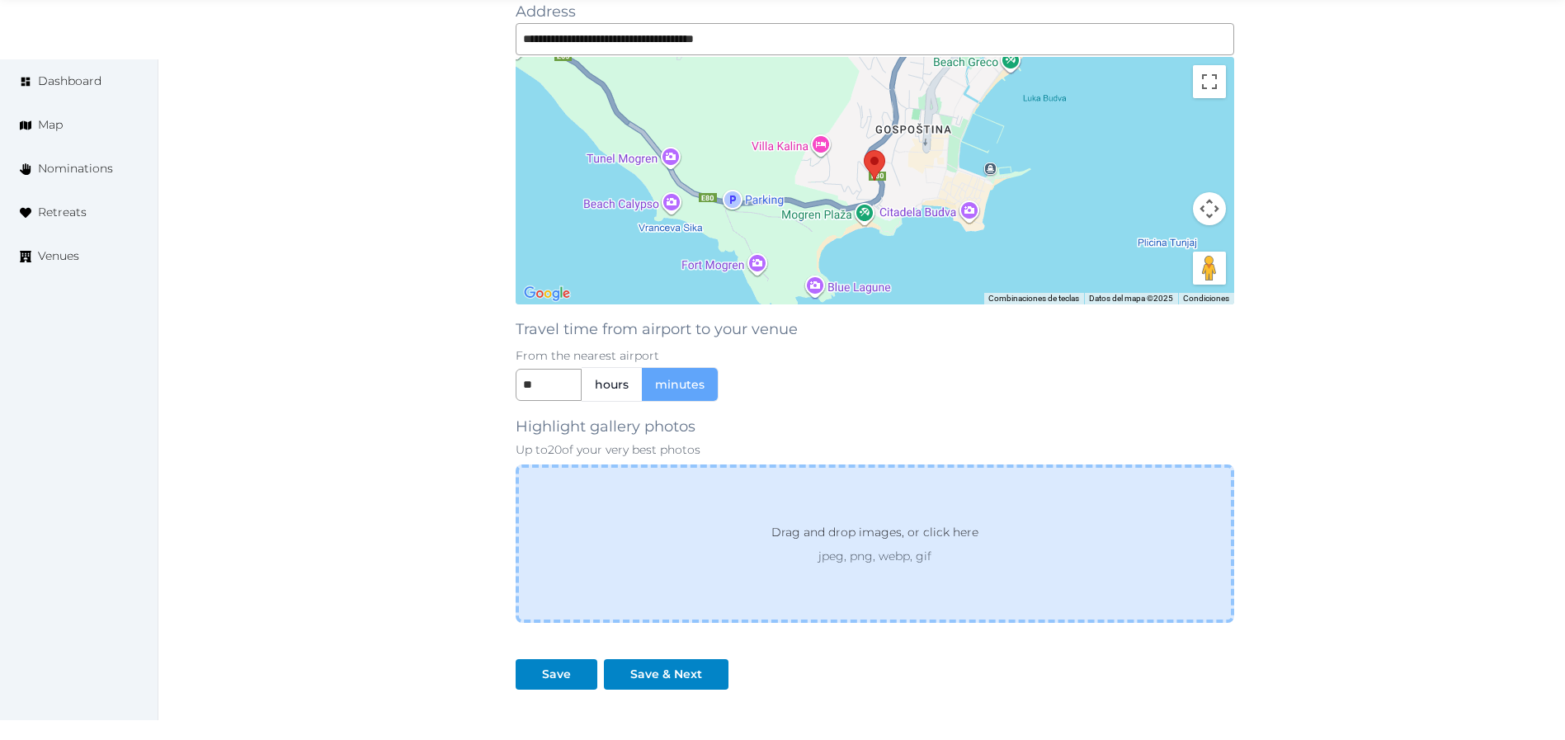
click at [818, 532] on p "Drag and drop images, or click here" at bounding box center [874, 535] width 233 height 25
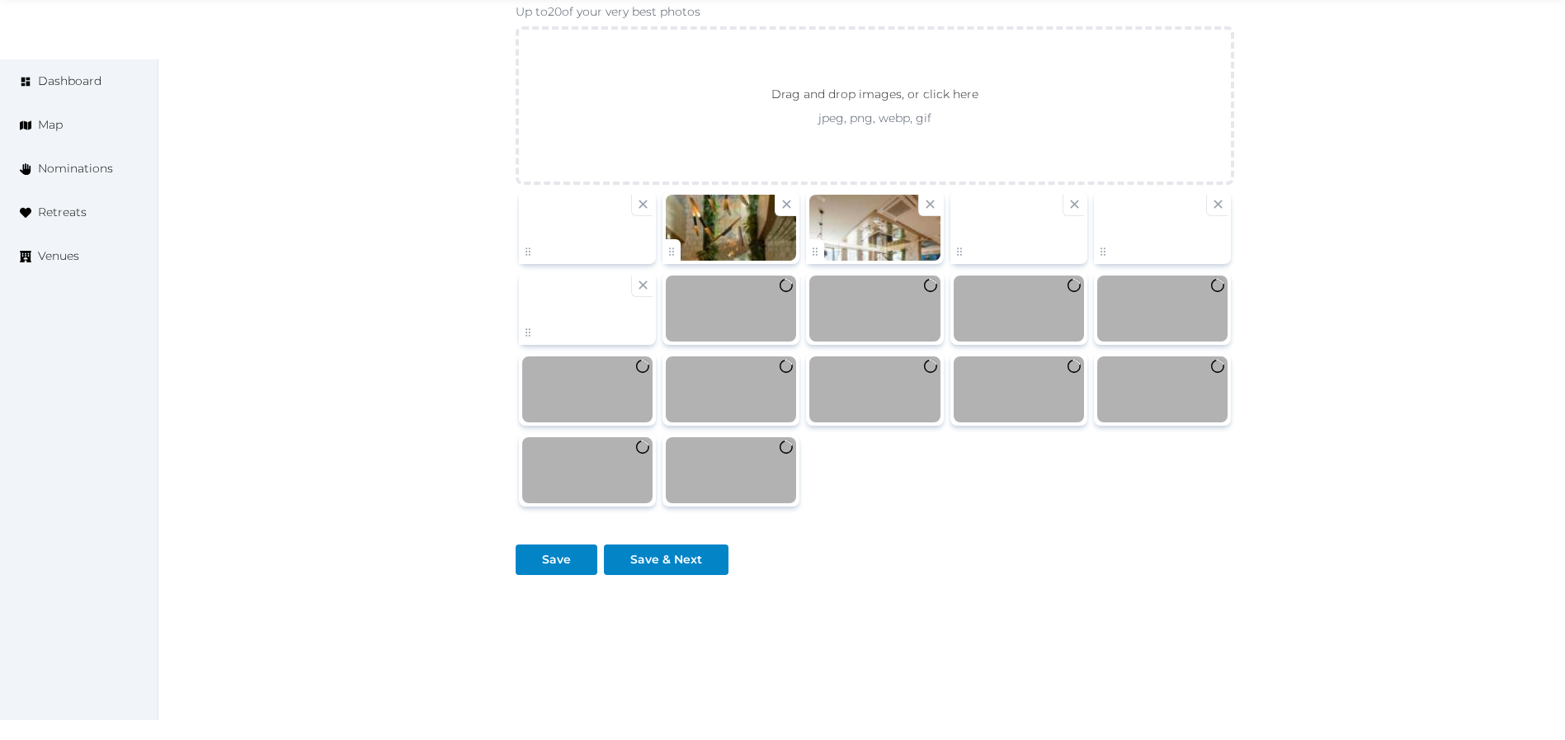
scroll to position [2067, 0]
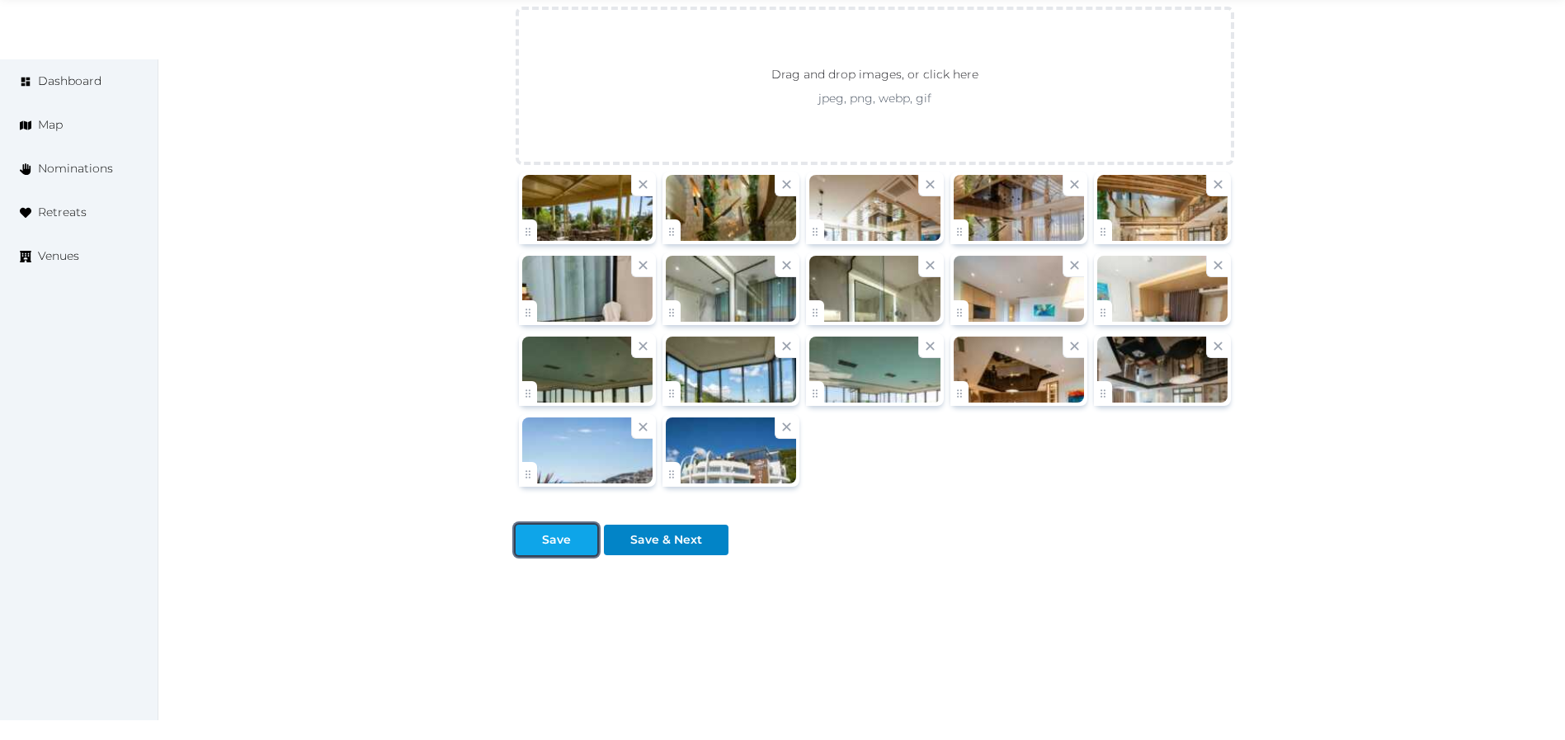
click at [558, 542] on div "Save" at bounding box center [556, 539] width 29 height 17
click at [546, 538] on div "Save" at bounding box center [556, 539] width 29 height 17
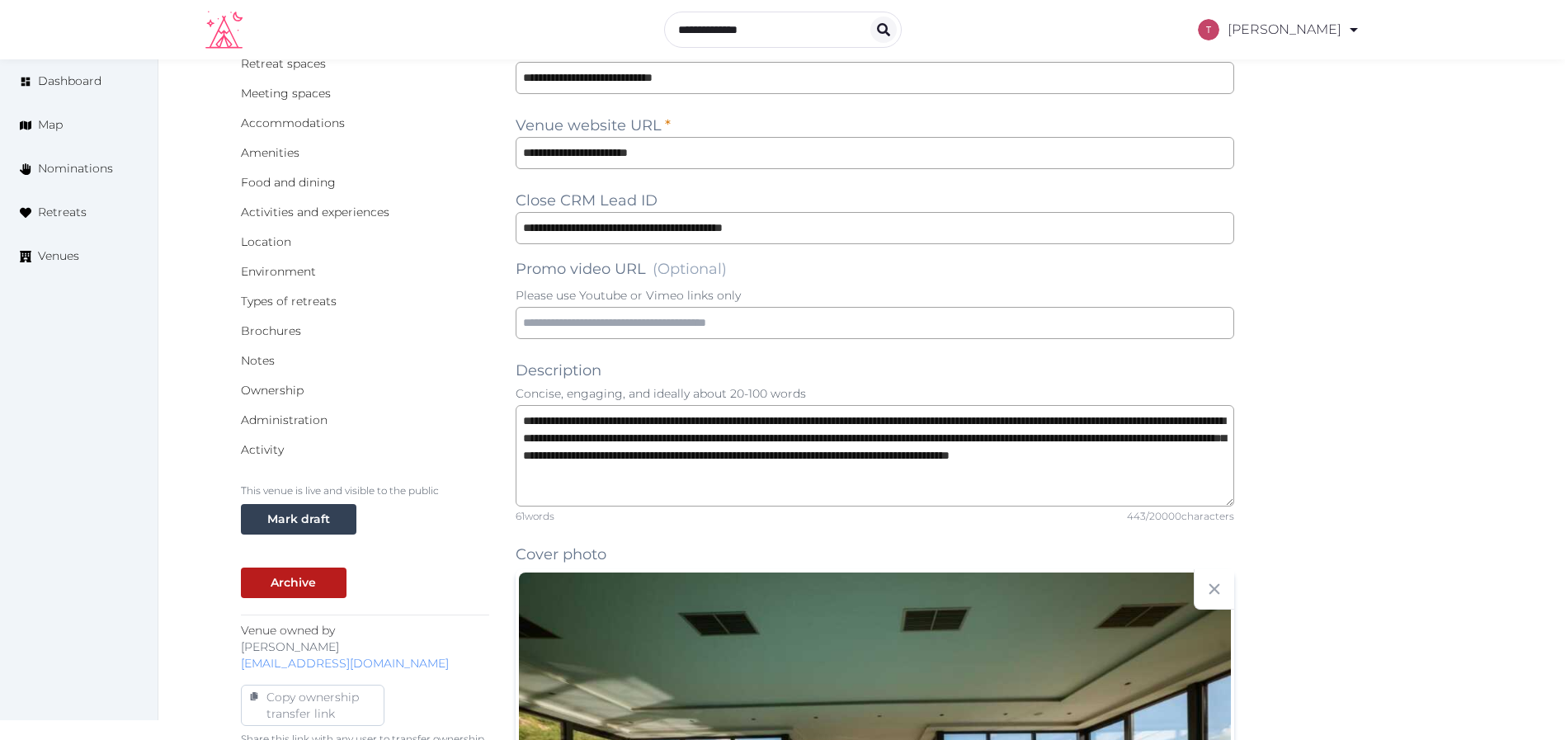
scroll to position [0, 0]
